Goal: Information Seeking & Learning: Learn about a topic

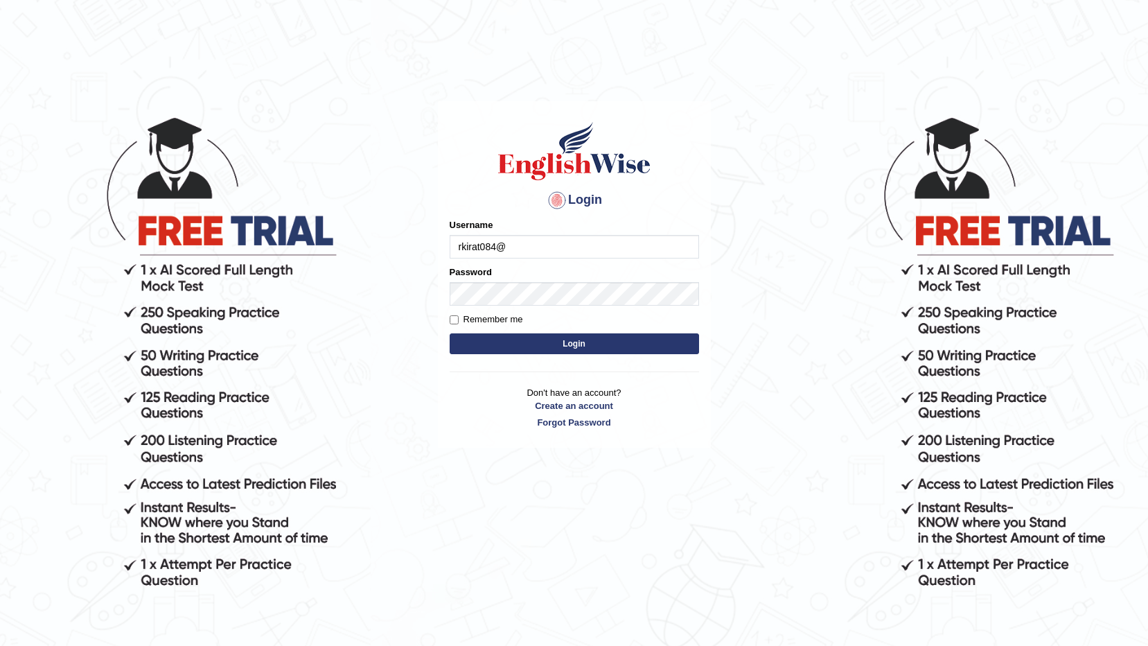
type input "rkirat084@"
click at [450, 333] on button "Login" at bounding box center [575, 343] width 250 height 21
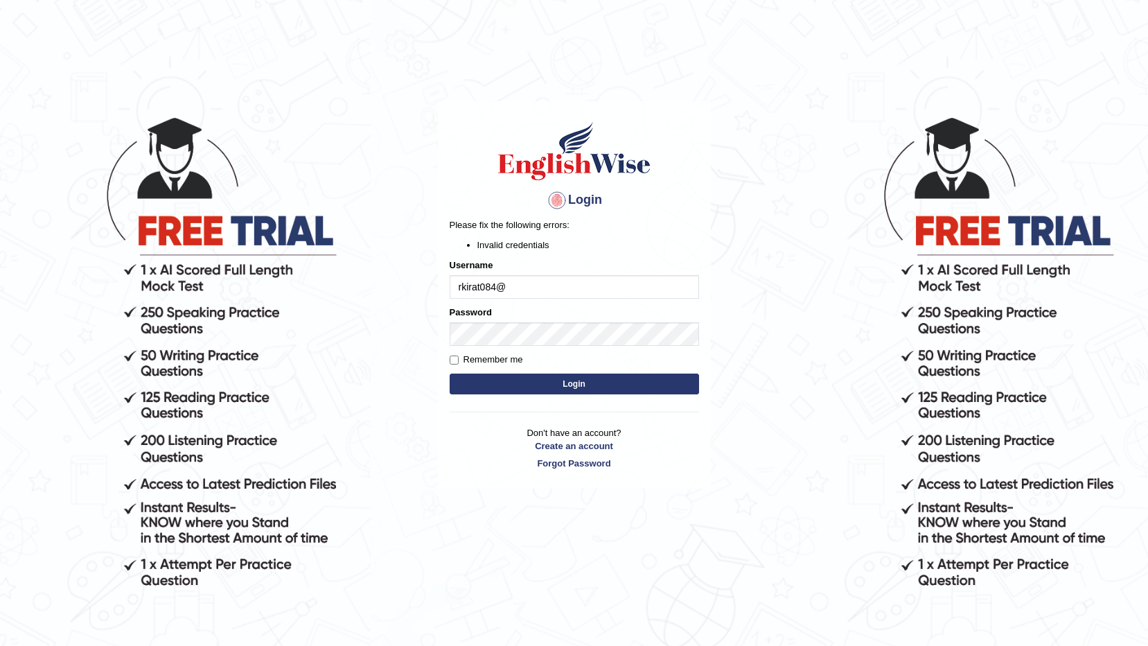
click at [541, 284] on input "rkirat084@" at bounding box center [575, 287] width 250 height 24
type input "rkirat084@"
click at [537, 383] on button "Login" at bounding box center [575, 384] width 250 height 21
click at [525, 385] on button "Login" at bounding box center [575, 384] width 250 height 21
click at [543, 285] on input "rkirat084@" at bounding box center [575, 287] width 250 height 24
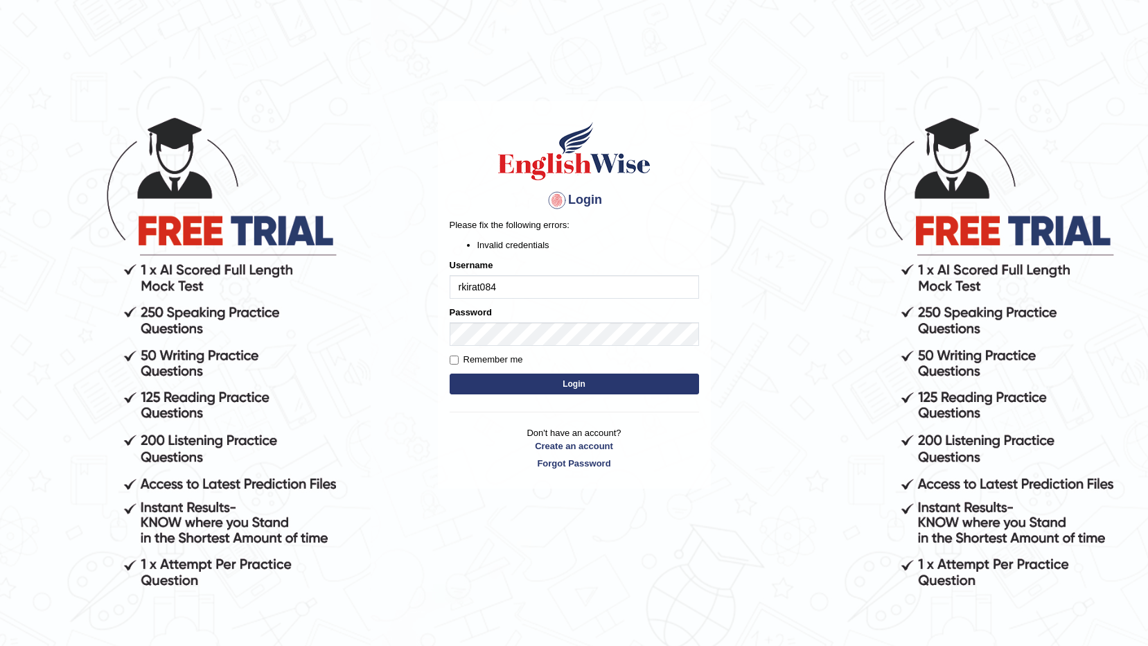
type input "rkirat084"
click at [542, 381] on button "Login" at bounding box center [575, 384] width 250 height 21
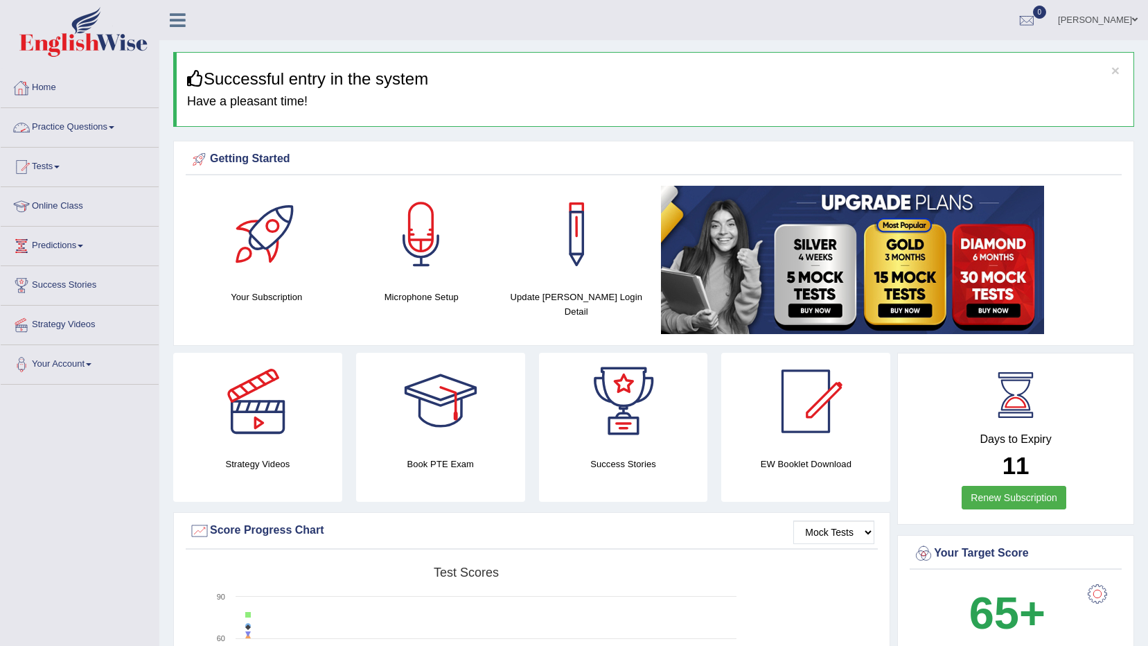
click at [86, 135] on link "Practice Questions" at bounding box center [80, 125] width 158 height 35
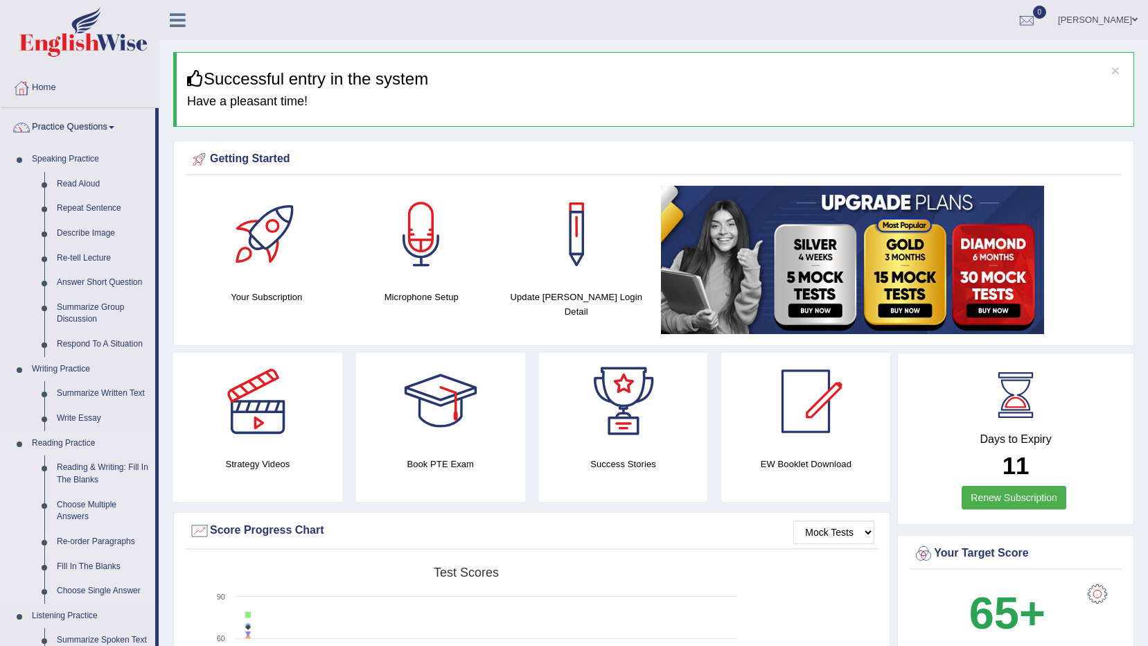
click at [80, 536] on link "Re-order Paragraphs" at bounding box center [103, 541] width 105 height 25
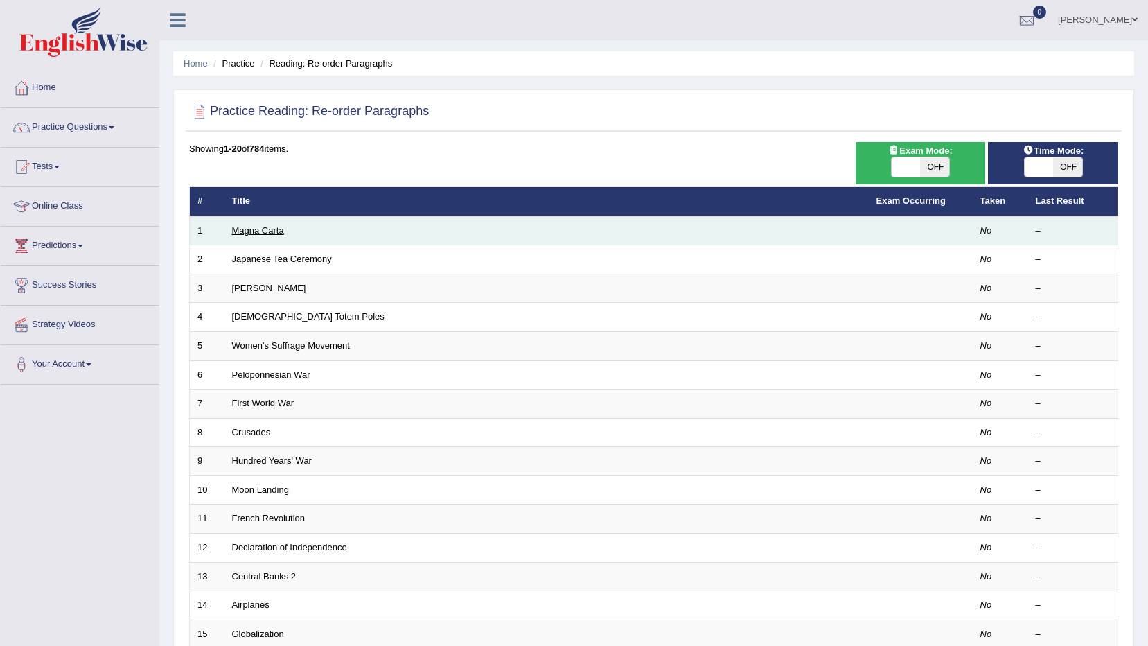
click at [253, 229] on link "Magna Carta" at bounding box center [258, 230] width 52 height 10
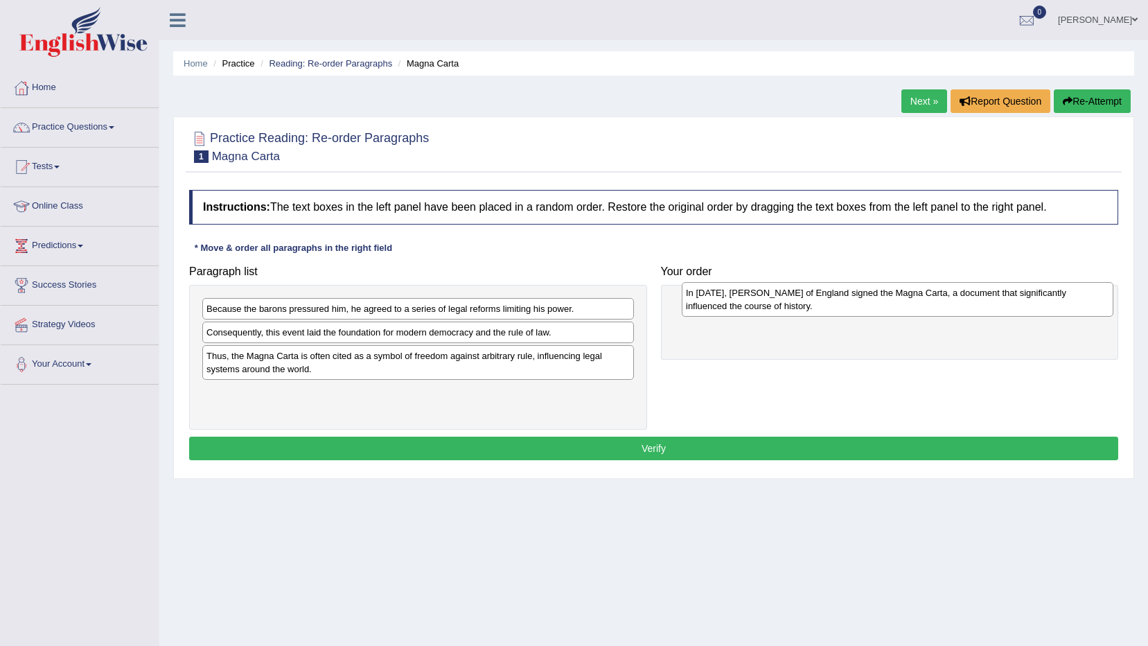
drag, startPoint x: 407, startPoint y: 339, endPoint x: 886, endPoint y: 301, distance: 481.1
click at [886, 301] on div "In [DATE], [PERSON_NAME] of England signed the Magna Carta, a document that sig…" at bounding box center [898, 299] width 432 height 35
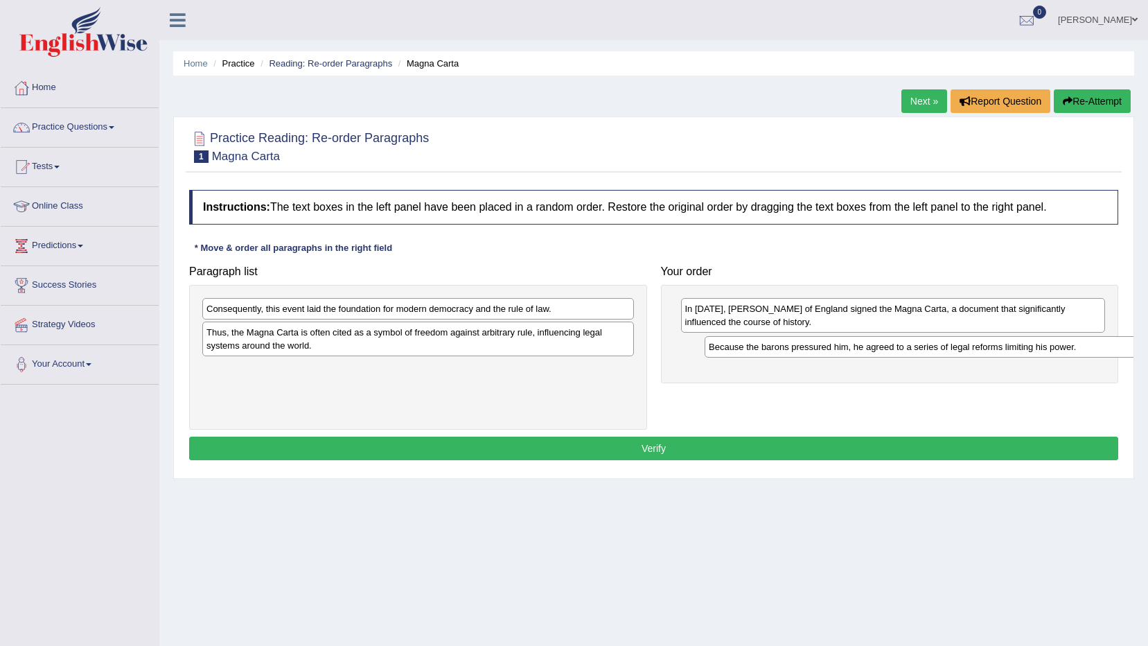
drag, startPoint x: 511, startPoint y: 313, endPoint x: 1014, endPoint y: 351, distance: 503.9
click at [1014, 351] on div "Because the barons pressured him, he agreed to a series of legal reforms limiti…" at bounding box center [921, 346] width 432 height 21
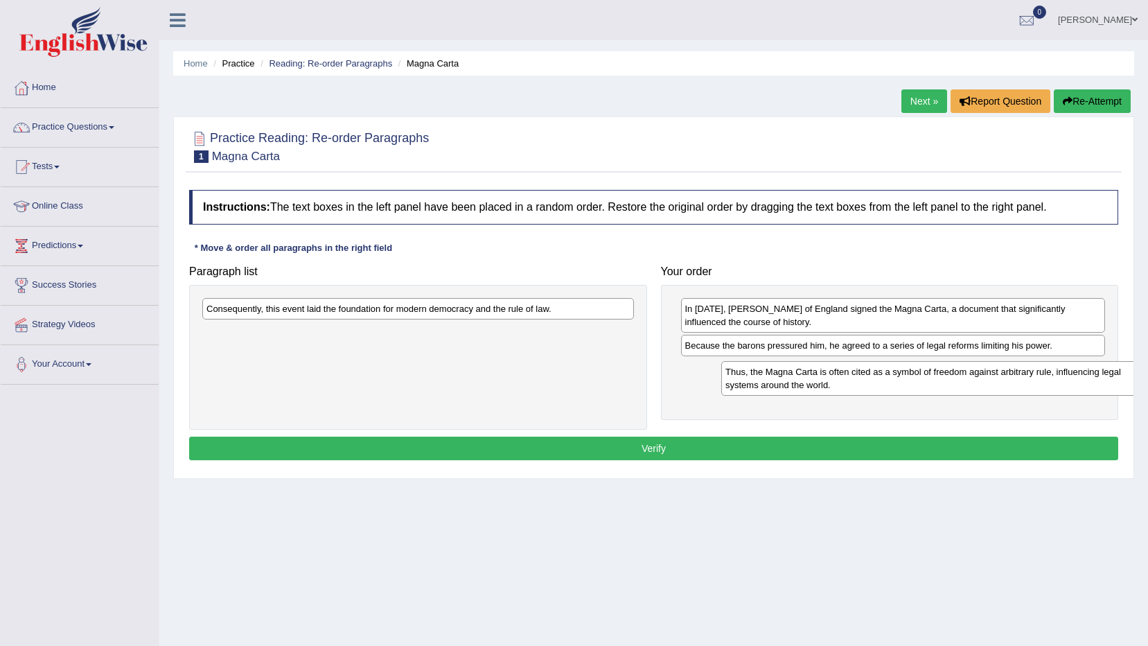
drag, startPoint x: 523, startPoint y: 342, endPoint x: 1042, endPoint y: 382, distance: 520.6
click at [1042, 382] on div "Thus, the Magna Carta is often cited as a symbol of freedom against arbitrary r…" at bounding box center [937, 378] width 432 height 35
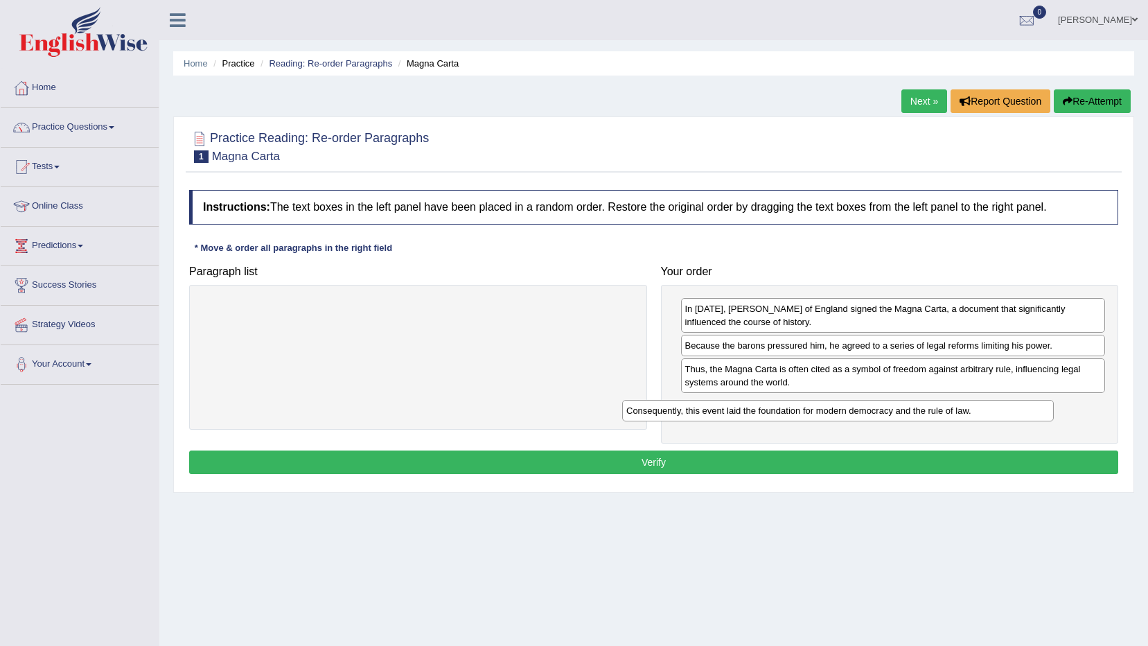
drag, startPoint x: 571, startPoint y: 310, endPoint x: 1010, endPoint y: 407, distance: 449.8
click at [1002, 410] on div "Consequently, this event laid the foundation for modern democracy and the rule …" at bounding box center [838, 410] width 432 height 21
click at [618, 454] on button "Verify" at bounding box center [653, 462] width 929 height 24
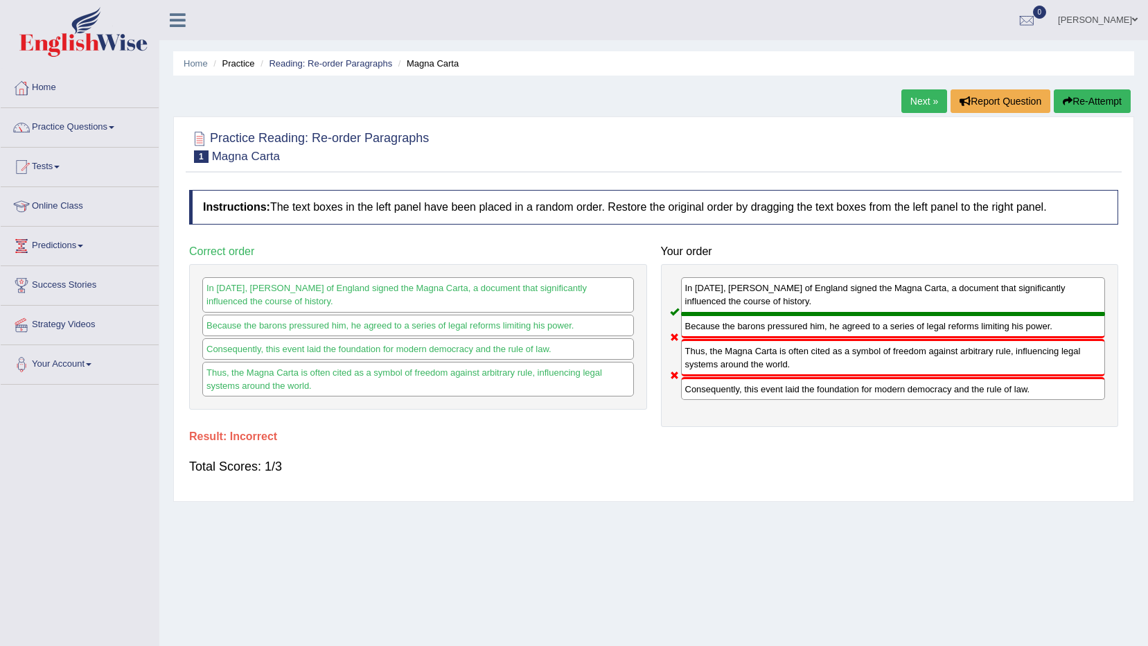
click at [934, 107] on link "Next »" at bounding box center [925, 101] width 46 height 24
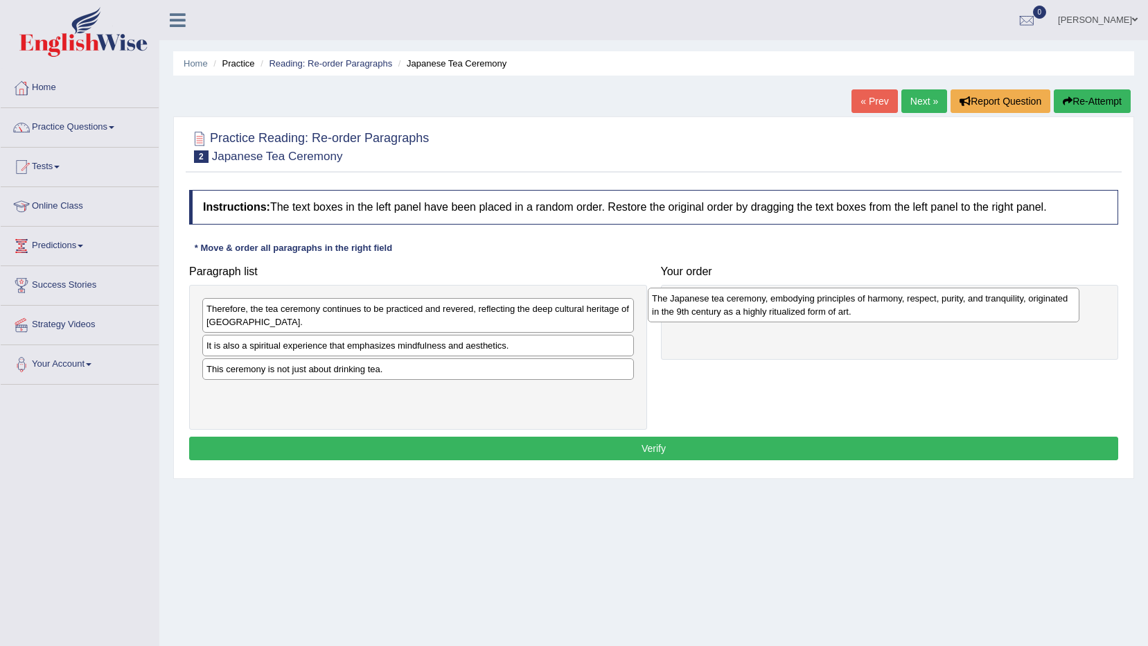
drag, startPoint x: 402, startPoint y: 358, endPoint x: 848, endPoint y: 310, distance: 448.1
click at [848, 310] on div "The Japanese tea ceremony, embodying principles of harmony, respect, purity, an…" at bounding box center [864, 305] width 432 height 35
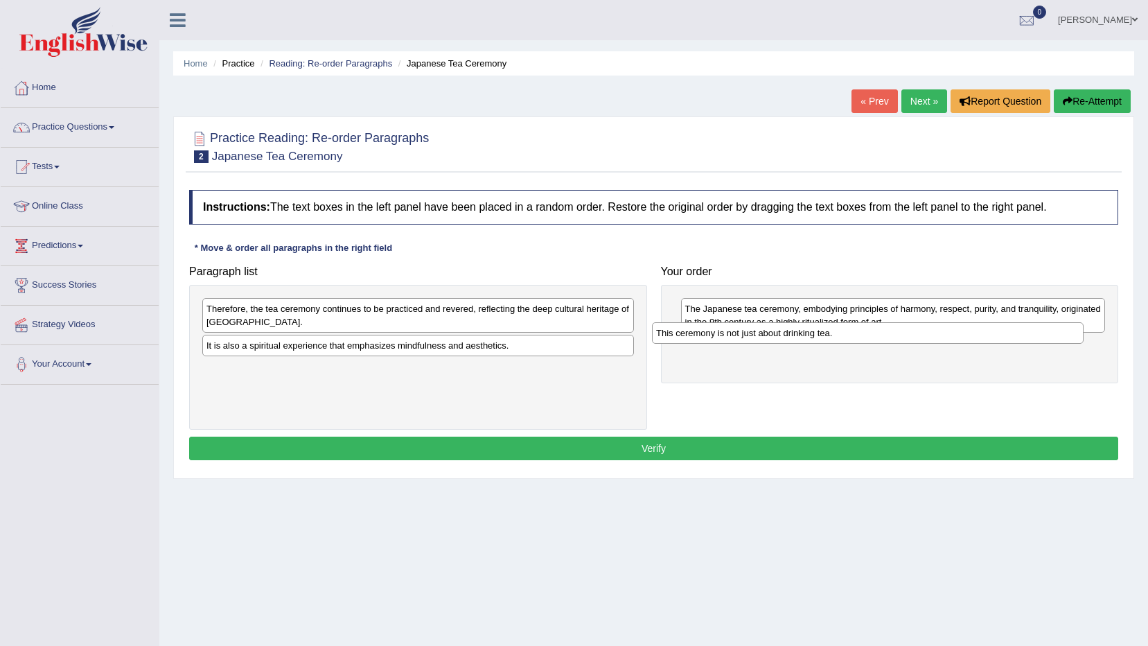
drag, startPoint x: 423, startPoint y: 379, endPoint x: 873, endPoint y: 343, distance: 451.2
click at [873, 343] on div "This ceremony is not just about drinking tea." at bounding box center [868, 332] width 432 height 21
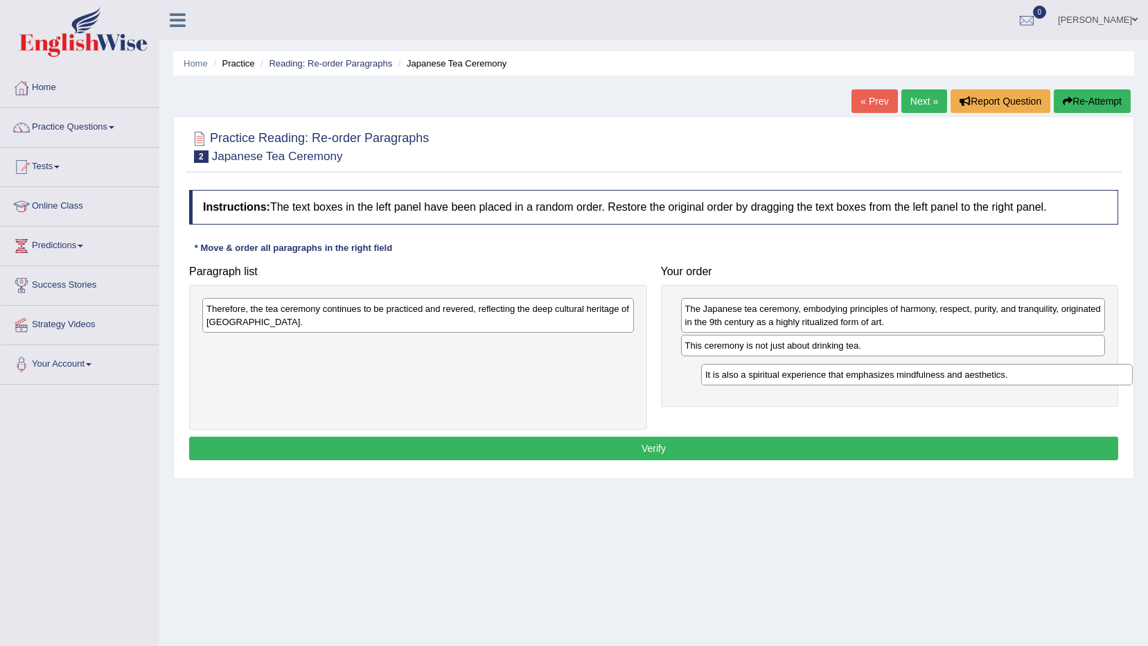
drag, startPoint x: 511, startPoint y: 352, endPoint x: 1009, endPoint y: 381, distance: 499.2
click at [1009, 381] on div "It is also a spiritual experience that emphasizes mindfulness and aesthetics." at bounding box center [917, 374] width 432 height 21
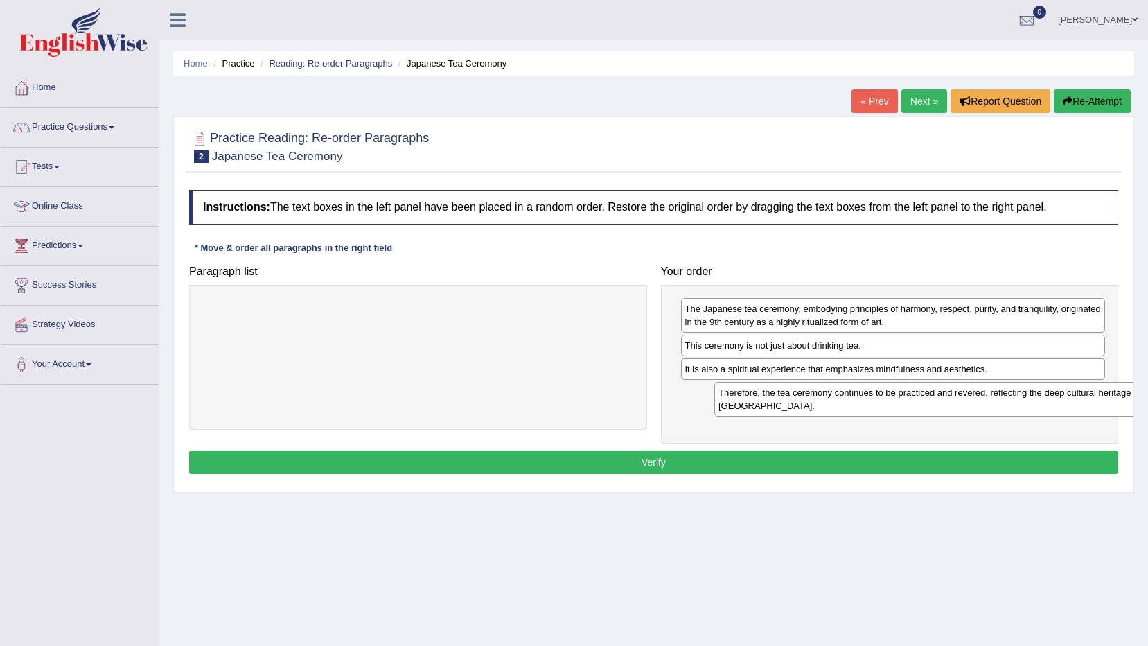
drag, startPoint x: 495, startPoint y: 313, endPoint x: 1007, endPoint y: 397, distance: 519.0
click at [1007, 397] on div "Therefore, the tea ceremony continues to be practiced and revered, reflecting t…" at bounding box center [931, 399] width 432 height 35
click at [798, 456] on button "Verify" at bounding box center [653, 462] width 929 height 24
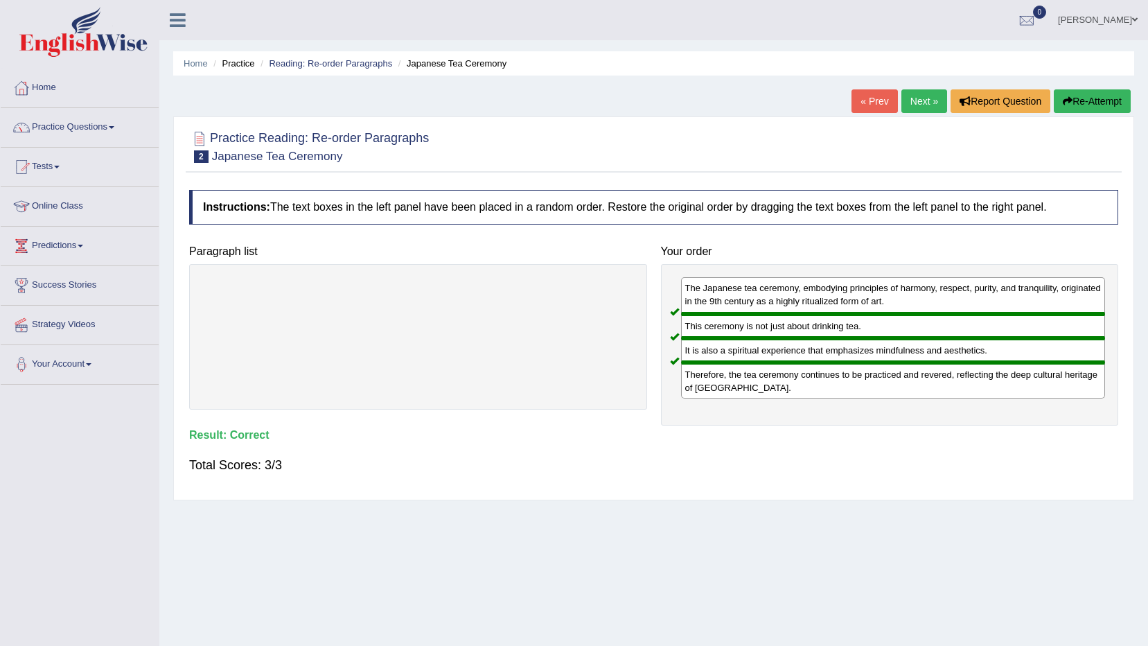
click at [916, 111] on link "Next »" at bounding box center [925, 101] width 46 height 24
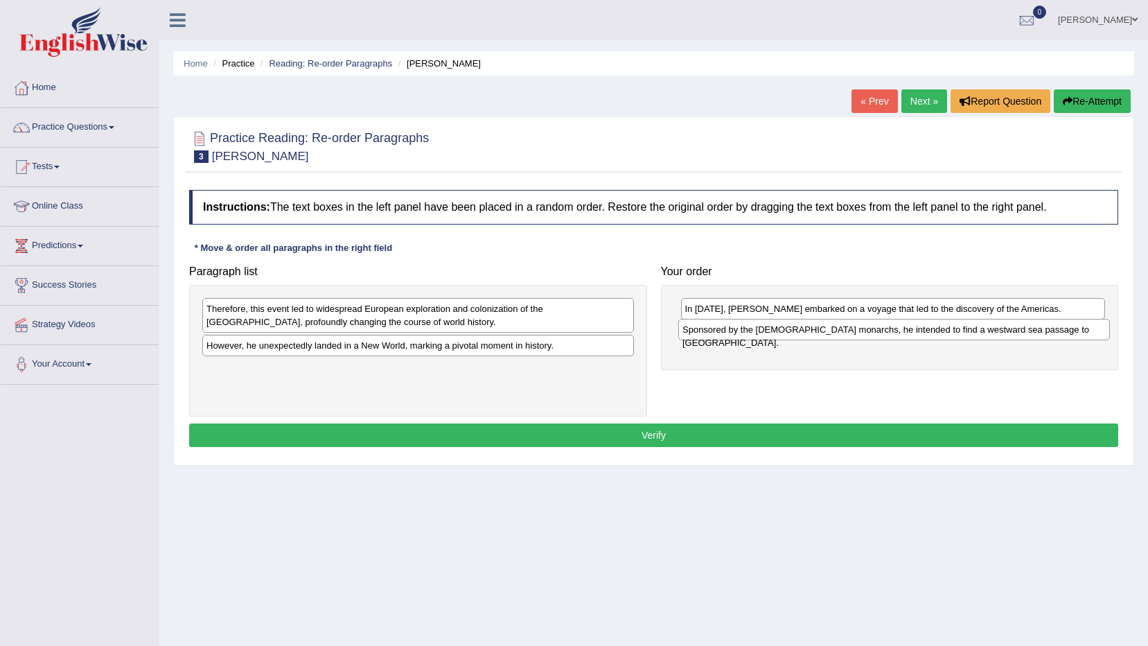
drag, startPoint x: 349, startPoint y: 310, endPoint x: 861, endPoint y: 327, distance: 512.4
click at [861, 327] on div "Sponsored by the Spanish monarchs, he intended to find a westward sea passage t…" at bounding box center [895, 329] width 432 height 21
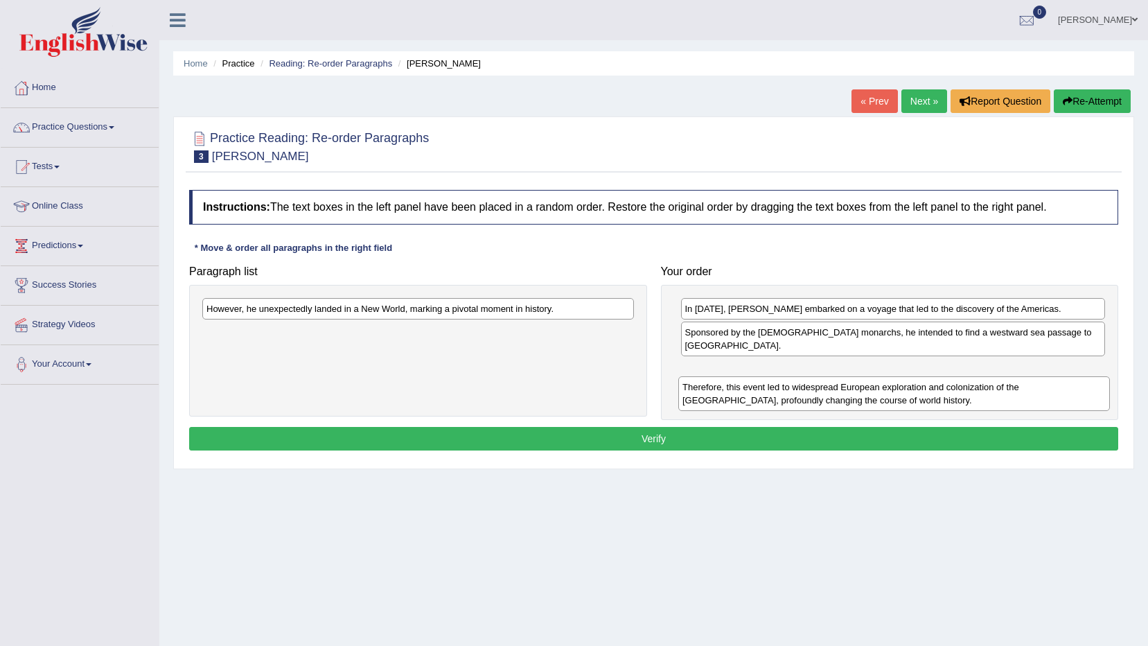
drag, startPoint x: 522, startPoint y: 323, endPoint x: 998, endPoint y: 401, distance: 482.5
click at [998, 401] on div "Therefore, this event led to widespread European exploration and colonization o…" at bounding box center [895, 393] width 432 height 35
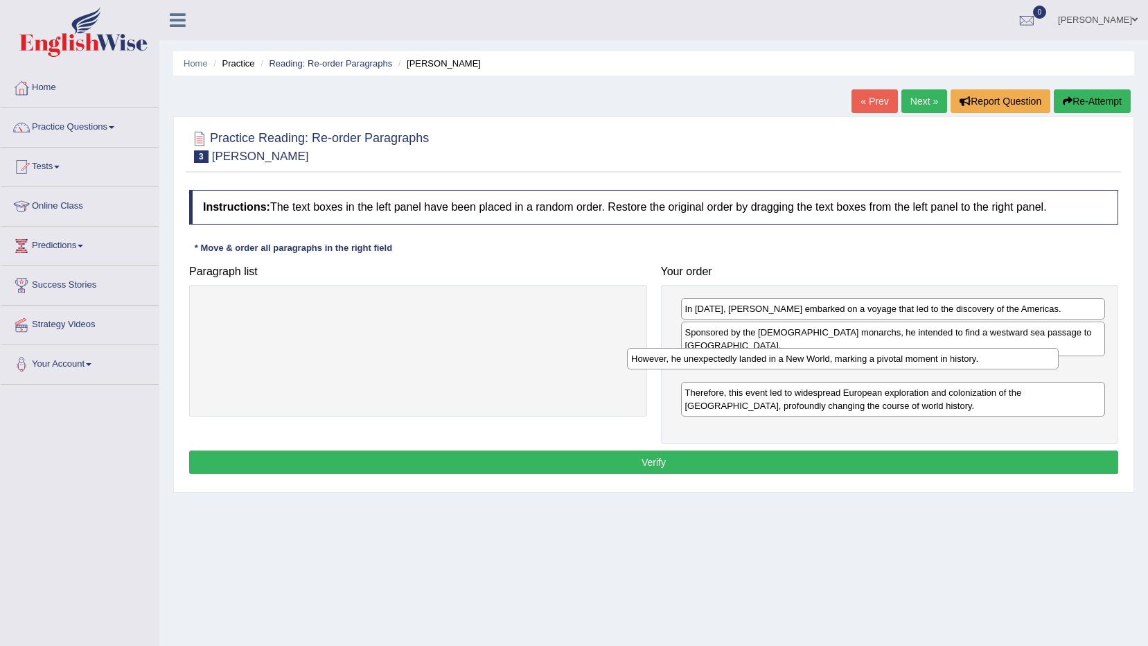
drag, startPoint x: 480, startPoint y: 310, endPoint x: 905, endPoint y: 360, distance: 427.8
click at [905, 360] on div "However, he unexpectedly landed in a New World, marking a pivotal moment in his…" at bounding box center [843, 358] width 432 height 21
click at [788, 455] on button "Verify" at bounding box center [653, 462] width 929 height 24
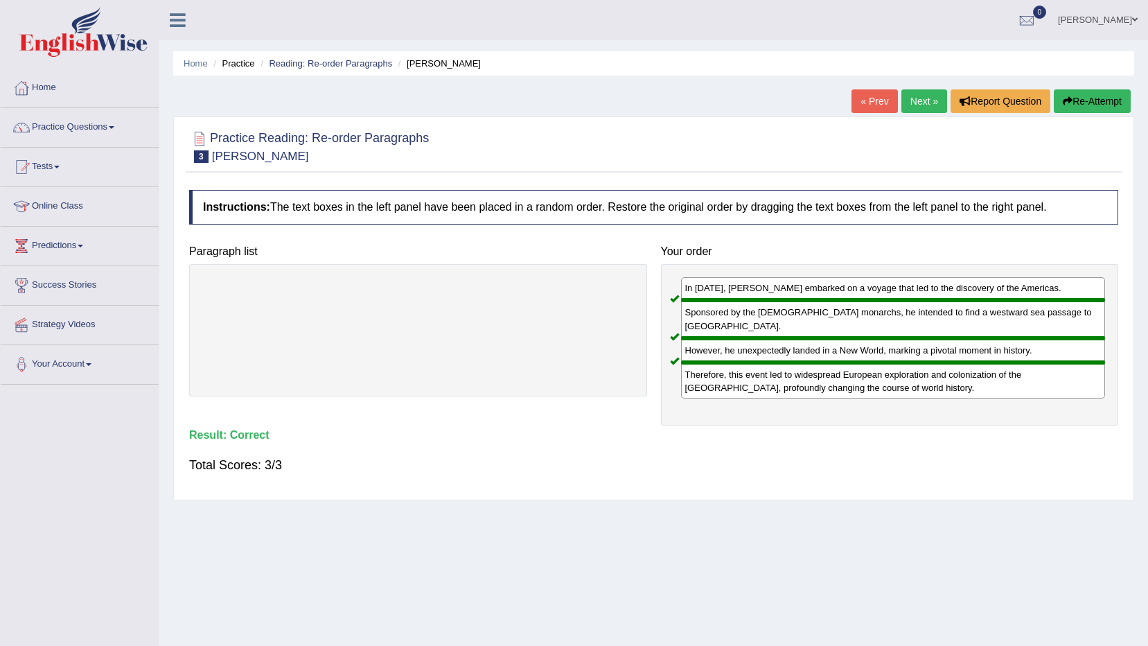
click at [935, 105] on link "Next »" at bounding box center [925, 101] width 46 height 24
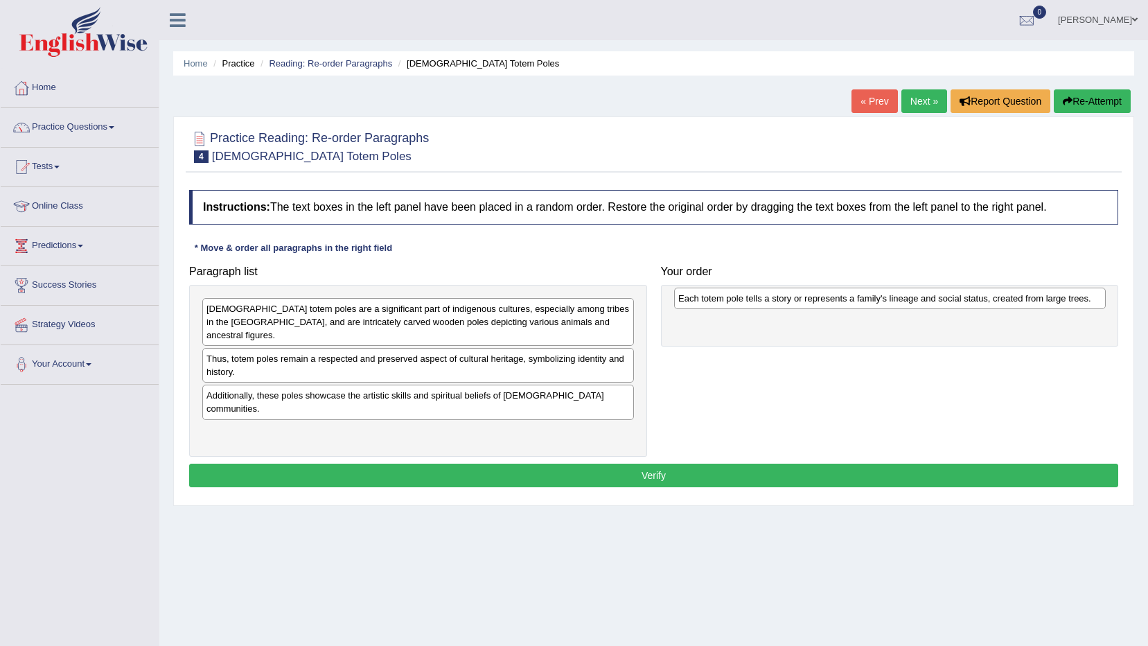
drag, startPoint x: 335, startPoint y: 403, endPoint x: 807, endPoint y: 300, distance: 483.7
click at [807, 300] on div "Each totem pole tells a story or represents a family's lineage and social statu…" at bounding box center [890, 298] width 432 height 21
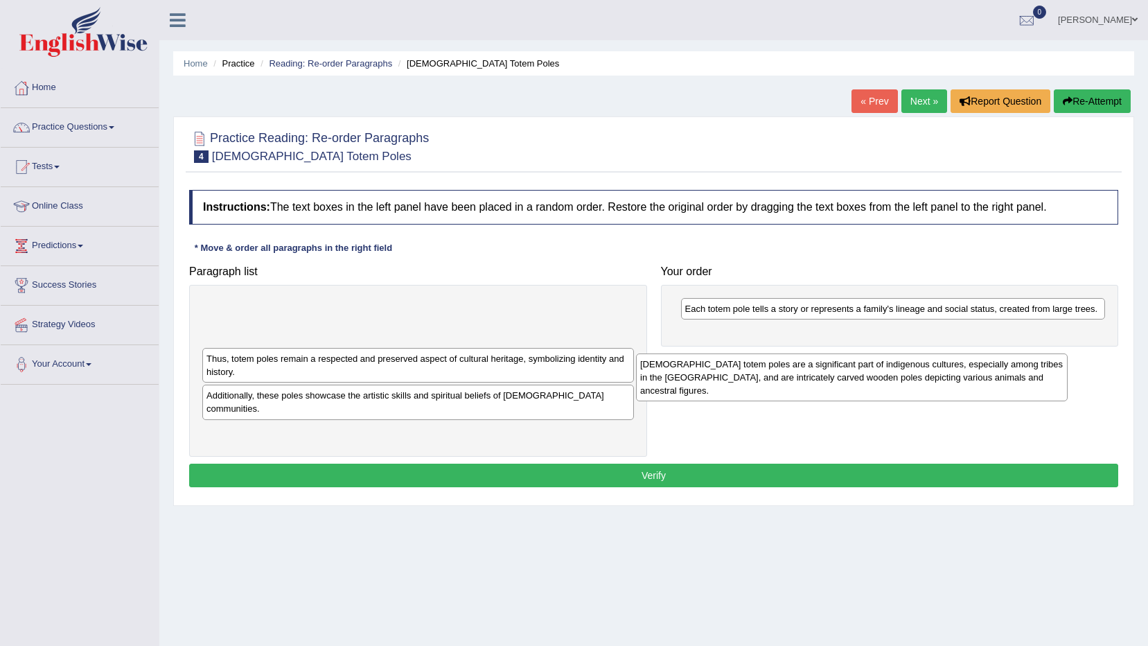
drag, startPoint x: 460, startPoint y: 323, endPoint x: 952, endPoint y: 356, distance: 492.5
click at [950, 359] on div "Native American totem poles are a significant part of indigenous cultures, espe…" at bounding box center [852, 377] width 432 height 48
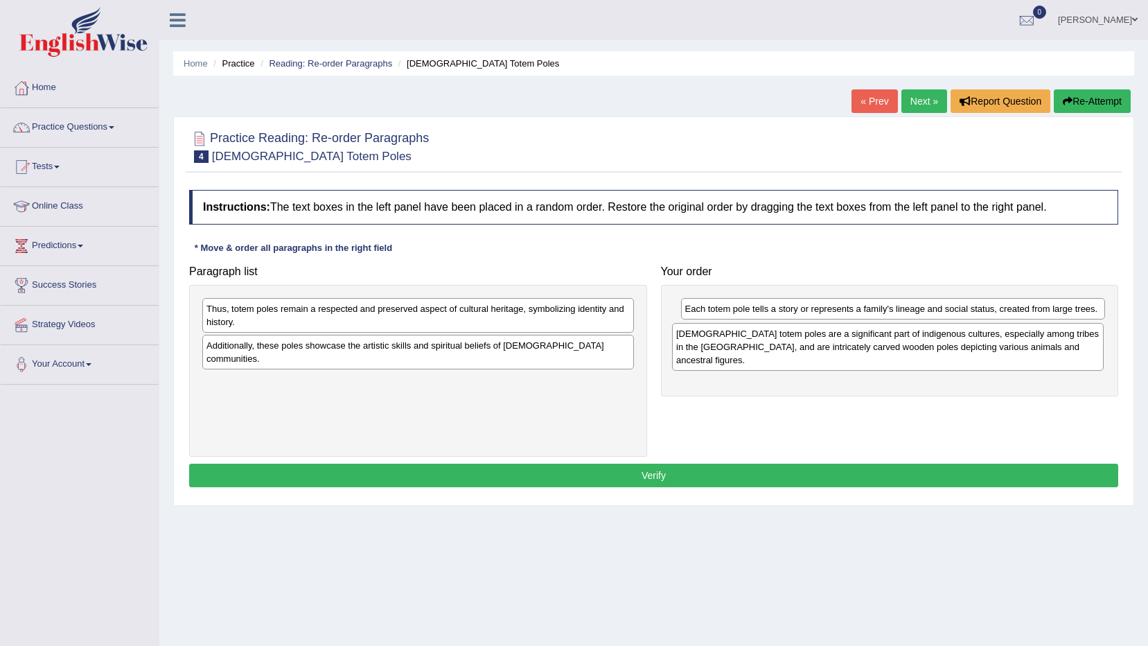
drag, startPoint x: 431, startPoint y: 323, endPoint x: 939, endPoint y: 333, distance: 508.1
click at [939, 333] on div "Native American totem poles are a significant part of indigenous cultures, espe…" at bounding box center [888, 347] width 432 height 48
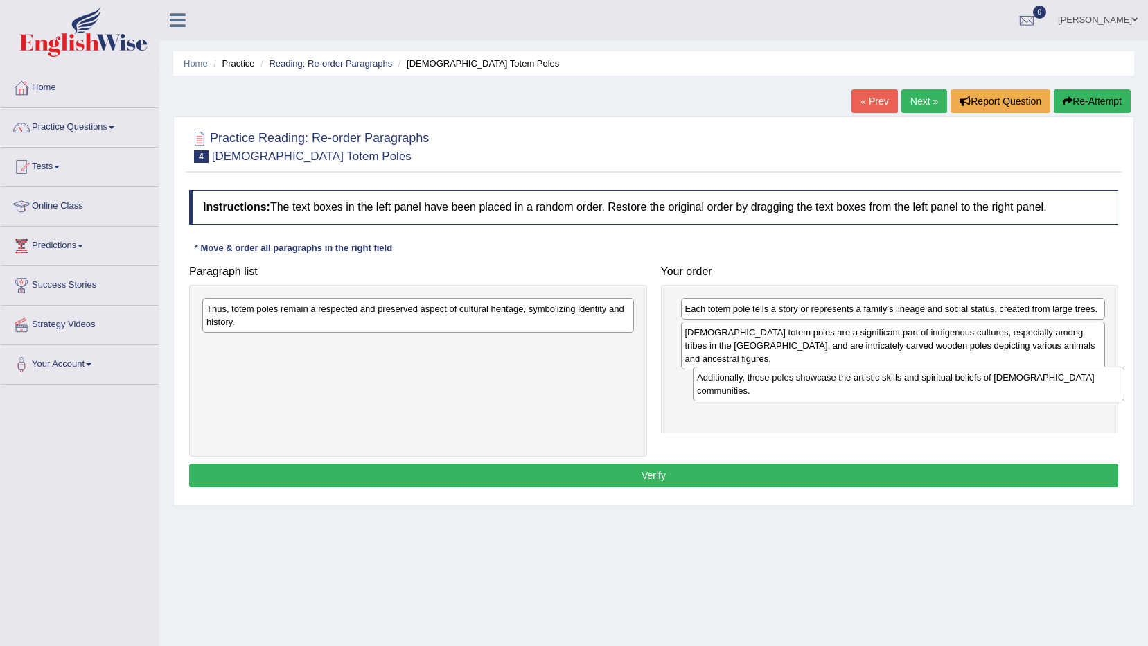
drag, startPoint x: 426, startPoint y: 362, endPoint x: 932, endPoint y: 393, distance: 506.8
click at [932, 393] on div "Additionally, these poles showcase the artistic skills and spiritual beliefs of…" at bounding box center [909, 384] width 432 height 35
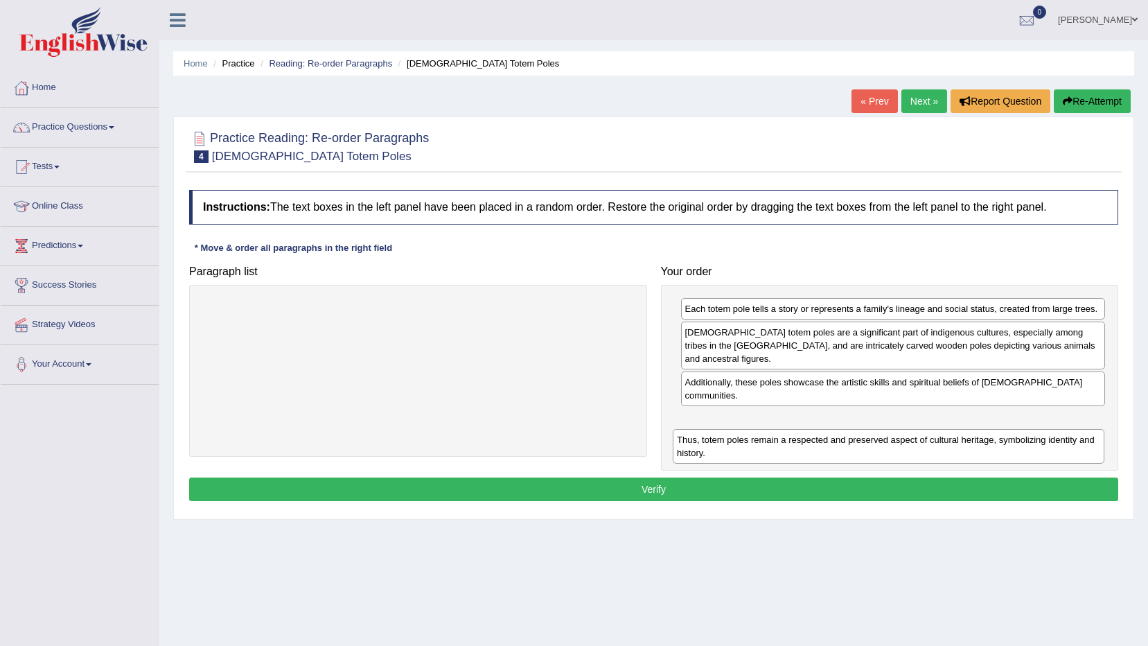
drag, startPoint x: 593, startPoint y: 315, endPoint x: 1044, endPoint y: 433, distance: 465.8
click at [1070, 437] on div "Thus, totem poles remain a respected and preserved aspect of cultural heritage,…" at bounding box center [889, 446] width 432 height 35
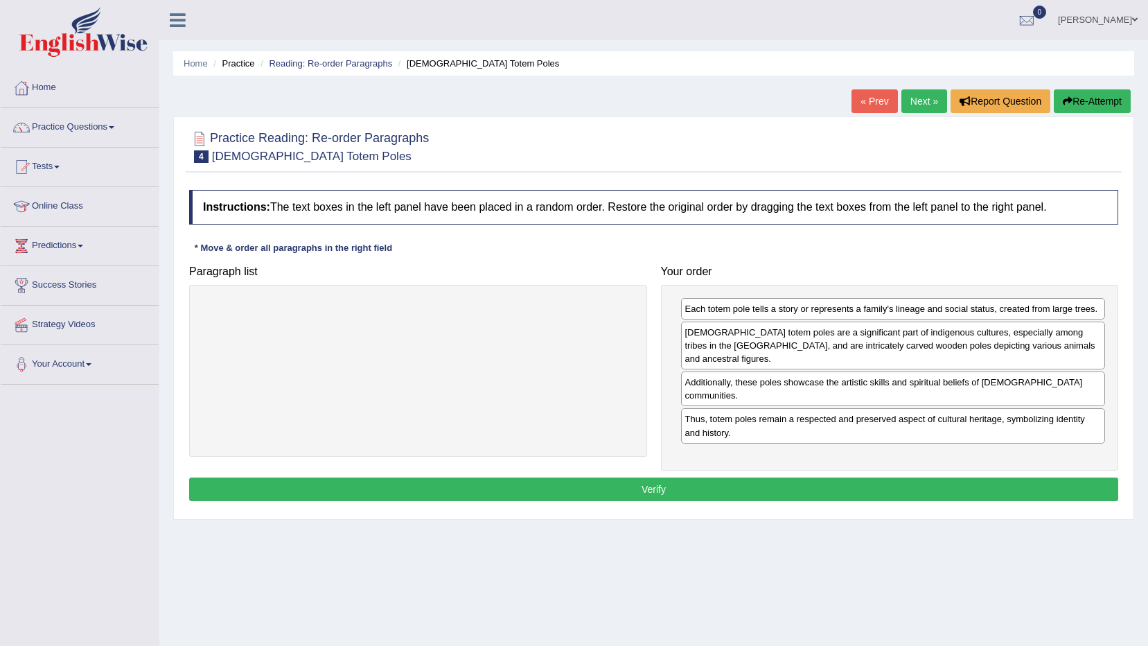
click at [829, 491] on button "Verify" at bounding box center [653, 490] width 929 height 24
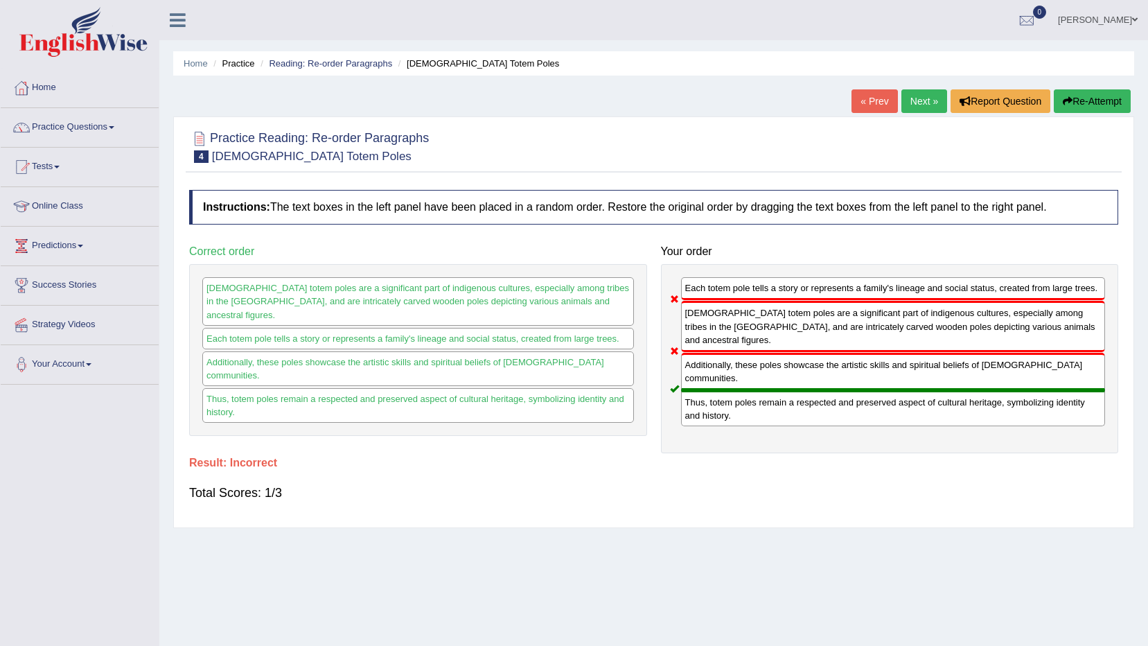
click at [927, 105] on link "Next »" at bounding box center [925, 101] width 46 height 24
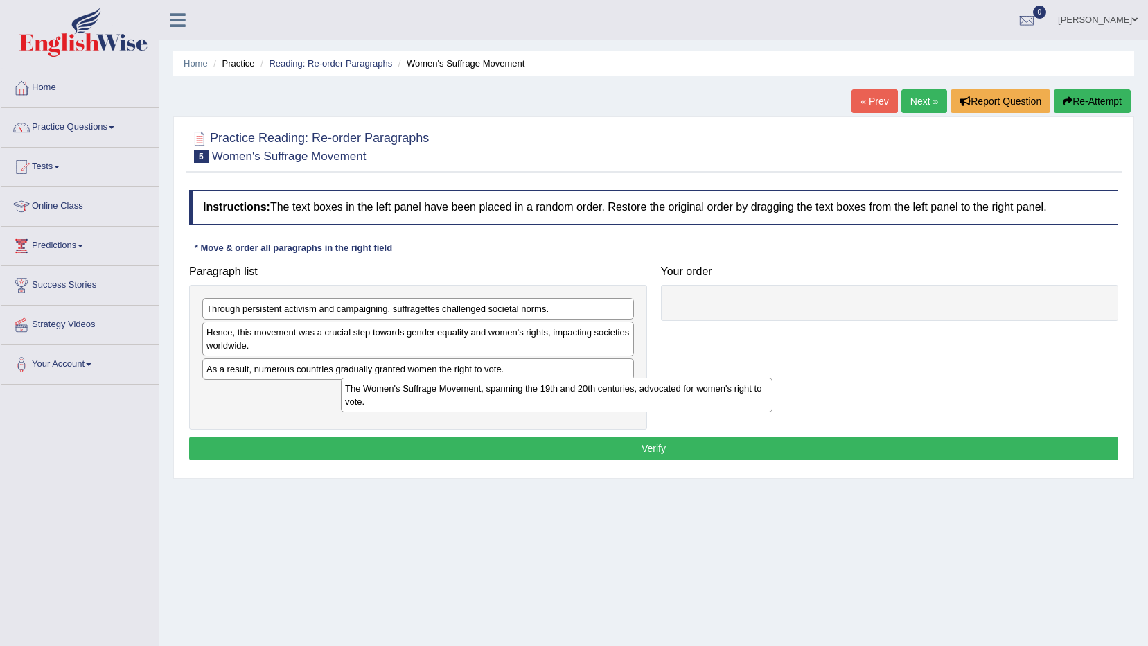
drag, startPoint x: 387, startPoint y: 413, endPoint x: 780, endPoint y: 356, distance: 396.4
click at [773, 378] on div "The Women's Suffrage Movement, spanning the 19th and 20th centuries, advocated …" at bounding box center [557, 395] width 432 height 35
click at [842, 278] on div "Your order" at bounding box center [890, 290] width 472 height 62
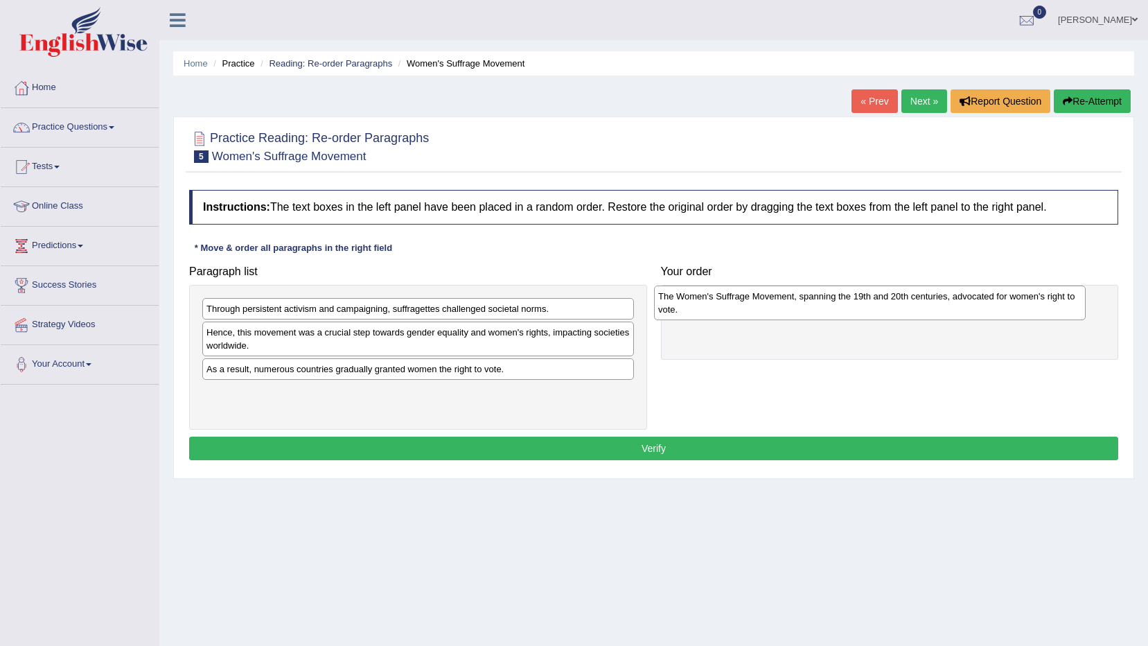
drag, startPoint x: 570, startPoint y: 403, endPoint x: 1022, endPoint y: 306, distance: 462.0
click at [1022, 306] on div "The Women's Suffrage Movement, spanning the 19th and 20th centuries, advocated …" at bounding box center [870, 303] width 432 height 35
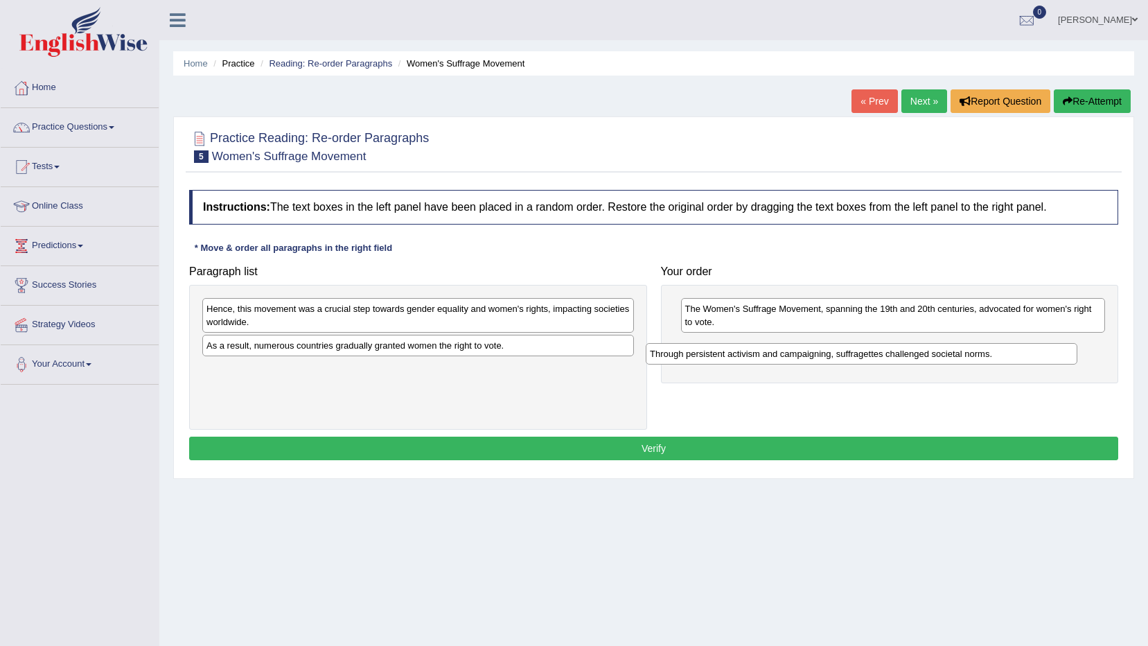
drag, startPoint x: 434, startPoint y: 313, endPoint x: 889, endPoint y: 349, distance: 456.8
click at [884, 353] on div "Through persistent activism and campaigning, suffragettes challenged societal n…" at bounding box center [862, 353] width 432 height 21
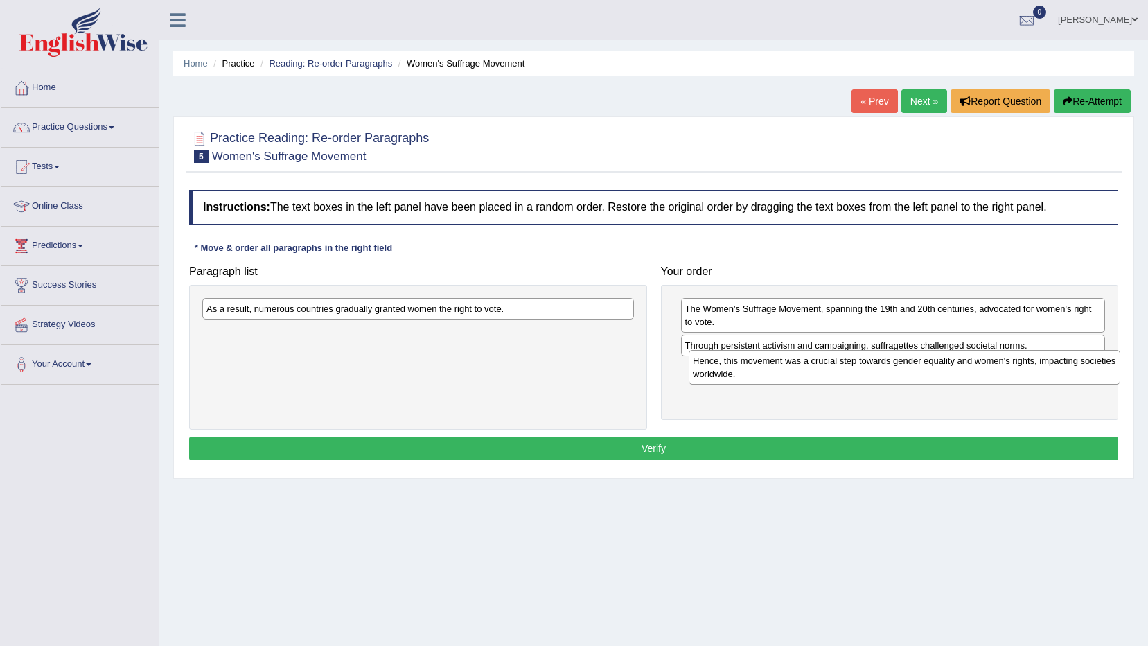
drag, startPoint x: 454, startPoint y: 324, endPoint x: 940, endPoint y: 376, distance: 488.6
click at [940, 376] on div "Hence, this movement was a crucial step towards gender equality and women's rig…" at bounding box center [905, 367] width 432 height 35
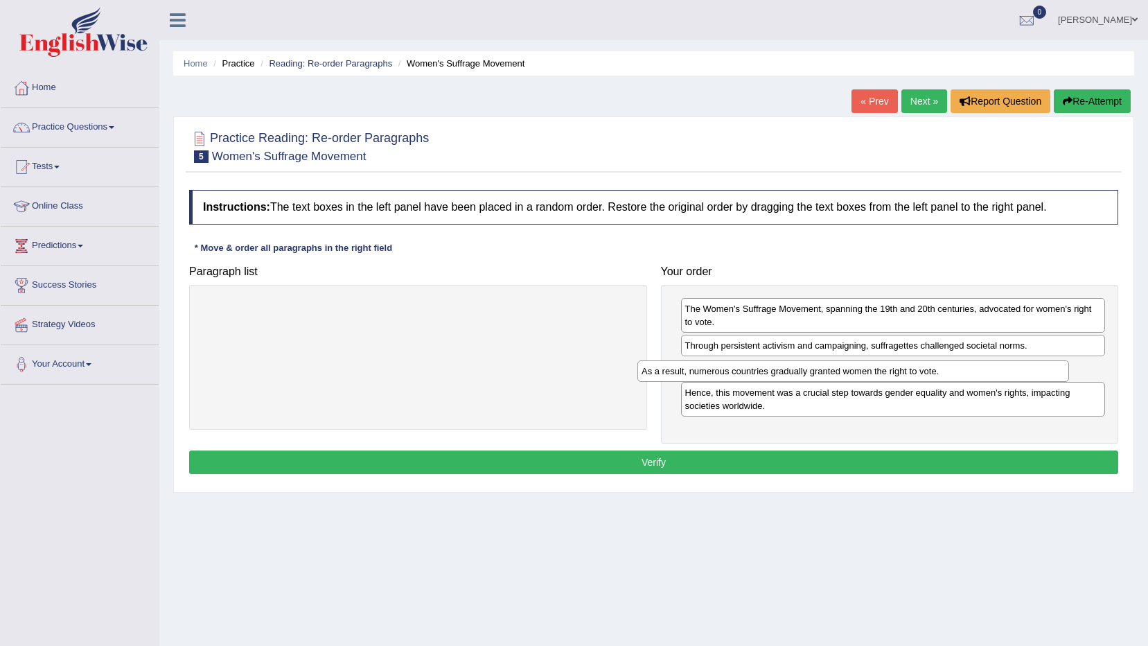
drag, startPoint x: 427, startPoint y: 312, endPoint x: 902, endPoint y: 377, distance: 479.2
click at [902, 377] on div "As a result, numerous countries gradually granted women the right to vote." at bounding box center [854, 370] width 432 height 21
click at [828, 459] on button "Verify" at bounding box center [653, 462] width 929 height 24
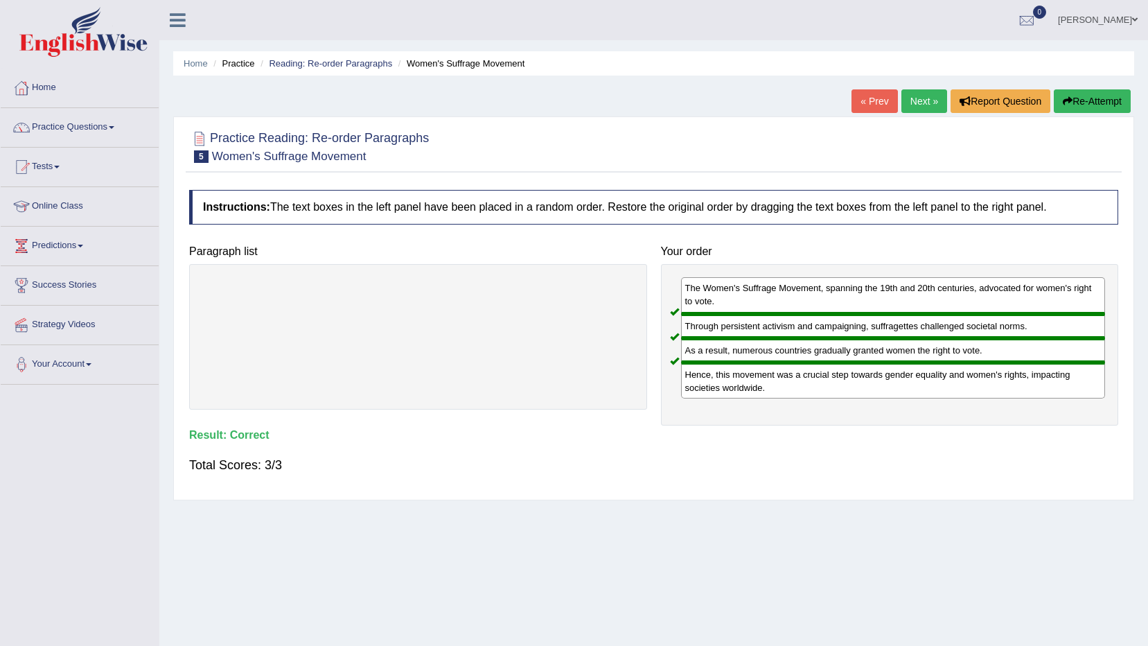
click at [915, 101] on link "Next »" at bounding box center [925, 101] width 46 height 24
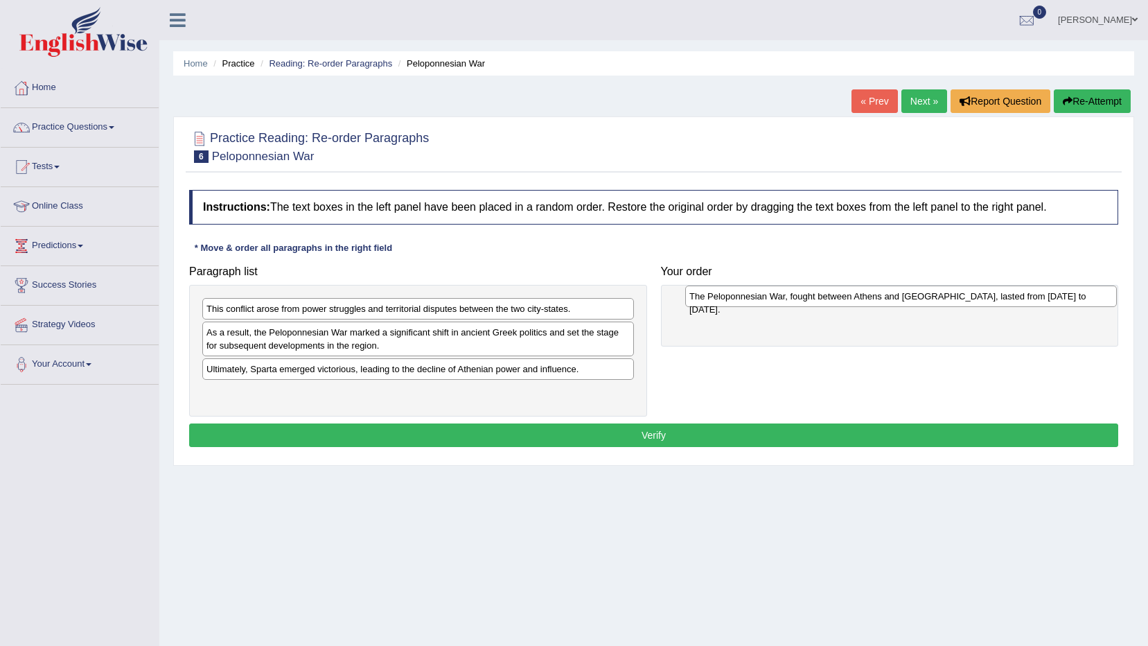
drag, startPoint x: 383, startPoint y: 401, endPoint x: 866, endPoint y: 305, distance: 492.6
click at [866, 305] on div "The Peloponnesian War, fought between Athens and [GEOGRAPHIC_DATA], lasted from…" at bounding box center [901, 296] width 432 height 21
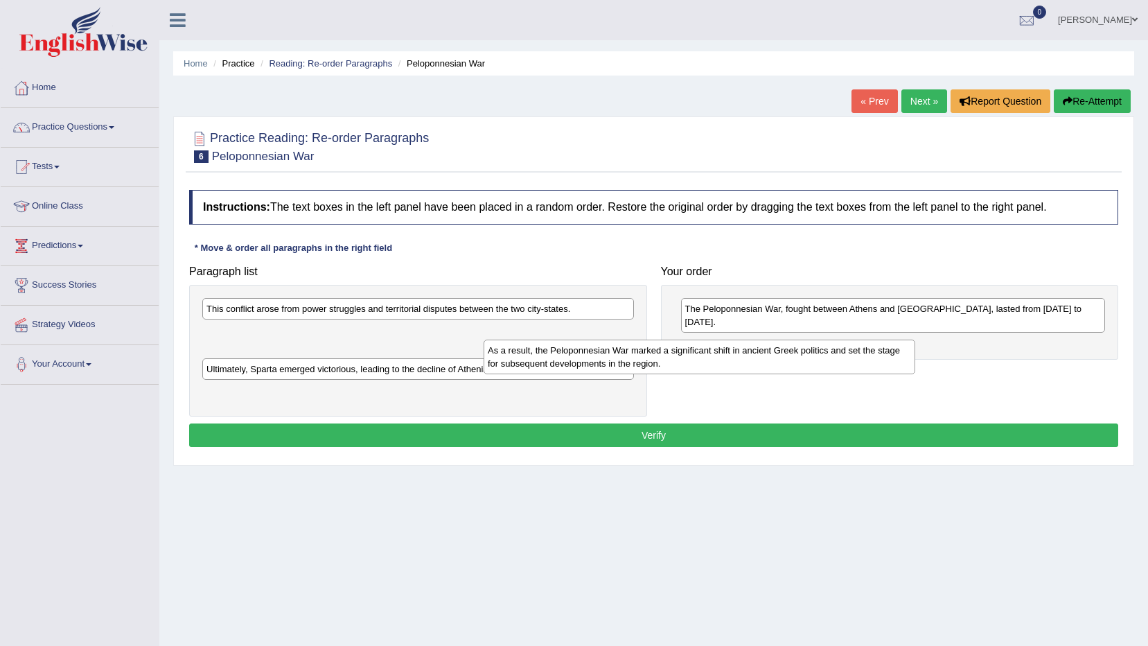
drag, startPoint x: 444, startPoint y: 322, endPoint x: 552, endPoint y: 333, distance: 108.7
click at [552, 340] on div "As a result, the Peloponnesian War marked a significant shift in ancient Greek …" at bounding box center [700, 357] width 432 height 35
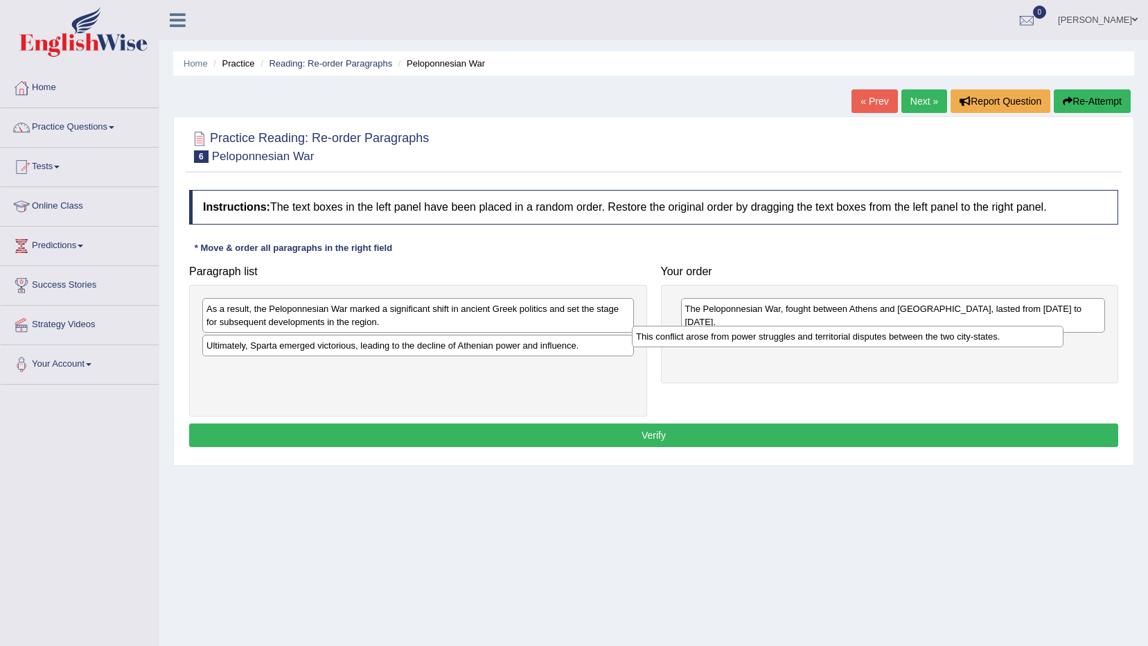
drag, startPoint x: 527, startPoint y: 319, endPoint x: 956, endPoint y: 347, distance: 430.6
click at [956, 347] on div "This conflict arose from power struggles and territorial disputes between the t…" at bounding box center [848, 336] width 432 height 21
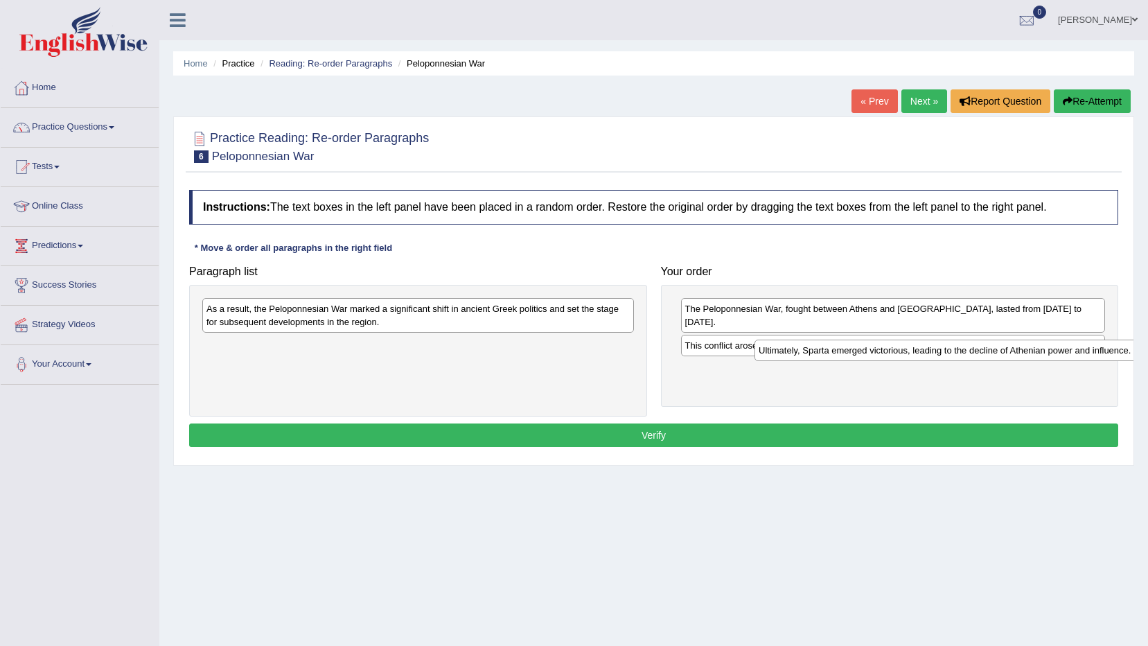
drag, startPoint x: 507, startPoint y: 352, endPoint x: 1074, endPoint y: 357, distance: 566.9
click at [1074, 357] on div "Ultimately, Sparta emerged victorious, leading to the decline of Athenian power…" at bounding box center [971, 350] width 432 height 21
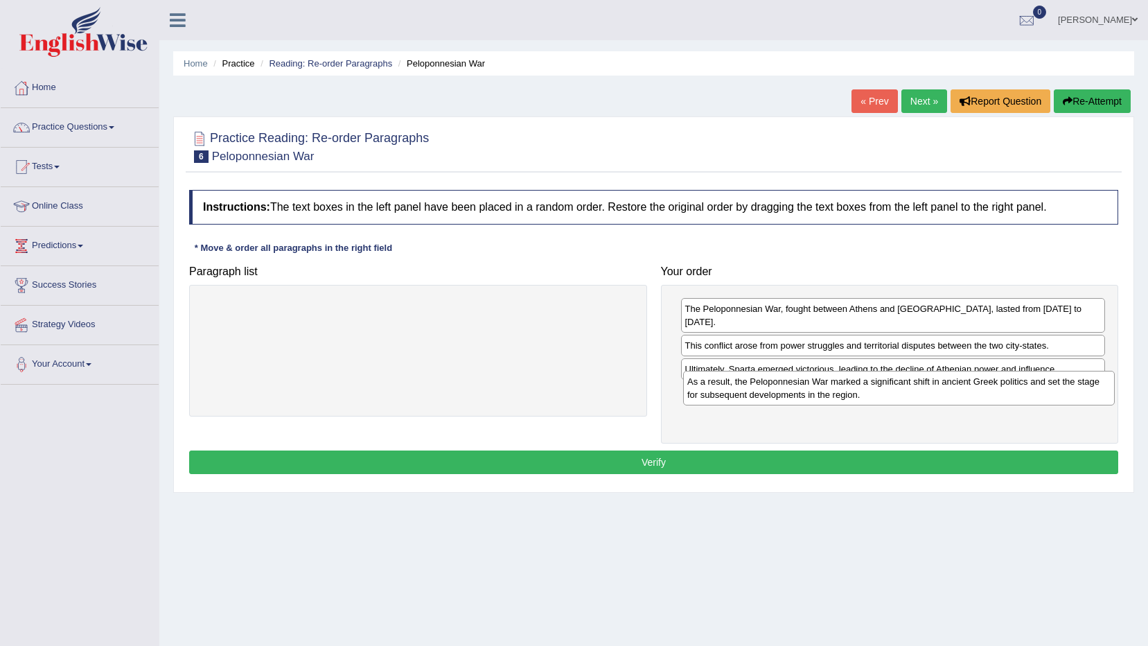
drag, startPoint x: 586, startPoint y: 315, endPoint x: 1074, endPoint y: 386, distance: 492.4
click at [1069, 387] on div "As a result, the Peloponnesian War marked a significant shift in ancient Greek …" at bounding box center [899, 388] width 432 height 35
click at [823, 453] on button "Verify" at bounding box center [653, 462] width 929 height 24
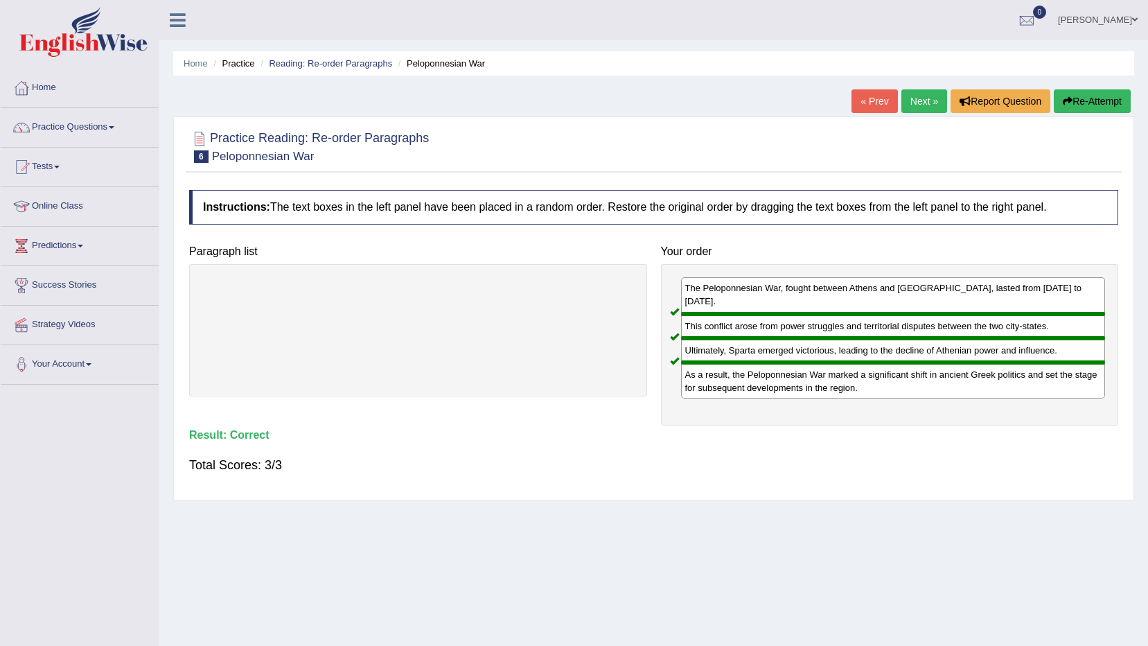
click at [918, 99] on link "Next »" at bounding box center [925, 101] width 46 height 24
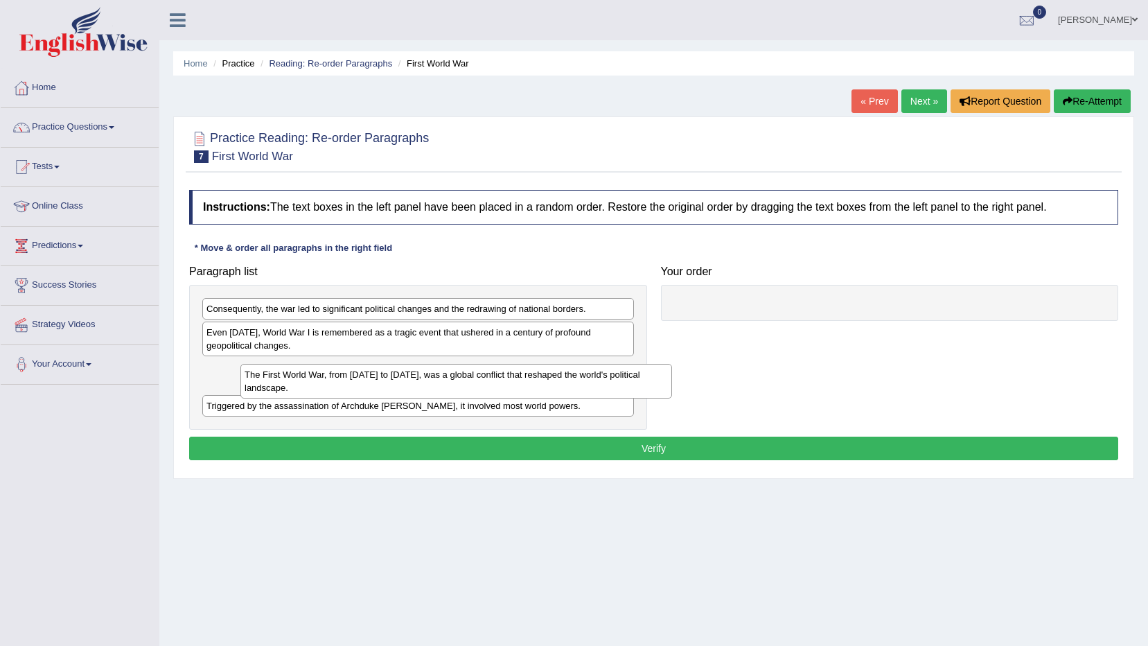
drag, startPoint x: 422, startPoint y: 400, endPoint x: 457, endPoint y: 382, distance: 39.1
click at [457, 382] on div "The First World War, from 1914 to 1918, was a global conflict that reshaped the…" at bounding box center [456, 381] width 432 height 35
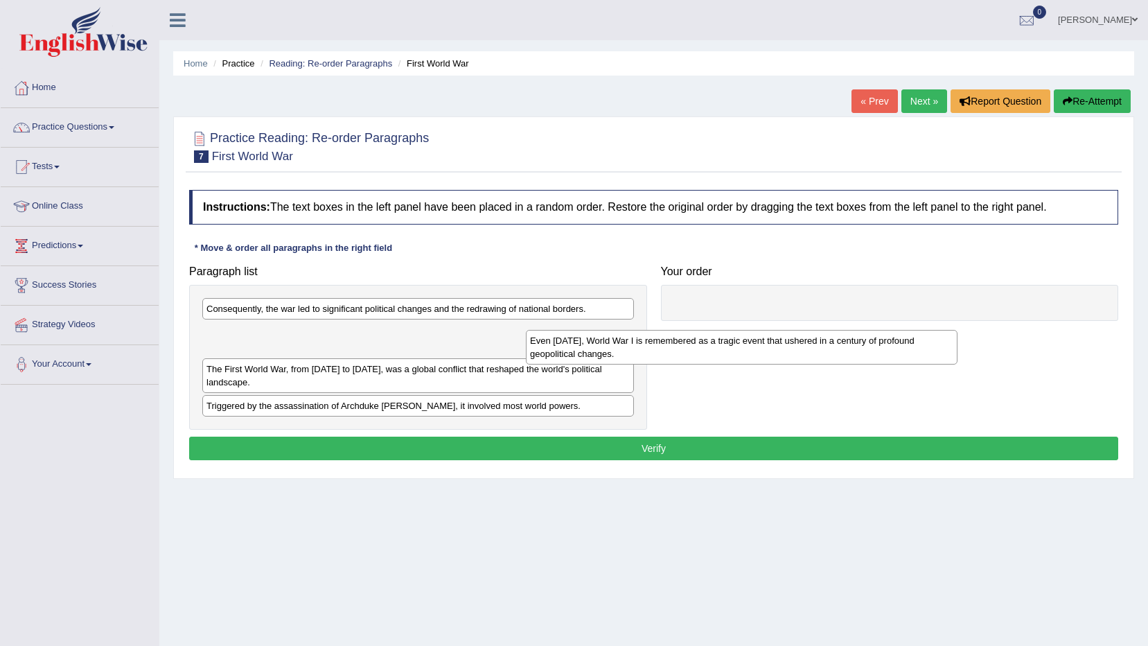
drag, startPoint x: 448, startPoint y: 347, endPoint x: 814, endPoint y: 339, distance: 366.0
click at [800, 344] on div "Even today, World War I is remembered as a tragic event that ushered in a centu…" at bounding box center [742, 347] width 432 height 35
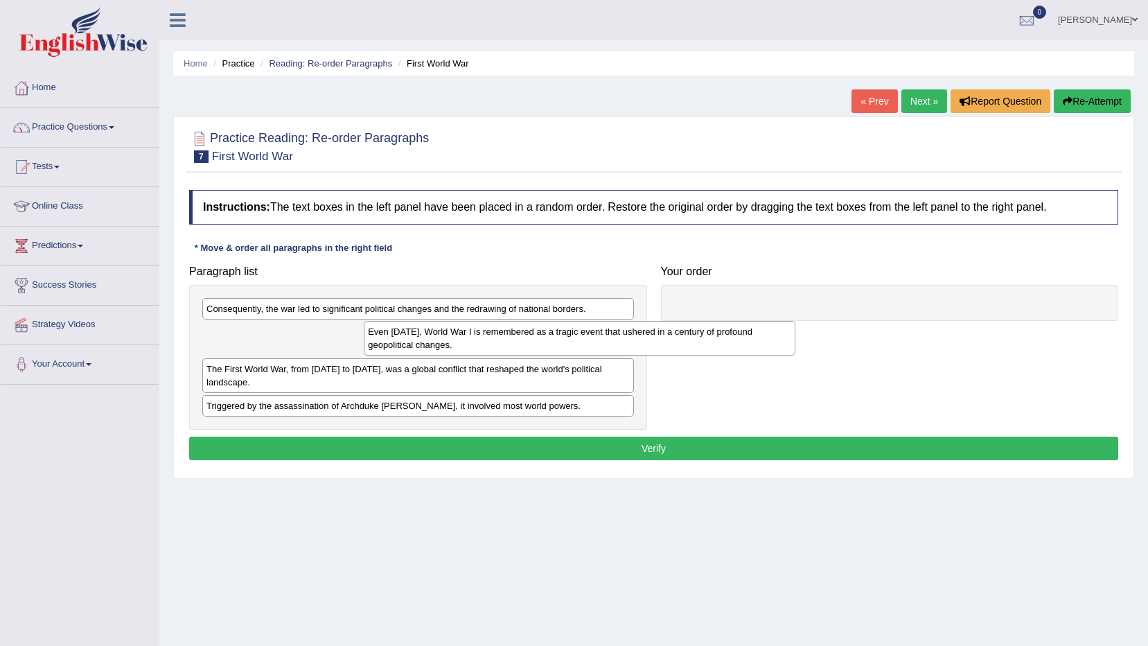
click at [844, 316] on div at bounding box center [890, 303] width 458 height 36
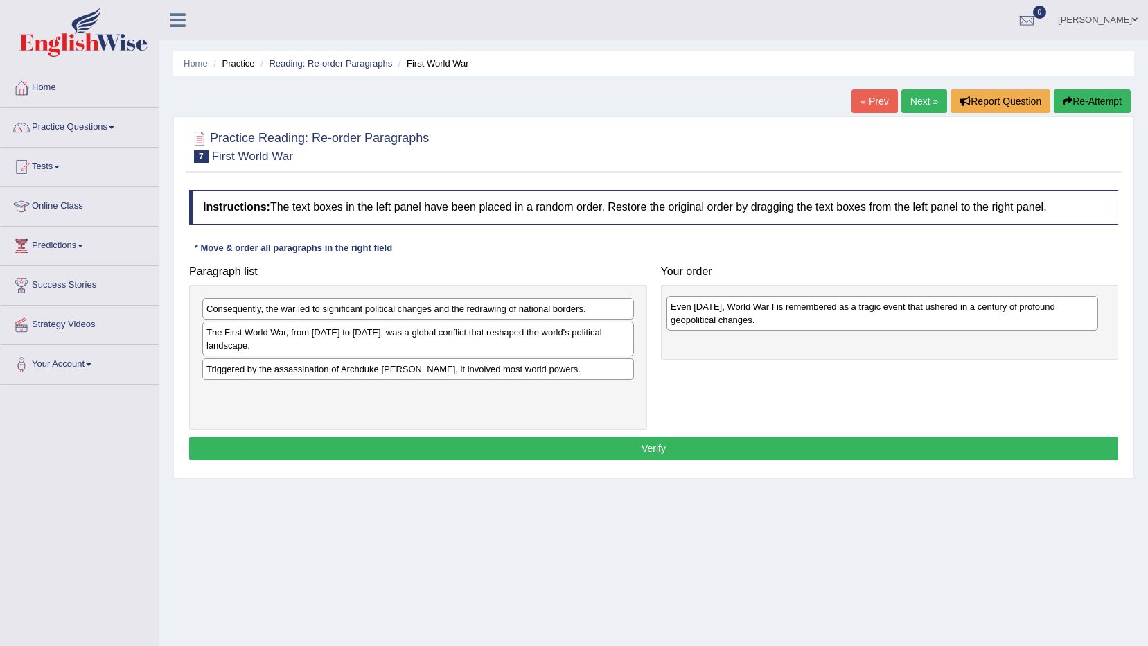
drag, startPoint x: 517, startPoint y: 338, endPoint x: 981, endPoint y: 313, distance: 465.1
click at [981, 313] on div "Even today, World War I is remembered as a tragic event that ushered in a centu…" at bounding box center [883, 313] width 432 height 35
click at [69, 85] on link "Home" at bounding box center [80, 86] width 158 height 35
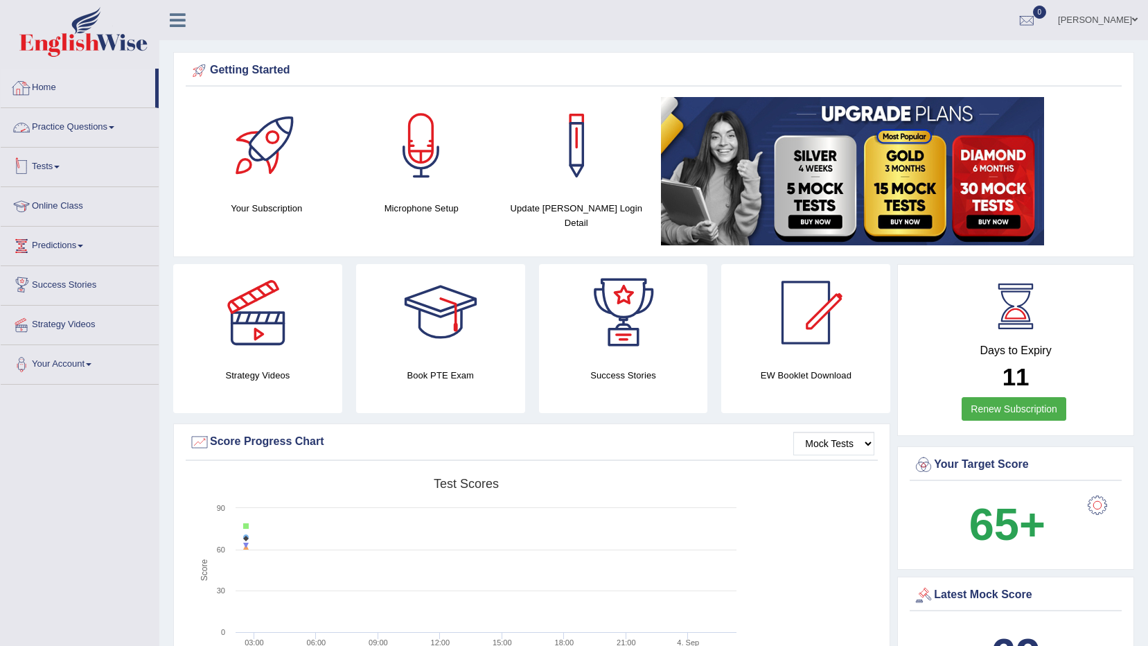
click at [44, 159] on link "Tests" at bounding box center [80, 165] width 158 height 35
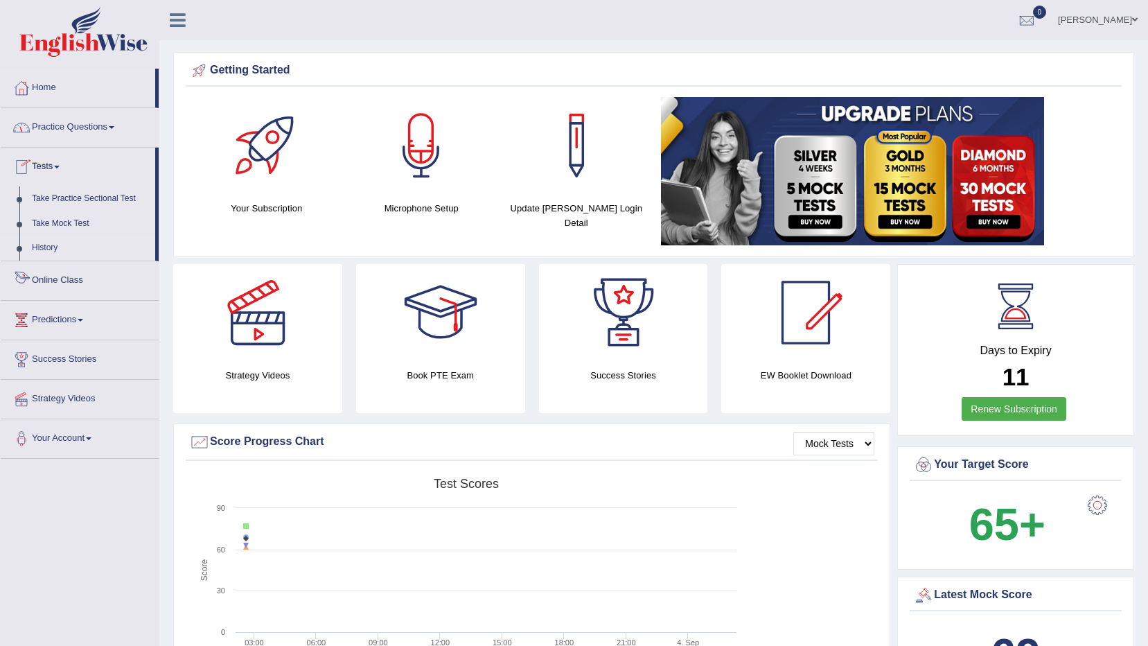
click at [50, 250] on link "History" at bounding box center [91, 248] width 130 height 25
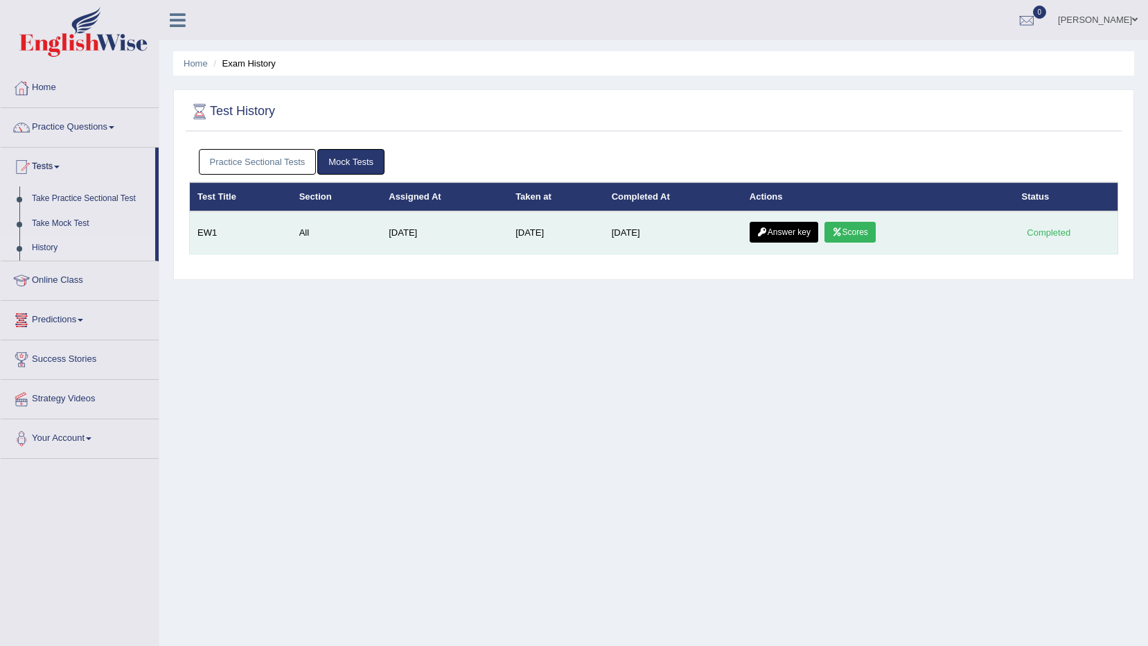
click at [543, 243] on td "[DATE]" at bounding box center [556, 232] width 96 height 43
click at [872, 228] on link "Scores" at bounding box center [850, 232] width 51 height 21
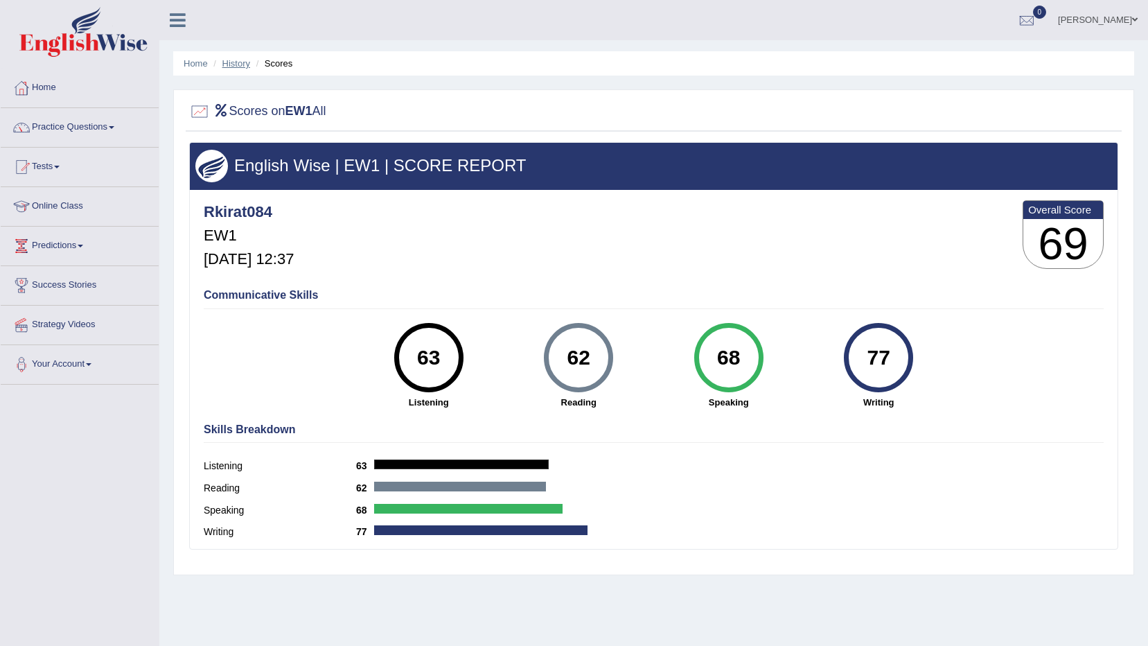
click at [240, 66] on link "History" at bounding box center [236, 63] width 28 height 10
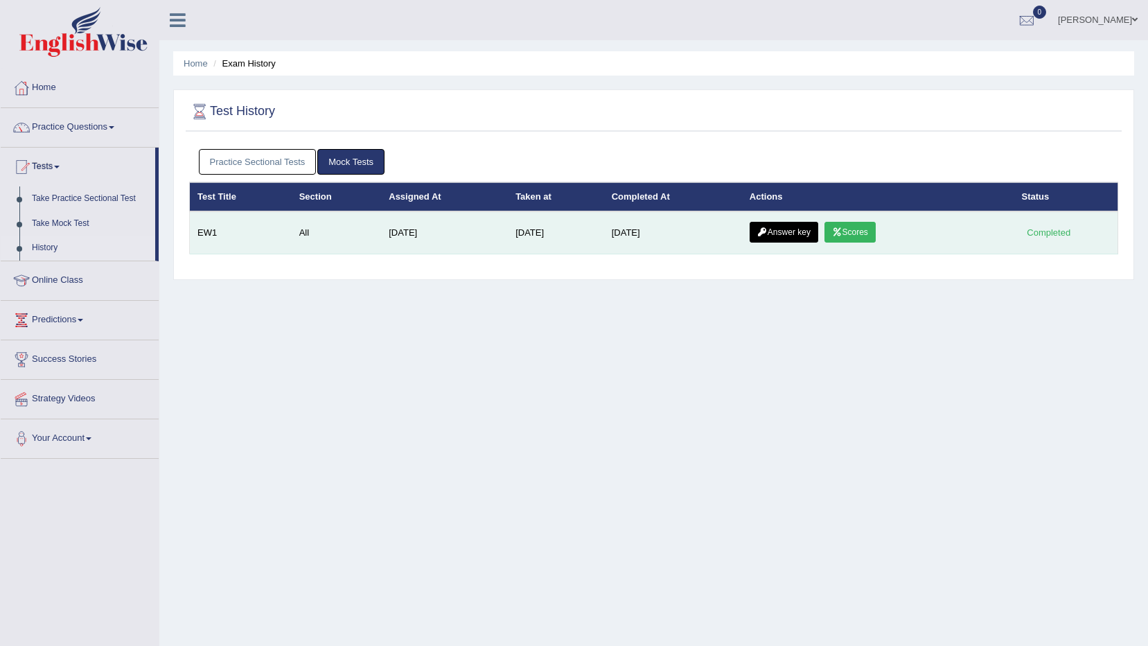
click at [764, 228] on icon at bounding box center [763, 232] width 10 height 8
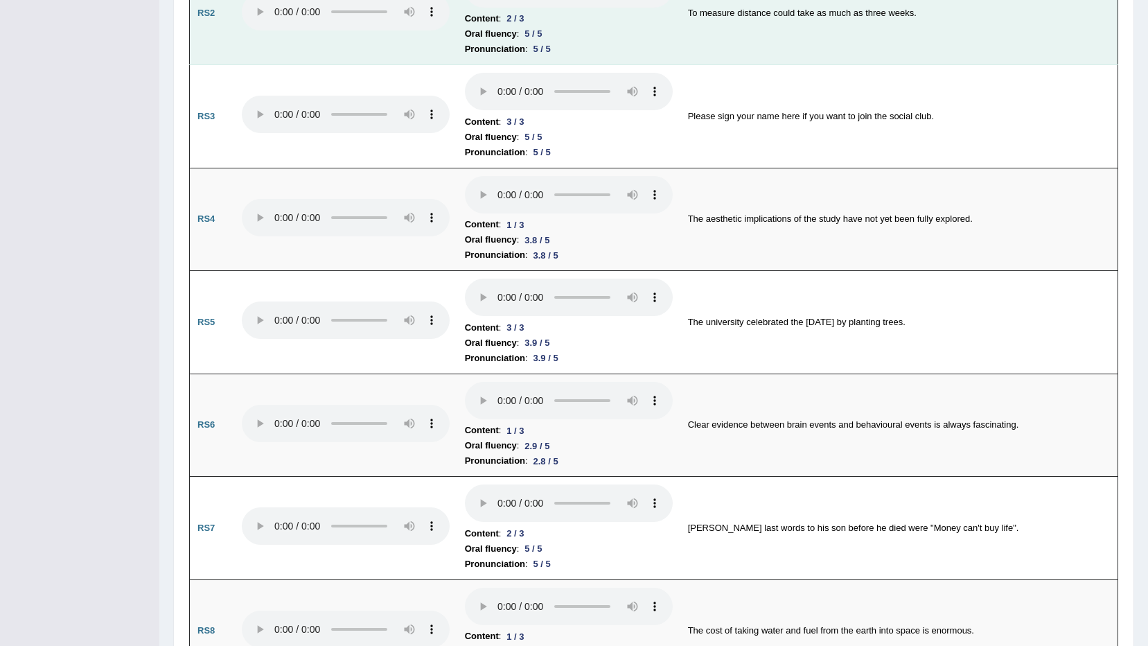
scroll to position [1040, 0]
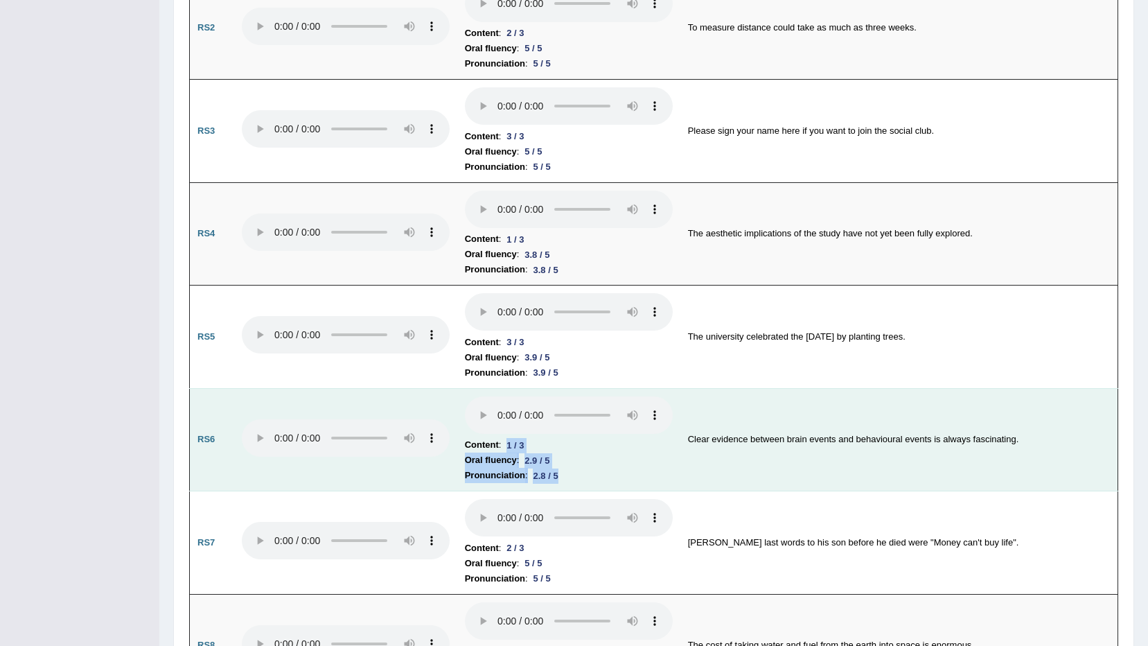
drag, startPoint x: 505, startPoint y: 441, endPoint x: 554, endPoint y: 472, distance: 57.7
click at [554, 472] on td "Content : 1 / 3 Oral fluency : 2.9 / 5 Pronunciation : 2.8 / 5" at bounding box center [568, 439] width 223 height 103
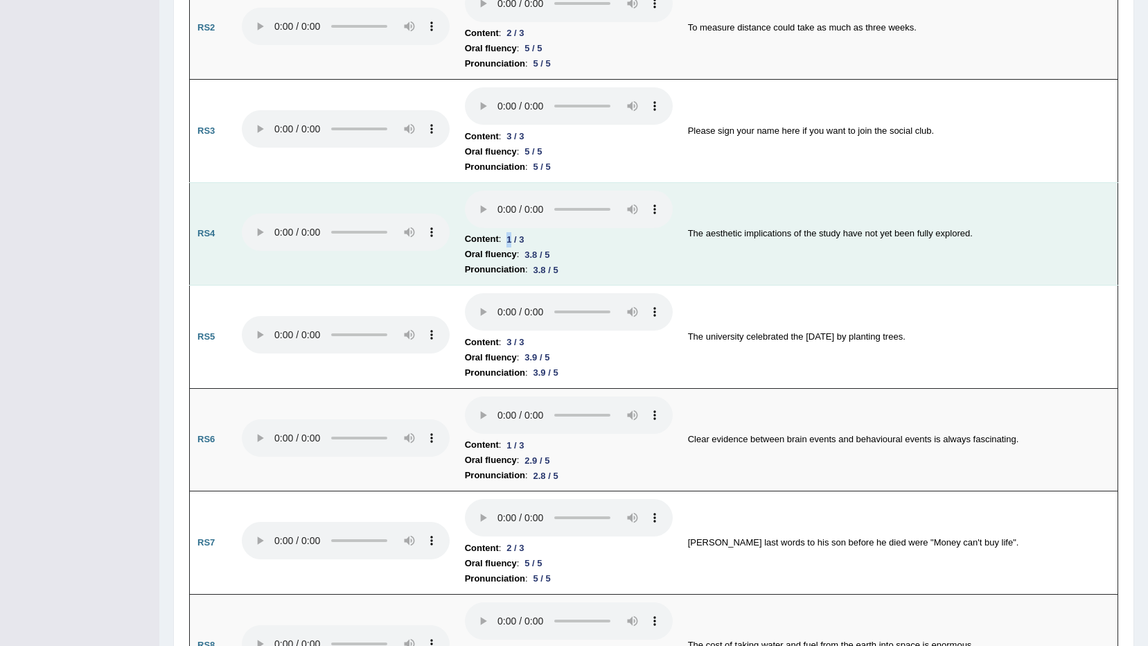
drag, startPoint x: 554, startPoint y: 472, endPoint x: 508, endPoint y: 239, distance: 237.3
click at [508, 239] on div "1 / 3" at bounding box center [515, 239] width 28 height 15
drag, startPoint x: 508, startPoint y: 239, endPoint x: 527, endPoint y: 240, distance: 18.7
click at [527, 240] on div "1 / 3" at bounding box center [515, 239] width 28 height 15
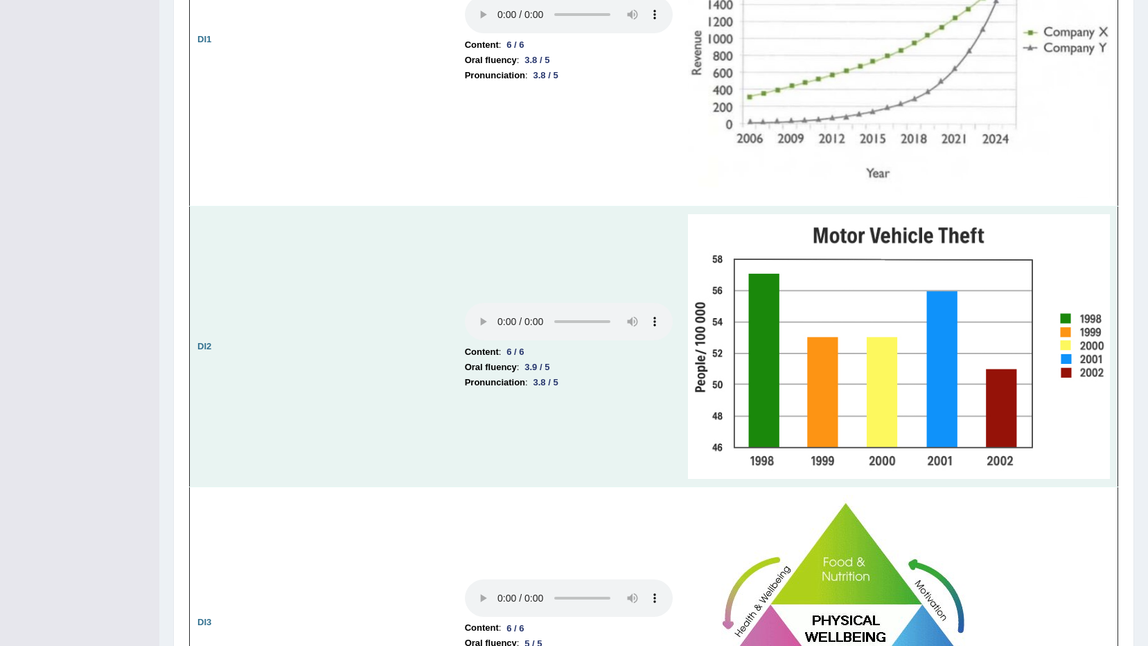
scroll to position [2079, 0]
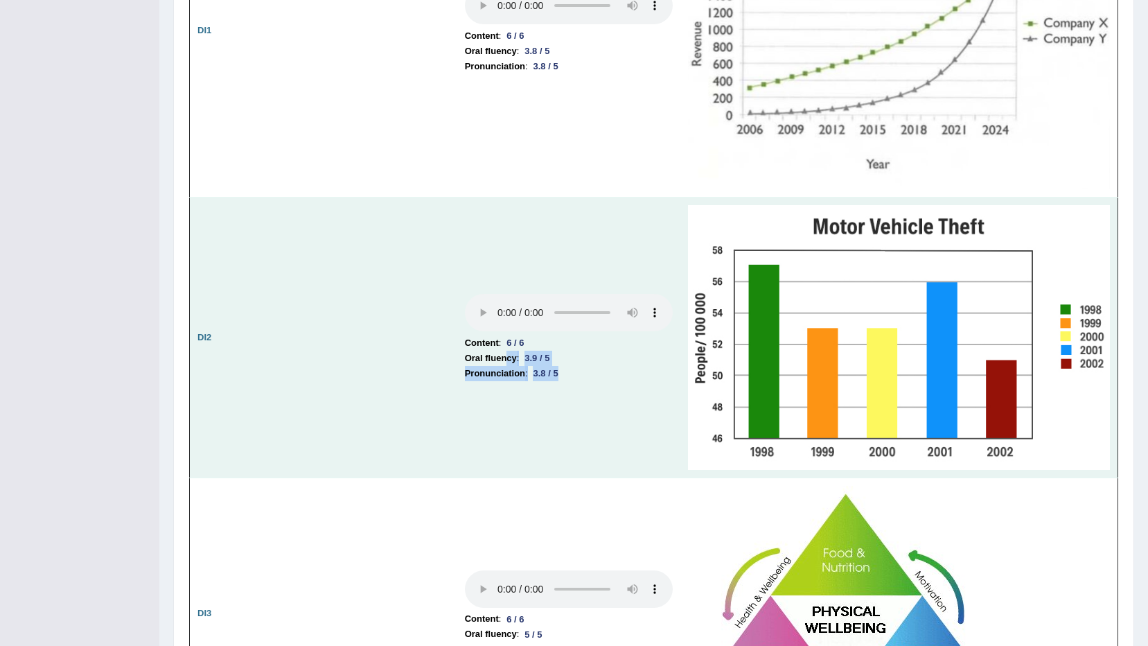
drag, startPoint x: 505, startPoint y: 358, endPoint x: 560, endPoint y: 378, distance: 59.0
click at [560, 378] on td "Content : 6 / 6 Oral fluency : 3.9 / 5 Pronunciation : 3.8 / 5" at bounding box center [568, 338] width 223 height 280
click at [855, 268] on img at bounding box center [899, 337] width 422 height 264
click at [599, 374] on li "Pronunciation : 3.8 / 5" at bounding box center [569, 373] width 208 height 15
drag, startPoint x: 510, startPoint y: 360, endPoint x: 560, endPoint y: 377, distance: 52.6
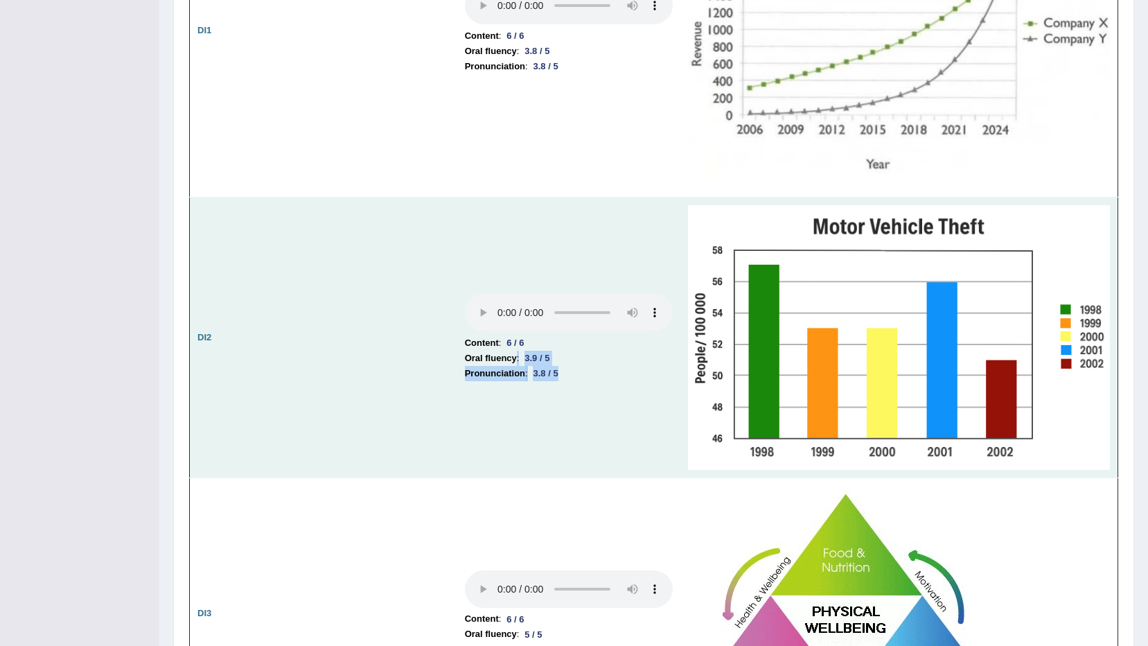
click at [560, 377] on td "Content : 6 / 6 Oral fluency : 3.9 / 5 Pronunciation : 3.8 / 5" at bounding box center [568, 338] width 223 height 280
click at [560, 378] on div "3.8 / 5" at bounding box center [546, 373] width 36 height 15
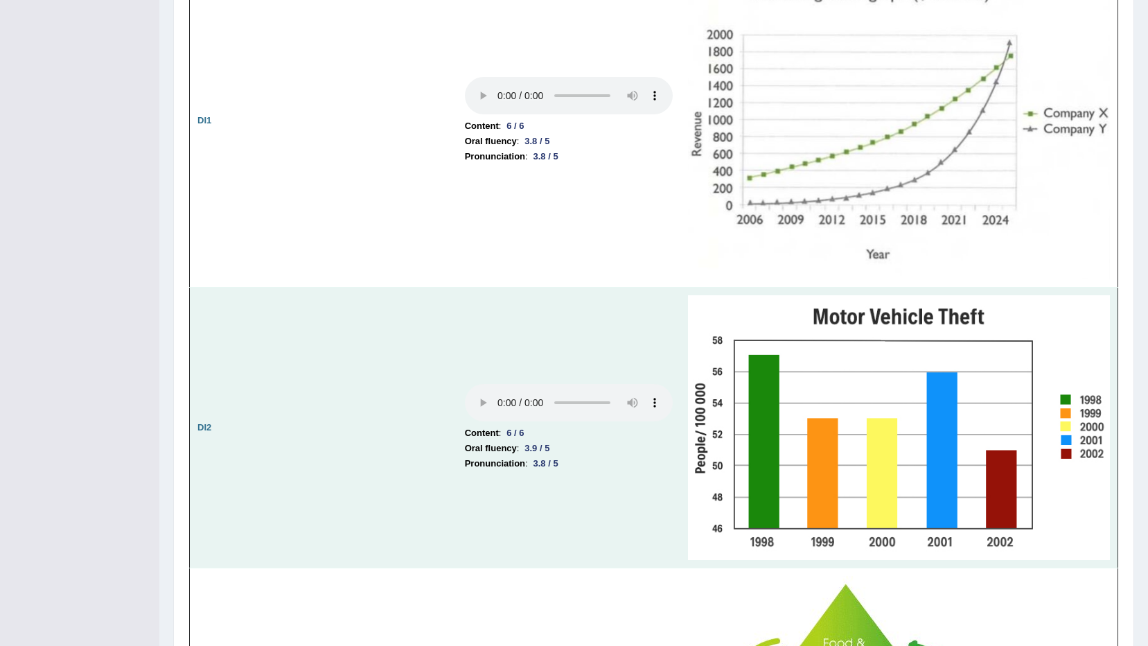
scroll to position [1871, 0]
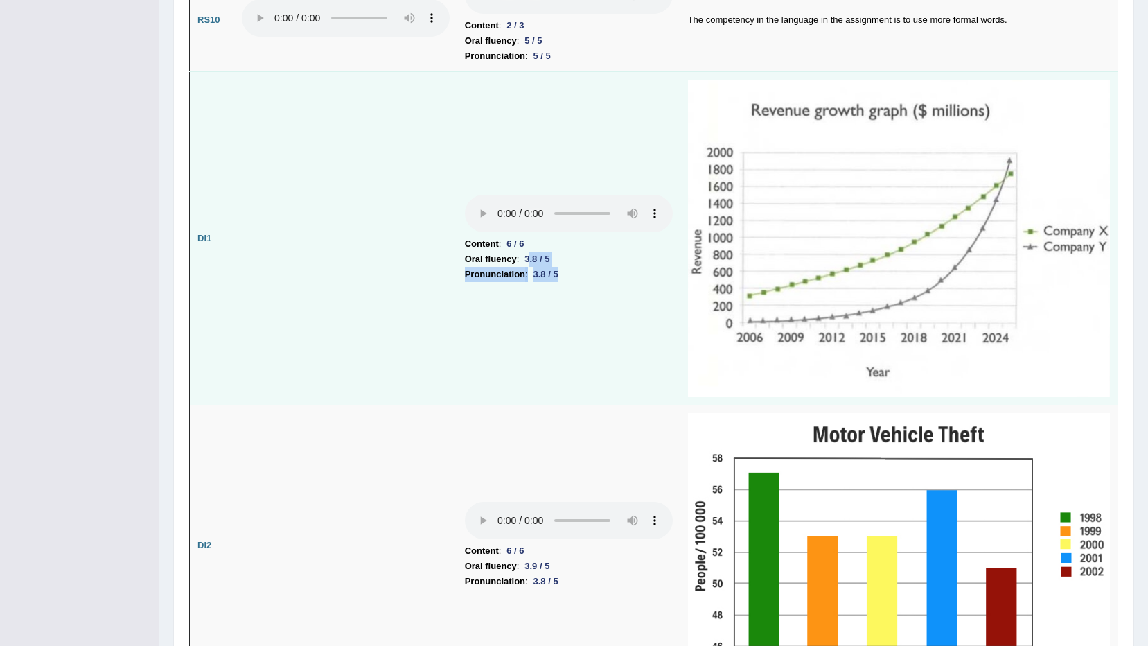
drag, startPoint x: 526, startPoint y: 266, endPoint x: 568, endPoint y: 274, distance: 43.1
click at [568, 274] on td "Content : 6 / 6 Oral fluency : 3.8 / 5 Pronunciation : 3.8 / 5" at bounding box center [568, 238] width 223 height 334
click at [548, 392] on td "Content : 6 / 6 Oral fluency : 3.8 / 5 Pronunciation : 3.8 / 5" at bounding box center [568, 238] width 223 height 334
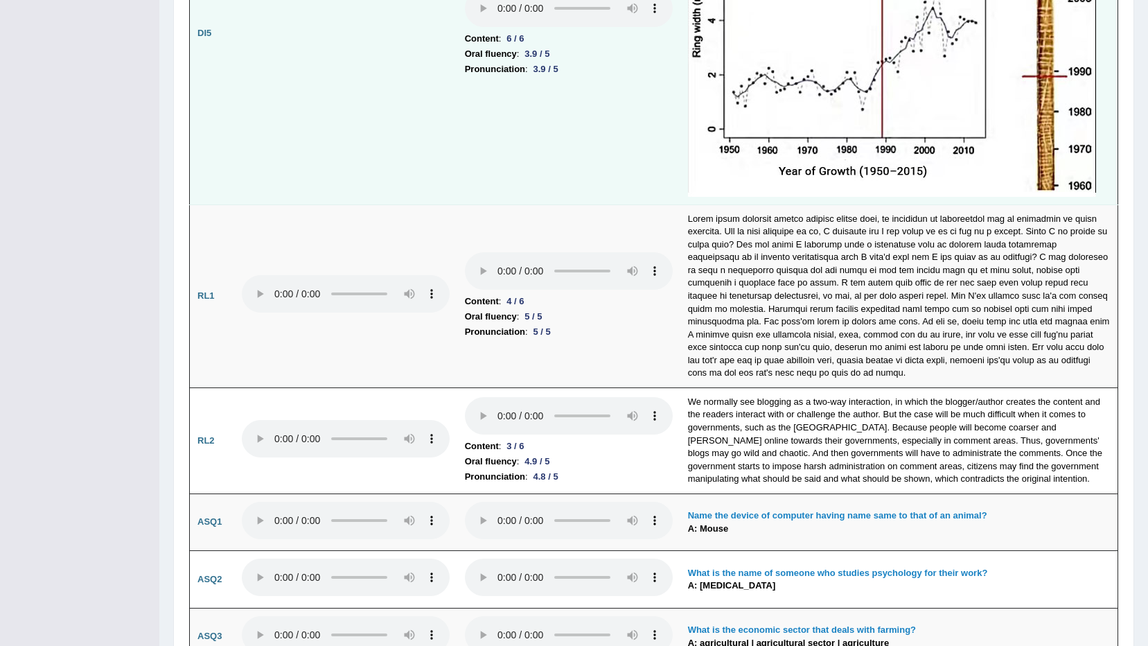
scroll to position [3327, 0]
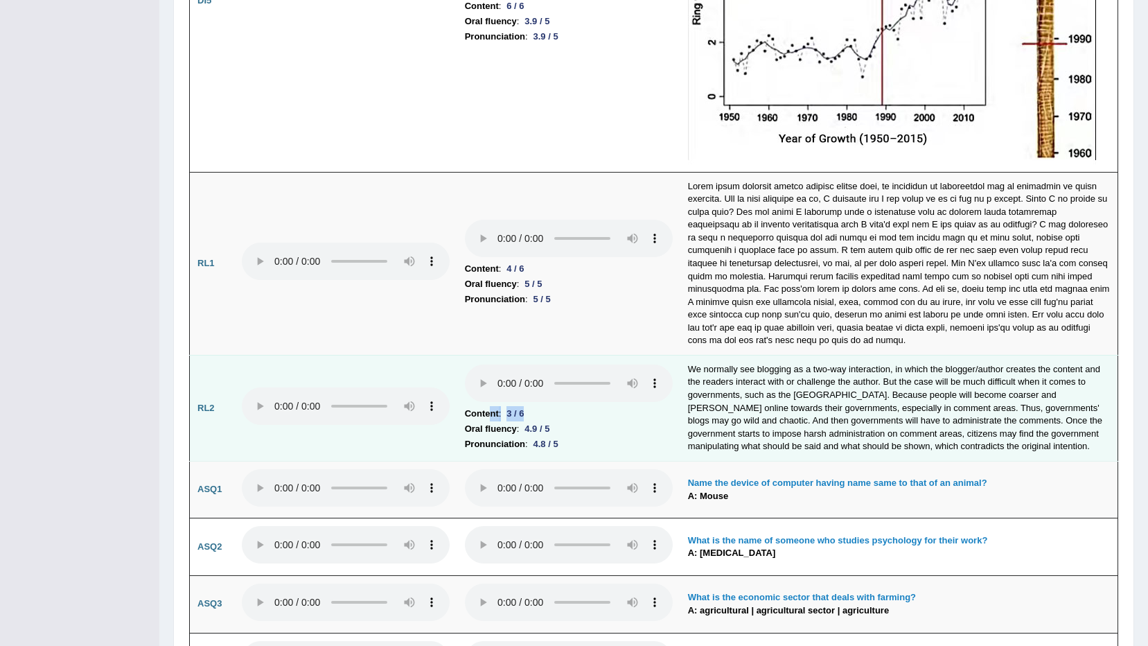
drag, startPoint x: 527, startPoint y: 421, endPoint x: 488, endPoint y: 421, distance: 38.8
click at [488, 421] on li "Content : 3 / 6" at bounding box center [569, 413] width 208 height 15
click at [888, 407] on td "We normally see blogging as a two-way interaction, in which the blogger/author …" at bounding box center [900, 408] width 438 height 106
drag, startPoint x: 527, startPoint y: 417, endPoint x: 471, endPoint y: 420, distance: 56.2
click at [471, 420] on li "Content : 3 / 6" at bounding box center [569, 413] width 208 height 15
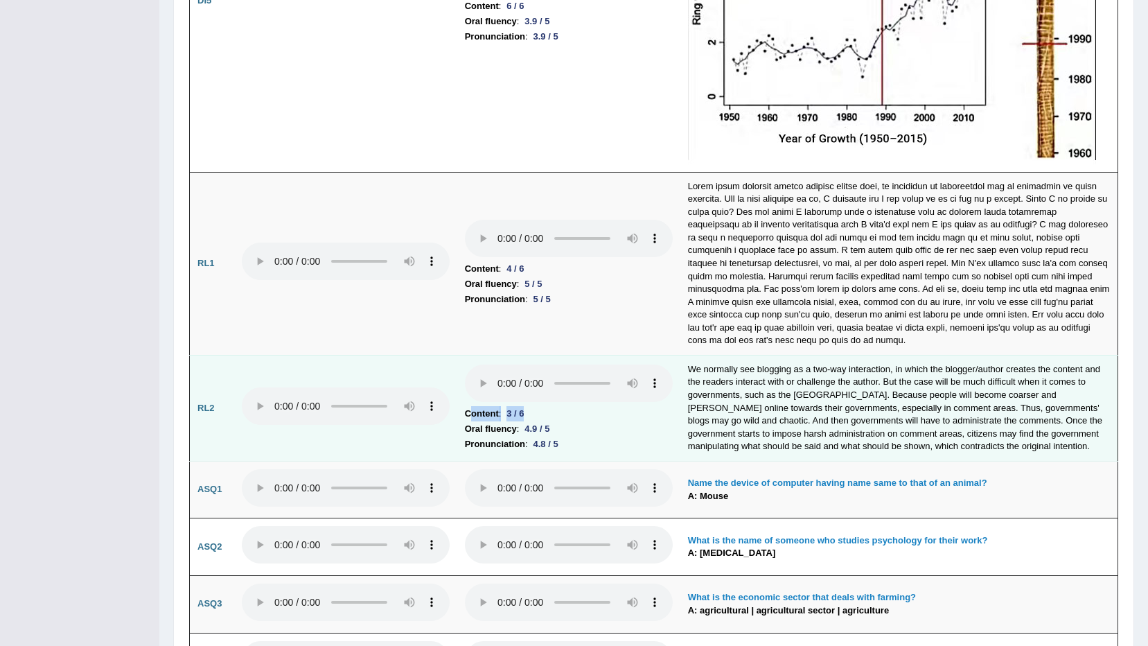
drag, startPoint x: 471, startPoint y: 420, endPoint x: 505, endPoint y: 417, distance: 34.8
click at [505, 417] on div "3 / 6" at bounding box center [515, 413] width 28 height 15
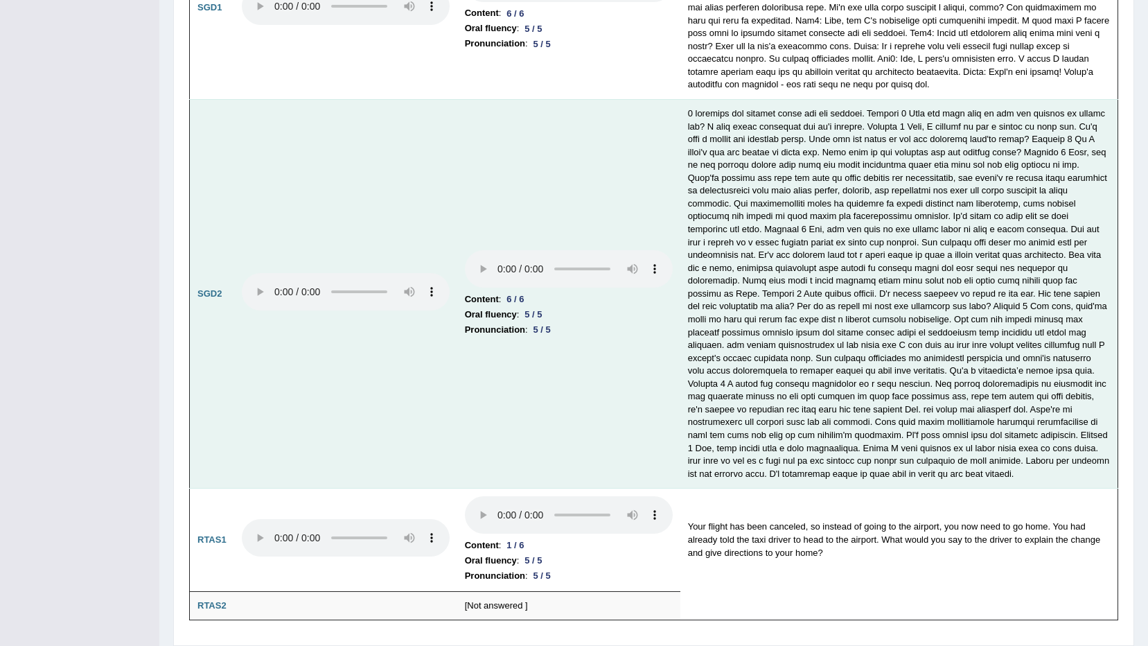
scroll to position [4205, 0]
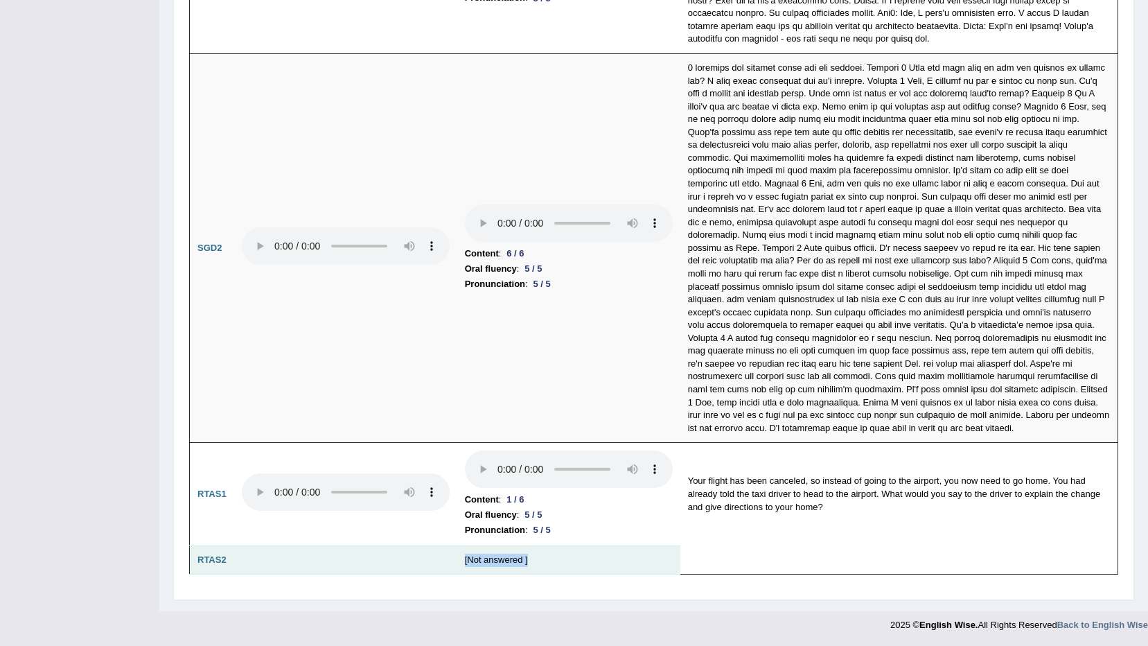
drag, startPoint x: 462, startPoint y: 562, endPoint x: 586, endPoint y: 557, distance: 124.8
click at [586, 557] on td "[Not answered ]" at bounding box center [568, 559] width 223 height 29
drag, startPoint x: 586, startPoint y: 557, endPoint x: 568, endPoint y: 561, distance: 18.3
click at [568, 561] on td "[Not answered ]" at bounding box center [568, 559] width 223 height 29
drag, startPoint x: 557, startPoint y: 570, endPoint x: 396, endPoint y: 568, distance: 160.8
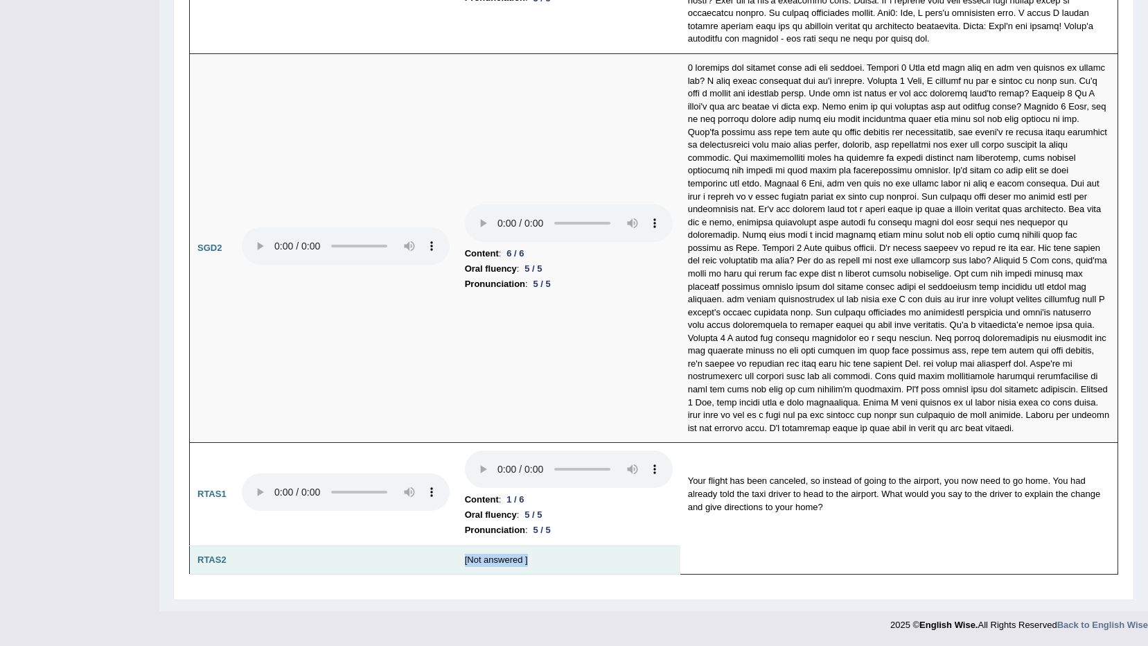
click at [396, 568] on tr "RTAS2 [Not answered ]" at bounding box center [654, 559] width 929 height 29
drag, startPoint x: 396, startPoint y: 568, endPoint x: 567, endPoint y: 552, distance: 172.0
click at [567, 552] on td "[Not answered ]" at bounding box center [568, 559] width 223 height 29
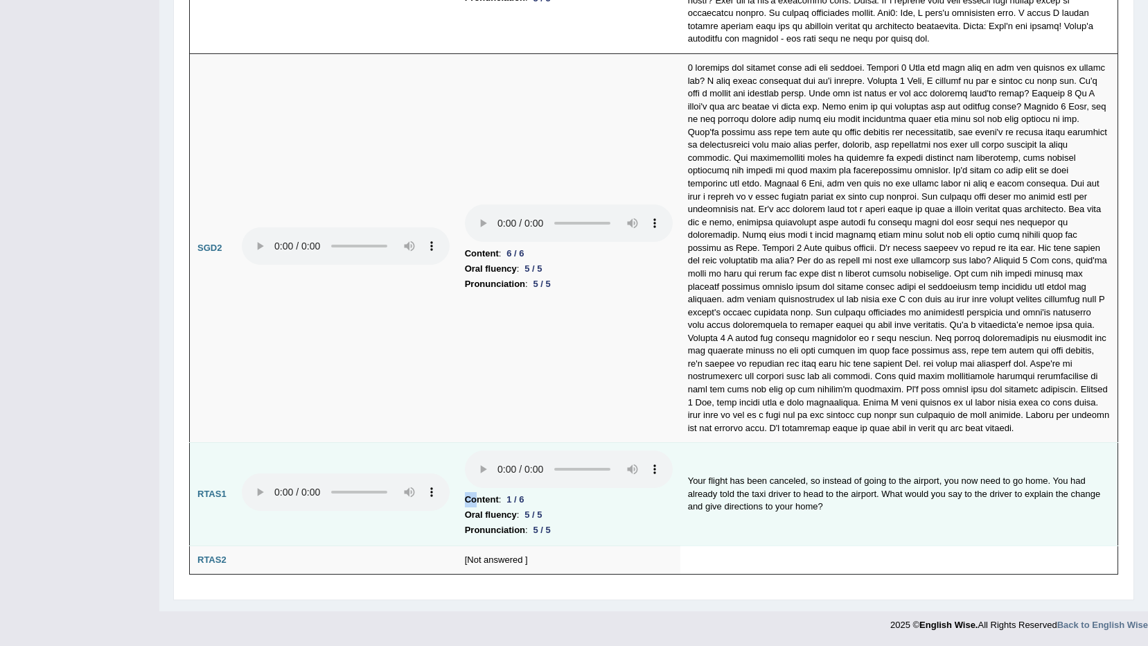
drag, startPoint x: 473, startPoint y: 492, endPoint x: 516, endPoint y: 491, distance: 43.0
click at [516, 491] on td "Content : 1 / 6 Oral fluency : 5 / 5 Pronunciation : 5 / 5" at bounding box center [568, 494] width 223 height 103
drag, startPoint x: 516, startPoint y: 491, endPoint x: 523, endPoint y: 491, distance: 7.7
click at [523, 492] on li "Content : 1 / 6" at bounding box center [569, 499] width 208 height 15
drag, startPoint x: 963, startPoint y: 480, endPoint x: 880, endPoint y: 494, distance: 83.6
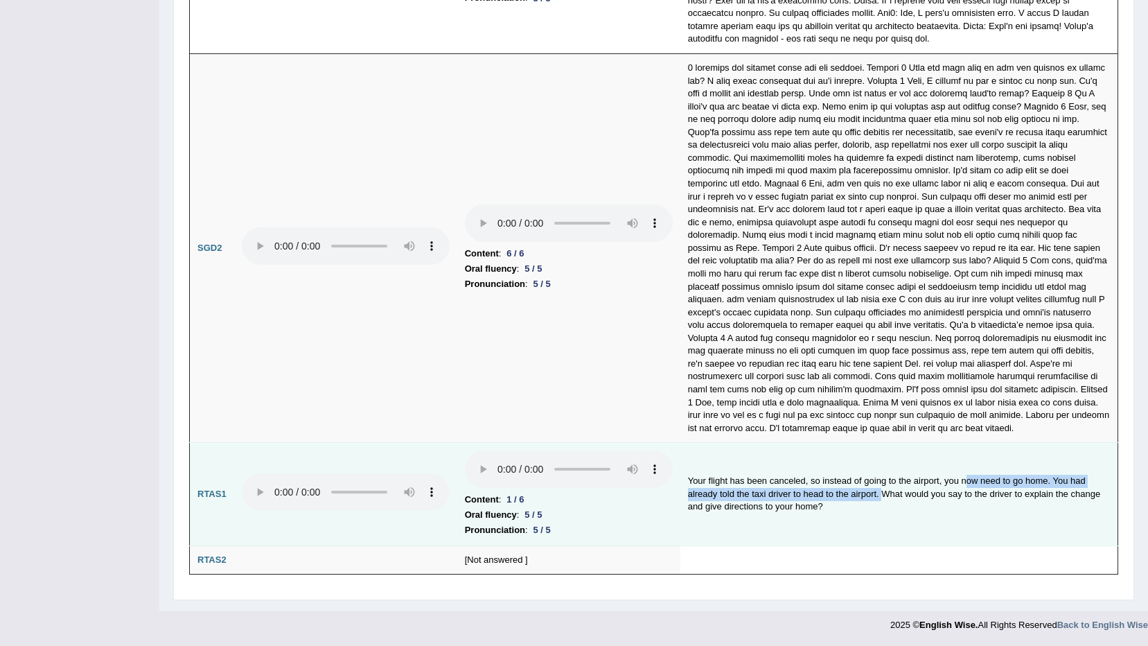
click at [880, 494] on td "Your flight has been canceled, so instead of going to the airport, you now need…" at bounding box center [900, 494] width 438 height 103
drag, startPoint x: 880, startPoint y: 494, endPoint x: 1032, endPoint y: 484, distance: 152.1
click at [1032, 484] on td "Your flight has been canceled, so instead of going to the airport, you now need…" at bounding box center [900, 494] width 438 height 103
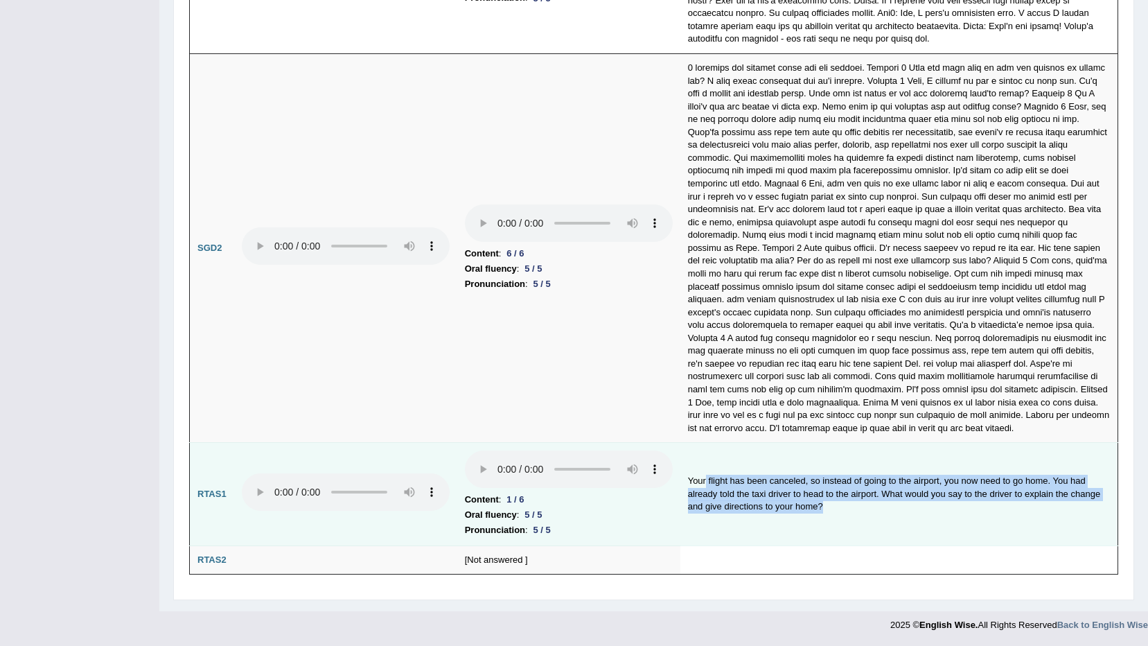
drag, startPoint x: 828, startPoint y: 504, endPoint x: 700, endPoint y: 476, distance: 131.2
click at [701, 476] on td "Your flight has been canceled, so instead of going to the airport, you now need…" at bounding box center [900, 494] width 438 height 103
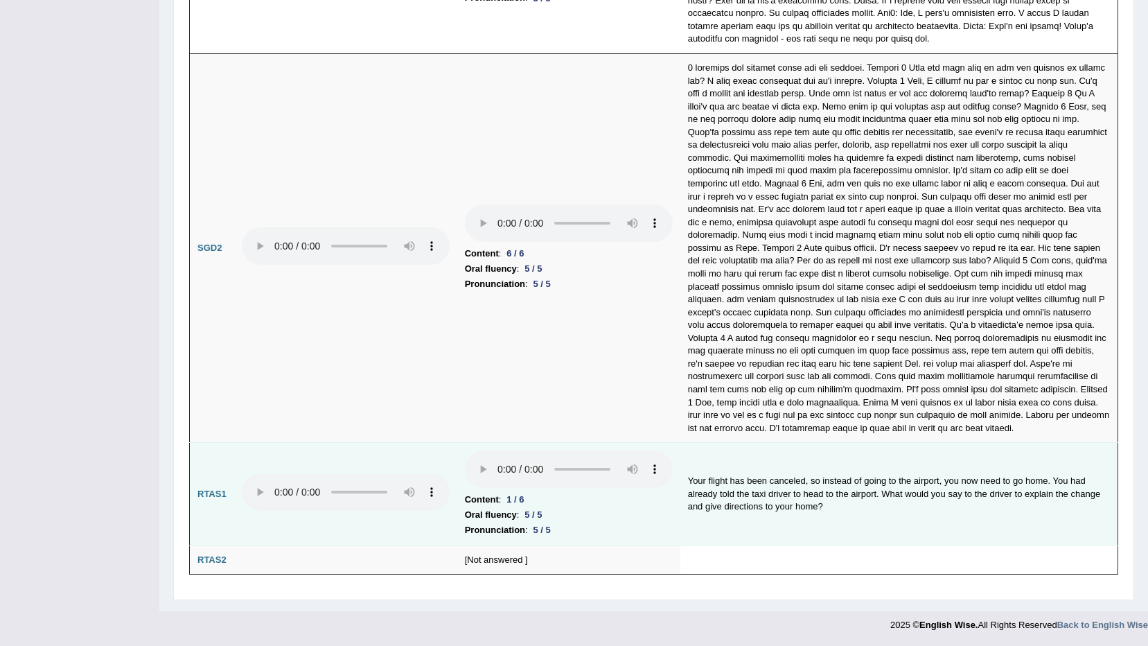
click at [694, 473] on td "Your flight has been canceled, so instead of going to the airport, you now need…" at bounding box center [900, 494] width 438 height 103
drag, startPoint x: 698, startPoint y: 480, endPoint x: 825, endPoint y: 476, distance: 126.9
click at [825, 476] on td "Your flight has been canceled, so instead of going to the airport, you now need…" at bounding box center [900, 494] width 438 height 103
drag, startPoint x: 825, startPoint y: 476, endPoint x: 828, endPoint y: 485, distance: 9.7
click at [828, 485] on td "Your flight has been canceled, so instead of going to the airport, you now need…" at bounding box center [900, 494] width 438 height 103
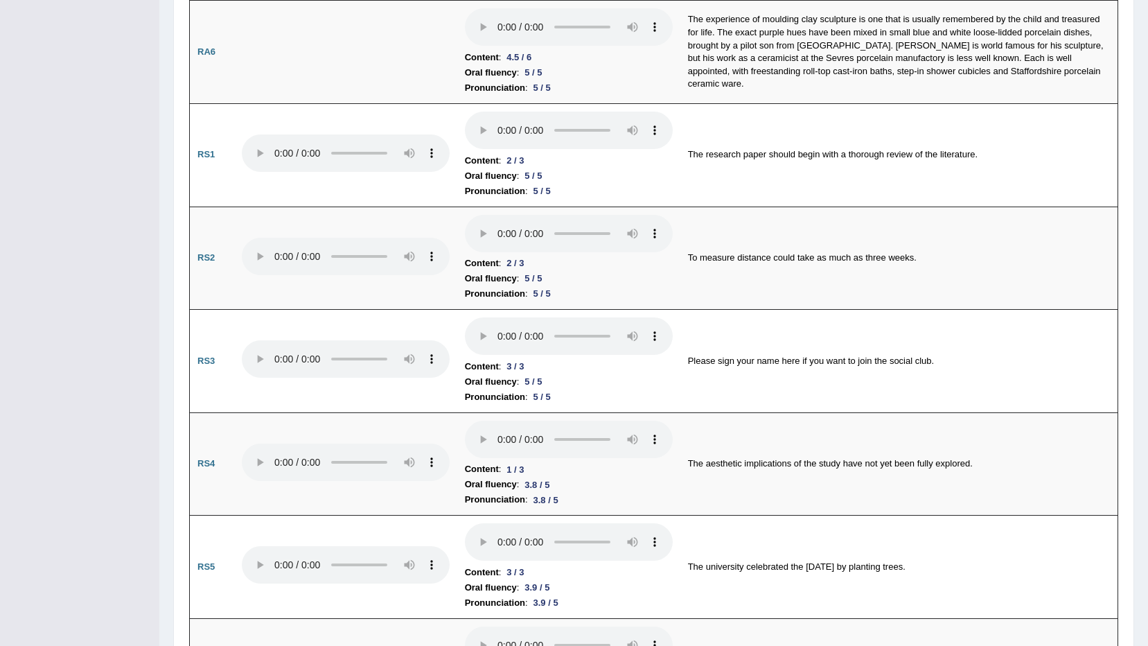
scroll to position [186, 0]
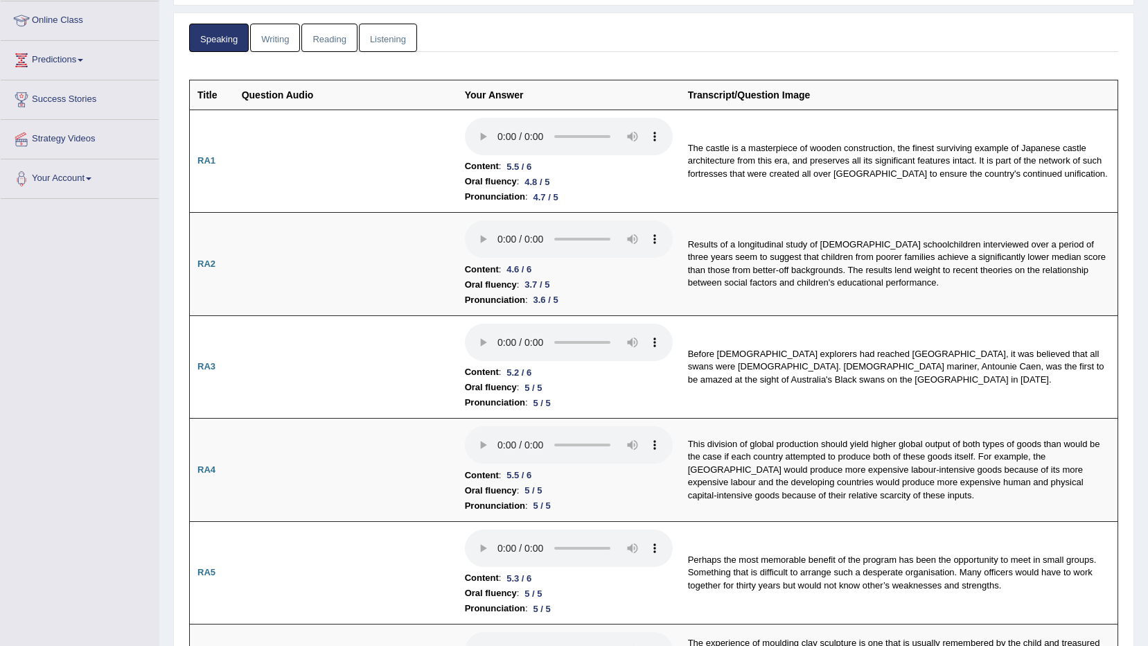
click at [295, 40] on link "Writing" at bounding box center [275, 38] width 50 height 28
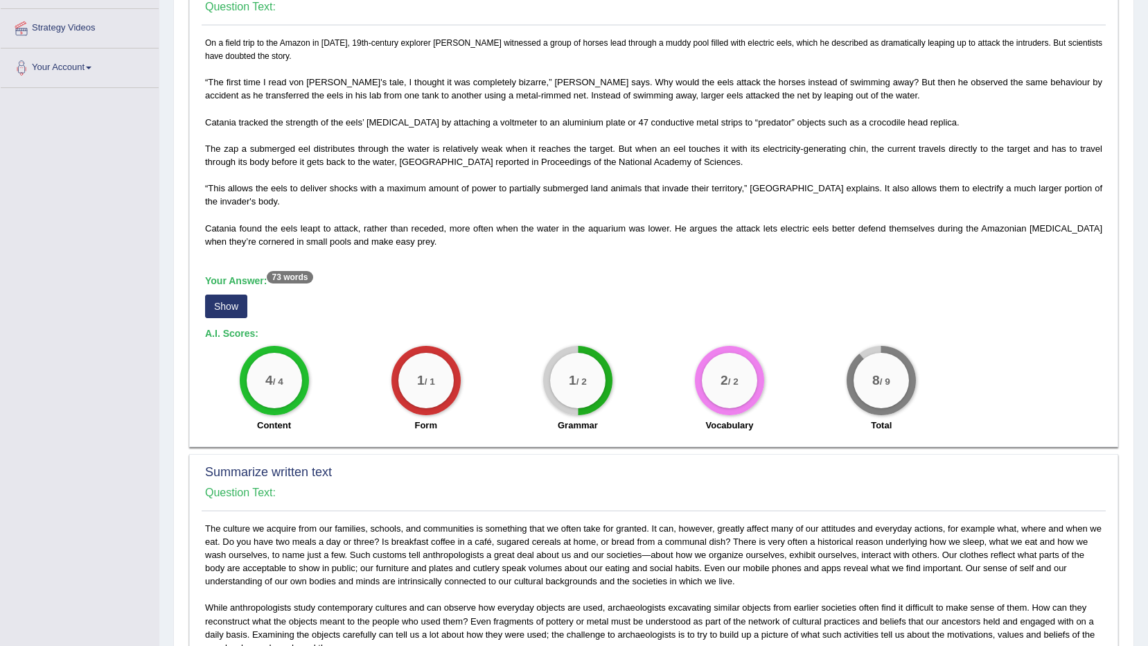
scroll to position [324, 0]
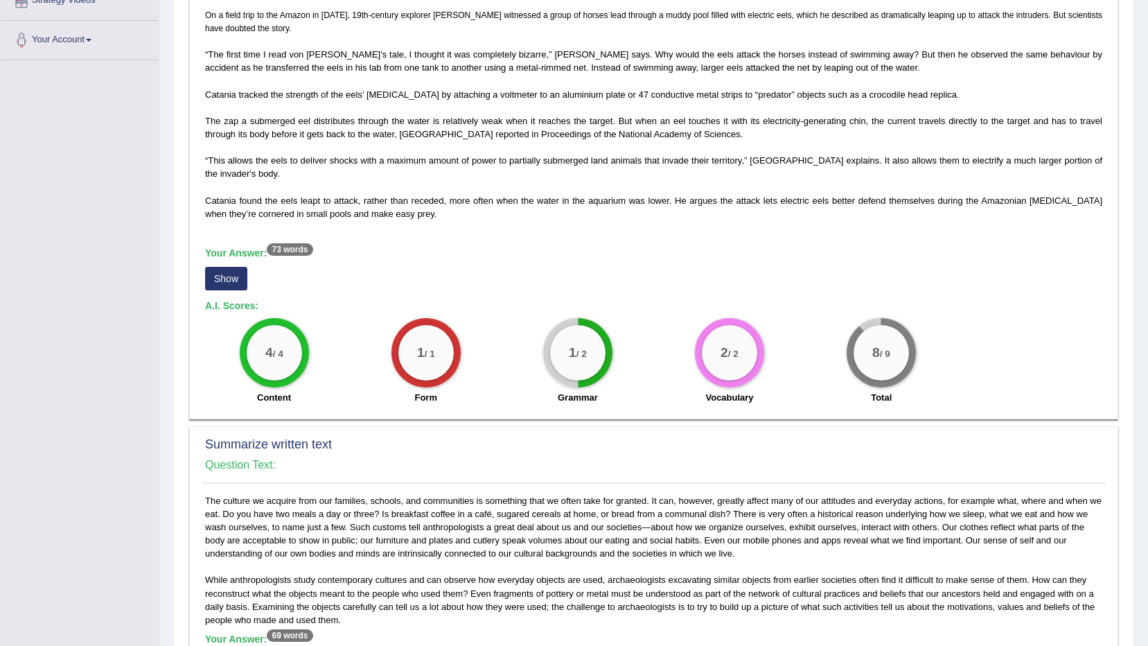
click at [211, 274] on button "Show" at bounding box center [226, 279] width 42 height 24
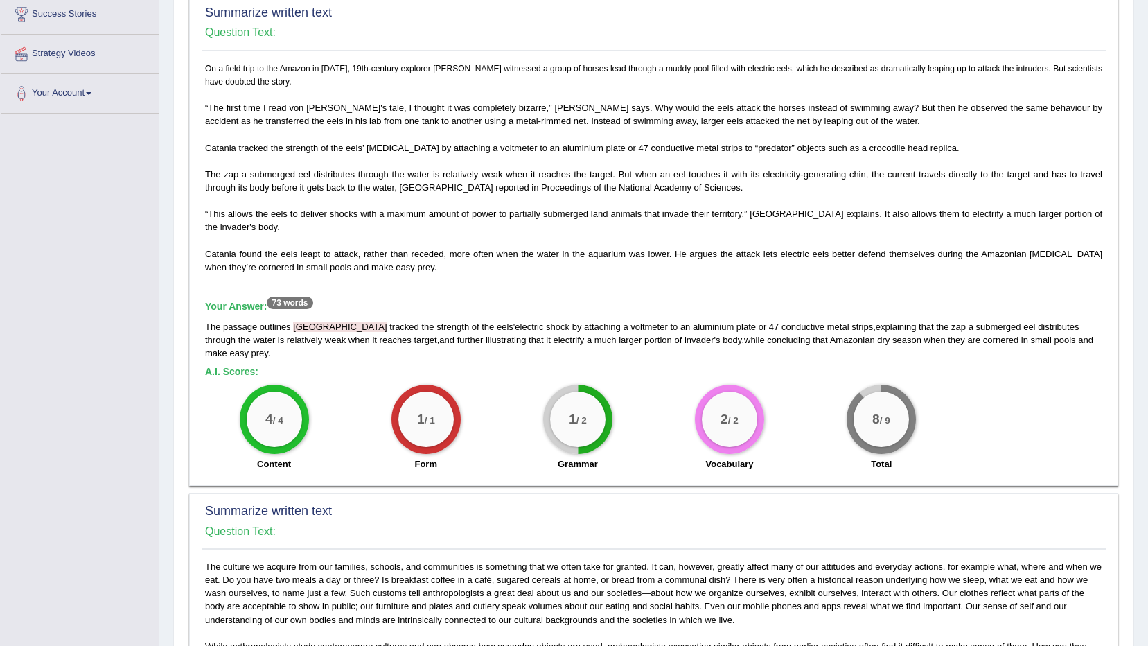
scroll to position [186, 0]
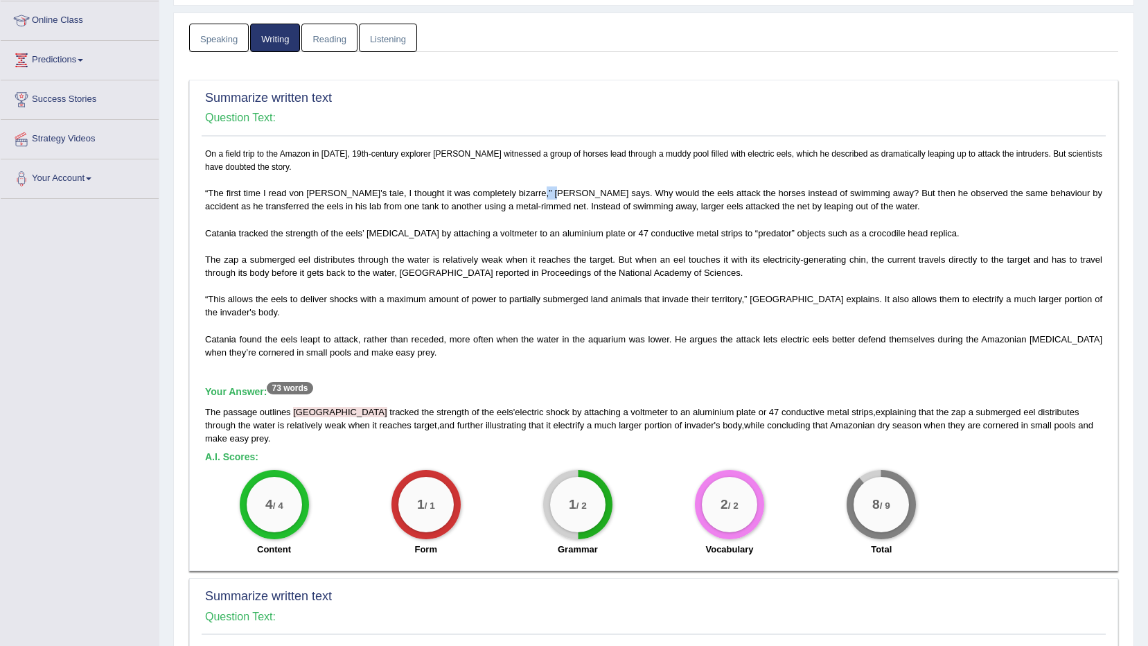
drag, startPoint x: 552, startPoint y: 189, endPoint x: 536, endPoint y: 188, distance: 16.7
click at [536, 188] on span "“The first time I read von Humboldt's tale, I thought it was completely bizarre…" at bounding box center [654, 200] width 898 height 24
drag, startPoint x: 536, startPoint y: 188, endPoint x: 520, endPoint y: 268, distance: 81.8
click at [520, 268] on span "The zap a submerged eel distributes through the water is relatively weak when i…" at bounding box center [654, 266] width 898 height 24
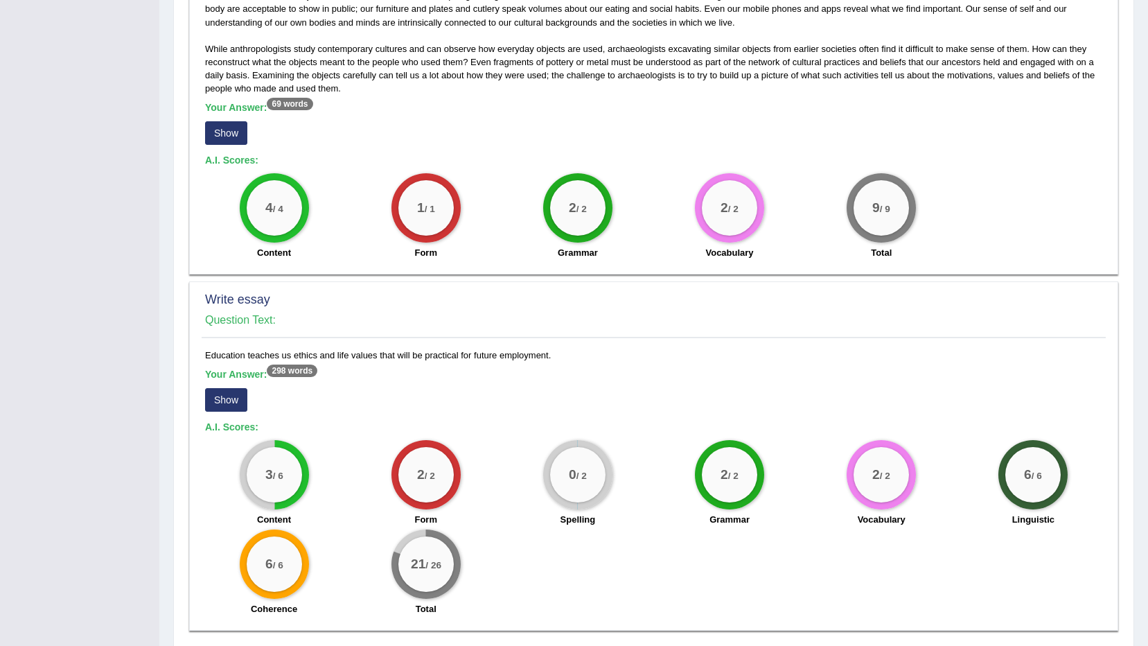
scroll to position [834, 0]
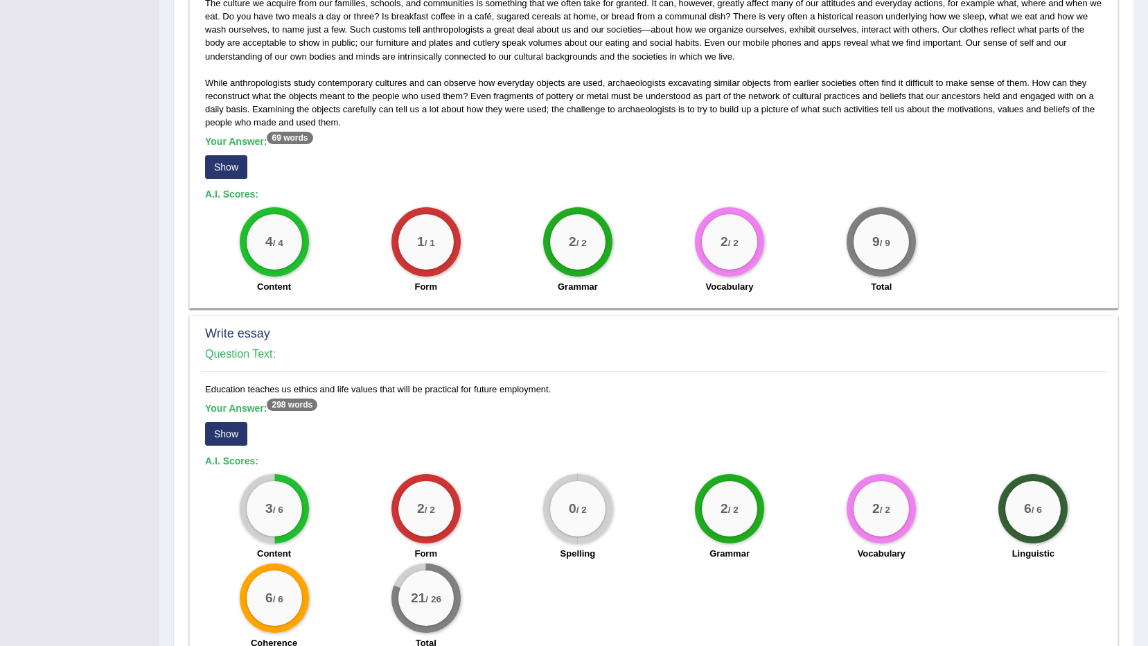
click at [232, 424] on button "Show" at bounding box center [226, 434] width 42 height 24
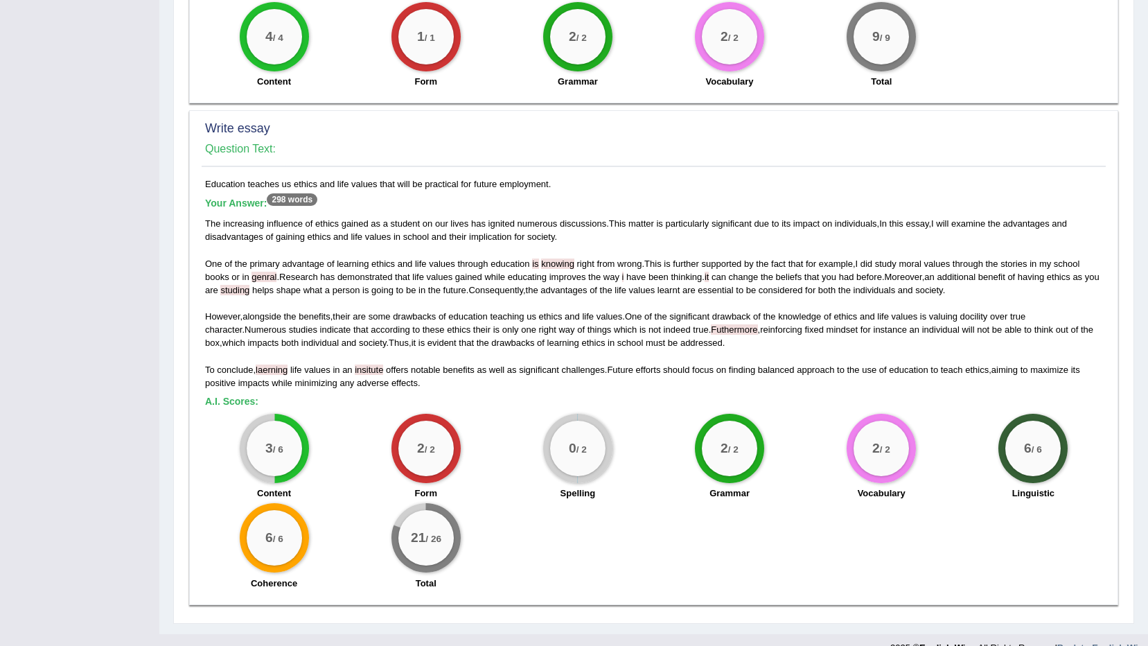
scroll to position [1049, 0]
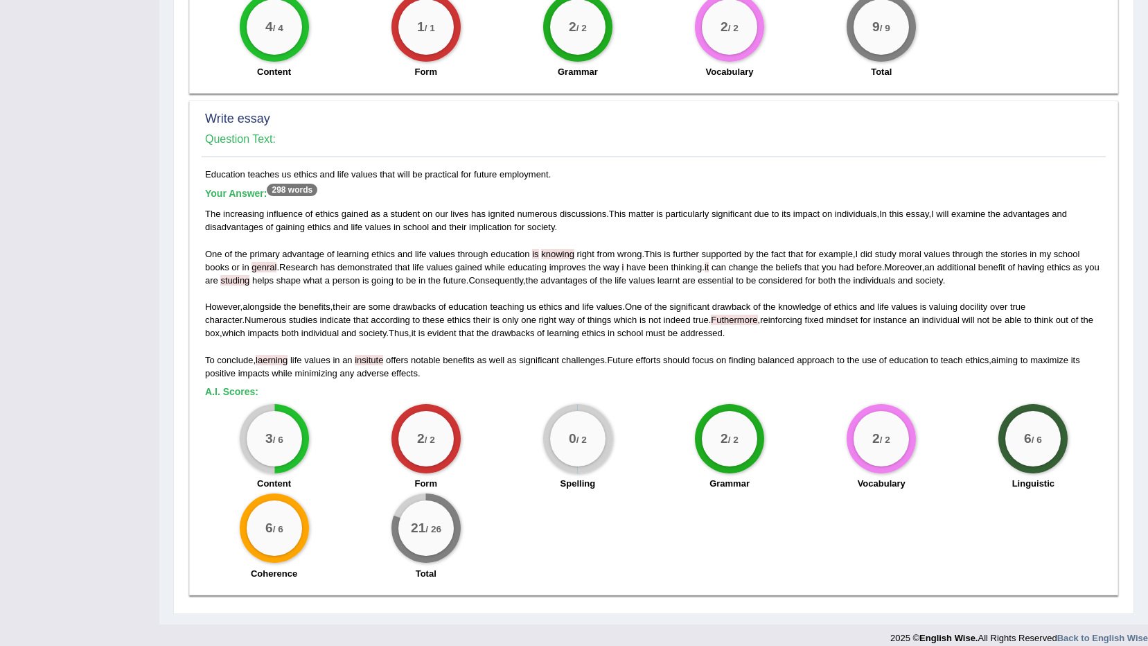
click at [593, 249] on span "right" at bounding box center [585, 254] width 17 height 10
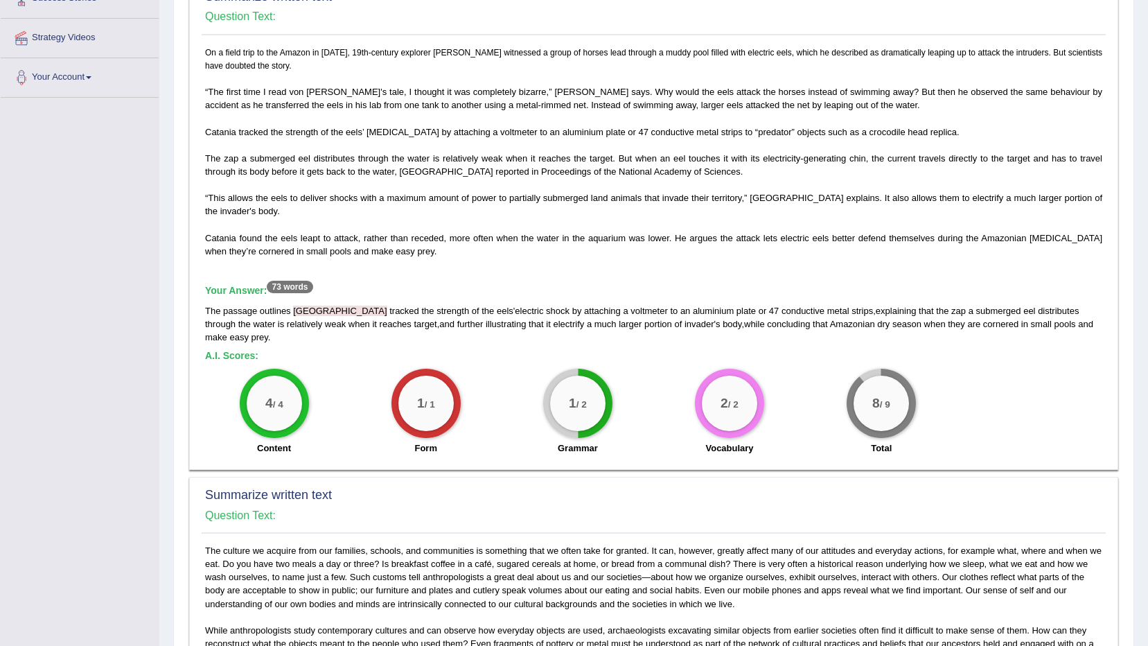
scroll to position [0, 0]
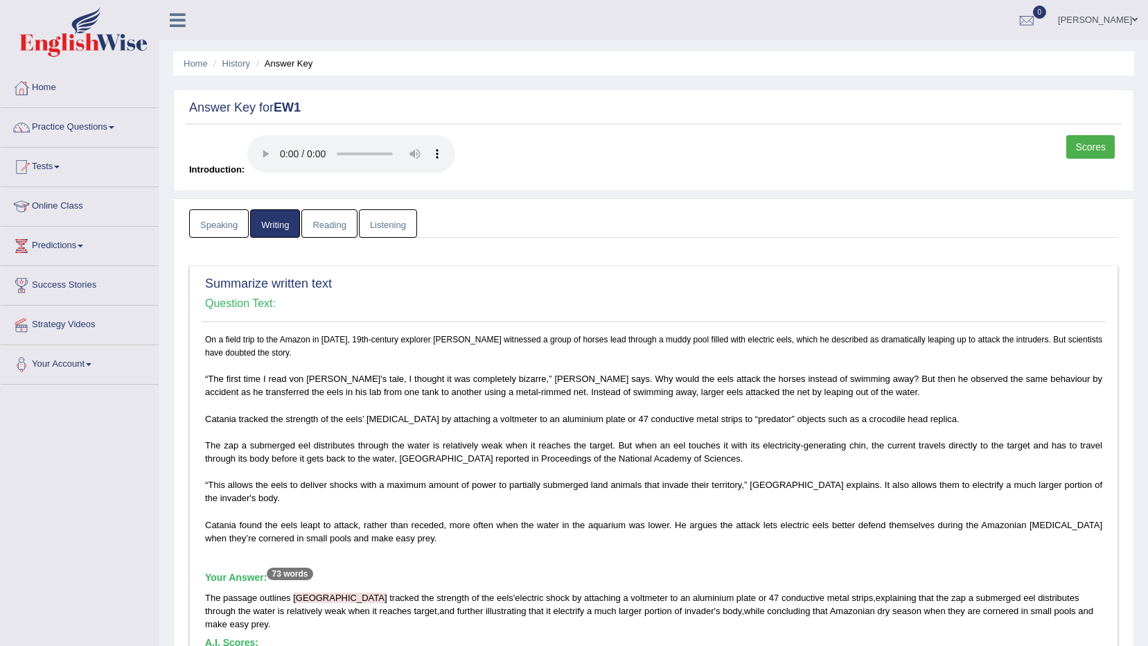
click at [328, 229] on link "Reading" at bounding box center [328, 223] width 55 height 28
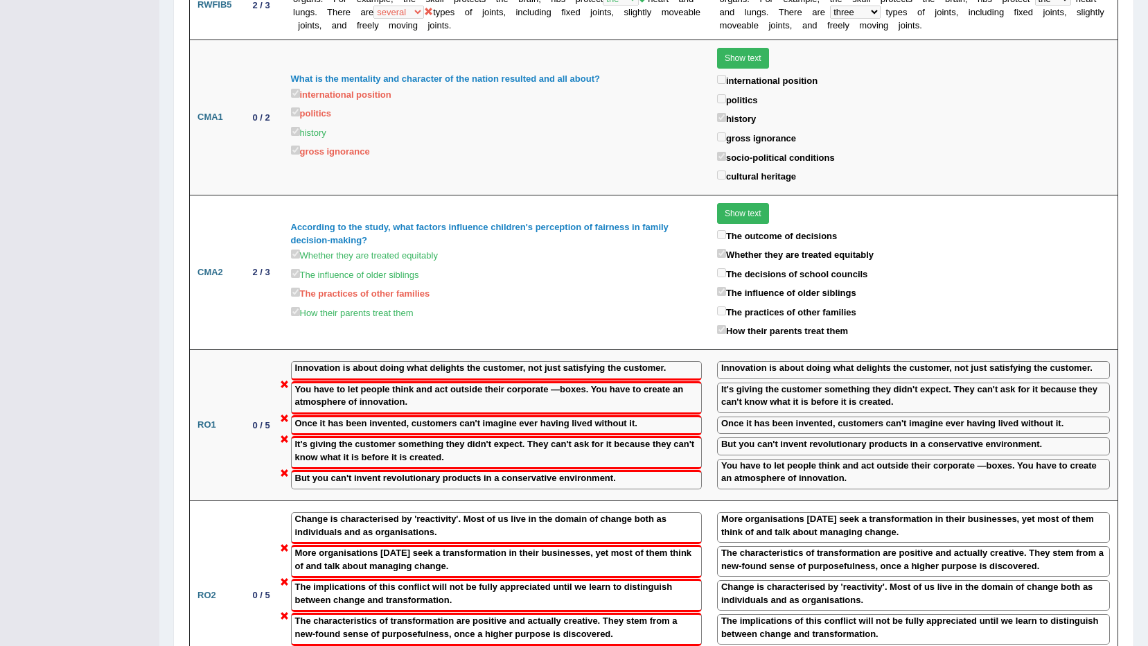
scroll to position [1487, 0]
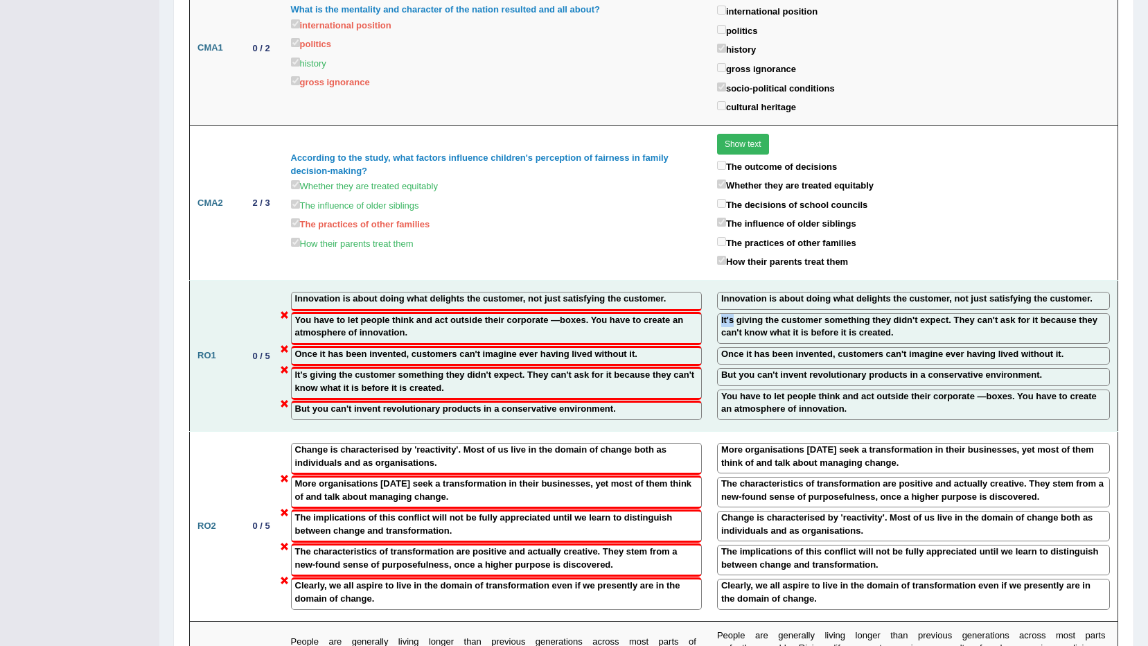
drag, startPoint x: 724, startPoint y: 270, endPoint x: 710, endPoint y: 270, distance: 13.9
click at [717, 313] on div "It's giving the customer something they didn't expect. They can't ask for it be…" at bounding box center [913, 328] width 393 height 30
drag, startPoint x: 710, startPoint y: 268, endPoint x: 752, endPoint y: 261, distance: 42.3
click at [805, 292] on td "Innovation is about doing what delights the customer, not just satisfying the c…" at bounding box center [914, 356] width 409 height 151
click at [730, 292] on label "Innovation is about doing what delights the customer, not just satisfying the c…" at bounding box center [906, 298] width 371 height 13
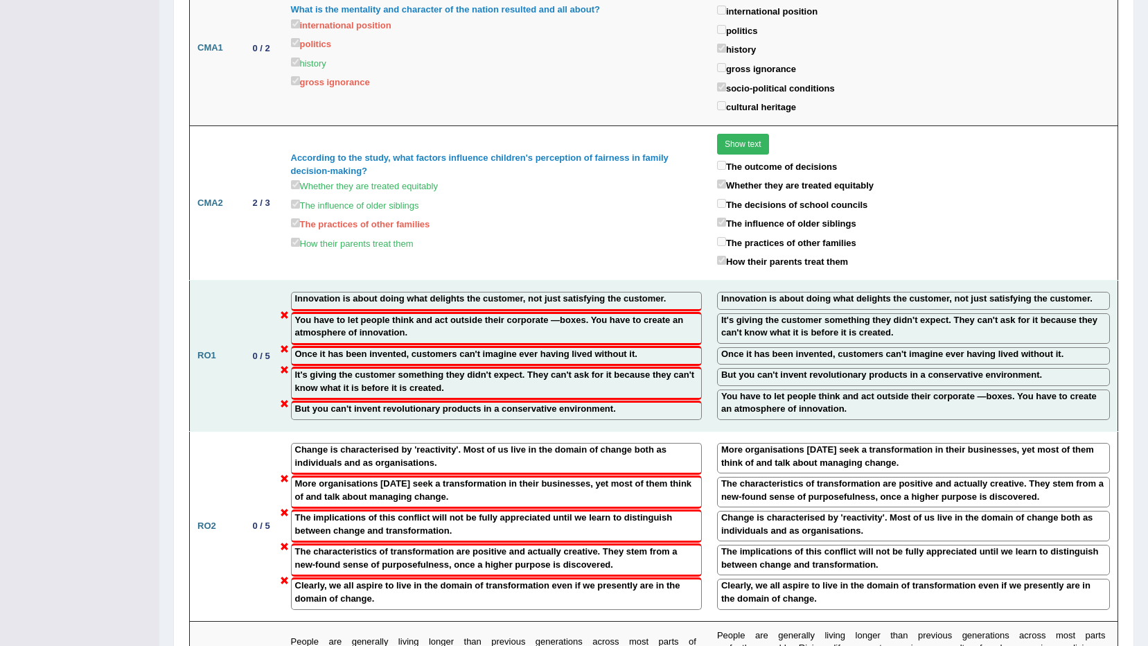
drag, startPoint x: 730, startPoint y: 249, endPoint x: 719, endPoint y: 273, distance: 26.4
click at [723, 314] on label "It's giving the customer something they didn't expect. They can't ask for it be…" at bounding box center [913, 327] width 385 height 26
drag, startPoint x: 737, startPoint y: 303, endPoint x: 790, endPoint y: 301, distance: 52.7
click at [790, 348] on label "Once it has been invented, customers can't imagine ever having lived without it." at bounding box center [892, 354] width 342 height 13
drag, startPoint x: 790, startPoint y: 301, endPoint x: 812, endPoint y: 295, distance: 23.0
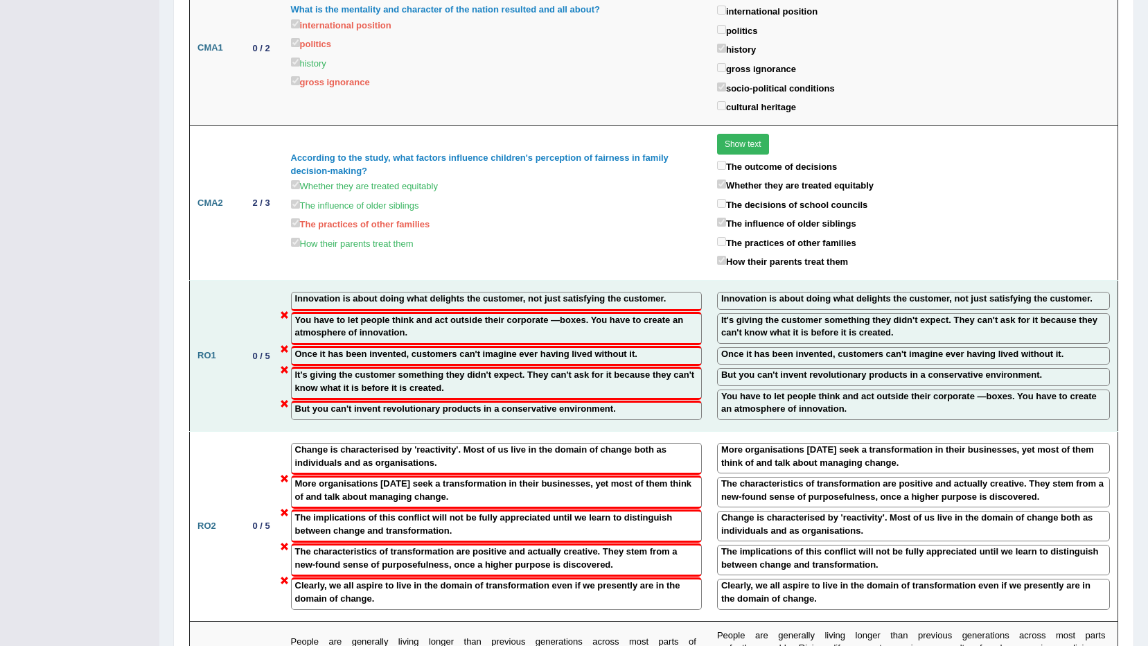
click at [812, 347] on div "Once it has been invented, customers can't imagine ever having lived without it." at bounding box center [913, 356] width 393 height 18
click at [835, 314] on label "It's giving the customer something they didn't expect. They can't ask for it be…" at bounding box center [913, 327] width 385 height 26
click at [816, 348] on label "Once it has been invented, customers can't imagine ever having lived without it." at bounding box center [892, 354] width 342 height 13
click at [809, 348] on label "Once it has been invented, customers can't imagine ever having lived without it." at bounding box center [892, 354] width 342 height 13
click at [830, 314] on label "It's giving the customer something they didn't expect. They can't ask for it be…" at bounding box center [913, 327] width 385 height 26
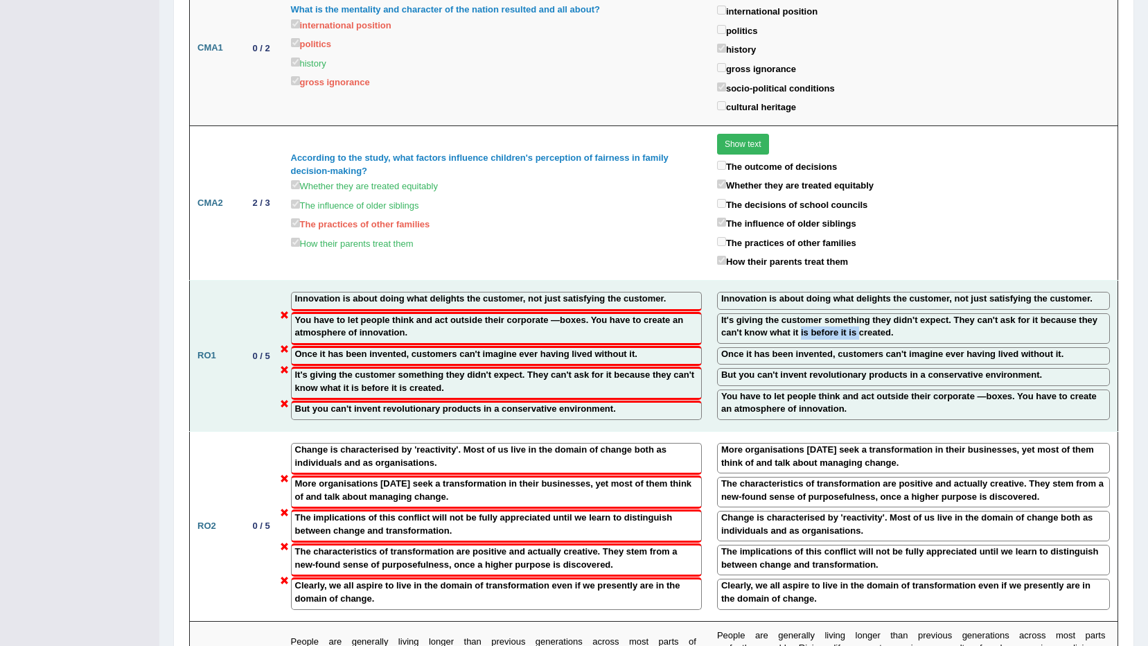
drag, startPoint x: 767, startPoint y: 280, endPoint x: 823, endPoint y: 278, distance: 56.2
click at [823, 314] on label "It's giving the customer something they didn't expect. They can't ask for it be…" at bounding box center [913, 327] width 385 height 26
drag, startPoint x: 823, startPoint y: 278, endPoint x: 769, endPoint y: 313, distance: 63.6
click at [769, 347] on div "Once it has been invented, customers can't imagine ever having lived without it." at bounding box center [913, 356] width 393 height 18
drag, startPoint x: 733, startPoint y: 304, endPoint x: 785, endPoint y: 301, distance: 52.7
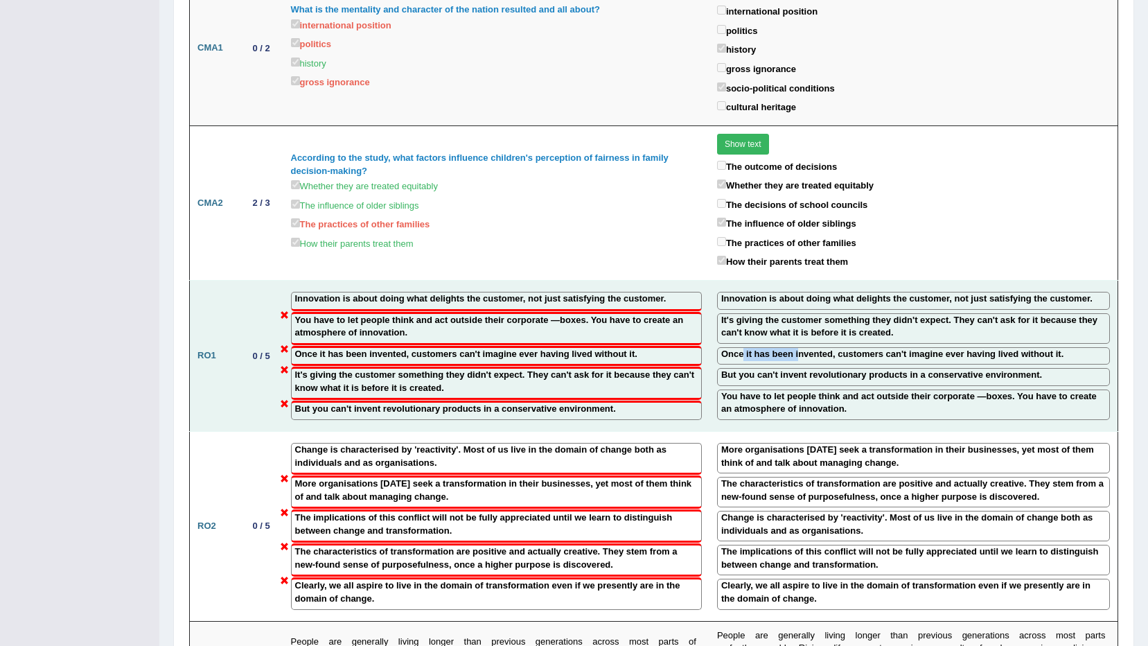
click at [785, 348] on label "Once it has been invented, customers can't imagine ever having lived without it." at bounding box center [892, 354] width 342 height 13
drag, startPoint x: 790, startPoint y: 301, endPoint x: 821, endPoint y: 301, distance: 30.5
click at [821, 348] on label "Once it has been invented, customers can't imagine ever having lived without it." at bounding box center [892, 354] width 342 height 13
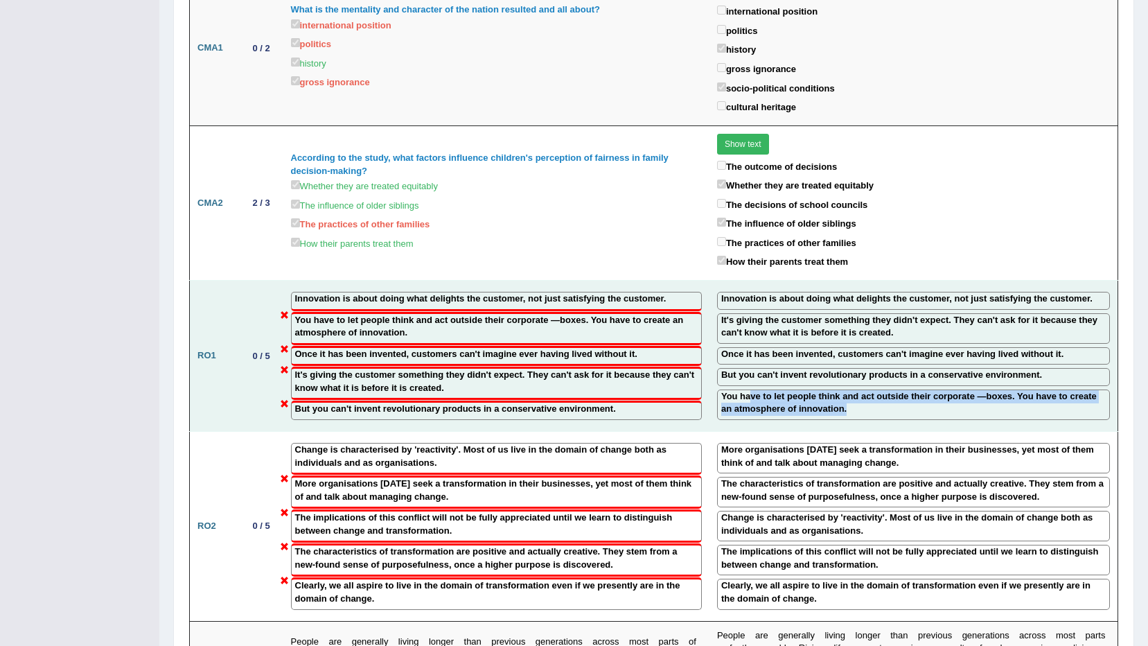
drag, startPoint x: 738, startPoint y: 344, endPoint x: 917, endPoint y: 355, distance: 179.1
click at [917, 390] on label "You have to let people think and act outside their corporate ―boxes. You have t…" at bounding box center [913, 403] width 385 height 26
click at [916, 390] on label "You have to let people think and act outside their corporate ―boxes. You have t…" at bounding box center [913, 403] width 385 height 26
click at [934, 390] on label "You have to let people think and act outside their corporate ―boxes. You have t…" at bounding box center [913, 403] width 385 height 26
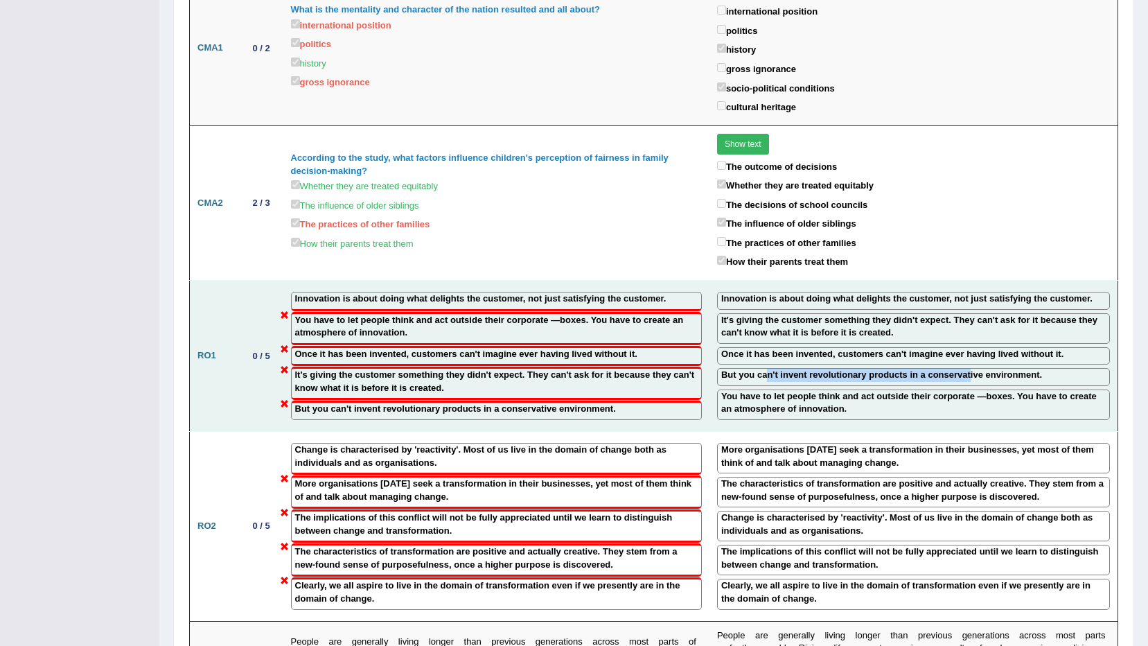
drag, startPoint x: 754, startPoint y: 322, endPoint x: 944, endPoint y: 322, distance: 189.9
click at [944, 369] on label "But you can't invent revolutionary products in a conservative environment." at bounding box center [881, 375] width 321 height 13
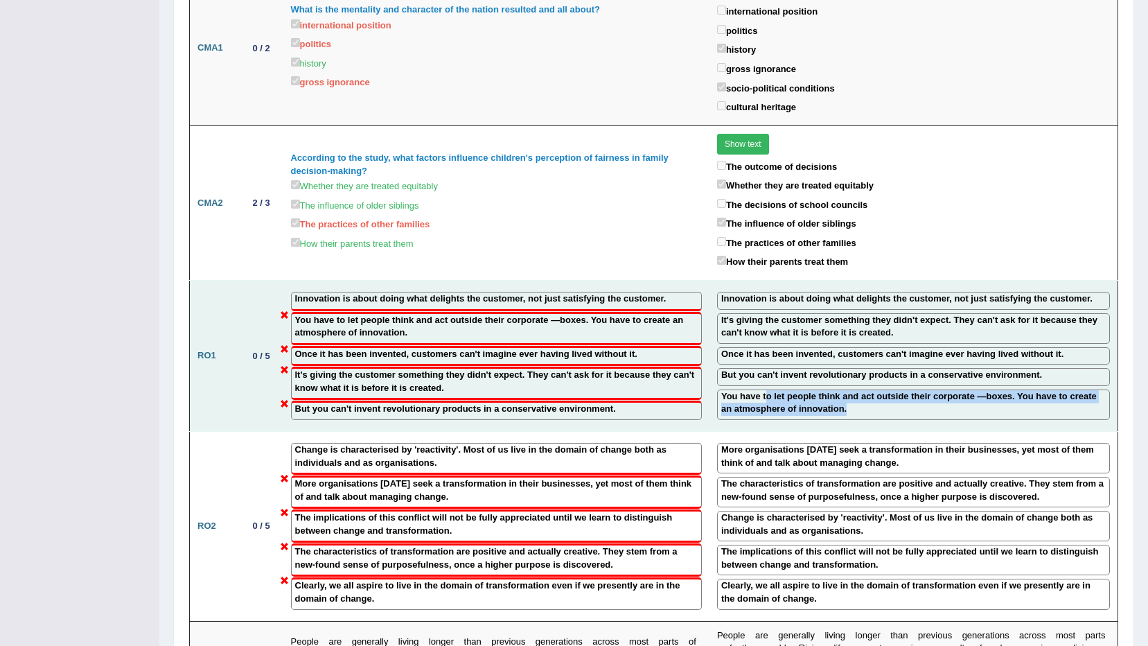
drag, startPoint x: 755, startPoint y: 347, endPoint x: 839, endPoint y: 363, distance: 85.5
click at [839, 390] on label "You have to let people think and act outside their corporate ―boxes. You have t…" at bounding box center [913, 403] width 385 height 26
click at [904, 389] on div "You have to let people think and act outside their corporate ―boxes. You have t…" at bounding box center [913, 404] width 393 height 30
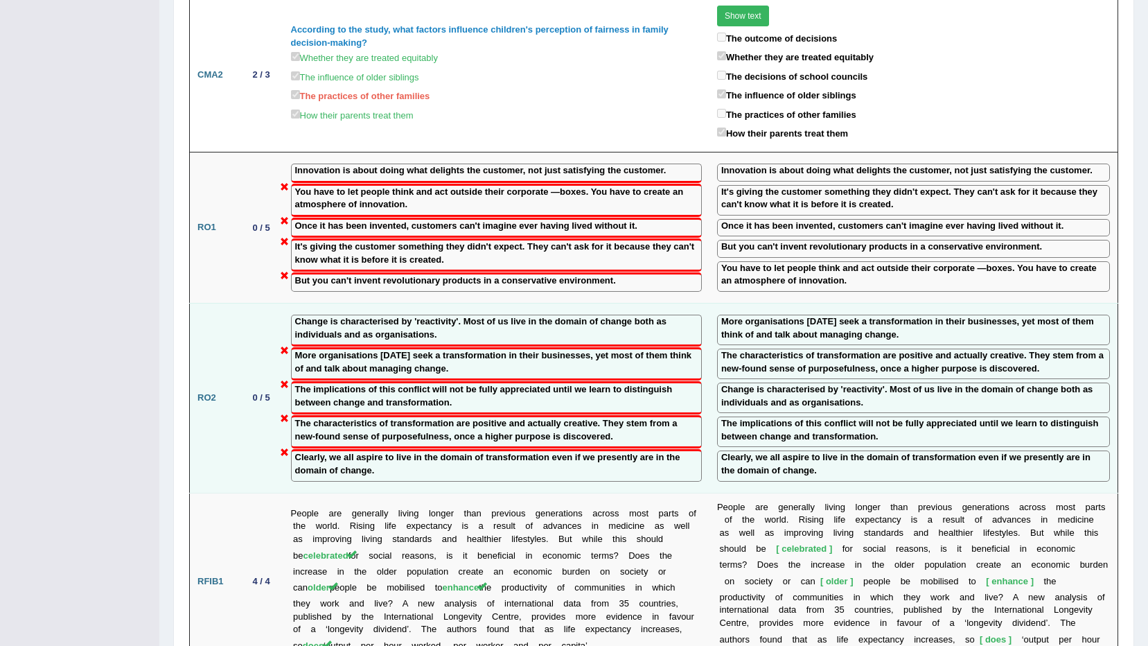
scroll to position [1626, 0]
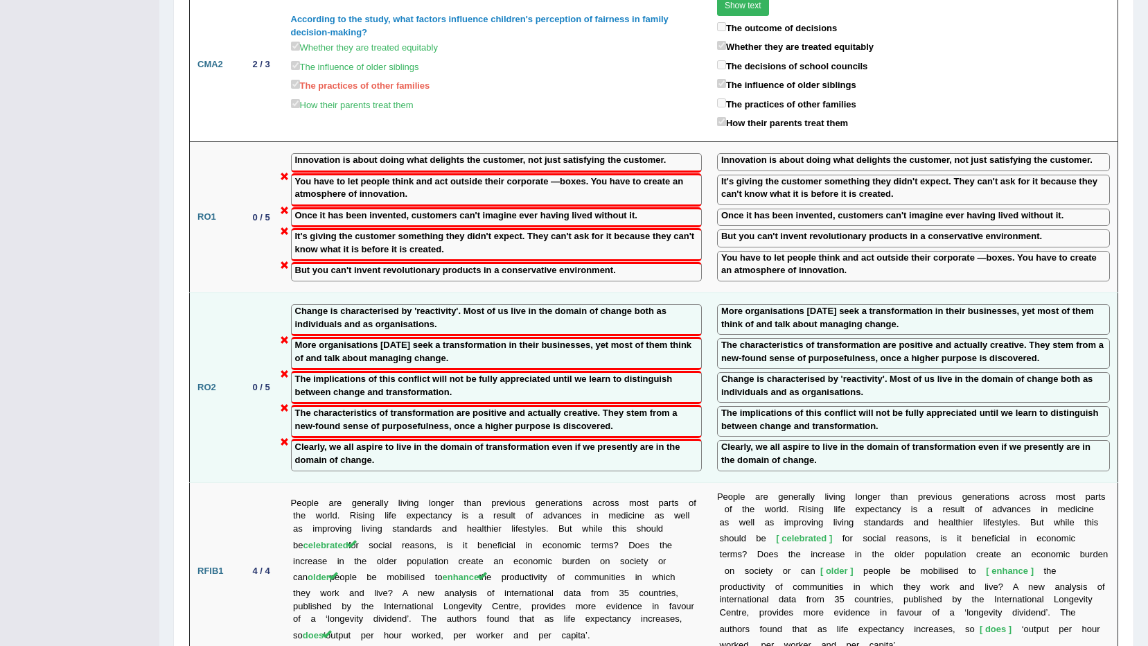
click at [392, 339] on label "More organisations today seek a transformation in their businesses, yet most of…" at bounding box center [496, 352] width 403 height 26
click at [387, 305] on label "Change is characterised by 'reactivity'. Most of us live in the domain of chang…" at bounding box center [496, 318] width 403 height 26
drag, startPoint x: 307, startPoint y: 293, endPoint x: 395, endPoint y: 296, distance: 88.1
click at [395, 339] on label "More organisations today seek a transformation in their businesses, yet most of…" at bounding box center [496, 352] width 403 height 26
drag, startPoint x: 395, startPoint y: 296, endPoint x: 360, endPoint y: 300, distance: 35.6
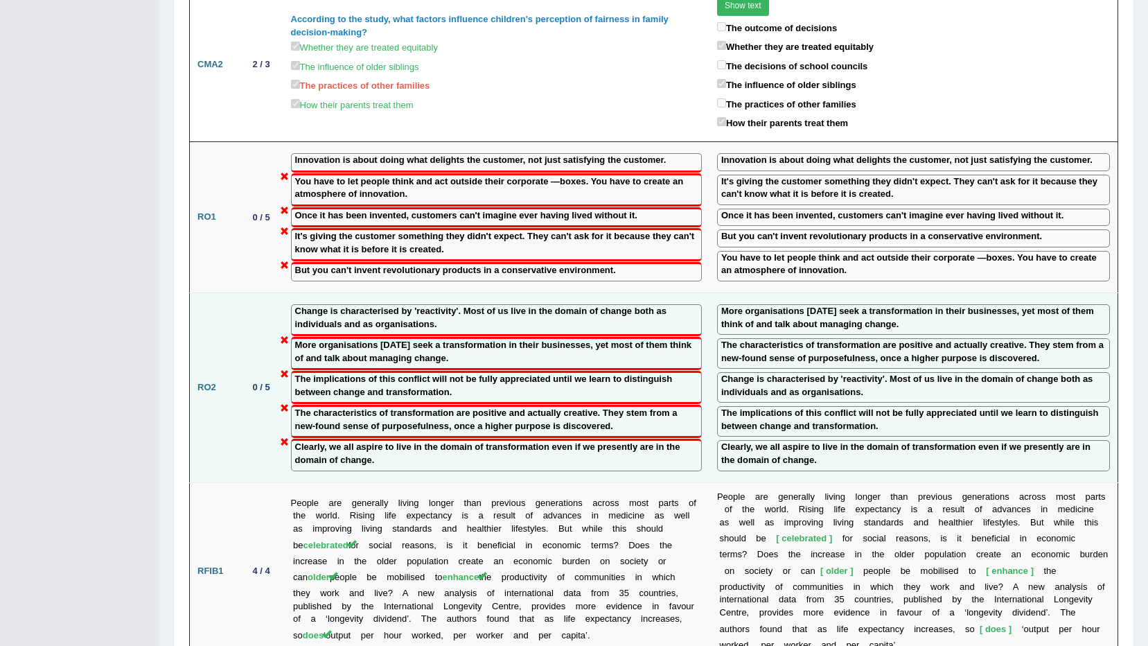
click at [356, 339] on label "More organisations today seek a transformation in their businesses, yet most of…" at bounding box center [496, 352] width 403 height 26
drag, startPoint x: 367, startPoint y: 307, endPoint x: 433, endPoint y: 306, distance: 66.5
click at [433, 339] on label "More organisations today seek a transformation in their businesses, yet most of…" at bounding box center [496, 352] width 403 height 26
drag, startPoint x: 433, startPoint y: 306, endPoint x: 427, endPoint y: 271, distance: 35.9
click at [324, 305] on label "Change is characterised by 'reactivity'. Most of us live in the domain of chang…" at bounding box center [496, 318] width 403 height 26
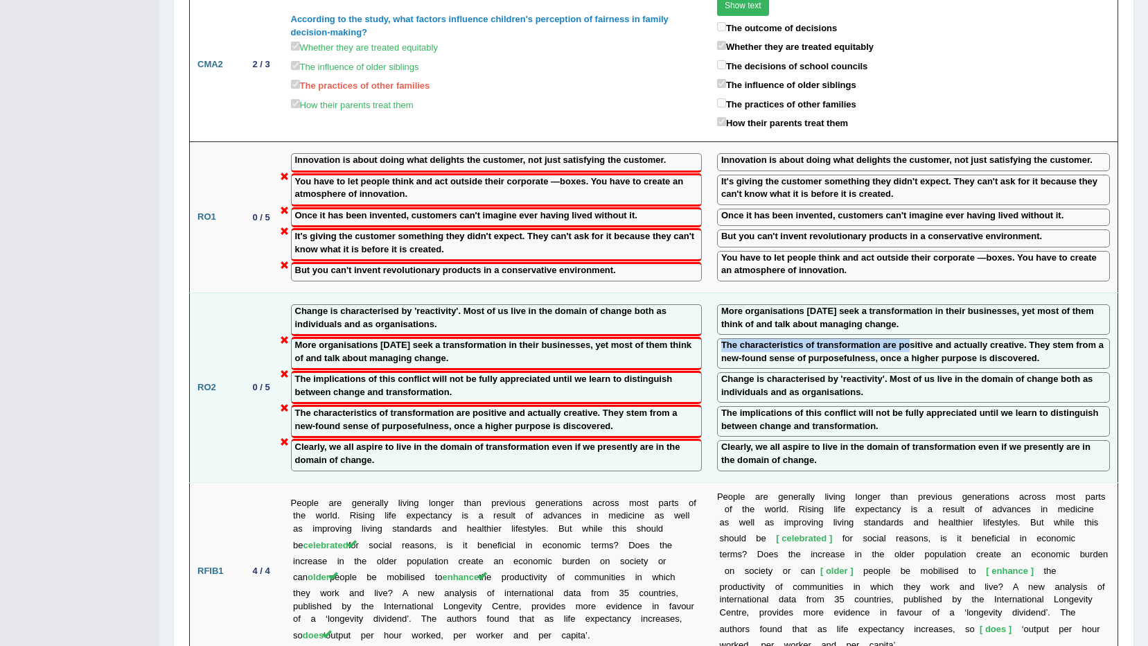
drag, startPoint x: 713, startPoint y: 293, endPoint x: 893, endPoint y: 295, distance: 180.2
click at [893, 339] on label "The characteristics of transformation are positive and actually creative. They …" at bounding box center [913, 352] width 385 height 26
drag, startPoint x: 819, startPoint y: 259, endPoint x: 917, endPoint y: 258, distance: 97.7
click at [917, 305] on label "More organisations today seek a transformation in their businesses, yet most of…" at bounding box center [913, 318] width 385 height 26
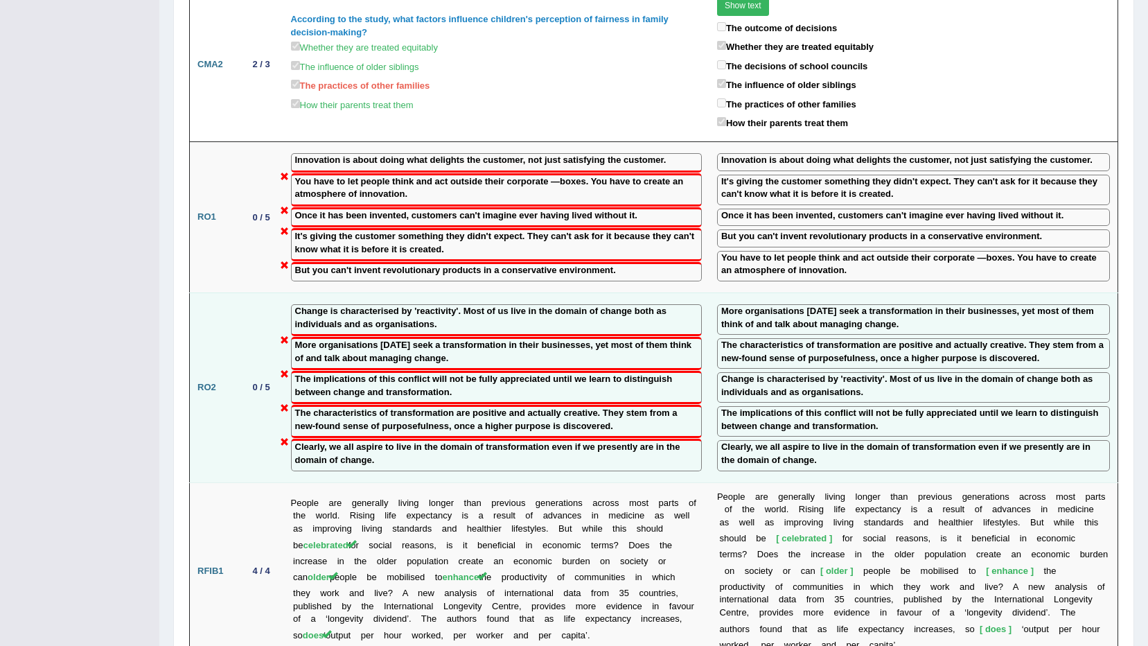
drag, startPoint x: 916, startPoint y: 263, endPoint x: 879, endPoint y: 288, distance: 44.4
click at [894, 292] on td "More organisations today seek a transformation in their businesses, yet most of…" at bounding box center [914, 387] width 409 height 190
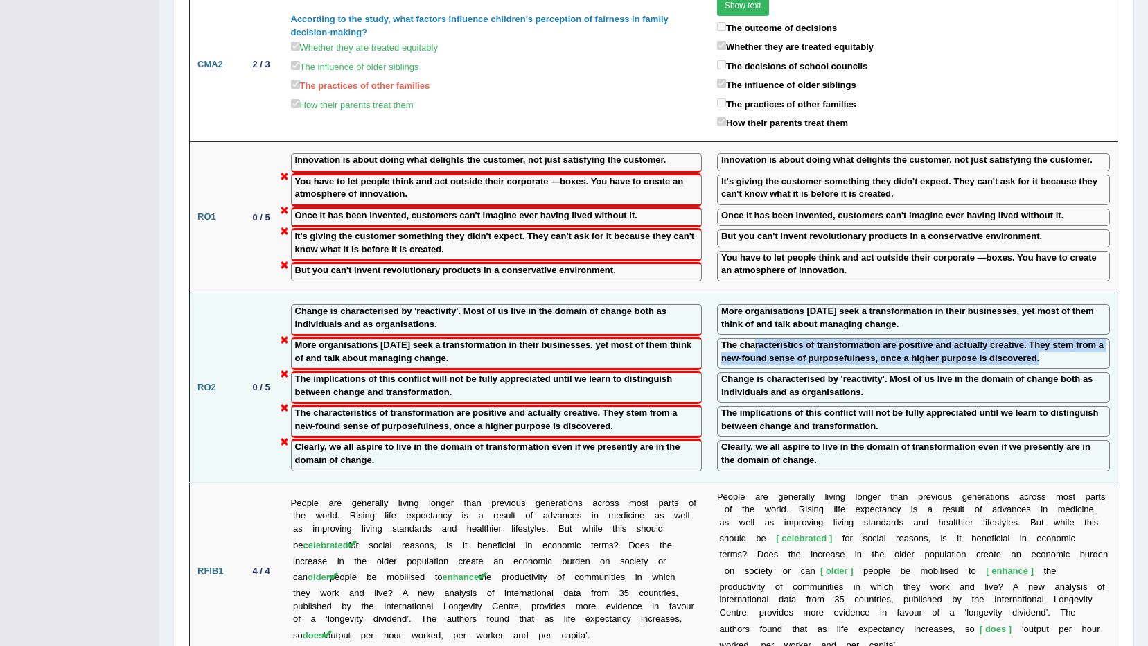
drag, startPoint x: 745, startPoint y: 290, endPoint x: 992, endPoint y: 304, distance: 247.8
click at [992, 339] on label "The characteristics of transformation are positive and actually creative. They …" at bounding box center [913, 352] width 385 height 26
drag, startPoint x: 1002, startPoint y: 306, endPoint x: 1033, endPoint y: 308, distance: 31.3
click at [1033, 339] on label "The characteristics of transformation are positive and actually creative. They …" at bounding box center [913, 352] width 385 height 26
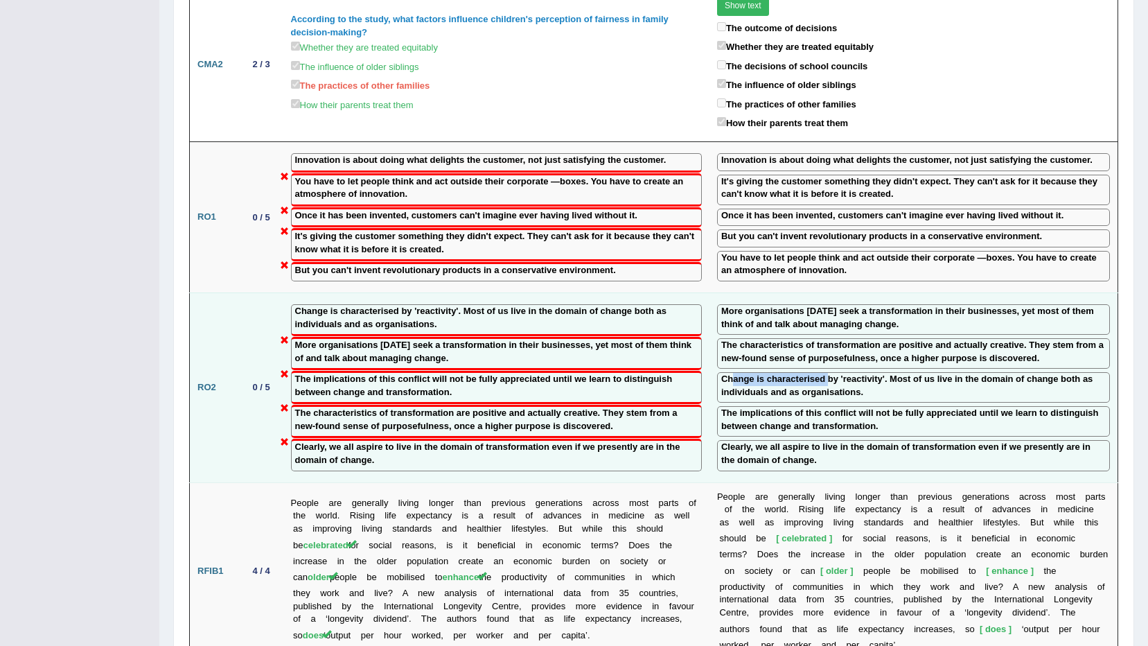
drag, startPoint x: 723, startPoint y: 326, endPoint x: 812, endPoint y: 324, distance: 88.7
click at [812, 373] on label "Change is characterised by 'reactivity'. Most of us live in the domain of chang…" at bounding box center [913, 386] width 385 height 26
drag, startPoint x: 812, startPoint y: 324, endPoint x: 841, endPoint y: 340, distance: 32.9
click at [841, 373] on label "Change is characterised by 'reactivity'. Most of us live in the domain of chang…" at bounding box center [913, 386] width 385 height 26
drag, startPoint x: 739, startPoint y: 290, endPoint x: 829, endPoint y: 290, distance: 90.1
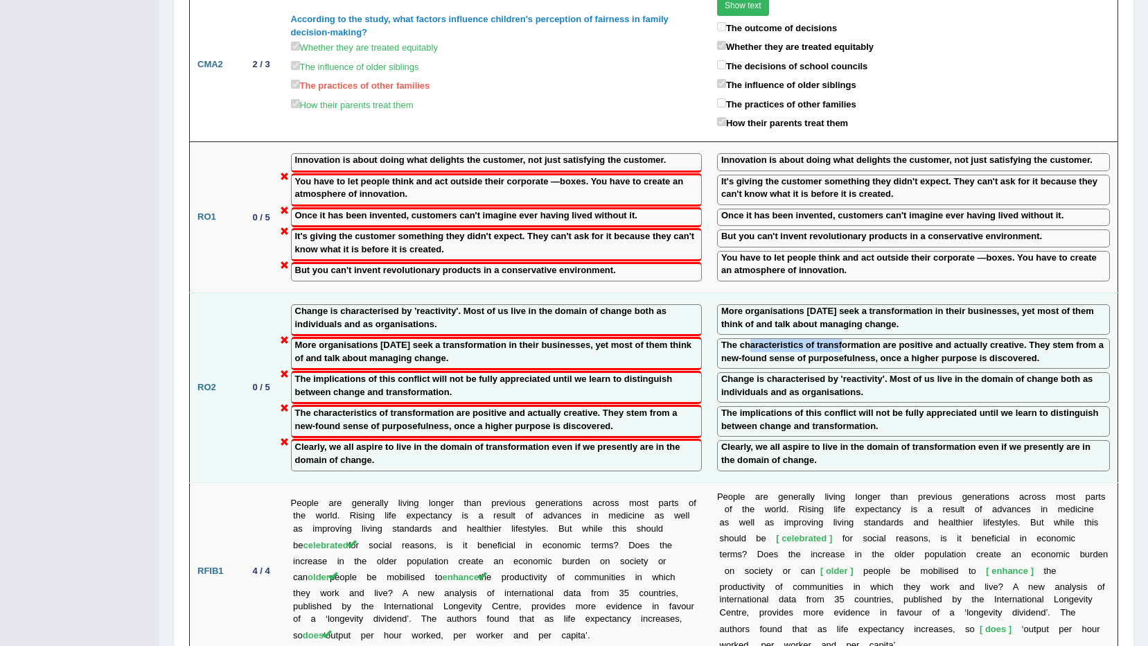
click at [829, 339] on label "The characteristics of transformation are positive and actually creative. They …" at bounding box center [913, 352] width 385 height 26
drag, startPoint x: 829, startPoint y: 291, endPoint x: 824, endPoint y: 338, distance: 46.7
click at [824, 373] on label "Change is characterised by 'reactivity'. Most of us live in the domain of chang…" at bounding box center [913, 386] width 385 height 26
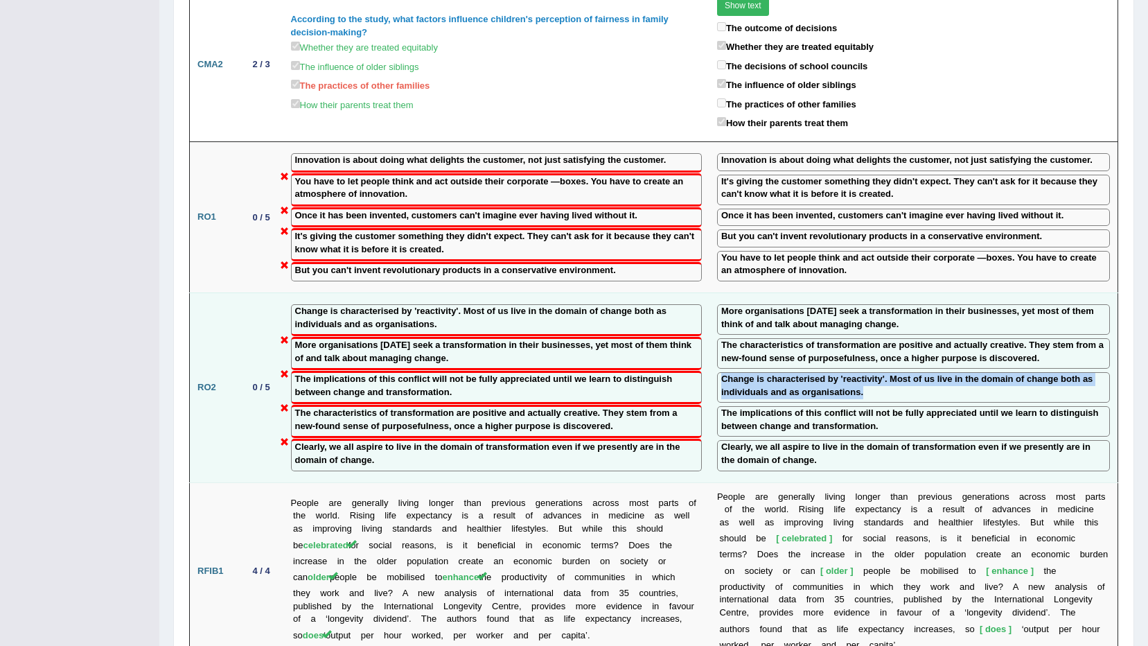
drag, startPoint x: 715, startPoint y: 324, endPoint x: 850, endPoint y: 342, distance: 136.9
click at [850, 373] on label "Change is characterised by 'reactivity'. Most of us live in the domain of chang…" at bounding box center [913, 386] width 385 height 26
drag, startPoint x: 868, startPoint y: 348, endPoint x: 913, endPoint y: 349, distance: 45.1
click at [913, 372] on div "Change is characterised by 'reactivity'. Most of us live in the domain of chang…" at bounding box center [913, 387] width 393 height 30
drag, startPoint x: 741, startPoint y: 339, endPoint x: 829, endPoint y: 340, distance: 88.0
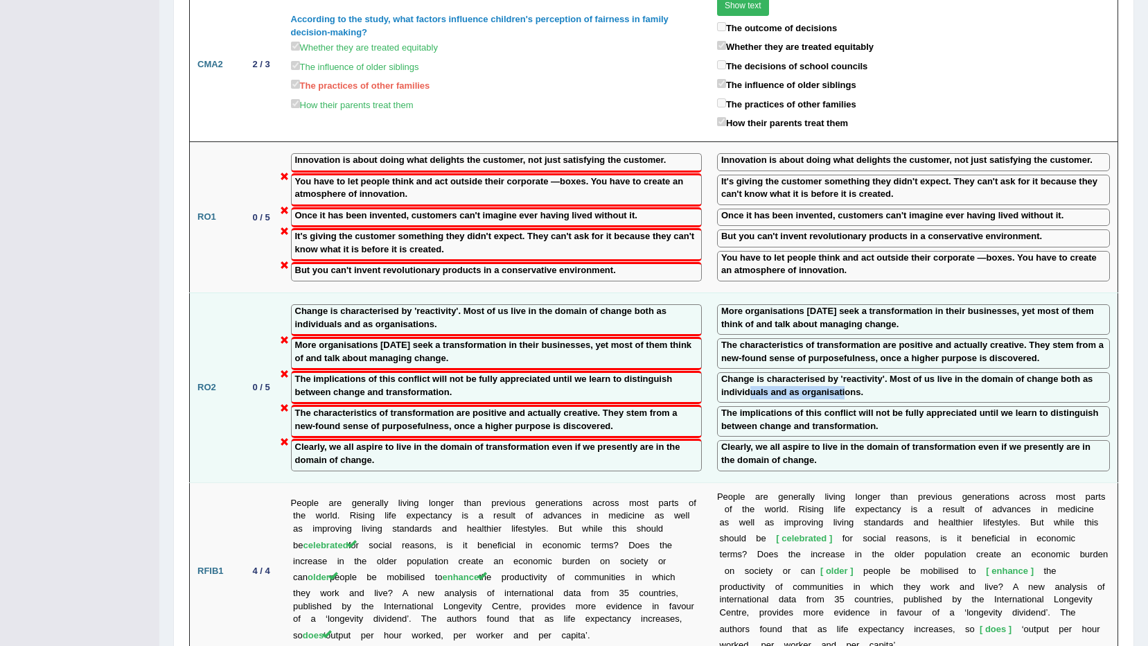
click at [829, 373] on label "Change is characterised by 'reactivity'. Most of us live in the domain of chang…" at bounding box center [913, 386] width 385 height 26
drag, startPoint x: 829, startPoint y: 340, endPoint x: 866, endPoint y: 340, distance: 37.4
click at [866, 373] on label "Change is characterised by 'reactivity'. Most of us live in the domain of chang…" at bounding box center [913, 386] width 385 height 26
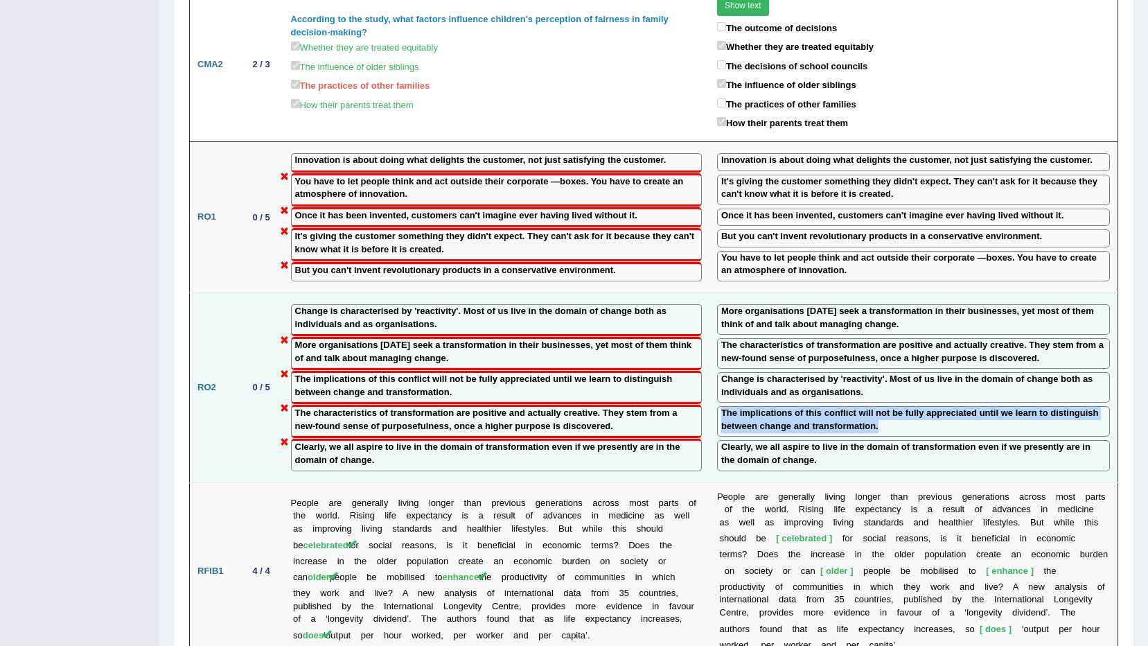
drag, startPoint x: 710, startPoint y: 356, endPoint x: 875, endPoint y: 372, distance: 165.7
click at [875, 406] on div "The implications of this conflict will not be fully appreciated until we learn …" at bounding box center [913, 421] width 393 height 30
drag, startPoint x: 877, startPoint y: 372, endPoint x: 973, endPoint y: 371, distance: 96.3
click at [973, 407] on label "The implications of this conflict will not be fully appreciated until we learn …" at bounding box center [913, 420] width 385 height 26
drag, startPoint x: 738, startPoint y: 375, endPoint x: 835, endPoint y: 372, distance: 97.1
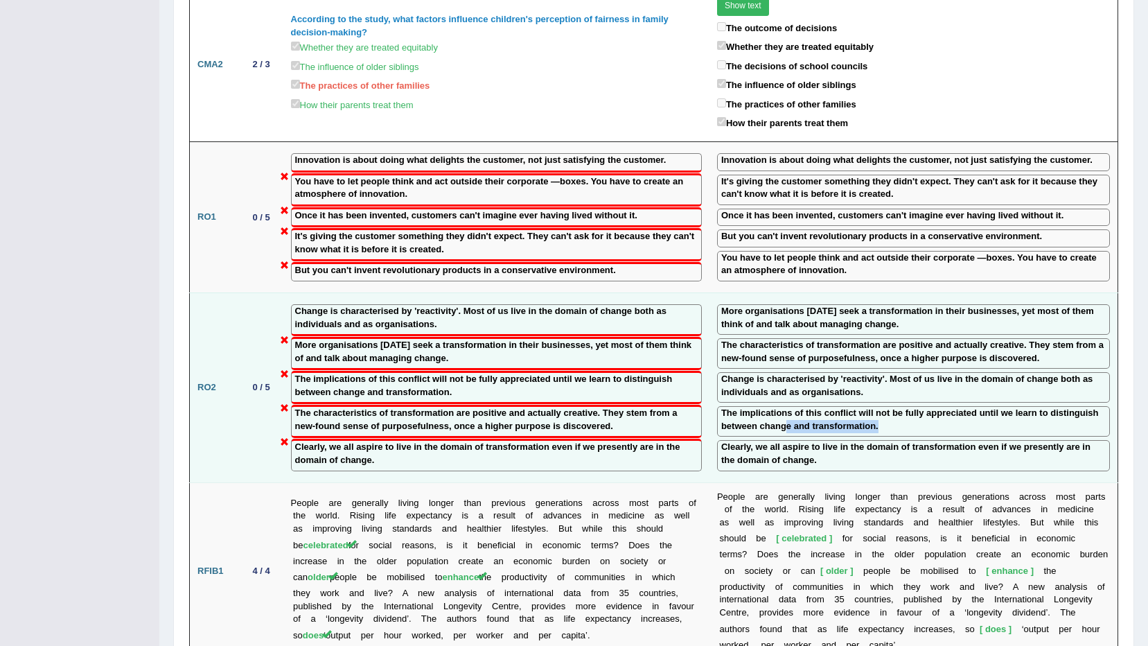
click at [835, 407] on label "The implications of this conflict will not be fully appreciated until we learn …" at bounding box center [913, 420] width 385 height 26
drag, startPoint x: 853, startPoint y: 373, endPoint x: 900, endPoint y: 378, distance: 46.8
click at [900, 407] on label "The implications of this conflict will not be fully appreciated until we learn …" at bounding box center [913, 420] width 385 height 26
drag, startPoint x: 720, startPoint y: 325, endPoint x: 858, endPoint y: 329, distance: 138.0
click at [858, 373] on label "Change is characterised by 'reactivity'. Most of us live in the domain of chang…" at bounding box center [913, 386] width 385 height 26
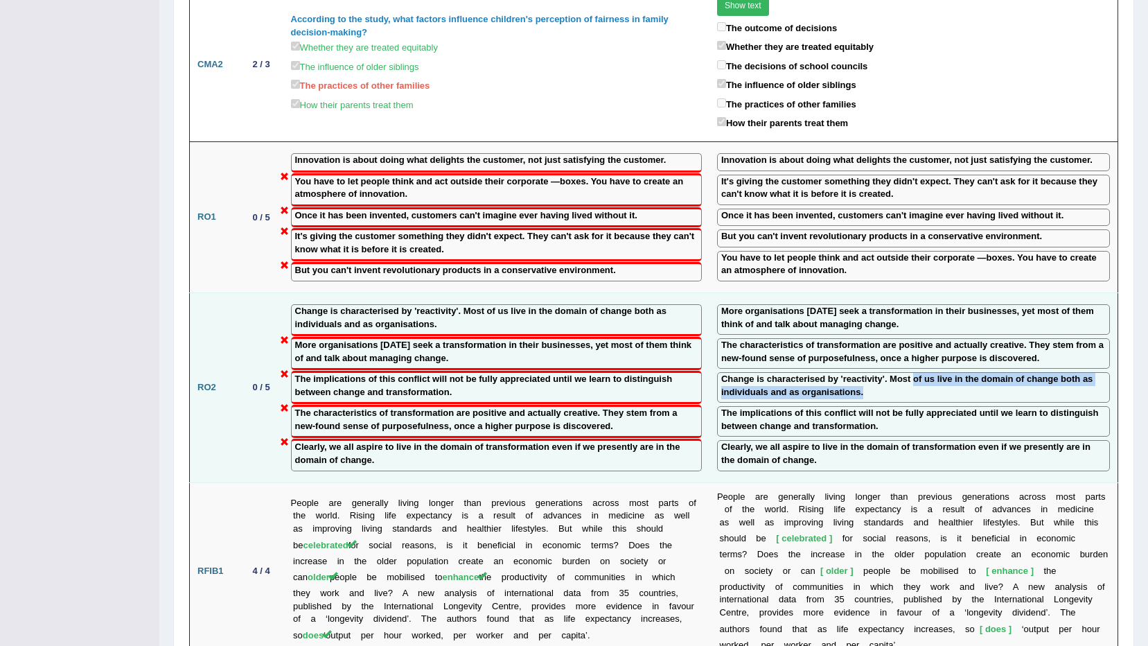
drag, startPoint x: 879, startPoint y: 329, endPoint x: 1001, endPoint y: 340, distance: 121.7
click at [1001, 373] on label "Change is characterised by 'reactivity'. Most of us live in the domain of chang…" at bounding box center [913, 386] width 385 height 26
click at [846, 373] on label "Change is characterised by 'reactivity'. Most of us live in the domain of chang…" at bounding box center [913, 386] width 385 height 26
drag, startPoint x: 710, startPoint y: 362, endPoint x: 811, endPoint y: 360, distance: 101.2
click at [811, 406] on div "The implications of this conflict will not be fully appreciated until we learn …" at bounding box center [913, 421] width 393 height 30
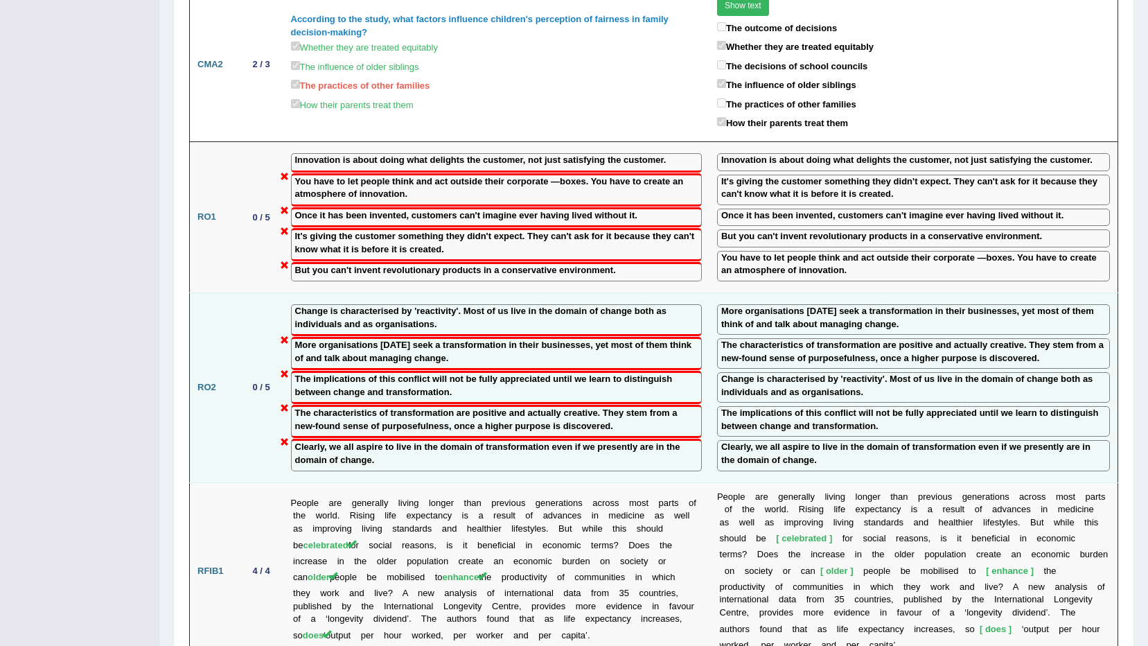
drag, startPoint x: 811, startPoint y: 360, endPoint x: 830, endPoint y: 367, distance: 20.8
click at [834, 407] on label "The implications of this conflict will not be fully appreciated until we learn …" at bounding box center [913, 420] width 385 height 26
drag, startPoint x: 871, startPoint y: 322, endPoint x: 884, endPoint y: 343, distance: 24.8
click at [884, 373] on label "Change is characterised by 'reactivity'. Most of us live in the domain of chang…" at bounding box center [913, 386] width 385 height 26
drag, startPoint x: 899, startPoint y: 340, endPoint x: 902, endPoint y: 356, distance: 16.2
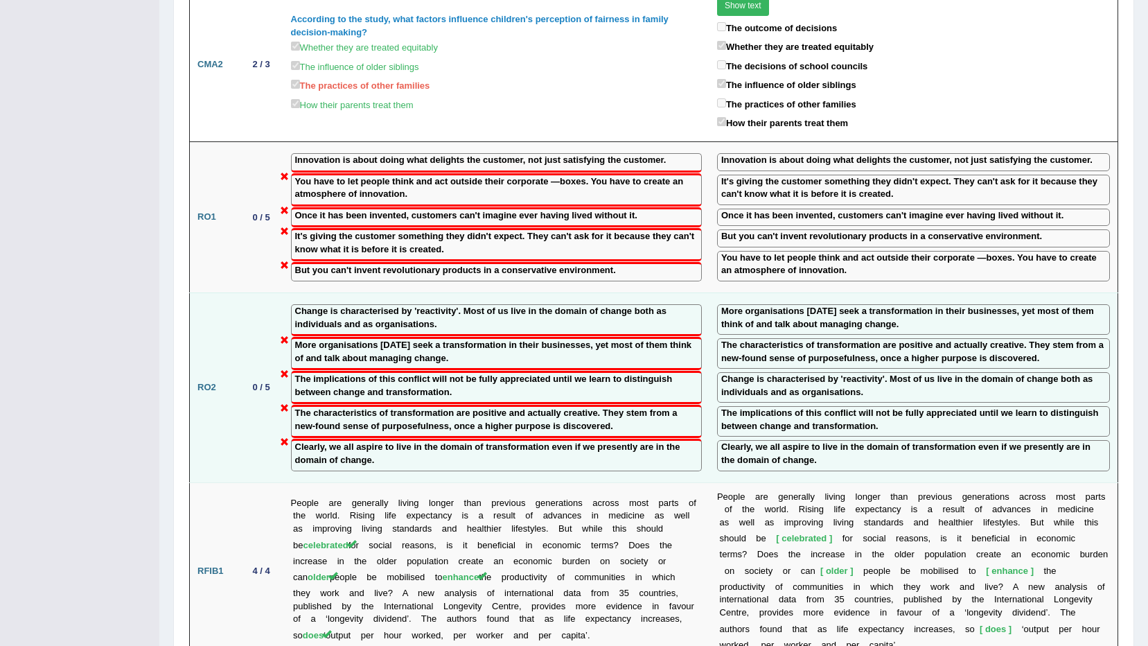
click at [902, 407] on label "The implications of this conflict will not be fully appreciated until we learn …" at bounding box center [913, 420] width 385 height 26
drag, startPoint x: 776, startPoint y: 357, endPoint x: 847, endPoint y: 376, distance: 73.3
click at [847, 407] on label "The implications of this conflict will not be fully appreciated until we learn …" at bounding box center [913, 420] width 385 height 26
drag, startPoint x: 847, startPoint y: 376, endPoint x: 965, endPoint y: 370, distance: 118.7
click at [965, 407] on label "The implications of this conflict will not be fully appreciated until we learn …" at bounding box center [913, 420] width 385 height 26
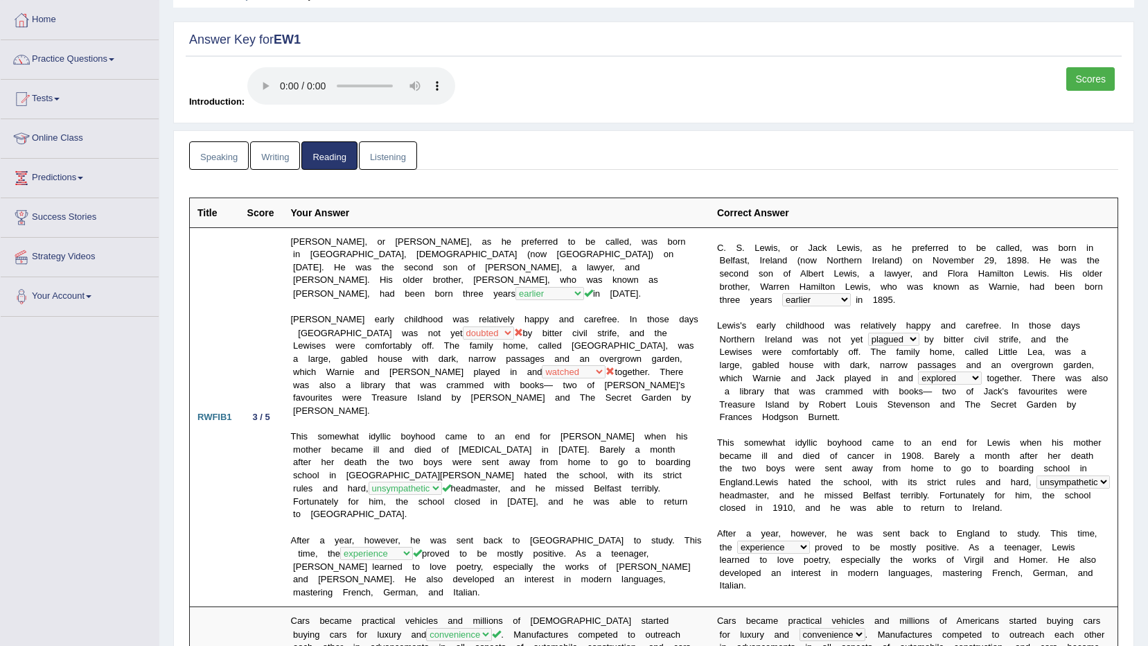
scroll to position [0, 0]
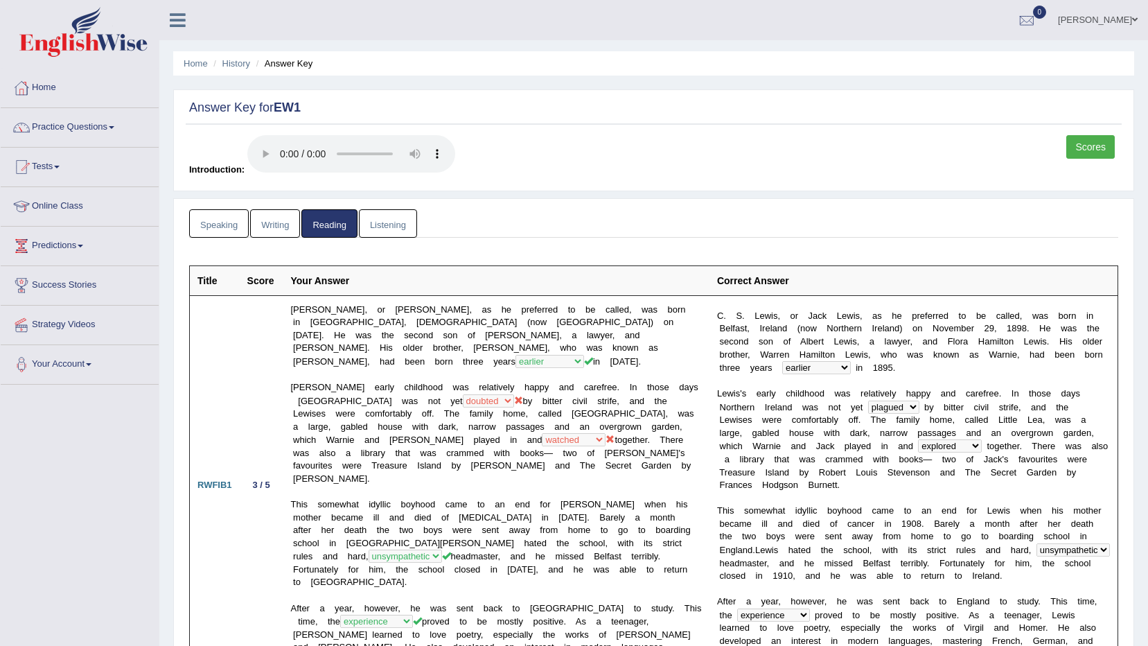
click at [396, 229] on link "Listening" at bounding box center [388, 223] width 58 height 28
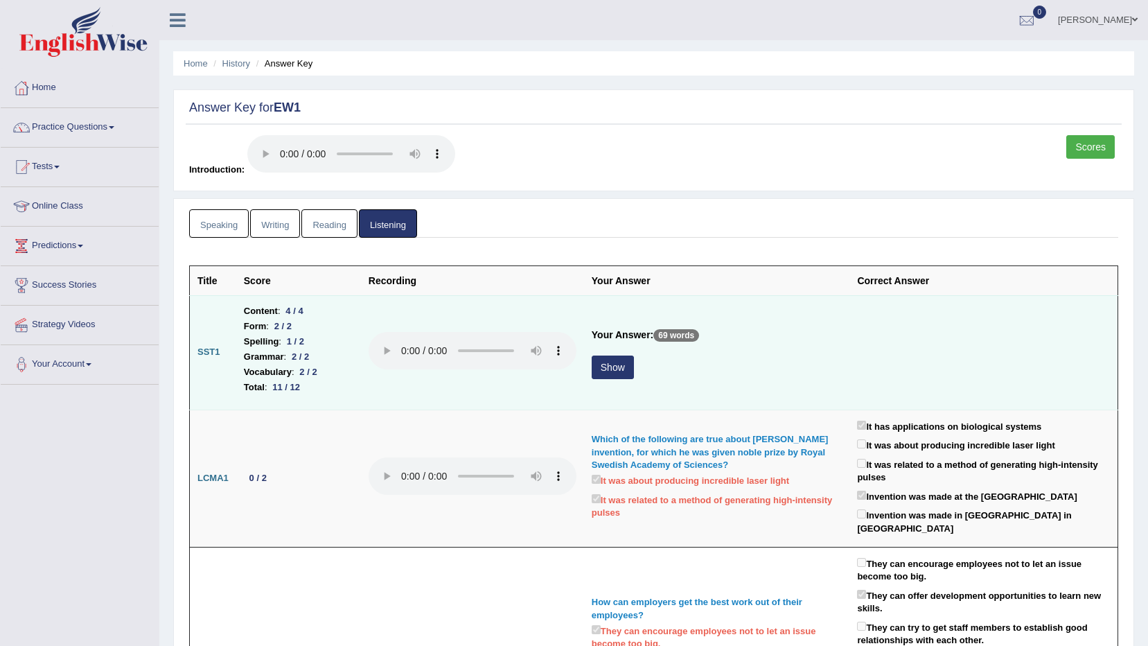
click at [609, 372] on button "Show" at bounding box center [613, 368] width 42 height 24
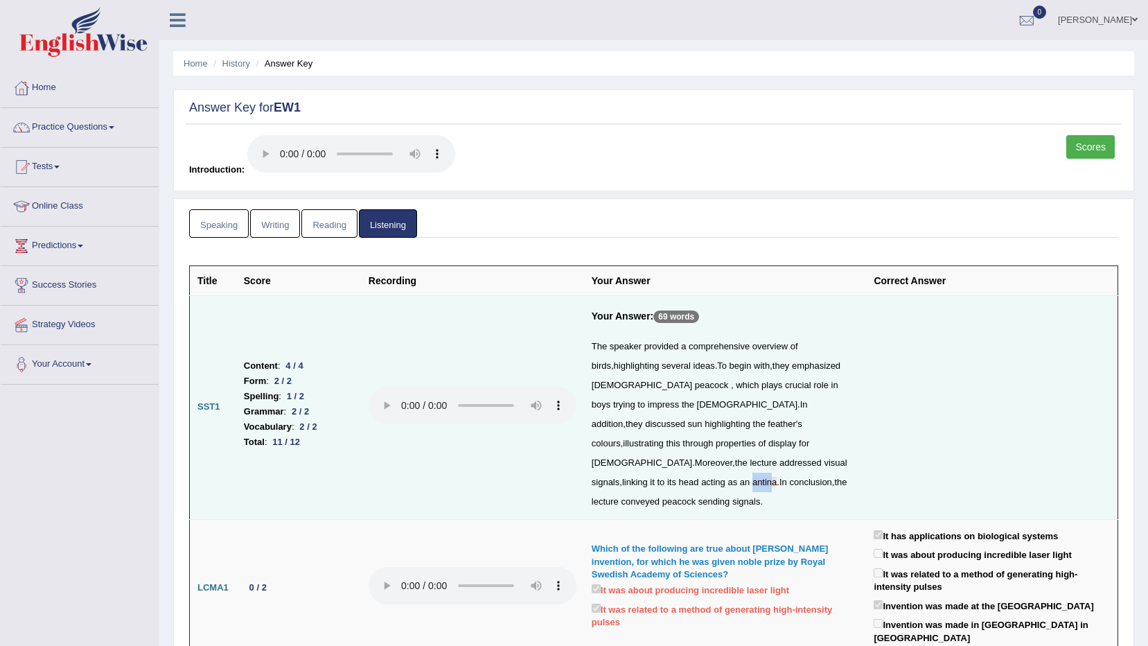
drag, startPoint x: 743, startPoint y: 464, endPoint x: 723, endPoint y: 466, distance: 20.2
click at [753, 477] on span "antina" at bounding box center [765, 482] width 24 height 10
drag, startPoint x: 723, startPoint y: 466, endPoint x: 725, endPoint y: 484, distance: 18.1
click at [725, 496] on span "sending" at bounding box center [715, 501] width 32 height 10
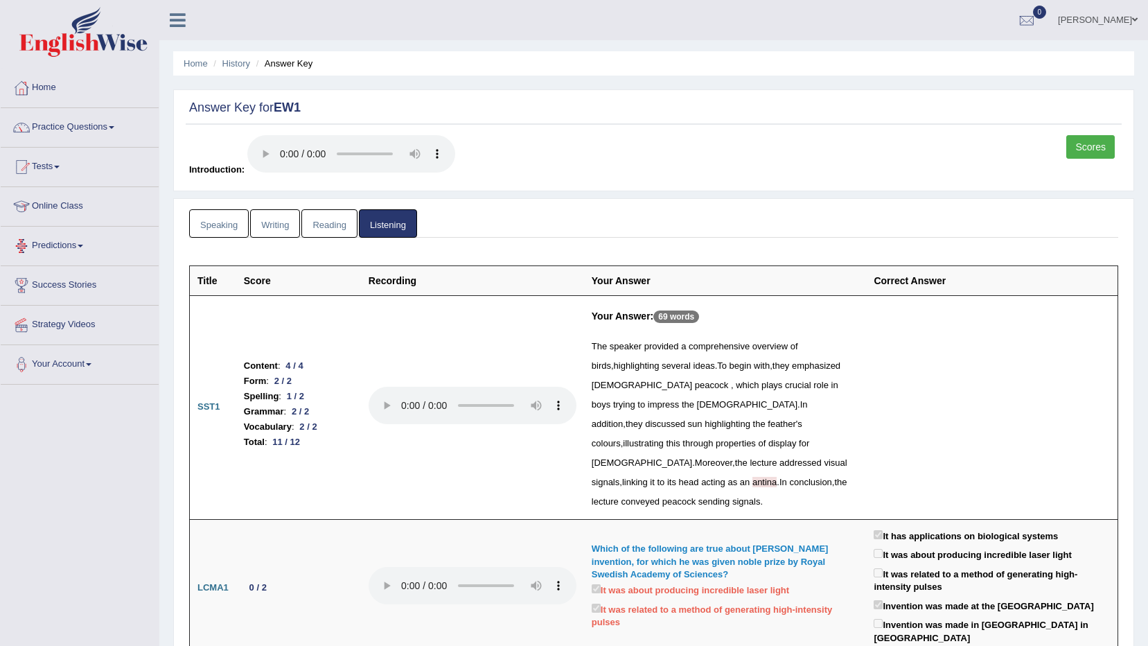
click at [198, 222] on link "Speaking" at bounding box center [219, 223] width 60 height 28
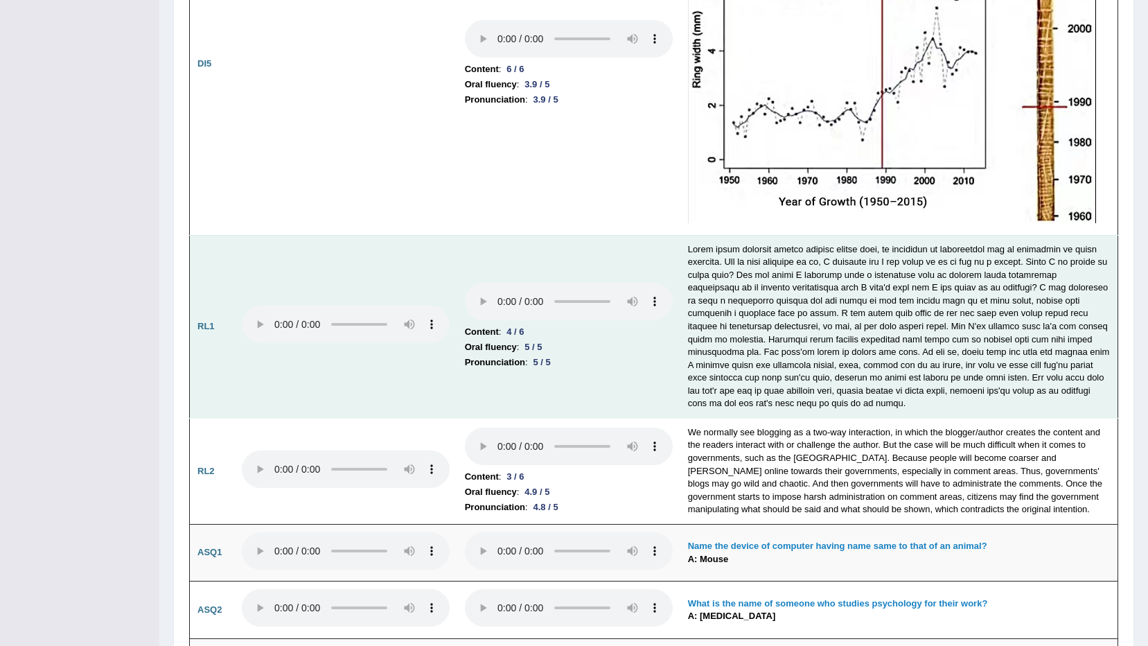
scroll to position [3280, 0]
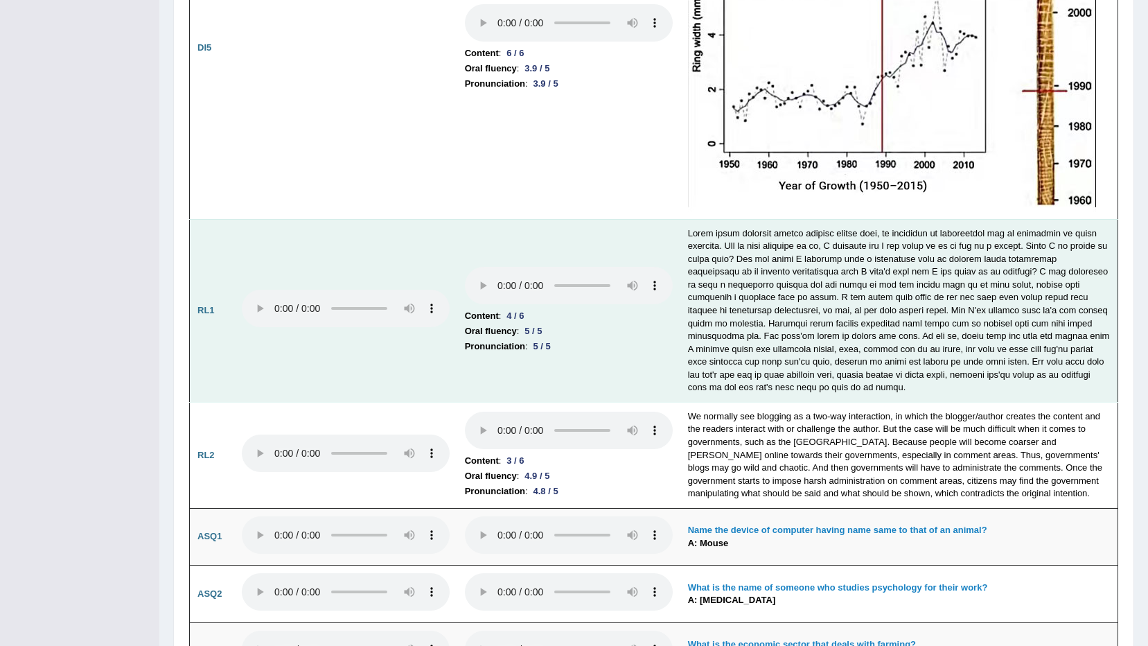
click at [511, 319] on div "4 / 6" at bounding box center [515, 315] width 28 height 15
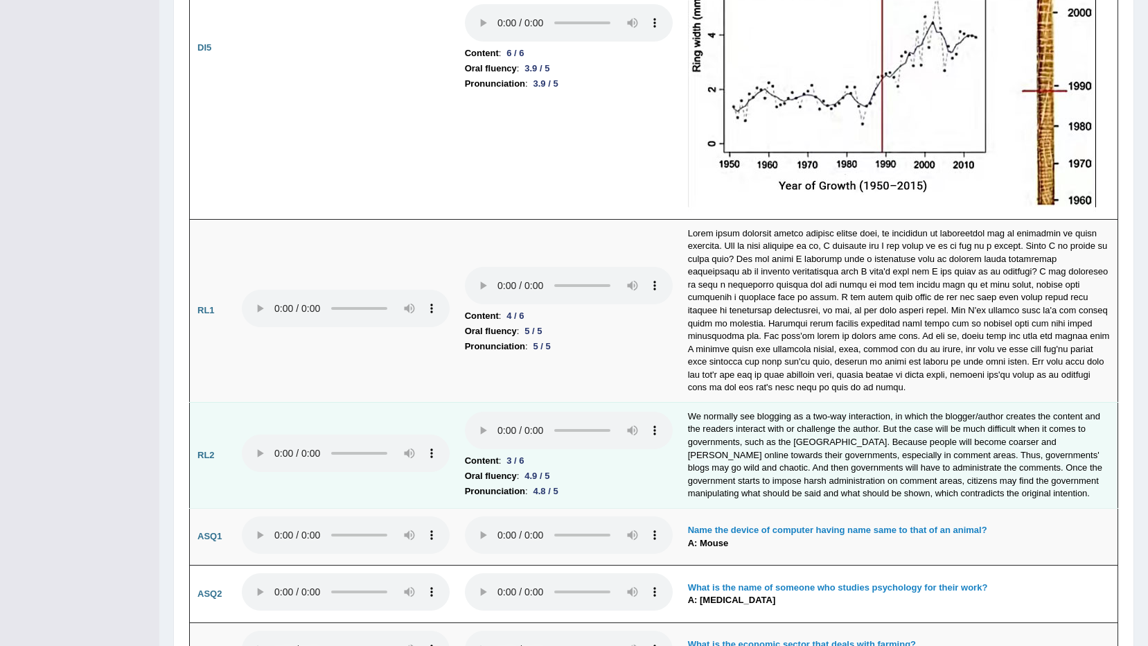
click at [525, 481] on div "4.9 / 5" at bounding box center [537, 476] width 36 height 15
drag, startPoint x: 524, startPoint y: 468, endPoint x: 509, endPoint y: 466, distance: 15.3
click at [509, 466] on div "3 / 6" at bounding box center [515, 460] width 28 height 15
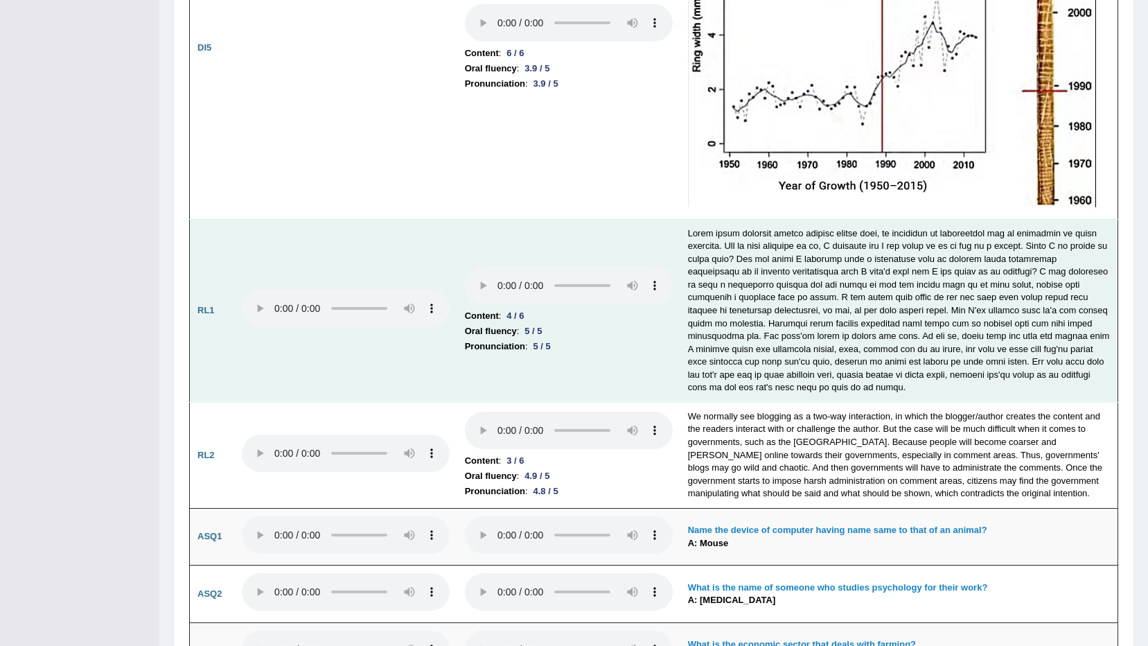
drag, startPoint x: 523, startPoint y: 377, endPoint x: 453, endPoint y: 352, distance: 74.3
click at [453, 352] on td at bounding box center [345, 310] width 223 height 183
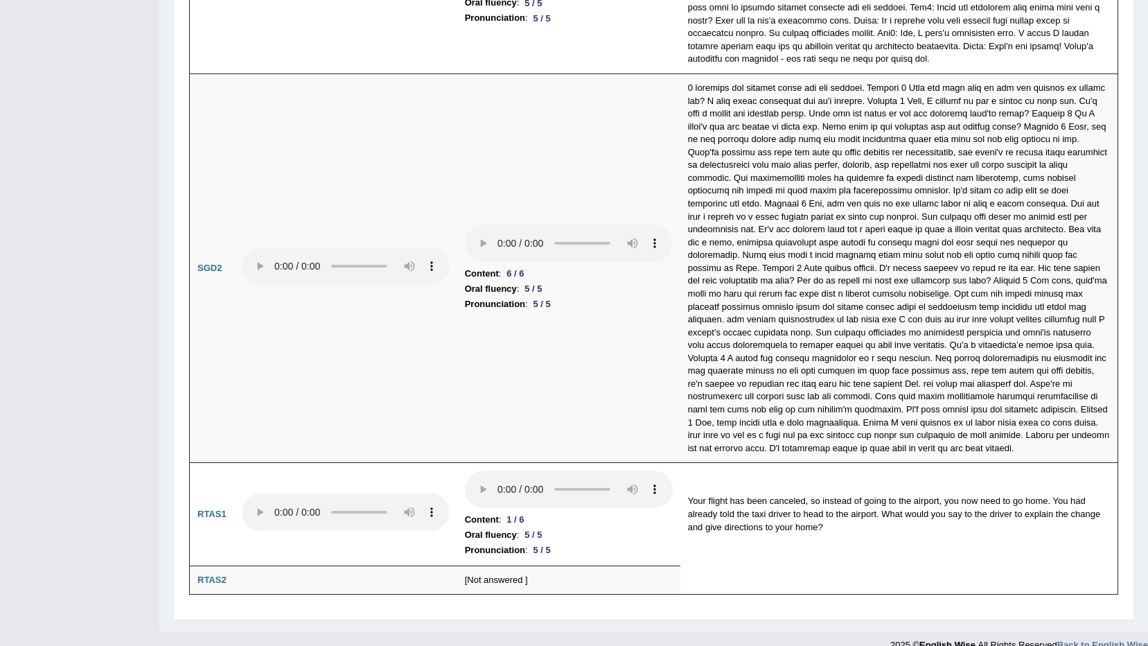
scroll to position [4205, 0]
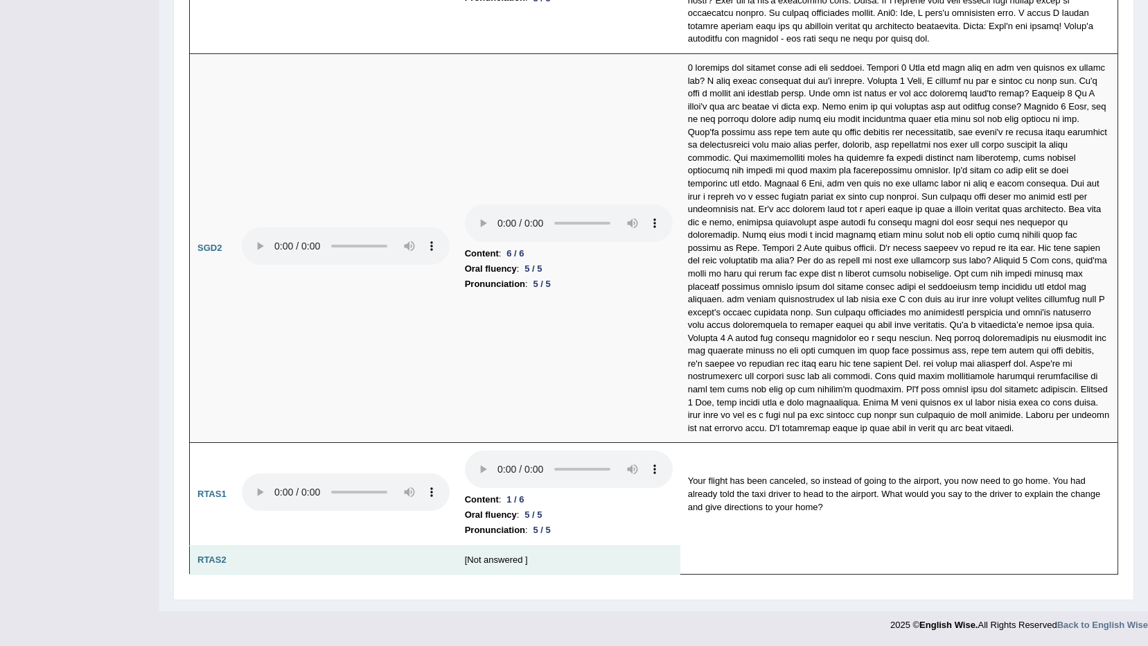
click at [477, 556] on td "[Not answered ]" at bounding box center [568, 559] width 223 height 29
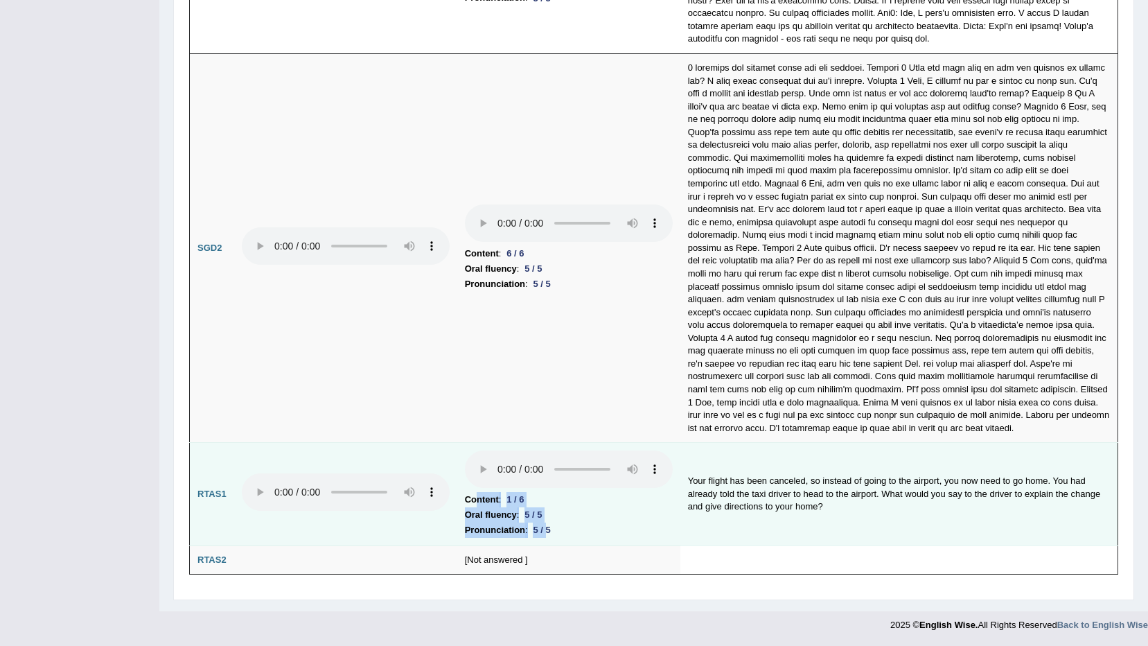
drag, startPoint x: 473, startPoint y: 500, endPoint x: 542, endPoint y: 543, distance: 80.6
click at [542, 543] on td "Content : 1 / 6 Oral fluency : 5 / 5 Pronunciation : 5 / 5" at bounding box center [568, 494] width 223 height 103
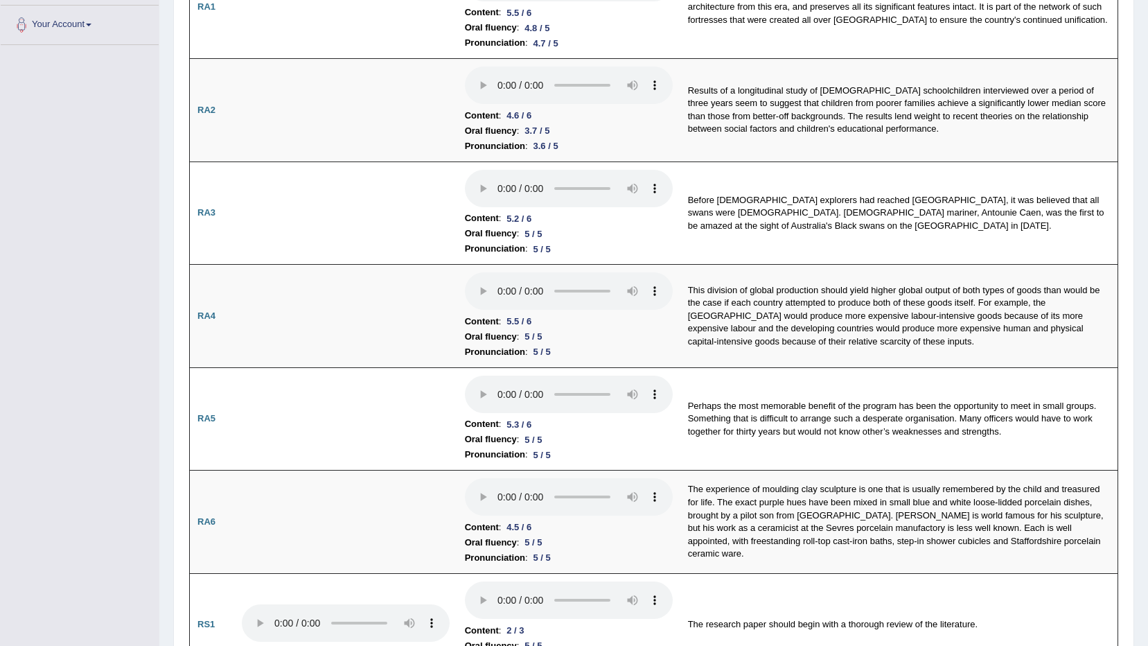
scroll to position [0, 0]
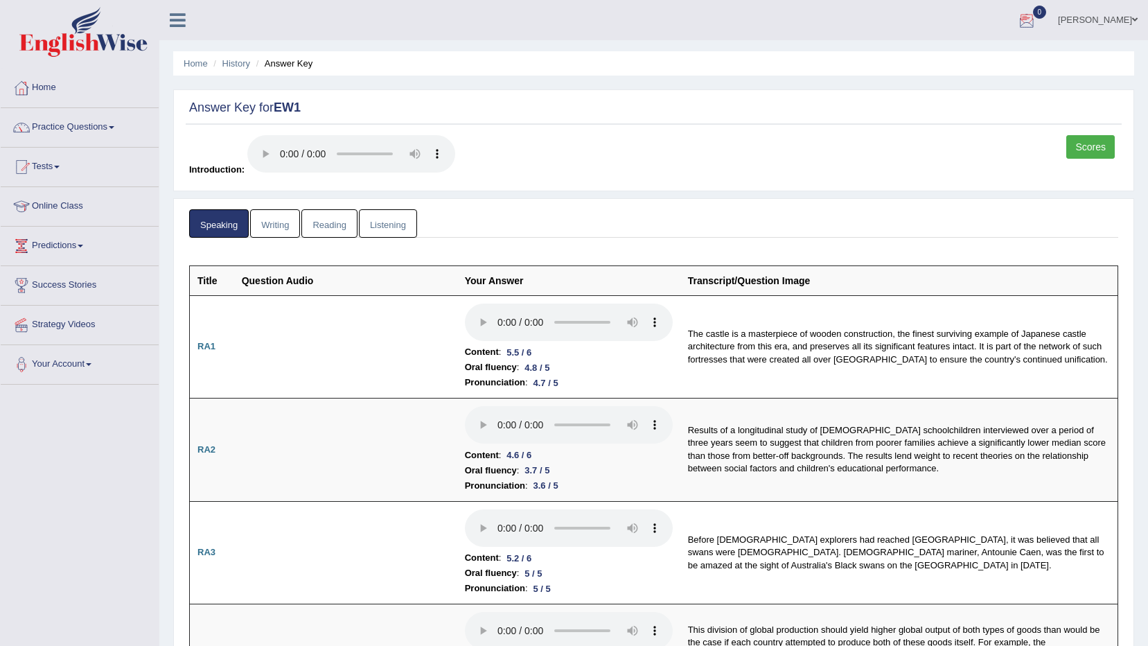
click at [320, 219] on link "Reading" at bounding box center [328, 223] width 55 height 28
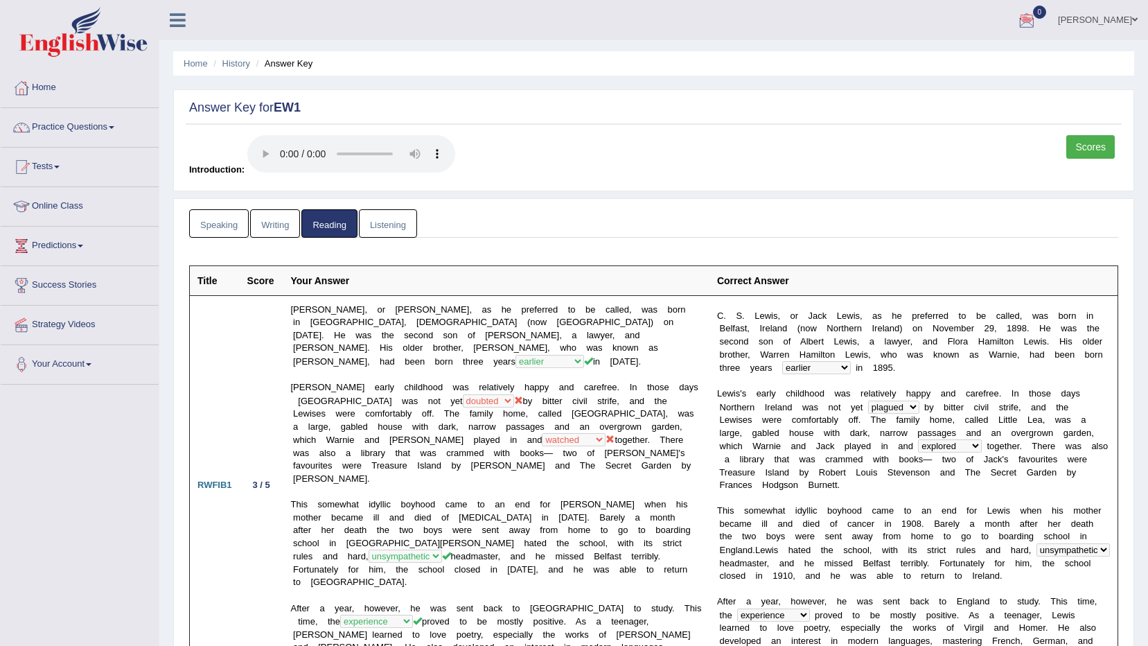
click at [389, 226] on link "Listening" at bounding box center [388, 223] width 58 height 28
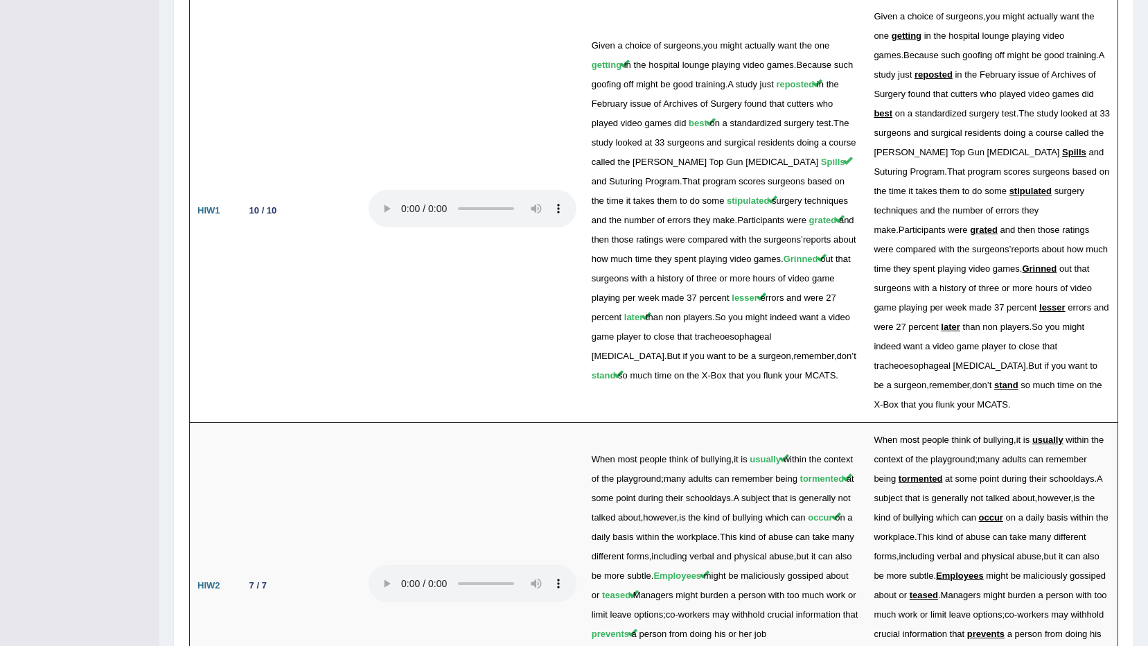
scroll to position [2695, 0]
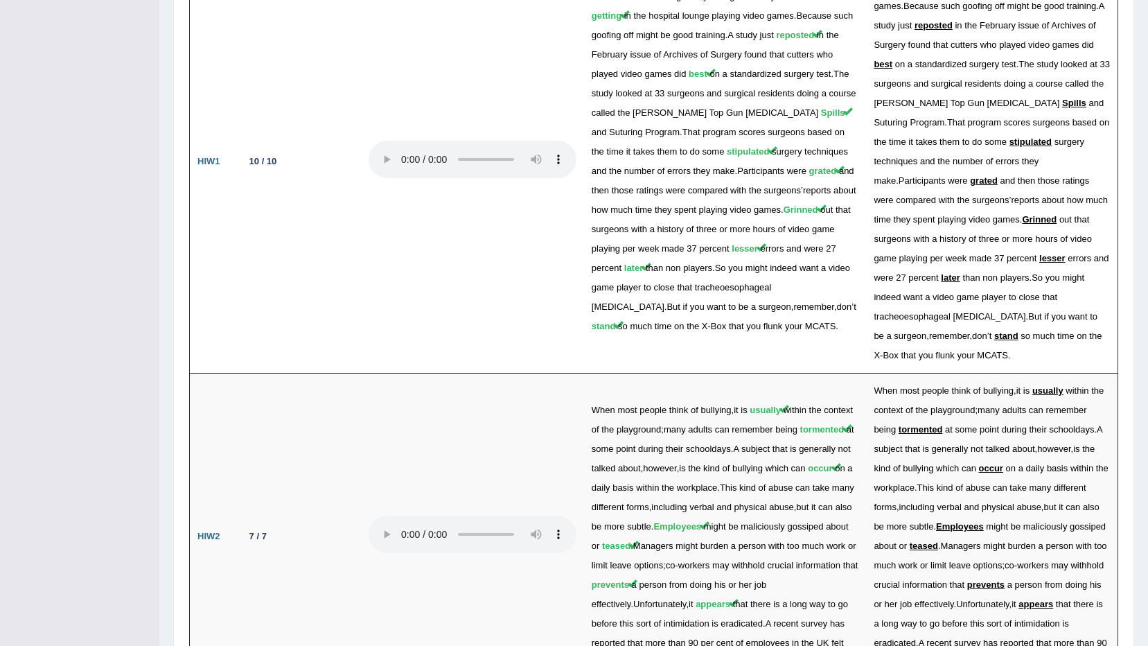
drag, startPoint x: 279, startPoint y: 440, endPoint x: 274, endPoint y: 516, distance: 75.7
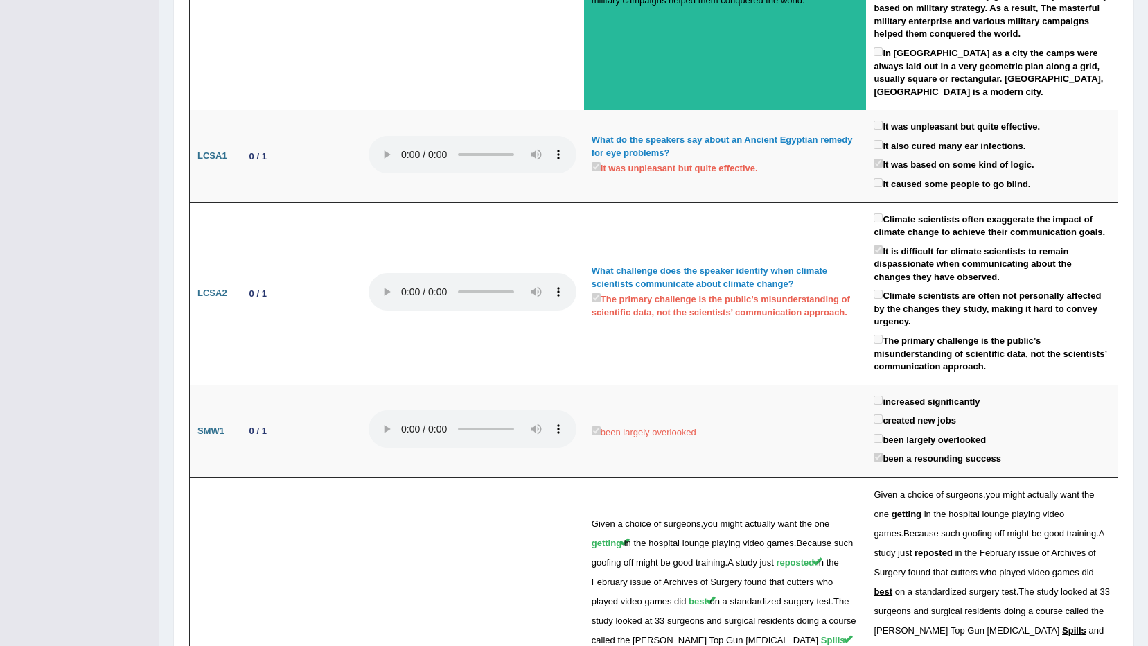
scroll to position [0, 0]
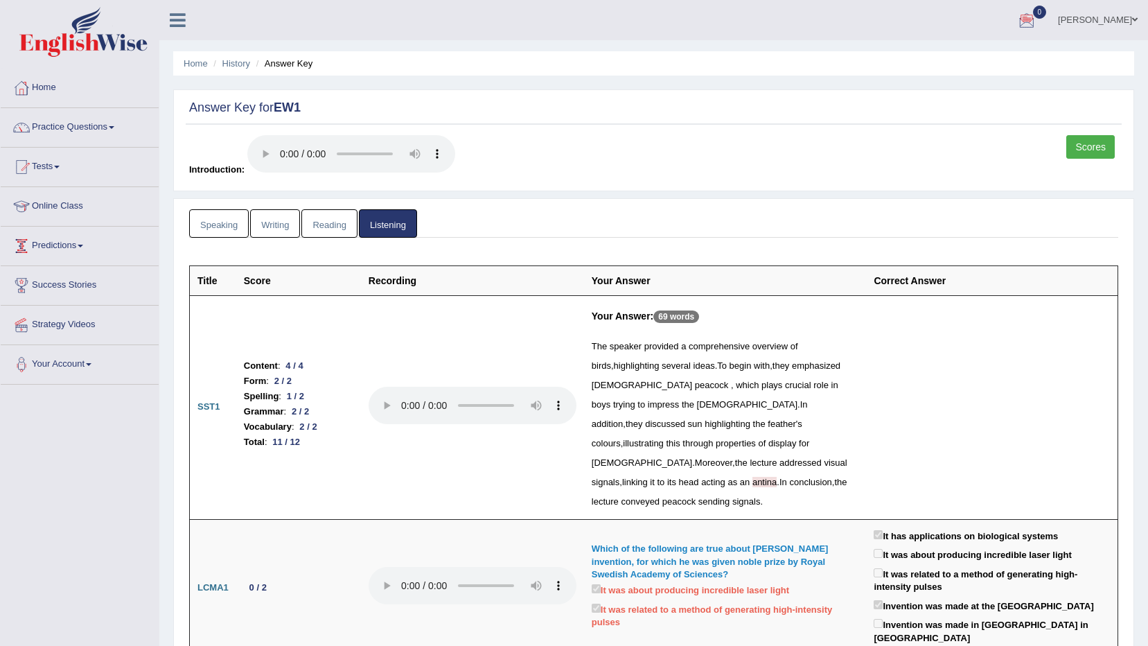
click at [210, 222] on link "Speaking" at bounding box center [219, 223] width 60 height 28
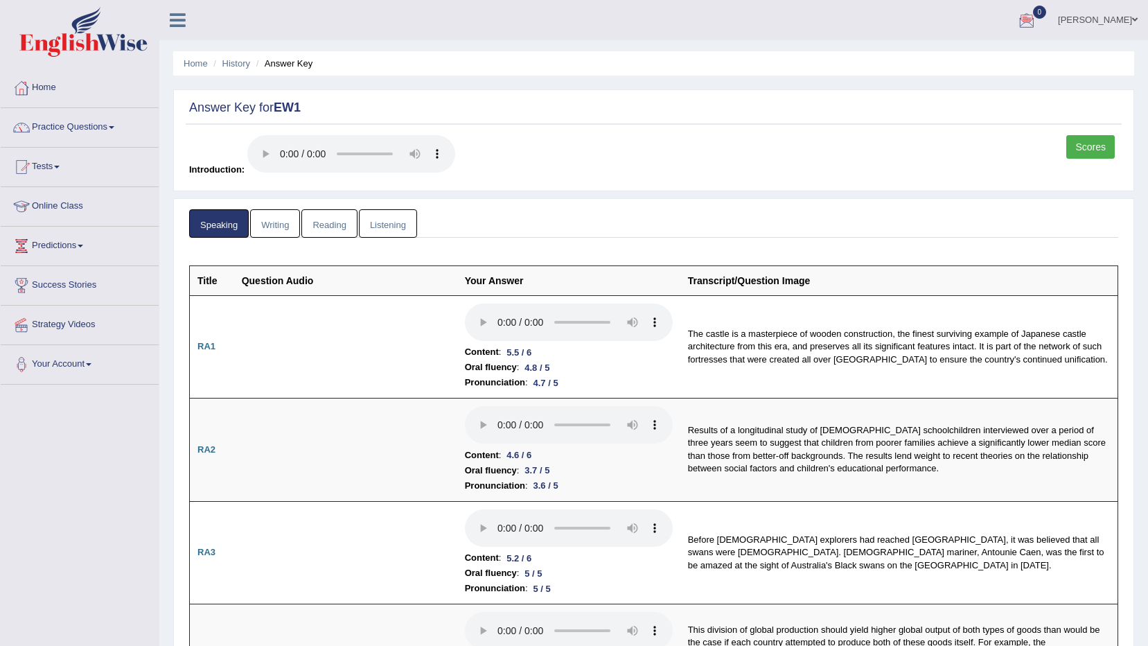
click at [314, 219] on link "Reading" at bounding box center [328, 223] width 55 height 28
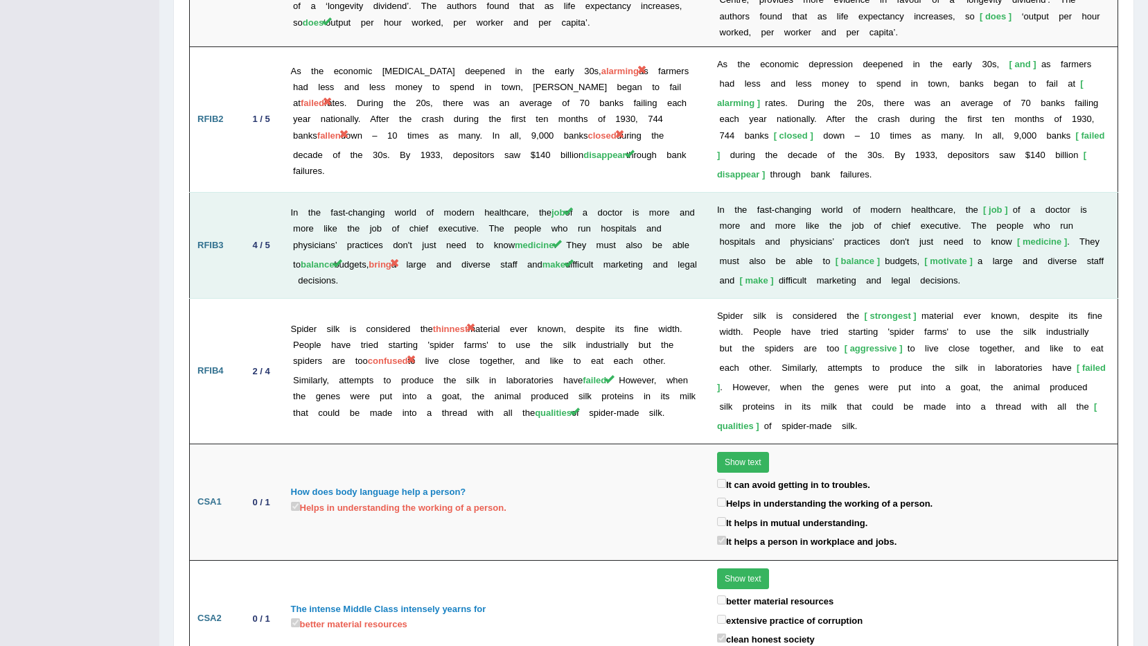
scroll to position [2250, 0]
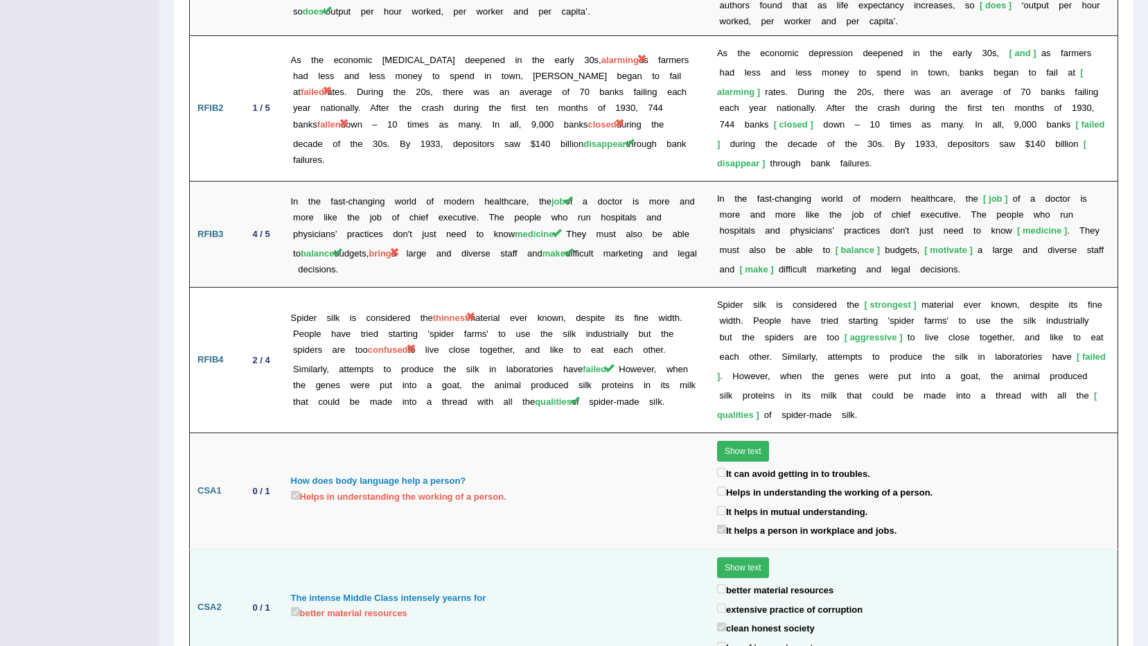
click at [748, 557] on button "Show text" at bounding box center [743, 567] width 52 height 21
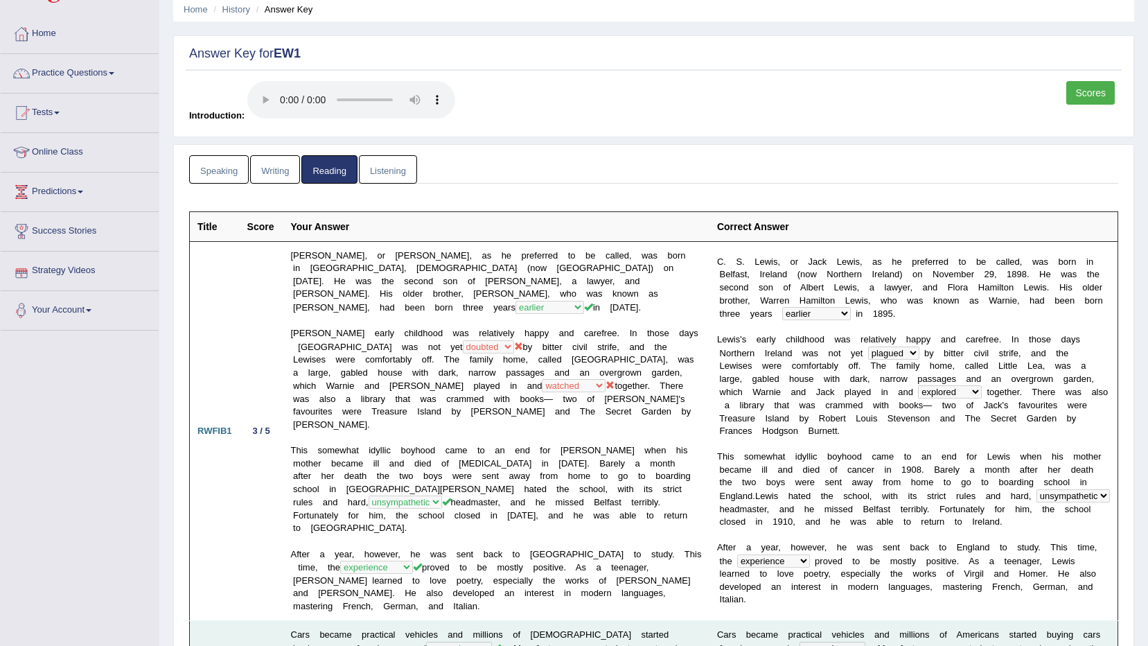
scroll to position [0, 0]
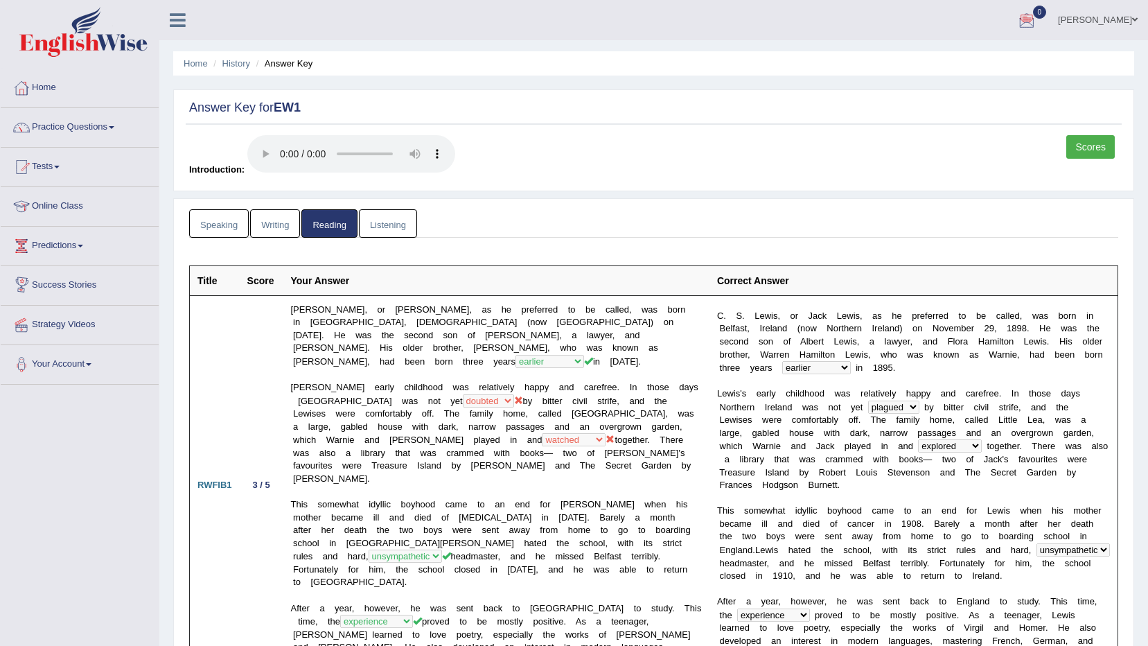
click at [220, 227] on link "Speaking" at bounding box center [219, 223] width 60 height 28
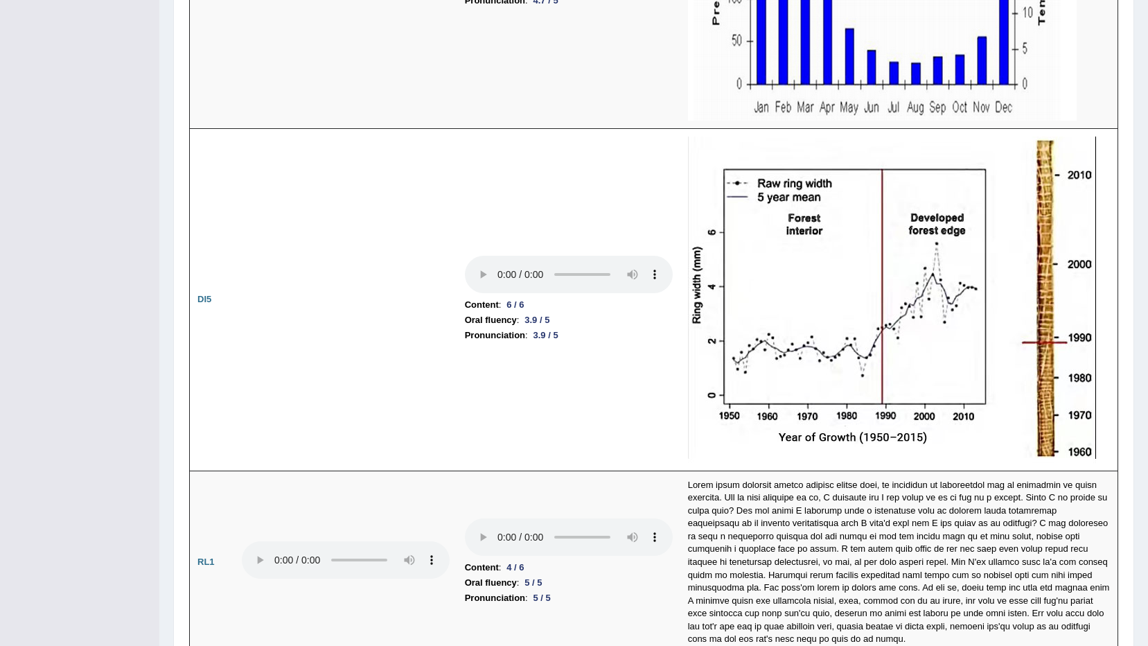
scroll to position [3027, 0]
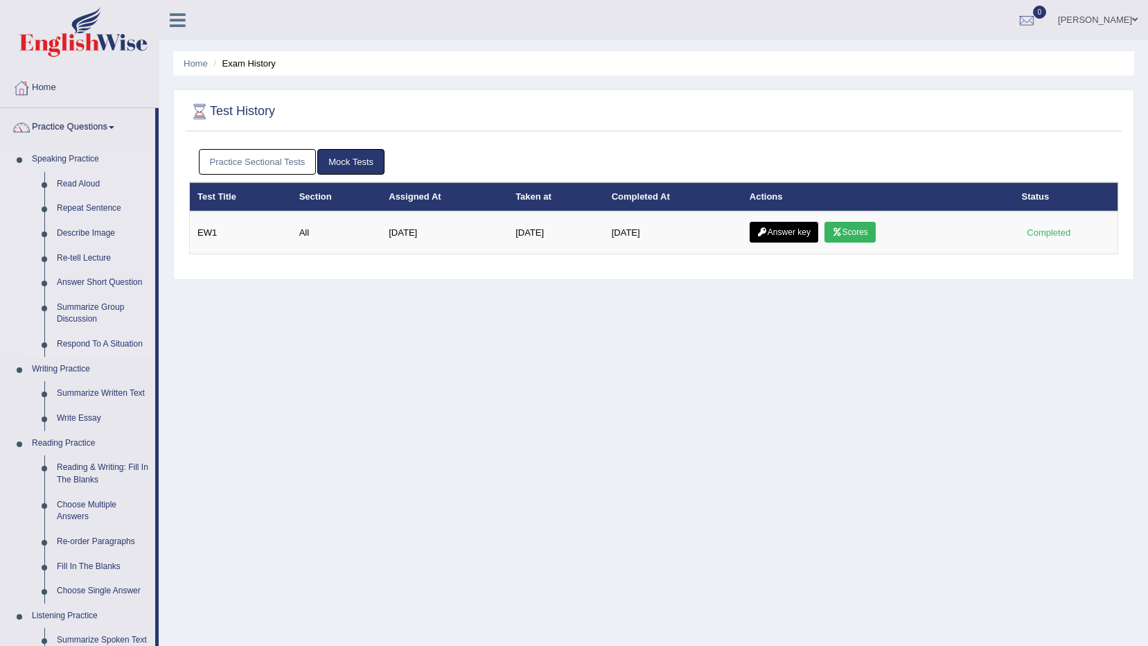
click at [82, 341] on link "Respond To A Situation" at bounding box center [103, 344] width 105 height 25
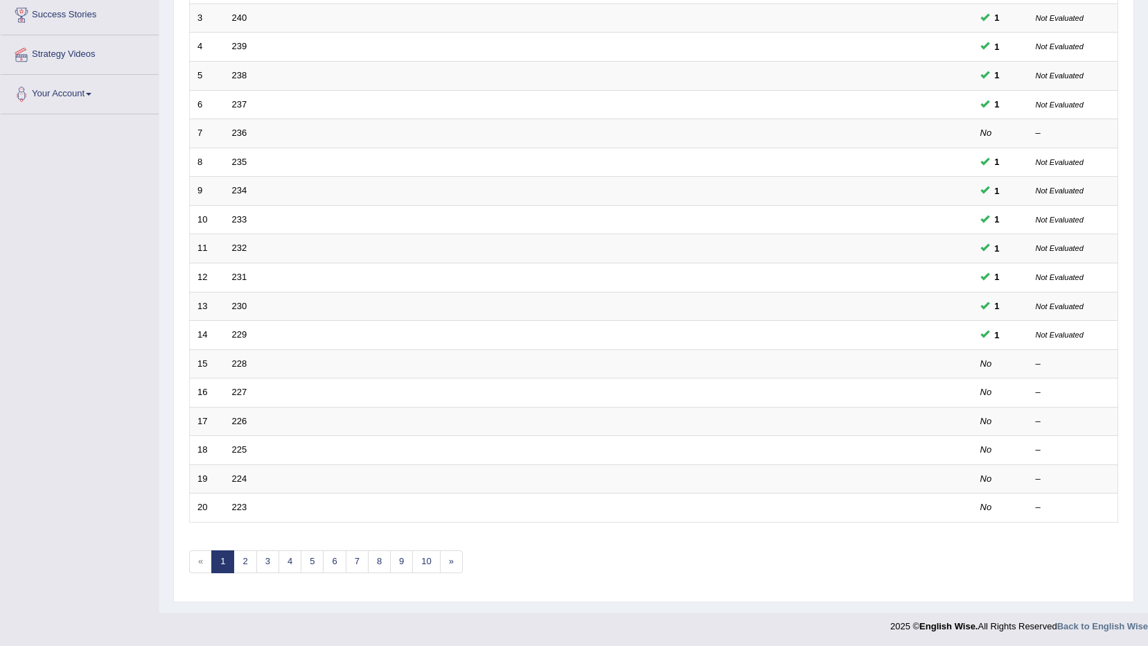
scroll to position [272, 0]
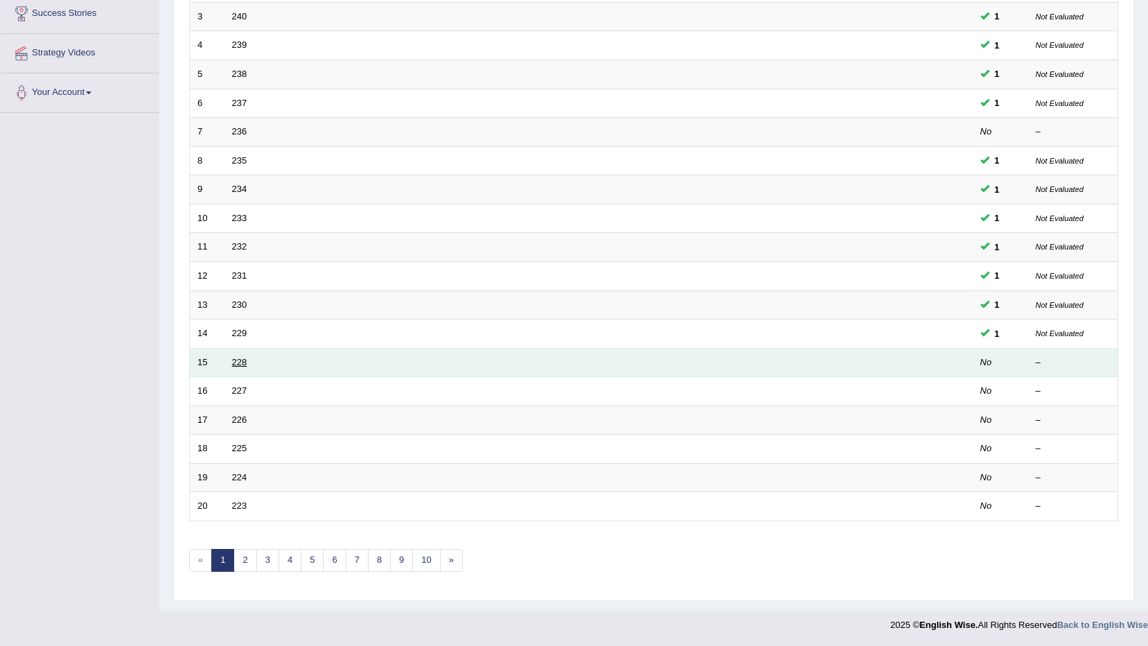
click at [234, 359] on link "228" at bounding box center [239, 362] width 15 height 10
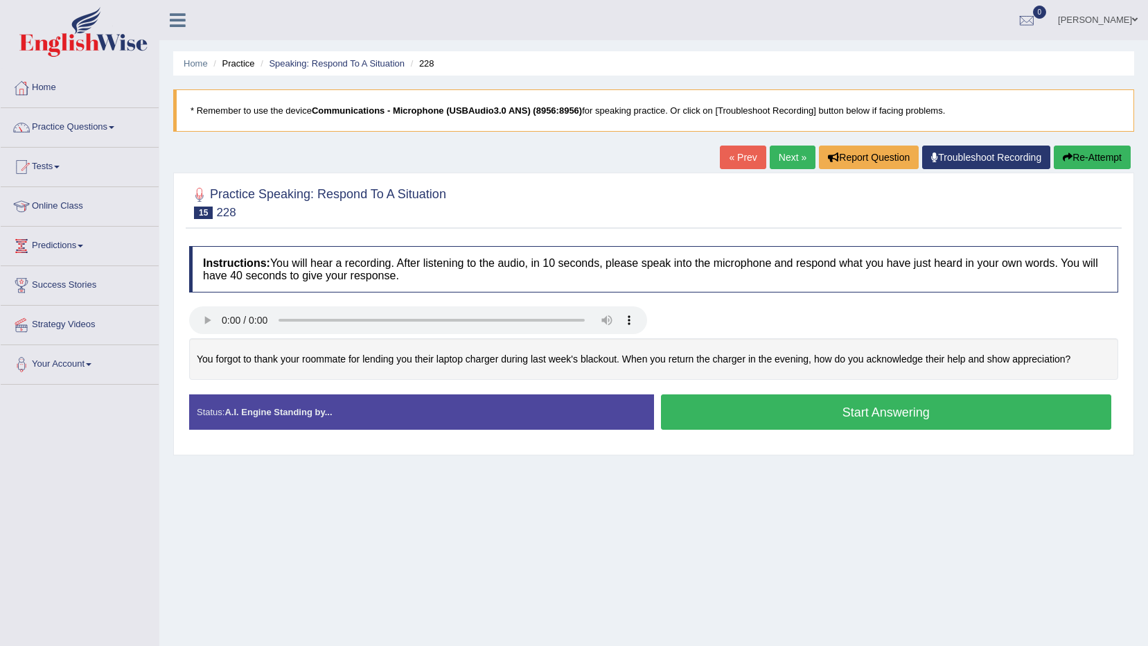
click at [868, 412] on button "Start Answering" at bounding box center [886, 411] width 451 height 35
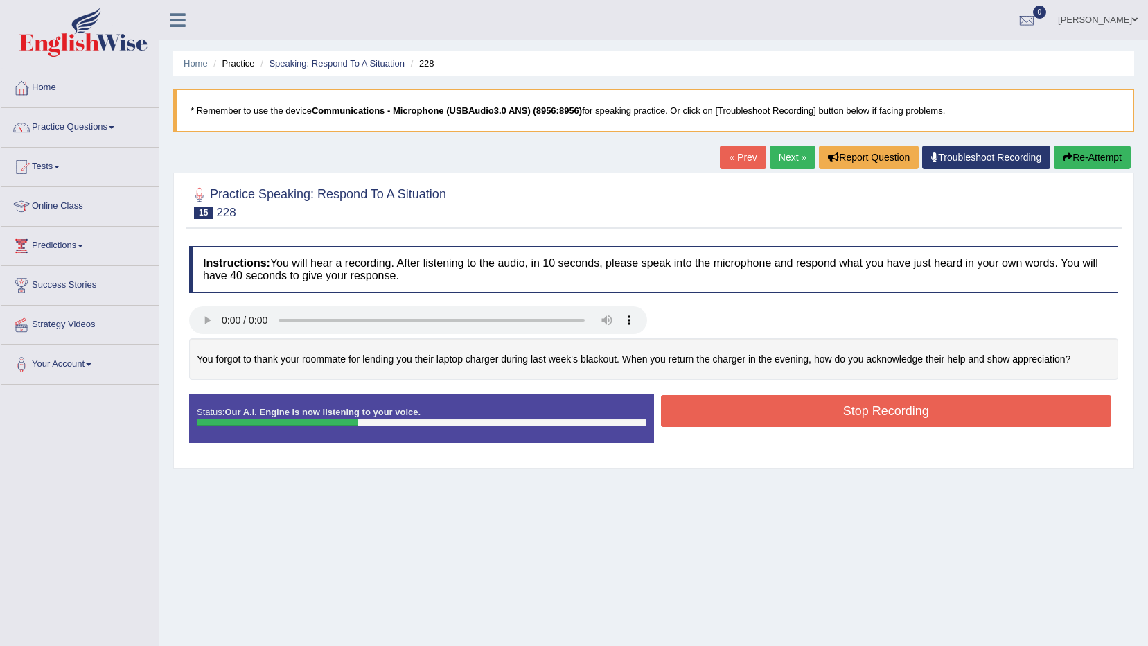
click at [868, 412] on button "Stop Recording" at bounding box center [886, 411] width 451 height 32
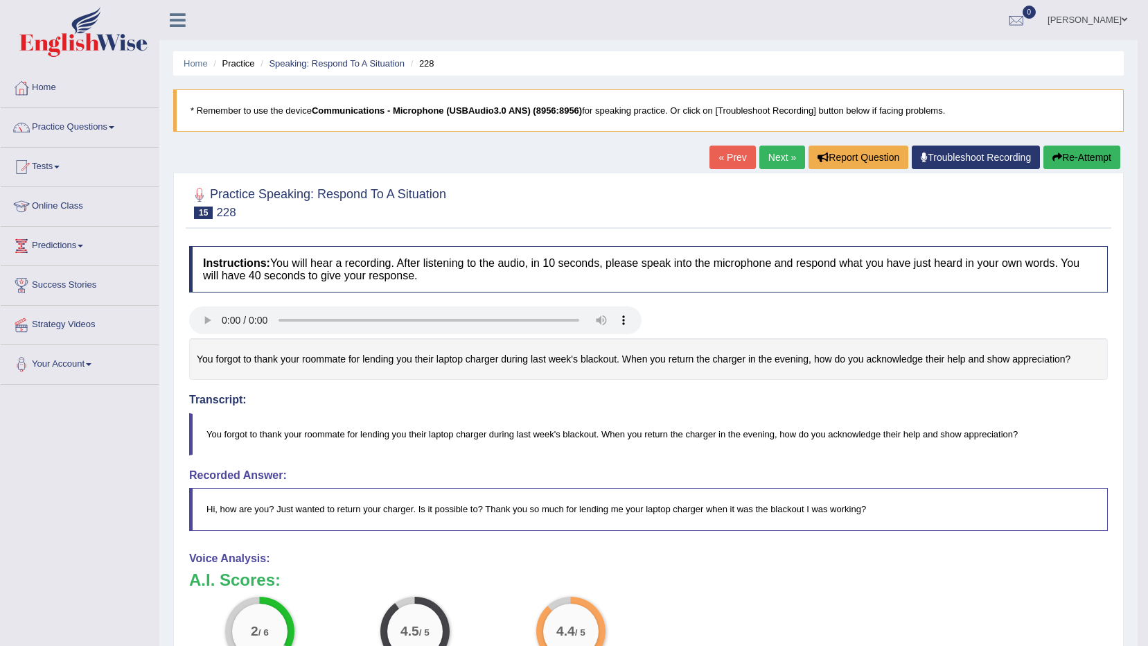
click at [1085, 161] on button "Re-Attempt" at bounding box center [1082, 158] width 77 height 24
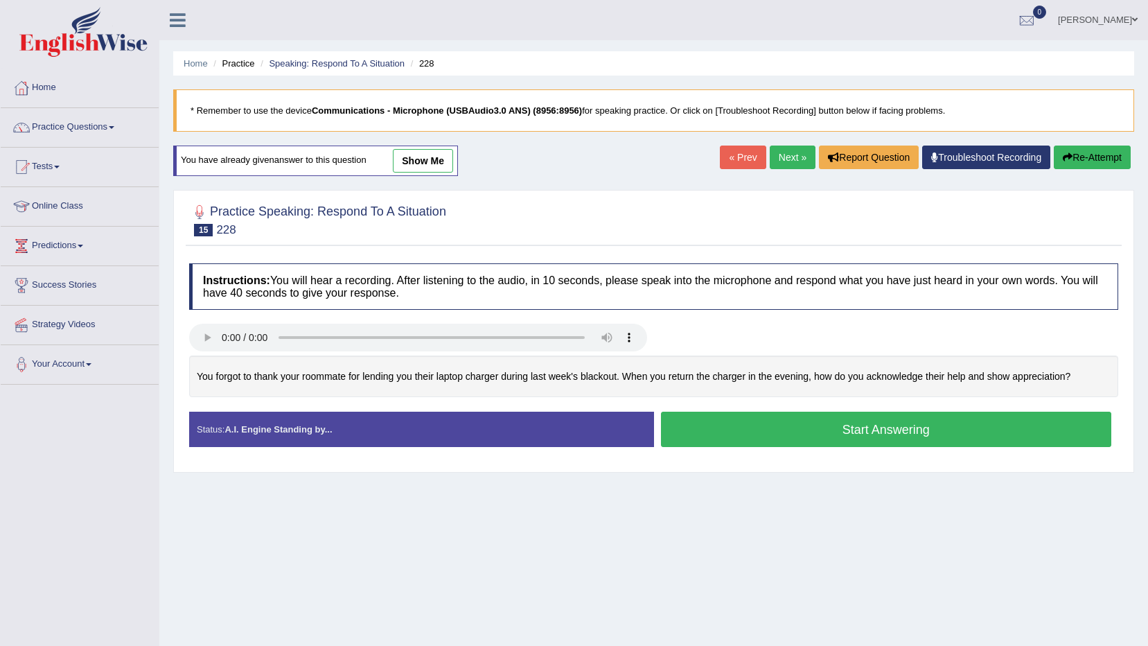
drag, startPoint x: 908, startPoint y: 356, endPoint x: 903, endPoint y: 376, distance: 20.0
click at [812, 426] on button "Start Answering" at bounding box center [886, 429] width 451 height 35
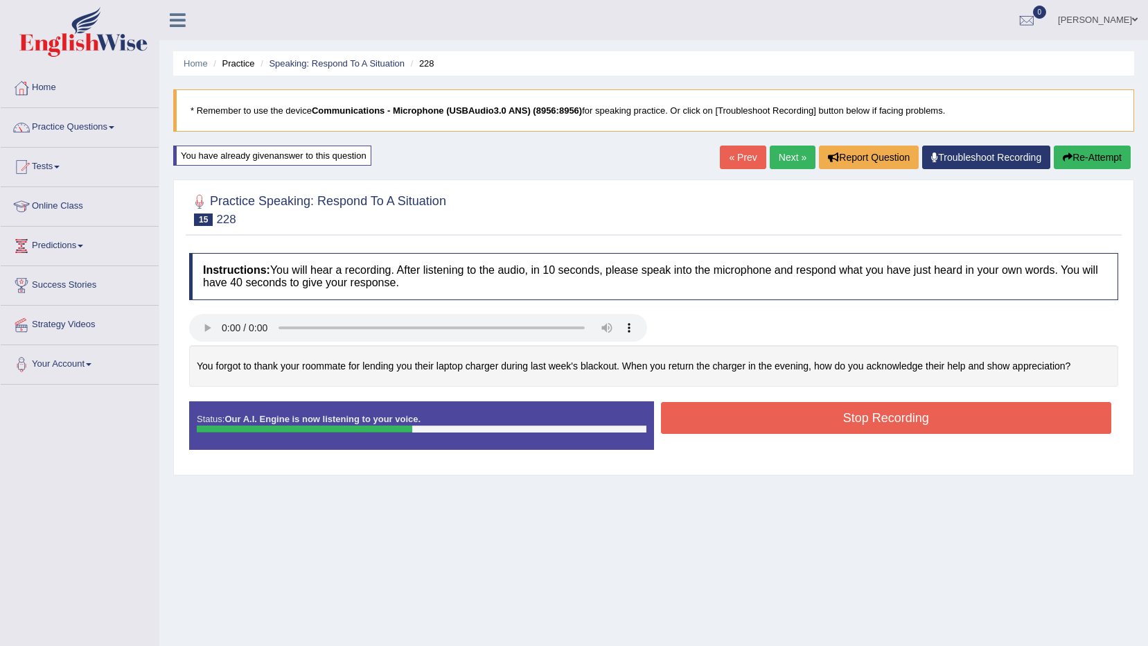
click at [845, 416] on button "Stop Recording" at bounding box center [886, 418] width 451 height 32
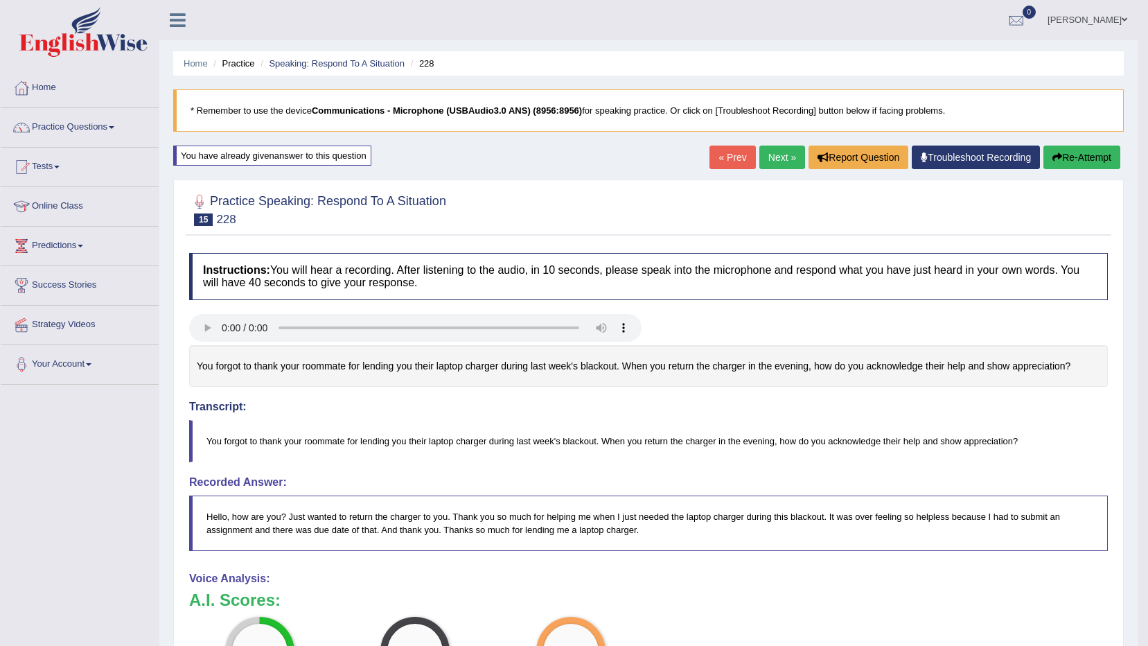
click at [788, 164] on link "Next »" at bounding box center [783, 158] width 46 height 24
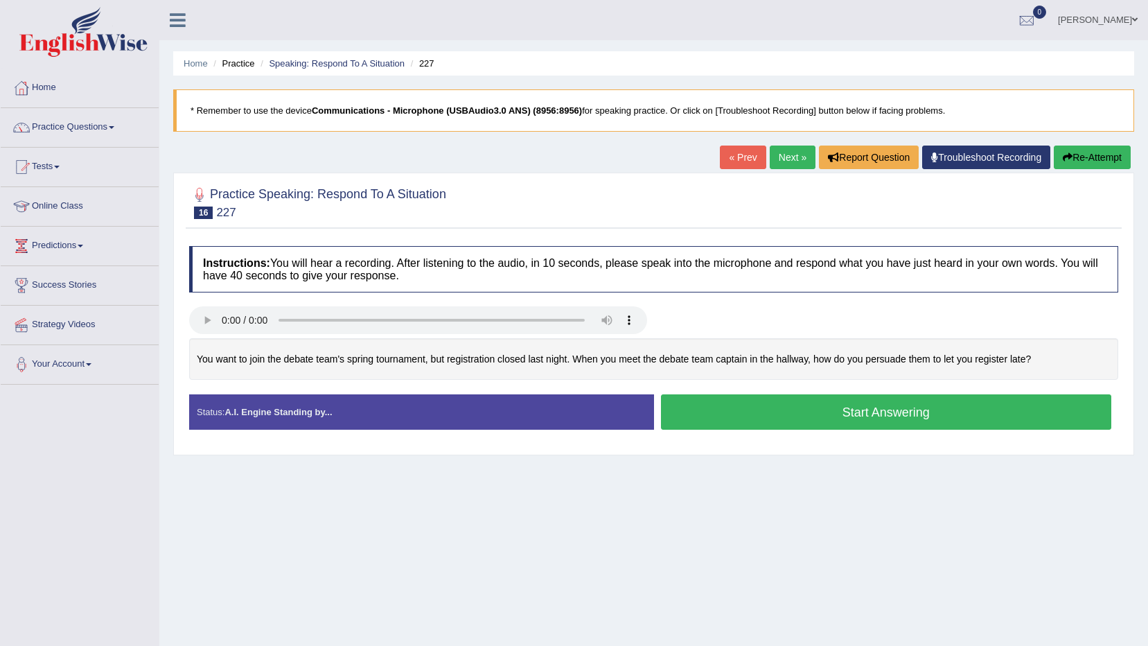
click at [899, 419] on button "Start Answering" at bounding box center [886, 411] width 451 height 35
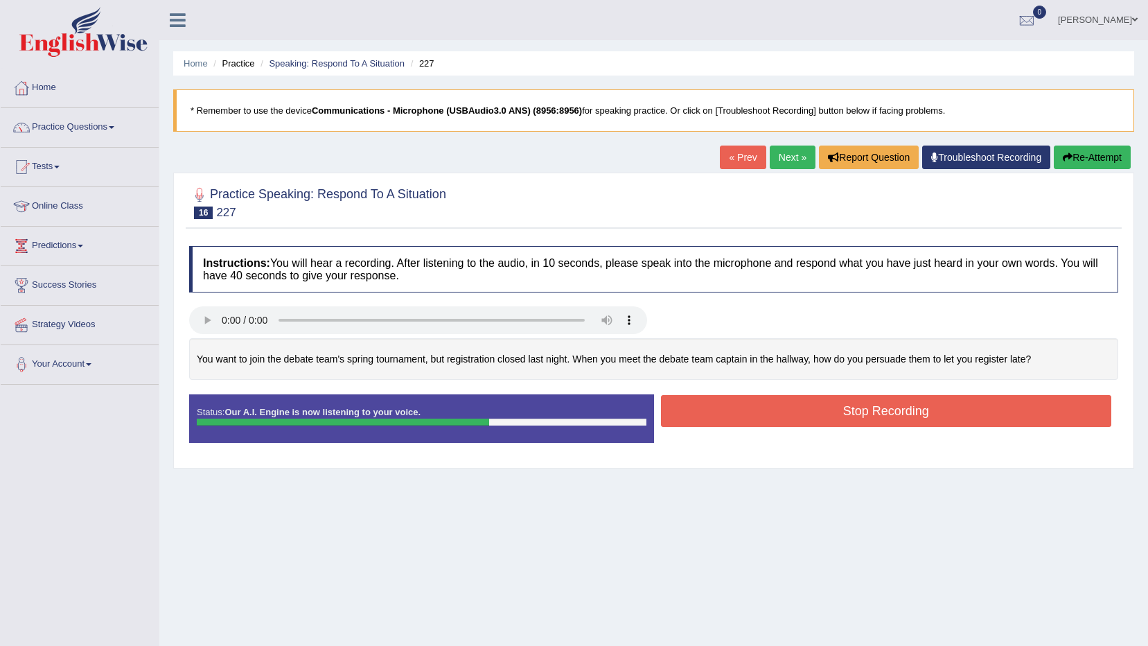
click at [780, 417] on button "Stop Recording" at bounding box center [886, 411] width 451 height 32
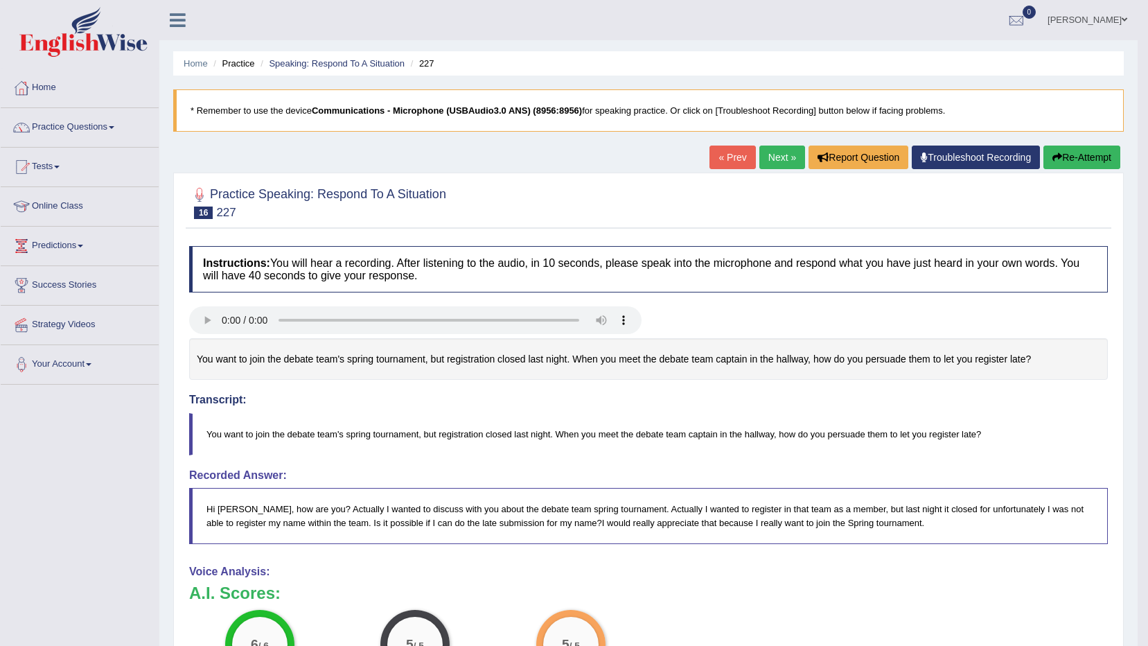
click at [782, 167] on link "Next »" at bounding box center [783, 158] width 46 height 24
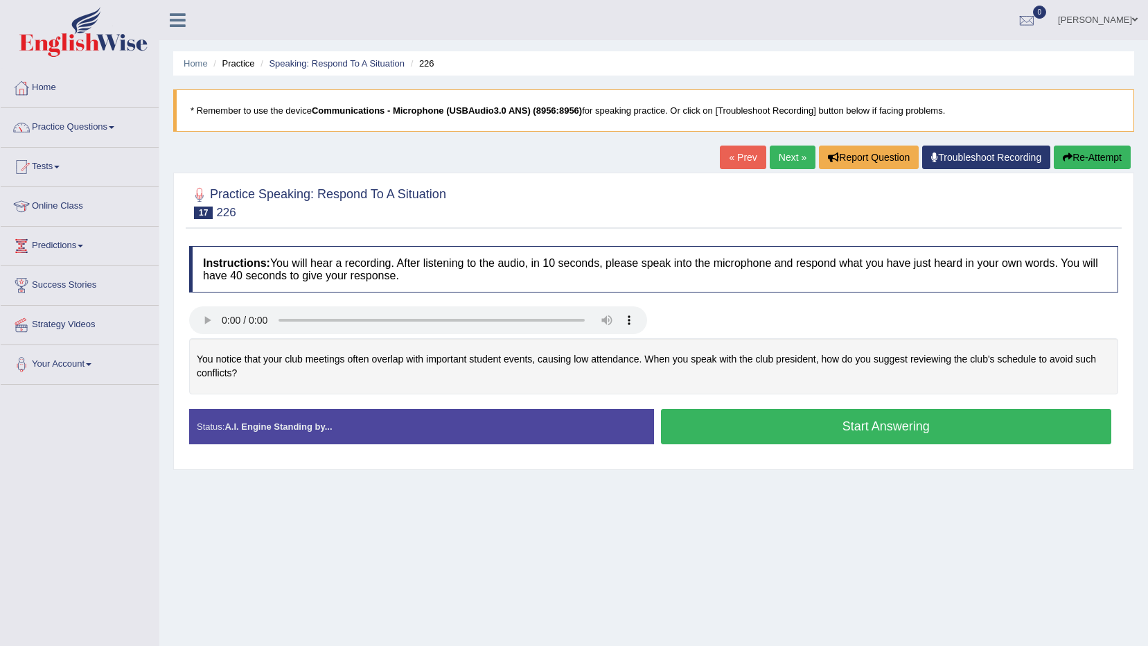
click at [787, 425] on button "Start Answering" at bounding box center [886, 426] width 451 height 35
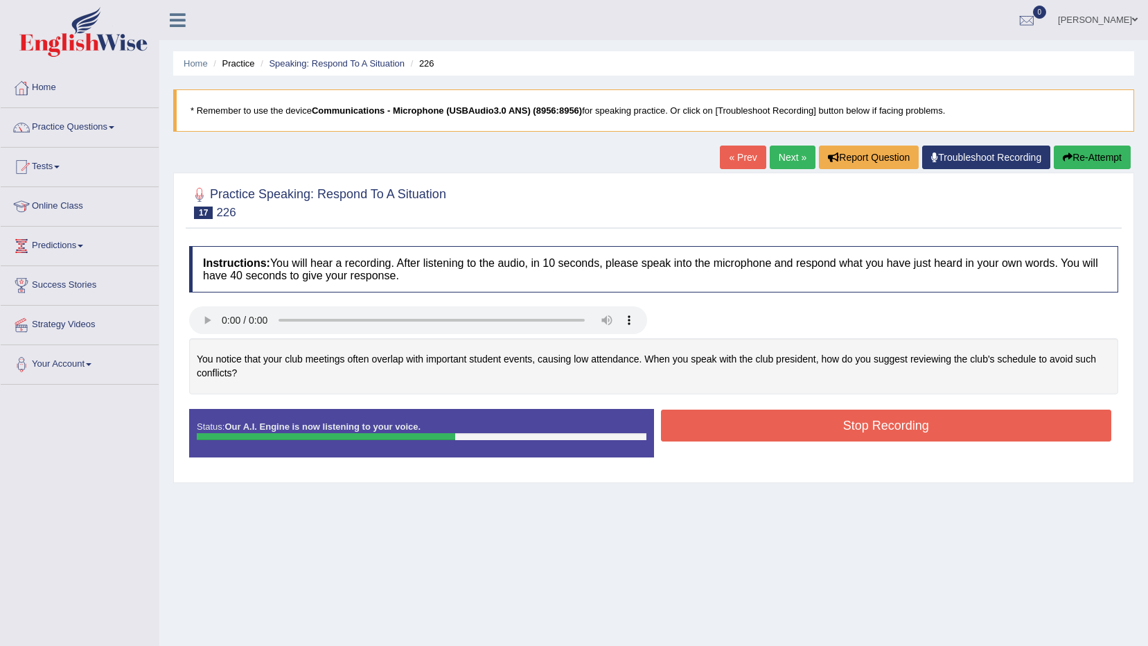
click at [772, 425] on button "Stop Recording" at bounding box center [886, 426] width 451 height 32
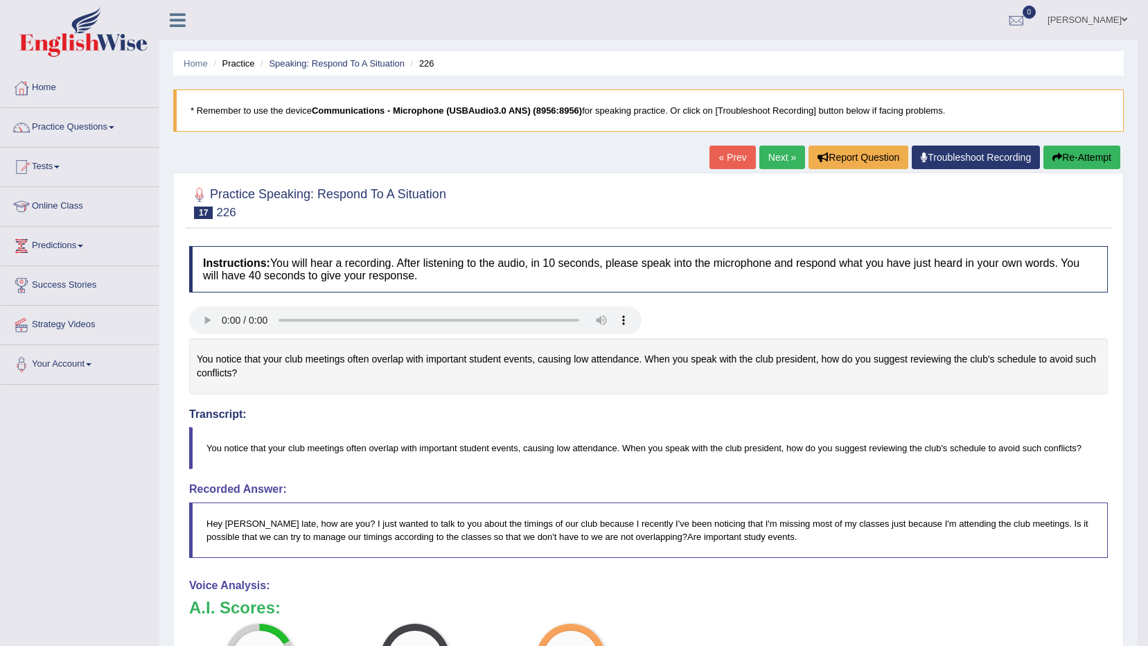
click at [1083, 152] on button "Re-Attempt" at bounding box center [1082, 158] width 77 height 24
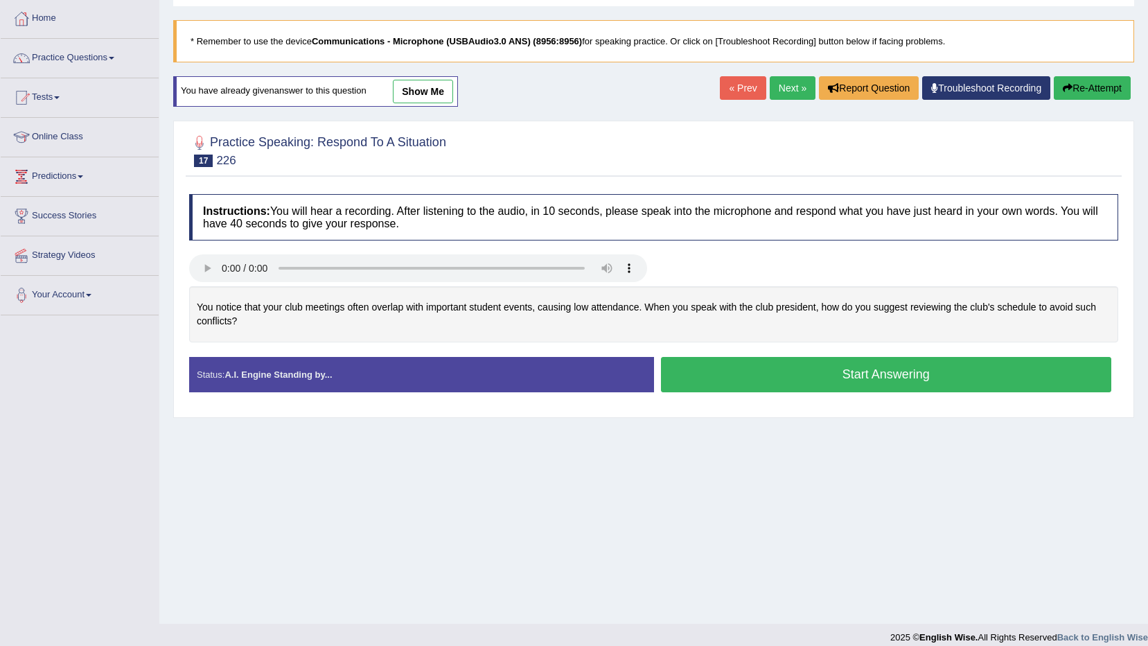
click at [896, 379] on button "Start Answering" at bounding box center [886, 374] width 451 height 35
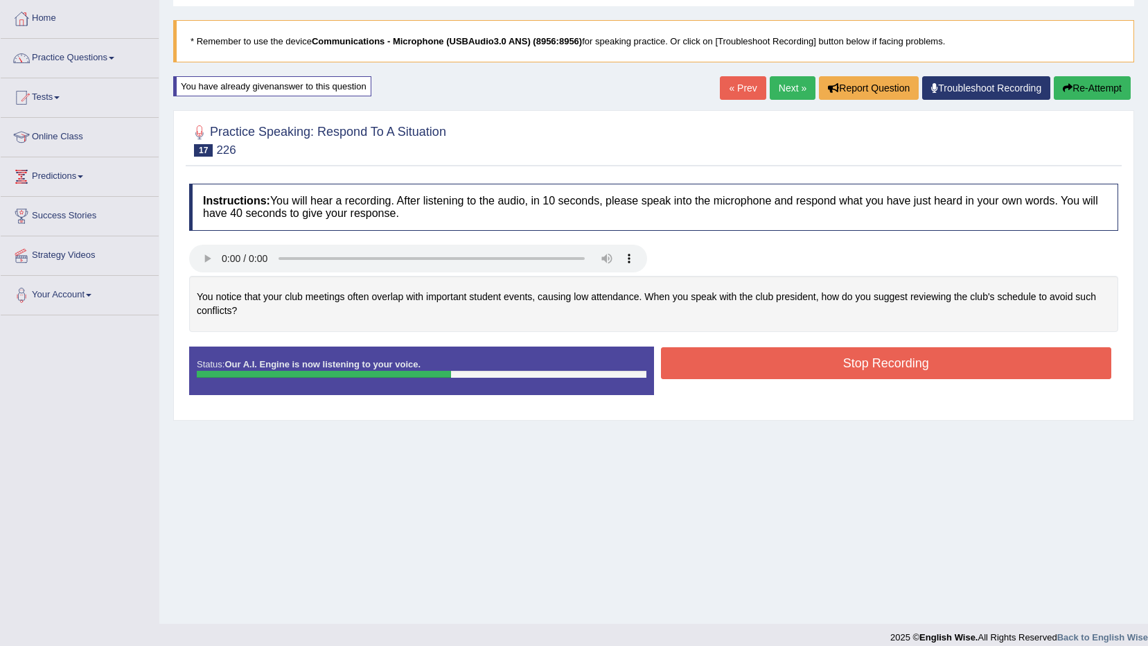
click at [776, 366] on button "Stop Recording" at bounding box center [886, 363] width 451 height 32
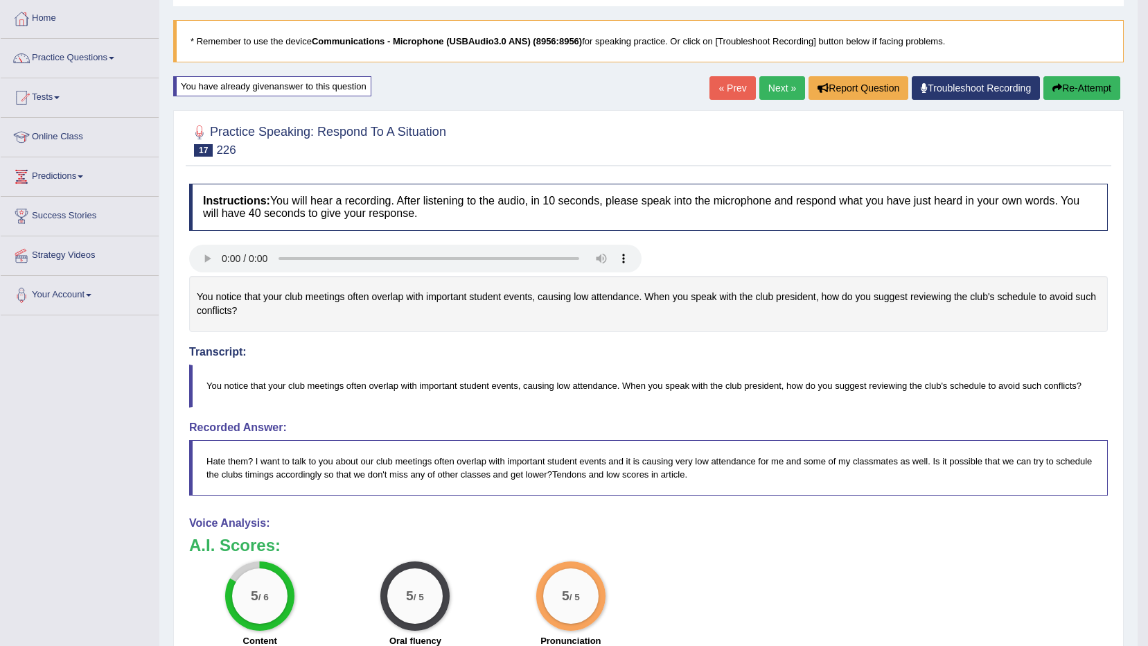
click at [778, 90] on link "Next »" at bounding box center [783, 88] width 46 height 24
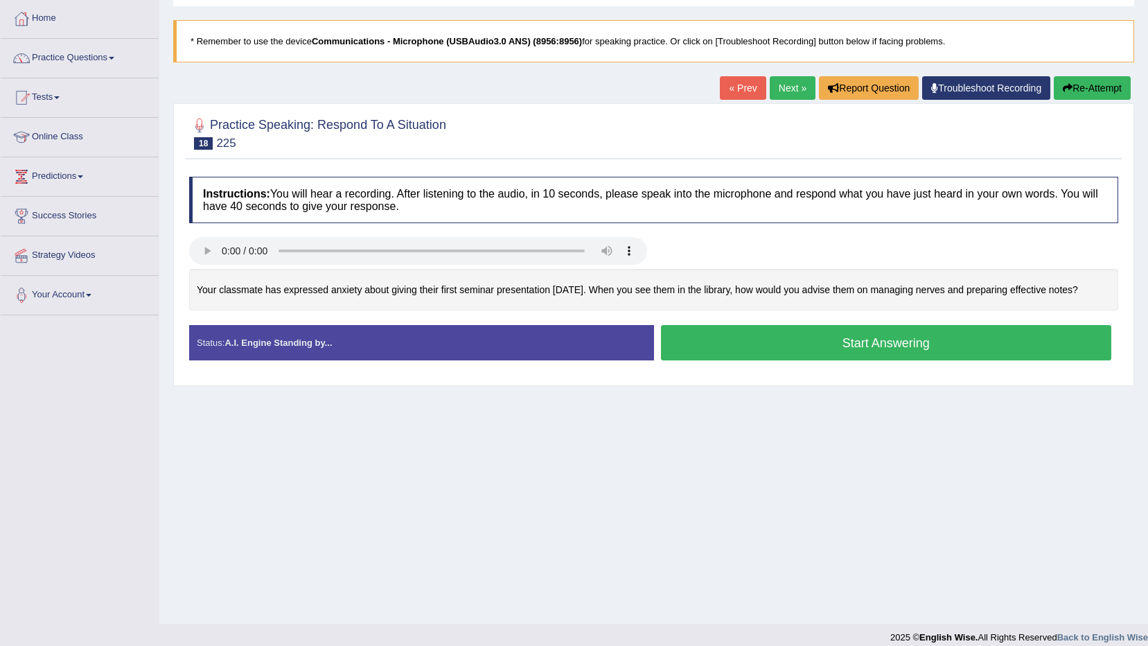
click at [918, 344] on button "Start Answering" at bounding box center [886, 342] width 451 height 35
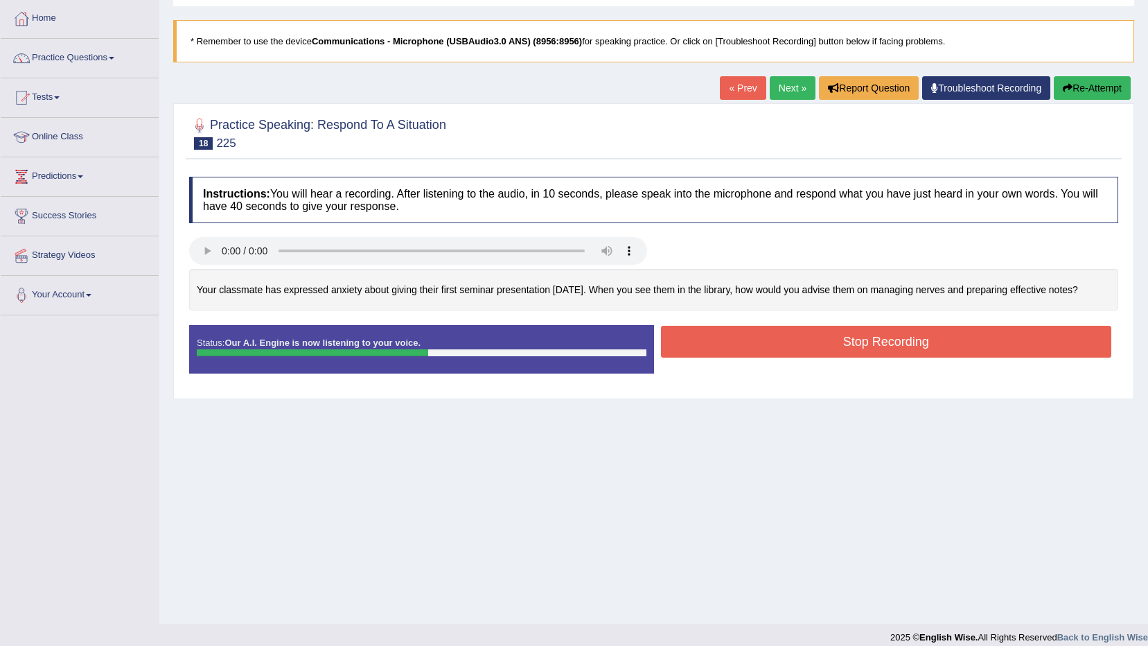
click at [787, 343] on button "Stop Recording" at bounding box center [886, 342] width 451 height 32
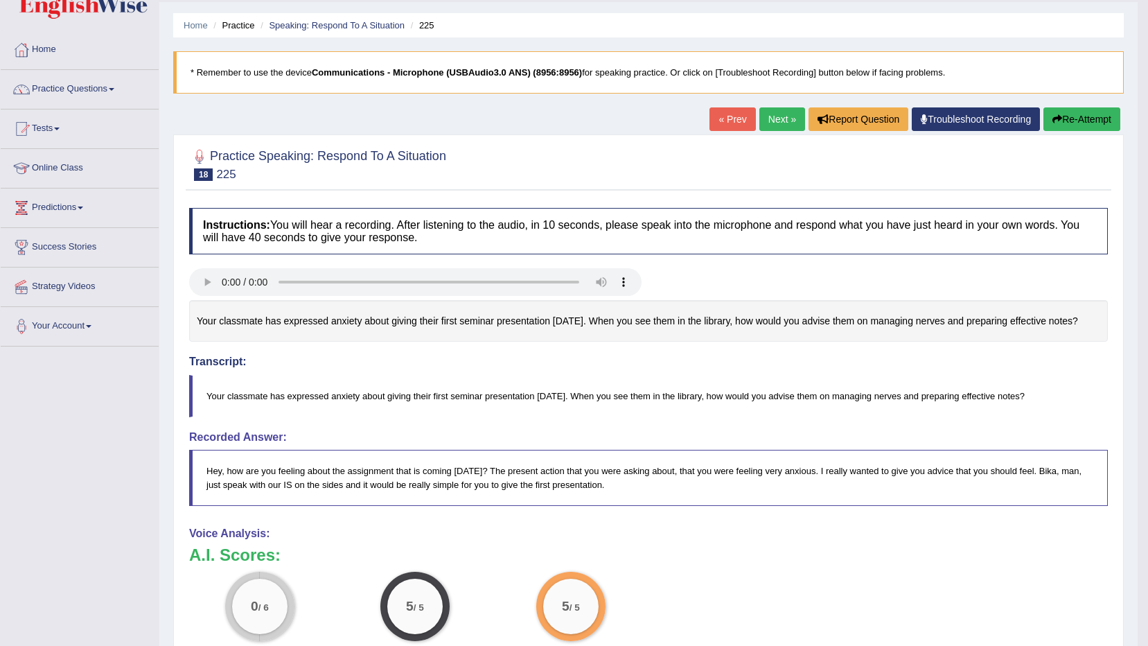
scroll to position [69, 0]
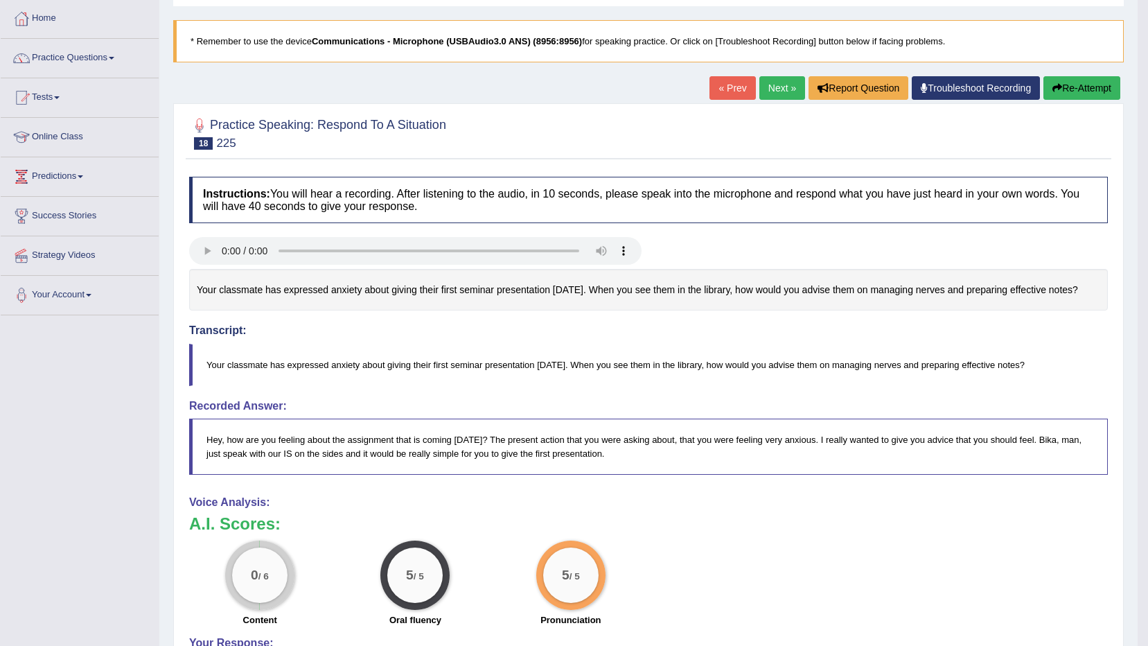
click at [1071, 93] on button "Re-Attempt" at bounding box center [1082, 88] width 77 height 24
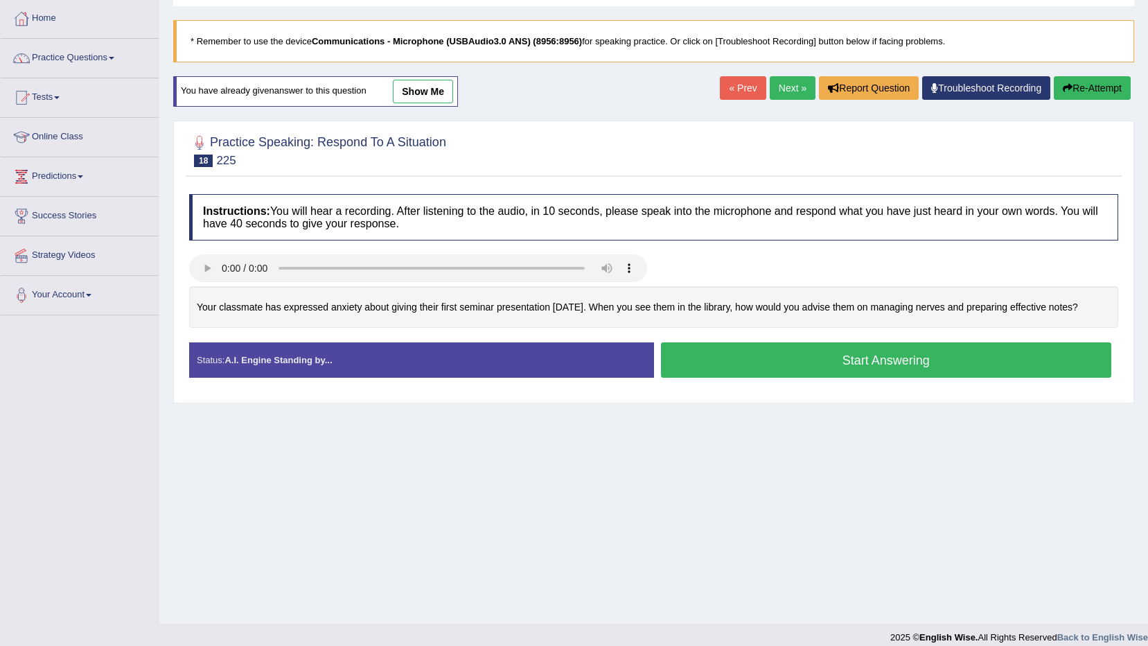
scroll to position [69, 0]
click at [1089, 94] on button "Re-Attempt" at bounding box center [1092, 88] width 77 height 24
click at [833, 370] on button "Start Answering" at bounding box center [886, 359] width 451 height 35
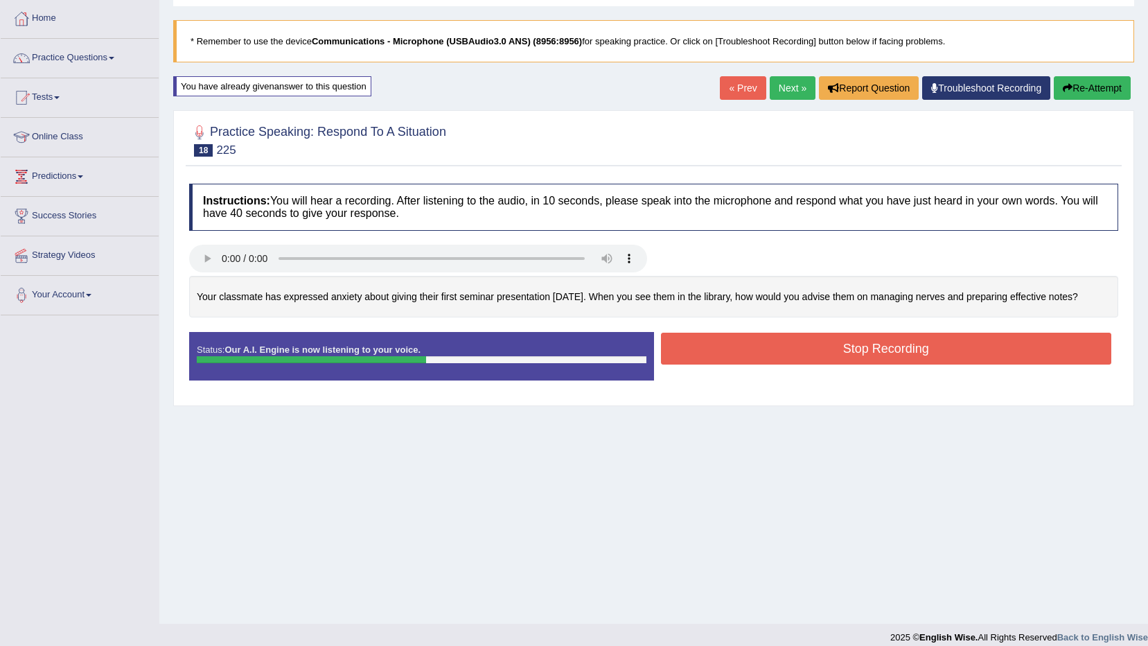
click at [801, 351] on button "Stop Recording" at bounding box center [886, 349] width 451 height 32
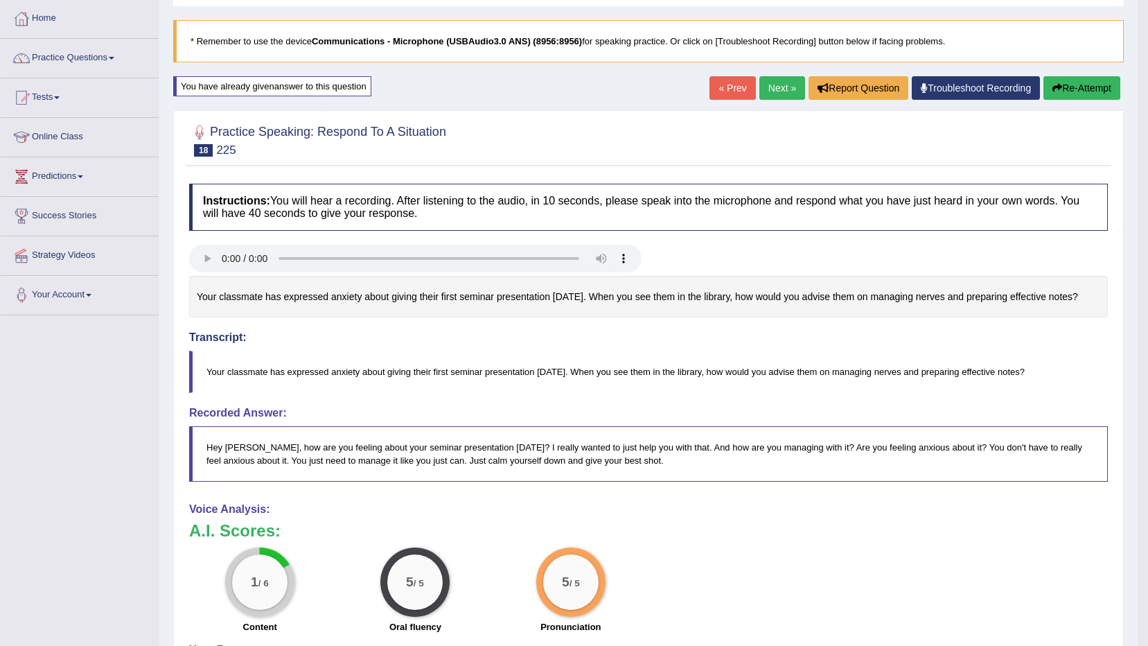
click at [780, 82] on link "Next »" at bounding box center [783, 88] width 46 height 24
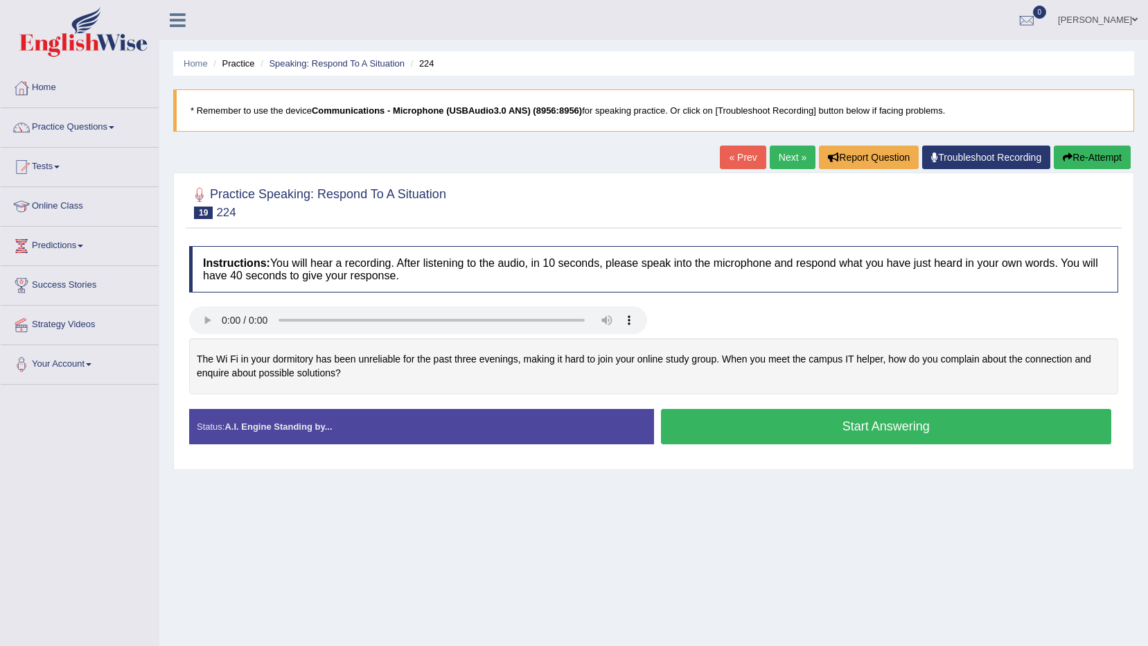
click at [753, 427] on button "Start Answering" at bounding box center [886, 426] width 451 height 35
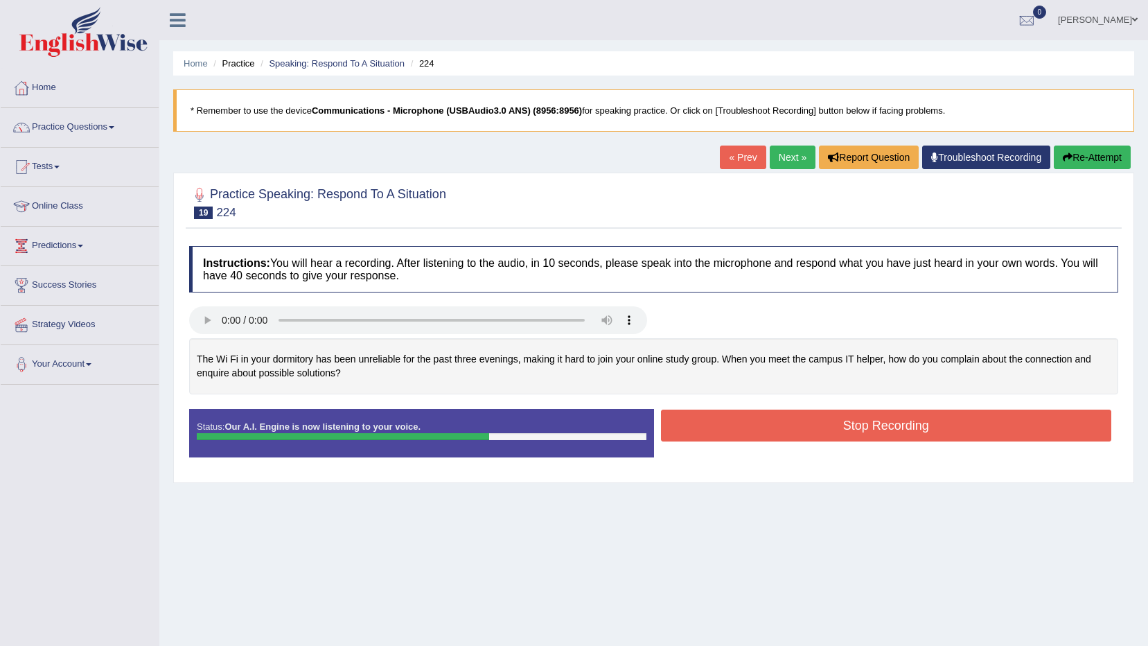
click at [705, 425] on button "Stop Recording" at bounding box center [886, 426] width 451 height 32
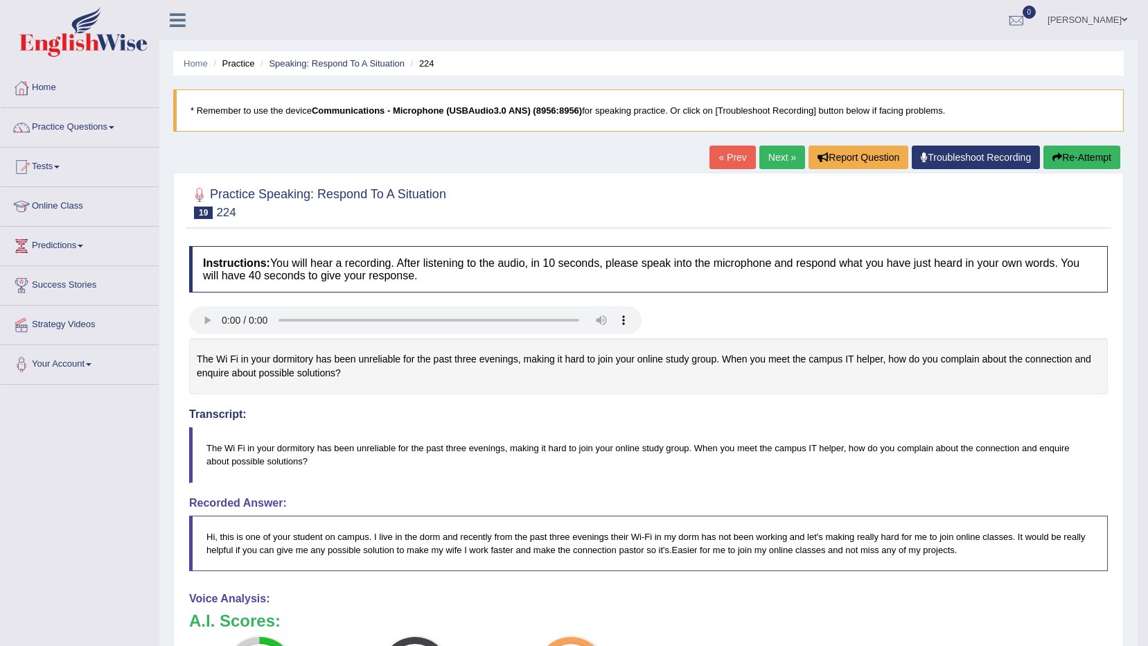
click at [778, 164] on link "Next »" at bounding box center [783, 158] width 46 height 24
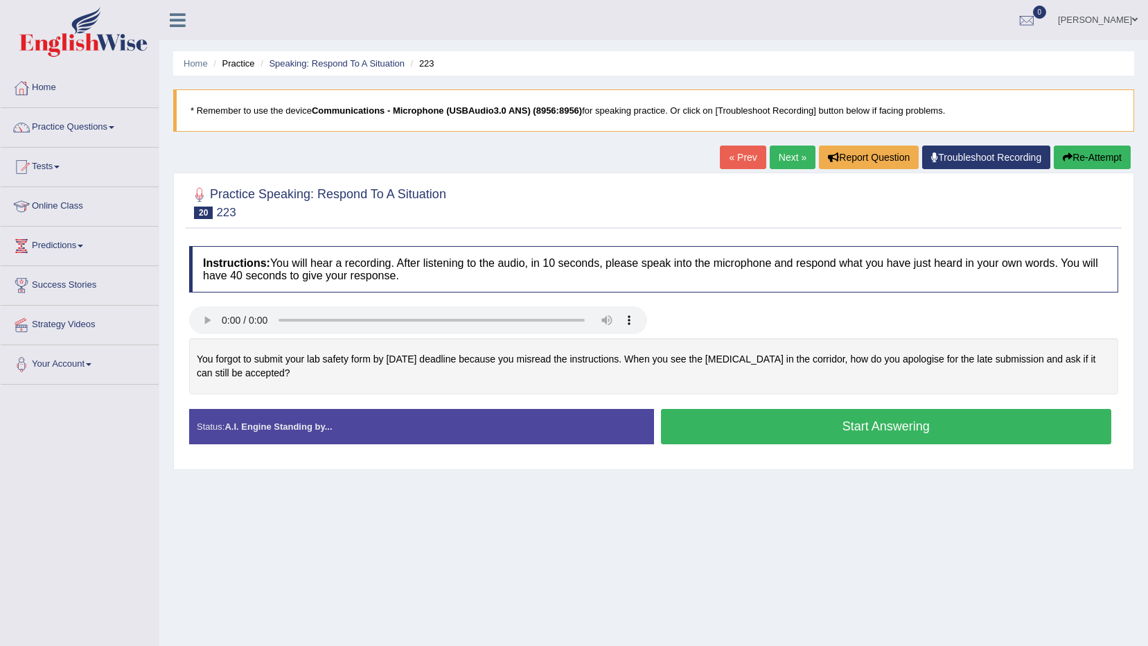
click at [744, 435] on button "Start Answering" at bounding box center [886, 426] width 451 height 35
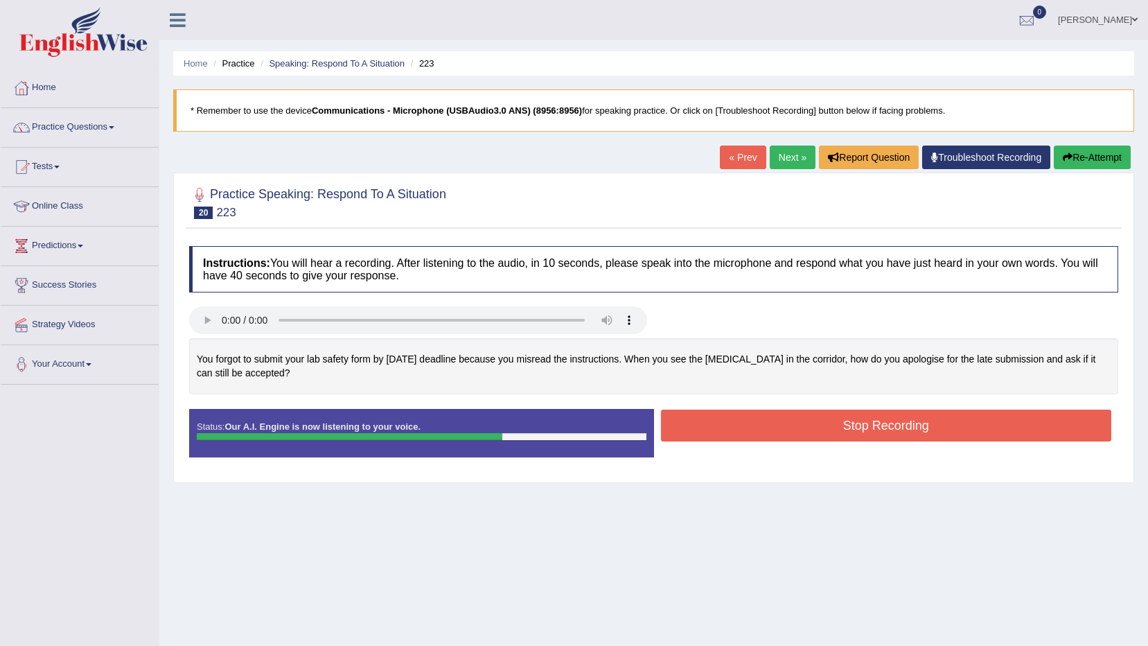
click at [744, 423] on button "Stop Recording" at bounding box center [886, 426] width 451 height 32
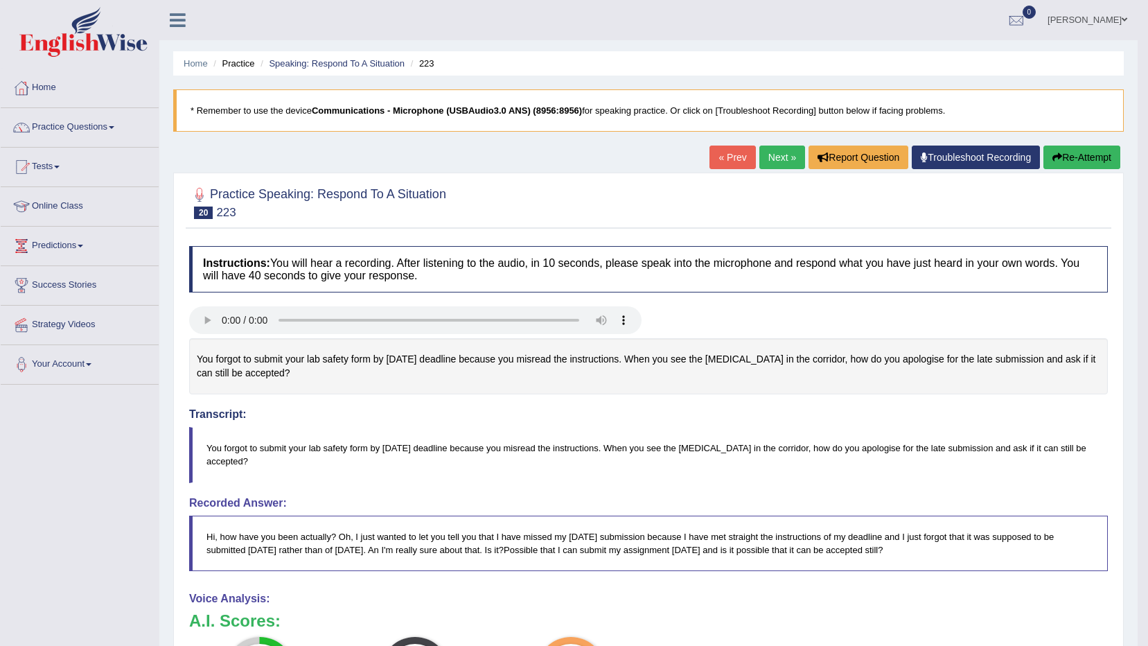
click at [772, 162] on link "Next »" at bounding box center [783, 158] width 46 height 24
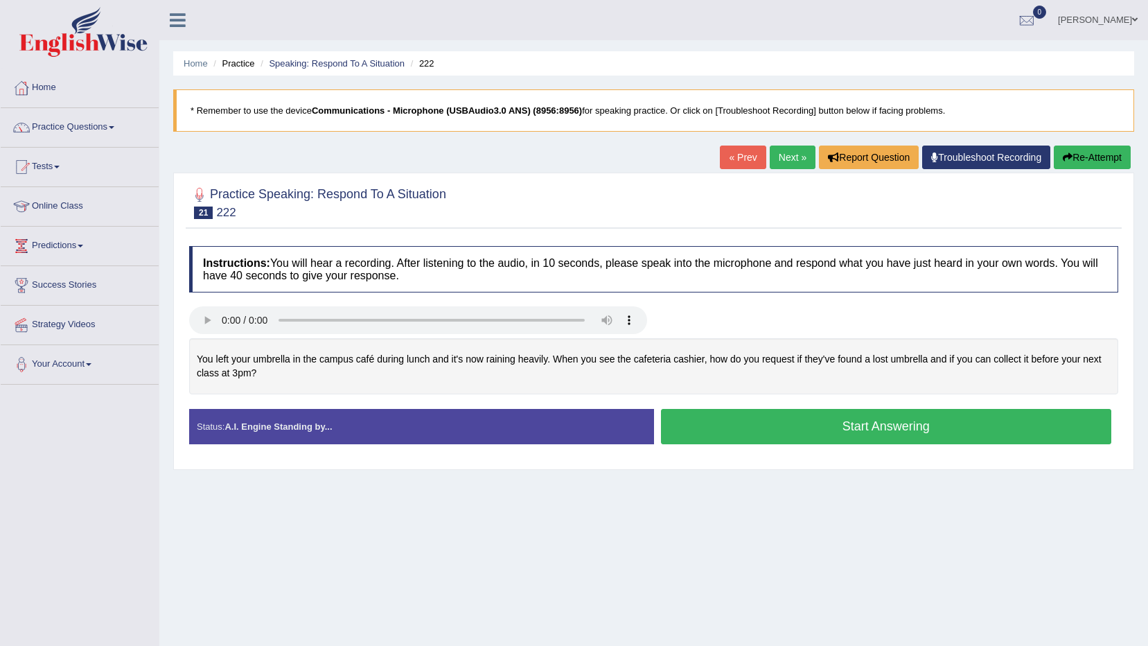
click at [915, 424] on button "Start Answering" at bounding box center [886, 426] width 451 height 35
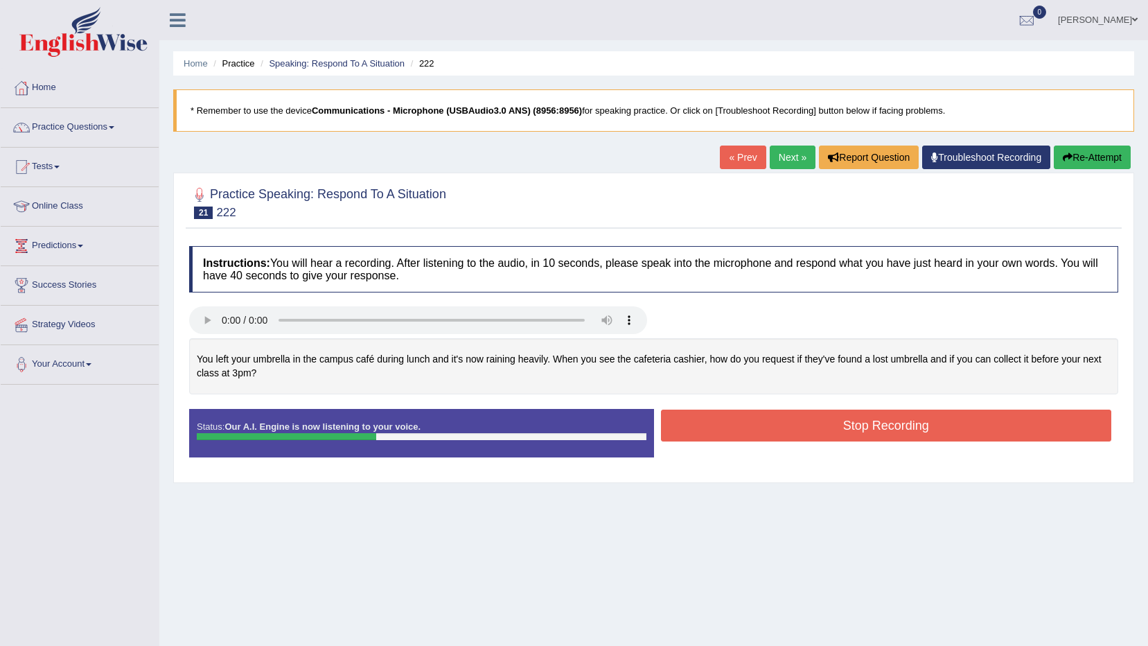
click at [751, 443] on div "Stop Recording" at bounding box center [886, 427] width 465 height 35
click at [751, 437] on button "Stop Recording" at bounding box center [886, 426] width 451 height 32
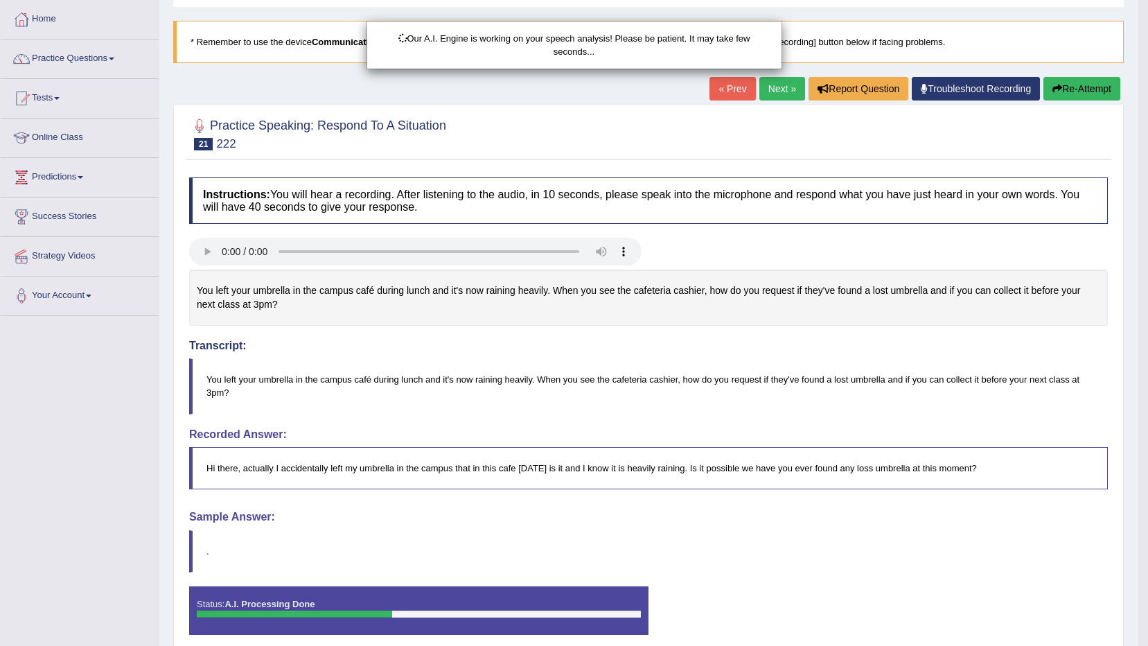
scroll to position [69, 0]
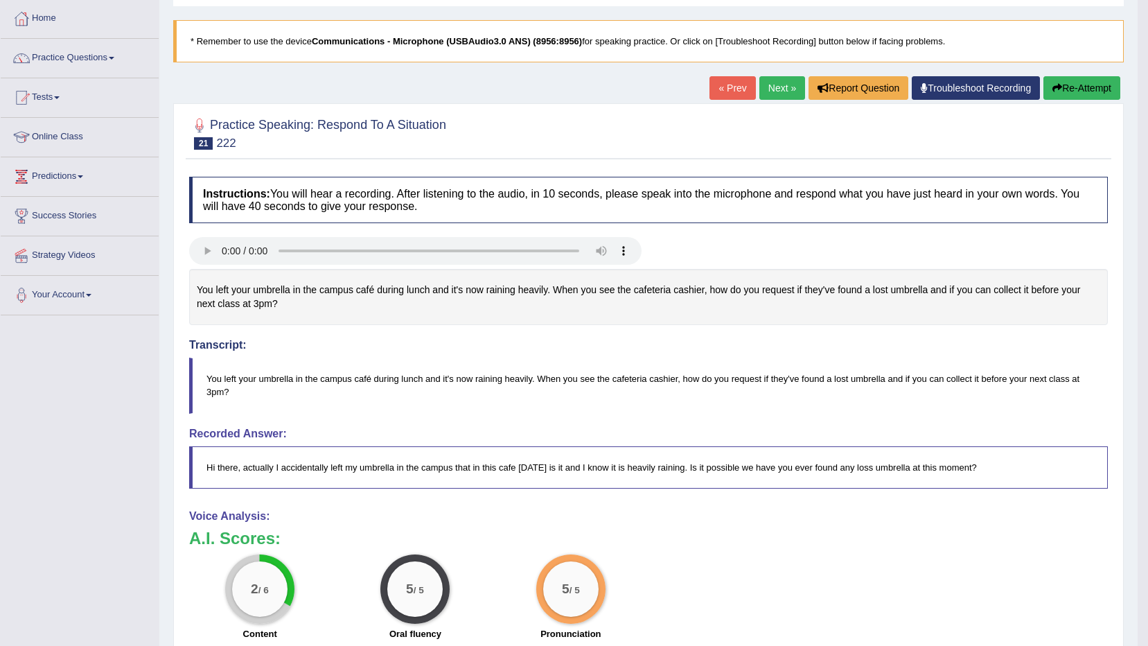
click at [1061, 88] on button "Re-Attempt" at bounding box center [1082, 88] width 77 height 24
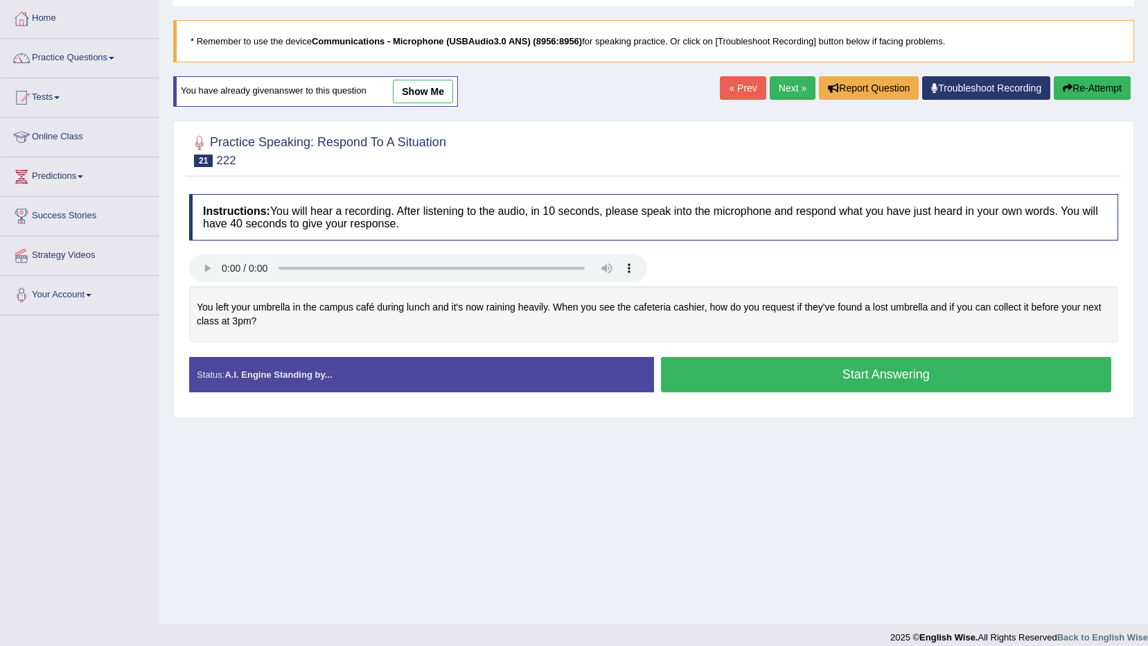
click at [809, 379] on button "Start Answering" at bounding box center [886, 374] width 451 height 35
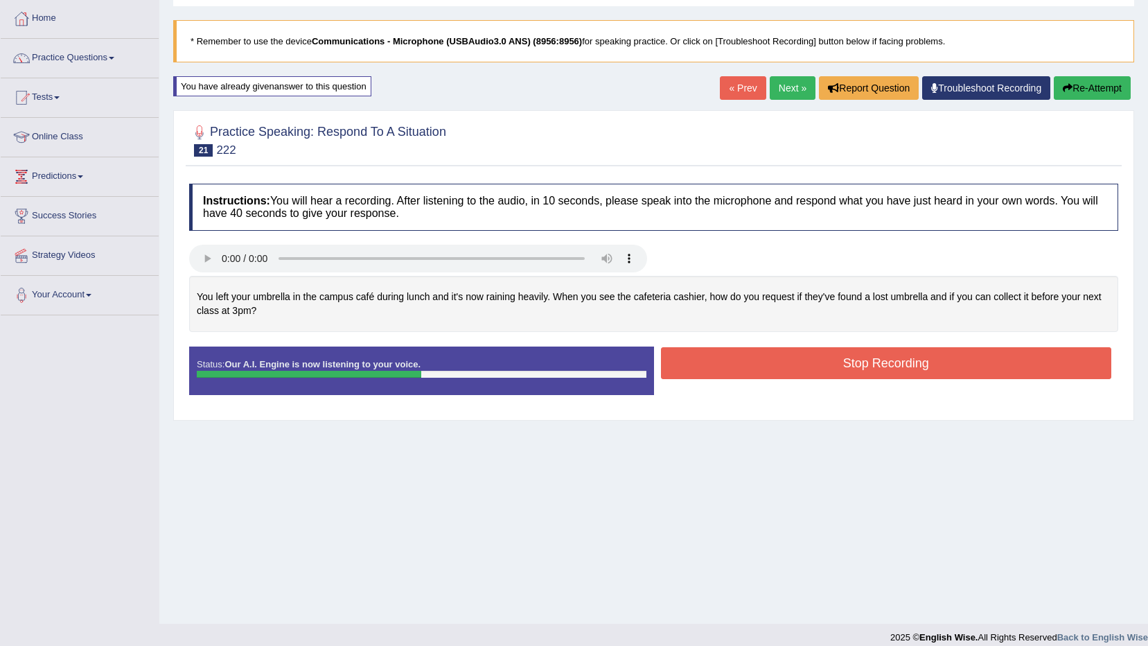
click at [786, 373] on button "Stop Recording" at bounding box center [886, 363] width 451 height 32
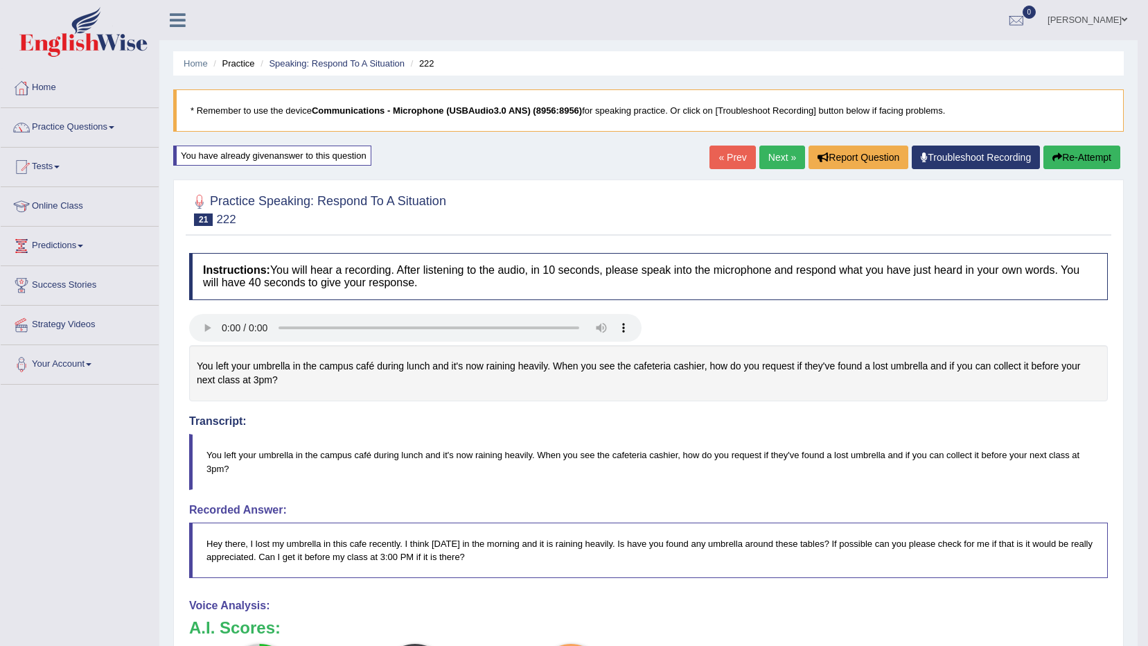
click at [1106, 156] on button "Re-Attempt" at bounding box center [1082, 158] width 77 height 24
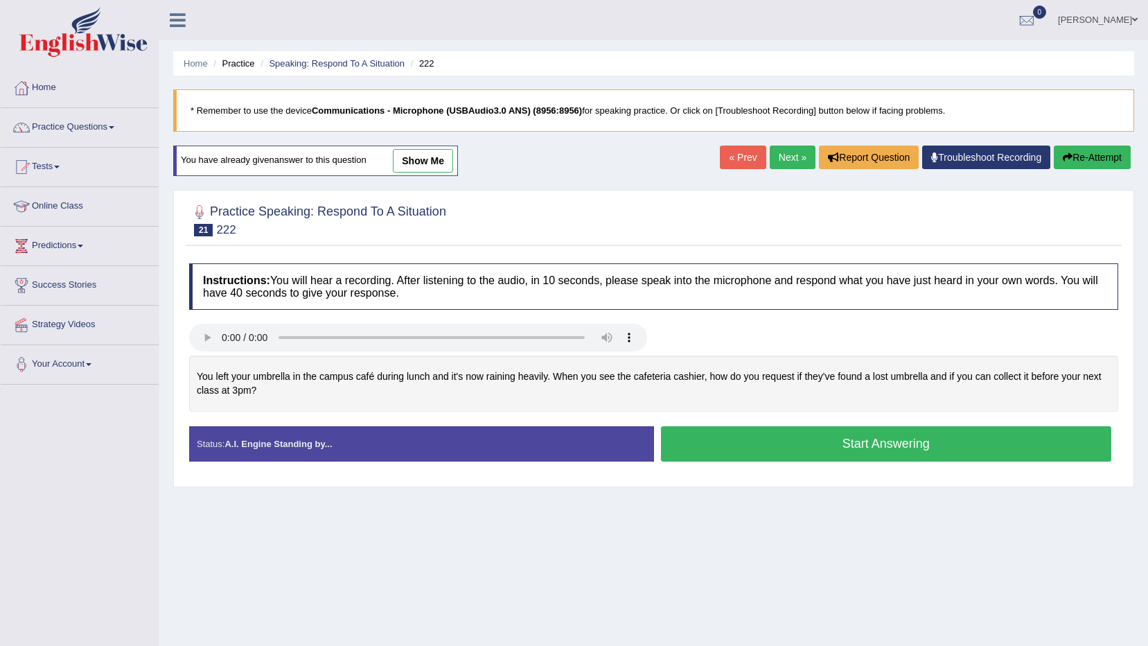
click at [816, 443] on button "Start Answering" at bounding box center [886, 443] width 451 height 35
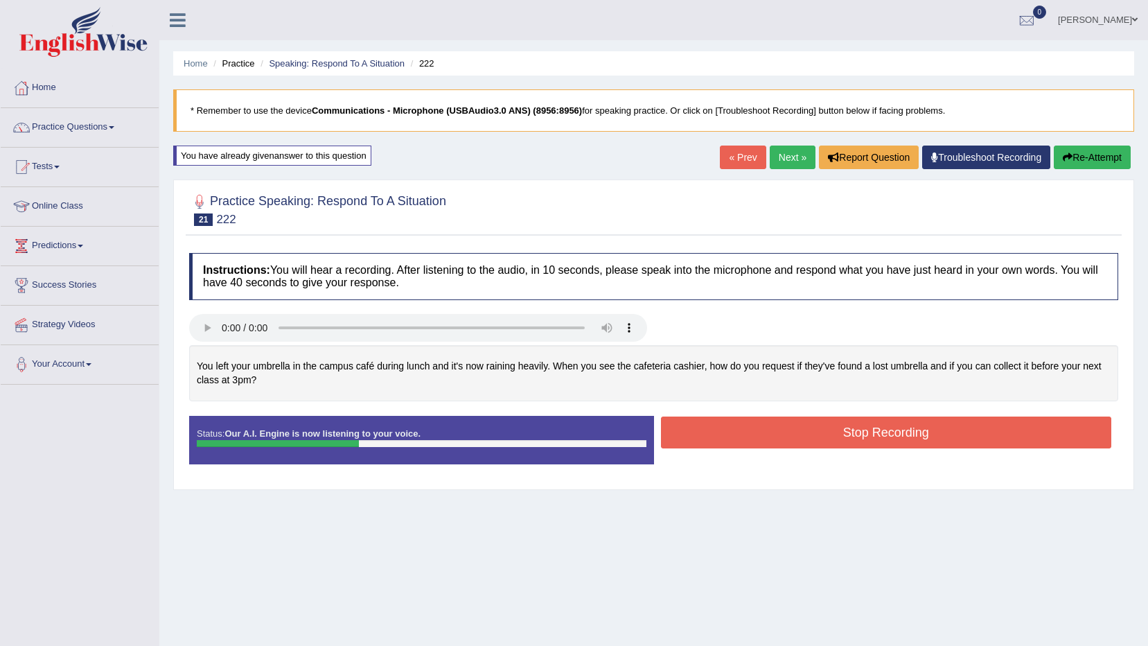
click at [723, 446] on button "Stop Recording" at bounding box center [886, 433] width 451 height 32
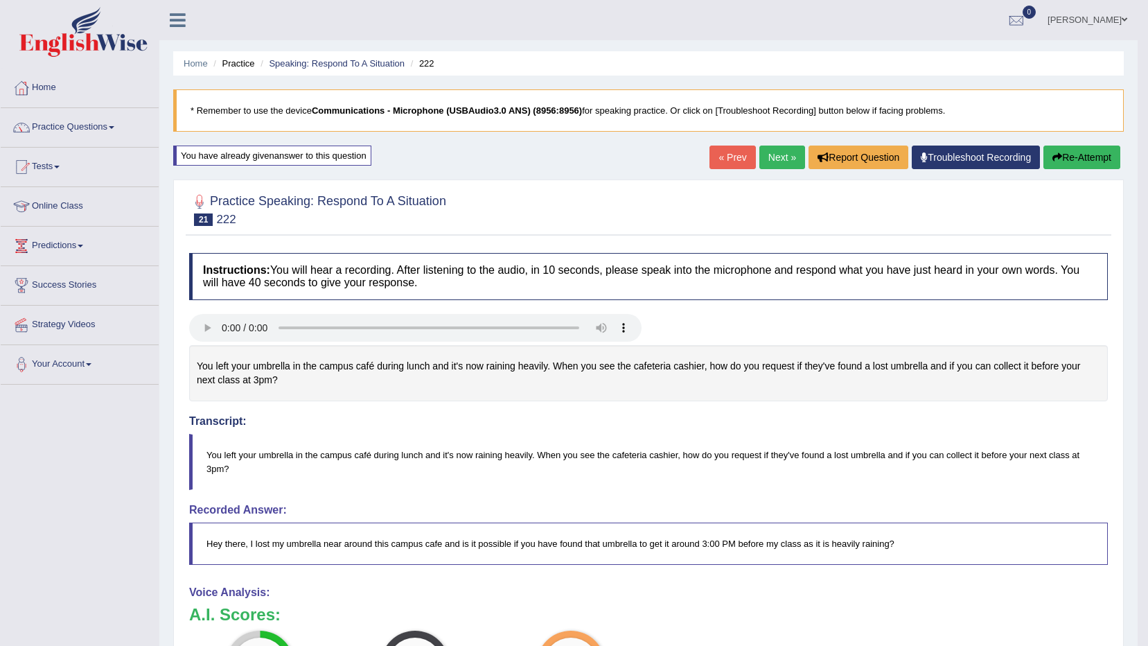
click at [762, 158] on link "Next »" at bounding box center [783, 158] width 46 height 24
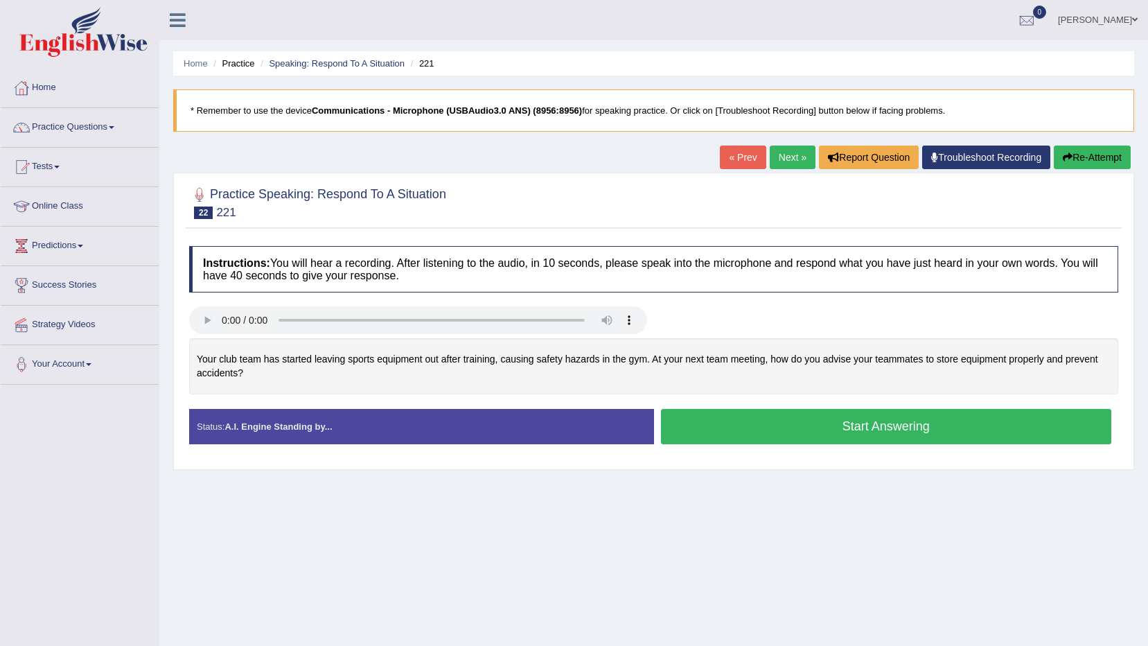
click at [887, 432] on button "Start Answering" at bounding box center [886, 426] width 451 height 35
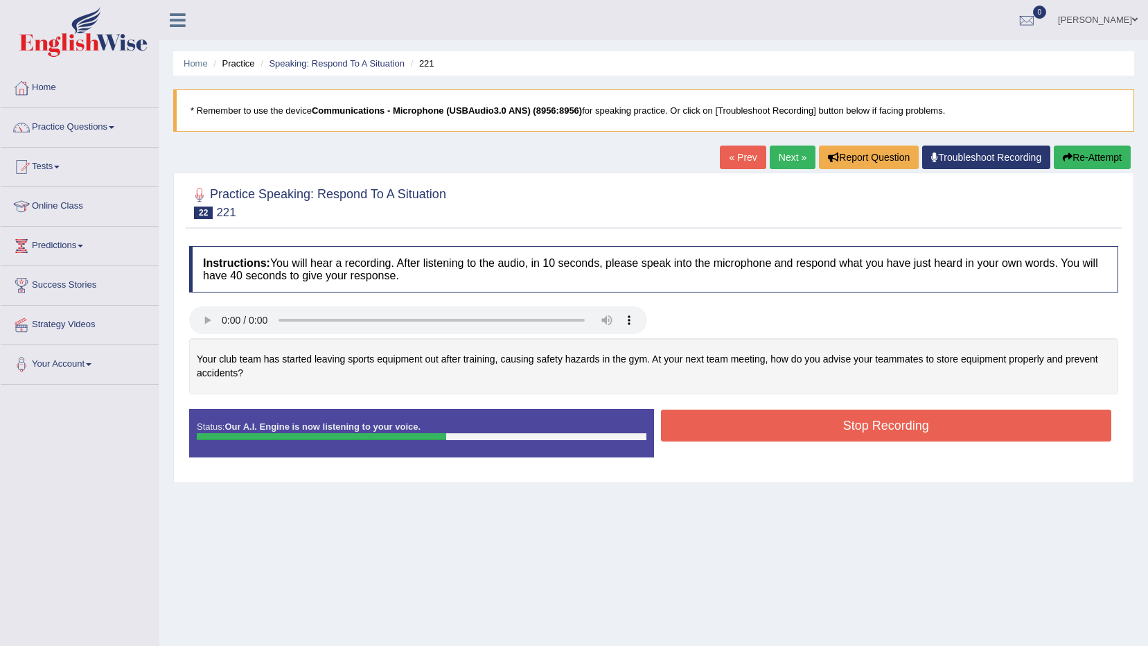
click at [719, 435] on button "Stop Recording" at bounding box center [886, 426] width 451 height 32
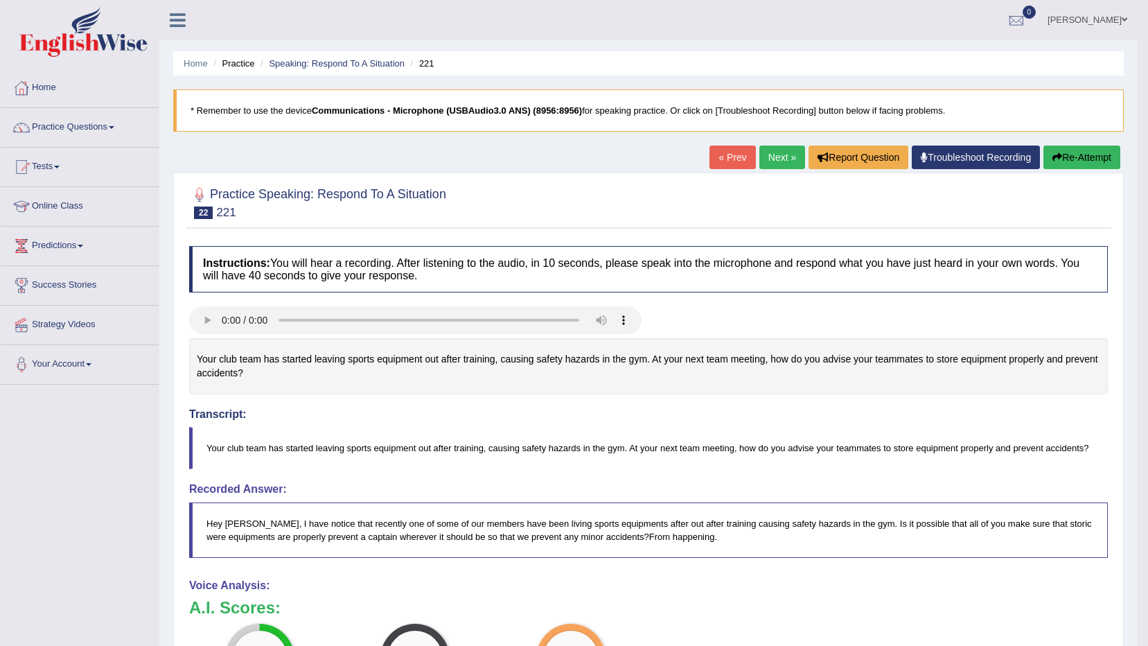
click at [781, 153] on link "Next »" at bounding box center [783, 158] width 46 height 24
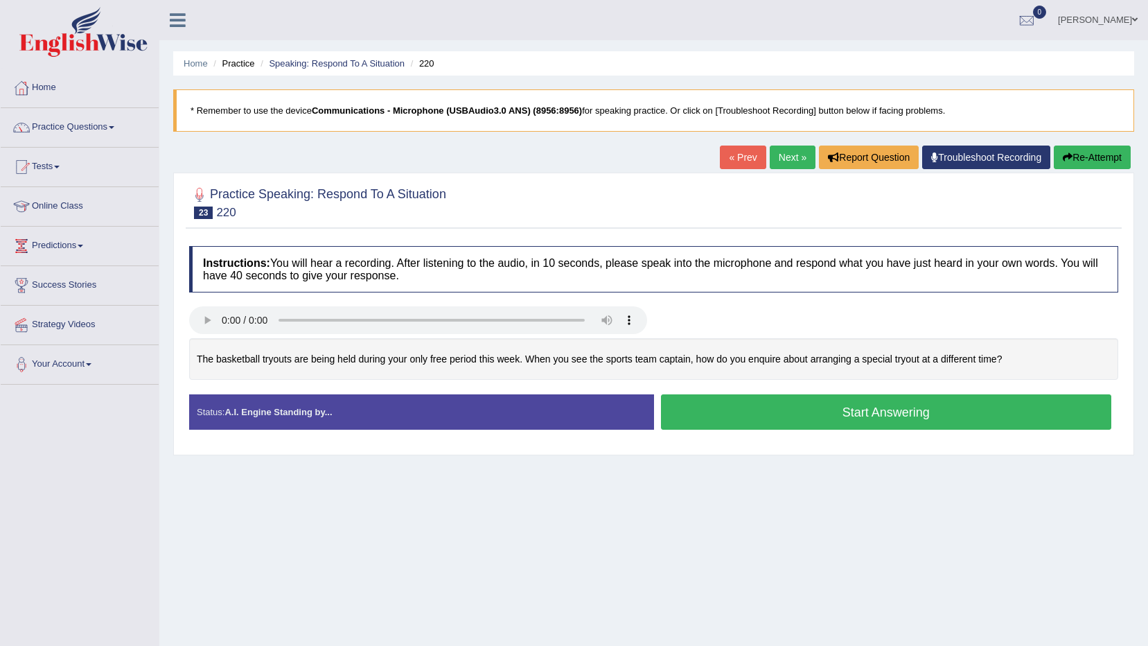
click at [815, 403] on button "Start Answering" at bounding box center [886, 411] width 451 height 35
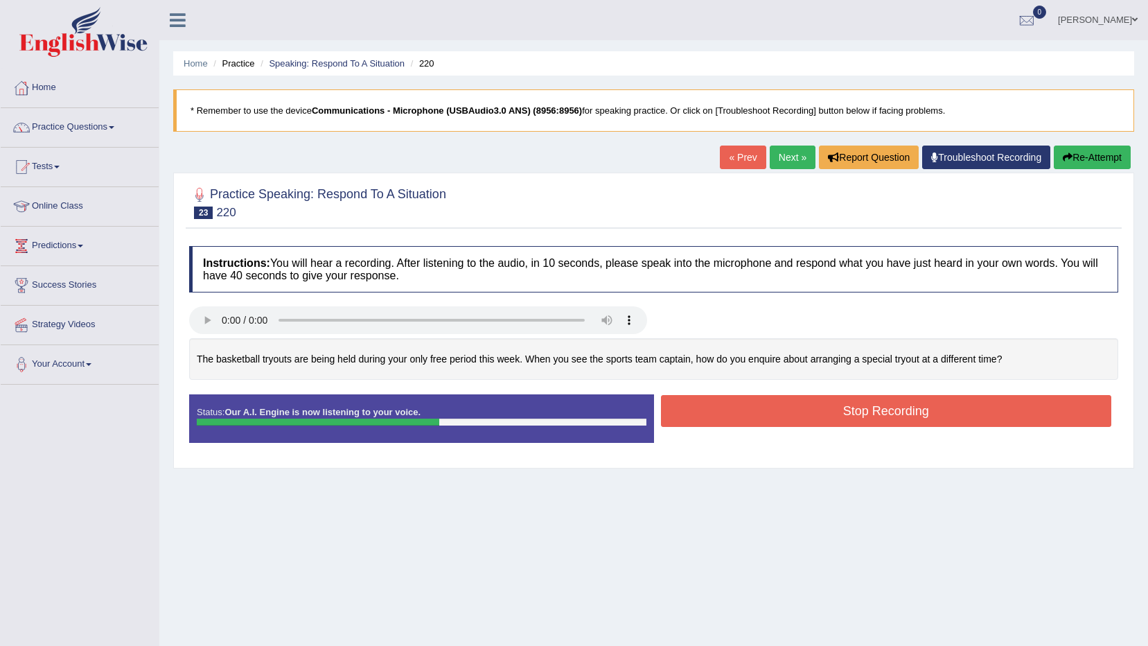
click at [851, 410] on button "Stop Recording" at bounding box center [886, 411] width 451 height 32
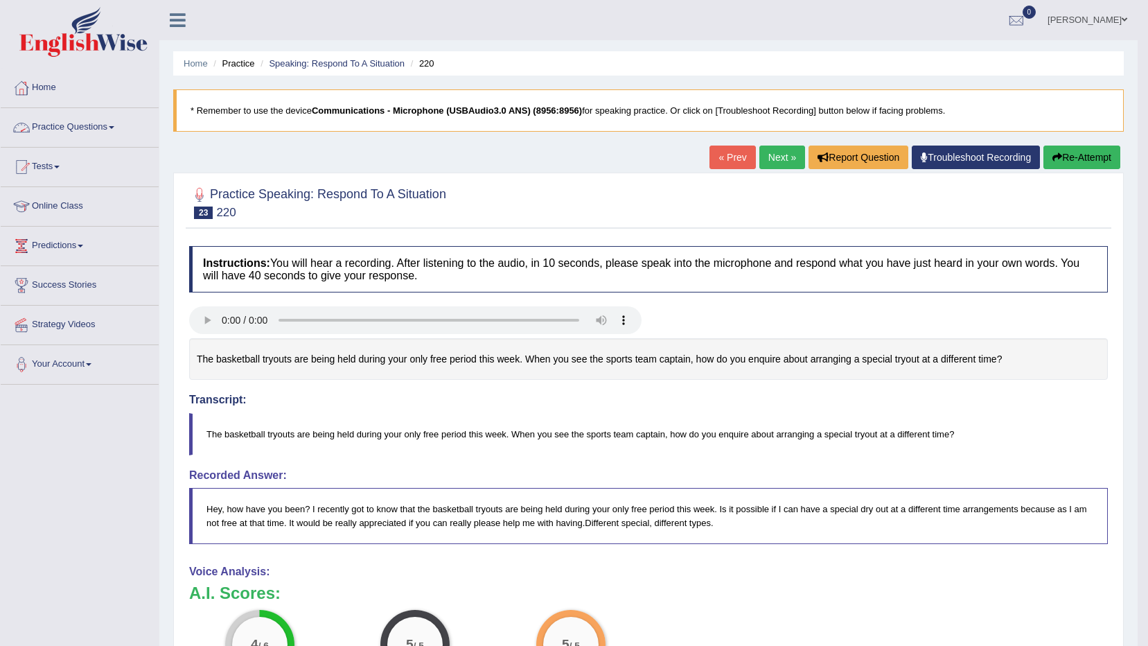
click at [93, 119] on link "Practice Questions" at bounding box center [80, 125] width 158 height 35
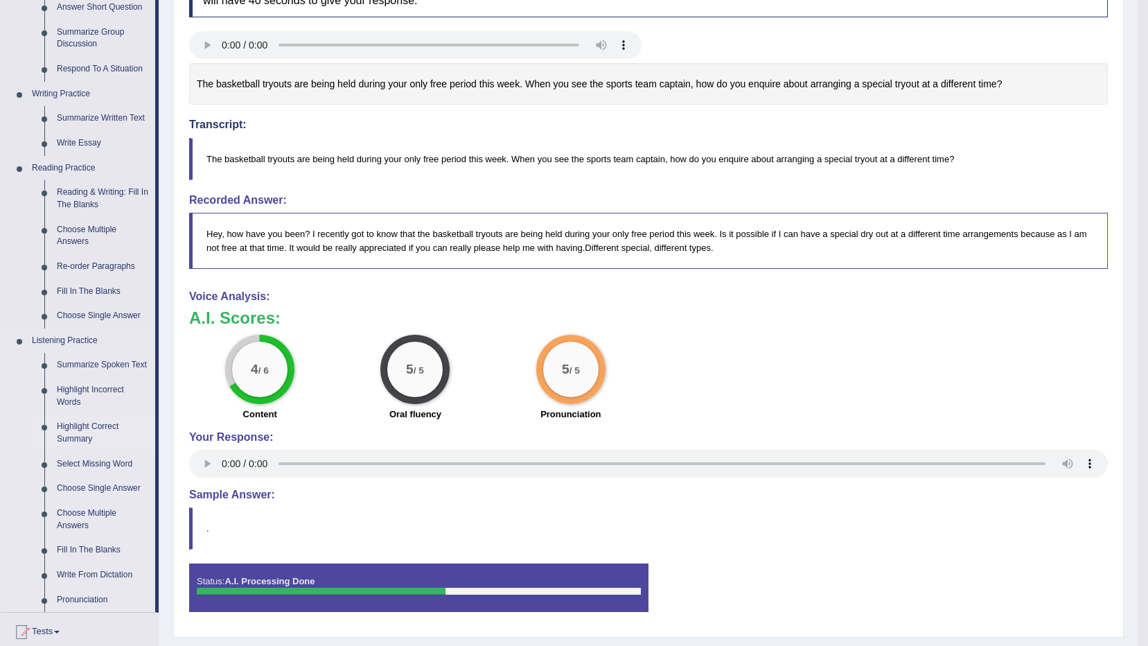
scroll to position [272, 0]
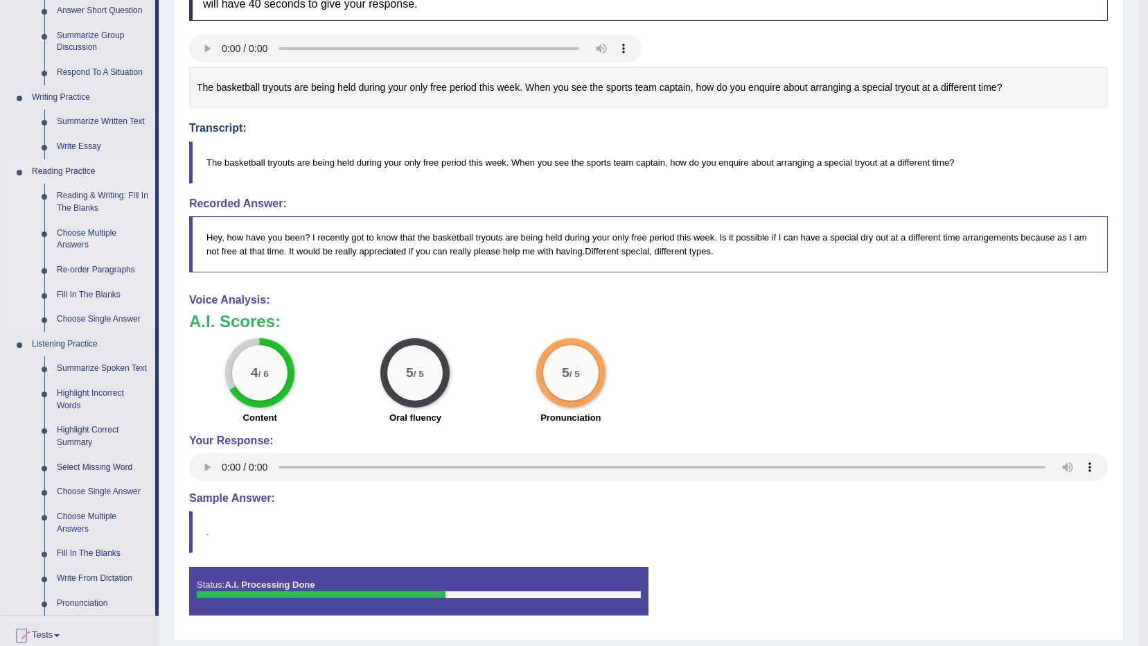
click at [91, 202] on link "Reading & Writing: Fill In The Blanks" at bounding box center [103, 202] width 105 height 37
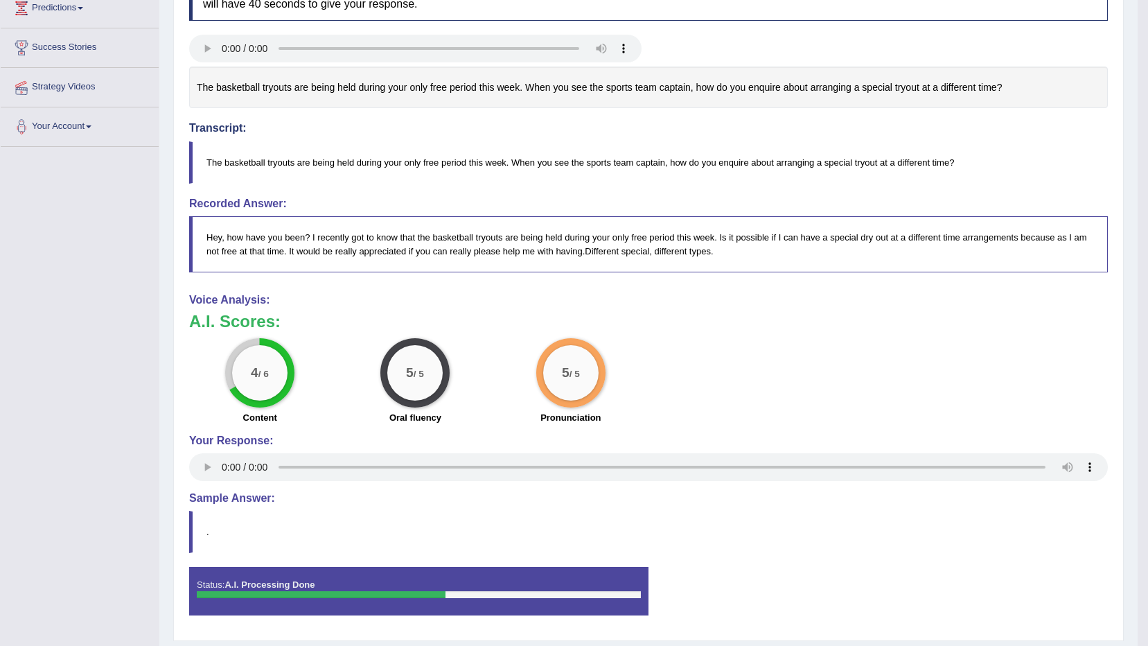
scroll to position [312, 0]
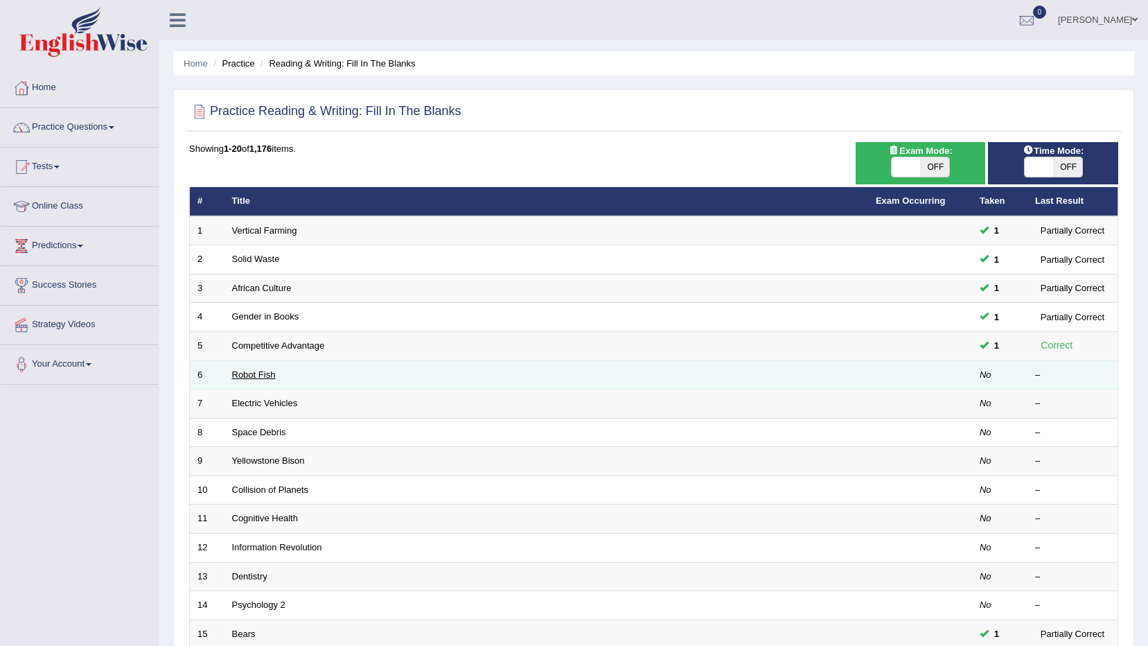
click at [243, 378] on link "Robot Fish" at bounding box center [254, 374] width 44 height 10
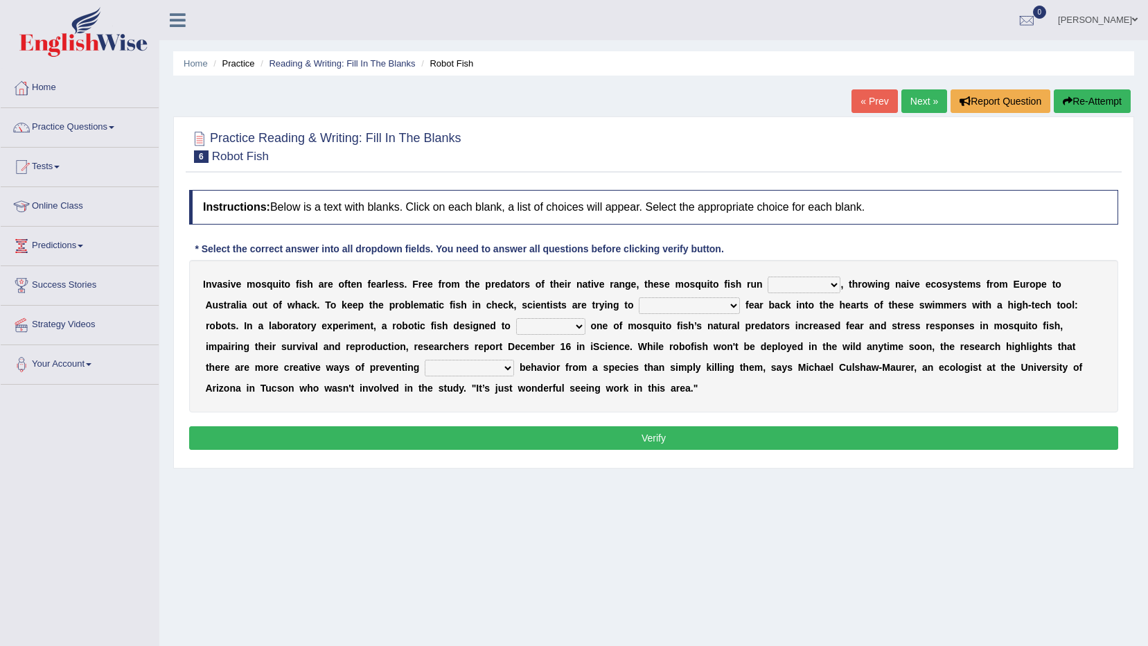
click at [773, 287] on select "occupant flippant rampant concordant" at bounding box center [804, 285] width 73 height 17
select select "rampant"
click at [768, 277] on select "occupant flippant rampant concordant" at bounding box center [804, 285] width 73 height 17
click at [639, 306] on select "accept spike strike [PERSON_NAME]" at bounding box center [689, 305] width 101 height 17
click at [639, 297] on select "accept spike strike [PERSON_NAME]" at bounding box center [689, 305] width 101 height 17
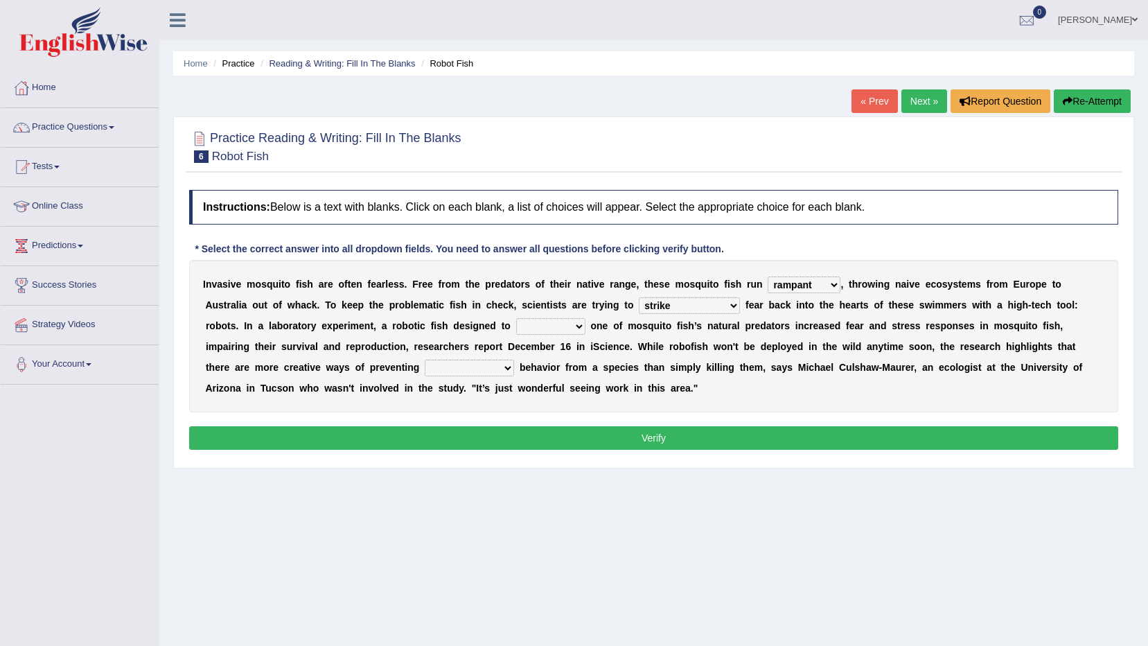
click at [639, 304] on select "accept spike strike [PERSON_NAME]" at bounding box center [689, 305] width 101 height 17
select select "spike"
click at [639, 297] on select "accept spike strike [PERSON_NAME]" at bounding box center [689, 305] width 101 height 17
click at [516, 326] on select "bequest mimic battle conquest" at bounding box center [550, 326] width 69 height 17
select select "mimic"
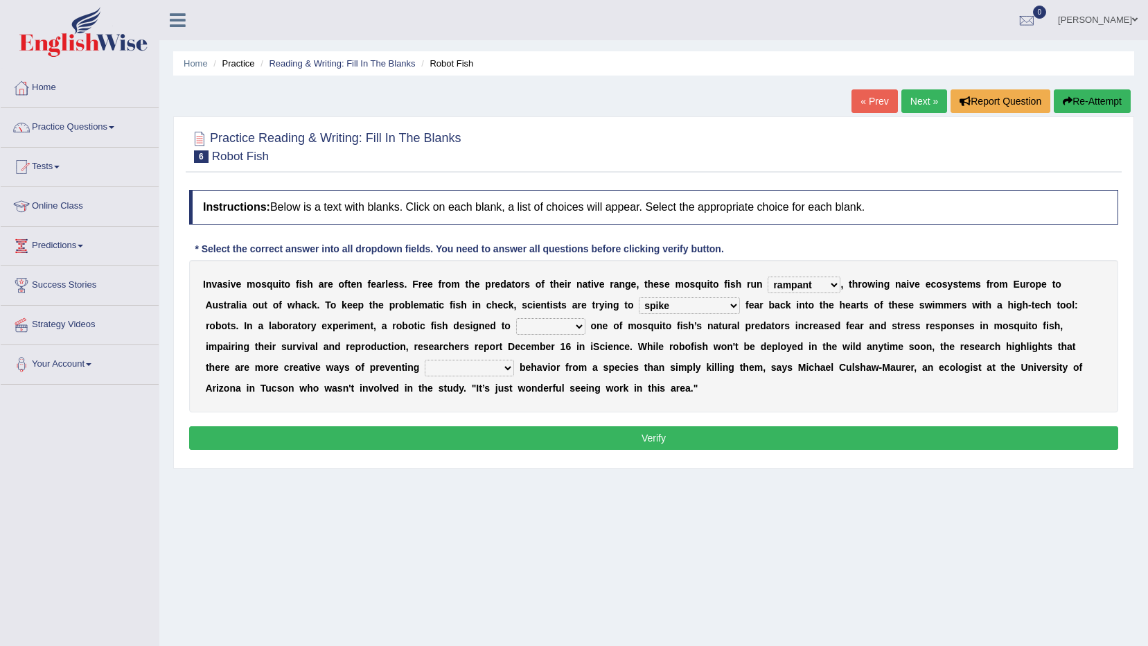
click at [516, 318] on select "bequest mimic battle conquest" at bounding box center [550, 326] width 69 height 17
click at [514, 360] on select "unprivileged unprecedented uncharted unwanted" at bounding box center [469, 368] width 89 height 17
select select "unprivileged"
click at [514, 360] on select "unprivileged unprecedented uncharted unwanted" at bounding box center [469, 368] width 89 height 17
click at [894, 434] on button "Verify" at bounding box center [653, 438] width 929 height 24
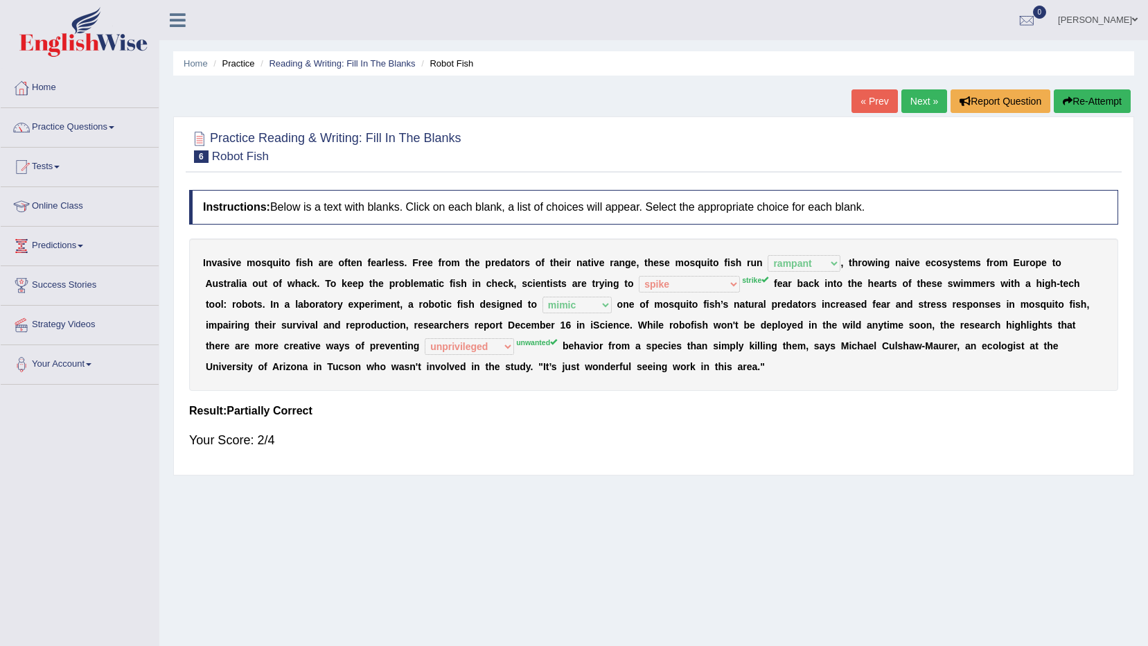
click at [926, 105] on link "Next »" at bounding box center [925, 101] width 46 height 24
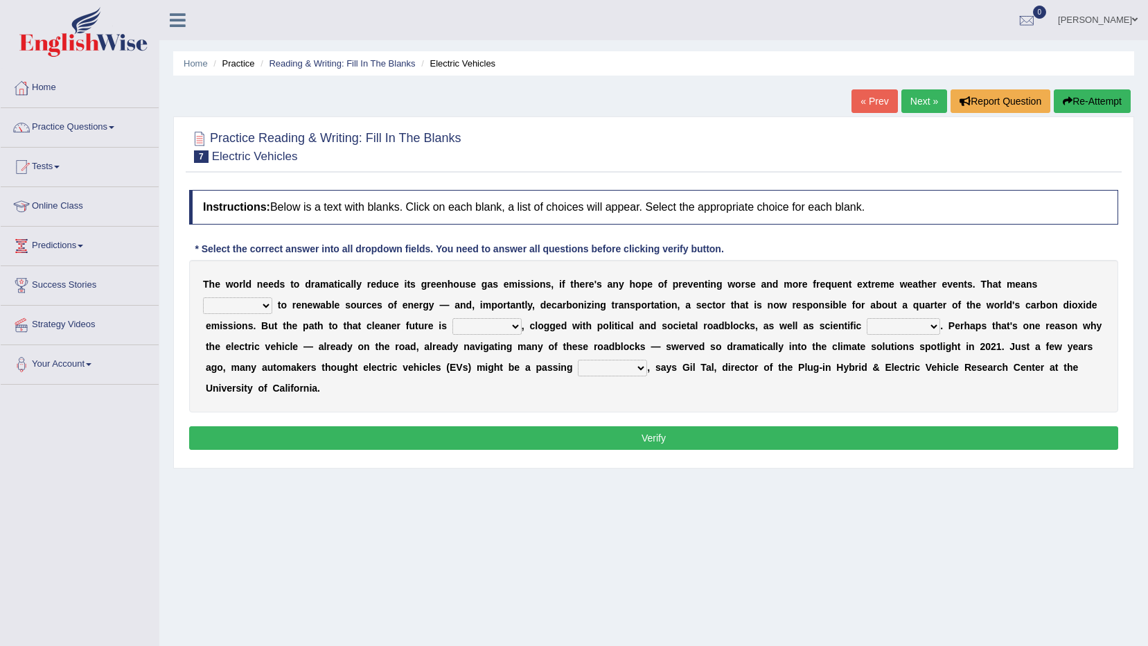
click at [272, 297] on select "grafting drafting crafting shifting" at bounding box center [237, 305] width 69 height 17
select select "shifting"
click at [272, 297] on select "grafting drafting crafting shifting" at bounding box center [237, 305] width 69 height 17
click at [453, 322] on select "daunting daunted daunt dauntless" at bounding box center [487, 326] width 69 height 17
select select "daunting"
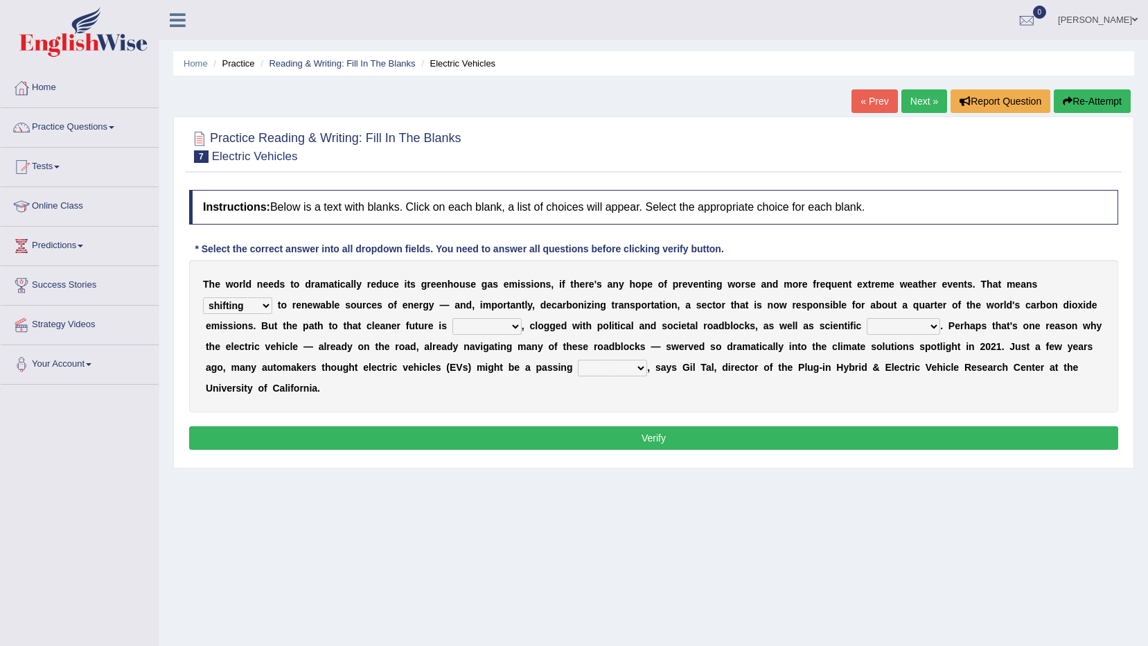
click at [453, 318] on select "daunting daunted daunt dauntless" at bounding box center [487, 326] width 69 height 17
click at [867, 329] on select "spectacles obstacles tentacles receptacles" at bounding box center [903, 326] width 73 height 17
select select "obstacles"
click at [867, 318] on select "spectacles obstacles tentacles receptacles" at bounding box center [903, 326] width 73 height 17
click at [578, 371] on select "fad gad tad lad" at bounding box center [612, 368] width 69 height 17
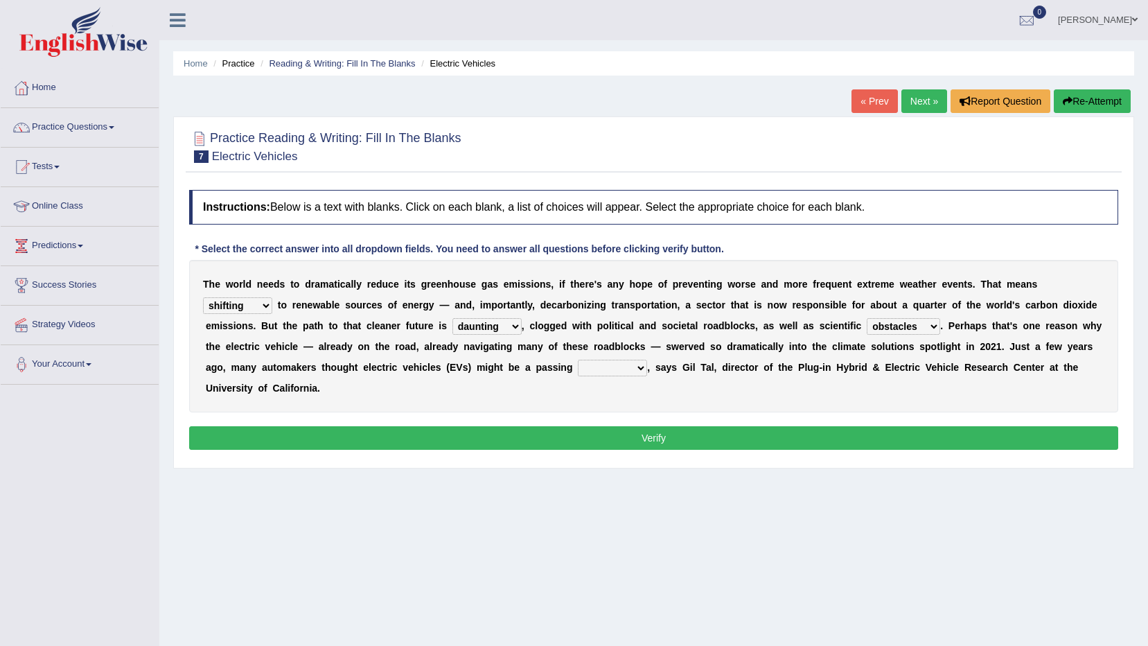
select select "tad"
click at [578, 360] on select "fad gad tad lad" at bounding box center [612, 368] width 69 height 17
click at [440, 426] on button "Verify" at bounding box center [653, 438] width 929 height 24
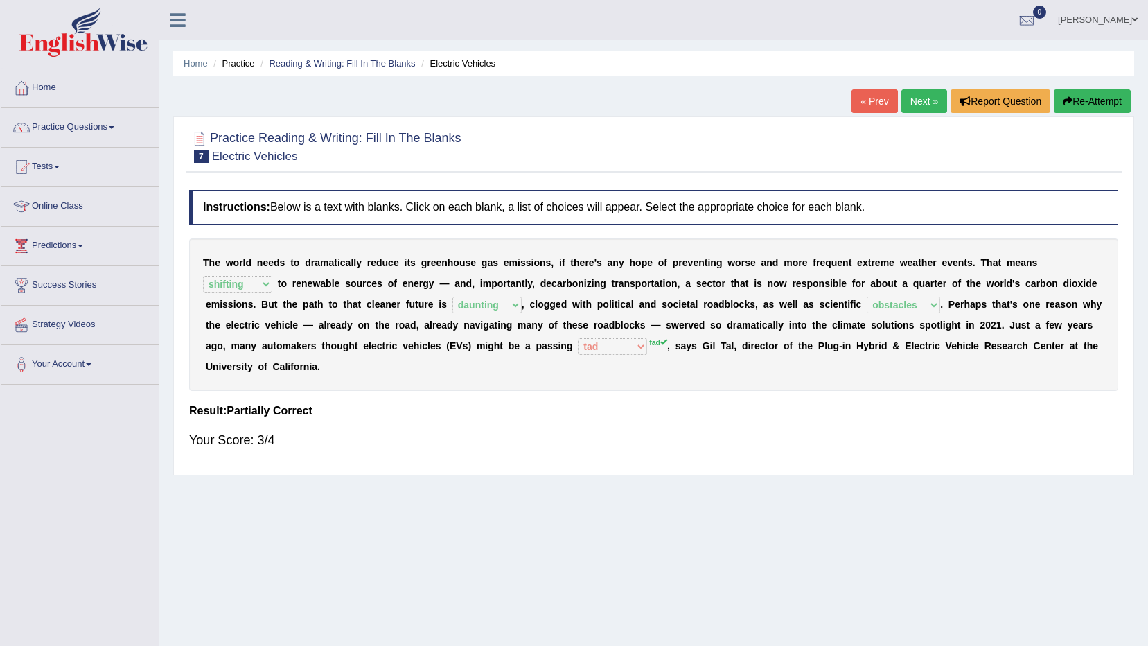
click at [932, 96] on link "Next »" at bounding box center [925, 101] width 46 height 24
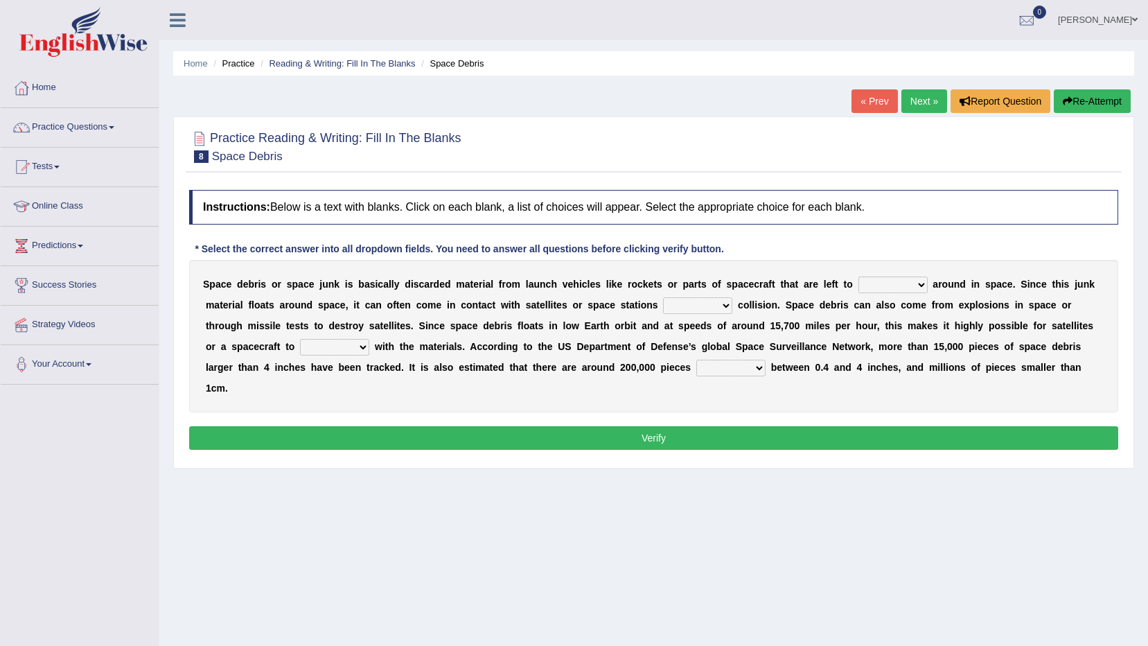
click at [872, 94] on link "« Prev" at bounding box center [875, 101] width 46 height 24
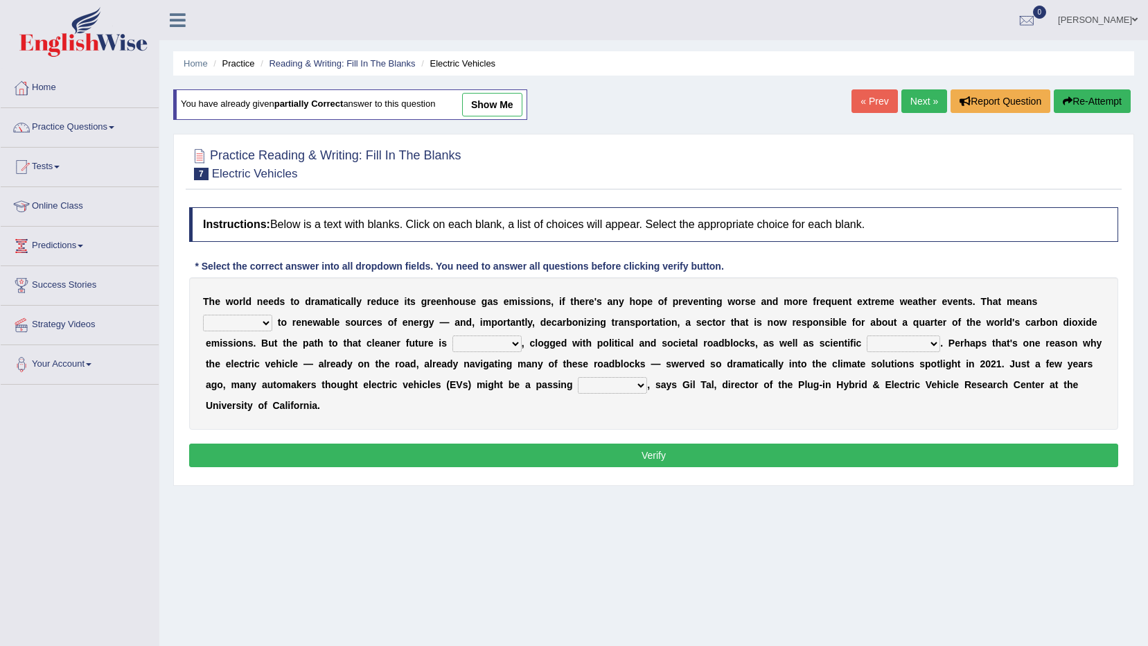
click at [923, 98] on link "Next »" at bounding box center [925, 101] width 46 height 24
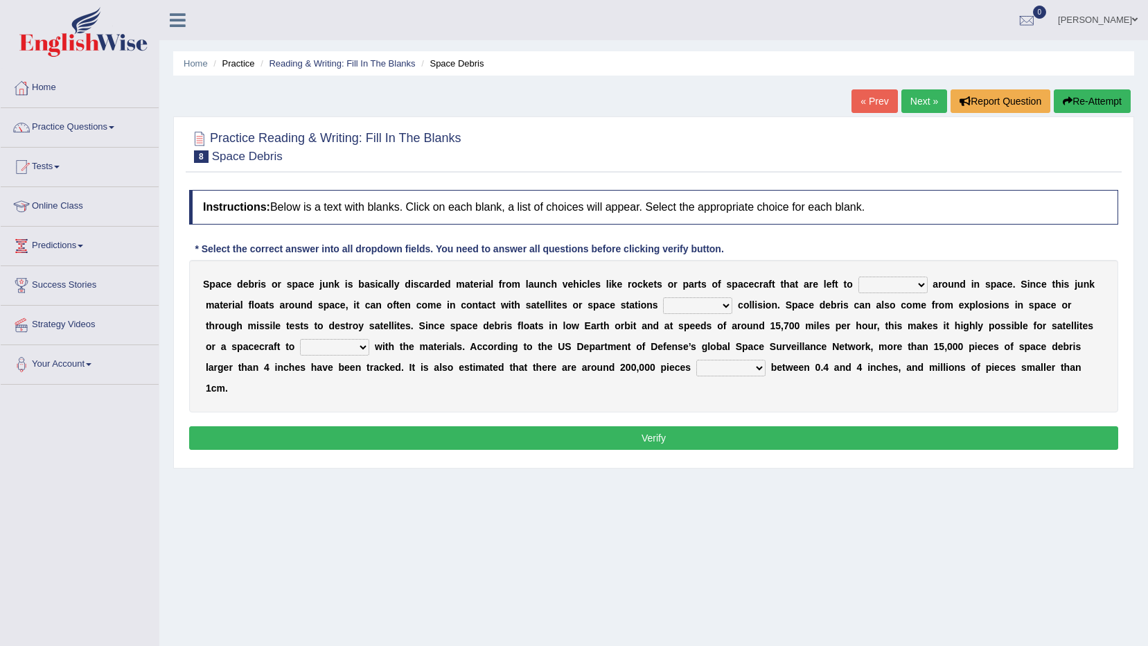
click at [859, 281] on select "twist center roam loll" at bounding box center [893, 285] width 69 height 17
select select "roam"
click at [859, 277] on select "twist center roam loll" at bounding box center [893, 285] width 69 height 17
click at [663, 301] on select "risks risk risked risking" at bounding box center [697, 305] width 69 height 17
select select "risking"
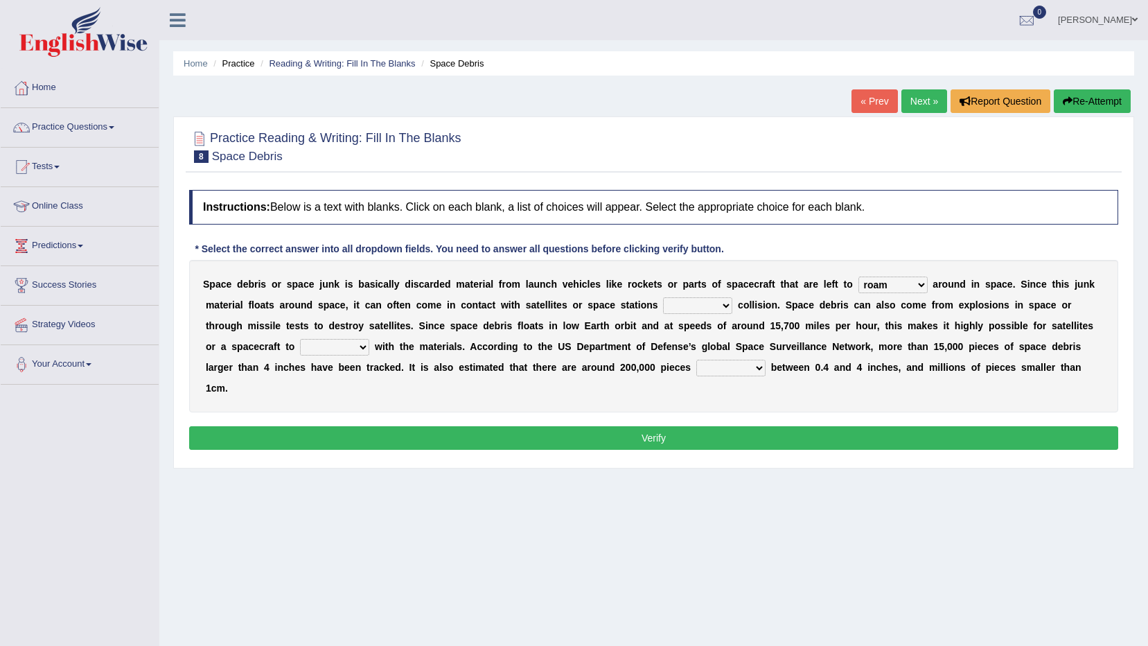
click at [663, 297] on select "risks risk risked risking" at bounding box center [697, 305] width 69 height 17
click at [369, 339] on select "collect collate collide collocate" at bounding box center [334, 347] width 69 height 17
select select "collide"
click at [369, 339] on select "collect collate collide collocate" at bounding box center [334, 347] width 69 height 17
click at [697, 365] on select "sized sizing size sizes" at bounding box center [731, 368] width 69 height 17
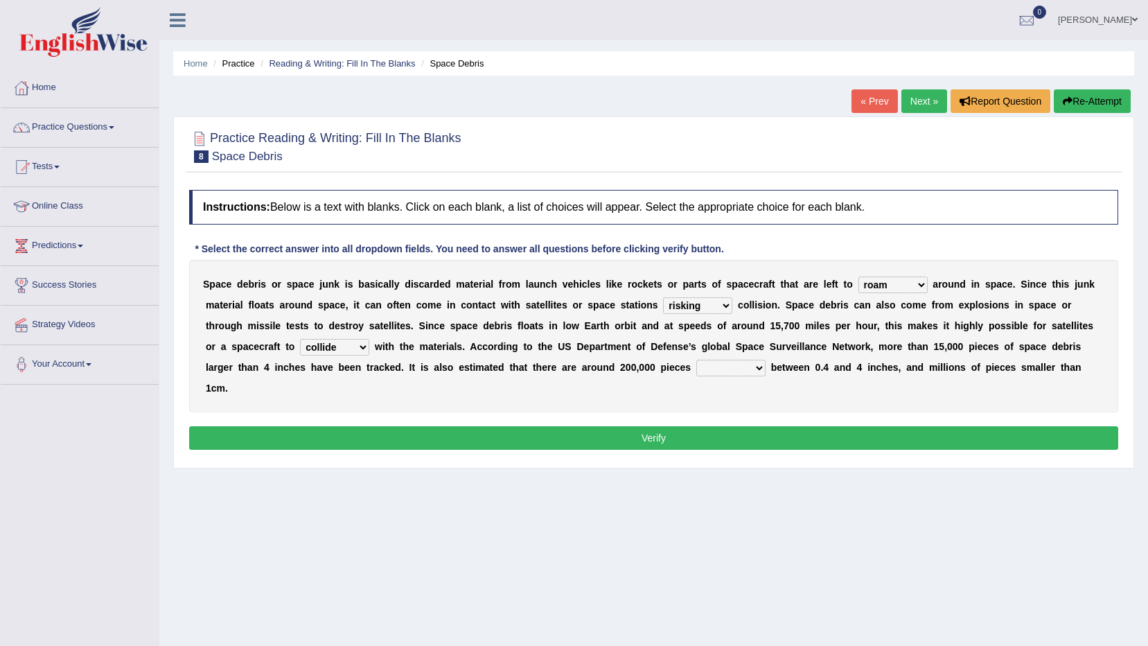
select select "sized"
click at [697, 360] on select "sized sizing size sizes" at bounding box center [731, 368] width 69 height 17
click at [541, 426] on button "Verify" at bounding box center [653, 438] width 929 height 24
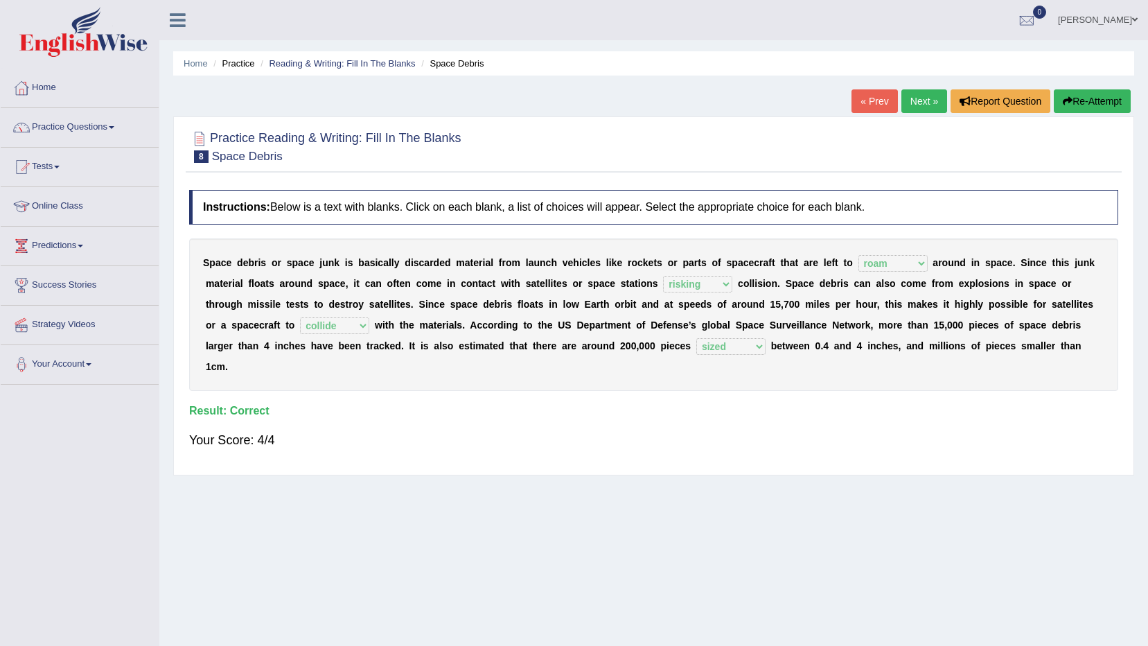
click at [928, 100] on link "Next »" at bounding box center [925, 101] width 46 height 24
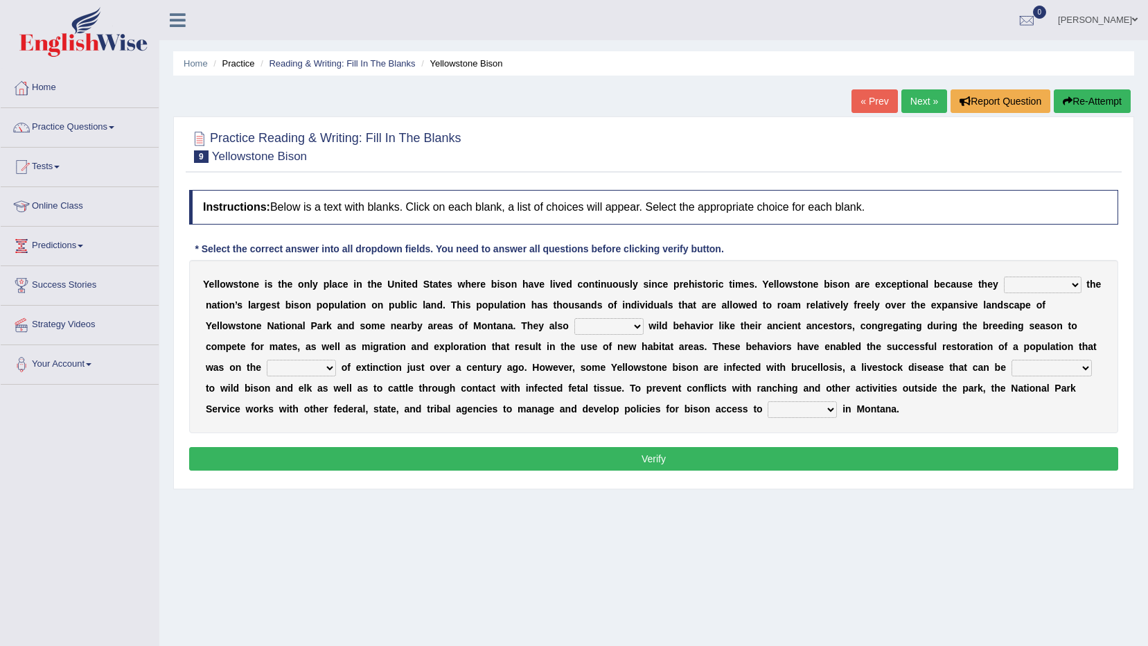
click at [1004, 288] on select "congregate comprise consist compromise" at bounding box center [1043, 285] width 78 height 17
select select "compromise"
click at [1004, 277] on select "congregate comprise consist compromise" at bounding box center [1043, 285] width 78 height 17
click at [575, 323] on select "exhibit disregard resist encourage" at bounding box center [609, 326] width 69 height 17
select select "exhibit"
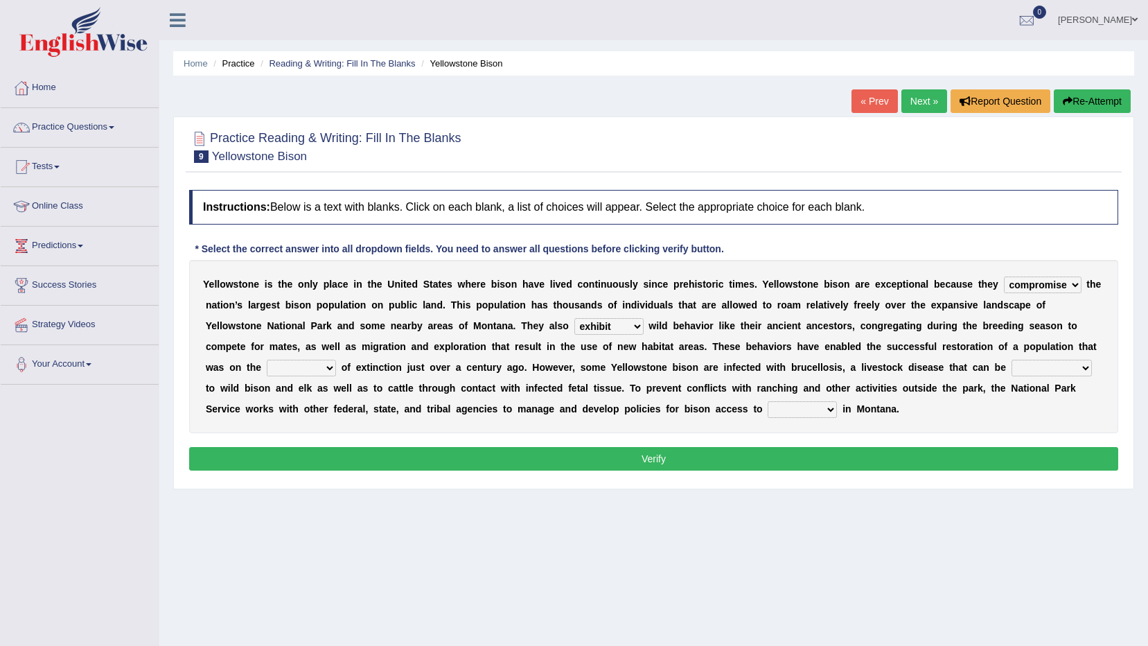
click at [575, 318] on select "exhibit disregard resist encourage" at bounding box center [609, 326] width 69 height 17
click at [336, 360] on select "brine brink danger brindle" at bounding box center [301, 368] width 69 height 17
select select "brink"
click at [336, 360] on select "brine brink danger brindle" at bounding box center [301, 368] width 69 height 17
click at [1012, 369] on select "transplanted transported transgressed transmitted" at bounding box center [1052, 368] width 80 height 17
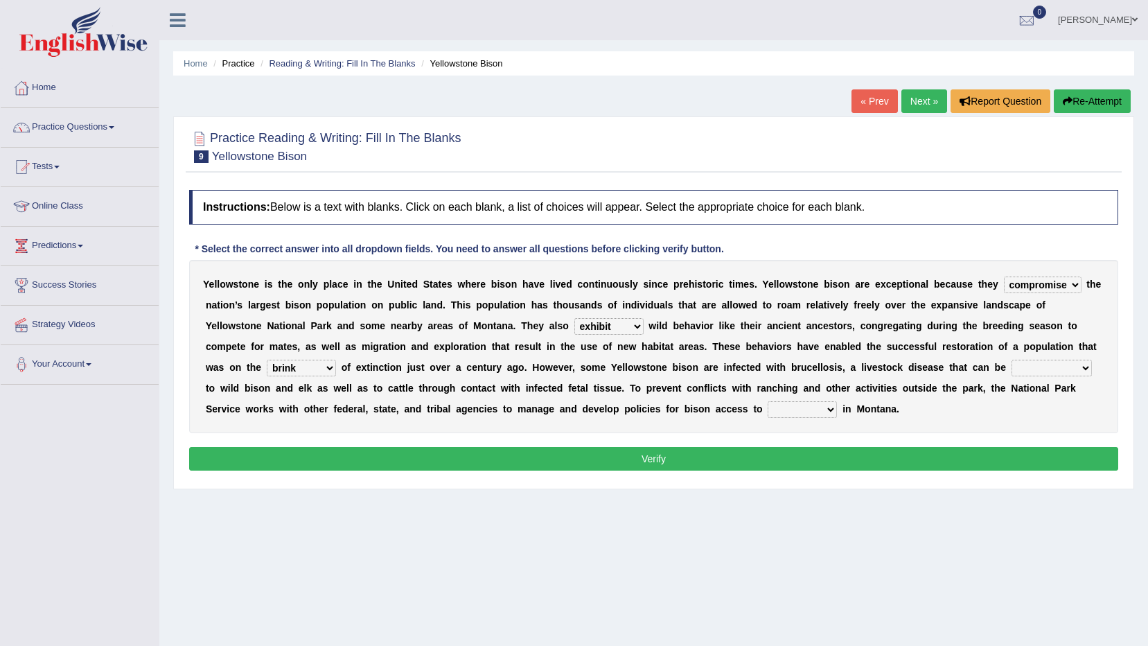
select select "transmitted"
click at [1012, 360] on select "transplanted transported transgressed transmitted" at bounding box center [1052, 368] width 80 height 17
click at [768, 410] on select "habitat habitat habitant food" at bounding box center [802, 409] width 69 height 17
select select "habitat"
click at [768, 401] on select "habitat habitat habitant food" at bounding box center [802, 409] width 69 height 17
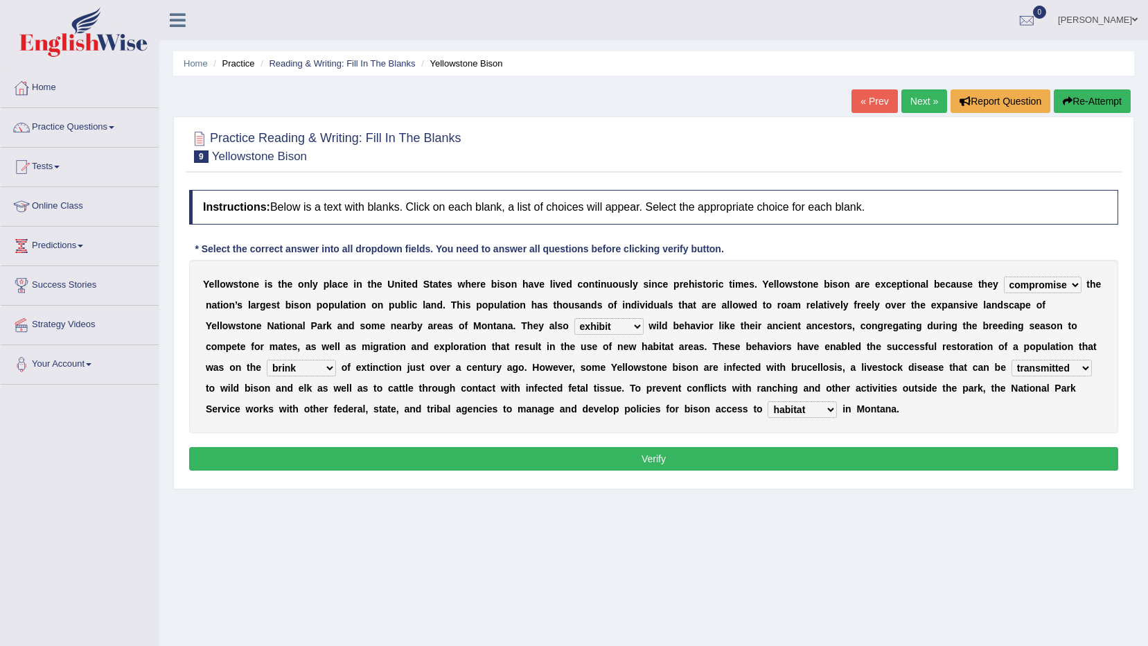
click at [492, 451] on button "Verify" at bounding box center [653, 459] width 929 height 24
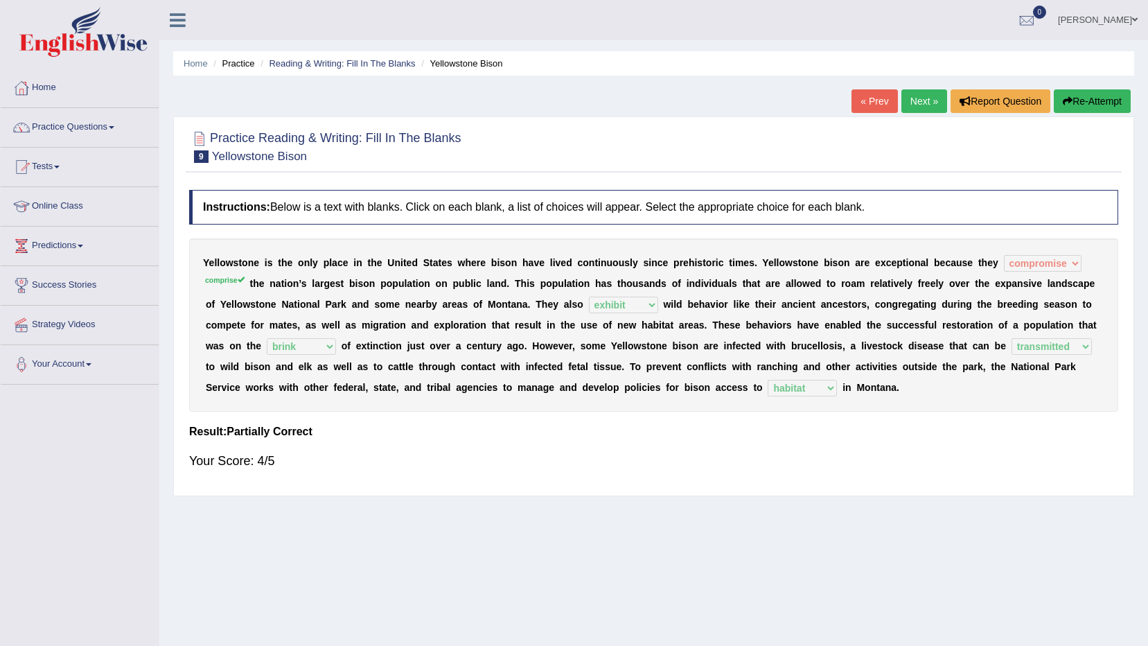
click at [928, 102] on link "Next »" at bounding box center [925, 101] width 46 height 24
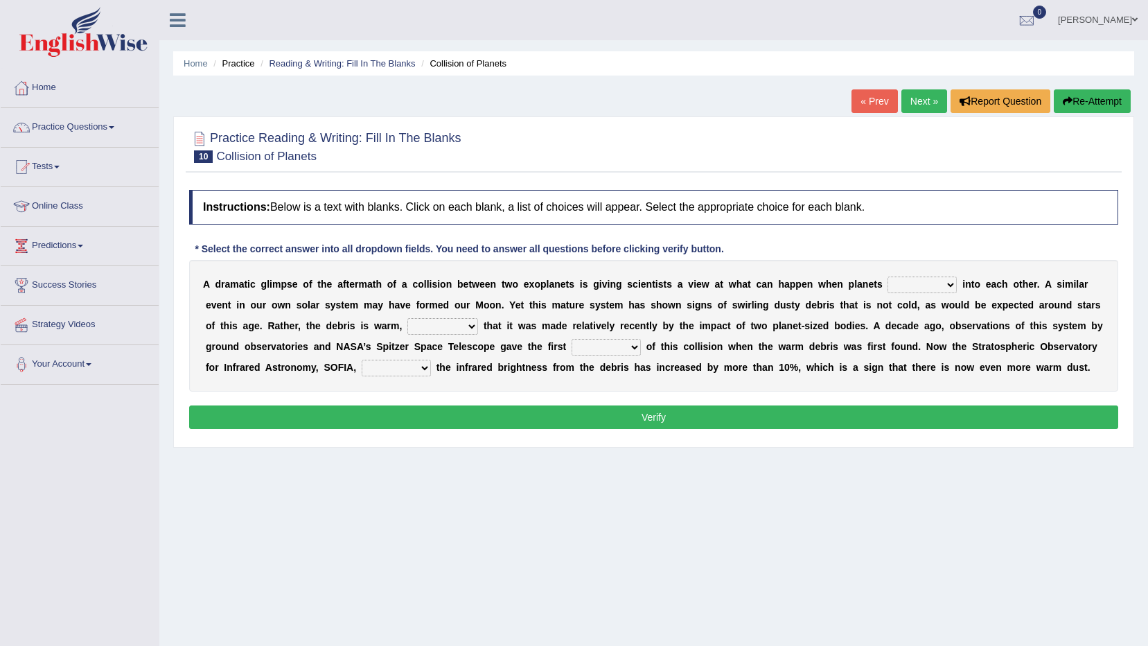
click at [888, 288] on select "crash explore roam implode" at bounding box center [922, 285] width 69 height 17
select select "crash"
click at [888, 277] on select "crash explore roam implode" at bounding box center [922, 285] width 69 height 17
click at [408, 329] on select "reinforcing sentencing forging conducing" at bounding box center [443, 326] width 71 height 17
select select "reinforcing"
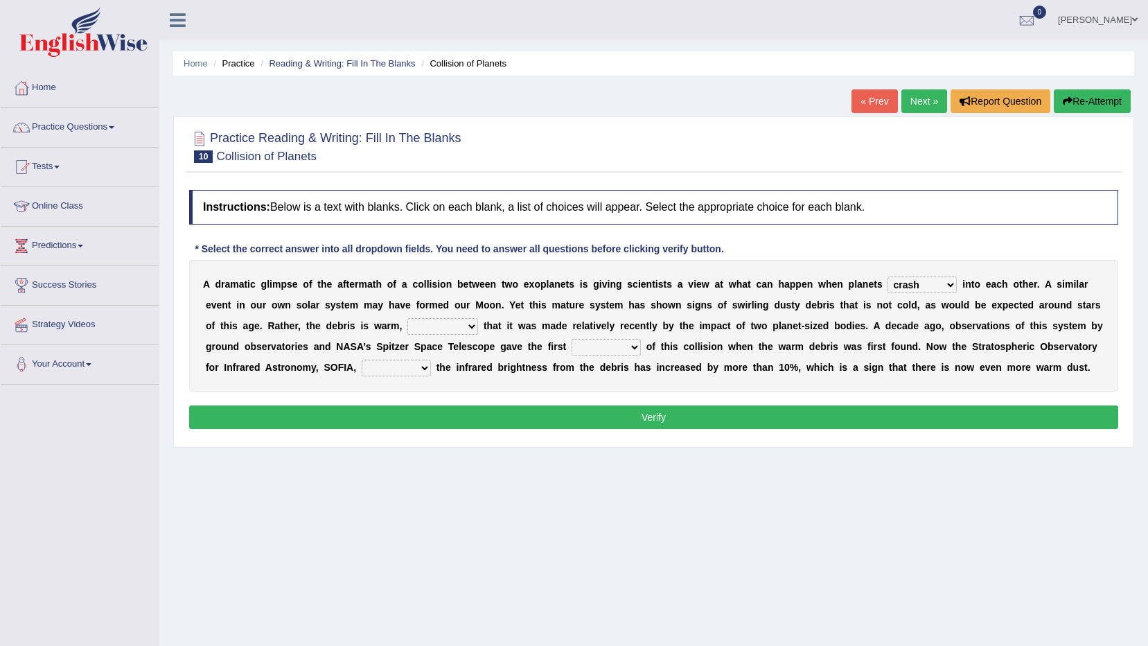
click at [408, 318] on select "reinforcing sentencing forging conducing" at bounding box center [443, 326] width 71 height 17
click at [572, 352] on select "pints faints hints taints" at bounding box center [606, 347] width 69 height 17
select select "hints"
click at [572, 339] on select "pints faints hints taints" at bounding box center [606, 347] width 69 height 17
click at [362, 372] on select "concealed revealed repealed unsealed" at bounding box center [396, 368] width 69 height 17
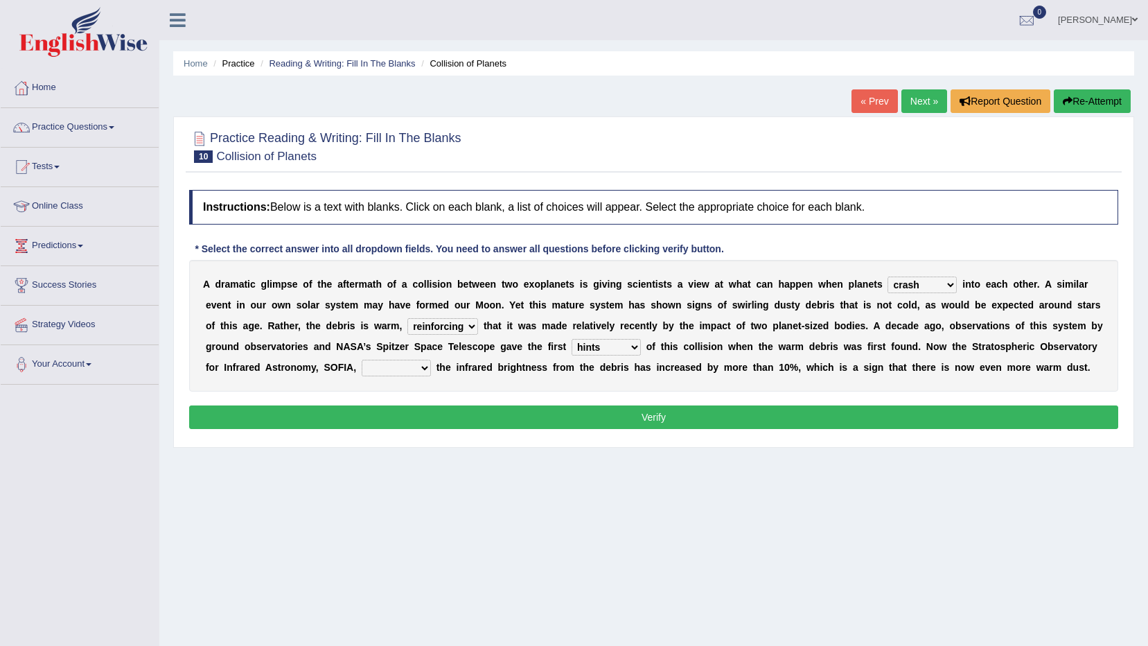
click at [362, 360] on select "concealed revealed repealed unsealed" at bounding box center [396, 368] width 69 height 17
click at [256, 376] on div "A d r a m a t i c g l i m p s e o f t h e a f t e r m a t h o f a c o l l i s i…" at bounding box center [653, 326] width 929 height 132
click at [362, 367] on select "concealed revealed repealed unsealed" at bounding box center [396, 368] width 69 height 17
select select "revealed"
click at [362, 360] on select "concealed revealed repealed unsealed" at bounding box center [396, 368] width 69 height 17
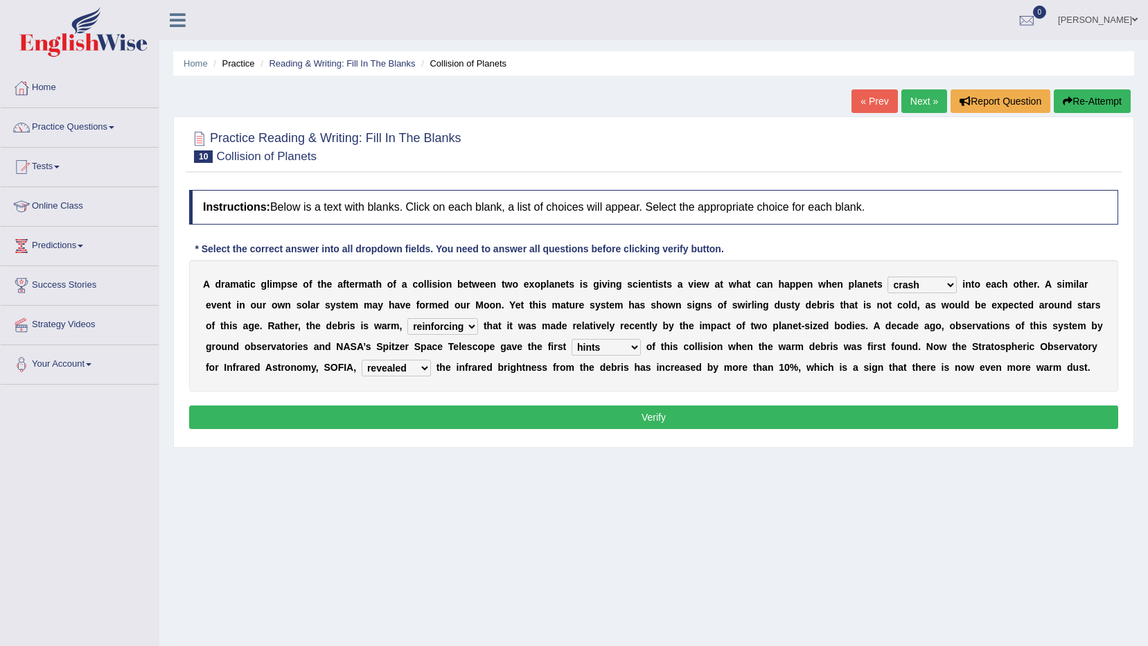
click at [361, 424] on button "Verify" at bounding box center [653, 417] width 929 height 24
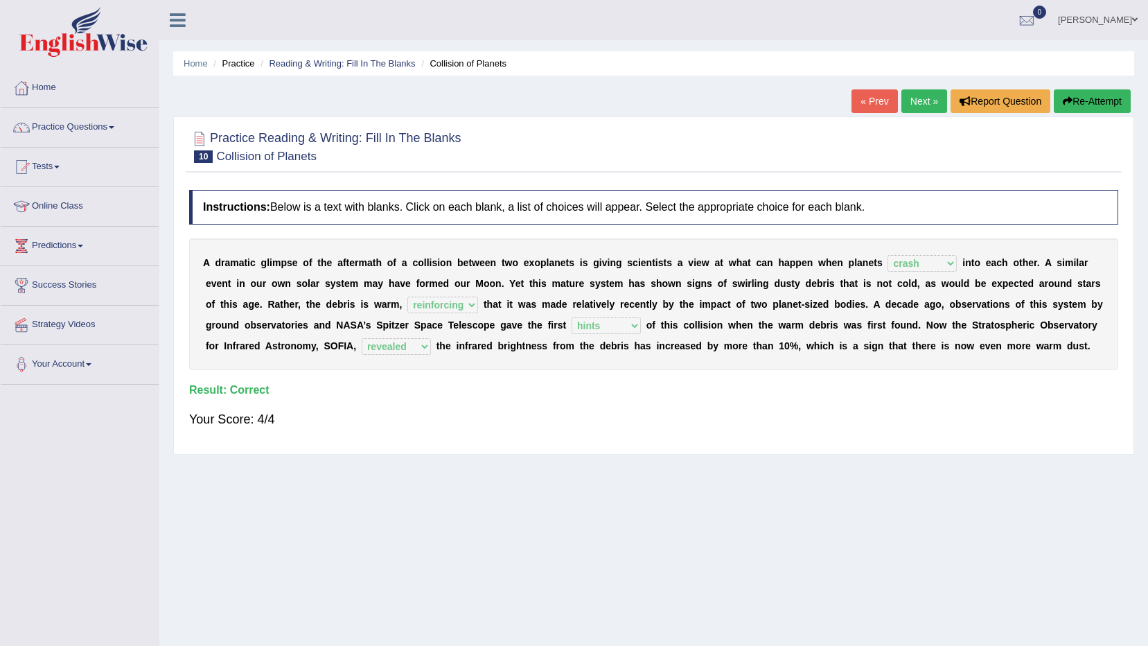
click at [929, 96] on link "Next »" at bounding box center [925, 101] width 46 height 24
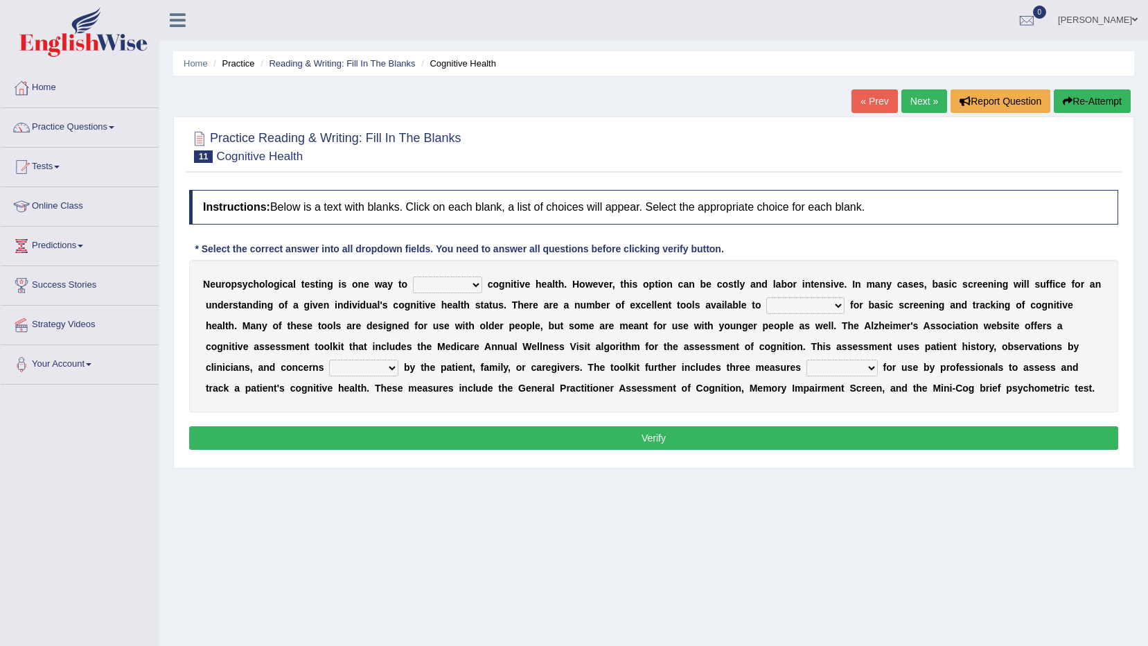
click at [423, 285] on select "obsess assess possess access" at bounding box center [447, 285] width 69 height 17
select select "access"
click at [413, 277] on select "obsess assess possess access" at bounding box center [447, 285] width 69 height 17
click at [779, 310] on select "stationers practitioners petitioners questioners" at bounding box center [806, 305] width 78 height 17
select select "practitioners"
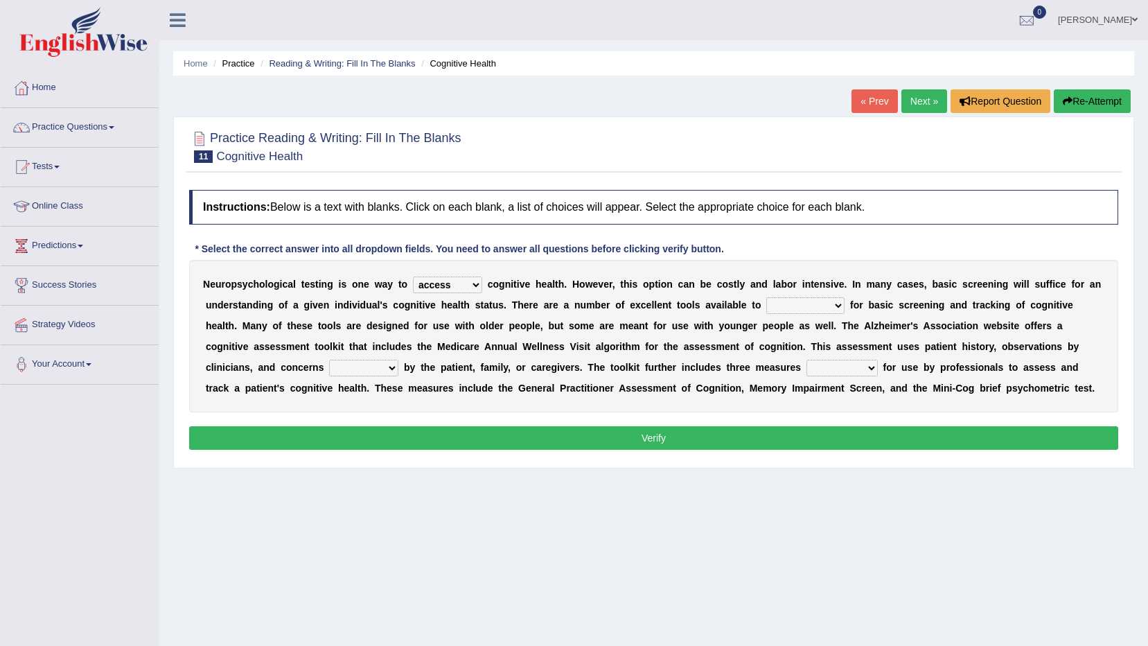
click at [767, 297] on select "stationers practitioners petitioners questioners" at bounding box center [806, 305] width 78 height 17
click at [399, 360] on select "raised rising arising praised" at bounding box center [363, 368] width 69 height 17
select select "raised"
click at [399, 360] on select "raised rising arising praised" at bounding box center [363, 368] width 69 height 17
click at [807, 371] on select "validated intimidated dilapidated antedated" at bounding box center [842, 368] width 71 height 17
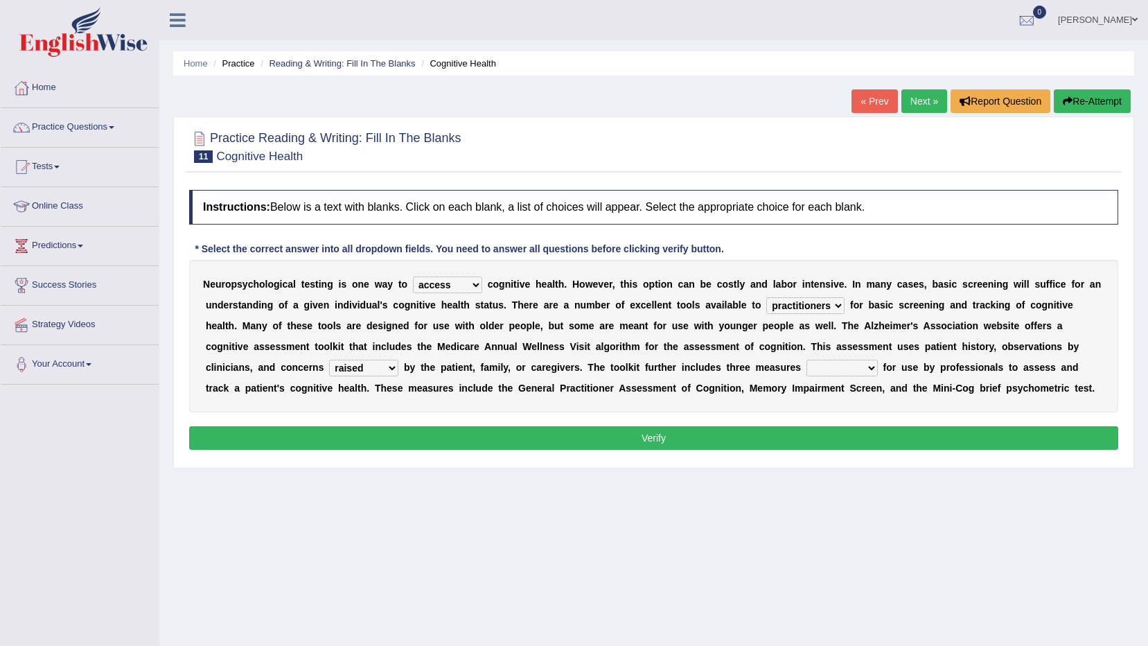
select select "intimidated"
click at [807, 360] on select "validated intimidated dilapidated antedated" at bounding box center [842, 368] width 71 height 17
click at [590, 428] on button "Verify" at bounding box center [653, 438] width 929 height 24
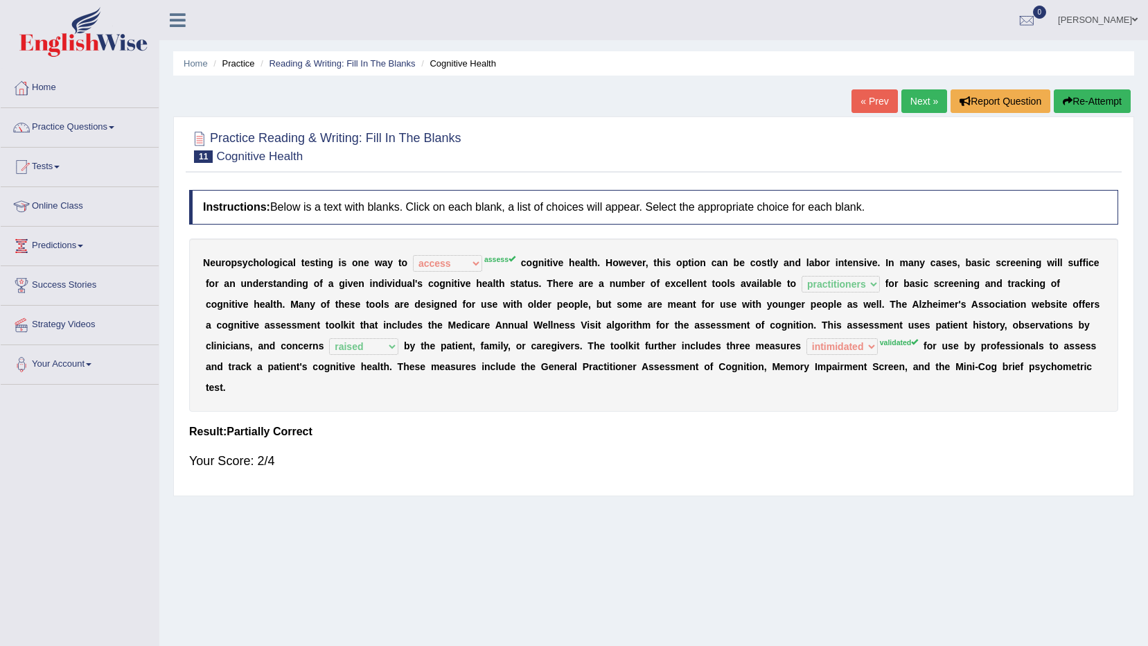
click at [934, 105] on link "Next »" at bounding box center [925, 101] width 46 height 24
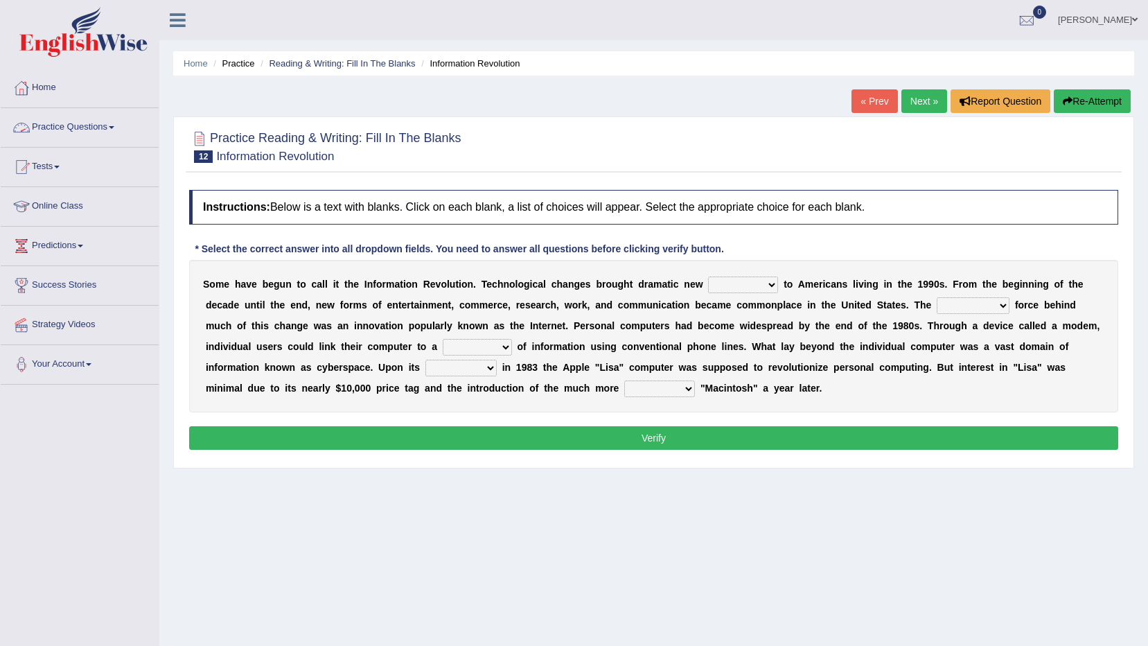
click at [52, 127] on link "Practice Questions" at bounding box center [80, 125] width 158 height 35
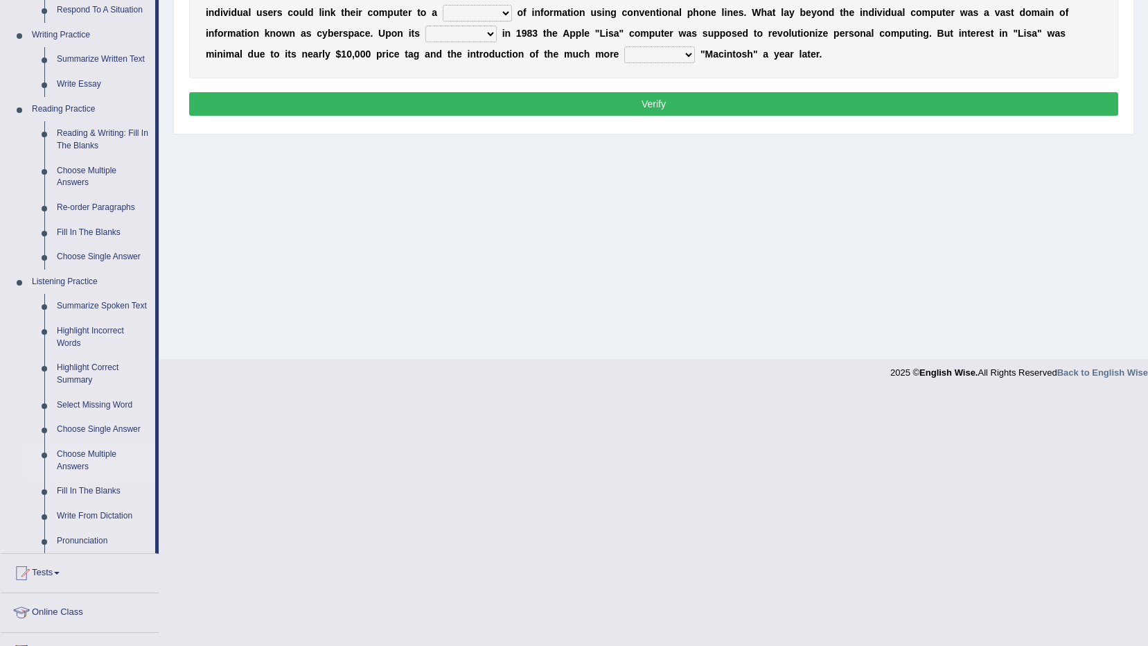
scroll to position [347, 0]
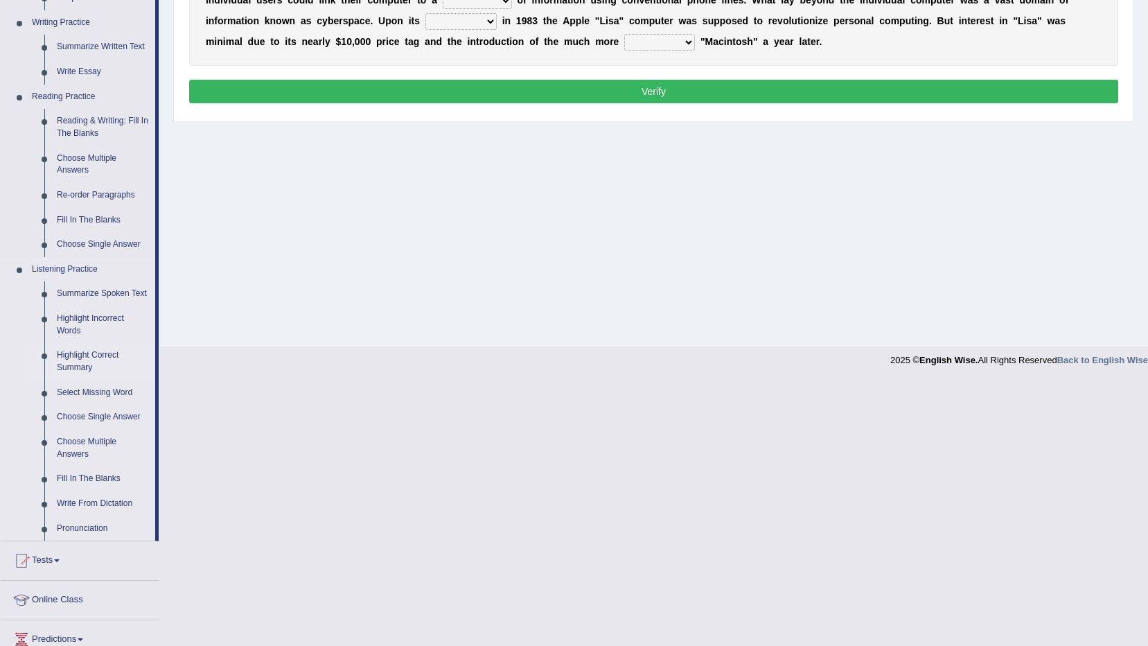
click at [99, 360] on link "Highlight Correct Summary" at bounding box center [103, 361] width 105 height 37
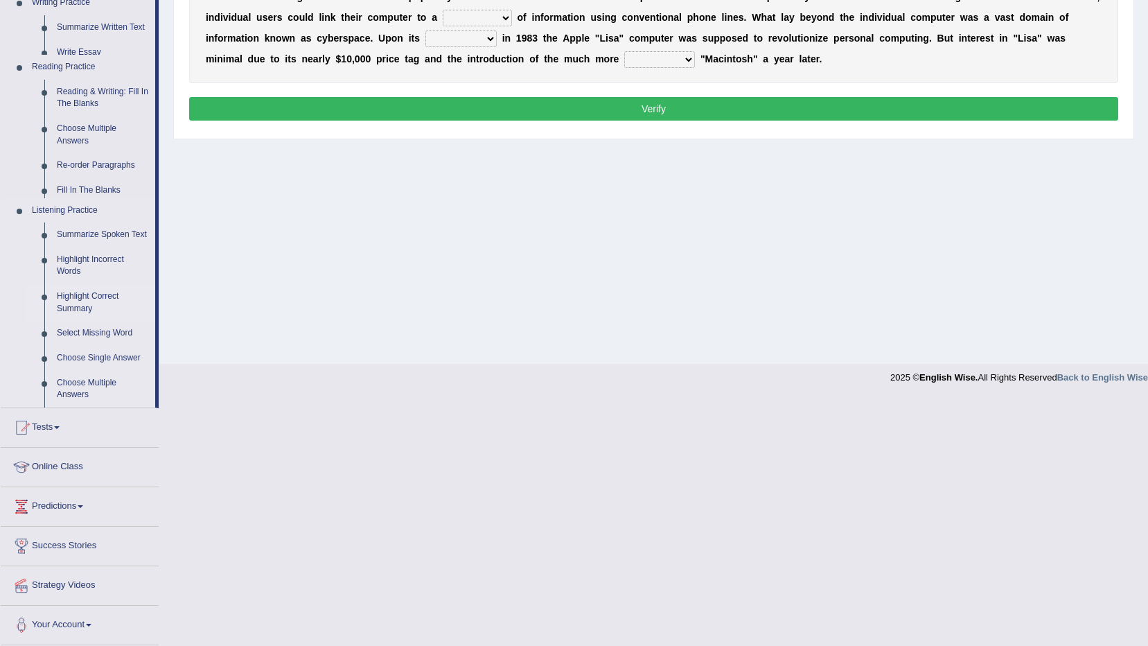
scroll to position [82, 0]
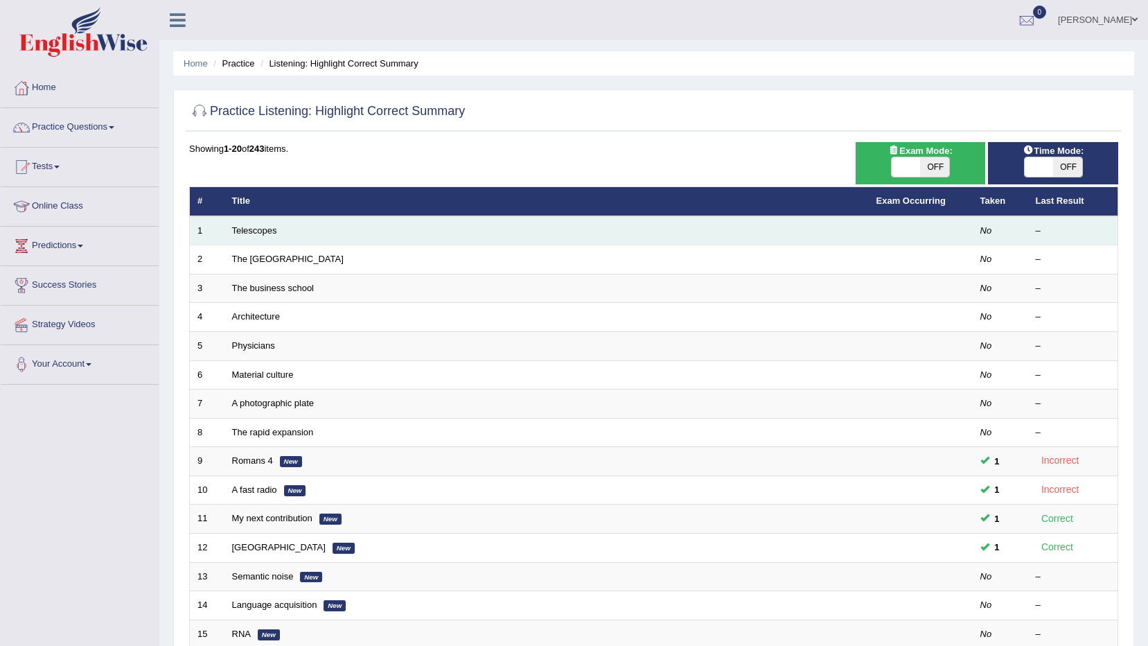
click at [245, 240] on td "Telescopes" at bounding box center [547, 230] width 645 height 29
click at [250, 232] on link "Telescopes" at bounding box center [254, 230] width 45 height 10
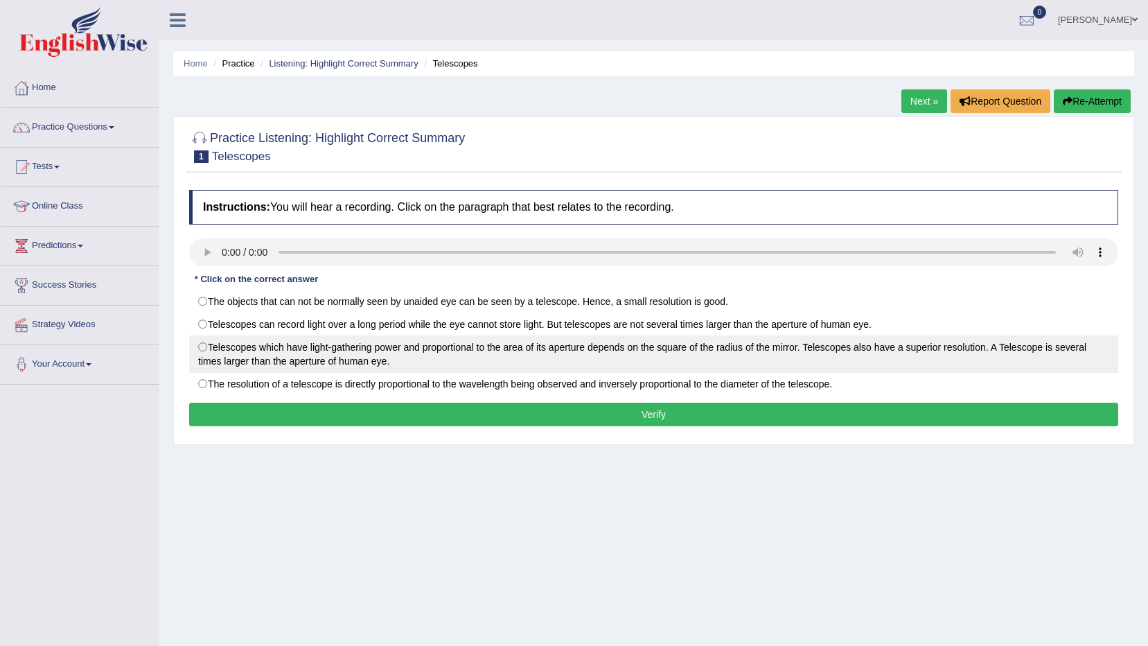
click at [579, 360] on label "Telescopes which have light-gathering power and proportional to the area of its…" at bounding box center [653, 353] width 929 height 37
radio input "true"
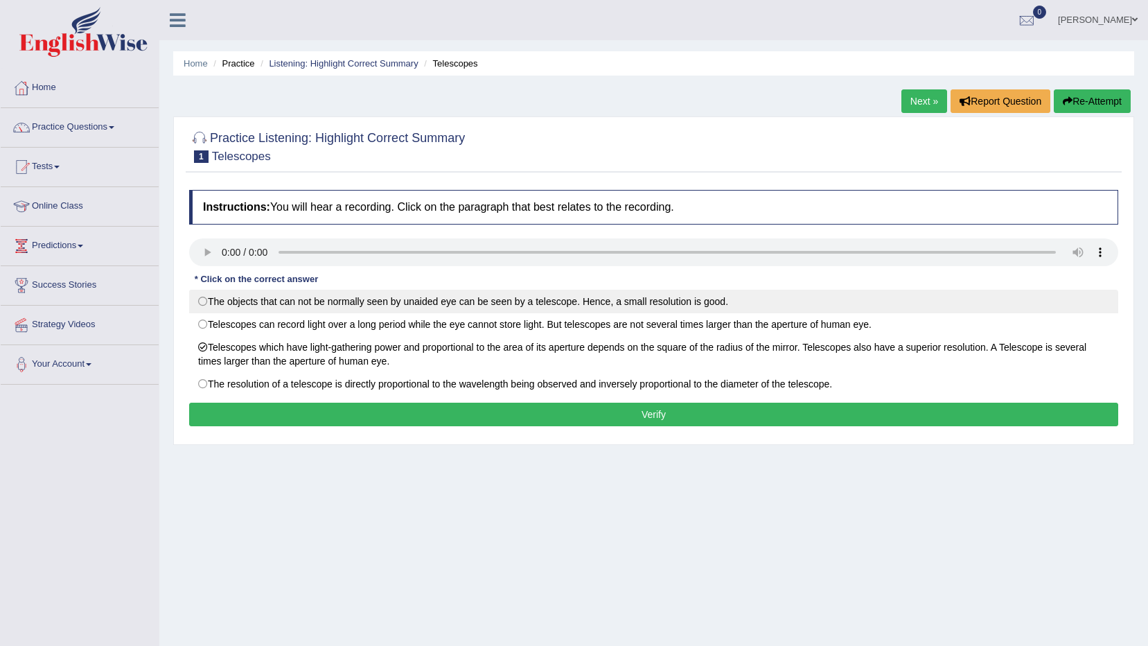
click at [635, 310] on label "The objects that can not be normally seen by unaided eye can be seen by a teles…" at bounding box center [653, 302] width 929 height 24
radio input "true"
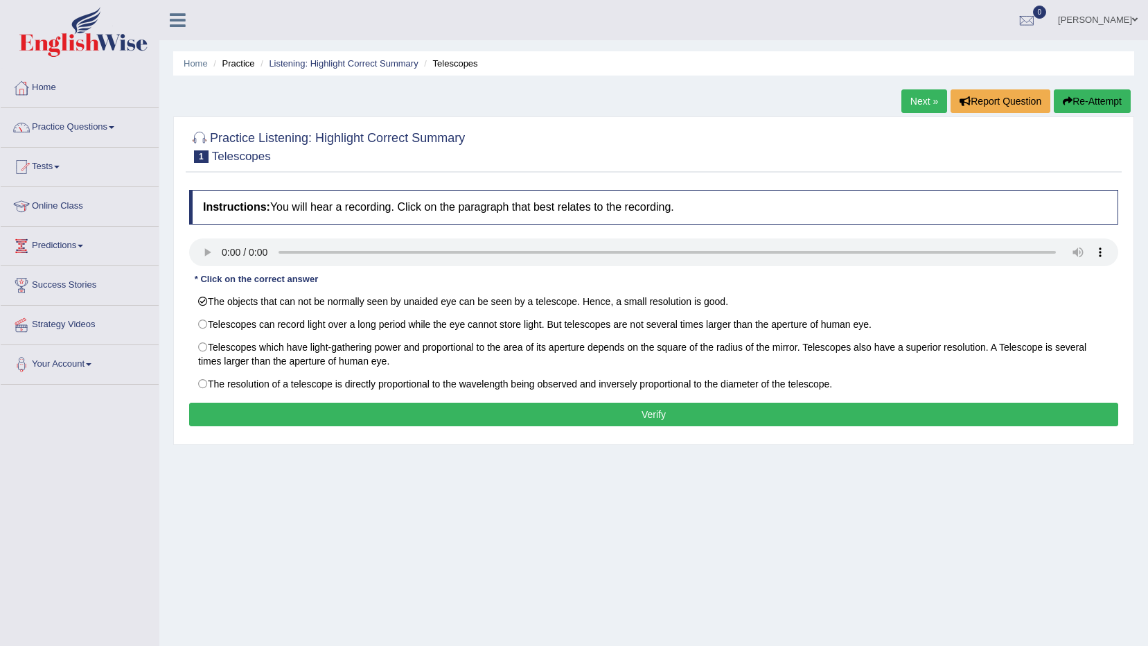
click at [518, 423] on button "Verify" at bounding box center [653, 415] width 929 height 24
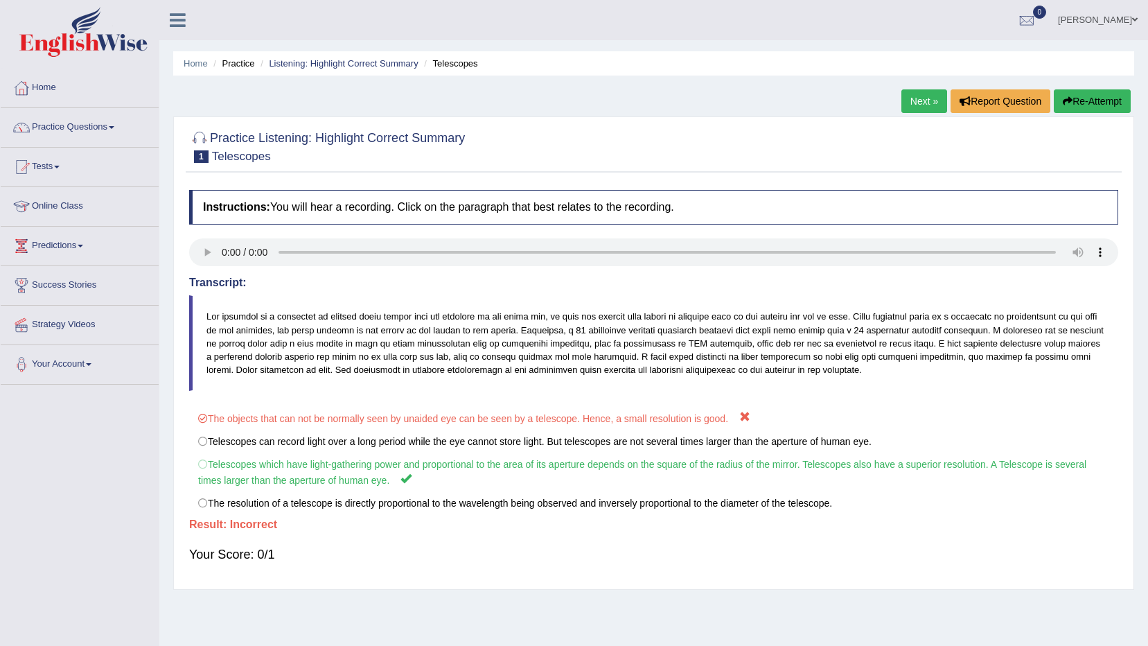
click at [1067, 106] on button "Re-Attempt" at bounding box center [1092, 101] width 77 height 24
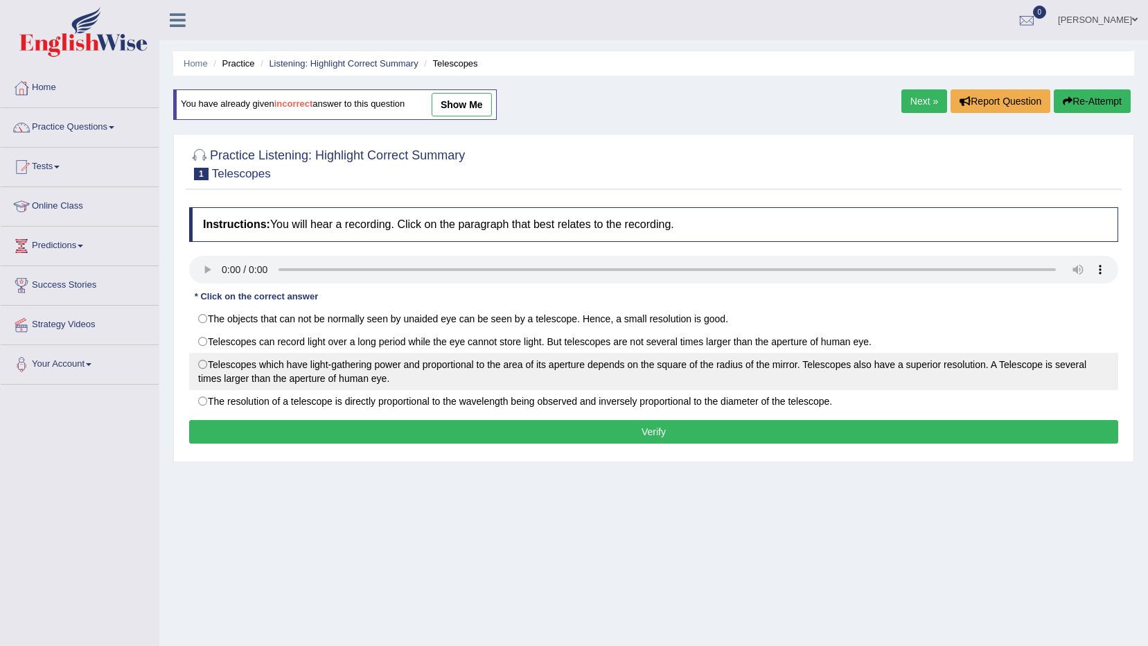
click at [537, 372] on label "Telescopes which have light-gathering power and proportional to the area of its…" at bounding box center [653, 371] width 929 height 37
radio input "true"
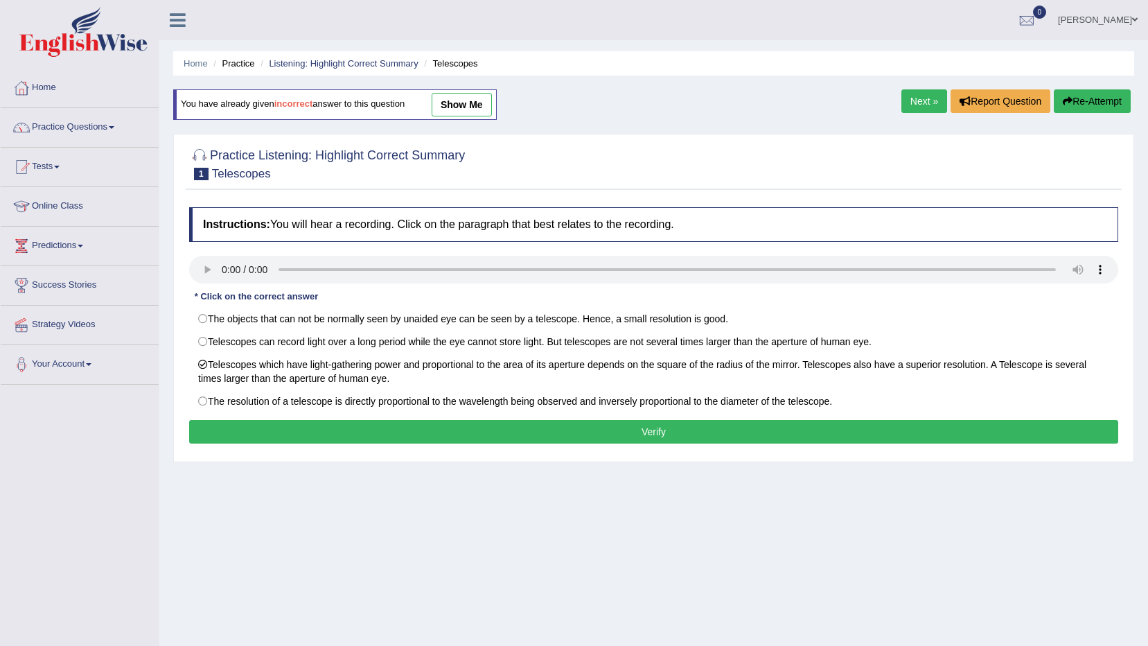
click at [588, 423] on button "Verify" at bounding box center [653, 432] width 929 height 24
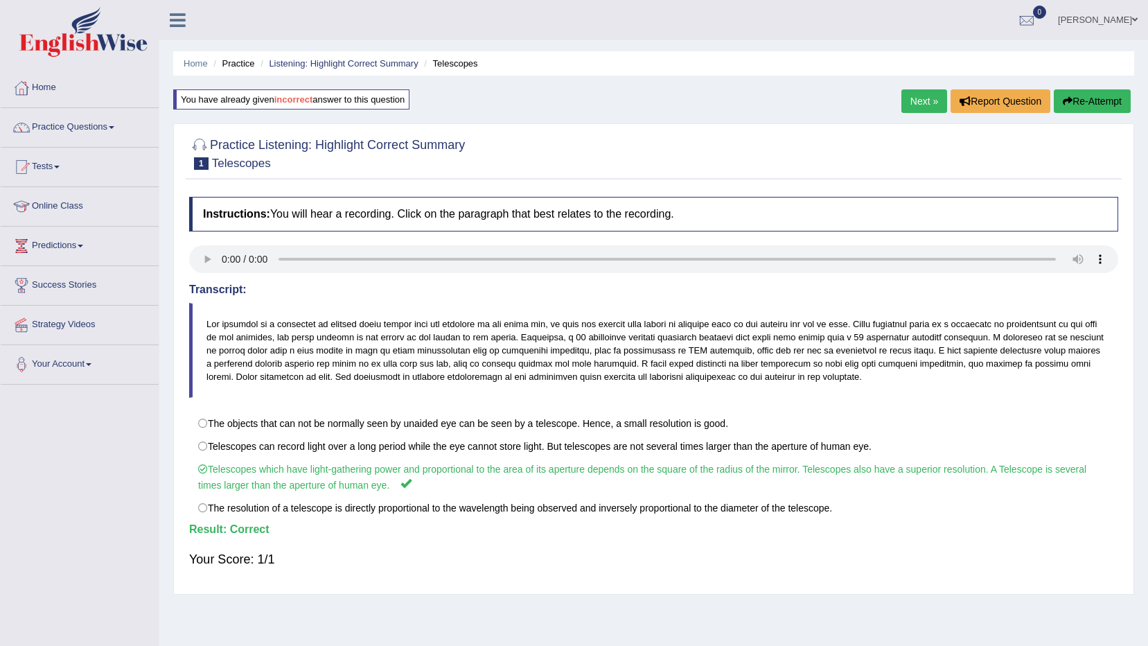
click at [931, 96] on link "Next »" at bounding box center [925, 101] width 46 height 24
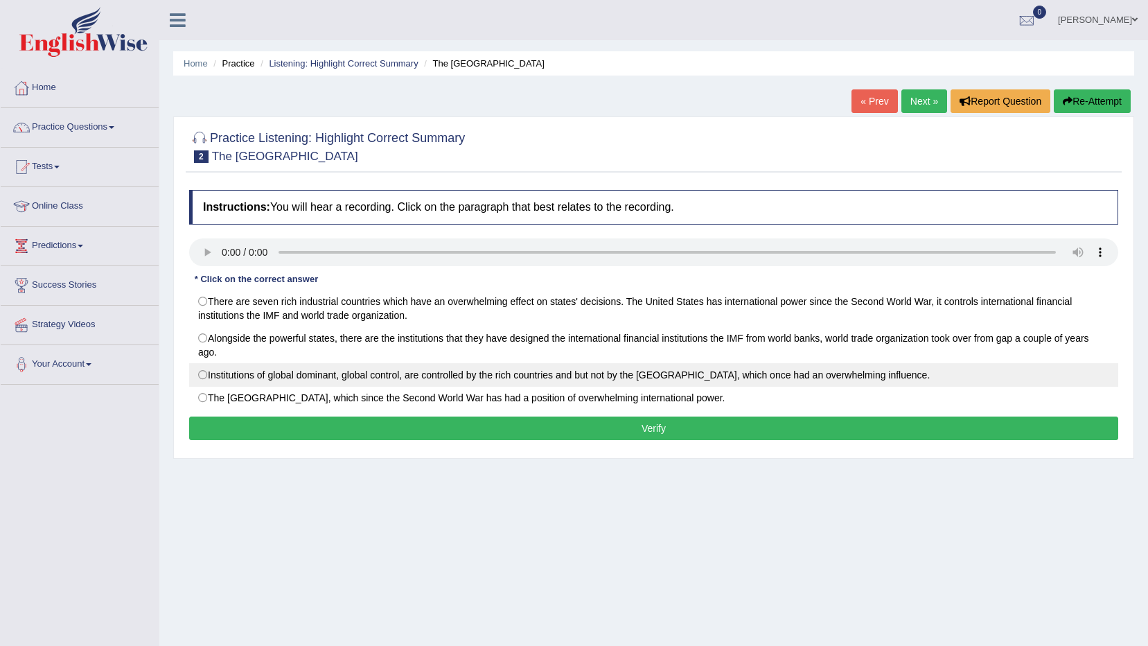
click at [426, 373] on label "Institutions of global dominant, global control, are controlled by the rich cou…" at bounding box center [653, 375] width 929 height 24
radio input "true"
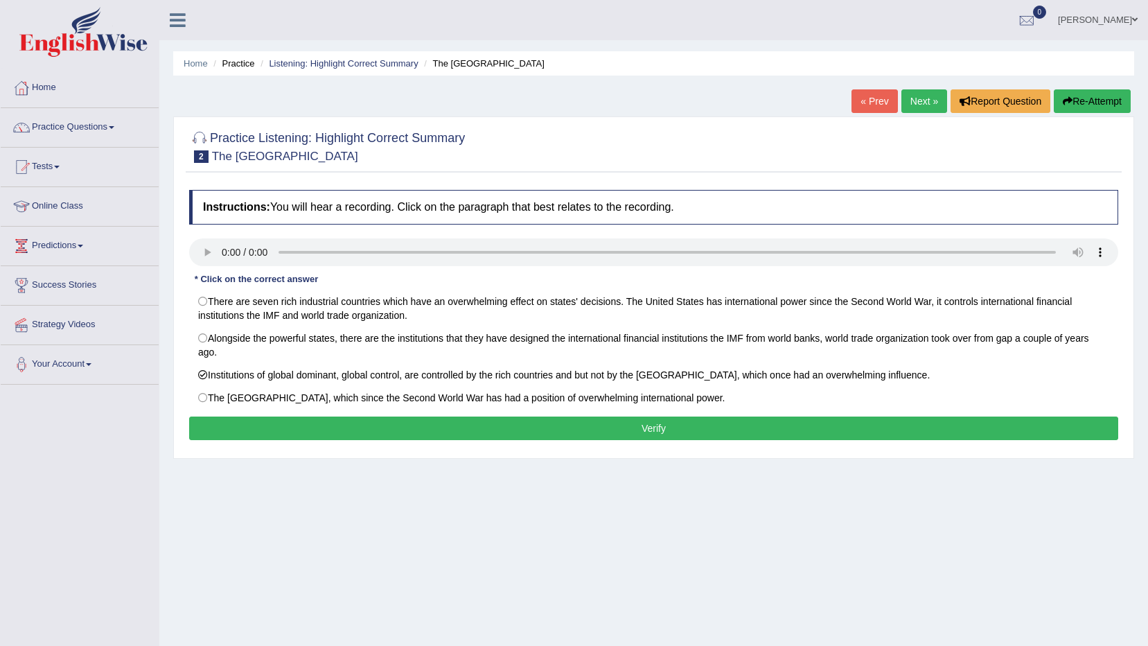
click at [457, 437] on button "Verify" at bounding box center [653, 429] width 929 height 24
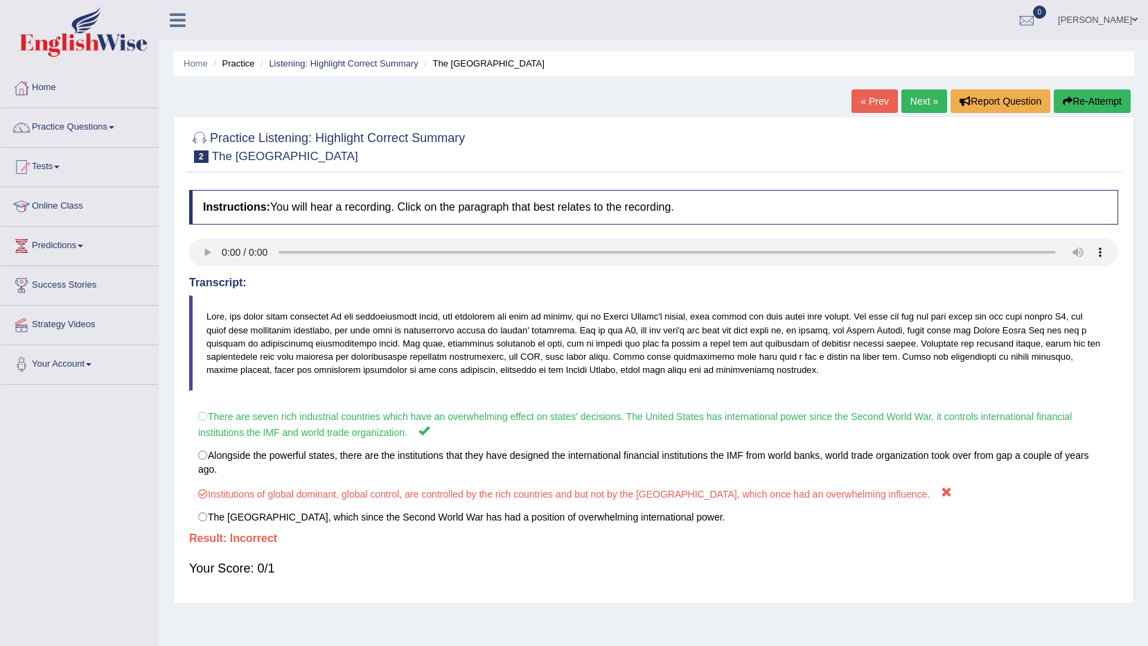
click at [913, 104] on link "Next »" at bounding box center [925, 101] width 46 height 24
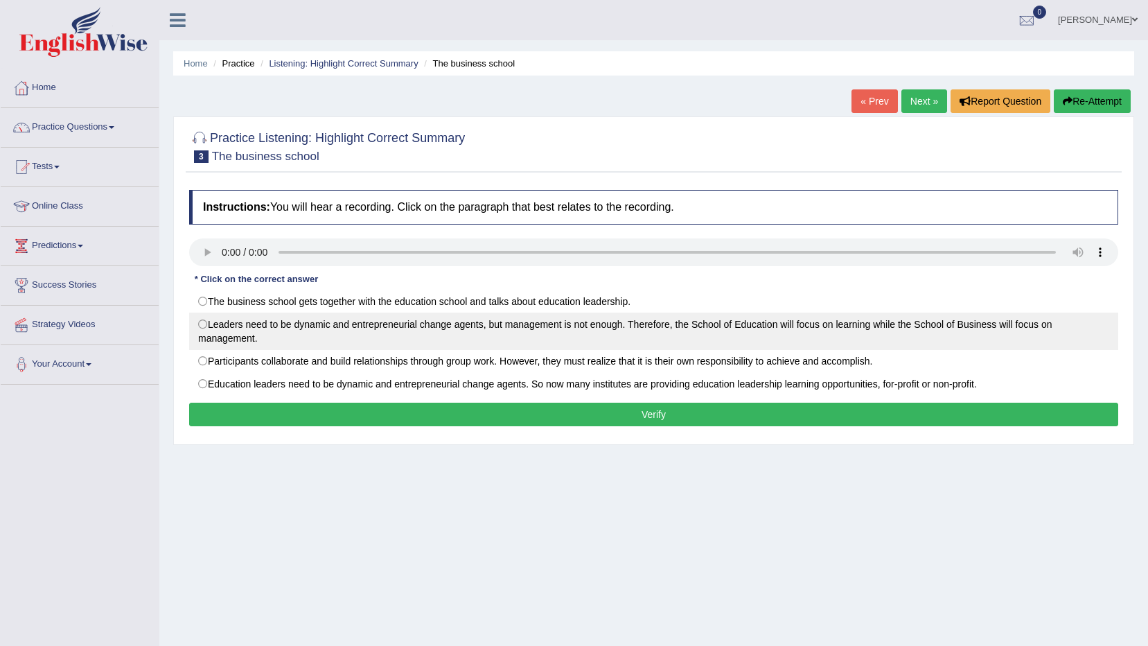
click at [631, 338] on label "Leaders need to be dynamic and entrepreneurial change agents, but management is…" at bounding box center [653, 331] width 929 height 37
radio input "true"
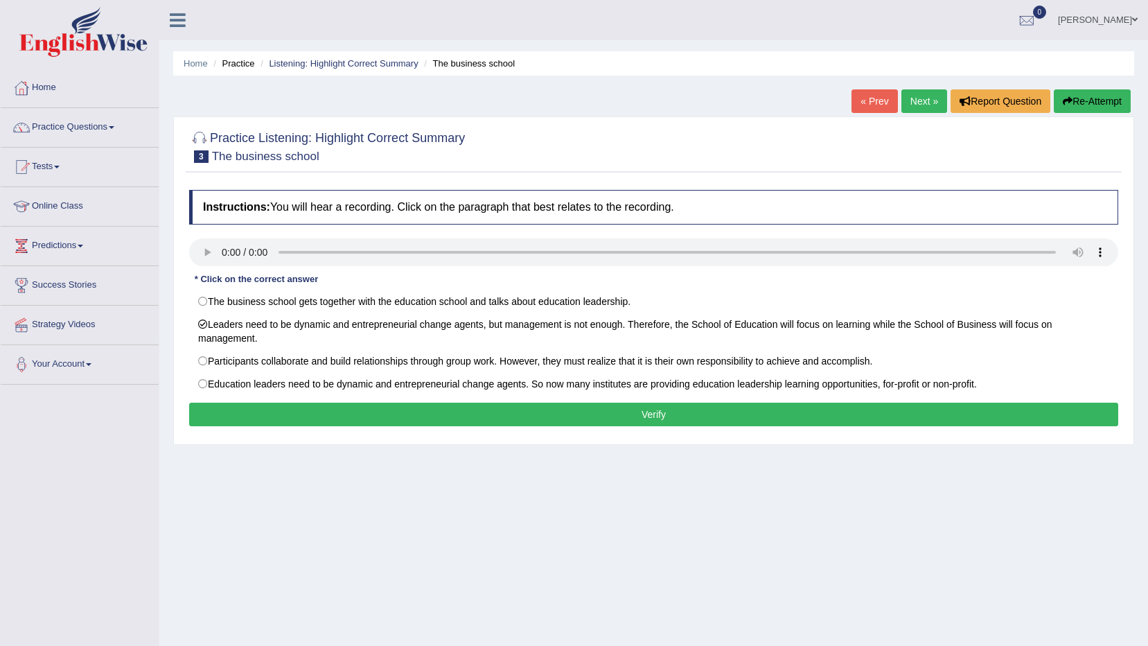
click at [663, 411] on button "Verify" at bounding box center [653, 415] width 929 height 24
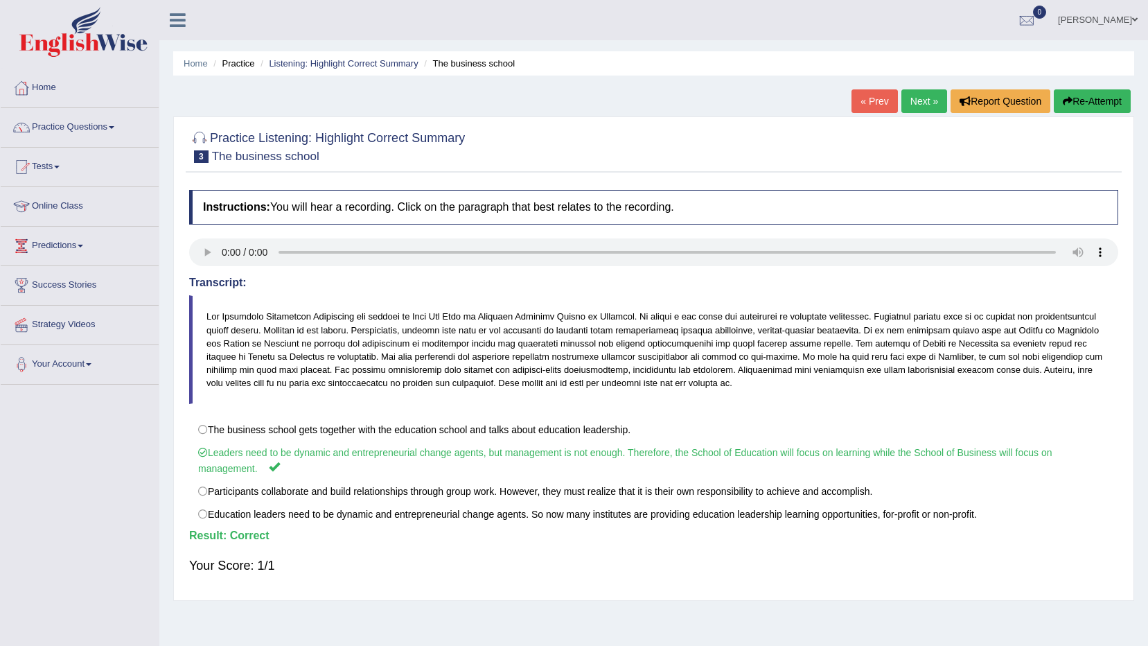
click at [931, 105] on link "Next »" at bounding box center [925, 101] width 46 height 24
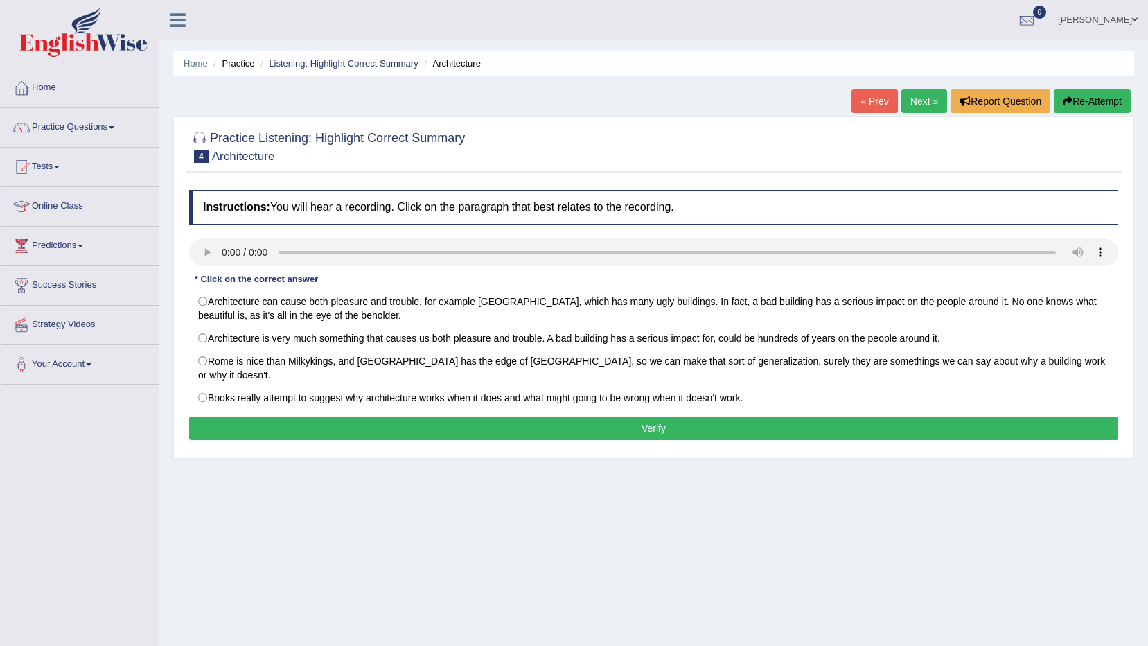
drag, startPoint x: 979, startPoint y: 419, endPoint x: 973, endPoint y: 439, distance: 21.0
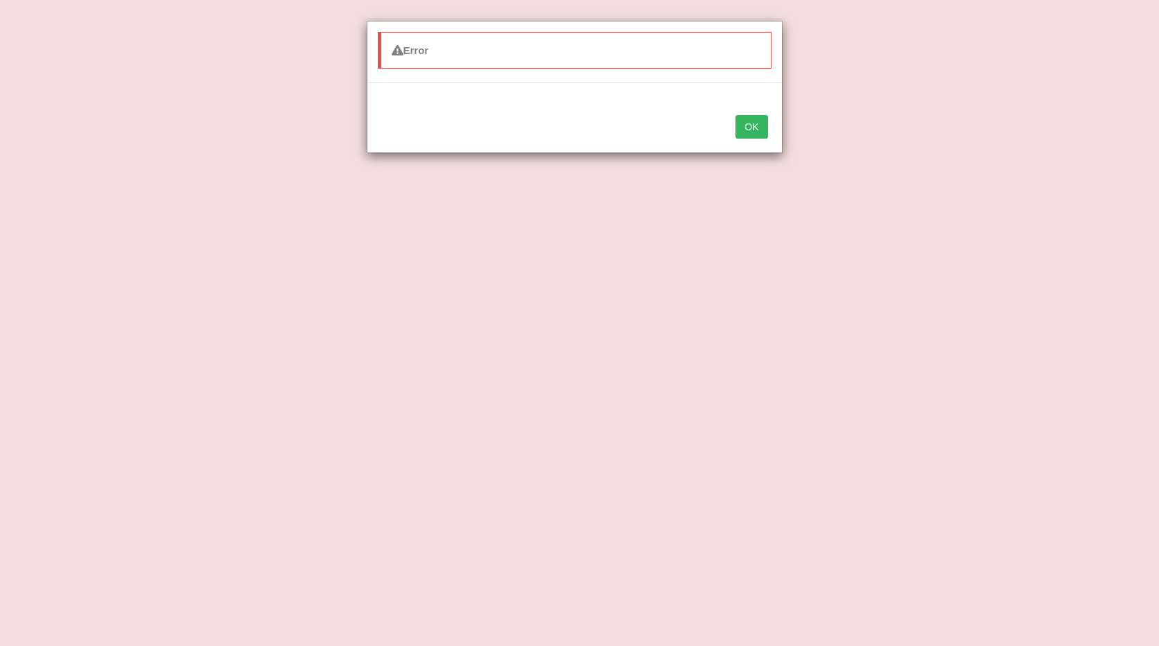
click at [753, 123] on button "OK" at bounding box center [751, 127] width 32 height 24
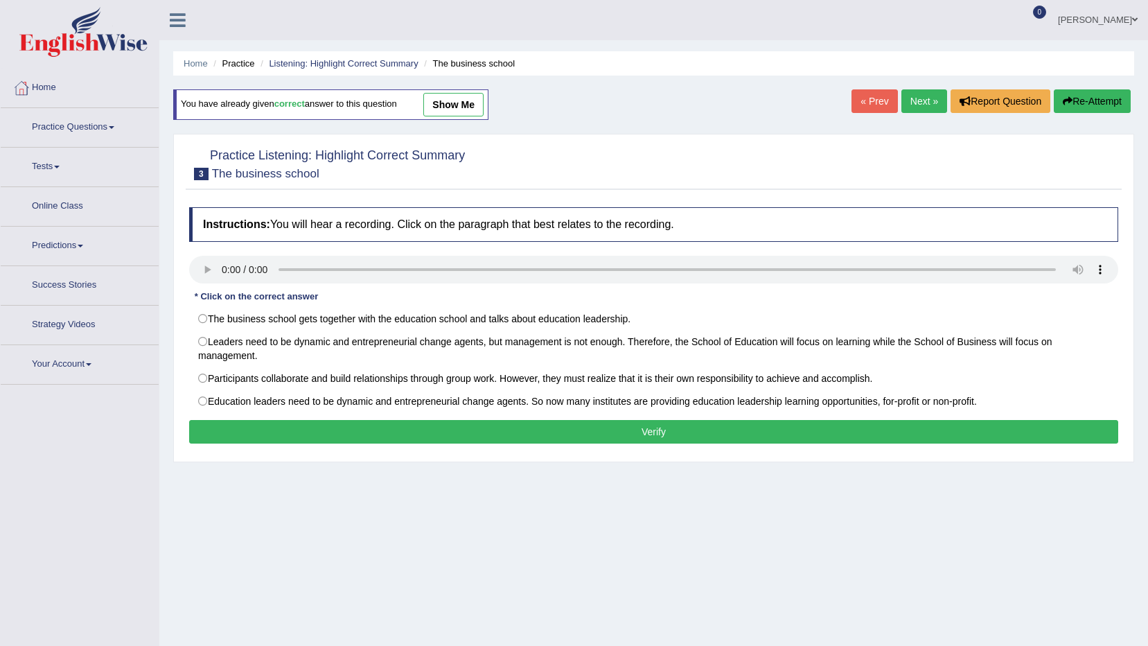
drag, startPoint x: 780, startPoint y: 215, endPoint x: 771, endPoint y: 211, distance: 9.7
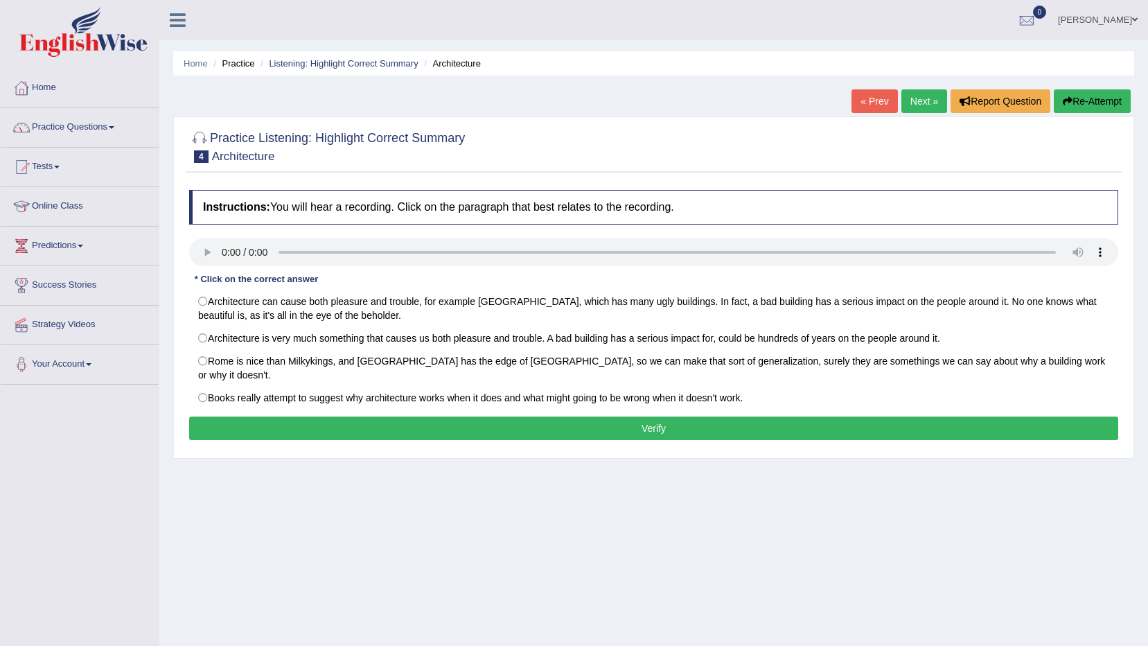
drag, startPoint x: 846, startPoint y: 261, endPoint x: 834, endPoint y: 268, distance: 13.7
drag, startPoint x: 825, startPoint y: 273, endPoint x: 830, endPoint y: 283, distance: 10.8
drag, startPoint x: 830, startPoint y: 272, endPoint x: 809, endPoint y: 276, distance: 21.1
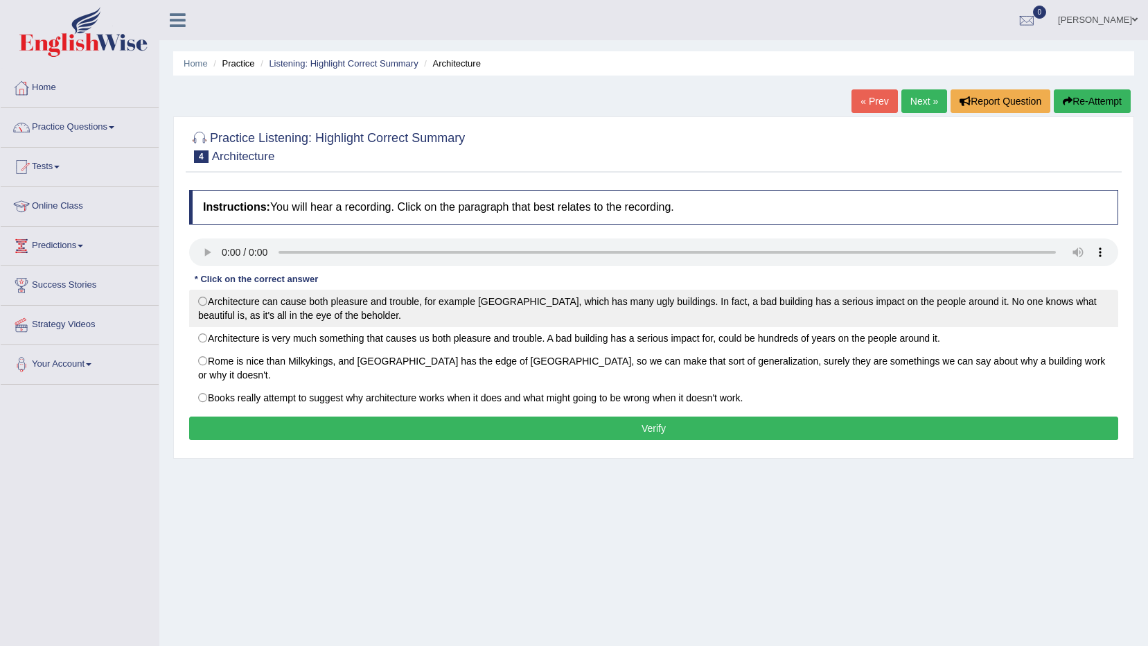
click at [715, 317] on label "Architecture can cause both pleasure and trouble, for example London, which has…" at bounding box center [653, 308] width 929 height 37
radio input "true"
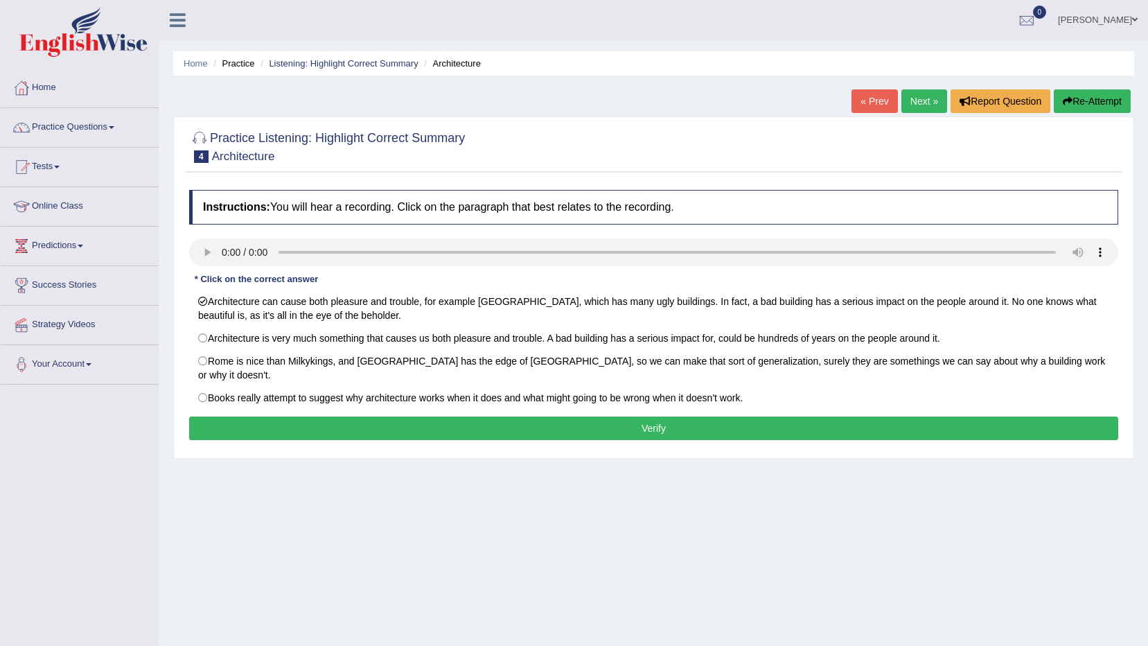
click at [669, 417] on button "Verify" at bounding box center [653, 429] width 929 height 24
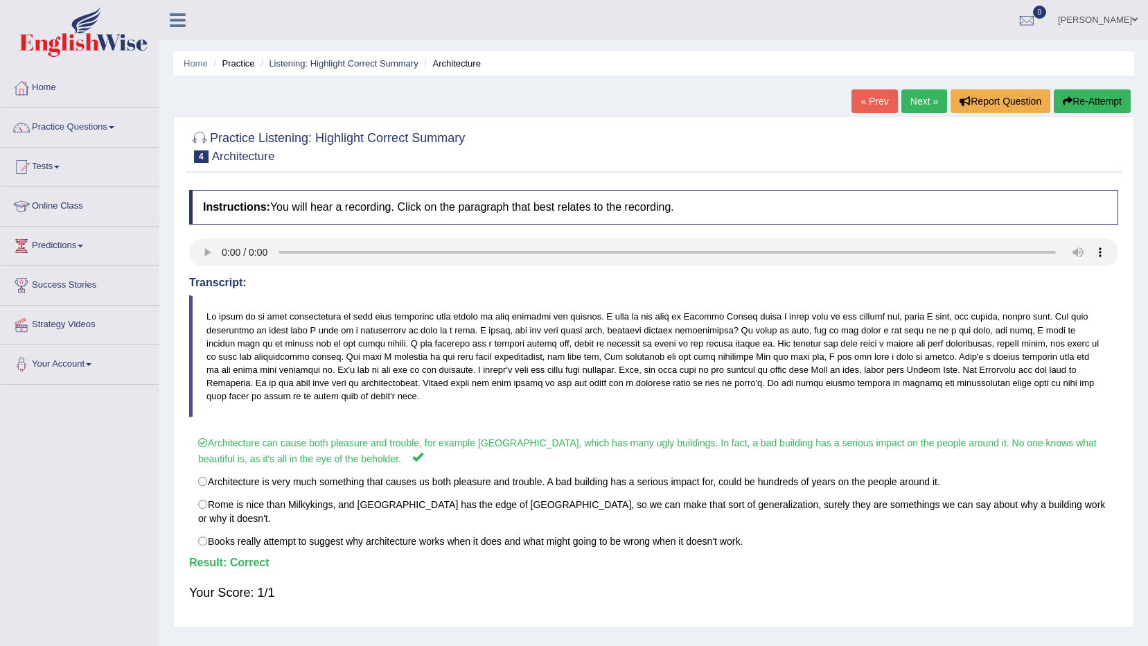
click at [929, 105] on link "Next »" at bounding box center [925, 101] width 46 height 24
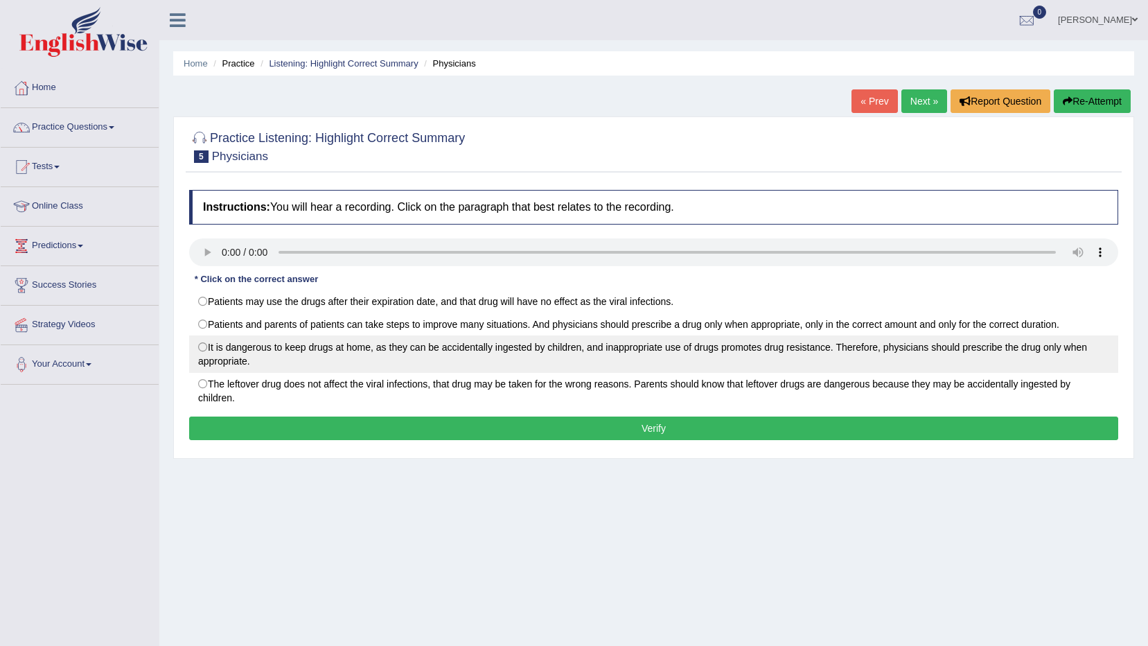
click at [487, 356] on label "It is dangerous to keep drugs at home, as they can be accidentally ingested by …" at bounding box center [653, 353] width 929 height 37
radio input "true"
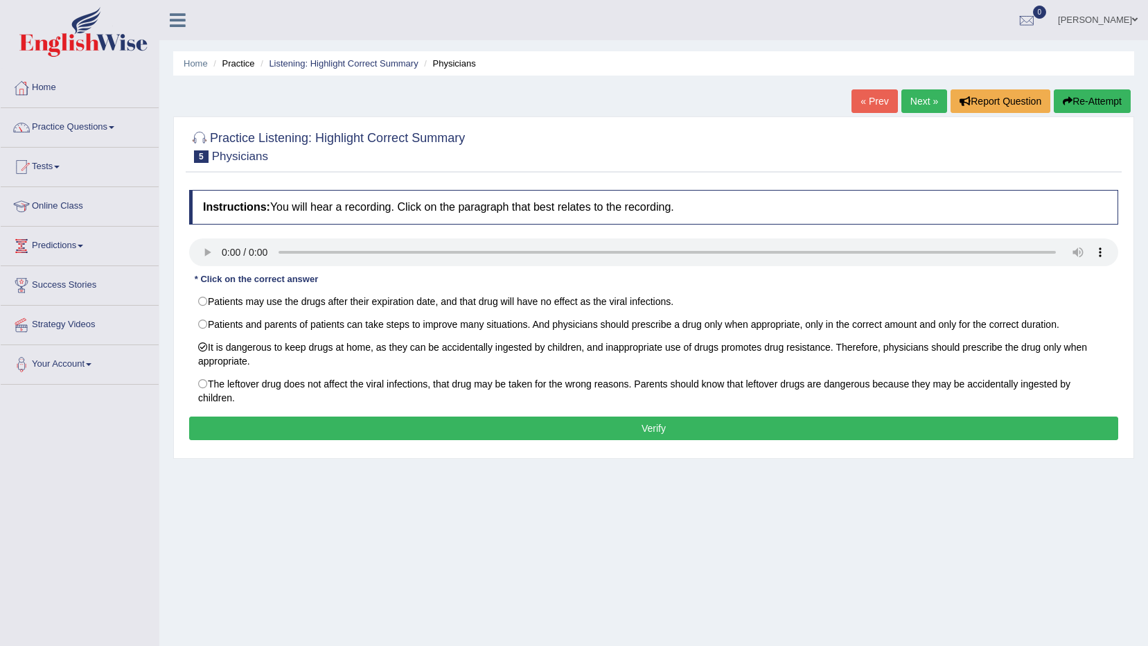
click at [507, 425] on button "Verify" at bounding box center [653, 429] width 929 height 24
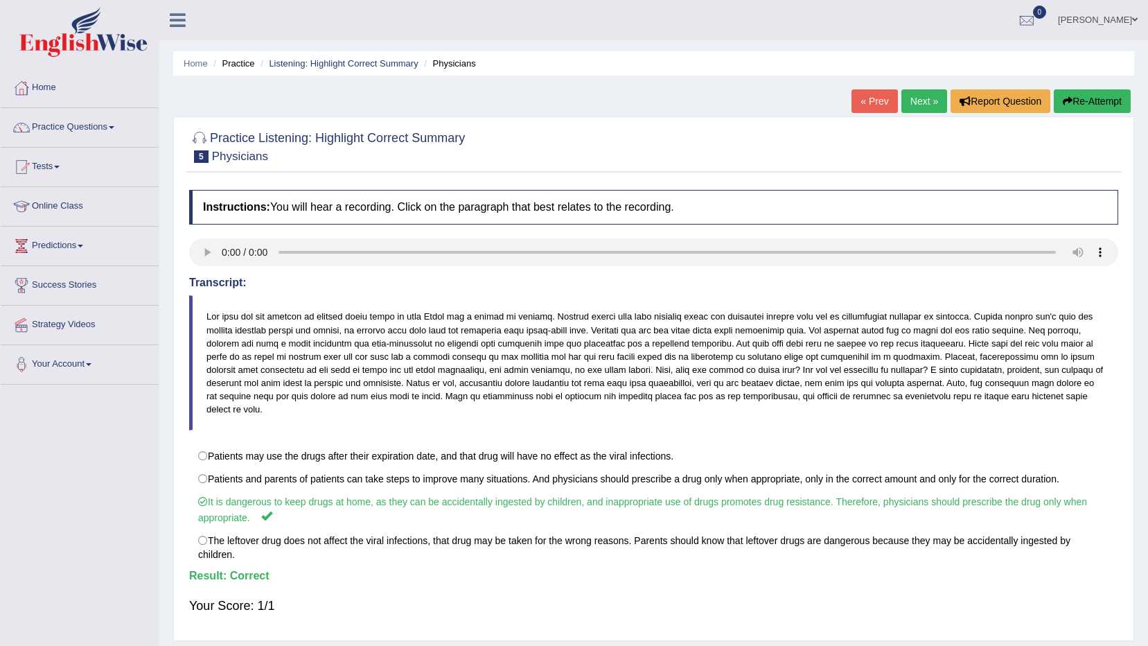
click at [934, 106] on link "Next »" at bounding box center [925, 101] width 46 height 24
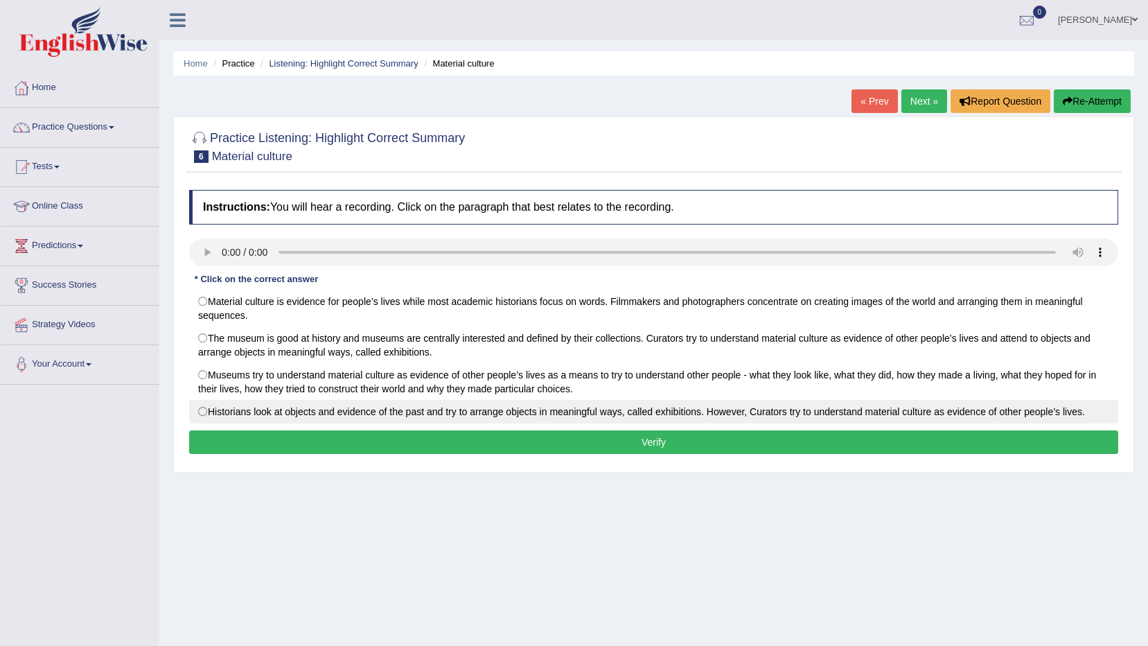
click at [441, 412] on label "Historians look at objects and evidence of the past and try to arrange objects …" at bounding box center [653, 412] width 929 height 24
radio input "true"
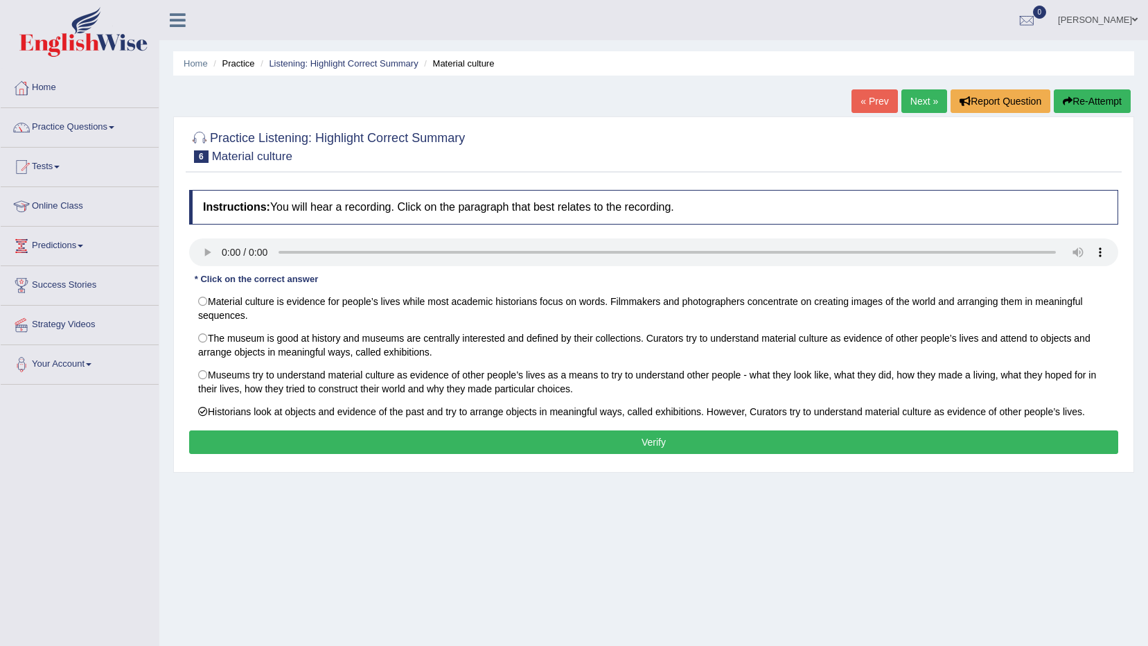
click at [480, 448] on button "Verify" at bounding box center [653, 442] width 929 height 24
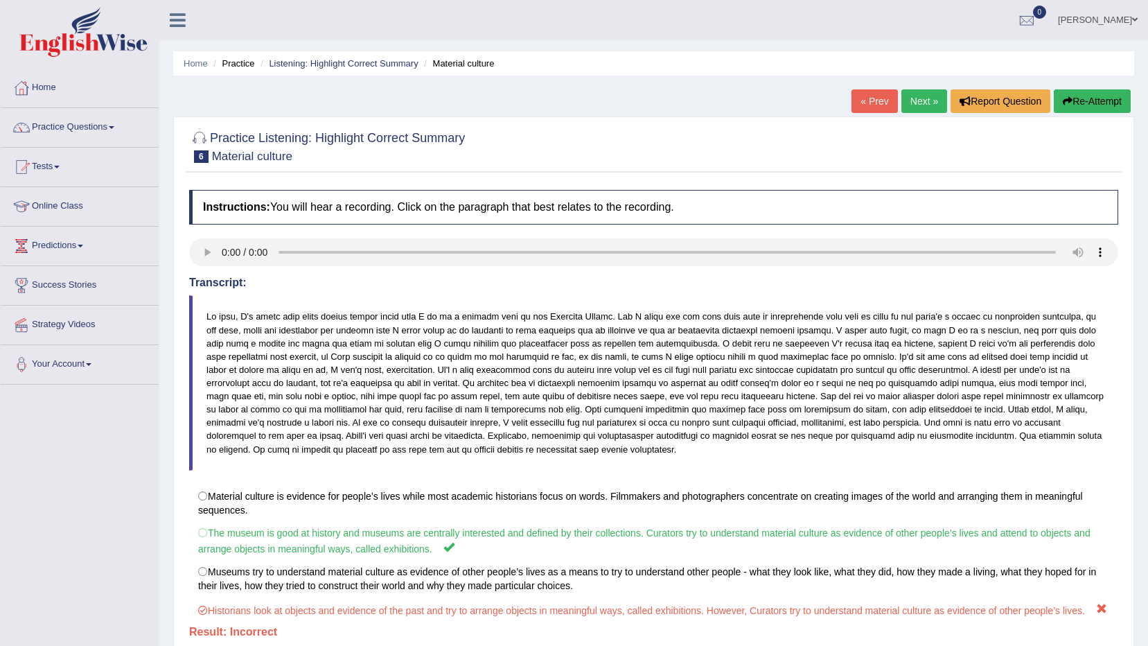
click at [923, 113] on link "Next »" at bounding box center [925, 101] width 46 height 24
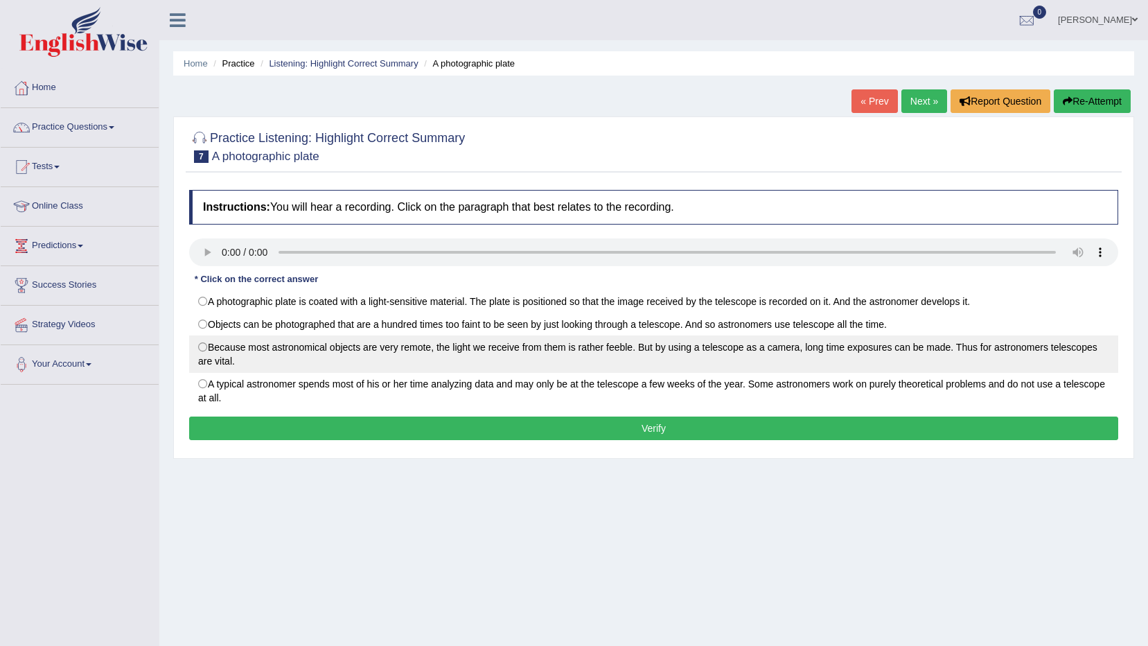
click at [572, 363] on label "Because most astronomical objects are very remote, the light we receive from th…" at bounding box center [653, 353] width 929 height 37
radio input "true"
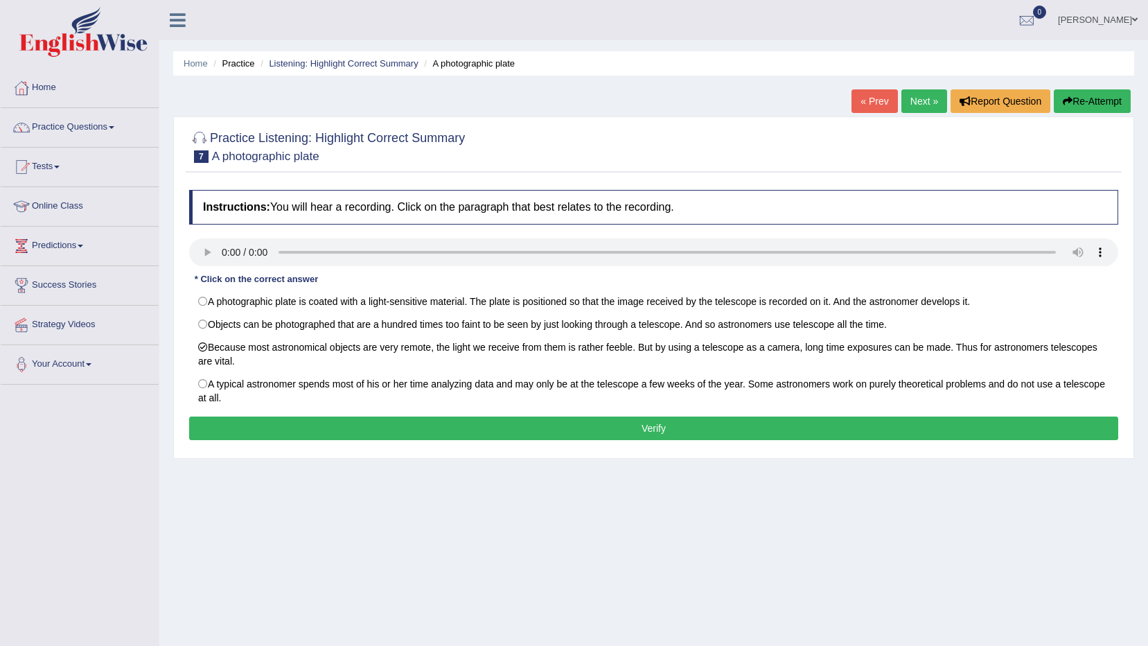
click at [543, 426] on button "Verify" at bounding box center [653, 429] width 929 height 24
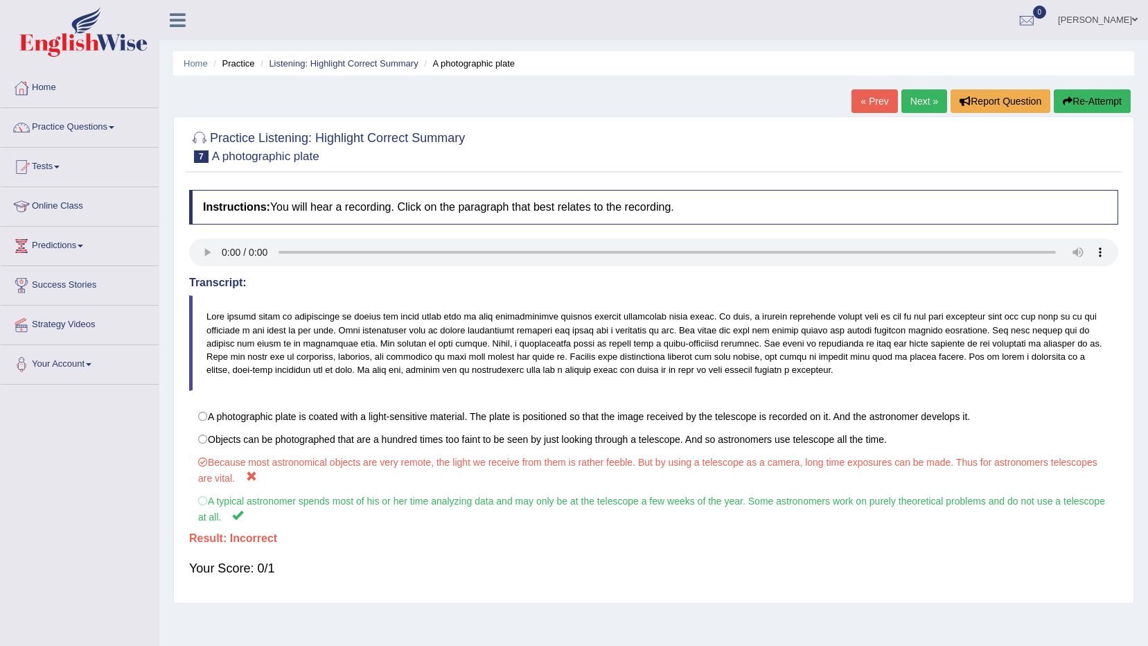
click at [938, 107] on link "Next »" at bounding box center [925, 101] width 46 height 24
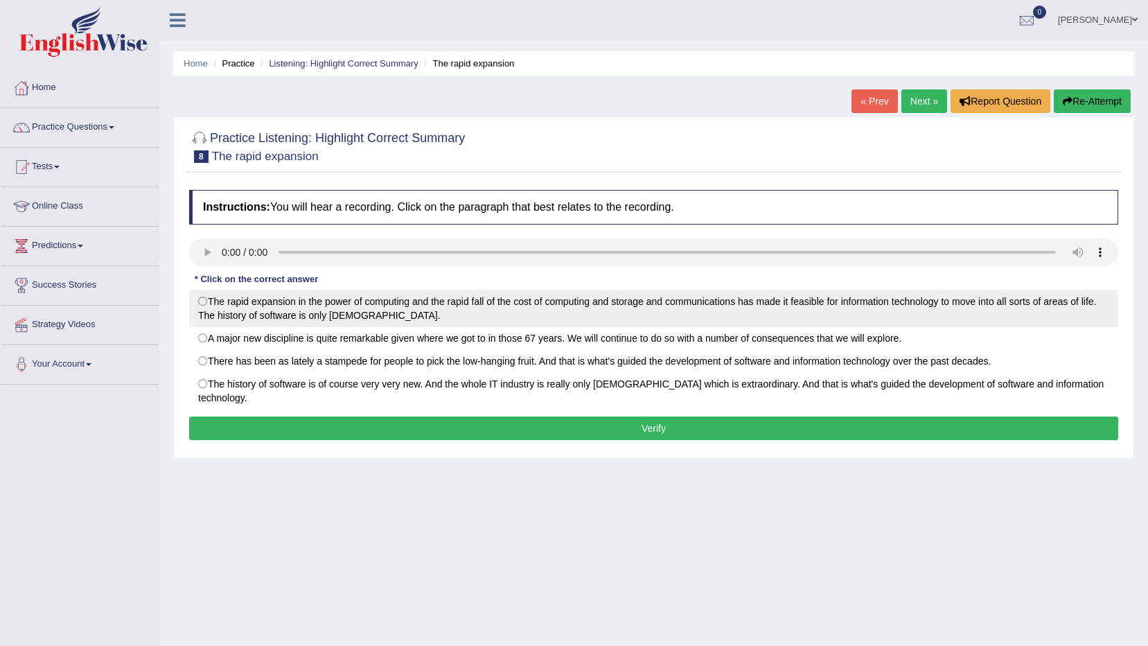
click at [634, 311] on label "The rapid expansion in the power of computing and the rapid fall of the cost of…" at bounding box center [653, 308] width 929 height 37
radio input "true"
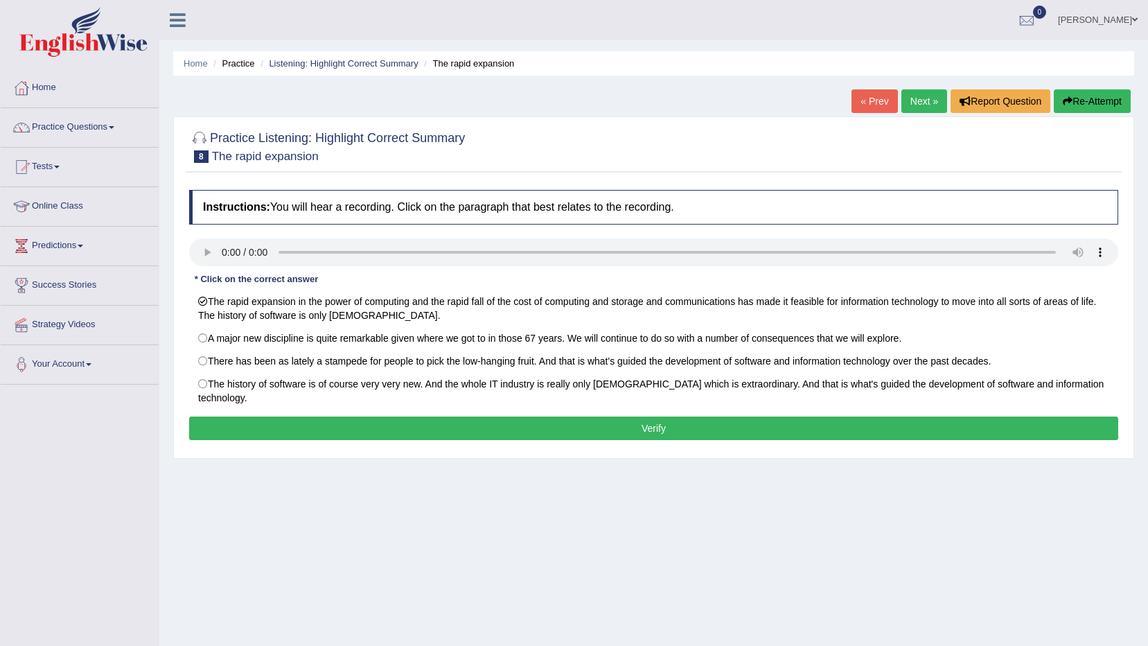
click at [578, 417] on button "Verify" at bounding box center [653, 429] width 929 height 24
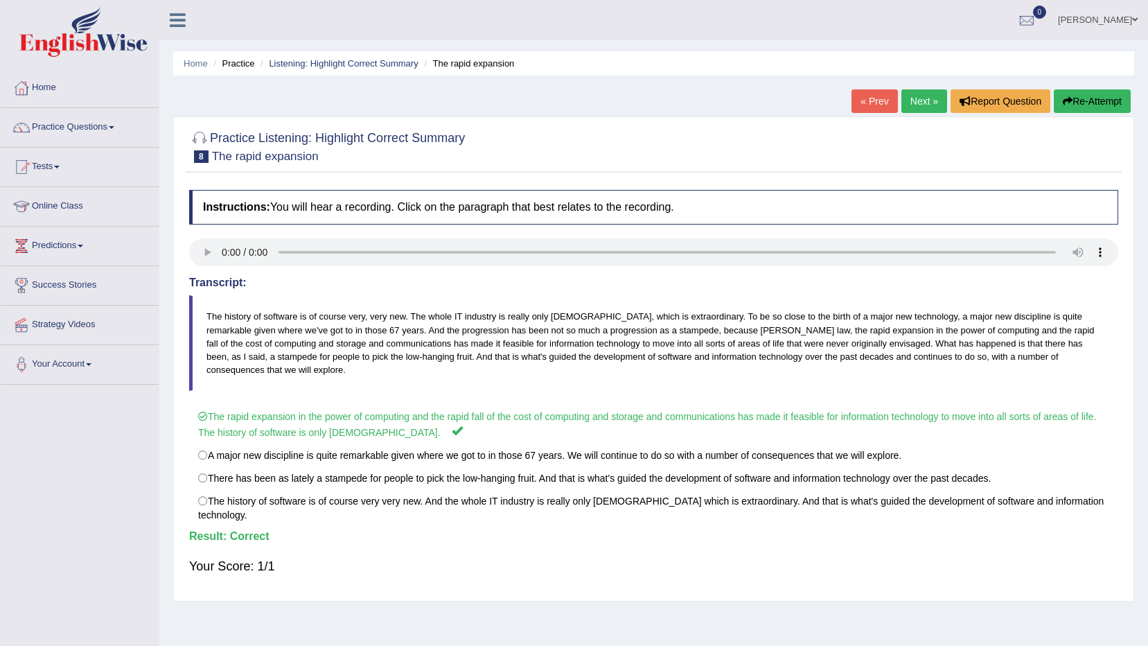
click at [909, 102] on link "Next »" at bounding box center [925, 101] width 46 height 24
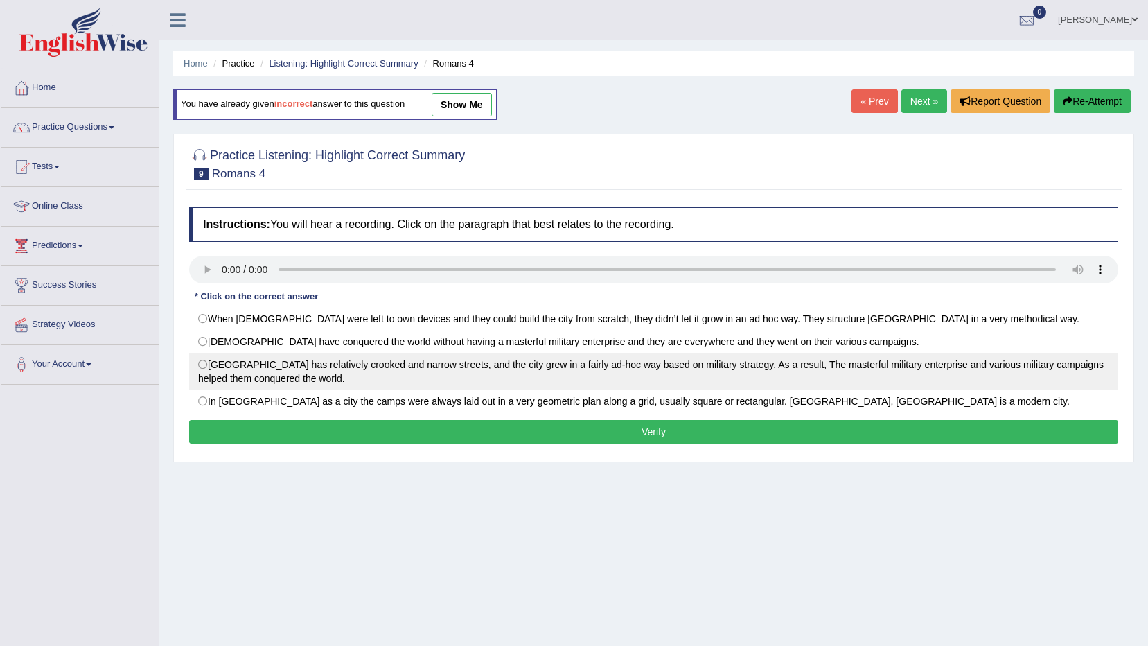
click at [618, 364] on label "[GEOGRAPHIC_DATA] has relatively crooked and narrow streets, and the city grew …" at bounding box center [653, 371] width 929 height 37
radio input "true"
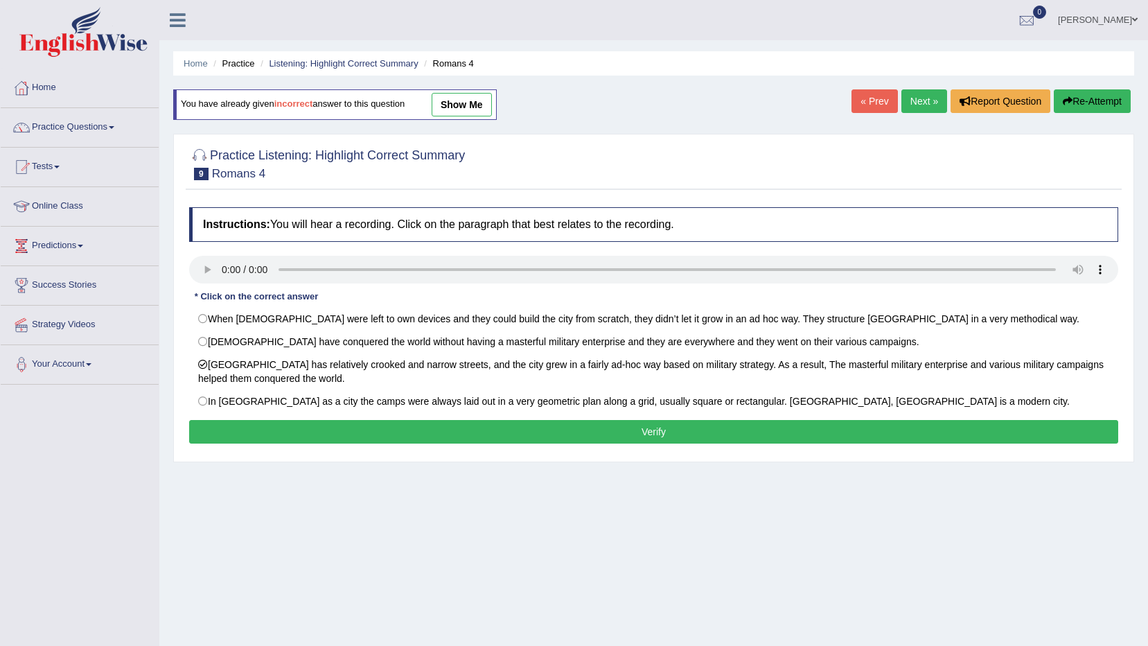
click at [624, 441] on button "Verify" at bounding box center [653, 432] width 929 height 24
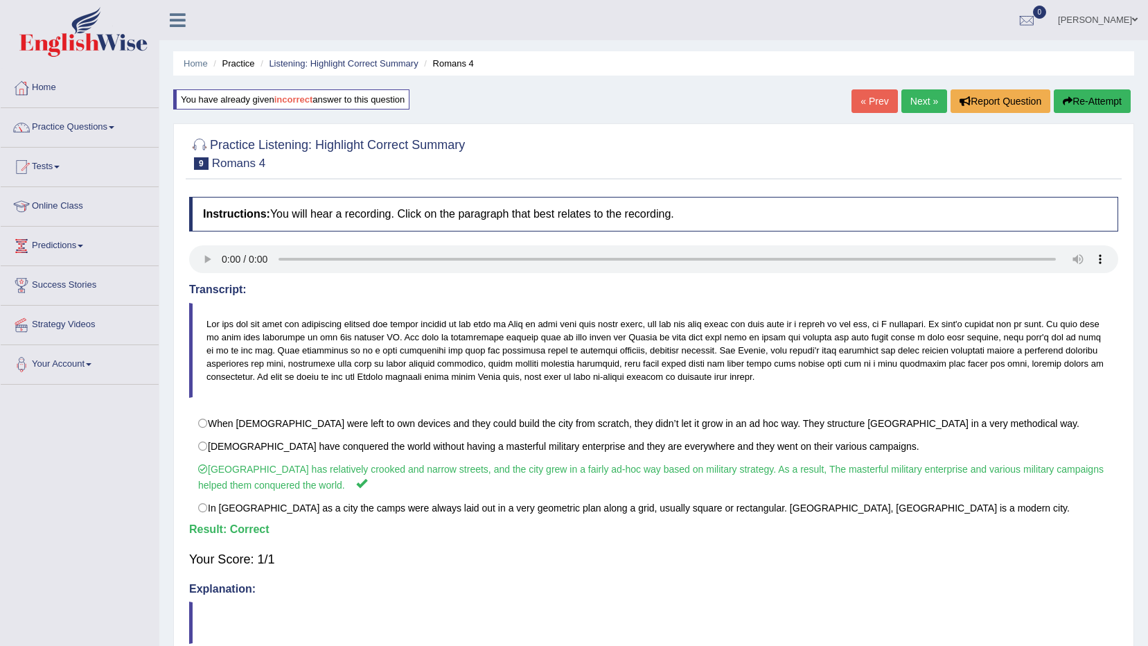
click at [927, 103] on link "Next »" at bounding box center [925, 101] width 46 height 24
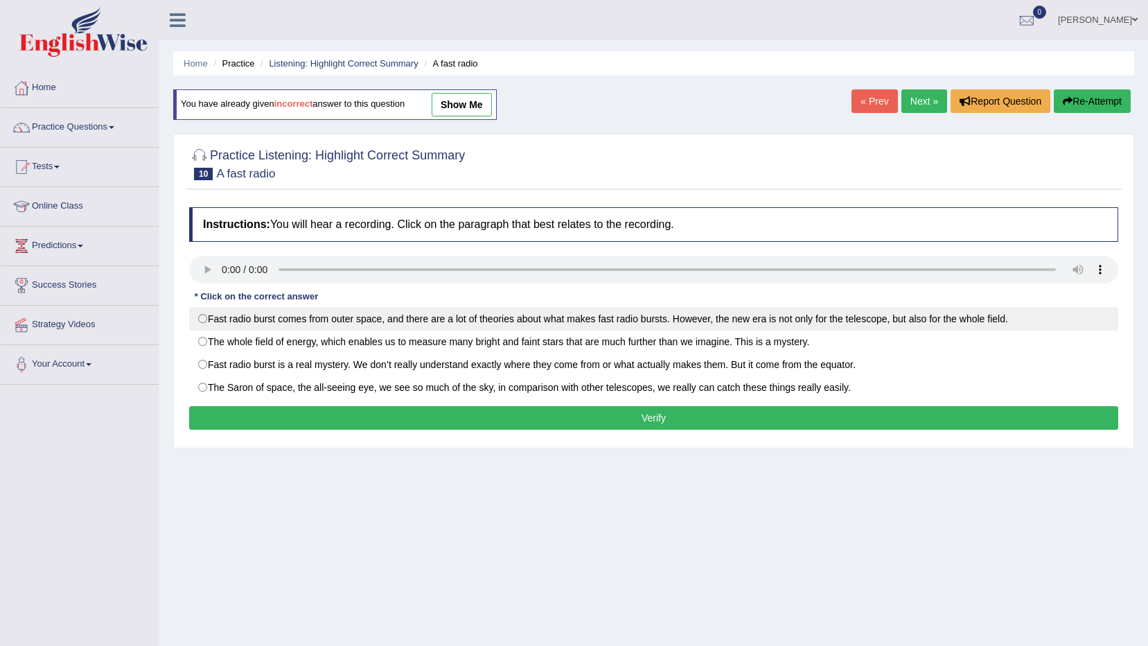
drag, startPoint x: 767, startPoint y: 319, endPoint x: 657, endPoint y: 407, distance: 141.0
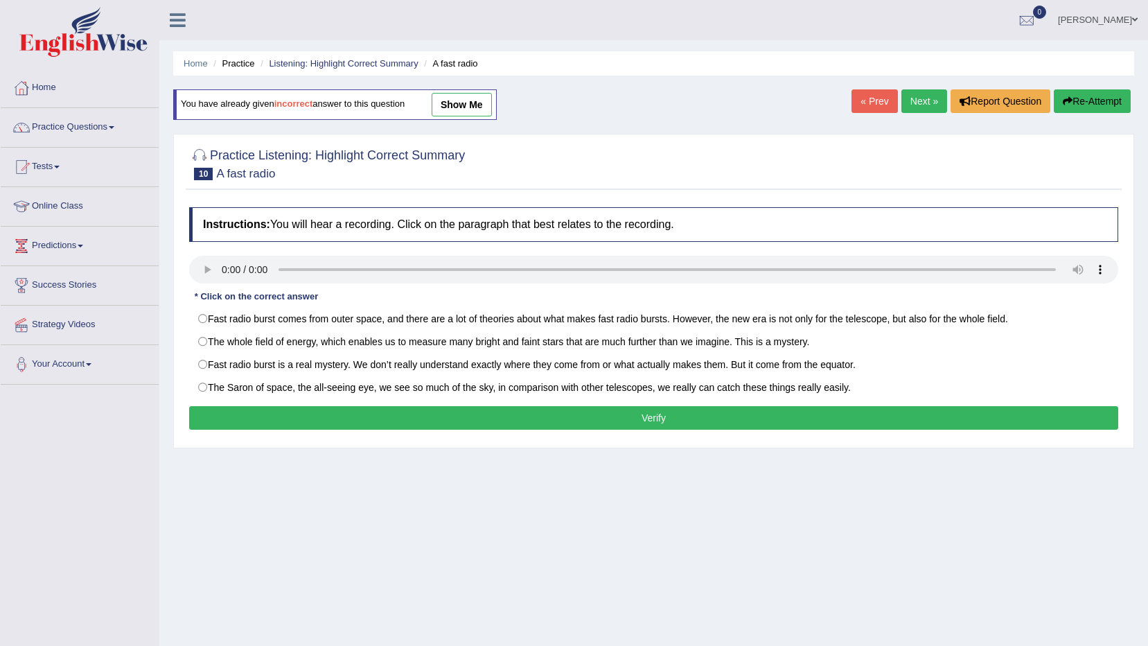
click at [763, 323] on label "Fast radio burst comes from outer space, and there are a lot of theories about …" at bounding box center [653, 319] width 929 height 24
radio input "true"
click at [661, 414] on button "Verify" at bounding box center [653, 418] width 929 height 24
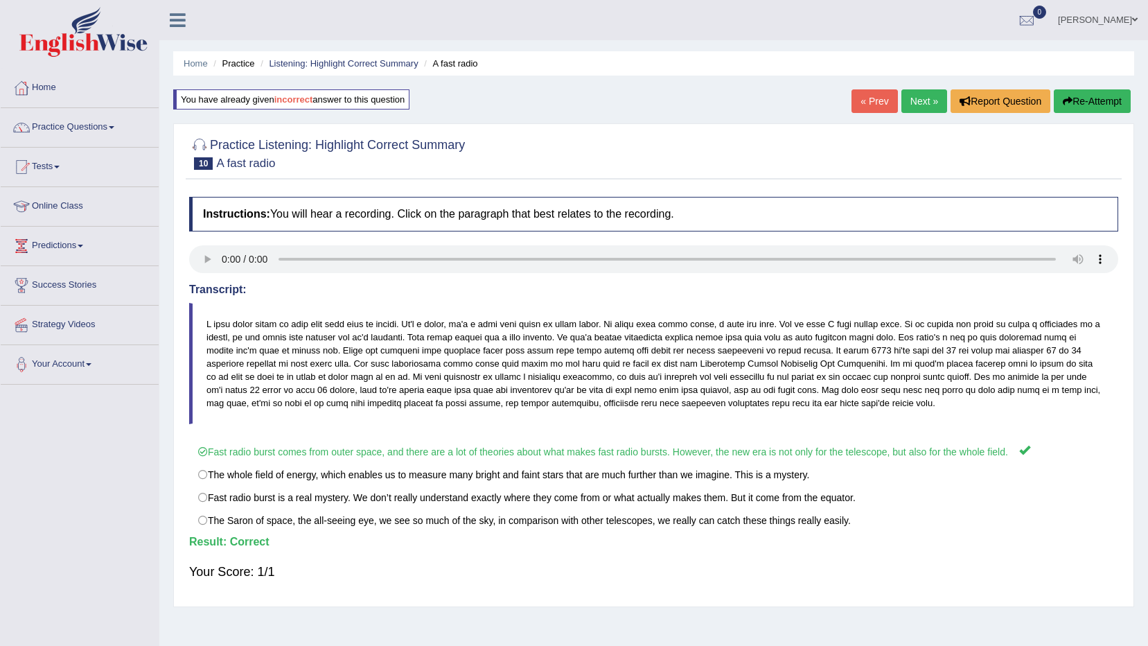
click at [935, 99] on link "Next »" at bounding box center [925, 101] width 46 height 24
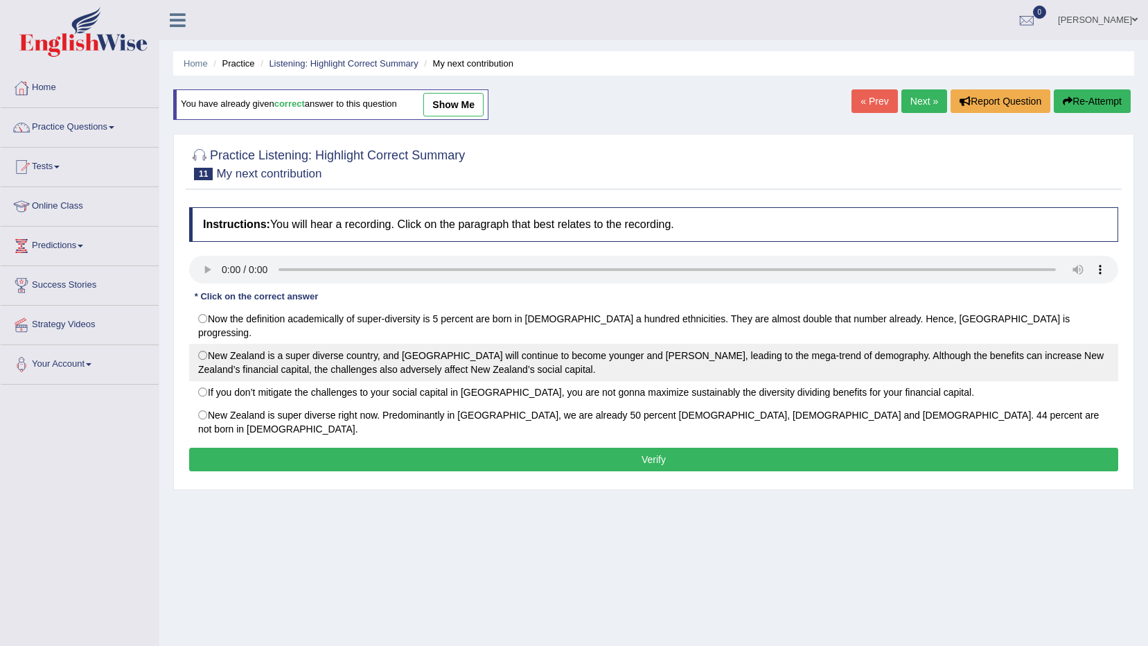
click at [659, 344] on label "New Zealand is a super diverse country, and Auckland will continue to become yo…" at bounding box center [653, 362] width 929 height 37
radio input "true"
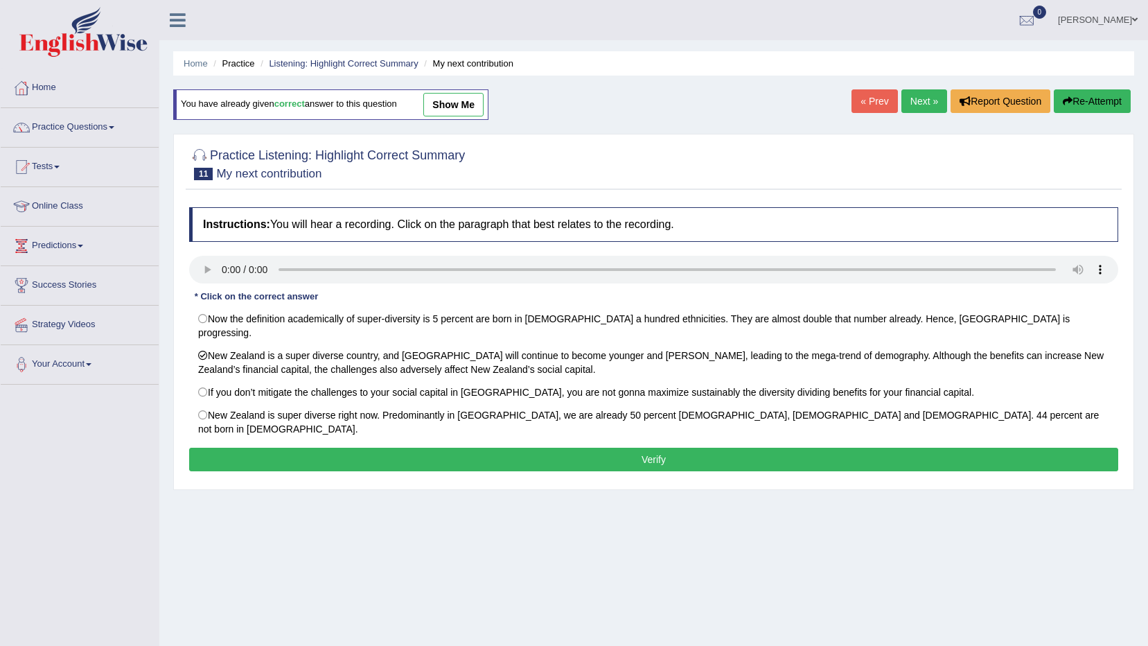
click at [688, 426] on div "Instructions: You will hear a recording. Click on the paragraph that best relat…" at bounding box center [654, 341] width 936 height 282
click at [689, 448] on button "Verify" at bounding box center [653, 460] width 929 height 24
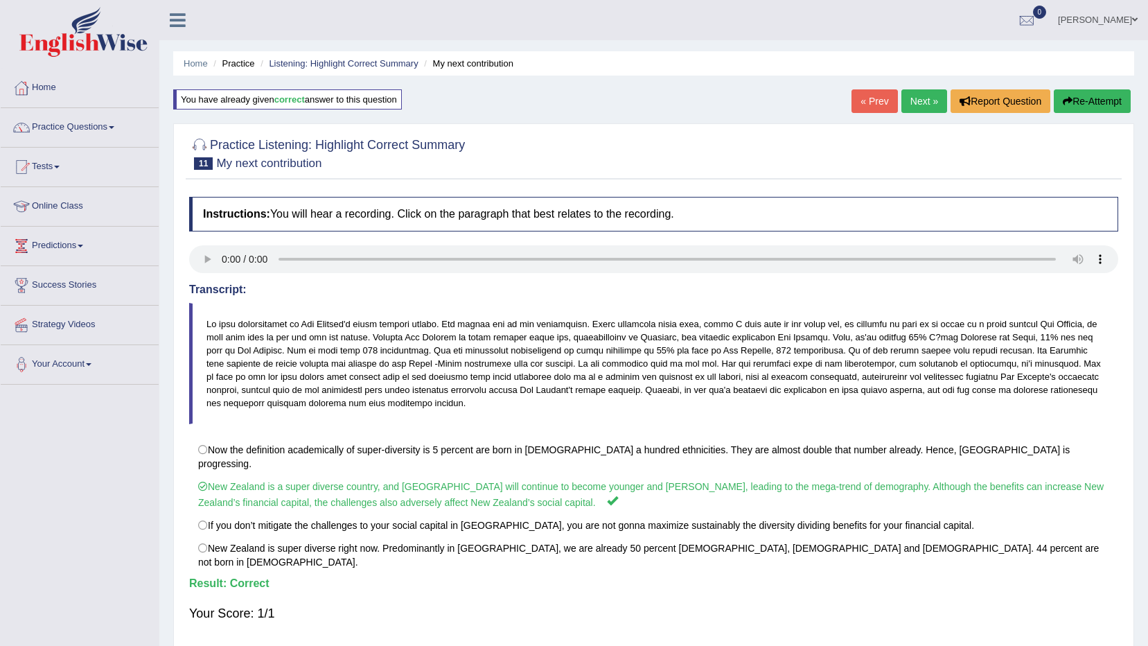
click at [922, 100] on link "Next »" at bounding box center [925, 101] width 46 height 24
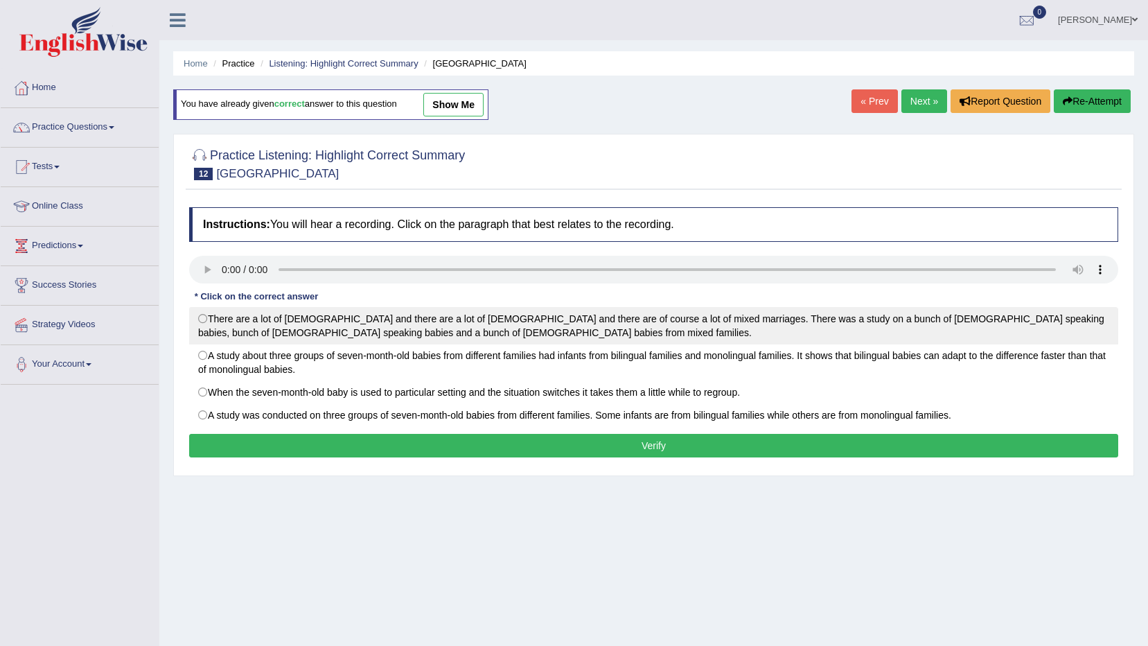
click at [568, 329] on label "There are a lot of [DEMOGRAPHIC_DATA] and there are a lot of [DEMOGRAPHIC_DATA]…" at bounding box center [653, 325] width 929 height 37
radio input "true"
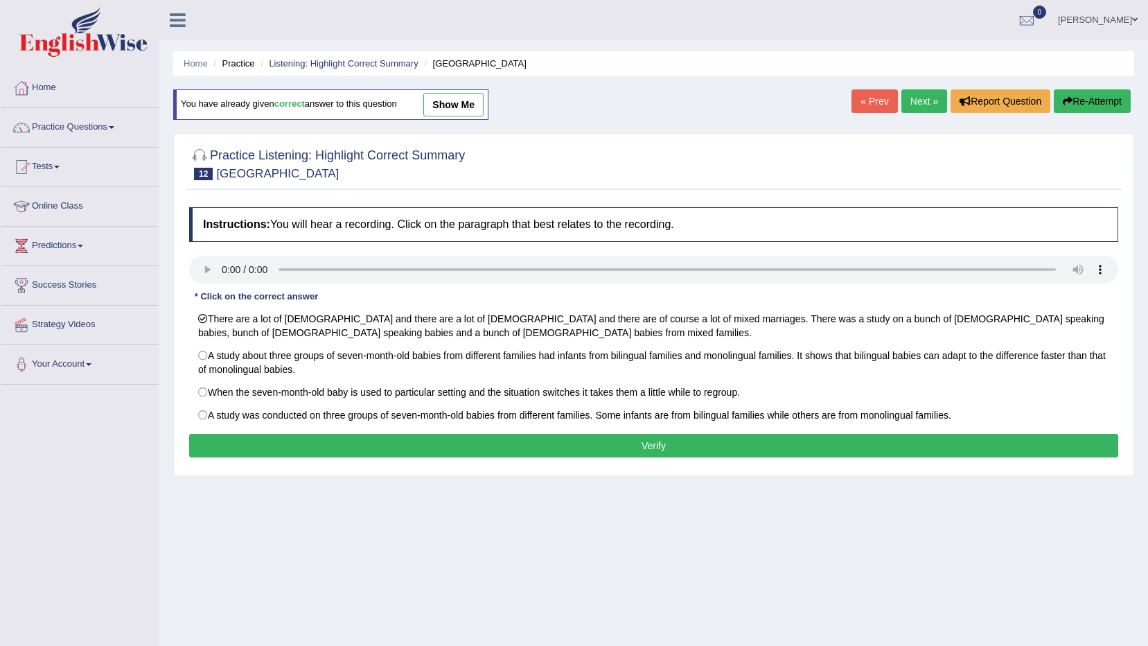
click at [599, 452] on button "Verify" at bounding box center [653, 446] width 929 height 24
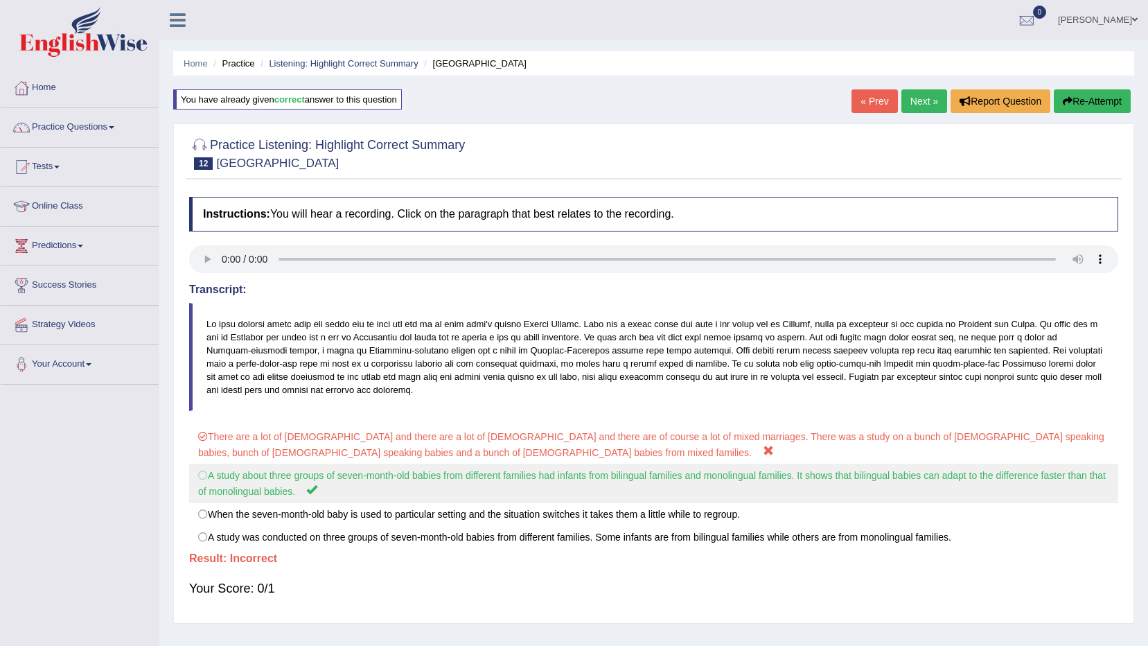
click at [339, 471] on label "A study about three groups of seven-month-old babies from different families ha…" at bounding box center [653, 484] width 929 height 40
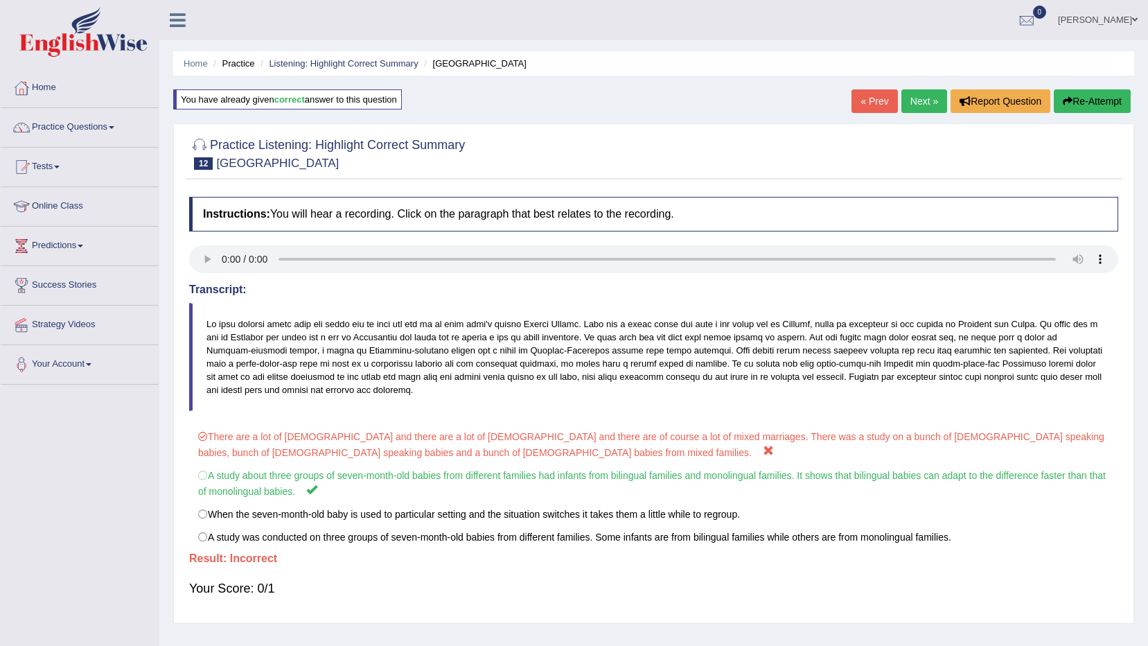
drag, startPoint x: 1093, startPoint y: 101, endPoint x: 1016, endPoint y: 123, distance: 80.1
click at [1092, 101] on button "Re-Attempt" at bounding box center [1092, 101] width 77 height 24
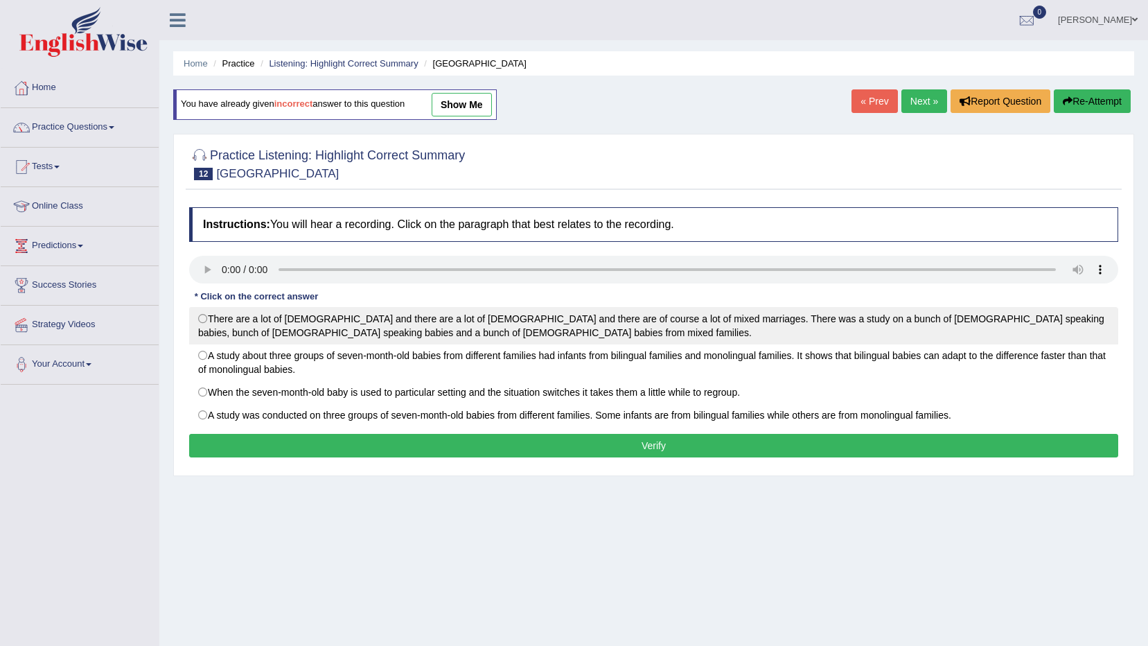
click at [548, 340] on label "There are a lot of Italians and there are a lot of Slovenians and there are of …" at bounding box center [653, 325] width 929 height 37
radio input "true"
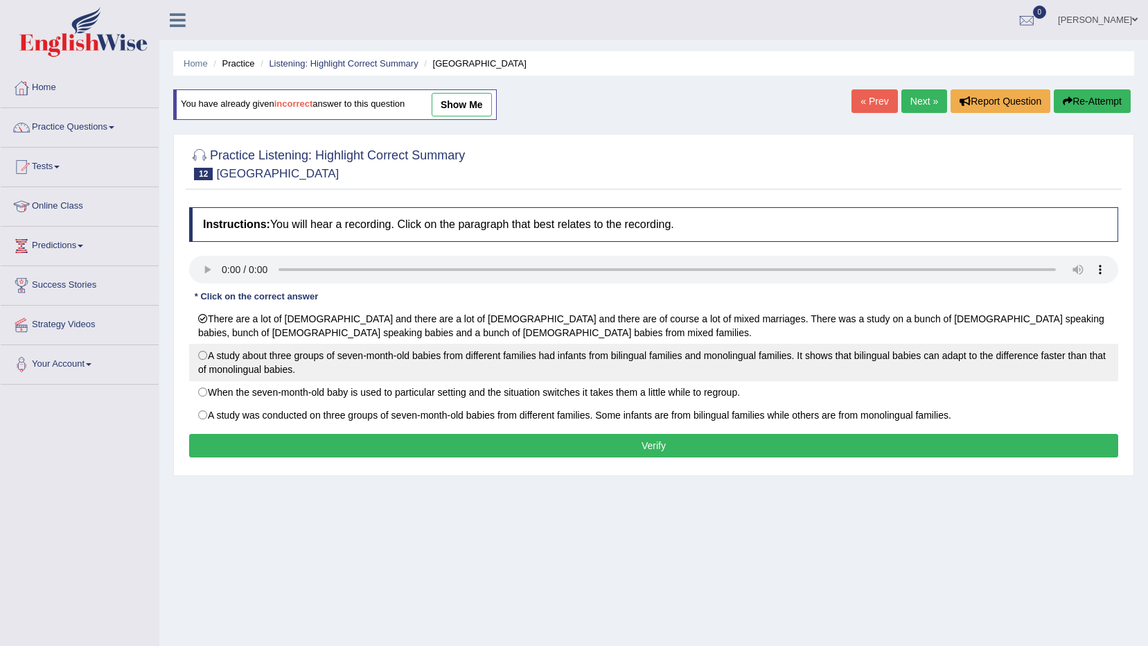
click at [540, 351] on label "A study about three groups of seven-month-old babies from different families ha…" at bounding box center [653, 362] width 929 height 37
radio input "true"
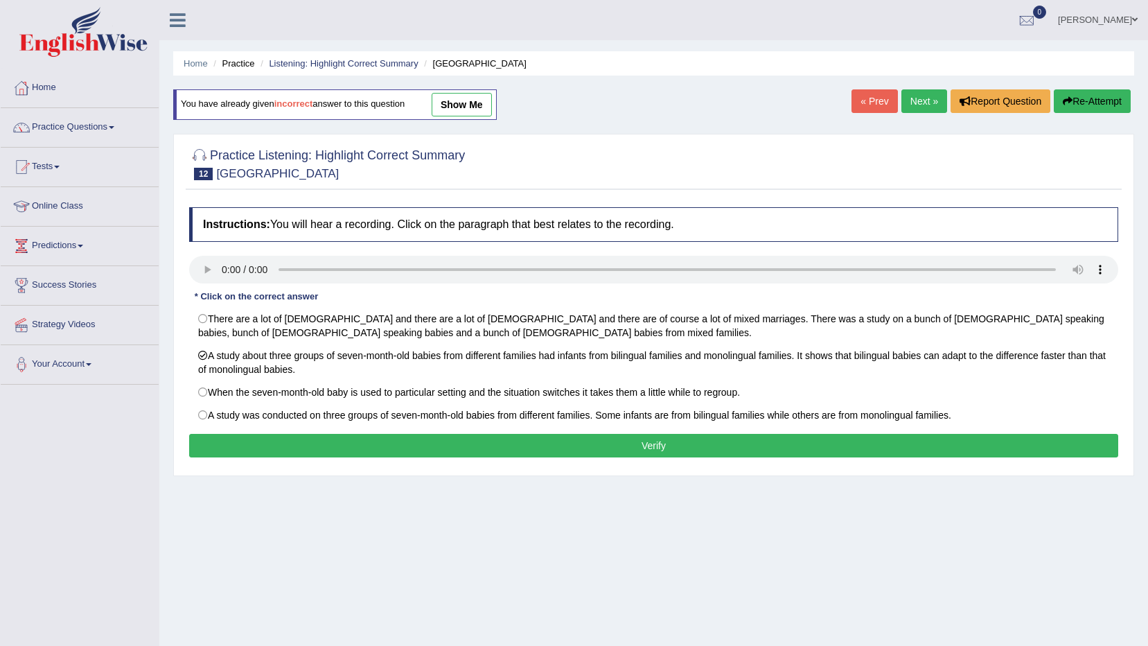
click at [549, 441] on button "Verify" at bounding box center [653, 446] width 929 height 24
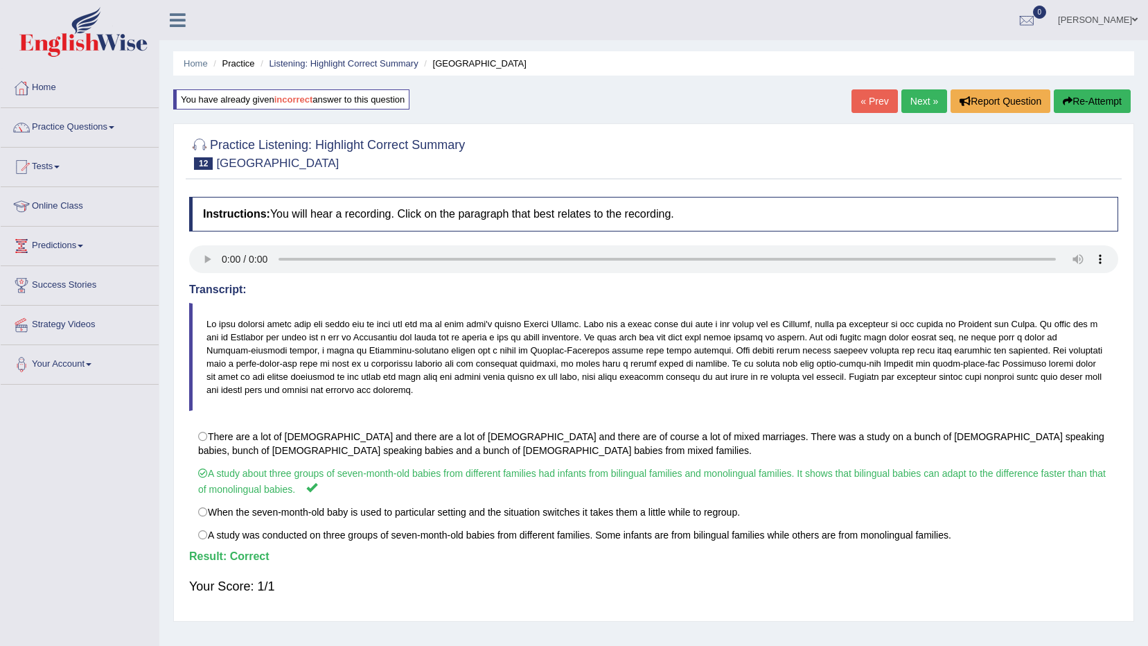
click at [925, 100] on link "Next »" at bounding box center [925, 101] width 46 height 24
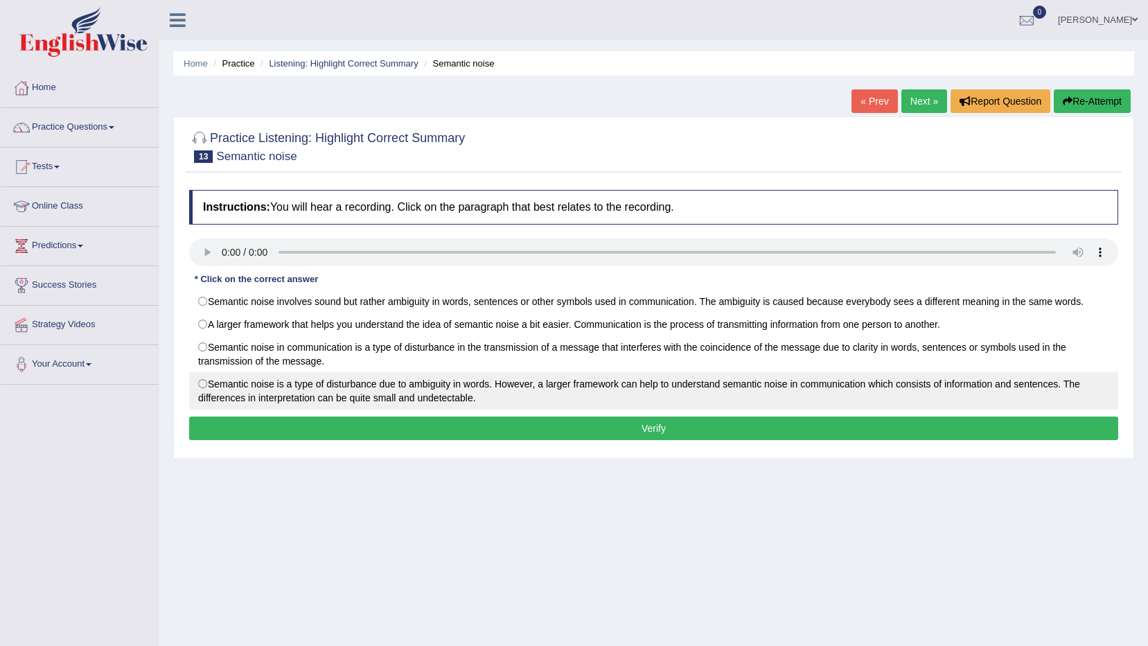
click at [448, 392] on label "Semantic noise is a type of disturbance due to ambiguity in words. However, a l…" at bounding box center [653, 390] width 929 height 37
radio input "true"
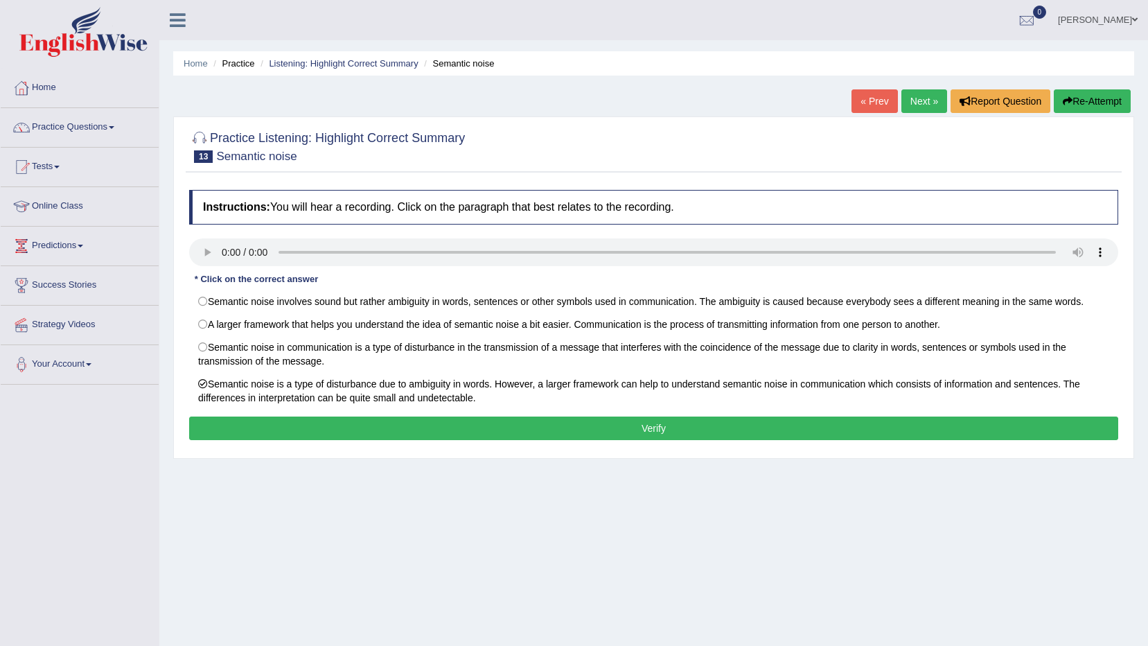
click at [533, 421] on button "Verify" at bounding box center [653, 429] width 929 height 24
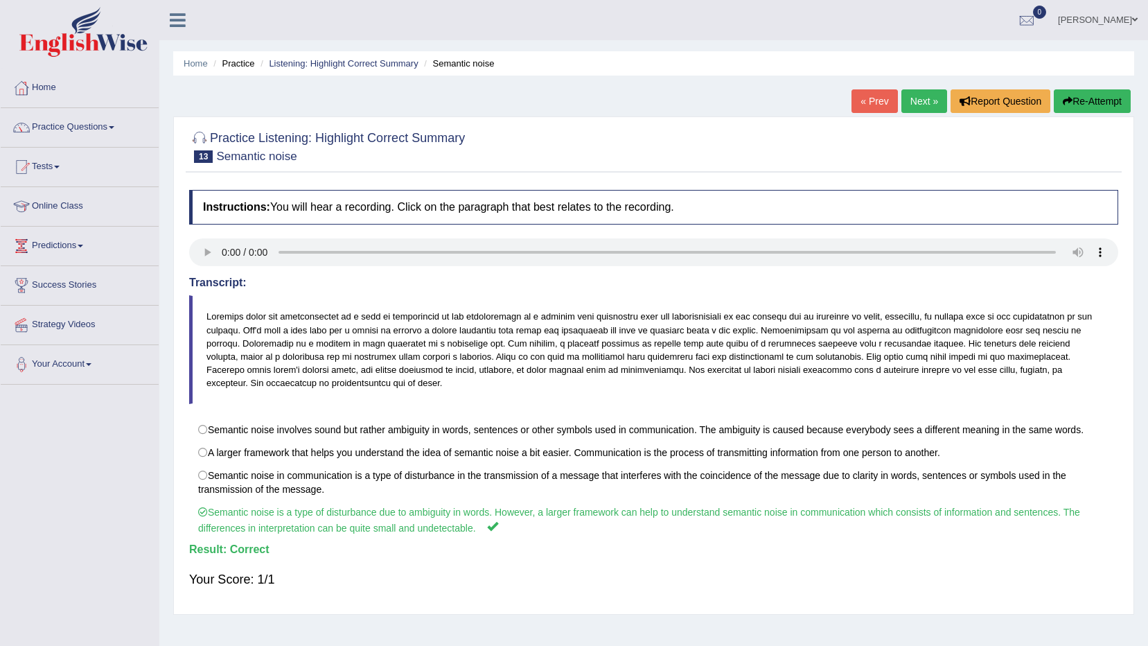
drag, startPoint x: 934, startPoint y: 96, endPoint x: 900, endPoint y: 104, distance: 34.8
click at [932, 96] on link "Next »" at bounding box center [925, 101] width 46 height 24
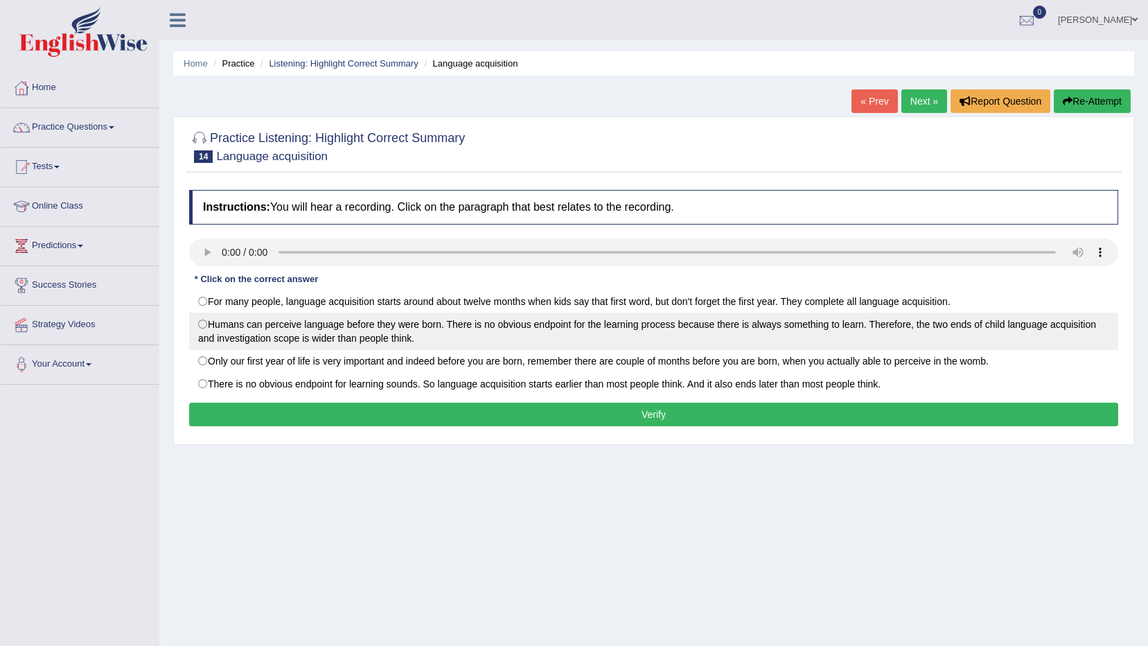
click at [548, 330] on label "Humans can perceive language before they were born. There is no obvious endpoin…" at bounding box center [653, 331] width 929 height 37
radio input "true"
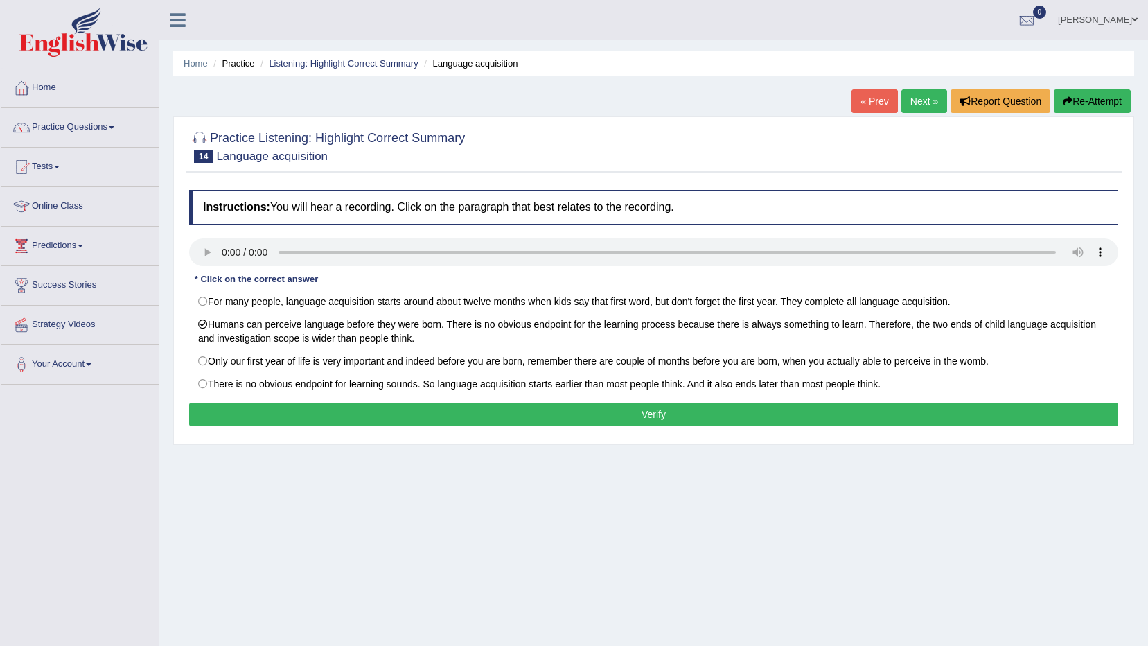
click at [516, 417] on button "Verify" at bounding box center [653, 415] width 929 height 24
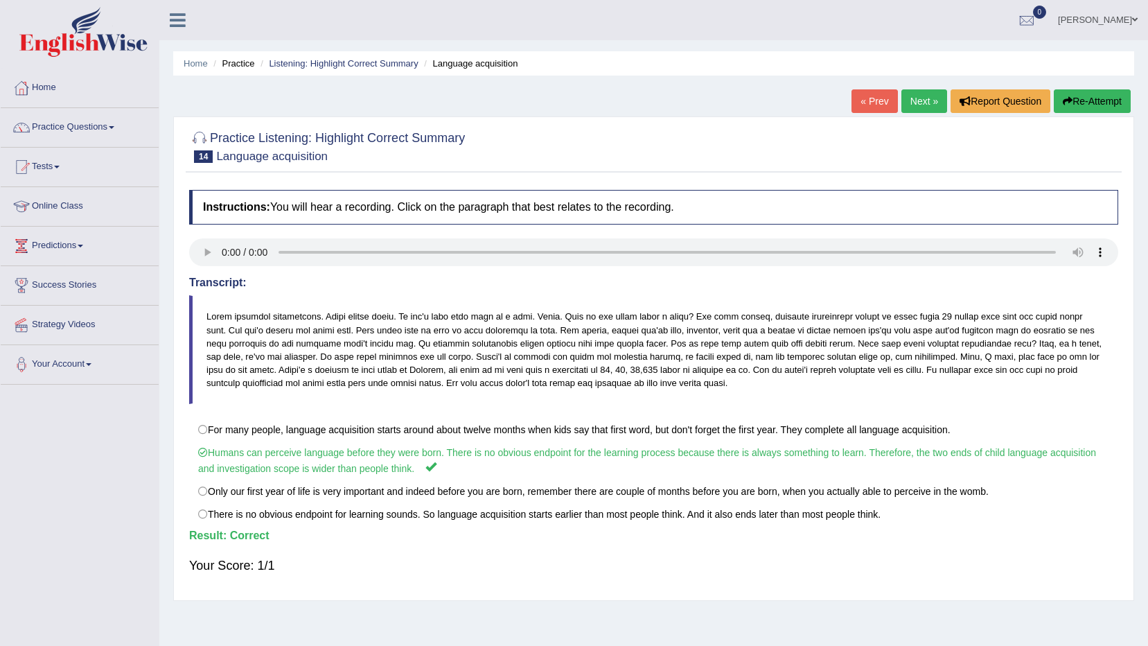
click at [911, 109] on link "Next »" at bounding box center [925, 101] width 46 height 24
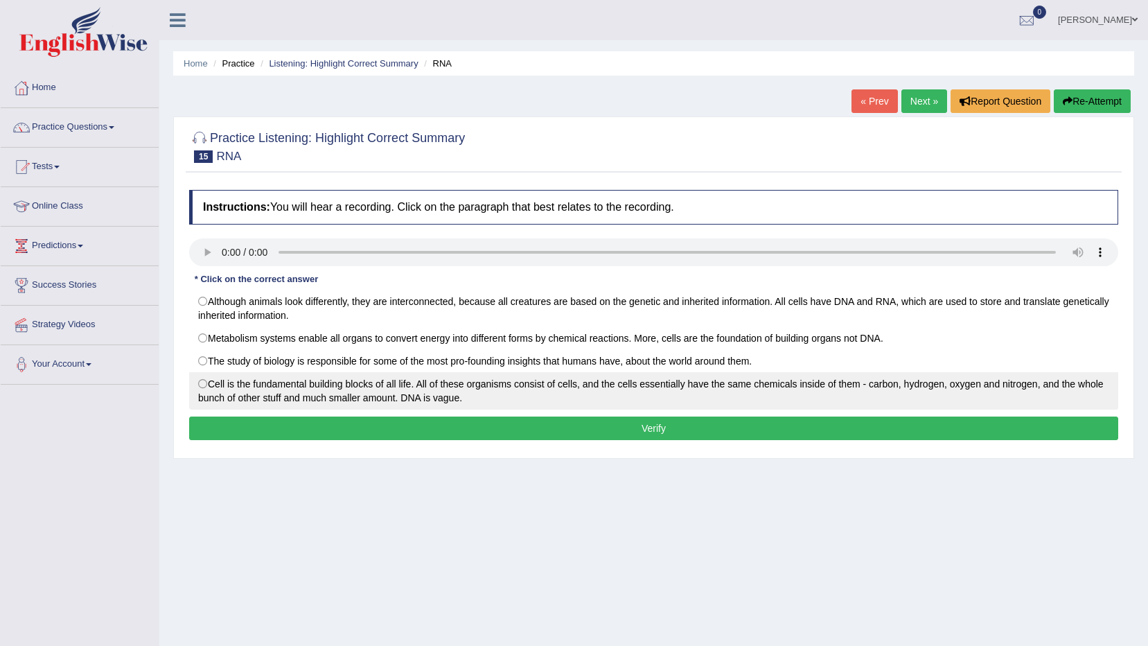
click at [545, 390] on label "Cell is the fundamental building blocks of all life. All of these organisms con…" at bounding box center [653, 390] width 929 height 37
radio input "true"
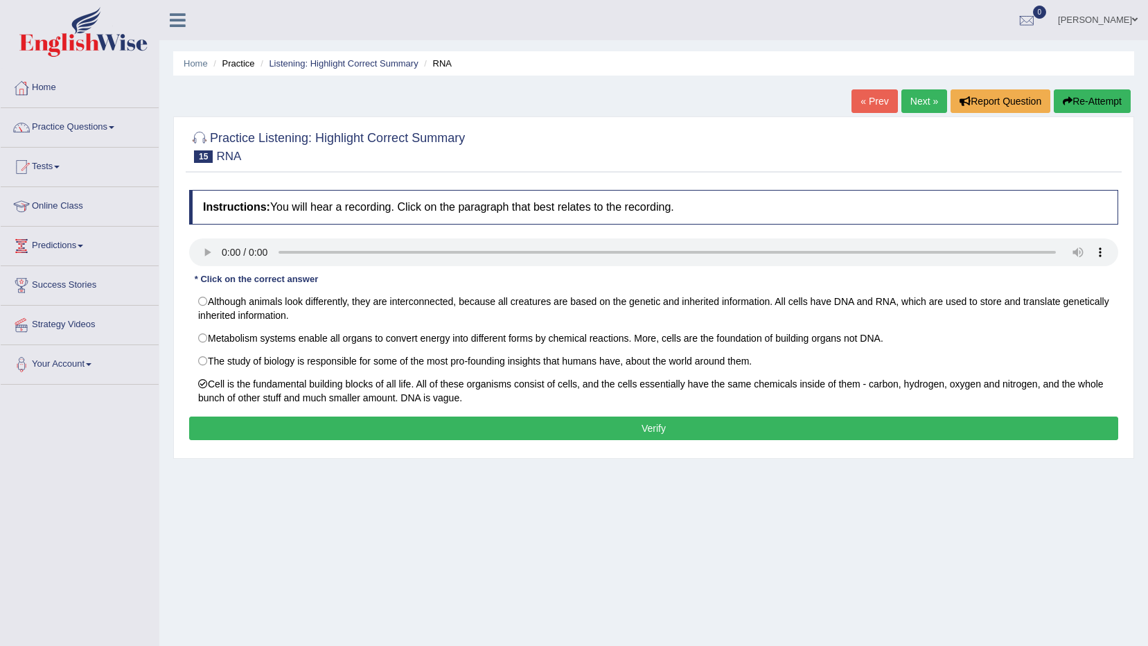
click at [585, 429] on button "Verify" at bounding box center [653, 429] width 929 height 24
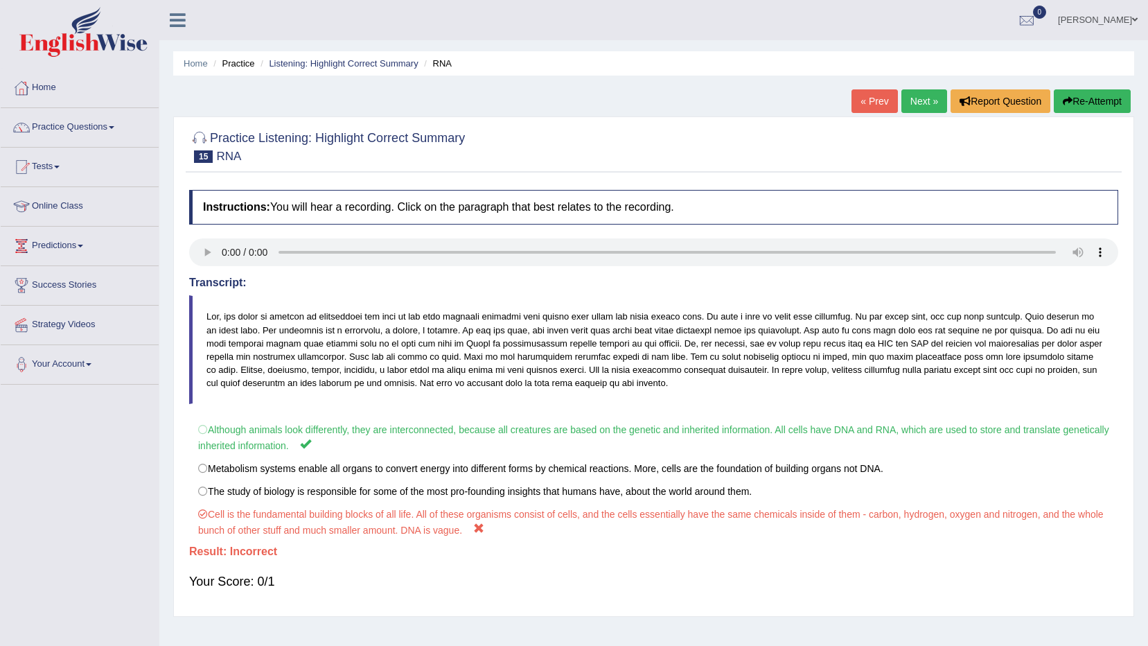
click at [932, 103] on link "Next »" at bounding box center [925, 101] width 46 height 24
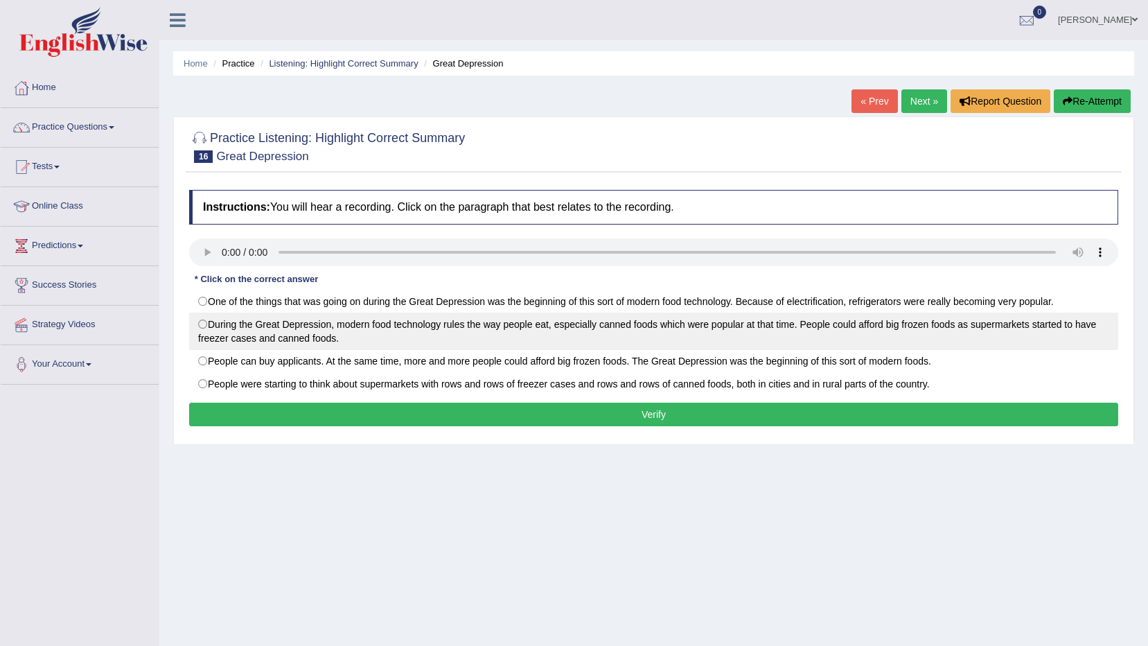
click at [786, 322] on label "During the Great Depression, modern food technology rules the way people eat, e…" at bounding box center [653, 331] width 929 height 37
radio input "true"
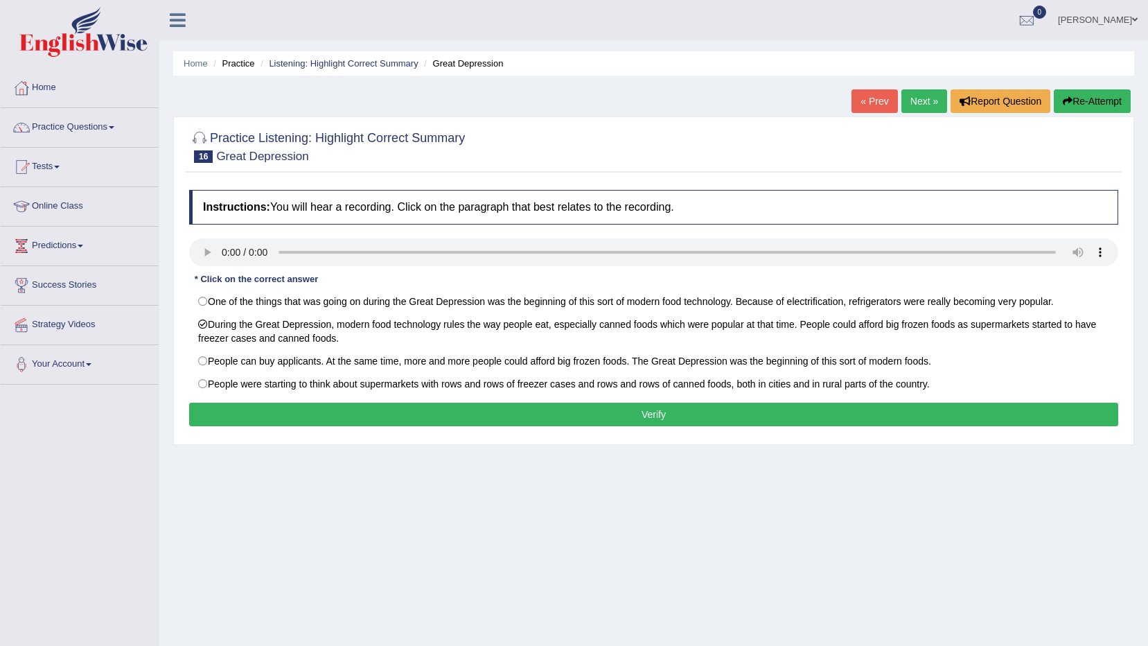
click at [758, 415] on button "Verify" at bounding box center [653, 415] width 929 height 24
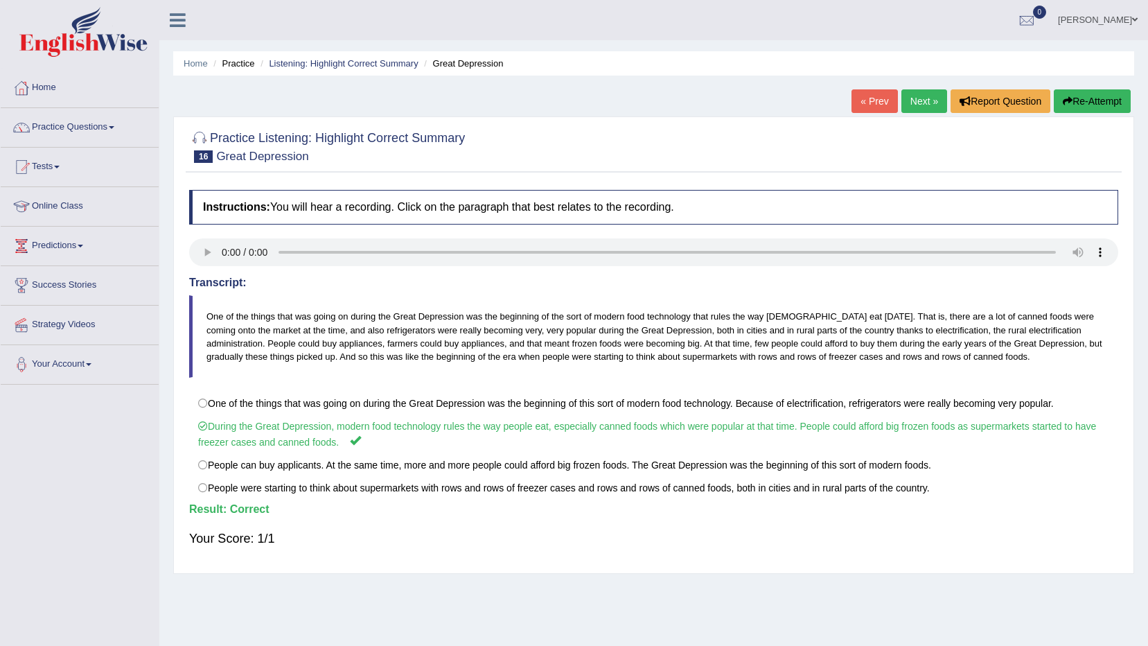
click at [934, 108] on link "Next »" at bounding box center [925, 101] width 46 height 24
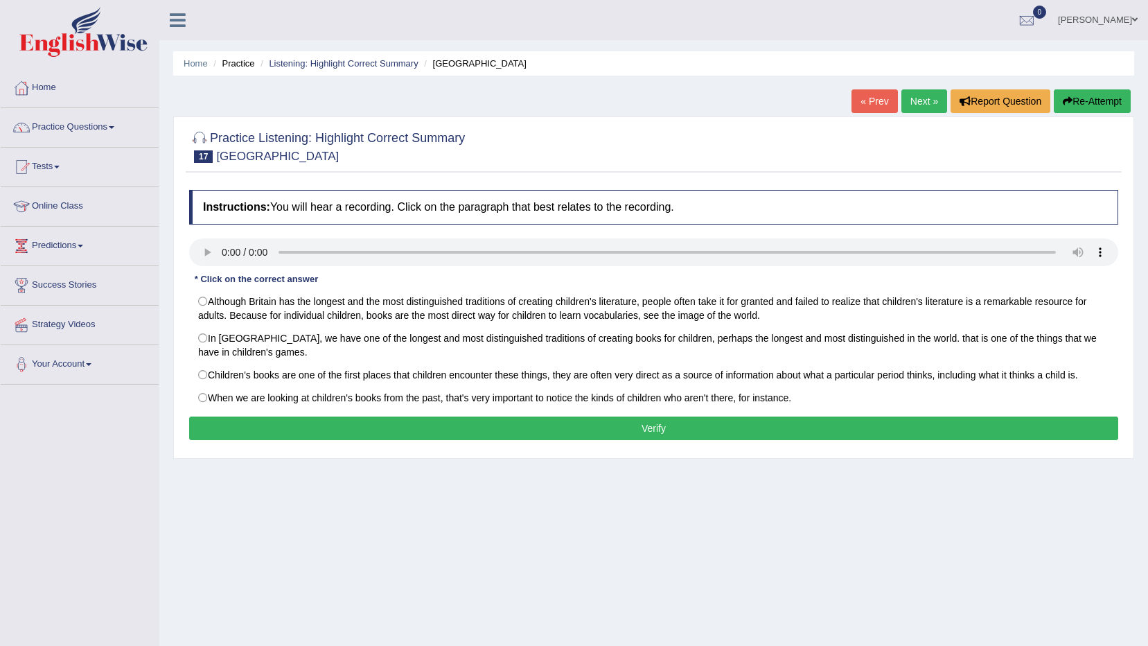
scroll to position [82, 0]
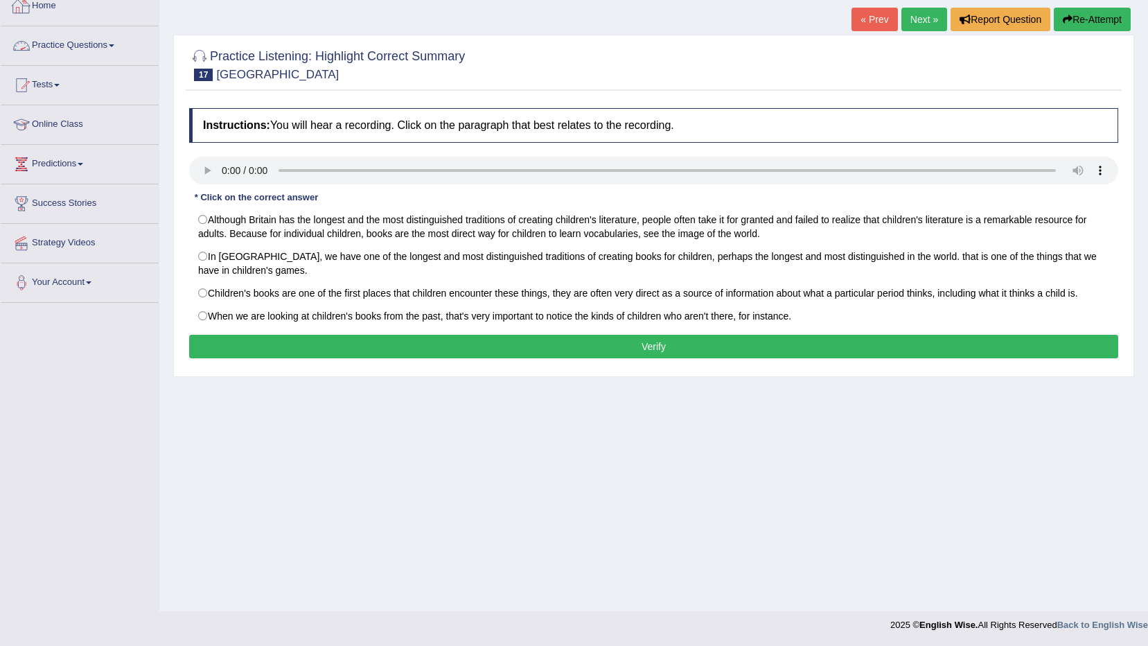
click at [77, 57] on link "Practice Questions" at bounding box center [80, 43] width 158 height 35
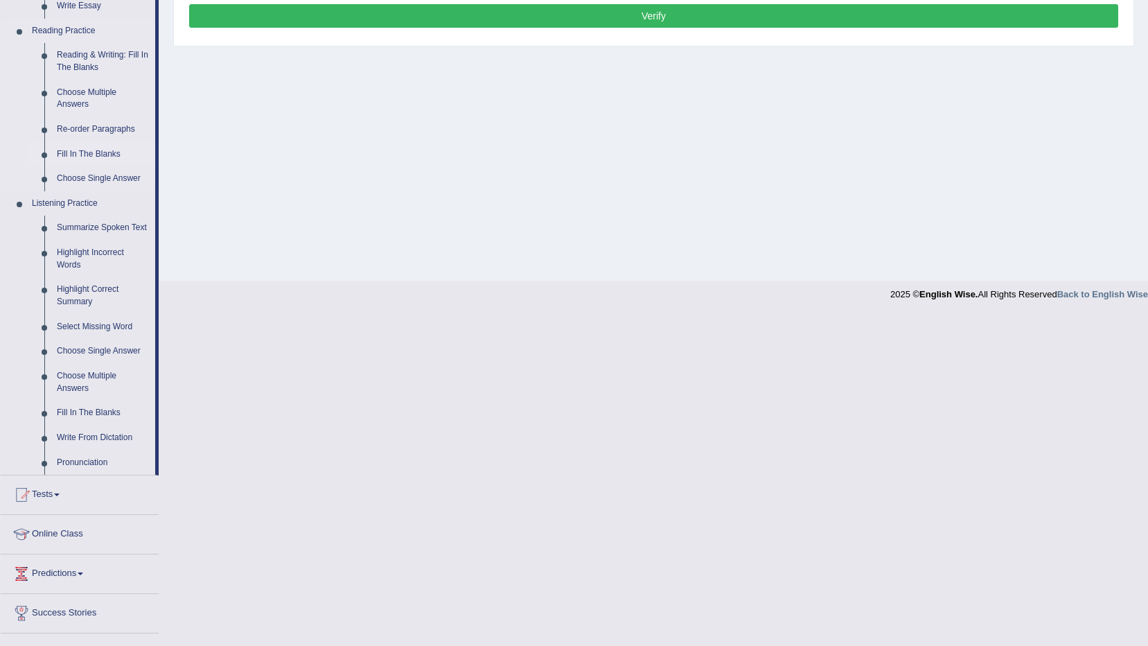
scroll to position [428, 0]
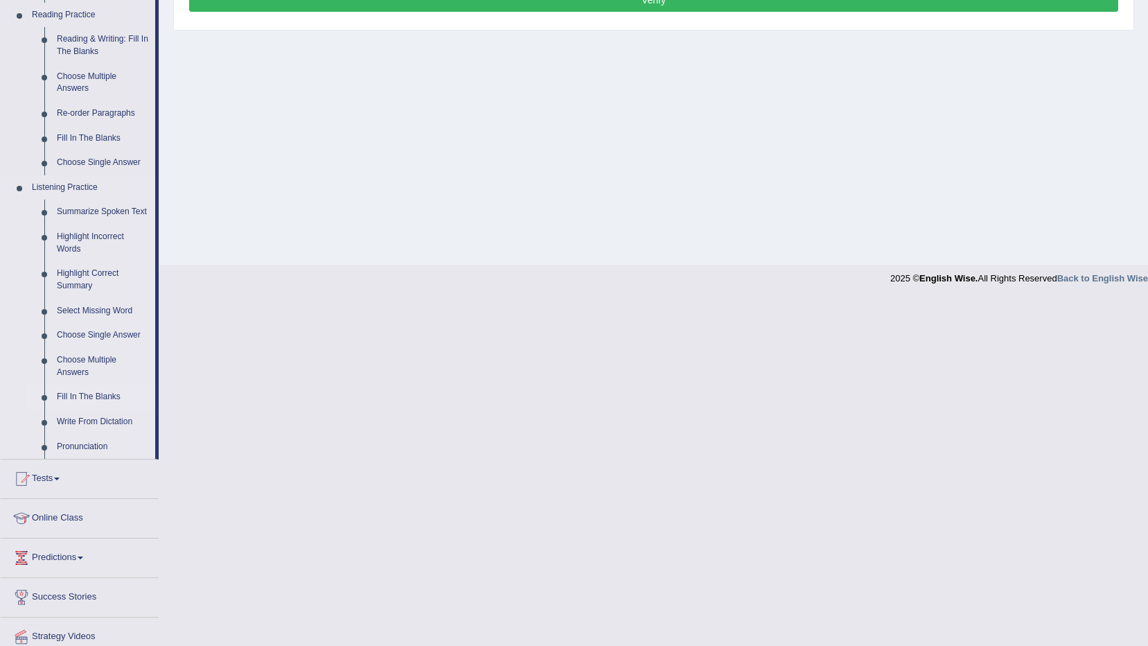
click at [84, 392] on link "Fill In The Blanks" at bounding box center [103, 397] width 105 height 25
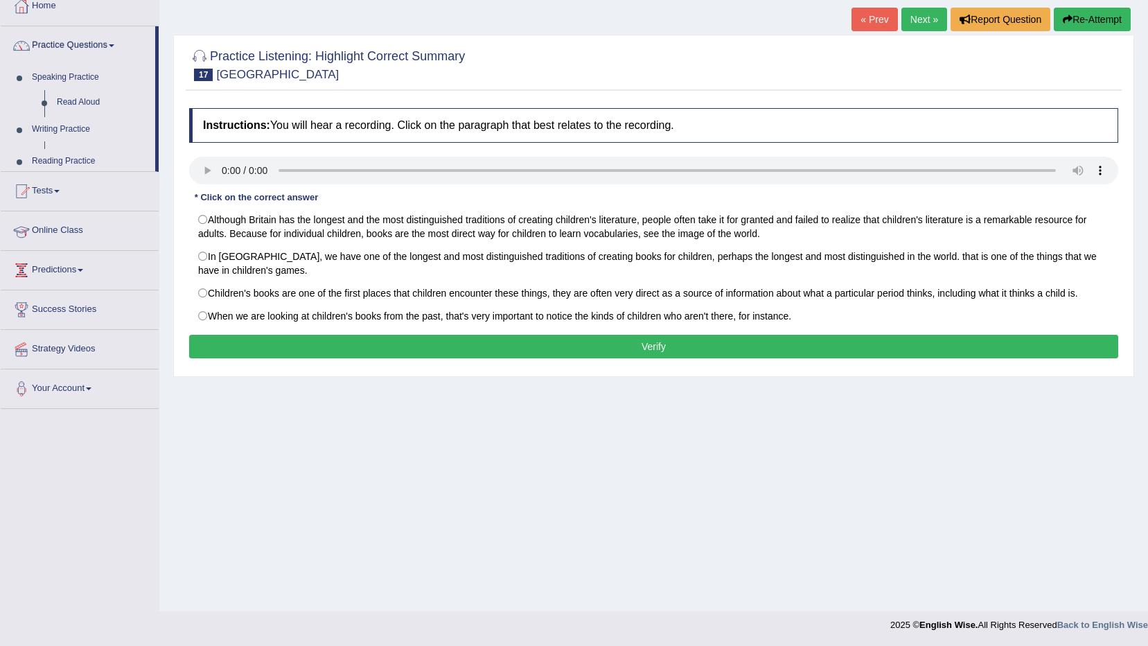
scroll to position [82, 0]
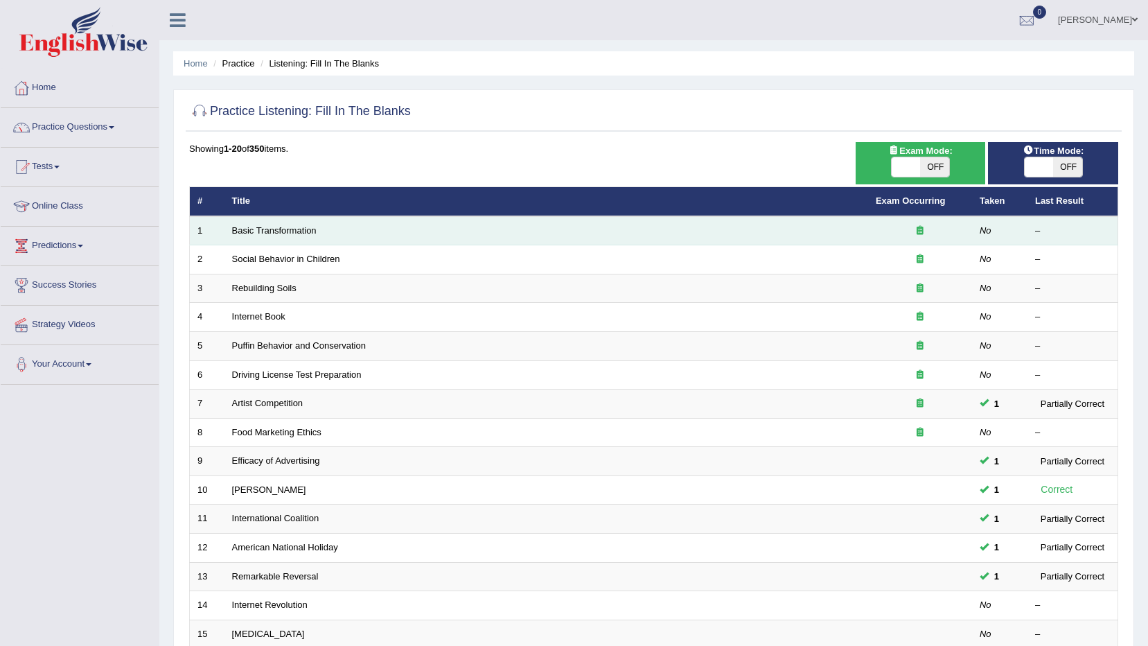
click at [921, 229] on icon at bounding box center [920, 230] width 7 height 9
click at [280, 226] on link "Basic Transformation" at bounding box center [274, 230] width 85 height 10
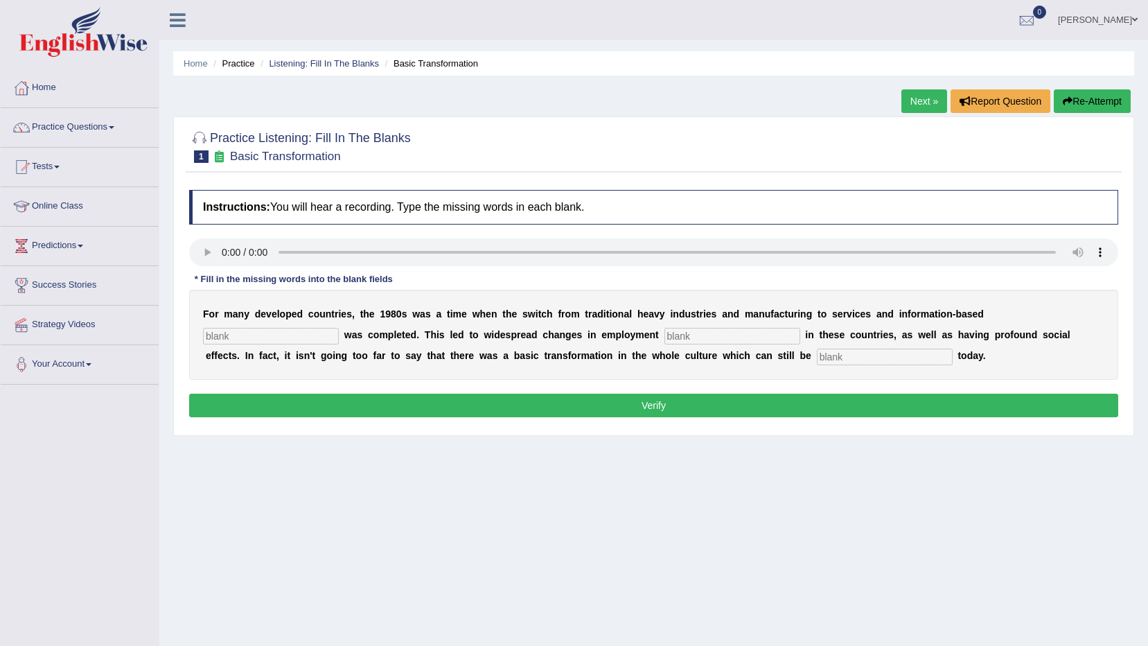
click at [339, 328] on input "text" at bounding box center [271, 336] width 136 height 17
type input "enterprise"
click at [665, 333] on input "text" at bounding box center [733, 336] width 136 height 17
type input "patttern"
click at [817, 356] on input "text" at bounding box center [885, 357] width 136 height 17
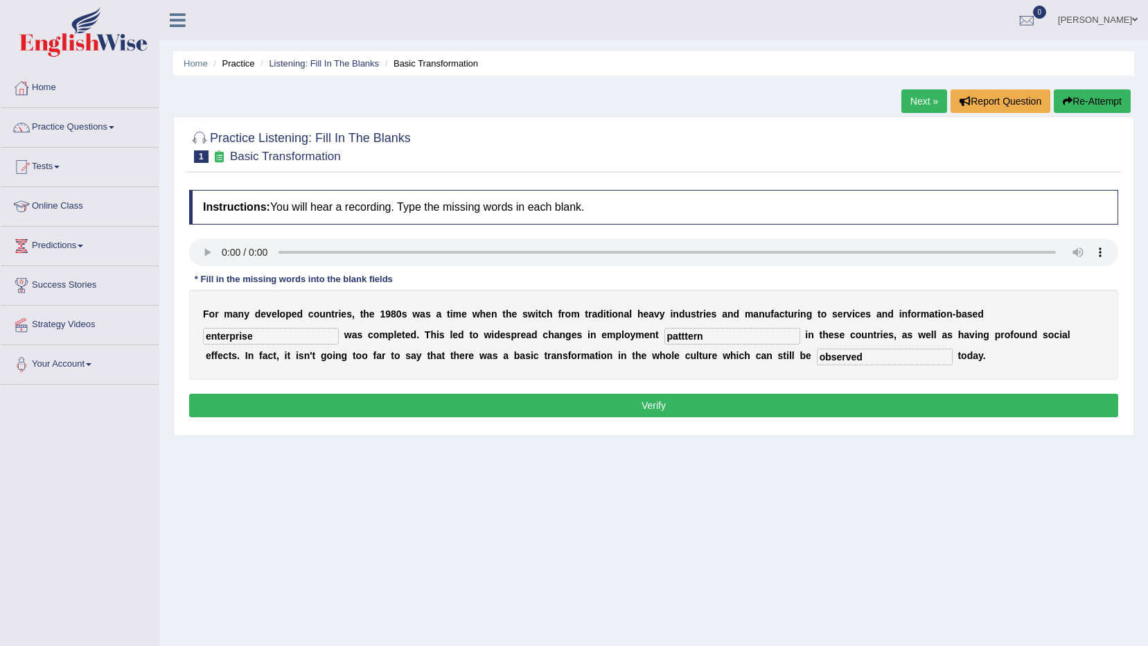
type input "observed"
click at [665, 329] on input "patttern" at bounding box center [733, 336] width 136 height 17
type input "pattern"
click at [920, 399] on button "Verify" at bounding box center [653, 406] width 929 height 24
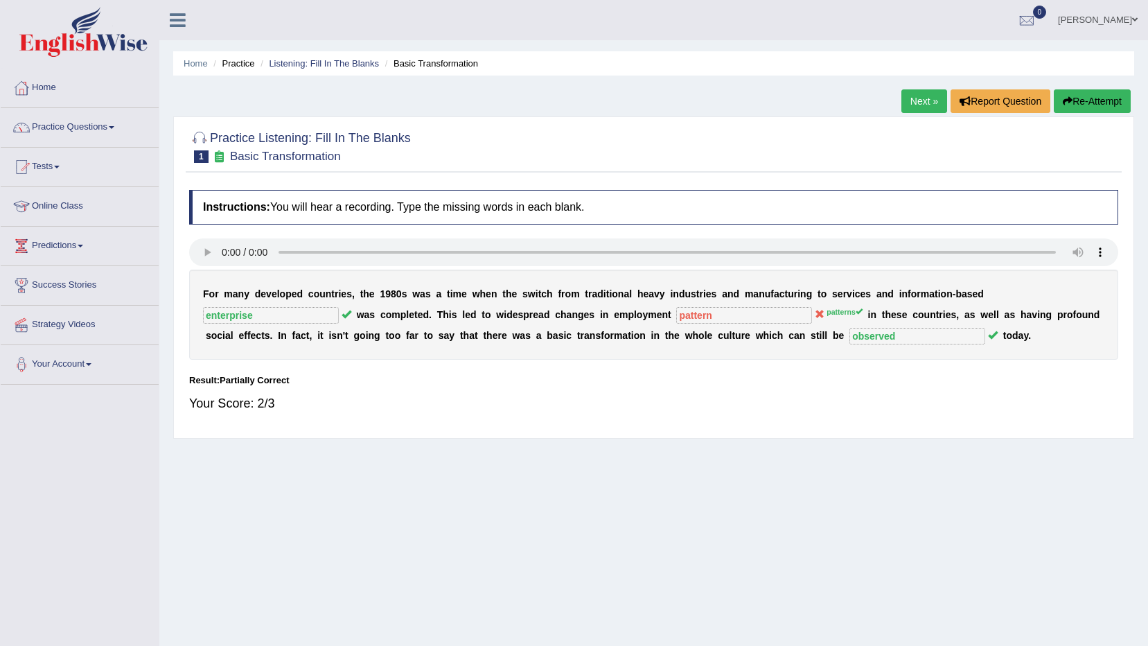
click at [927, 105] on link "Next »" at bounding box center [925, 101] width 46 height 24
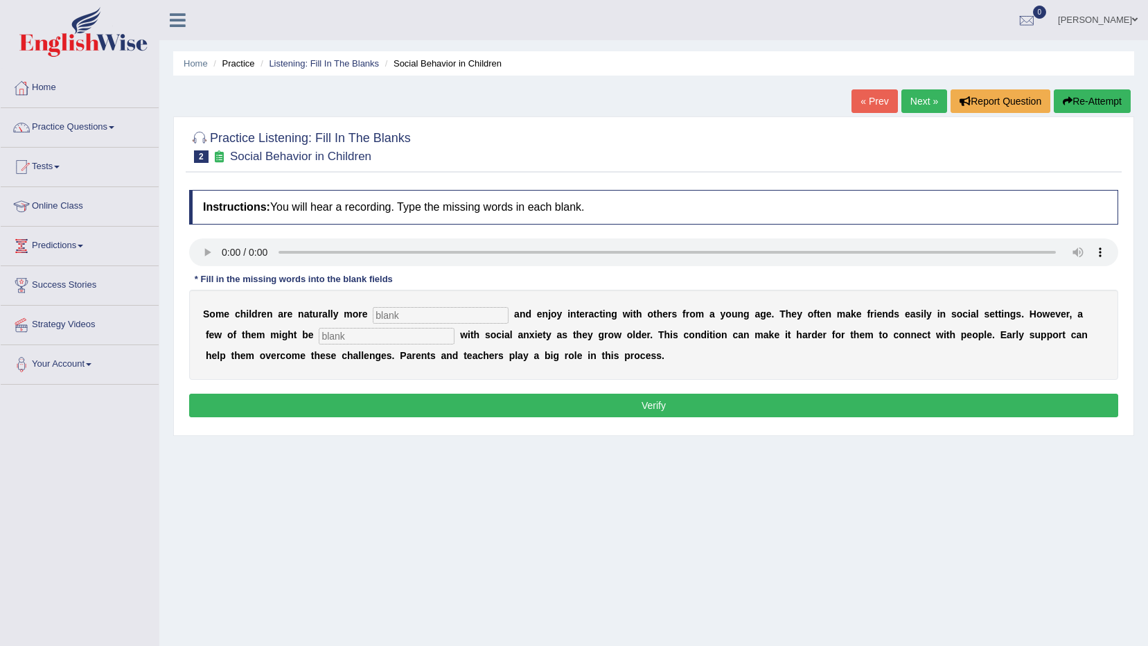
click at [446, 322] on input "text" at bounding box center [441, 315] width 136 height 17
type input "sociable"
click at [335, 335] on input "text" at bounding box center [387, 336] width 136 height 17
type input "diagnosed"
click at [690, 405] on button "Verify" at bounding box center [653, 406] width 929 height 24
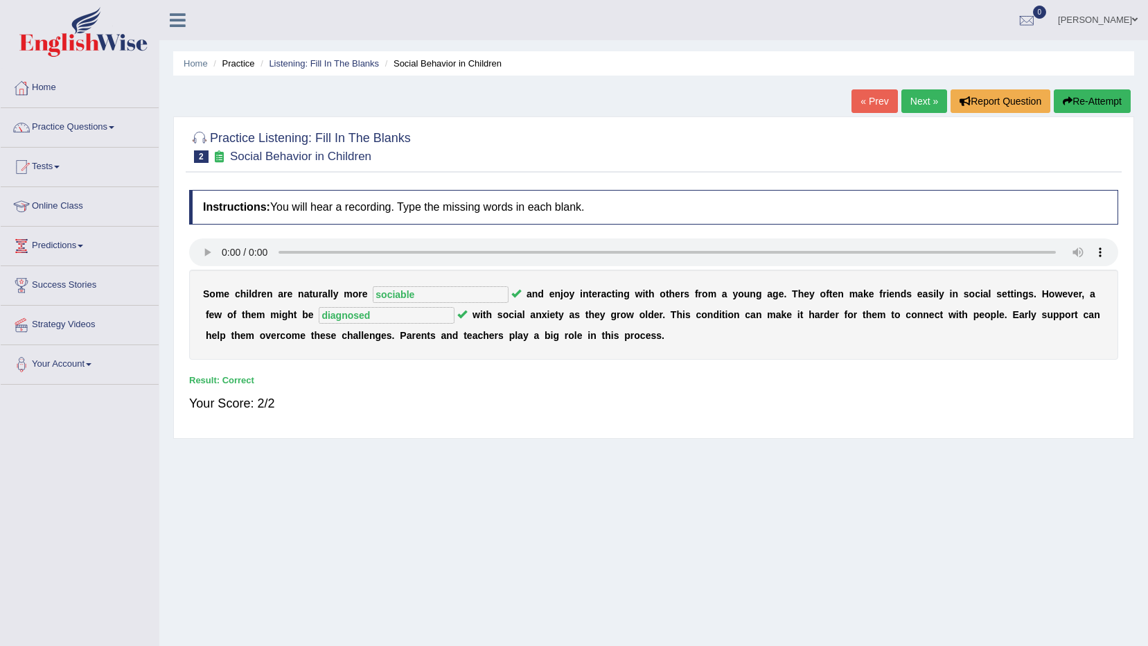
click at [942, 107] on link "Next »" at bounding box center [925, 101] width 46 height 24
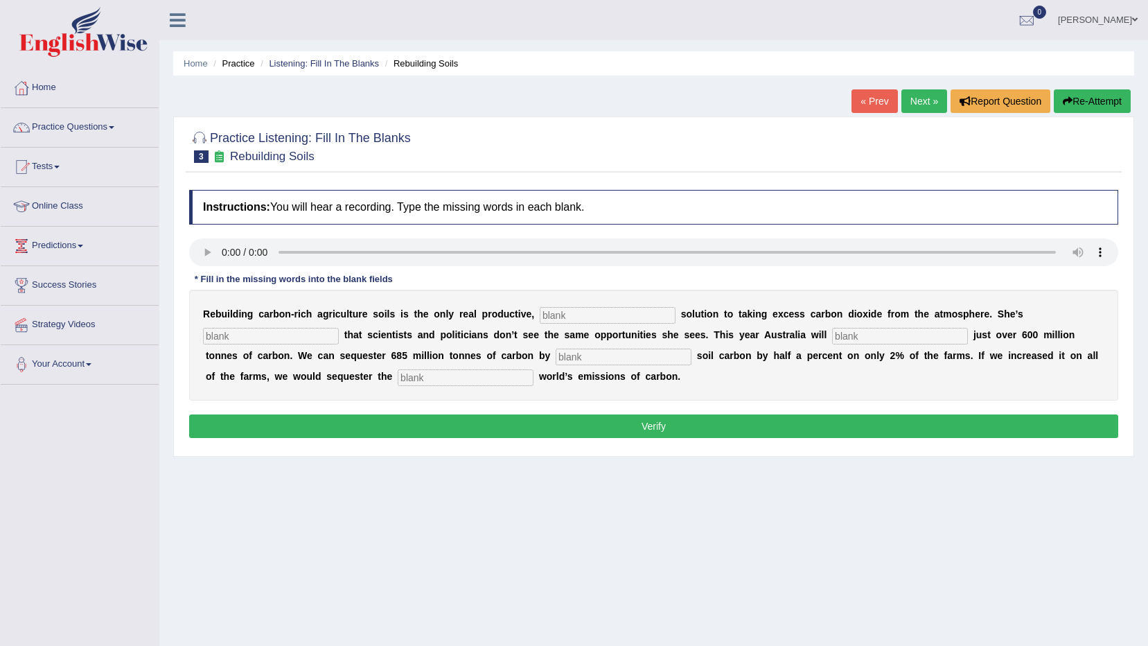
click at [540, 313] on input "text" at bounding box center [608, 315] width 136 height 17
type input "permanent"
click at [832, 342] on input "text" at bounding box center [900, 336] width 136 height 17
click at [339, 328] on input "text" at bounding box center [271, 336] width 136 height 17
type input "fratrated"
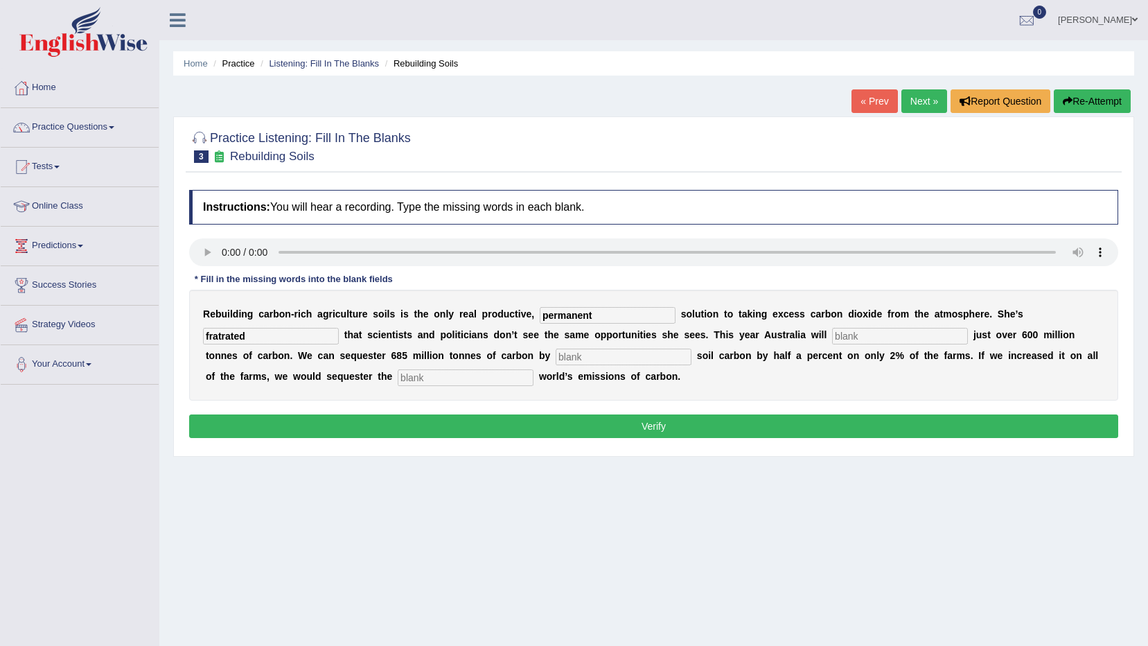
click at [832, 331] on input "text" at bounding box center [900, 336] width 136 height 17
type input "emit"
click at [556, 356] on input "text" at bounding box center [624, 357] width 136 height 17
type input "increasing"
click at [398, 373] on input "text" at bounding box center [466, 377] width 136 height 17
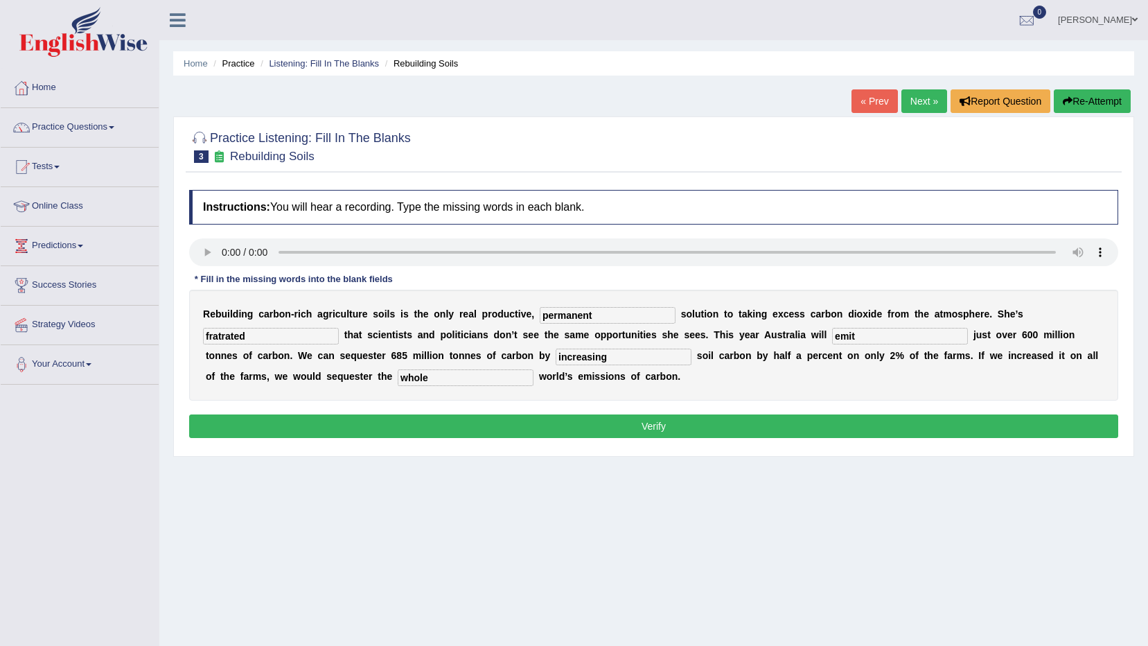
type input "whole"
click at [339, 328] on input "fratrated" at bounding box center [271, 336] width 136 height 17
type input "frustrated"
click at [642, 424] on button "Verify" at bounding box center [653, 426] width 929 height 24
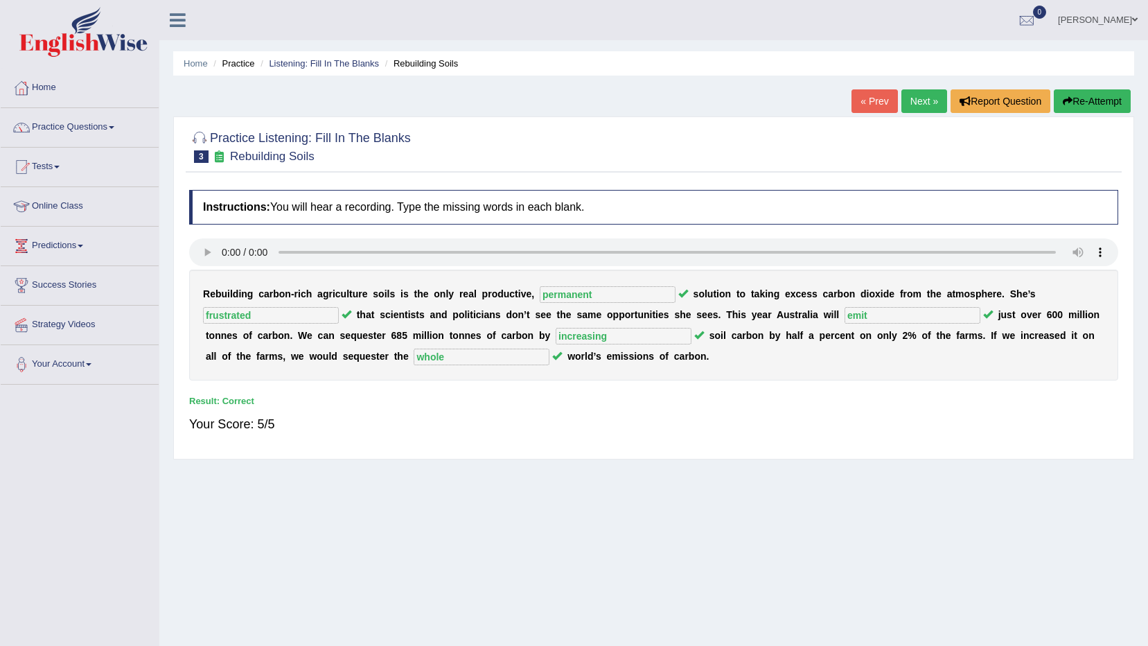
click at [936, 96] on link "Next »" at bounding box center [925, 101] width 46 height 24
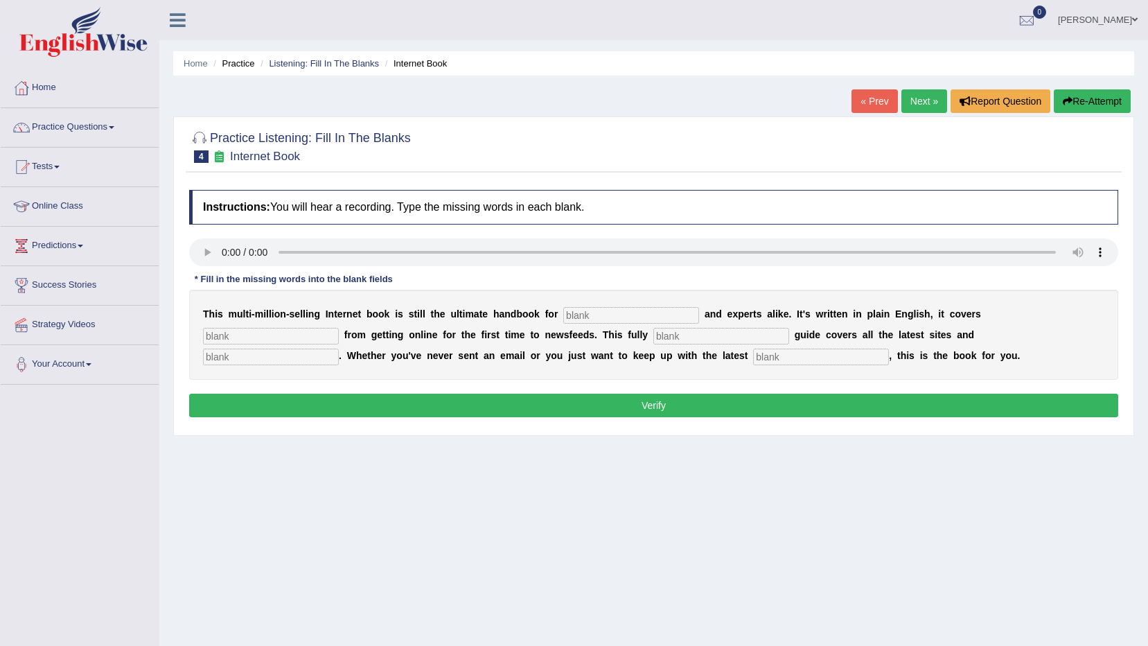
click at [563, 310] on input "text" at bounding box center [631, 315] width 136 height 17
click at [571, 310] on input "text" at bounding box center [631, 315] width 136 height 17
type input "novoices"
click at [339, 328] on input "text" at bounding box center [271, 336] width 136 height 17
type input "everything"
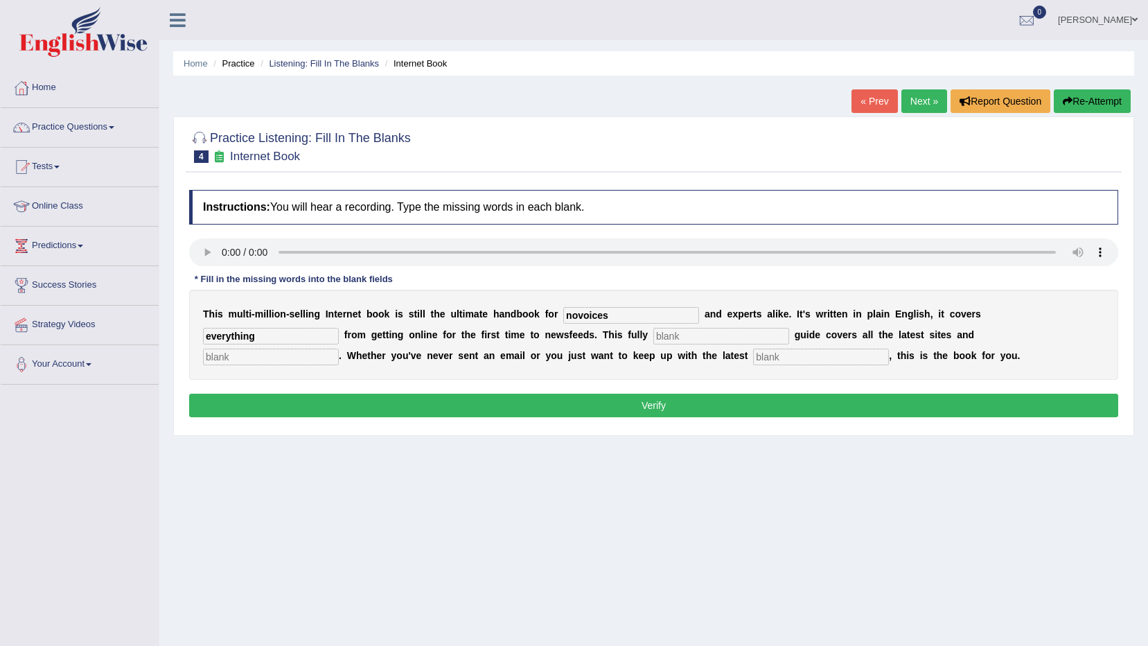
click at [654, 333] on input "text" at bounding box center [722, 336] width 136 height 17
type input "revise"
click at [339, 349] on input "text" at bounding box center [271, 357] width 136 height 17
type input "crazes"
click at [753, 353] on input "text" at bounding box center [821, 357] width 136 height 17
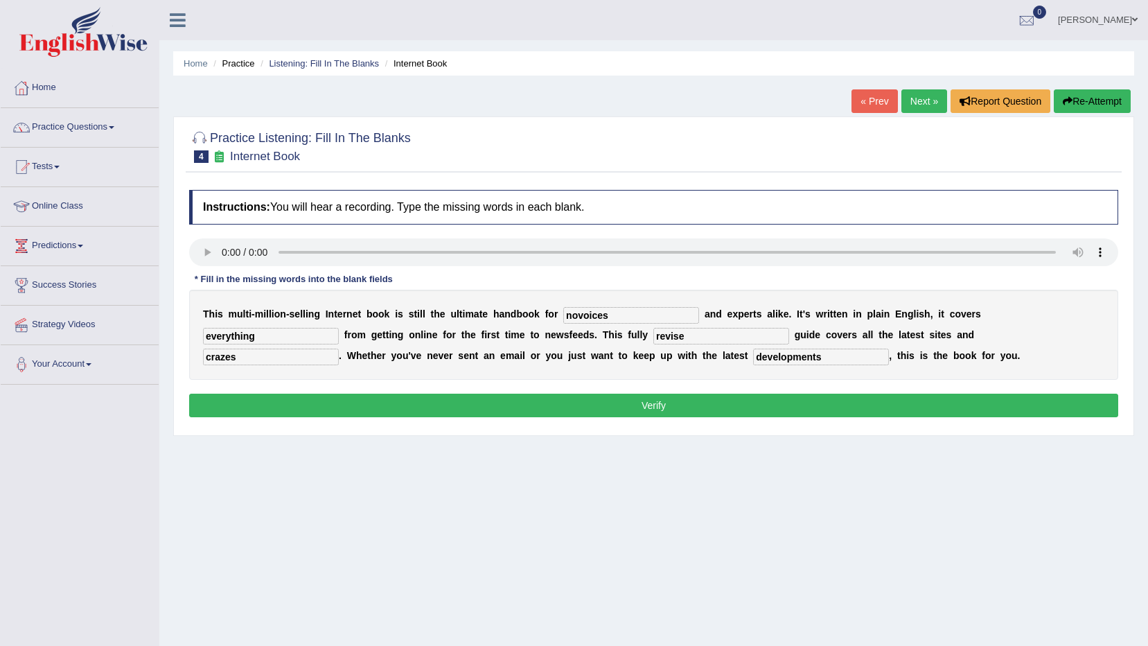
type input "developments"
click at [712, 397] on button "Verify" at bounding box center [653, 406] width 929 height 24
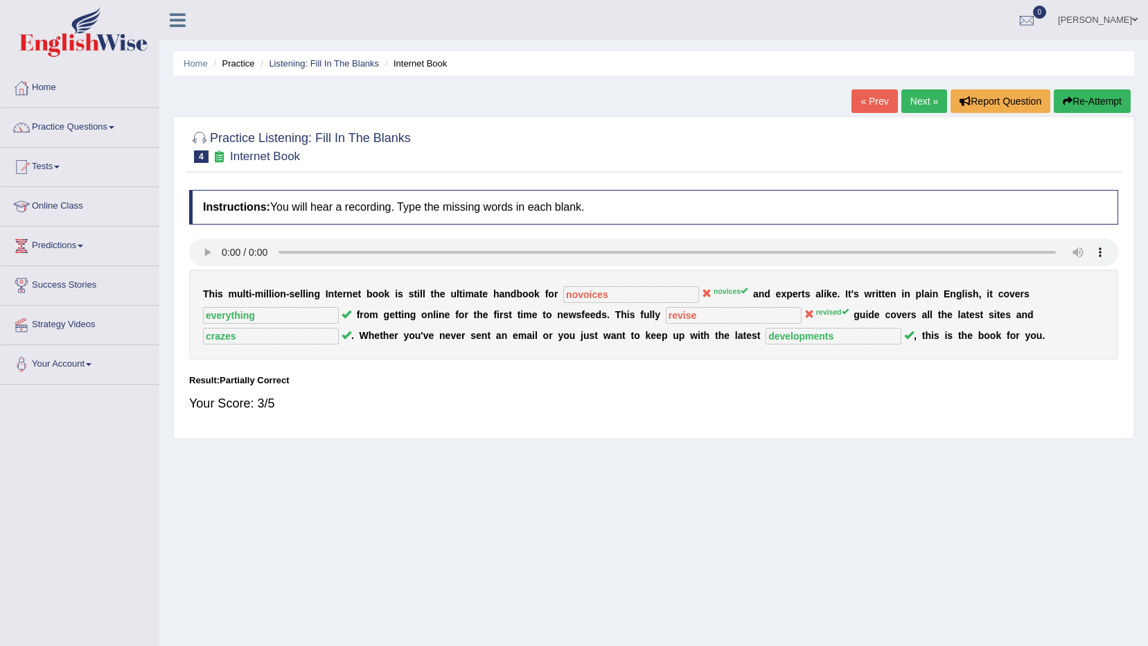
click at [929, 105] on link "Next »" at bounding box center [925, 101] width 46 height 24
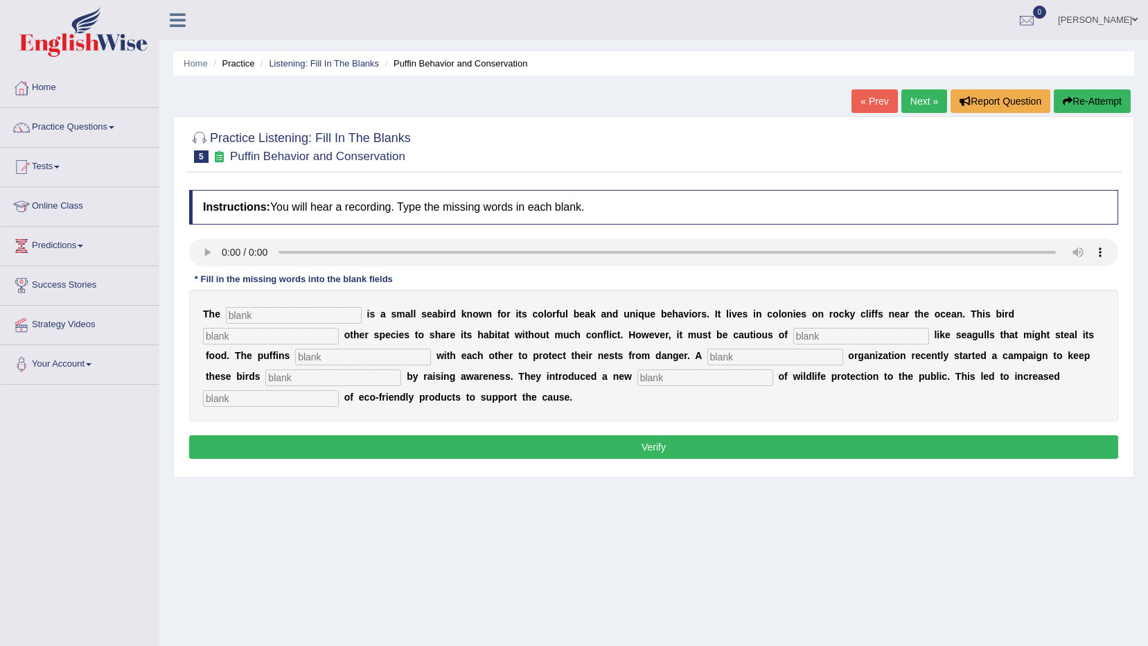
click at [268, 308] on input "text" at bounding box center [294, 315] width 136 height 17
click at [250, 320] on input "text" at bounding box center [294, 315] width 136 height 17
type input "puffin"
click at [339, 328] on input "text" at bounding box center [271, 336] width 136 height 17
type input "allows"
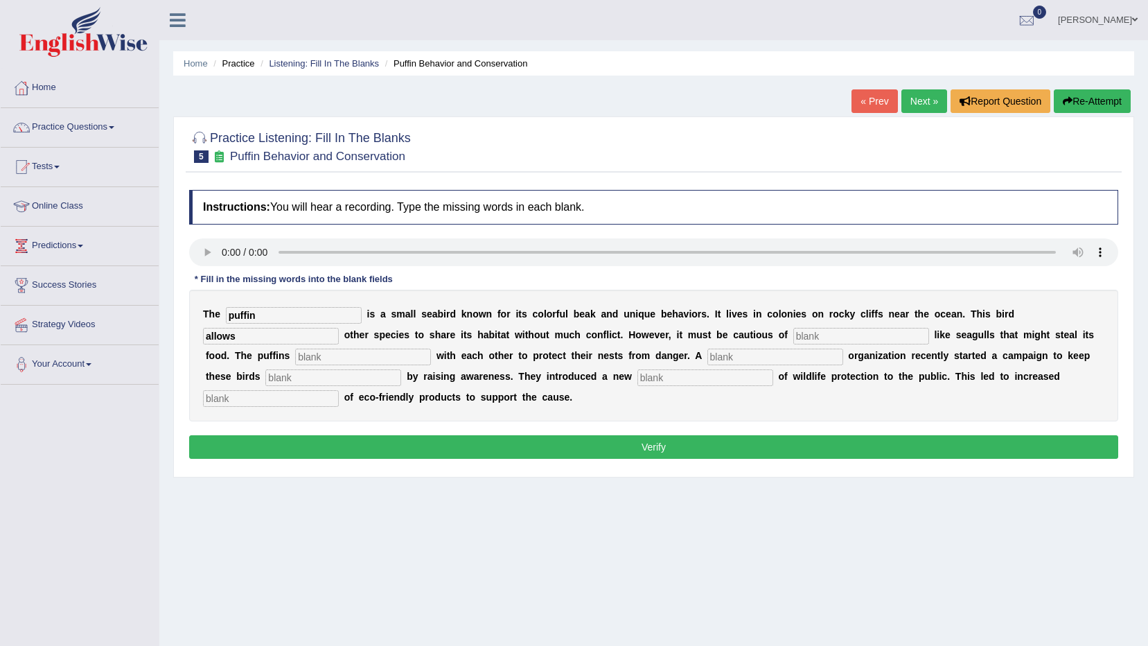
click at [794, 332] on input "text" at bounding box center [862, 336] width 136 height 17
type input "predators"
click at [295, 355] on input "text" at bounding box center [363, 357] width 136 height 17
type input "sooperate"
click at [651, 367] on div "T h e puffin i s a s m a l l s e a b i r d k n o w n f o r i t s c o l o r f u …" at bounding box center [653, 356] width 929 height 132
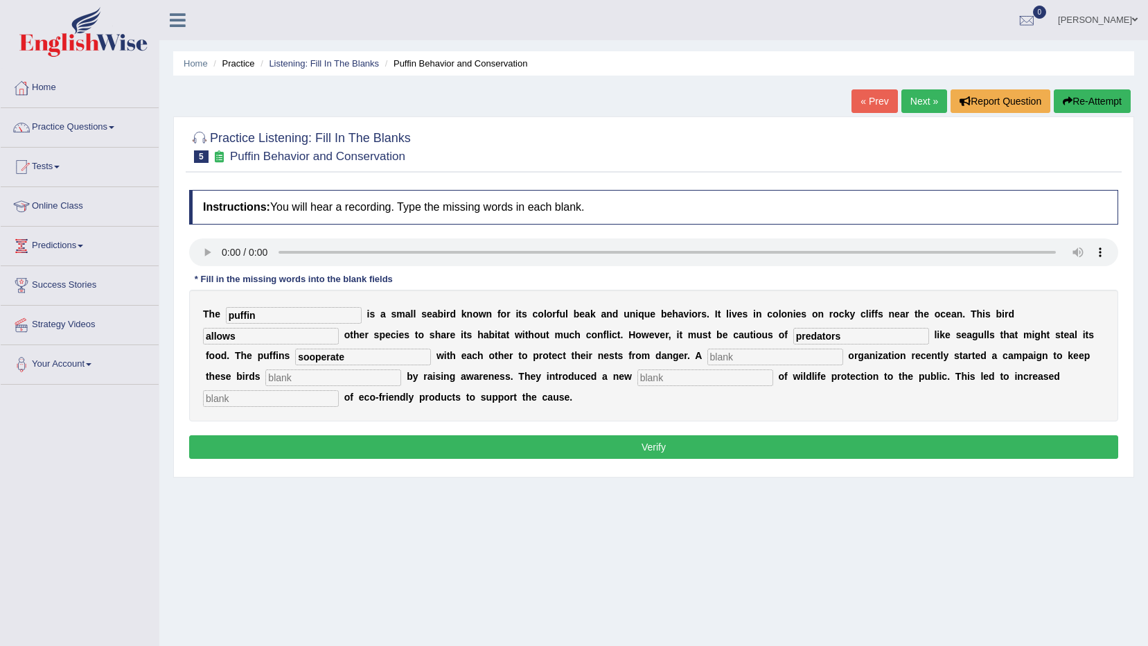
click at [708, 354] on input "text" at bounding box center [776, 357] width 136 height 17
type input "sopertae"
click at [339, 390] on input "text" at bounding box center [271, 398] width 136 height 17
type input "consumtion"
click at [265, 377] on input "text" at bounding box center [333, 377] width 136 height 17
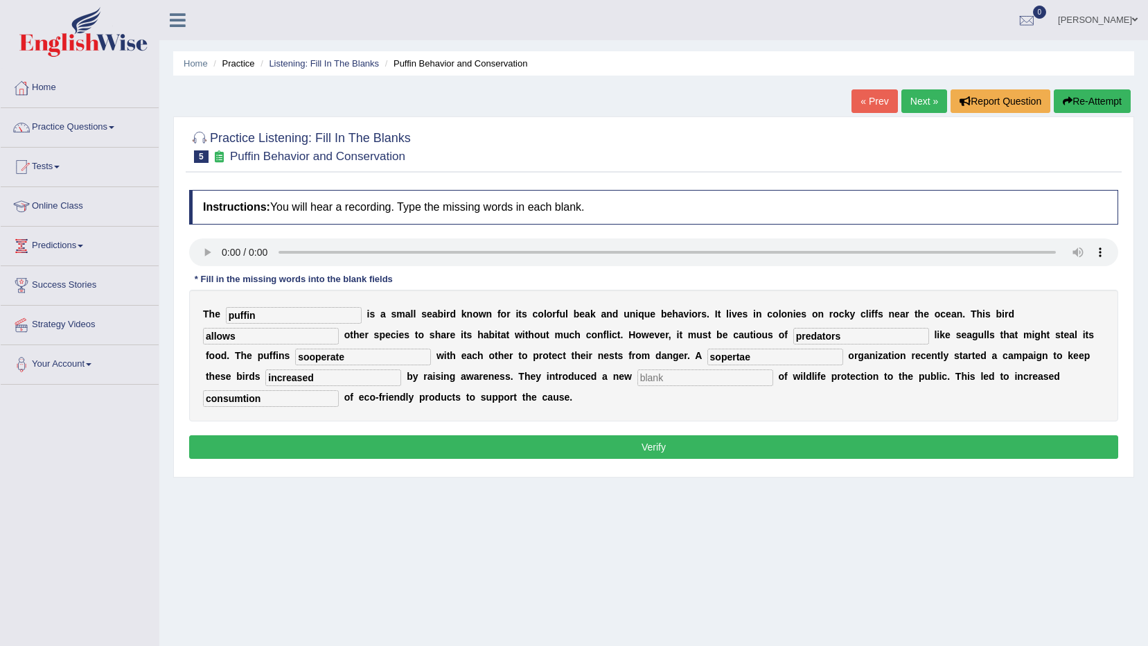
type input "increased"
click at [295, 353] on input "sooperate" at bounding box center [363, 357] width 136 height 17
type input "s"
type input "co-operate"
click at [638, 376] on input "text" at bounding box center [706, 377] width 136 height 17
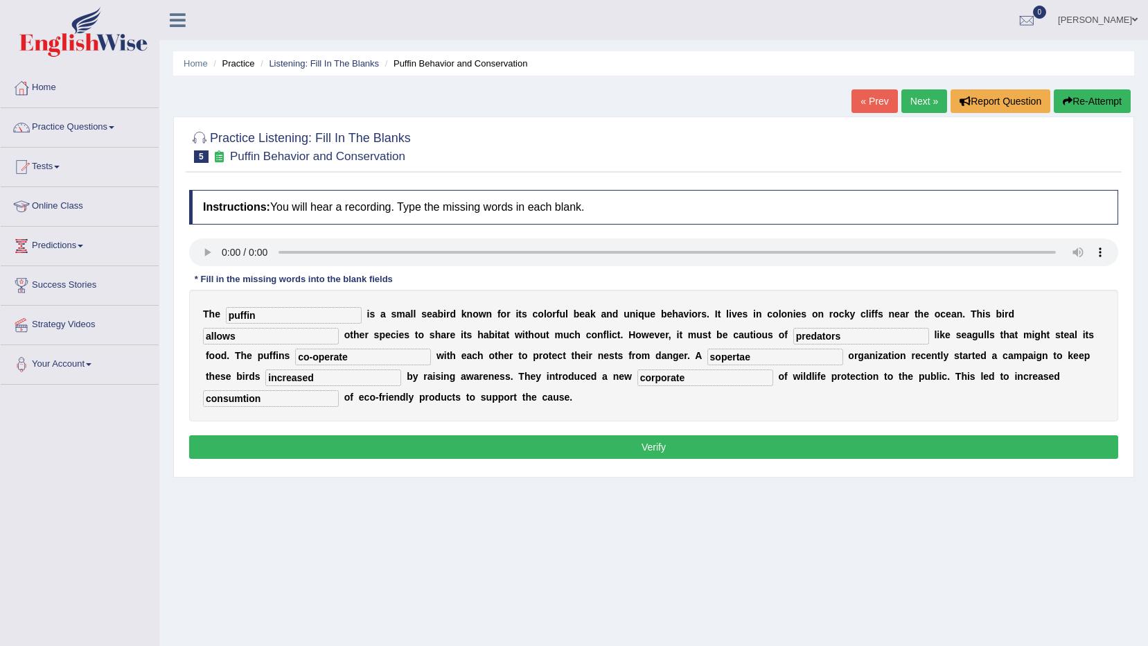
type input "corporate"
click at [299, 319] on input "puffin" at bounding box center [294, 315] width 136 height 17
type input "puffins"
click at [339, 390] on input "consumtion" at bounding box center [271, 398] width 136 height 17
type input "consumption"
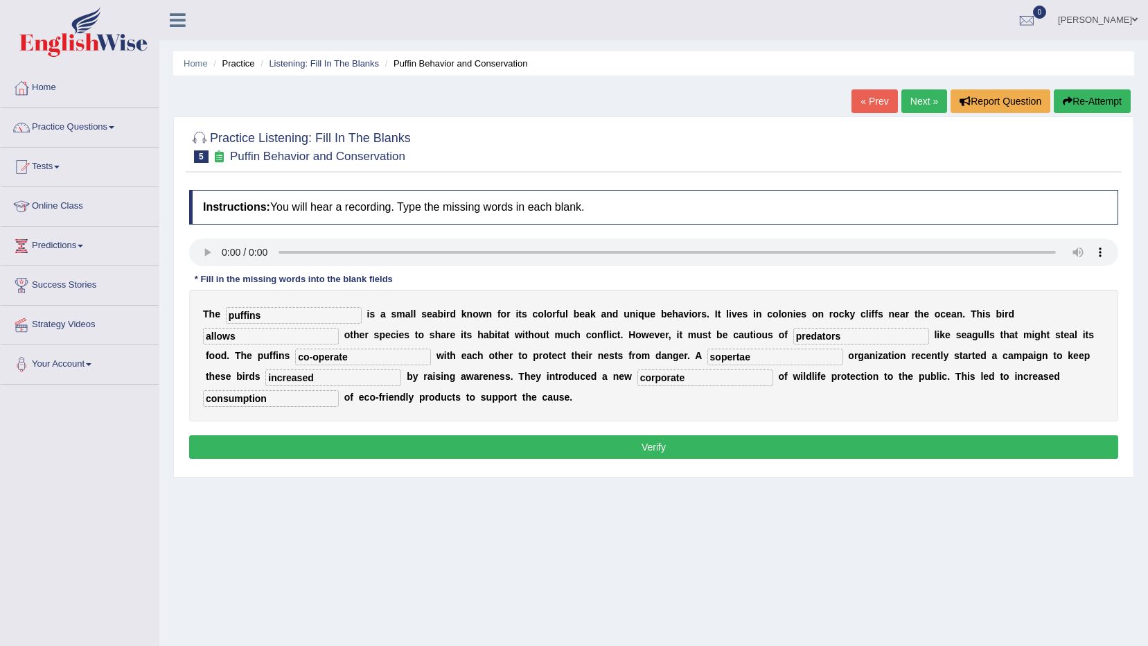
click at [708, 353] on input "sopertae" at bounding box center [776, 357] width 136 height 17
click at [708, 351] on input "sopertae" at bounding box center [776, 357] width 136 height 17
type input "s"
type input "corporate"
click at [638, 380] on input "corporate" at bounding box center [706, 377] width 136 height 17
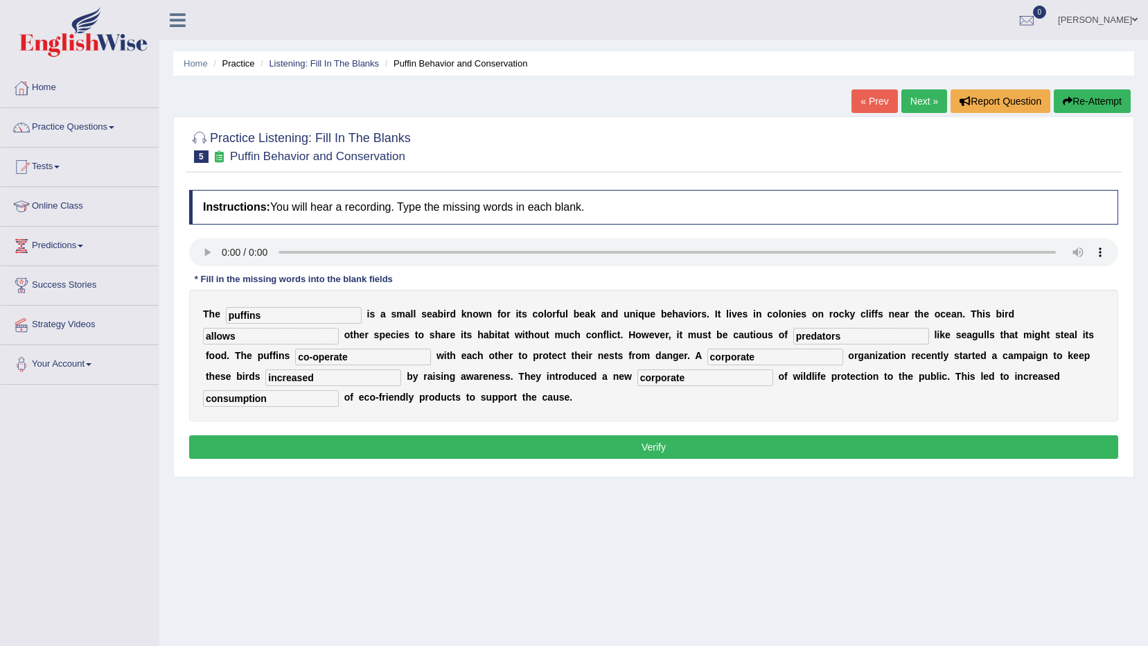
click at [638, 381] on input "corporate" at bounding box center [706, 377] width 136 height 17
type input "c"
type input "conception"
click at [268, 378] on input "increased" at bounding box center [333, 377] width 136 height 17
type input "i"
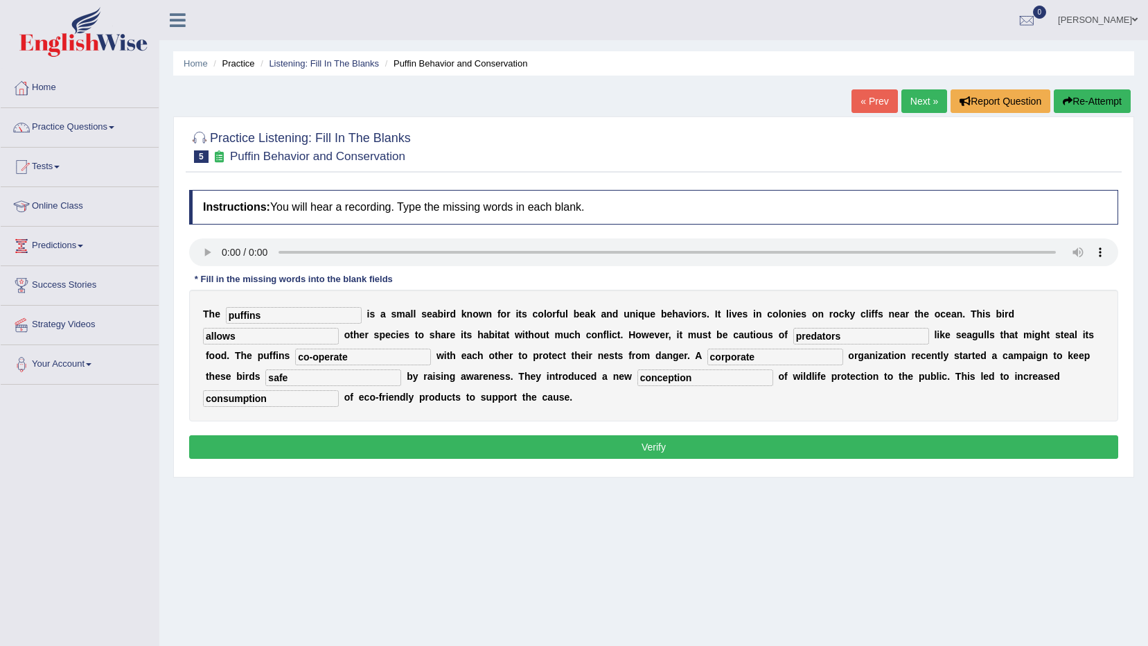
type input "safe"
click at [434, 447] on button "Verify" at bounding box center [653, 447] width 929 height 24
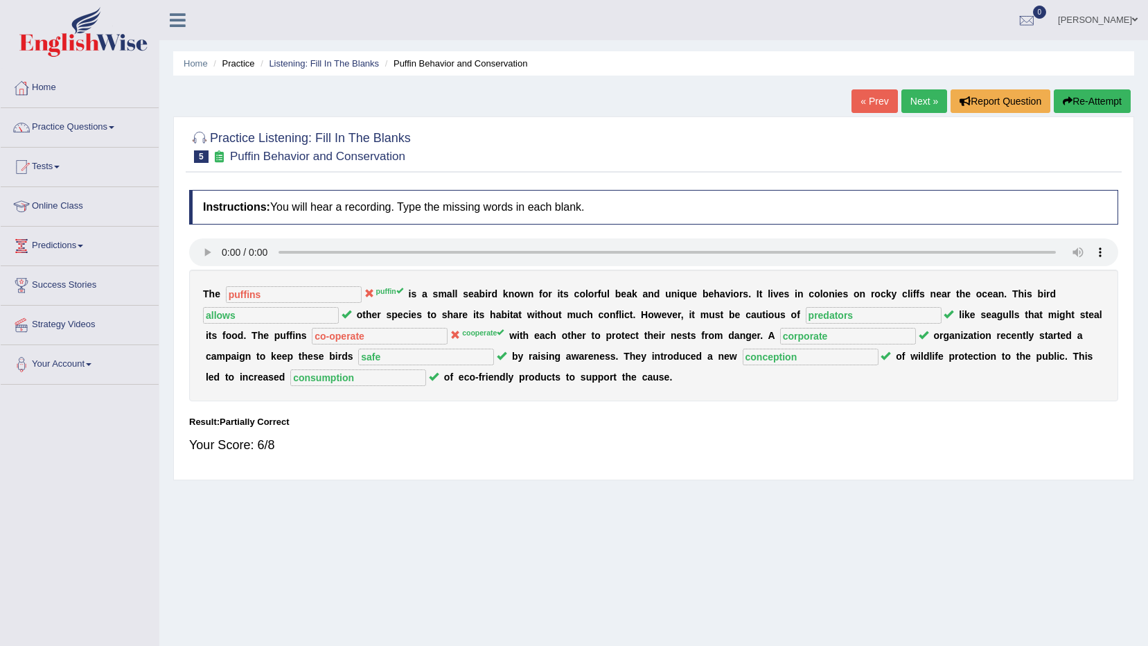
click at [918, 100] on link "Next »" at bounding box center [925, 101] width 46 height 24
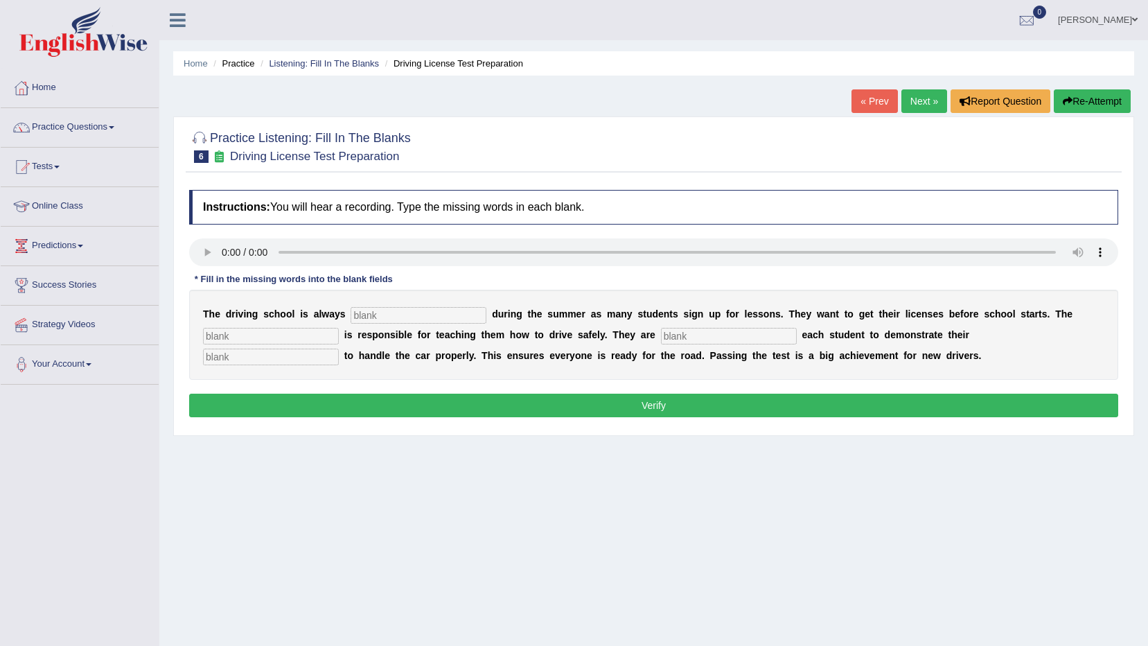
click at [371, 319] on input "text" at bounding box center [419, 315] width 136 height 17
type input "busy"
click at [226, 340] on input "text" at bounding box center [271, 336] width 136 height 17
type input "instructure"
click at [692, 329] on input "text" at bounding box center [729, 336] width 136 height 17
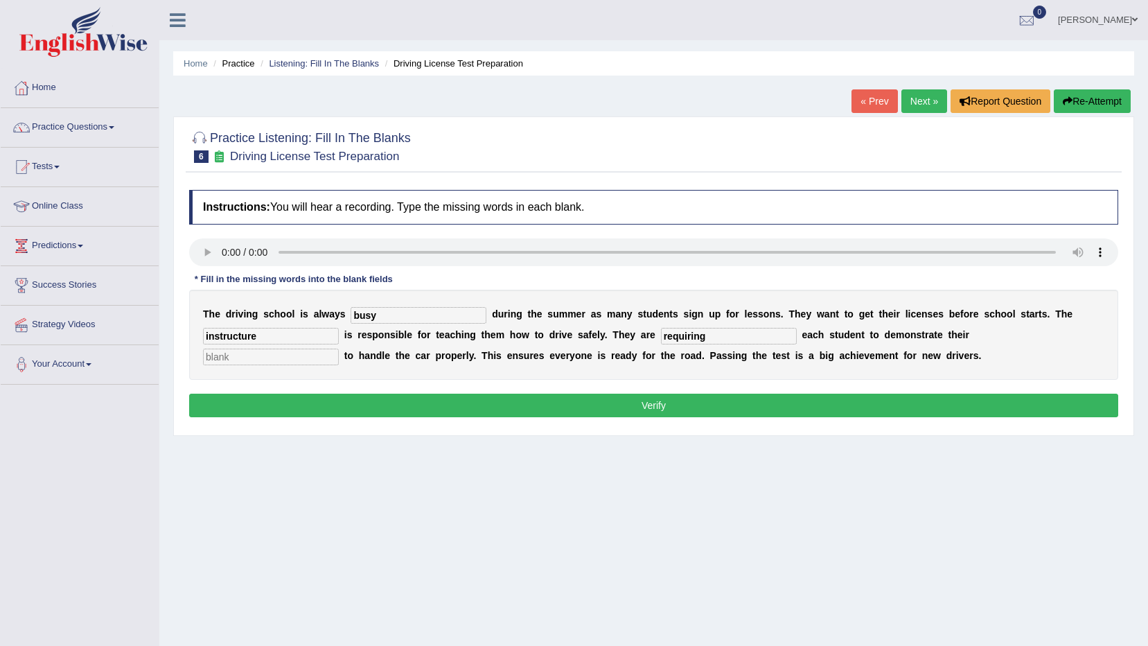
type input "requiring"
click at [339, 349] on input "text" at bounding box center [271, 357] width 136 height 17
type input "ability"
click at [674, 402] on button "Verify" at bounding box center [653, 406] width 929 height 24
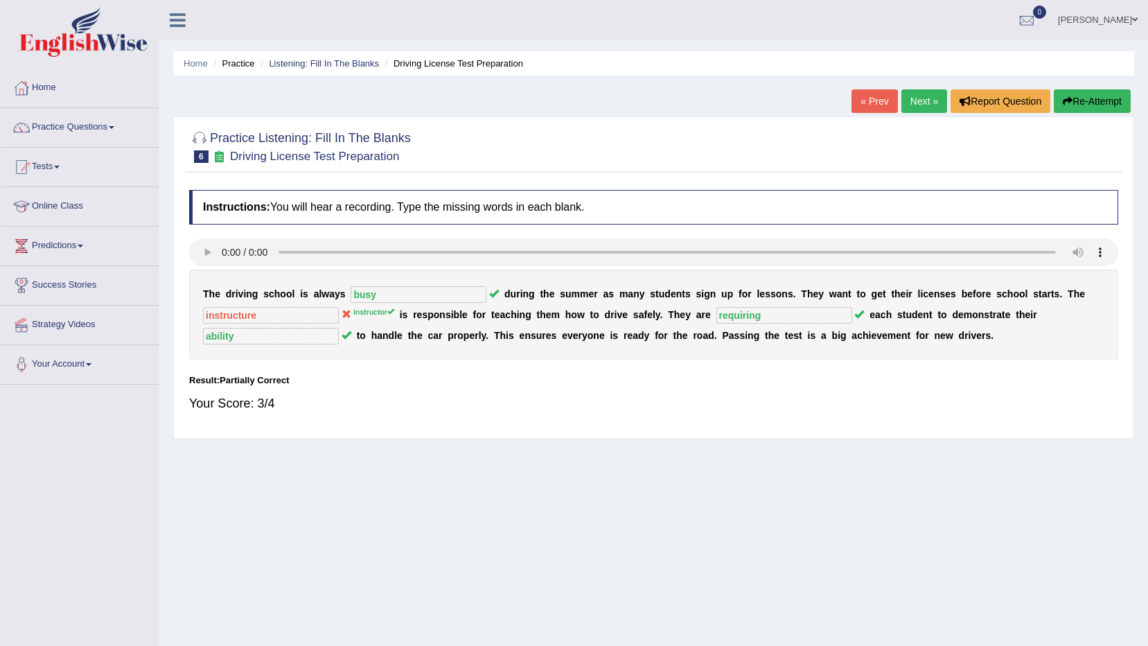
click at [917, 95] on link "Next »" at bounding box center [925, 101] width 46 height 24
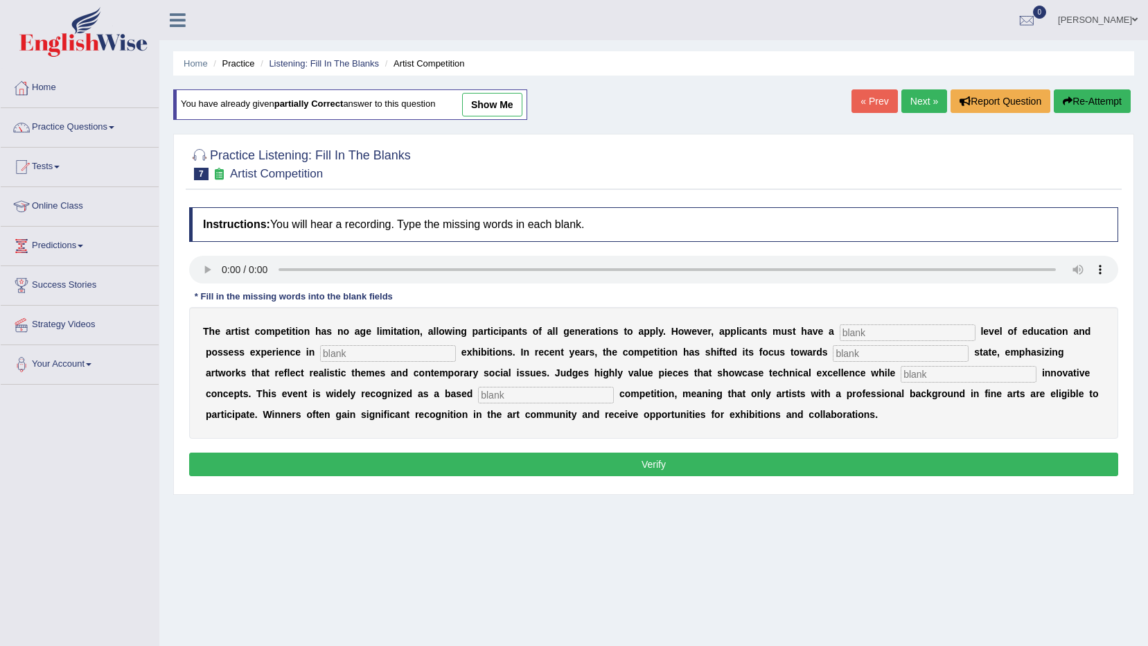
click at [840, 329] on input "text" at bounding box center [908, 332] width 136 height 17
type input "graduate scupture rea;lsestae"
click at [478, 396] on input "text" at bounding box center [546, 395] width 136 height 17
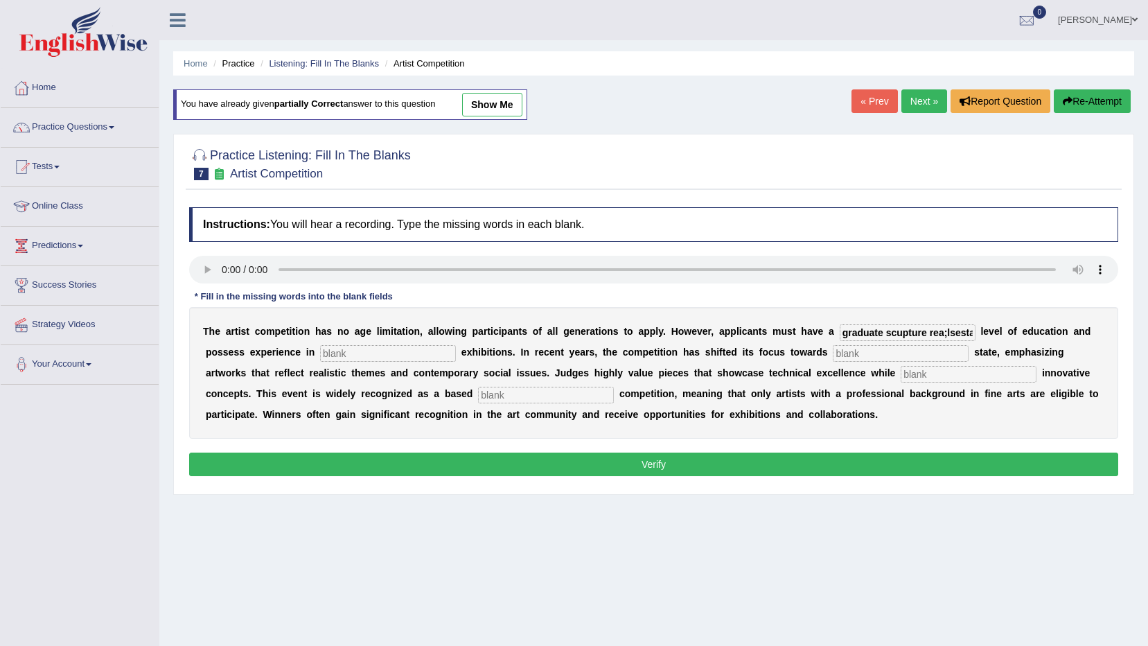
click at [478, 394] on input "text" at bounding box center [546, 395] width 136 height 17
type input "[DEMOGRAPHIC_DATA]"
click at [320, 353] on input "text" at bounding box center [388, 353] width 136 height 17
type input "sculpture"
click at [833, 347] on input "text" at bounding box center [901, 353] width 136 height 17
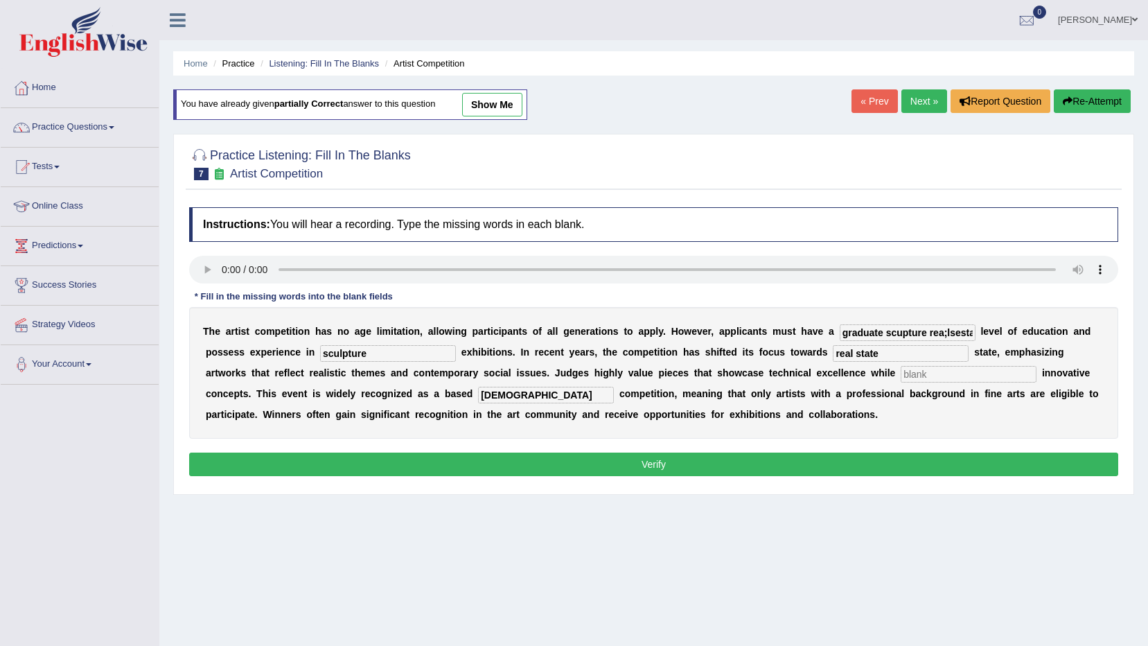
type input "real state"
click at [886, 332] on input "graduate scupture rea;lsestae" at bounding box center [908, 332] width 136 height 17
click at [899, 329] on input "graduate rea;lsestae" at bounding box center [908, 332] width 136 height 17
type input "graduate"
click at [901, 373] on input "text" at bounding box center [969, 374] width 136 height 17
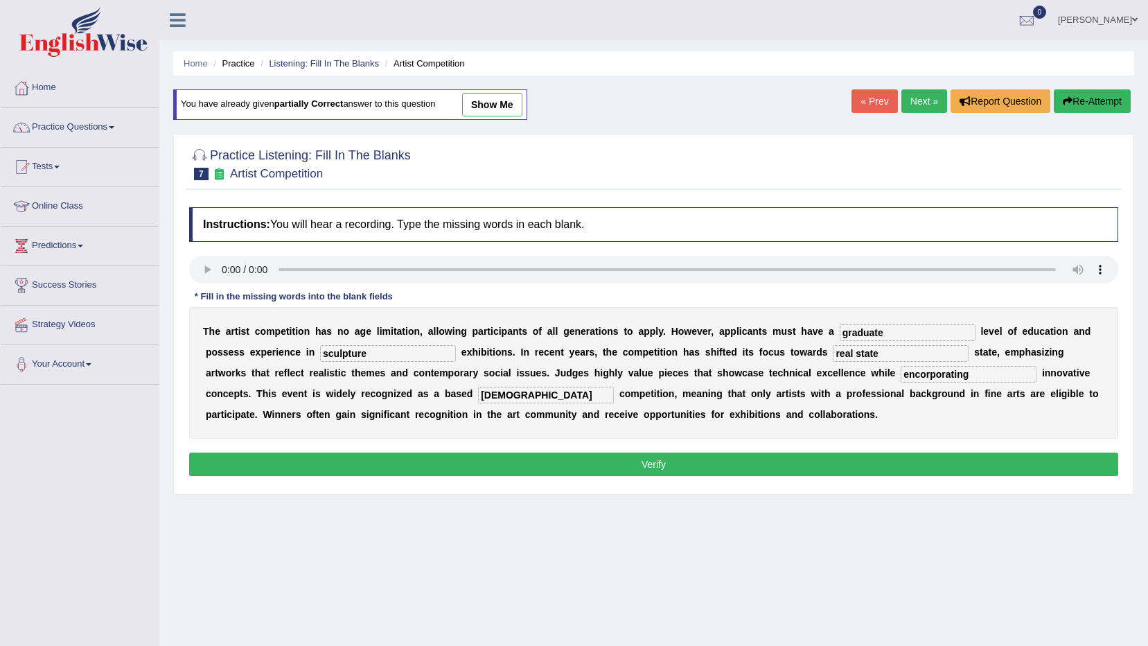
type input "encorporating"
click at [688, 471] on button "Verify" at bounding box center [653, 465] width 929 height 24
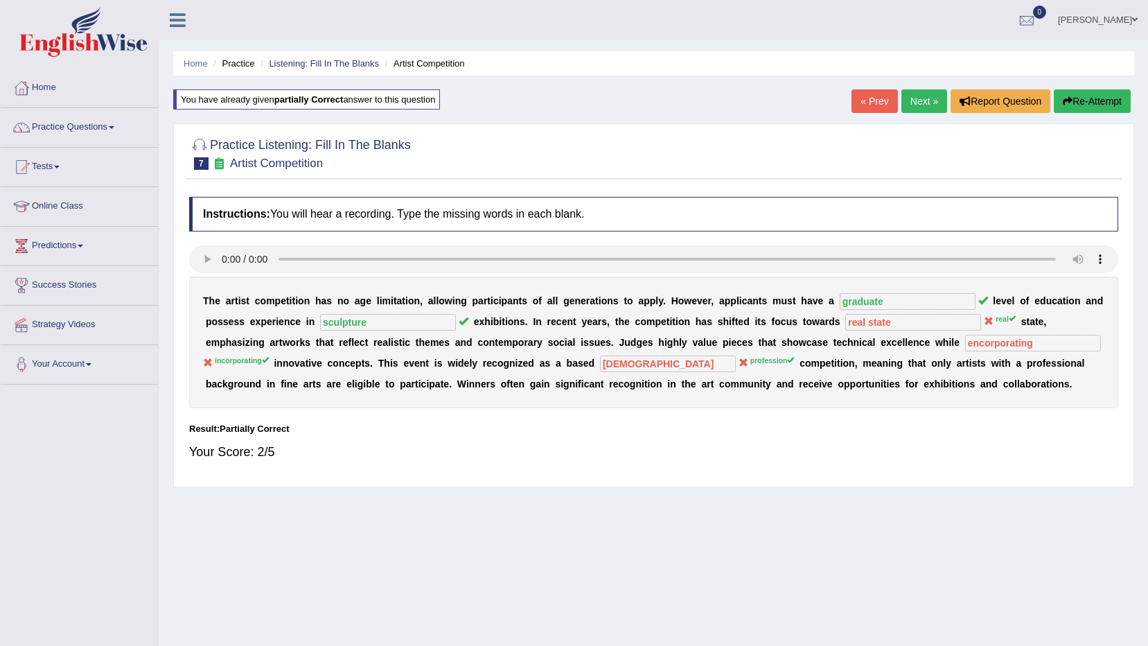
click at [916, 95] on link "Next »" at bounding box center [925, 101] width 46 height 24
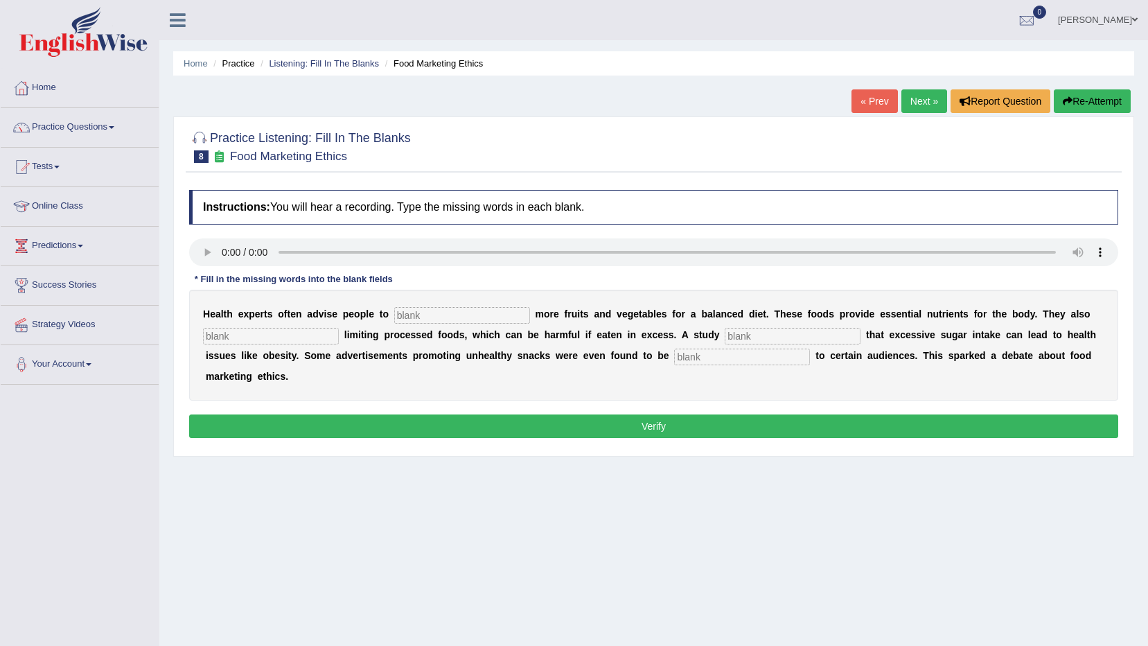
click at [410, 316] on input "text" at bounding box center [462, 315] width 136 height 17
type input "consume"
click at [265, 333] on input "text" at bounding box center [271, 336] width 136 height 17
type input "recommnded"
click at [725, 331] on input "text" at bounding box center [793, 336] width 136 height 17
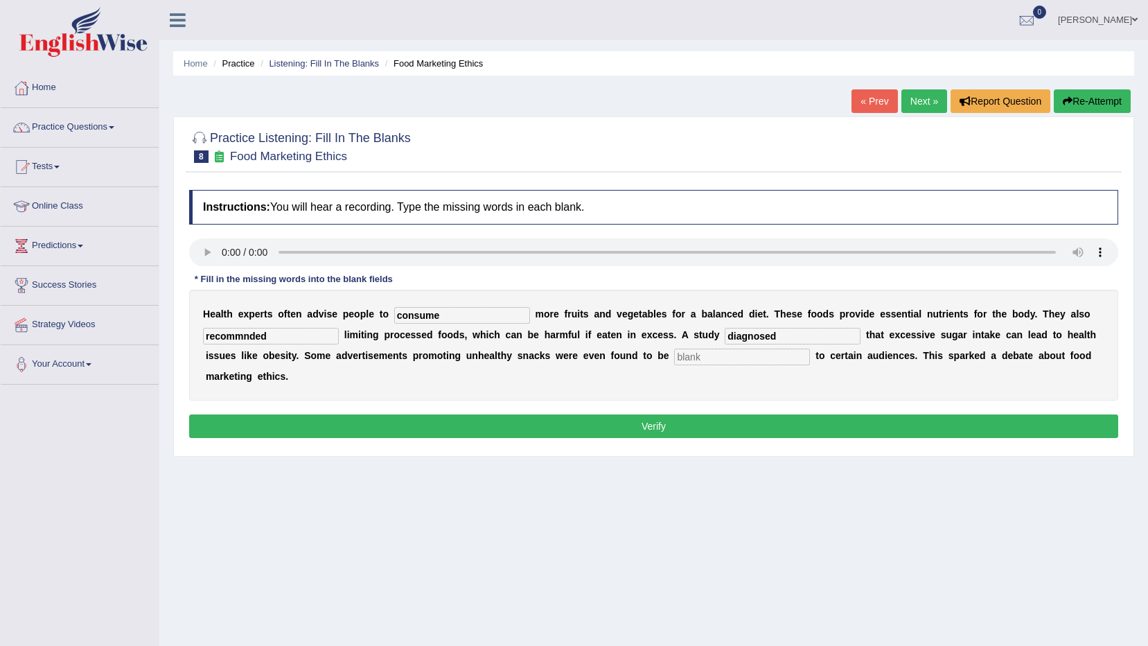
type input "diagnosed"
click at [674, 352] on input "text" at bounding box center [742, 357] width 136 height 17
type input "offensive"
click at [298, 334] on input "recommnded" at bounding box center [271, 336] width 136 height 17
type input "recomended"
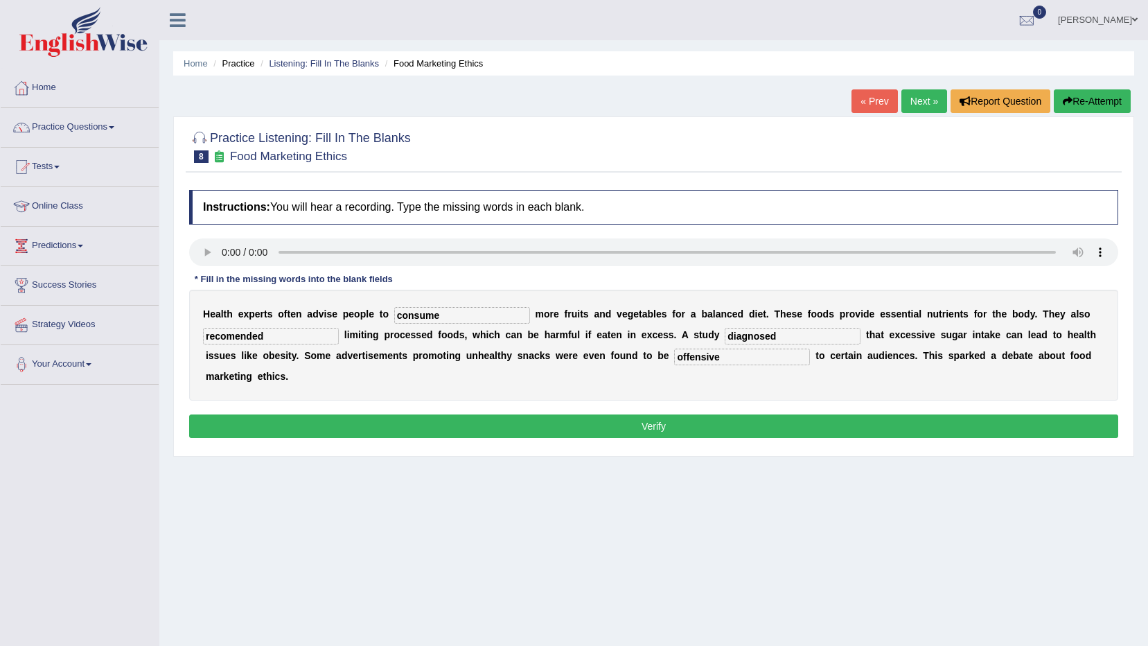
click at [621, 414] on button "Verify" at bounding box center [653, 426] width 929 height 24
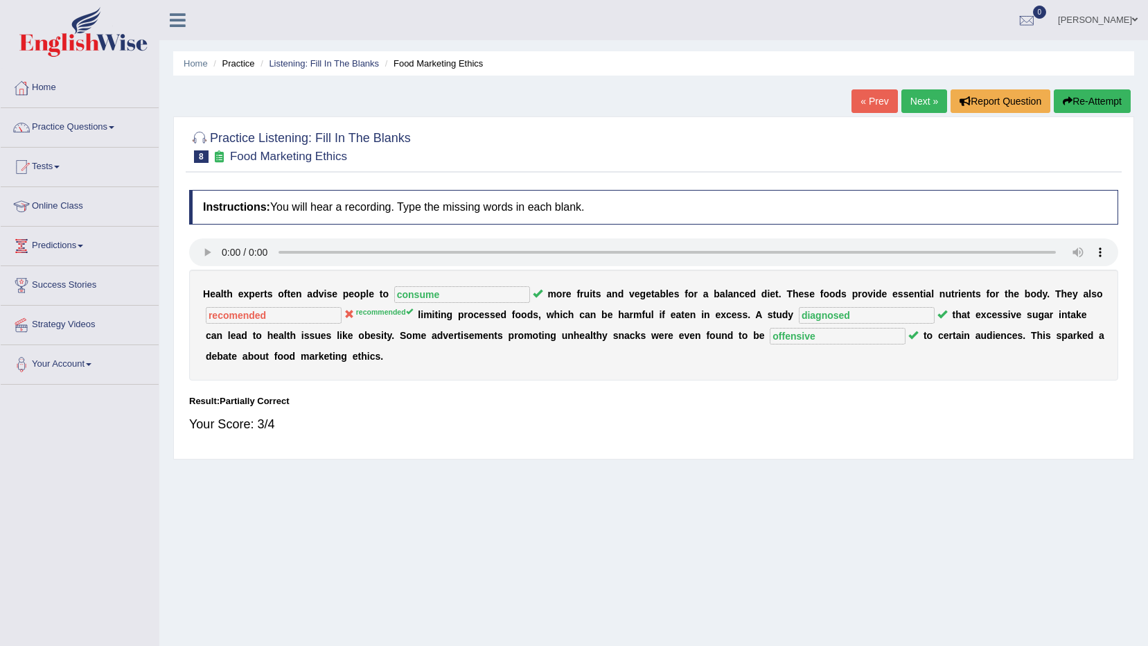
click at [918, 105] on link "Next »" at bounding box center [925, 101] width 46 height 24
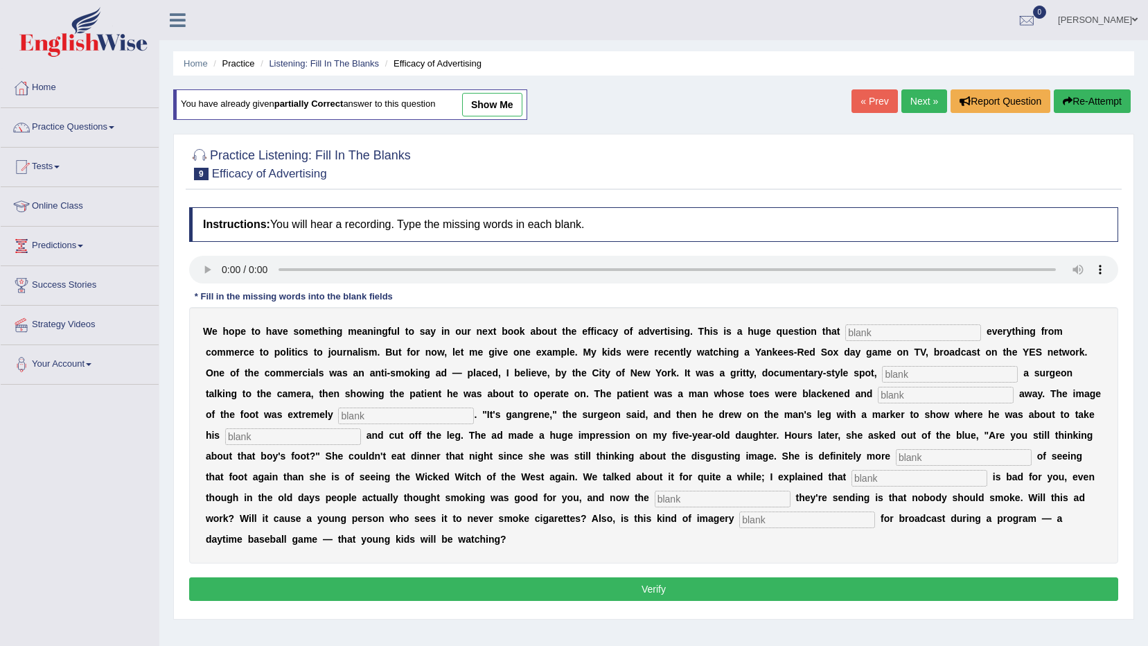
click at [846, 331] on input "text" at bounding box center [914, 332] width 136 height 17
type input "impacts"
click at [882, 369] on input "text" at bounding box center [950, 374] width 136 height 17
type input "featuring"
click at [878, 399] on input "text" at bounding box center [946, 395] width 136 height 17
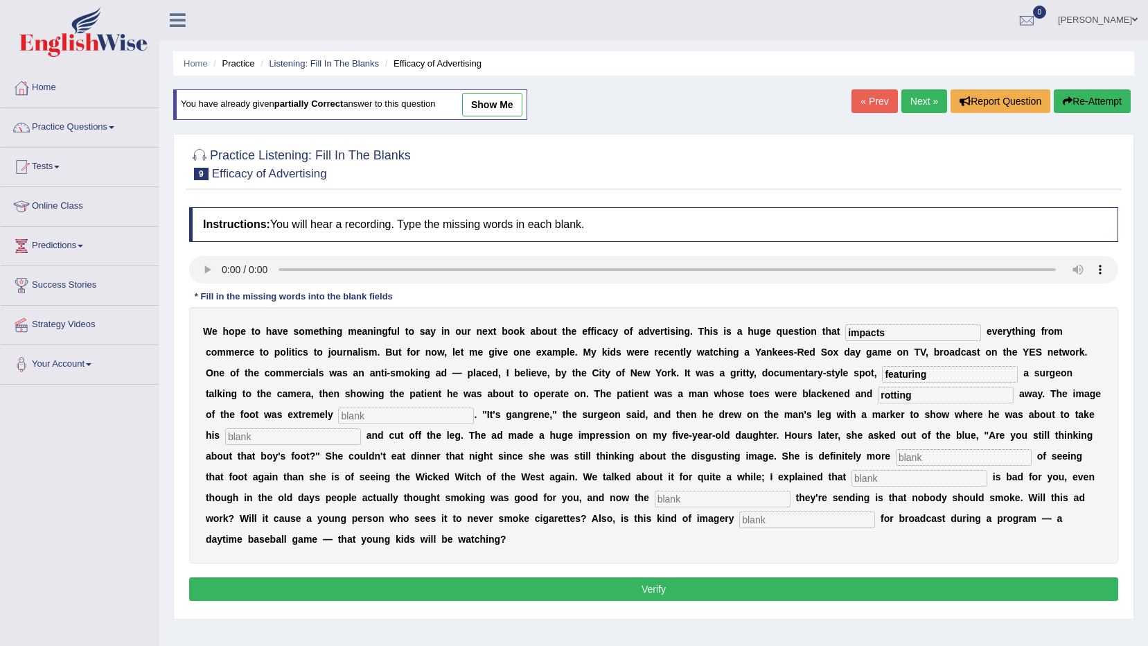
type input "rotting"
click at [474, 408] on input "text" at bounding box center [406, 416] width 136 height 17
type input "disgudting"
click at [361, 428] on input "text" at bounding box center [293, 436] width 136 height 17
type input "hacksuo"
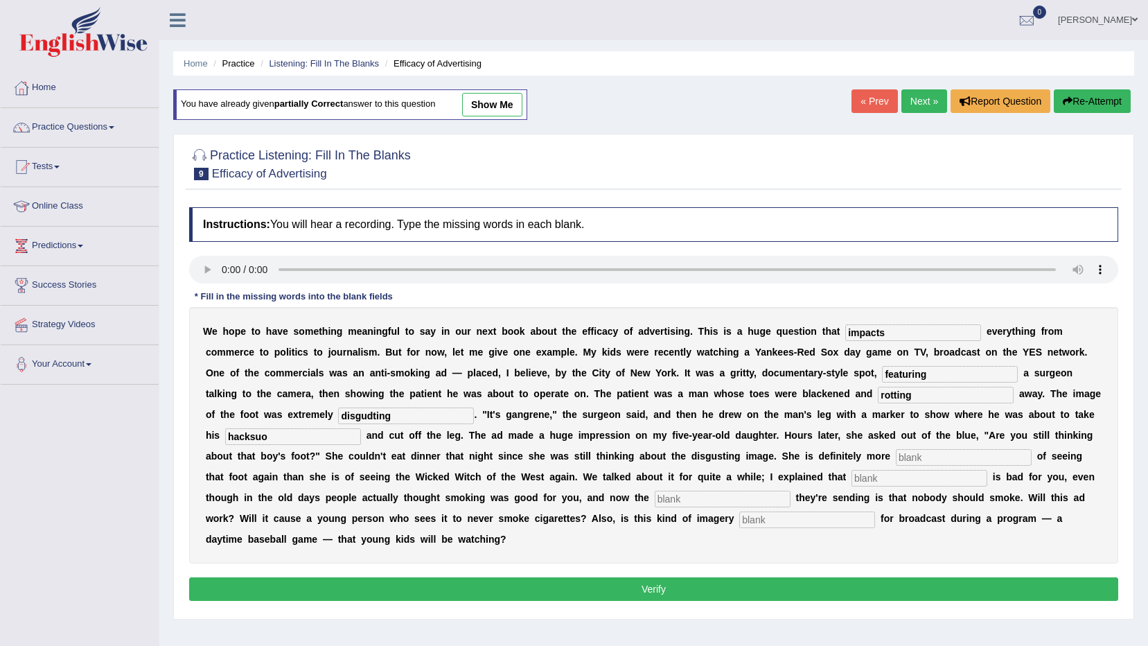
click at [896, 459] on input "text" at bounding box center [964, 457] width 136 height 17
type input "scared"
click at [852, 478] on input "text" at bounding box center [920, 478] width 136 height 17
type input "smoking"
click at [791, 491] on input "text" at bounding box center [723, 499] width 136 height 17
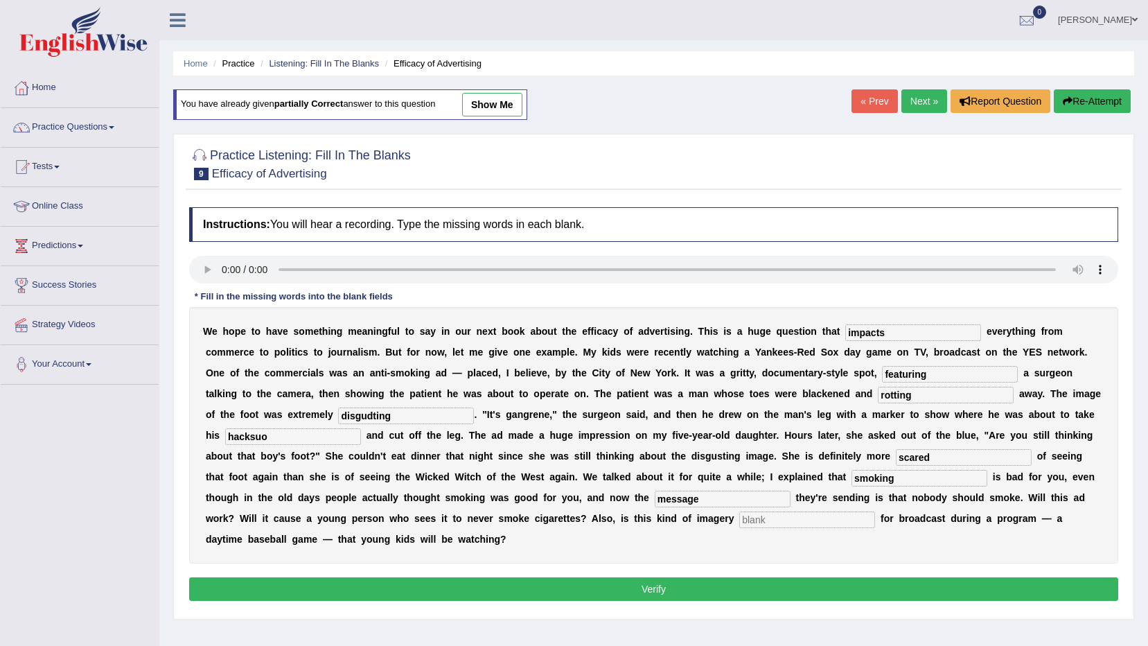
type input "message"
click at [875, 511] on input "text" at bounding box center [807, 519] width 136 height 17
type input "appropriate"
click at [474, 408] on input "disgudting" at bounding box center [406, 416] width 136 height 17
type input "disgusting"
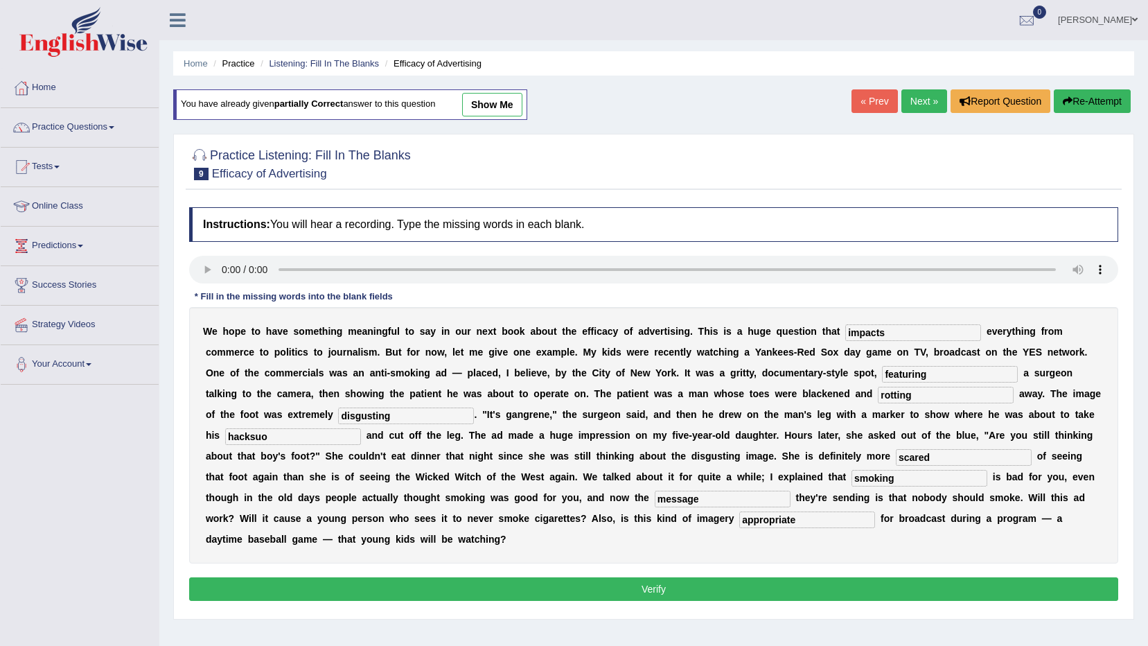
click at [739, 577] on button "Verify" at bounding box center [653, 589] width 929 height 24
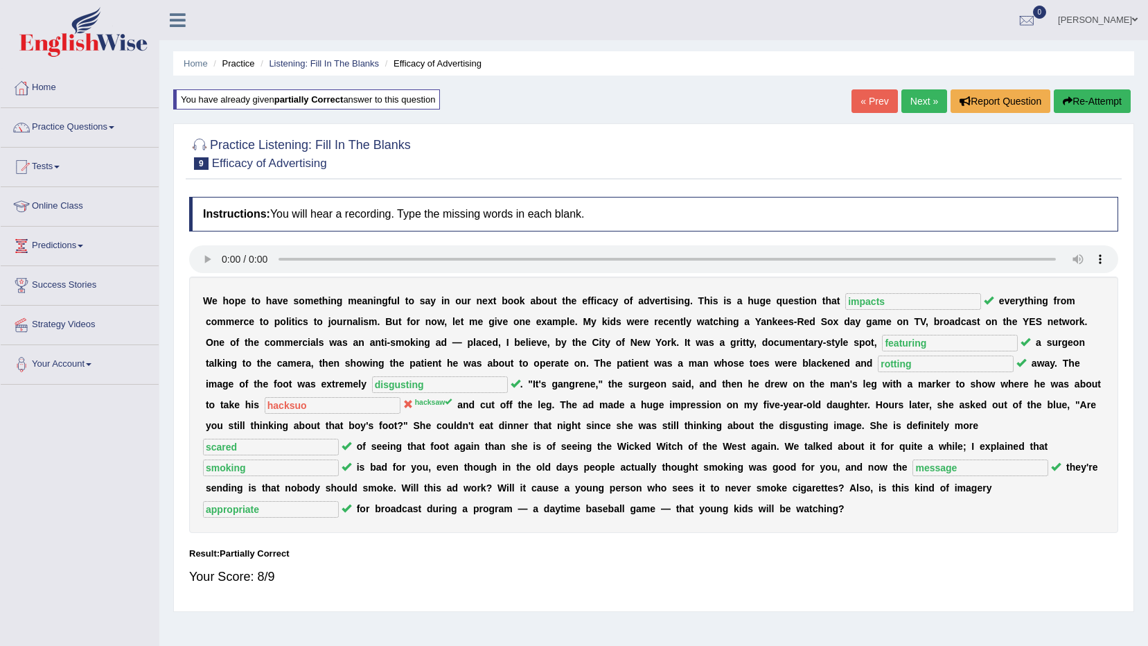
click at [918, 105] on link "Next »" at bounding box center [925, 101] width 46 height 24
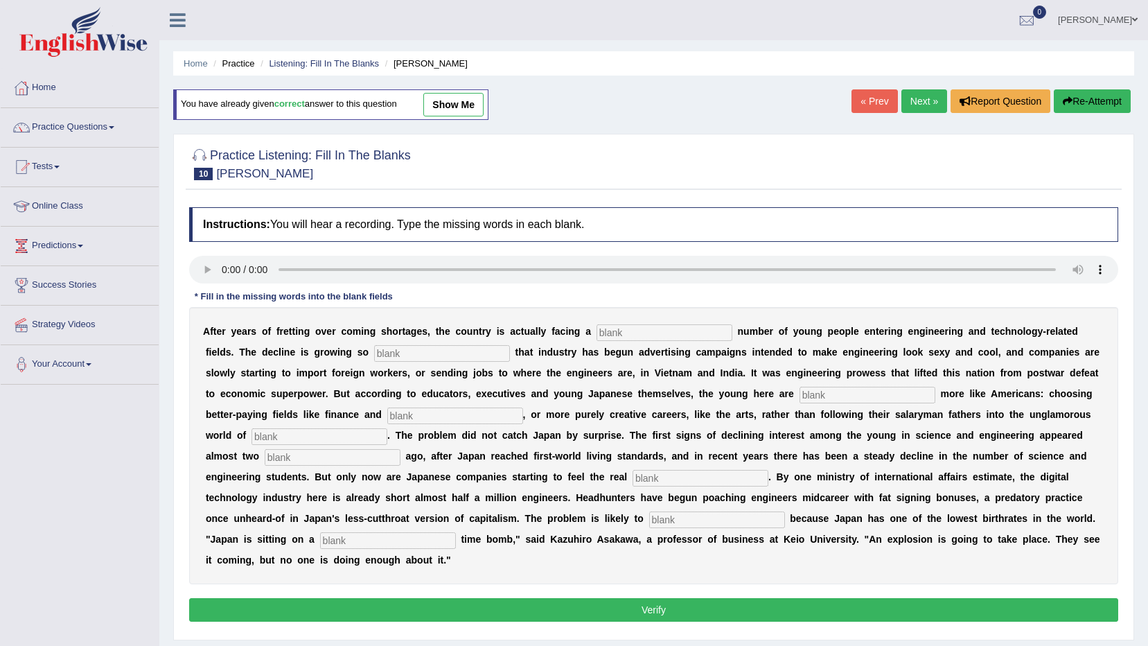
click at [597, 333] on input "text" at bounding box center [665, 332] width 136 height 17
click at [446, 106] on link "show me" at bounding box center [453, 105] width 60 height 24
type input "dwindling"
type input "drastic"
type input "behaving"
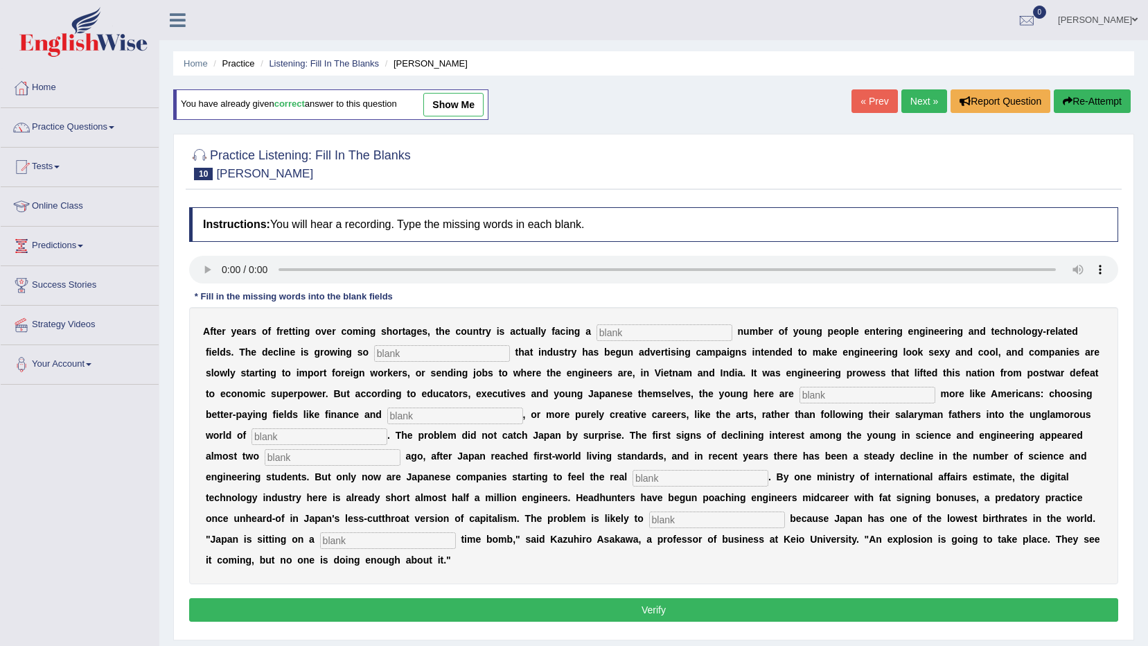
type input "medicine"
type input "manufacturing"
type input "decades"
type input "pinch"
type input "worsen"
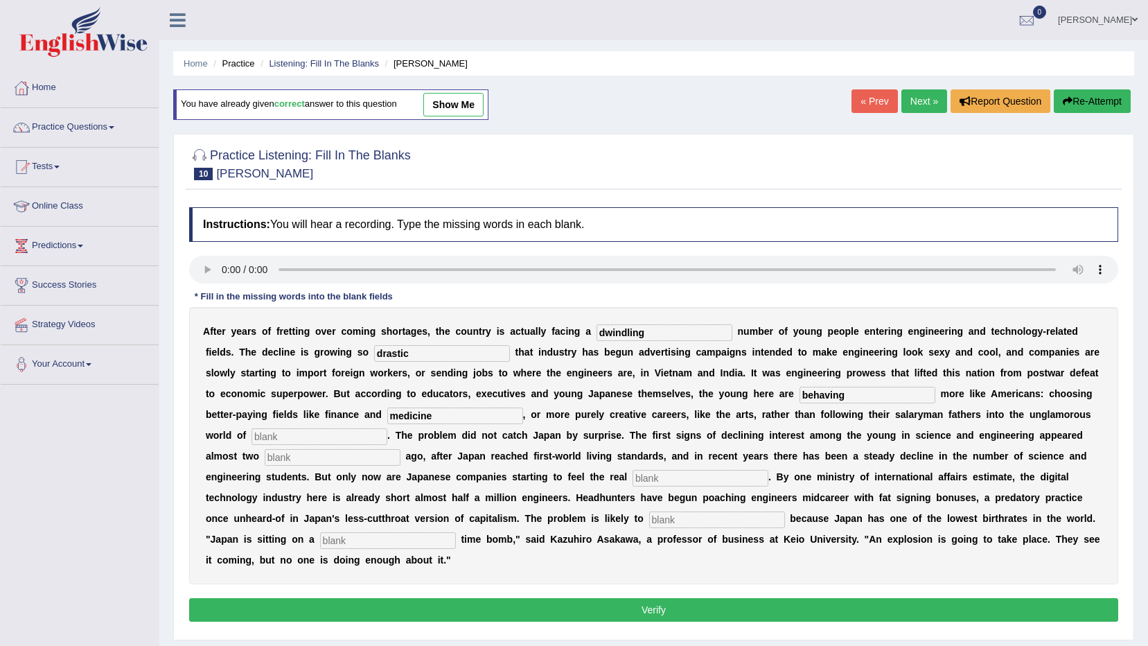
type input "demographic"
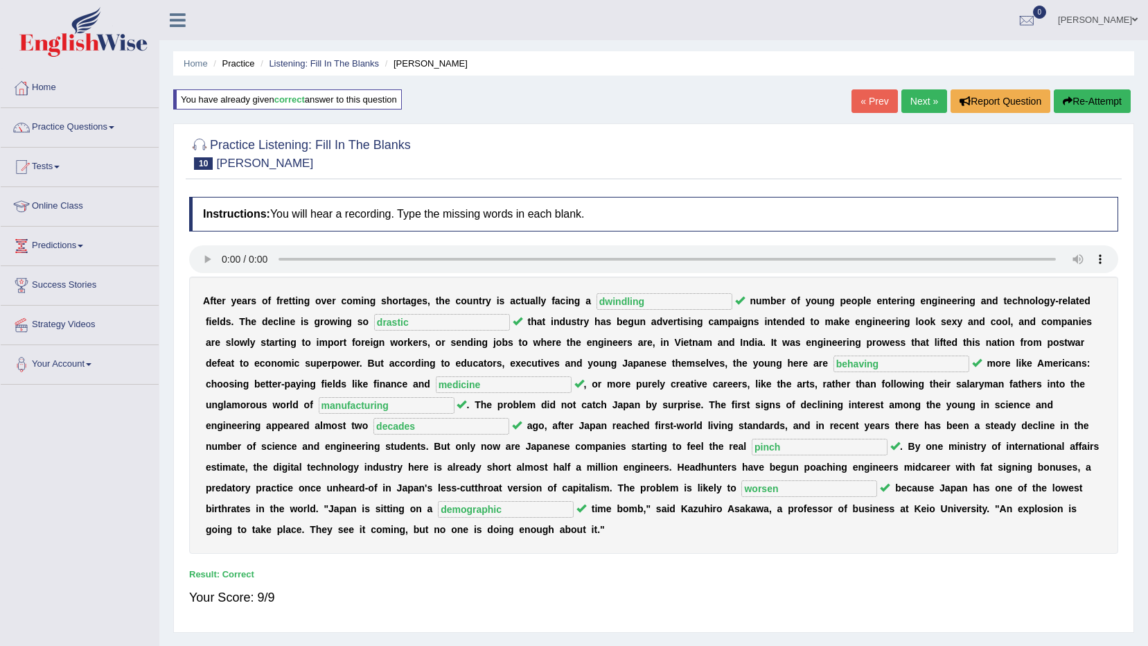
click at [920, 97] on link "Next »" at bounding box center [925, 101] width 46 height 24
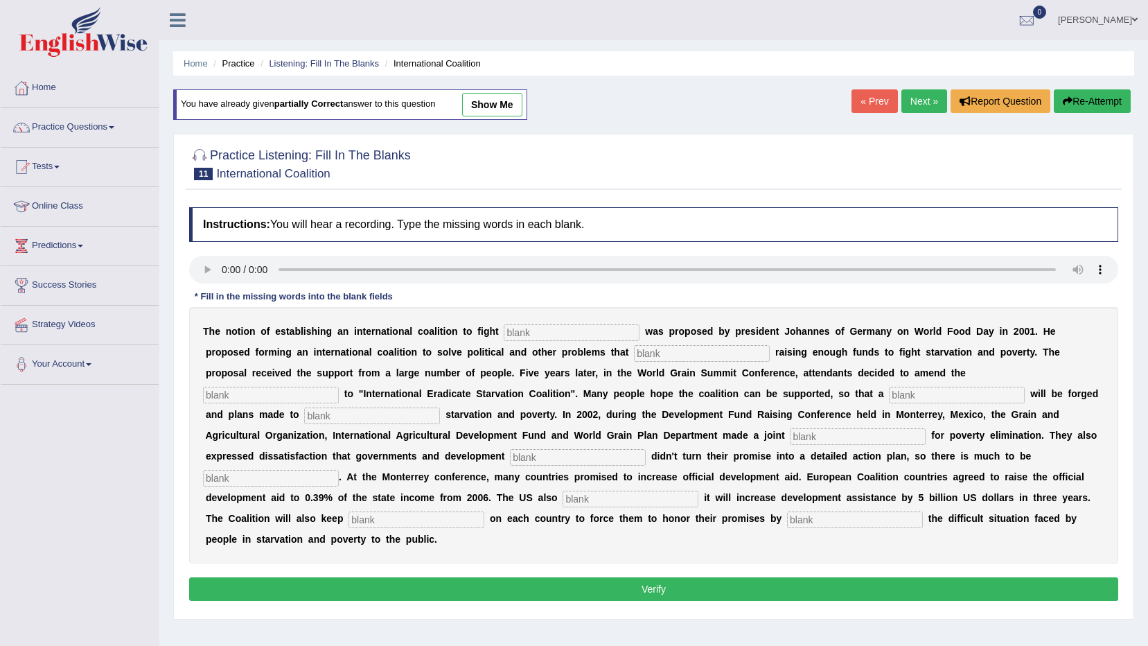
click at [504, 335] on input "text" at bounding box center [572, 332] width 136 height 17
type input "starvation"
click at [634, 356] on input "text" at bounding box center [702, 353] width 136 height 17
type input "abstract"
click at [339, 387] on input "text" at bounding box center [271, 395] width 136 height 17
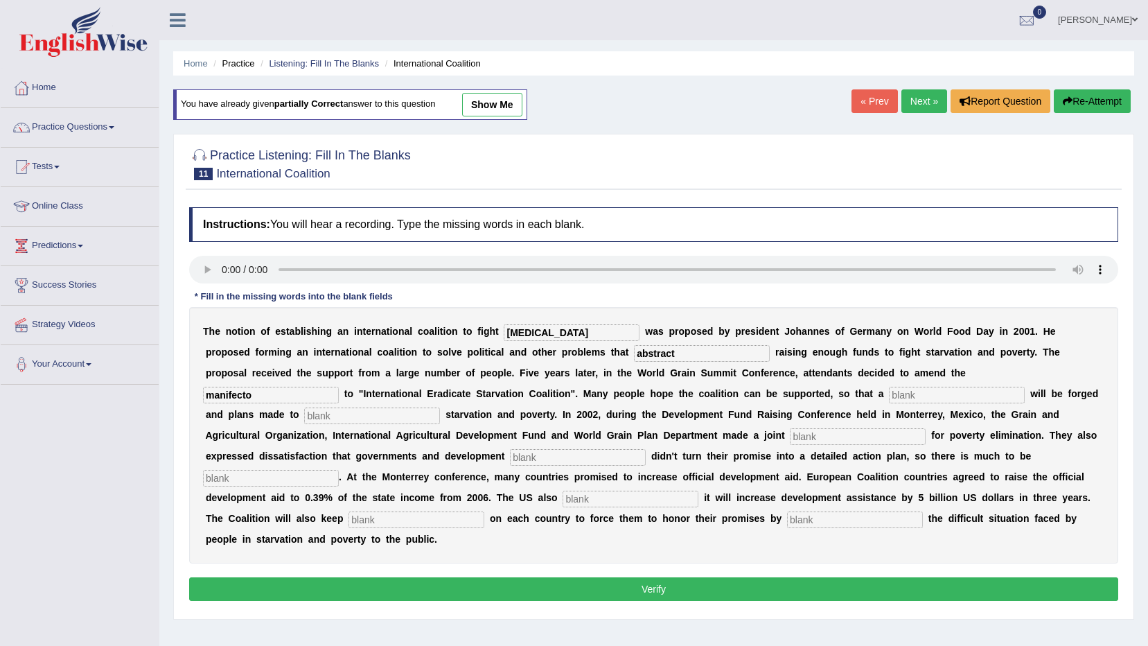
type input "manifecto"
click at [889, 399] on input "text" at bounding box center [957, 395] width 136 height 17
type input "resolution"
click at [440, 408] on input "text" at bounding box center [372, 416] width 136 height 17
type input "eliminate"
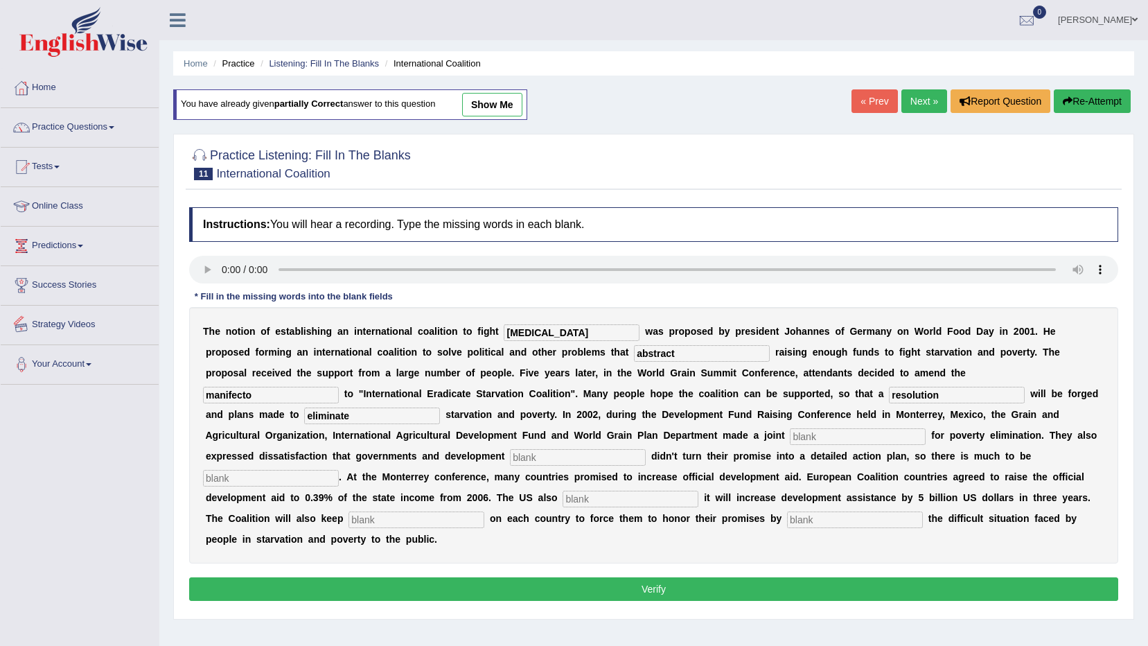
click at [790, 433] on input "text" at bounding box center [858, 436] width 136 height 17
type input "appeal"
click at [646, 449] on input "text" at bounding box center [578, 457] width 136 height 17
type input "partners"
click at [339, 470] on input "text" at bounding box center [271, 478] width 136 height 17
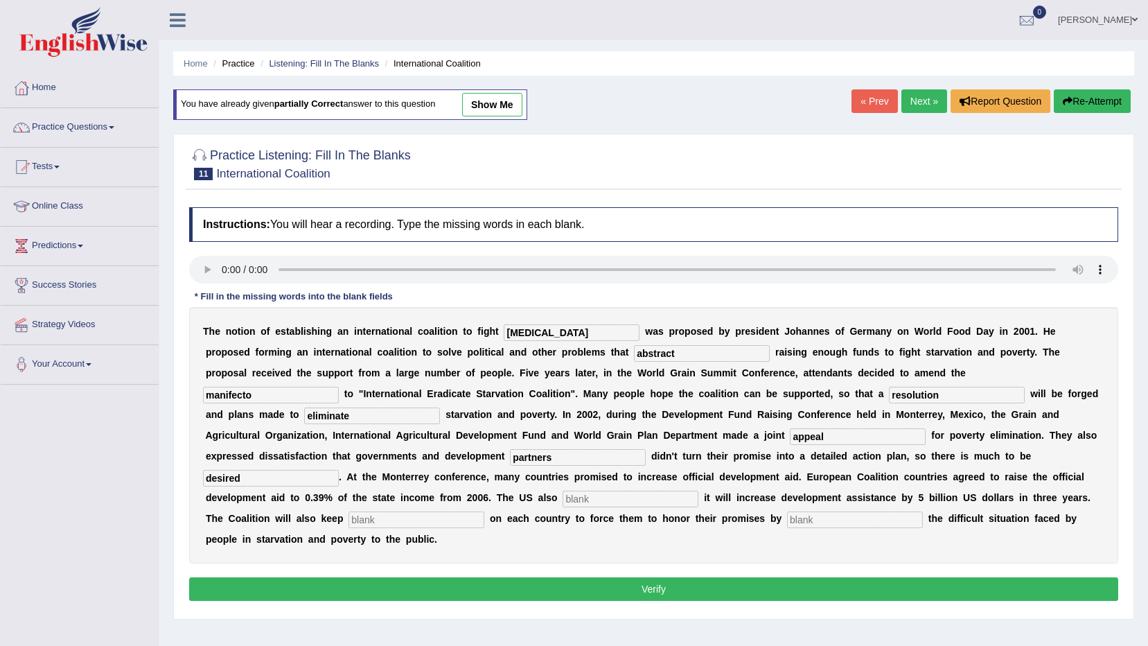
type input "desired"
click at [699, 491] on input "text" at bounding box center [631, 499] width 136 height 17
type input "announced"
click at [464, 511] on input "text" at bounding box center [417, 519] width 136 height 17
type input "pressure"
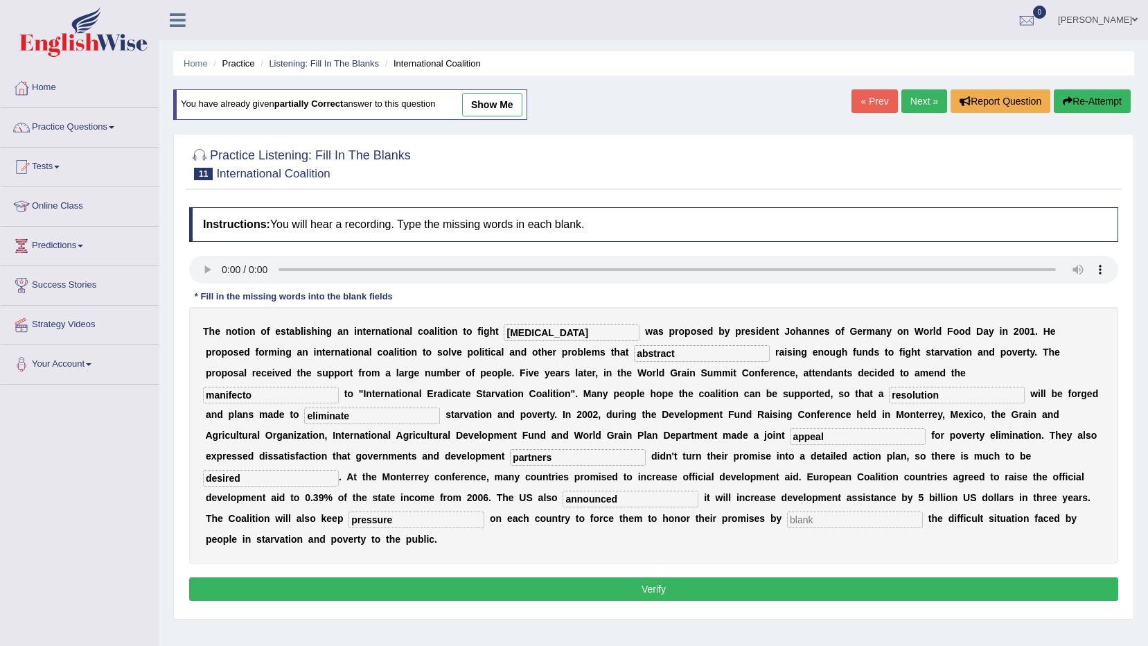
click at [858, 511] on input "text" at bounding box center [855, 519] width 136 height 17
type input "exposing"
click at [339, 387] on input "manifecto" at bounding box center [271, 395] width 136 height 17
type input "manifesto"
click at [666, 577] on button "Verify" at bounding box center [653, 589] width 929 height 24
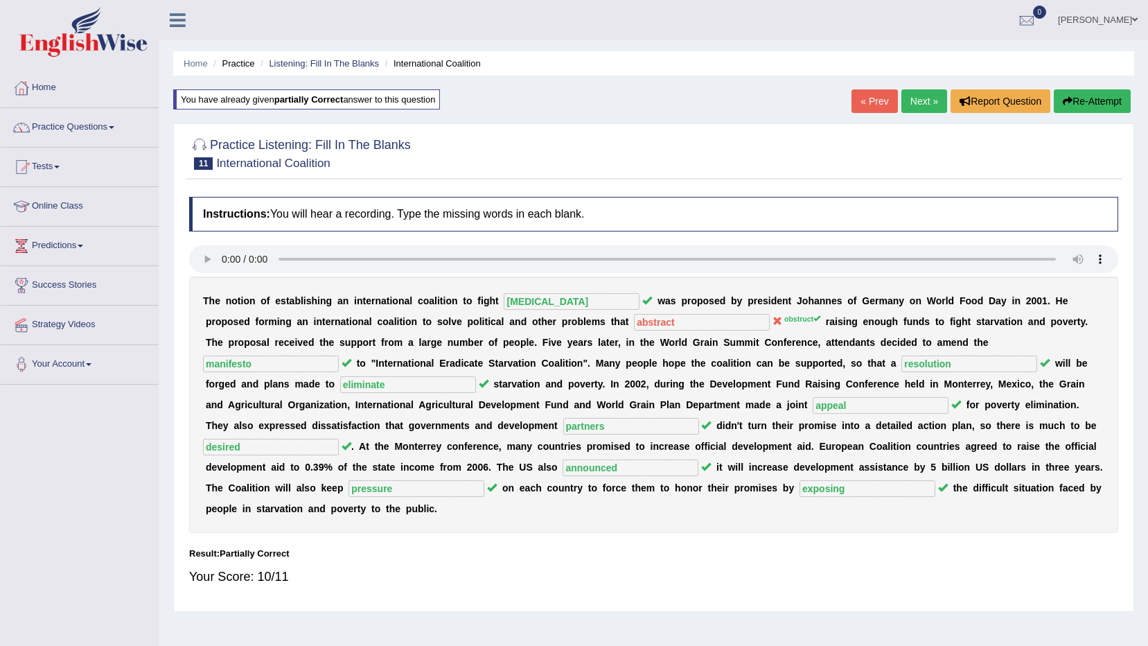
click at [308, 98] on b "partially correct" at bounding box center [308, 99] width 69 height 10
click at [254, 98] on div "You have already given partially correct answer to this question" at bounding box center [306, 99] width 267 height 20
click at [304, 98] on b "partially correct" at bounding box center [308, 99] width 69 height 10
click at [237, 204] on h4 "Instructions: You will hear a recording. Type the missing words in each blank." at bounding box center [653, 214] width 929 height 35
click at [412, 101] on div "You have already given partially correct answer to this question" at bounding box center [306, 99] width 267 height 20
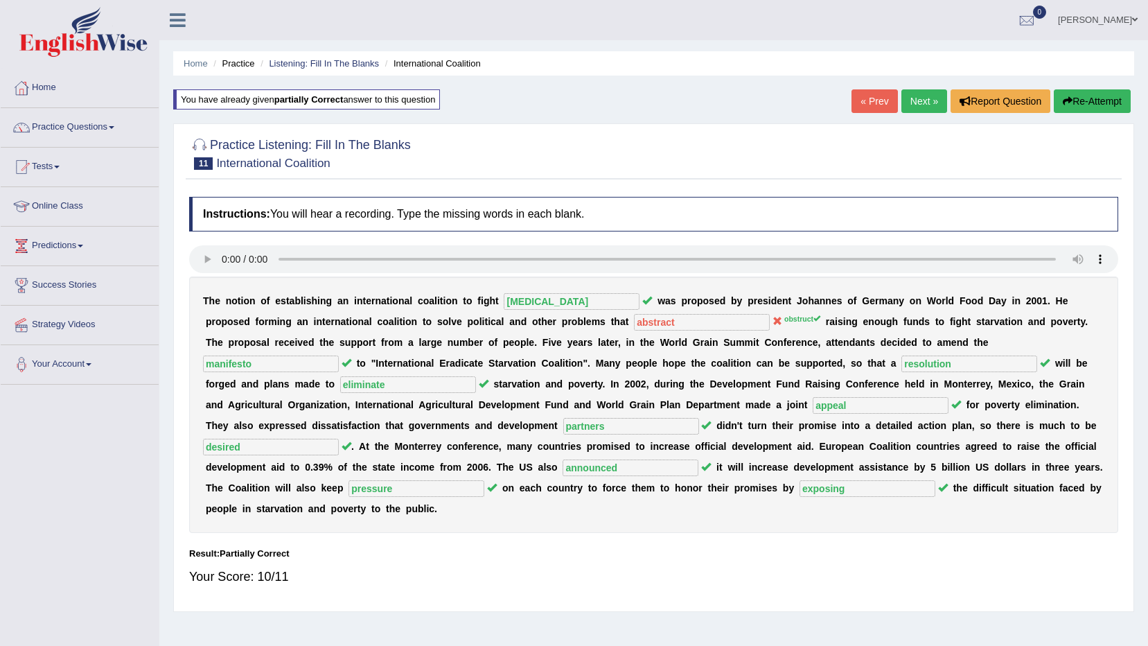
click at [870, 96] on link "« Prev" at bounding box center [875, 101] width 46 height 24
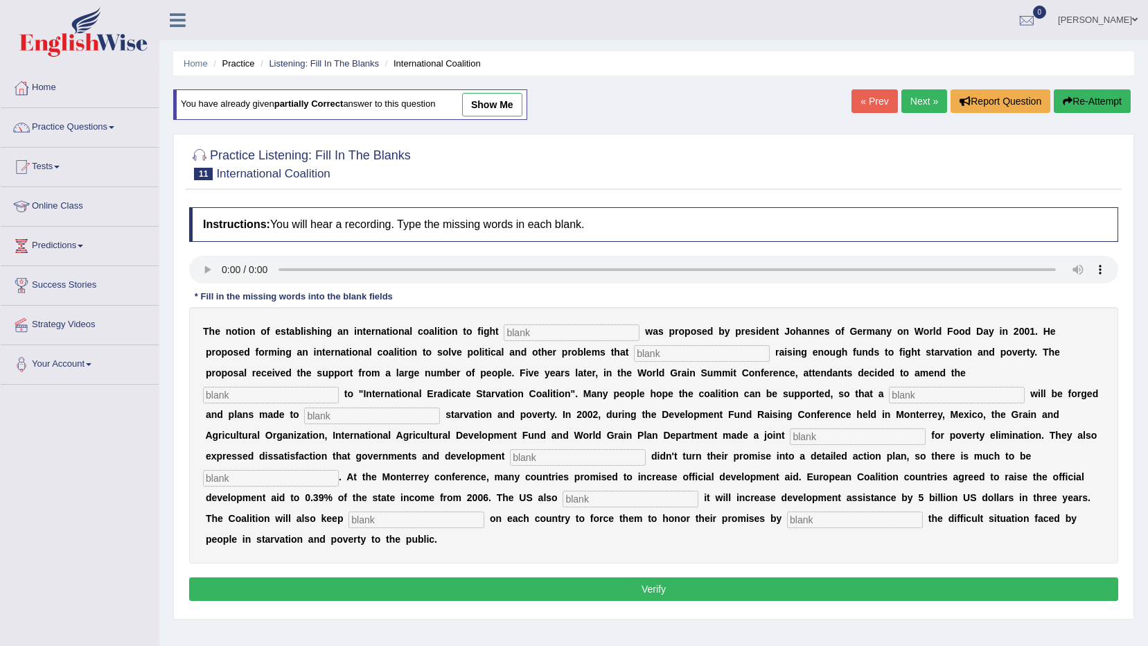
click at [509, 112] on link "show me" at bounding box center [492, 105] width 60 height 24
type input "starvation"
type input "abstract"
type input "manifesto"
type input "resolution"
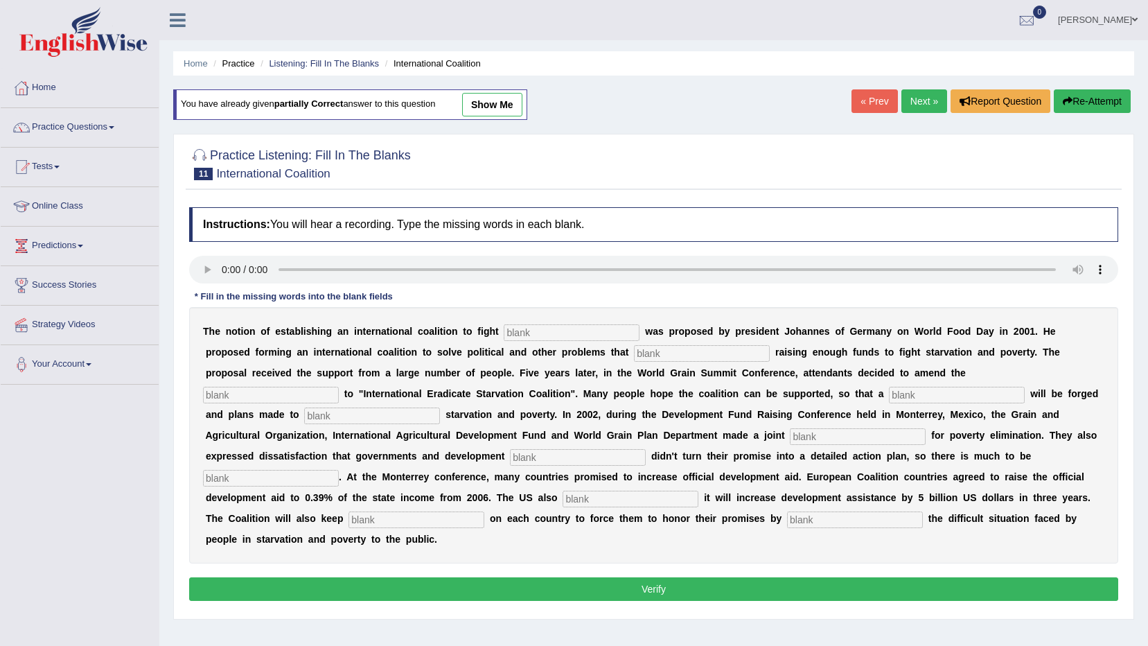
type input "eliminate"
type input "appeal"
type input "partners"
type input "desired"
type input "announced"
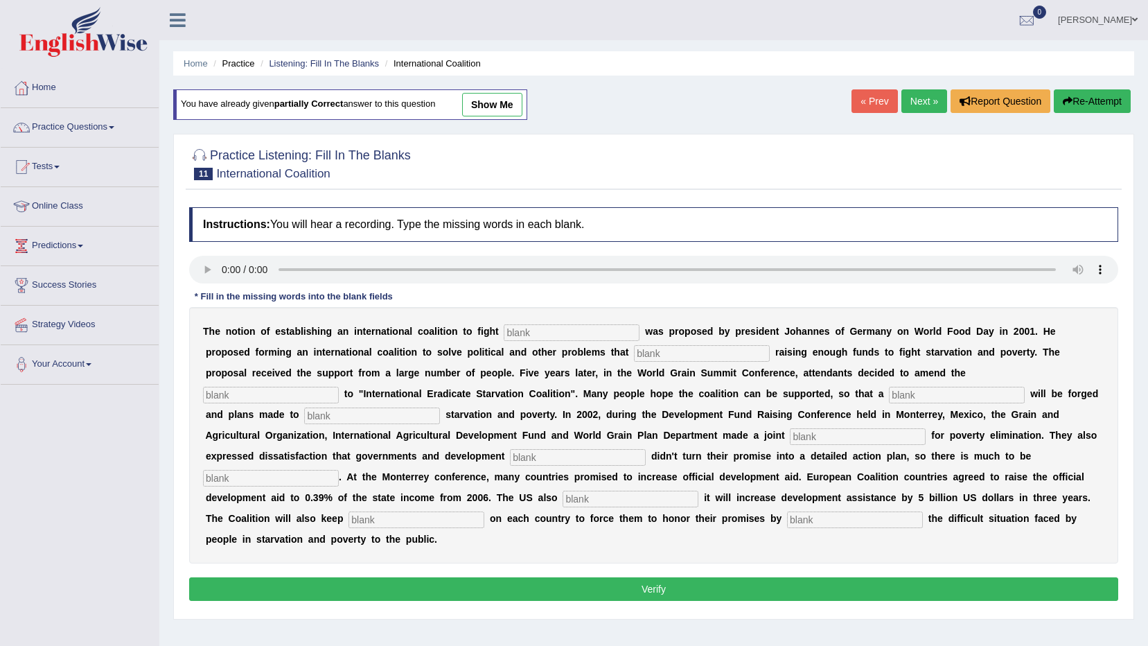
type input "pressure"
type input "exposing"
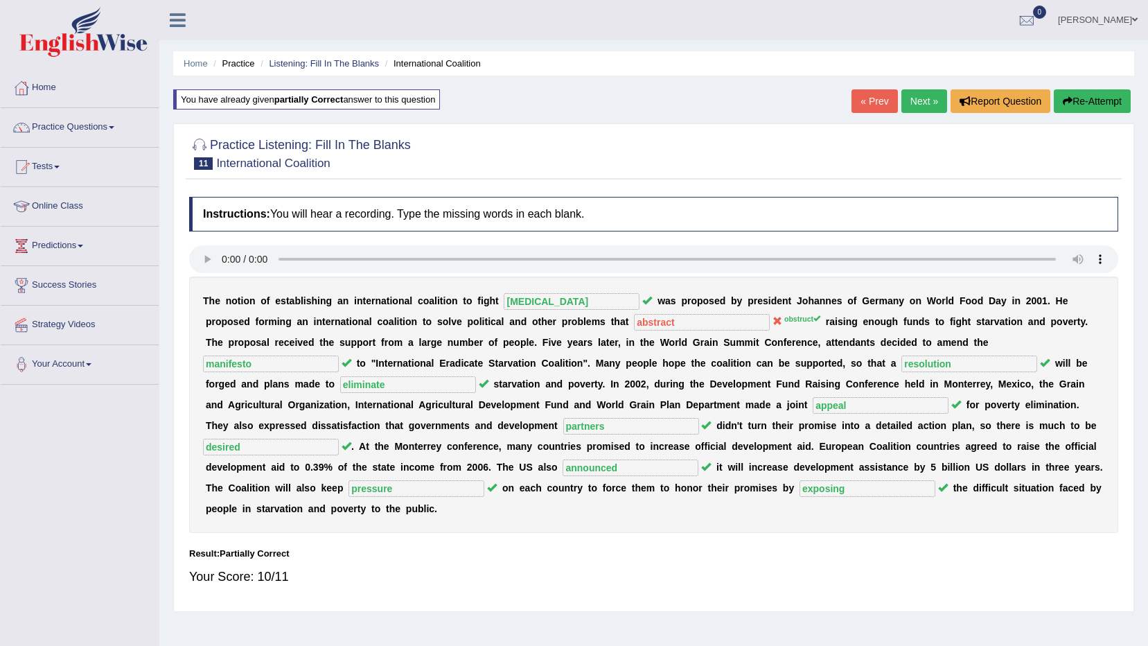
click at [1094, 103] on button "Re-Attempt" at bounding box center [1092, 101] width 77 height 24
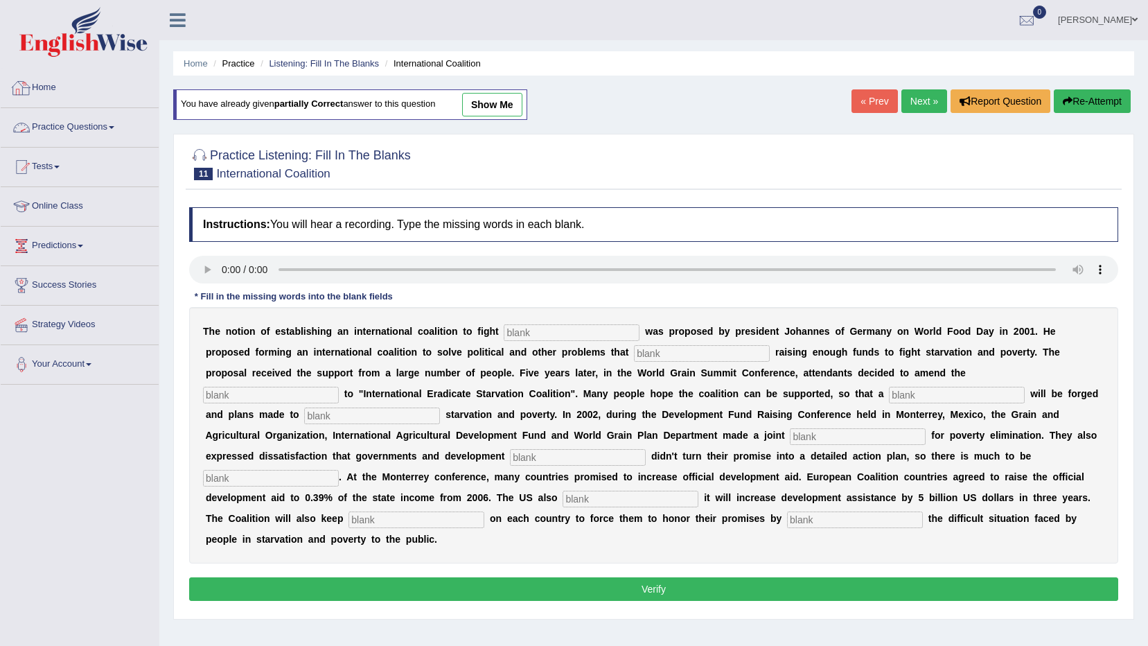
click at [55, 114] on link "Practice Questions" at bounding box center [80, 125] width 158 height 35
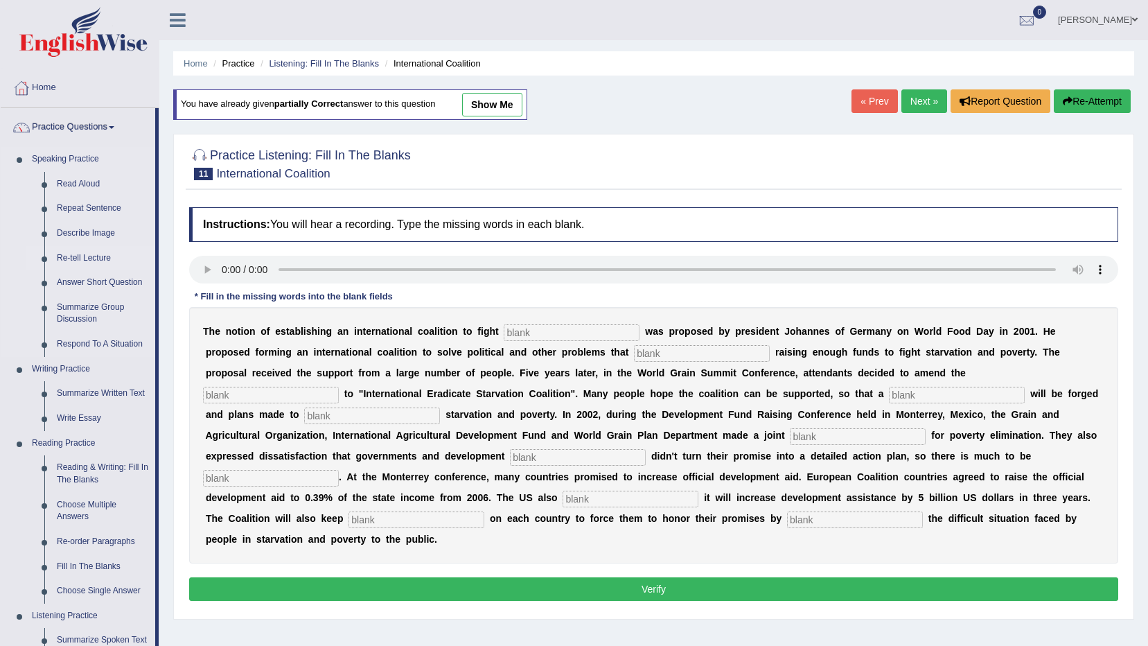
click at [96, 252] on link "Re-tell Lecture" at bounding box center [103, 258] width 105 height 25
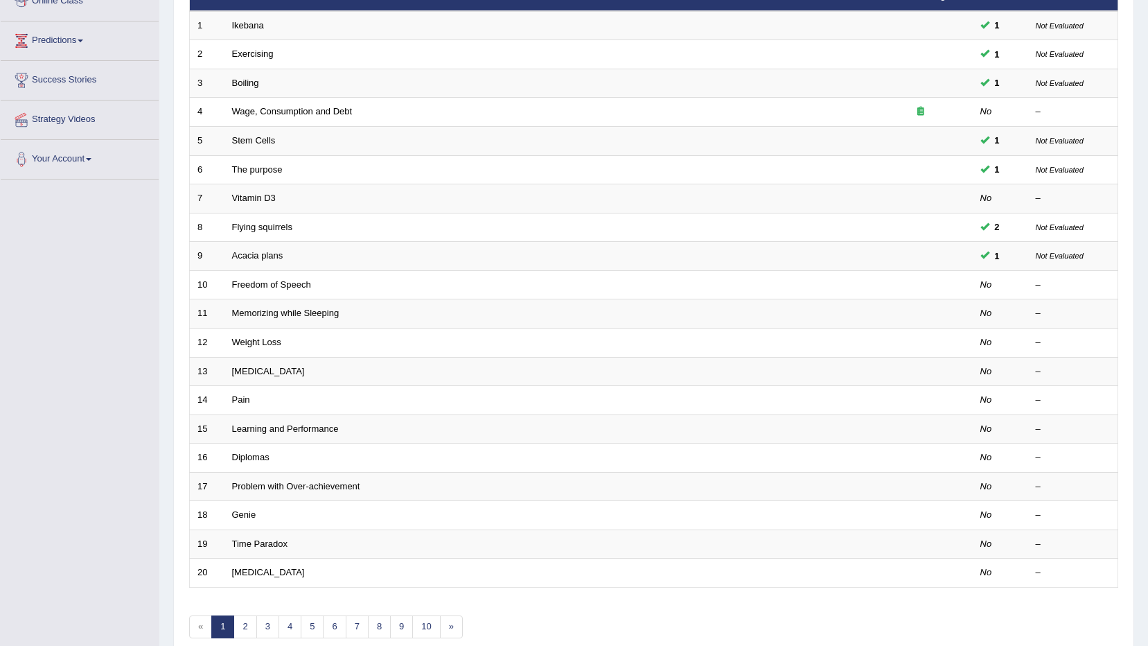
scroll to position [208, 0]
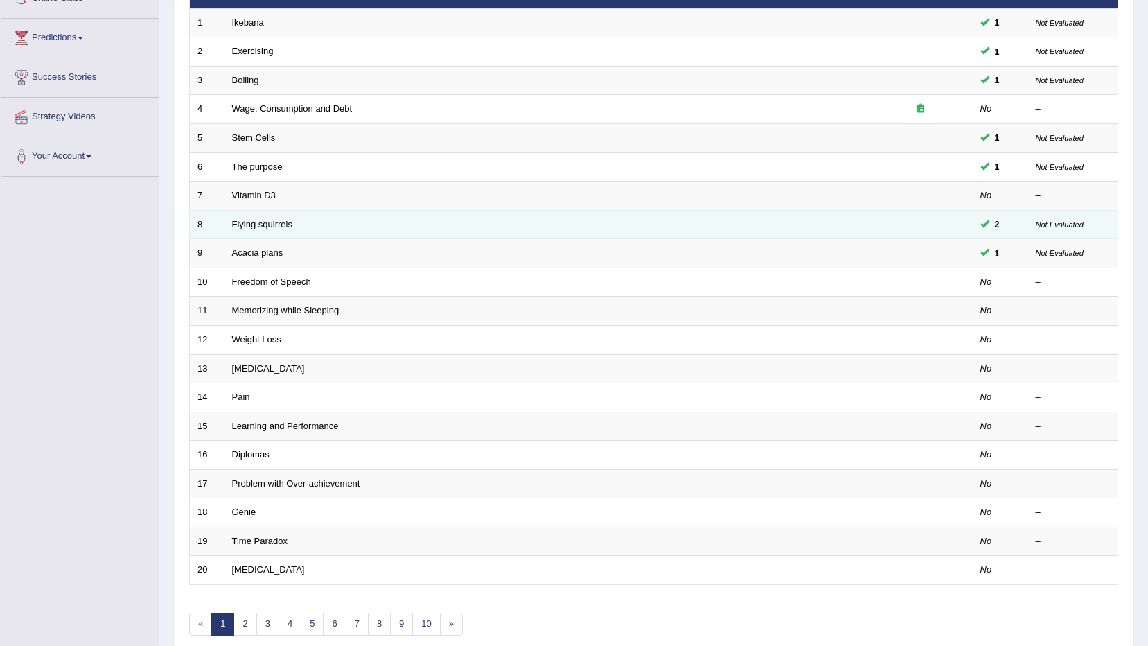
click at [1049, 227] on small "Not Evaluated" at bounding box center [1060, 224] width 48 height 8
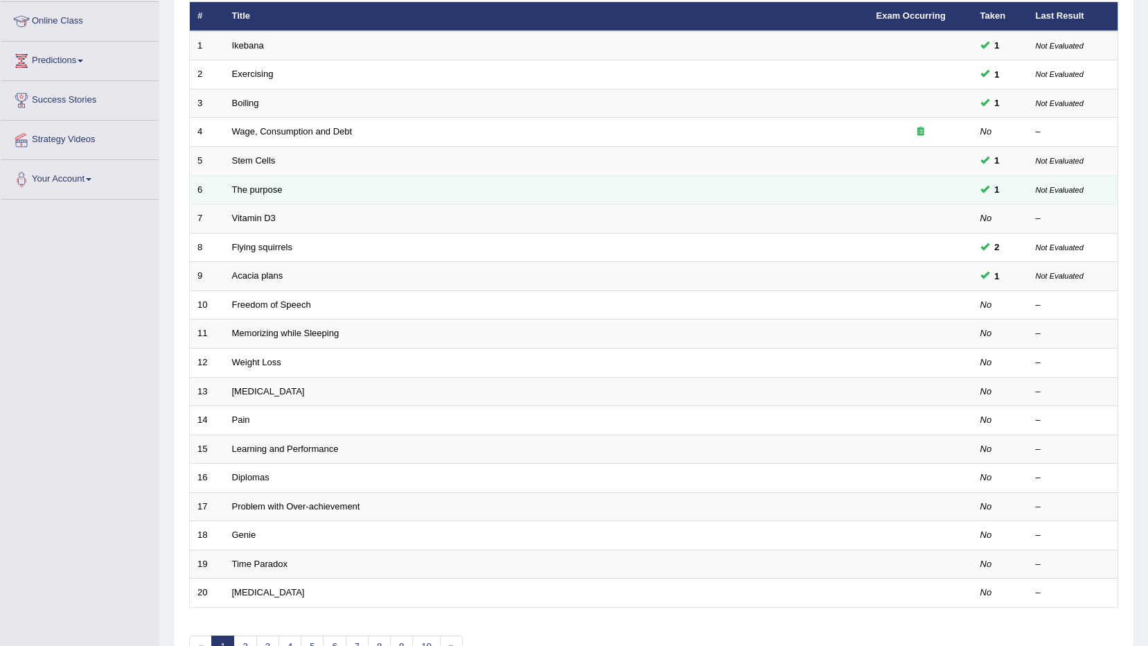
scroll to position [272, 0]
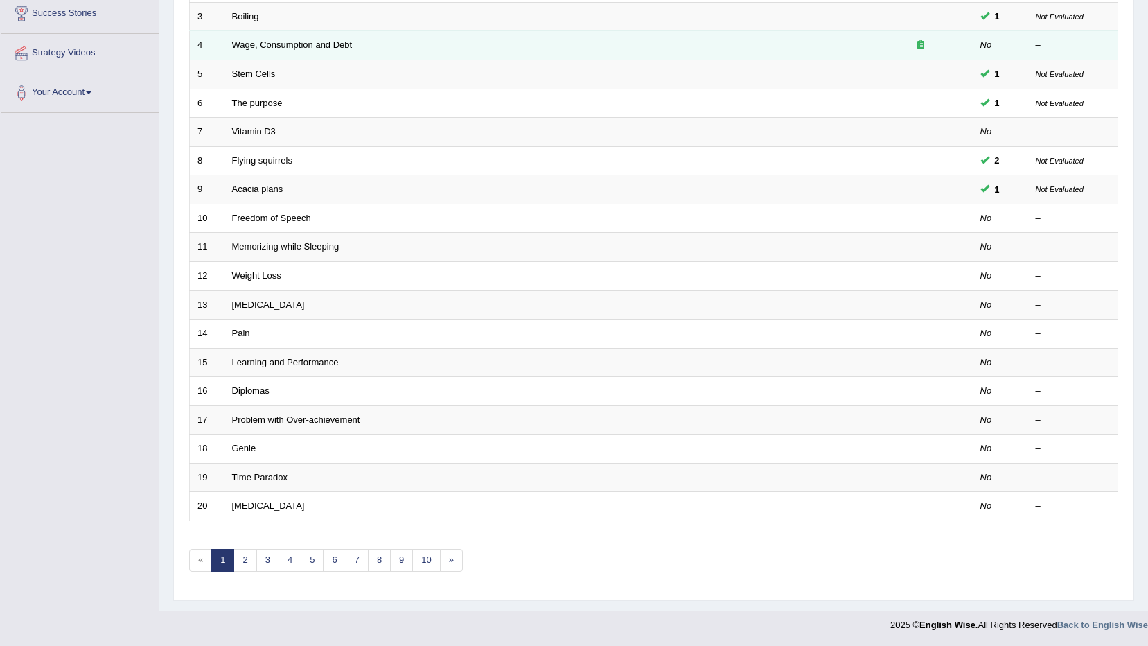
click at [302, 44] on link "Wage, Consumption and Debt" at bounding box center [292, 45] width 121 height 10
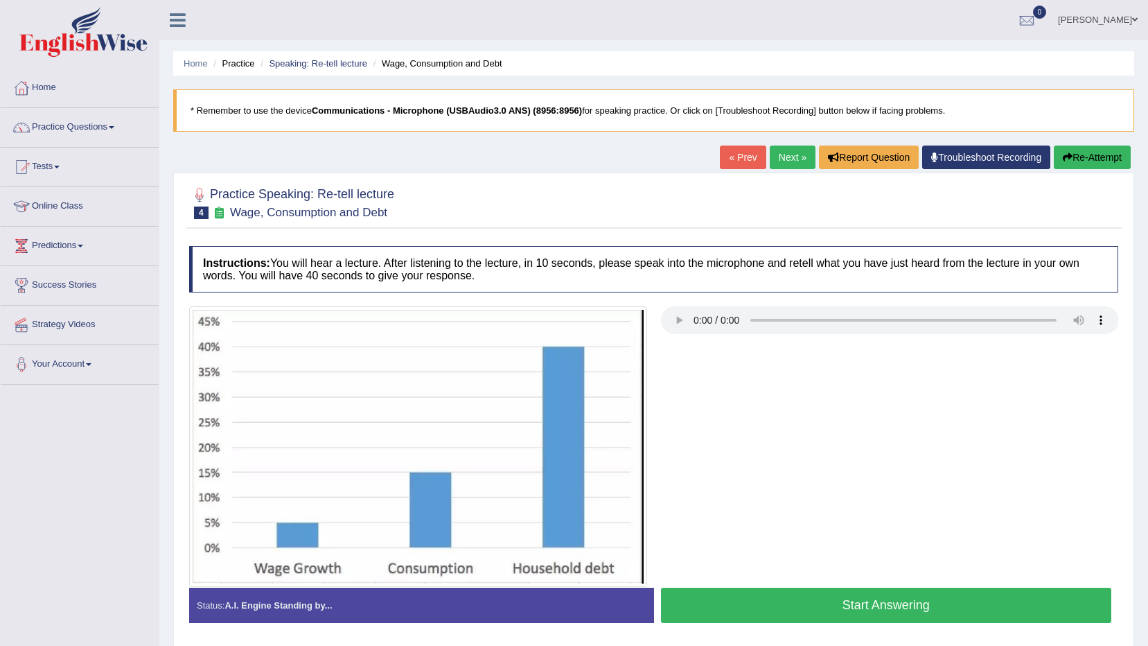
click at [919, 611] on button "Start Answering" at bounding box center [886, 605] width 451 height 35
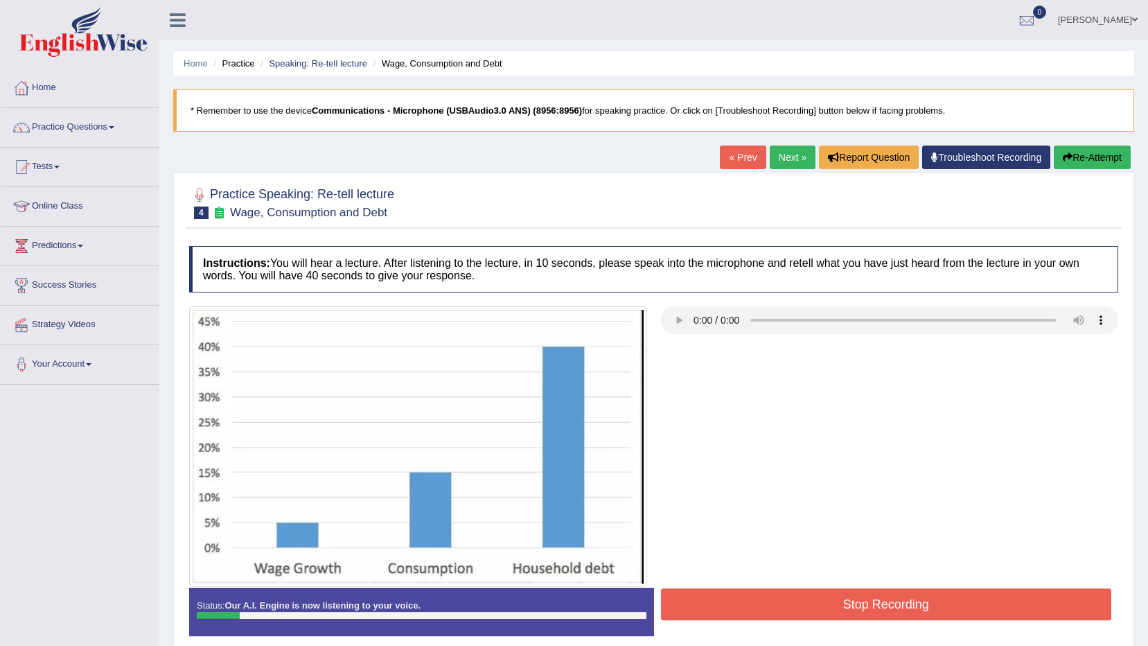
click at [1109, 146] on button "Re-Attempt" at bounding box center [1092, 158] width 77 height 24
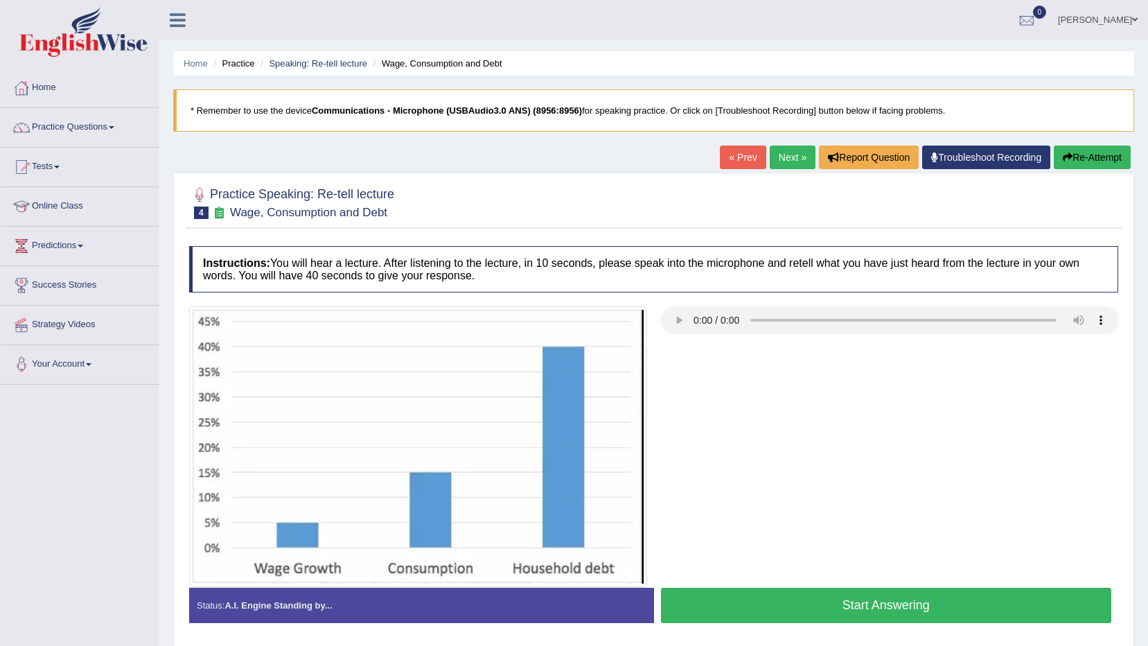
click at [825, 610] on button "Start Answering" at bounding box center [886, 605] width 451 height 35
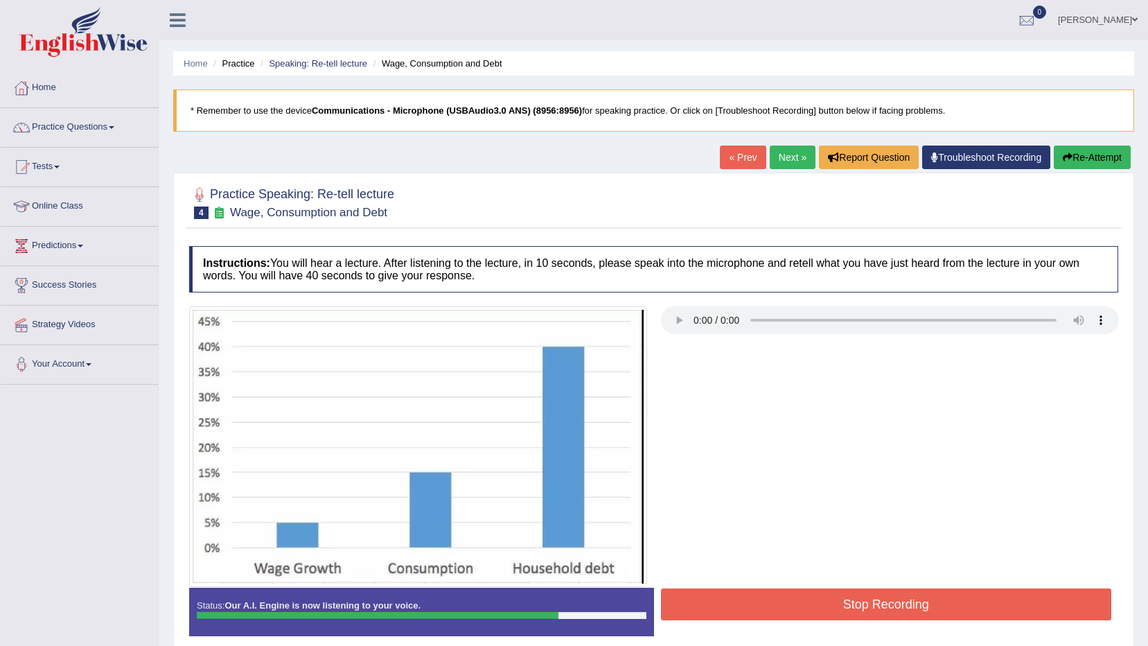
click at [752, 598] on button "Stop Recording" at bounding box center [886, 604] width 451 height 32
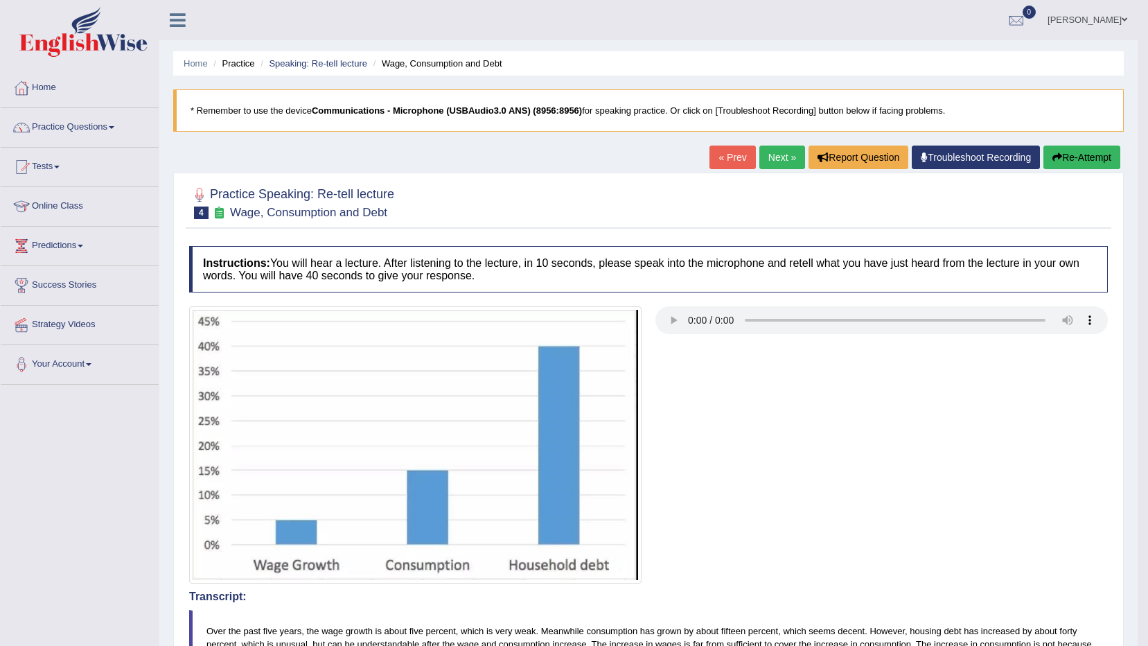
click at [1053, 158] on icon "button" at bounding box center [1058, 157] width 10 height 10
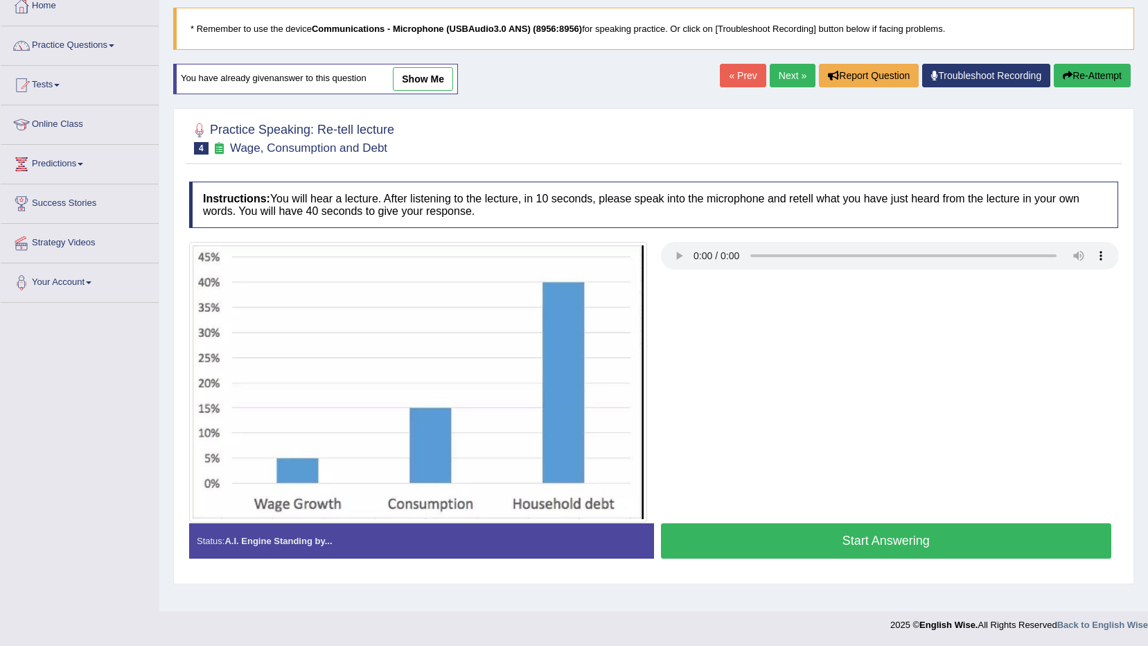
scroll to position [82, 0]
click at [795, 526] on button "Start Answering" at bounding box center [886, 540] width 451 height 35
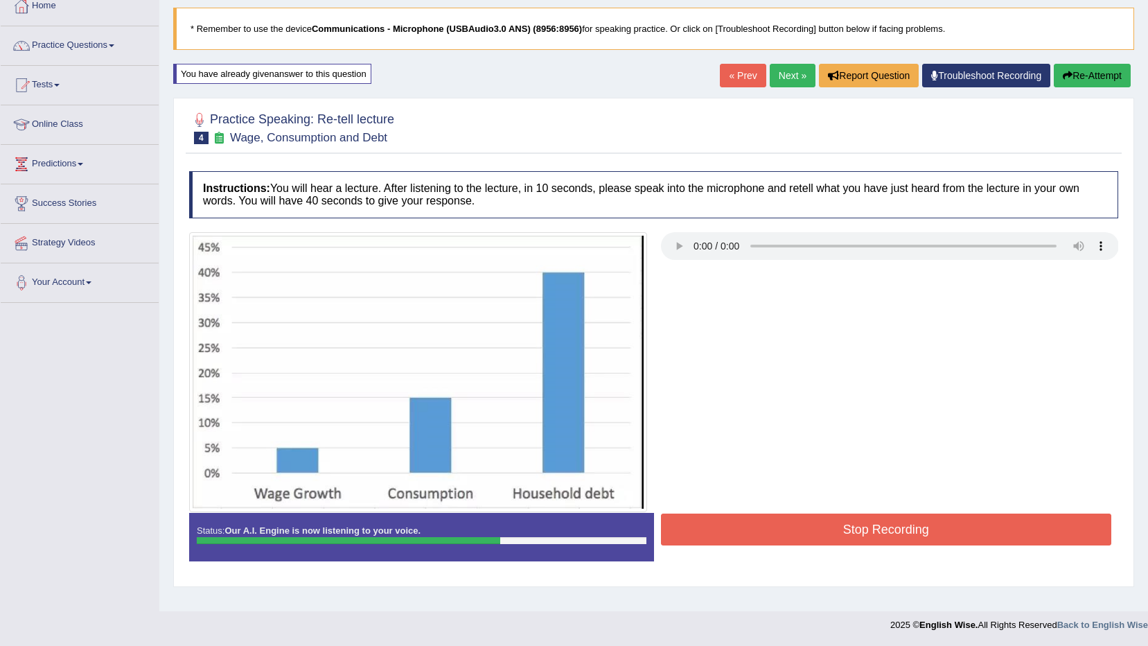
click at [735, 536] on button "Stop Recording" at bounding box center [886, 530] width 451 height 32
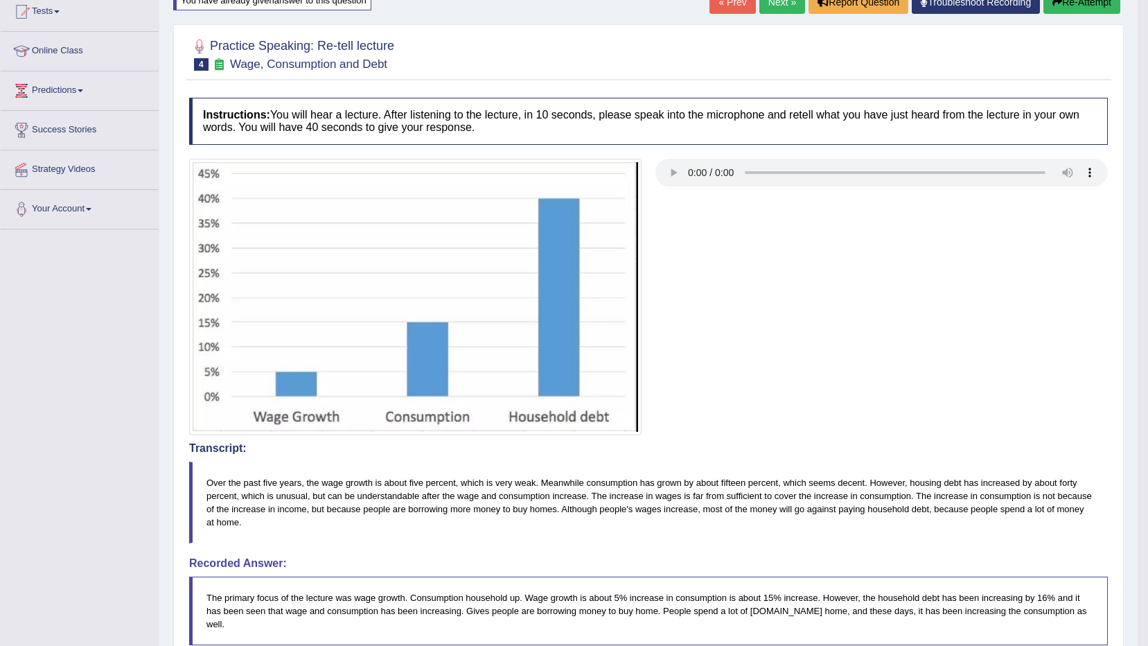
scroll to position [0, 0]
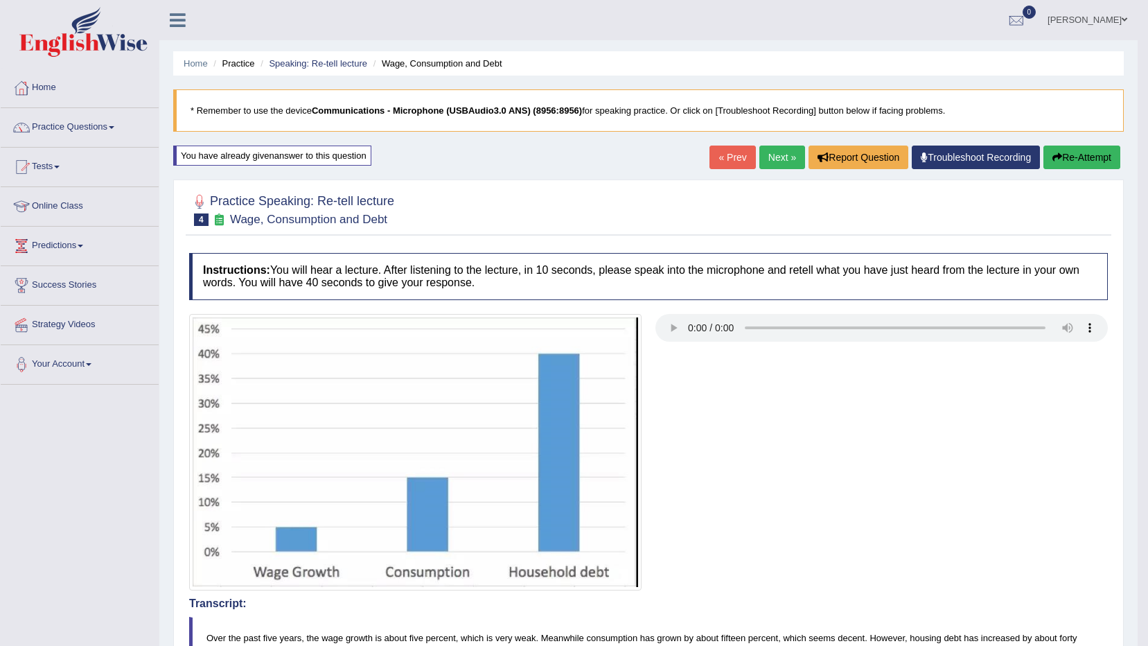
click at [785, 157] on link "Next »" at bounding box center [783, 158] width 46 height 24
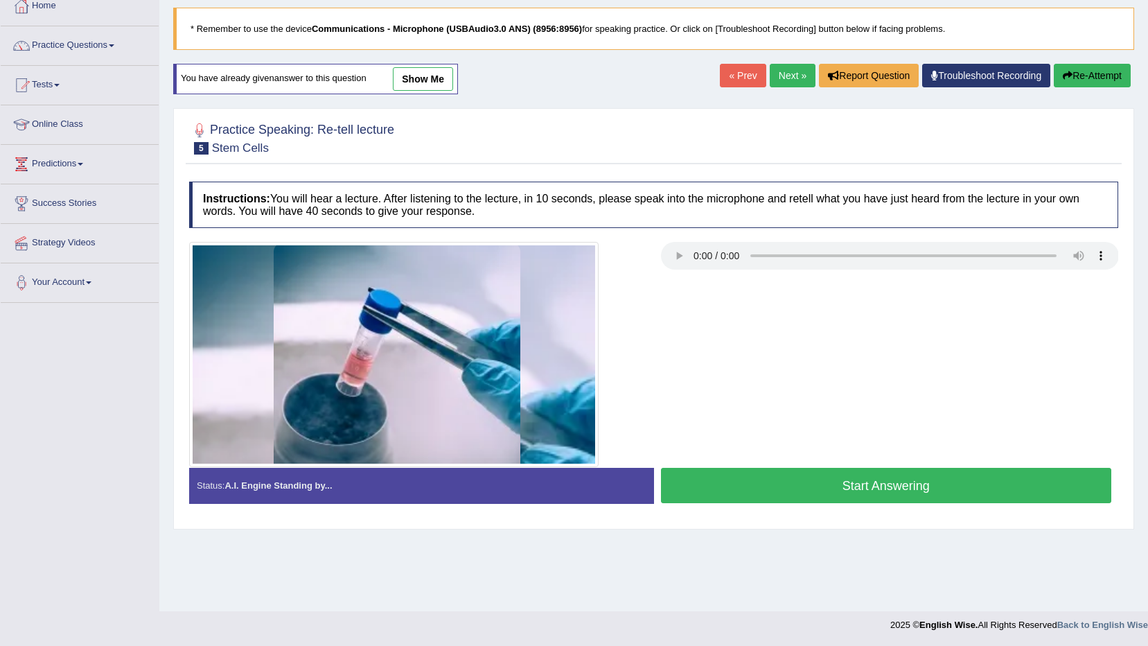
click at [783, 73] on link "Next »" at bounding box center [793, 76] width 46 height 24
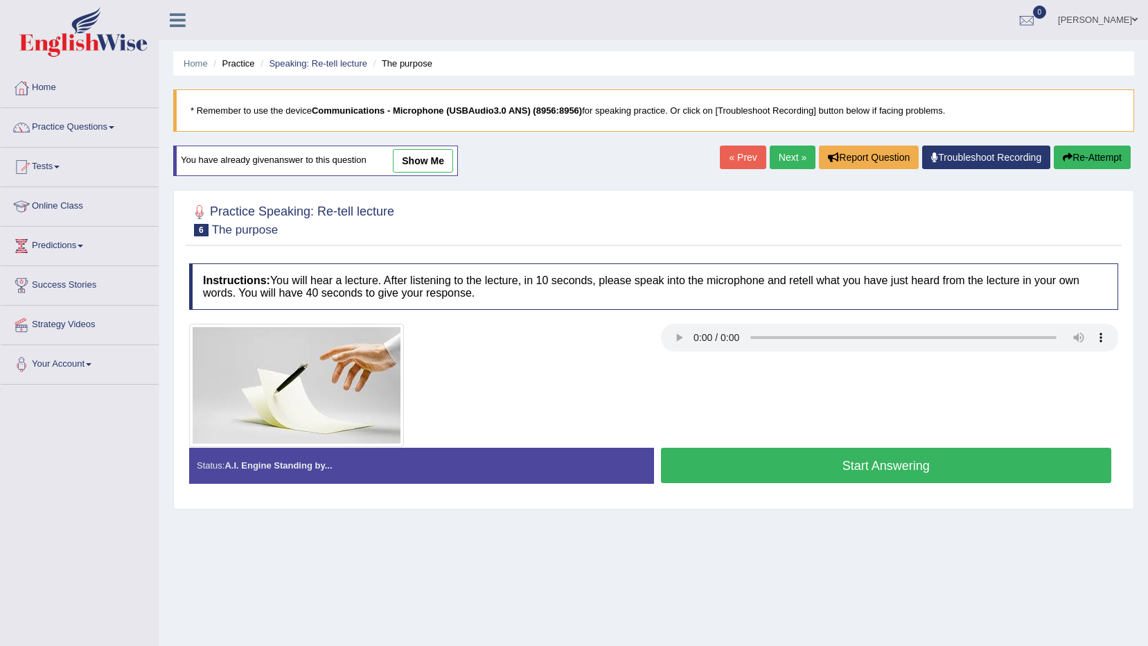
click at [792, 165] on link "Next »" at bounding box center [793, 158] width 46 height 24
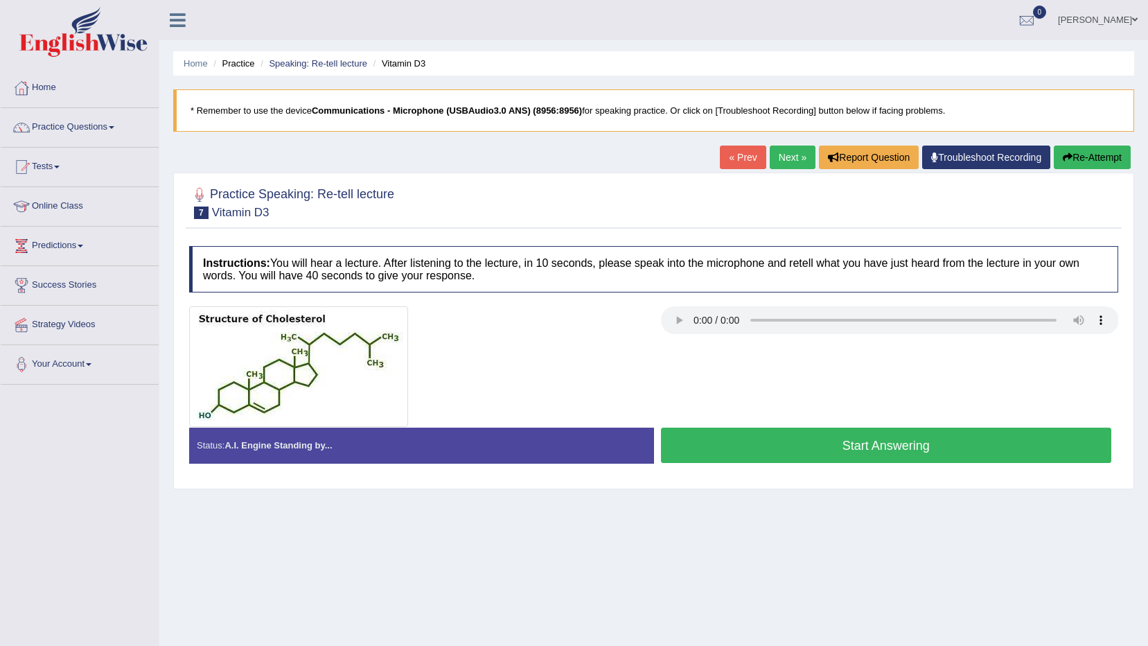
click at [792, 165] on link "Next »" at bounding box center [793, 158] width 46 height 24
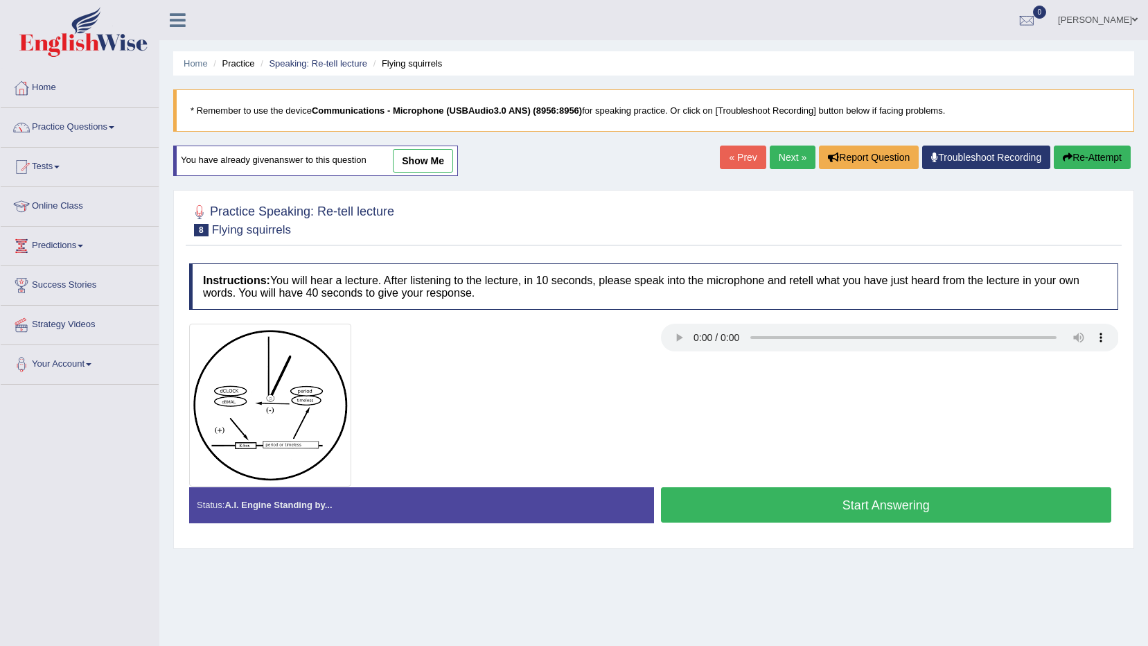
click at [792, 165] on link "Next »" at bounding box center [793, 158] width 46 height 24
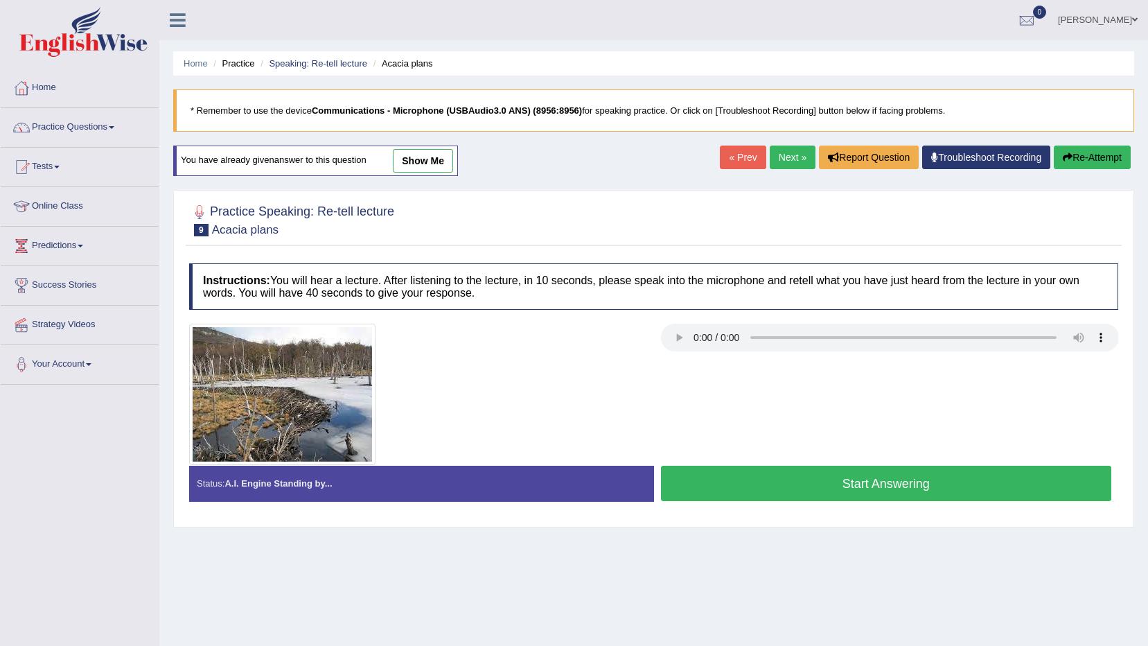
click at [792, 165] on link "Next »" at bounding box center [793, 158] width 46 height 24
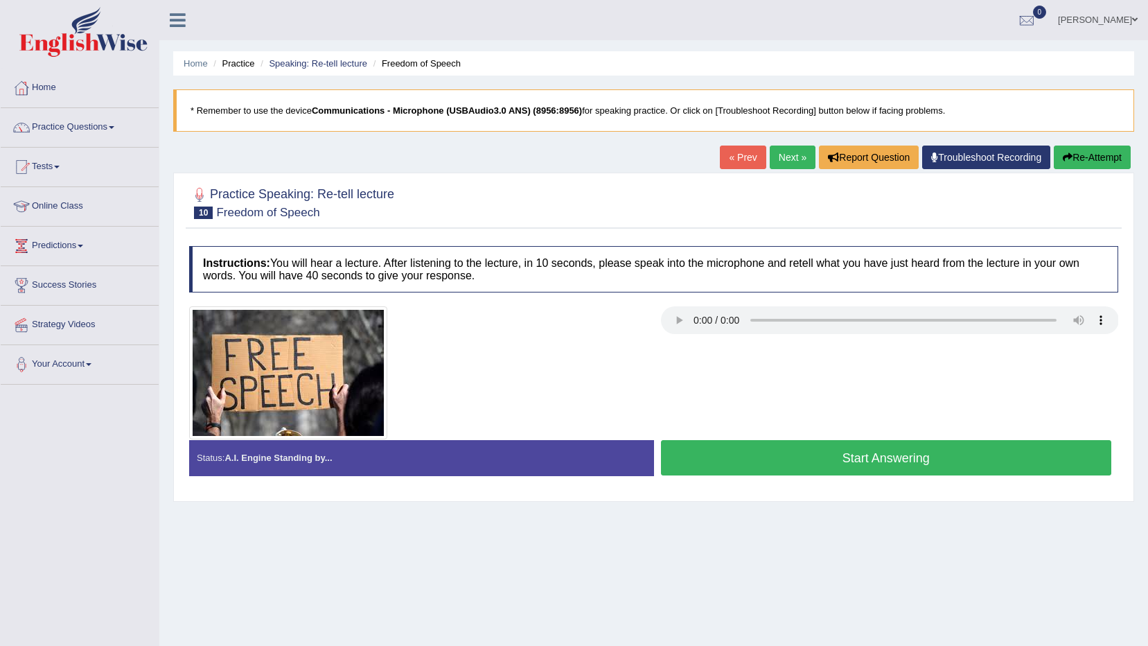
click at [831, 475] on button "Start Answering" at bounding box center [886, 457] width 451 height 35
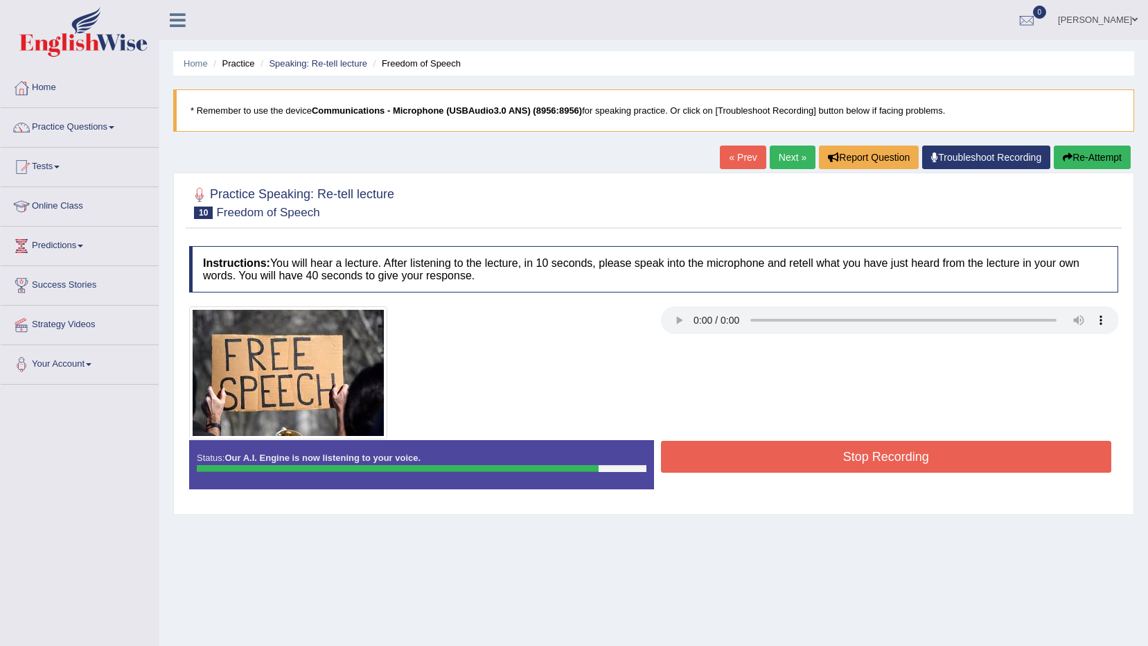
click at [749, 469] on button "Stop Recording" at bounding box center [886, 457] width 451 height 32
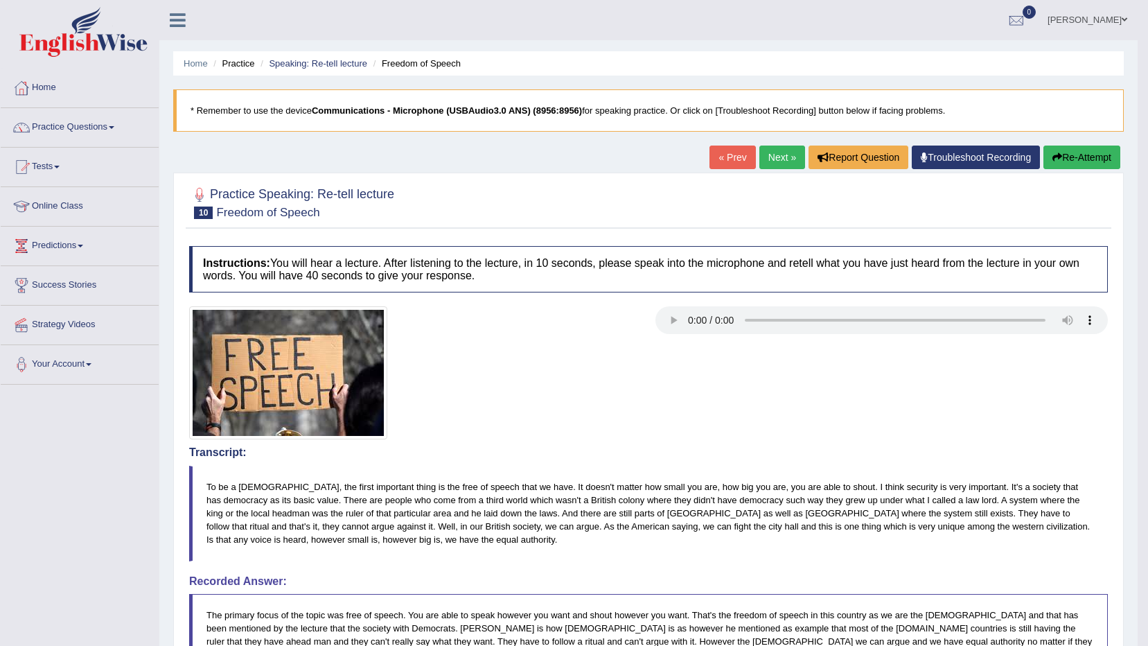
click at [774, 157] on link "Next »" at bounding box center [783, 158] width 46 height 24
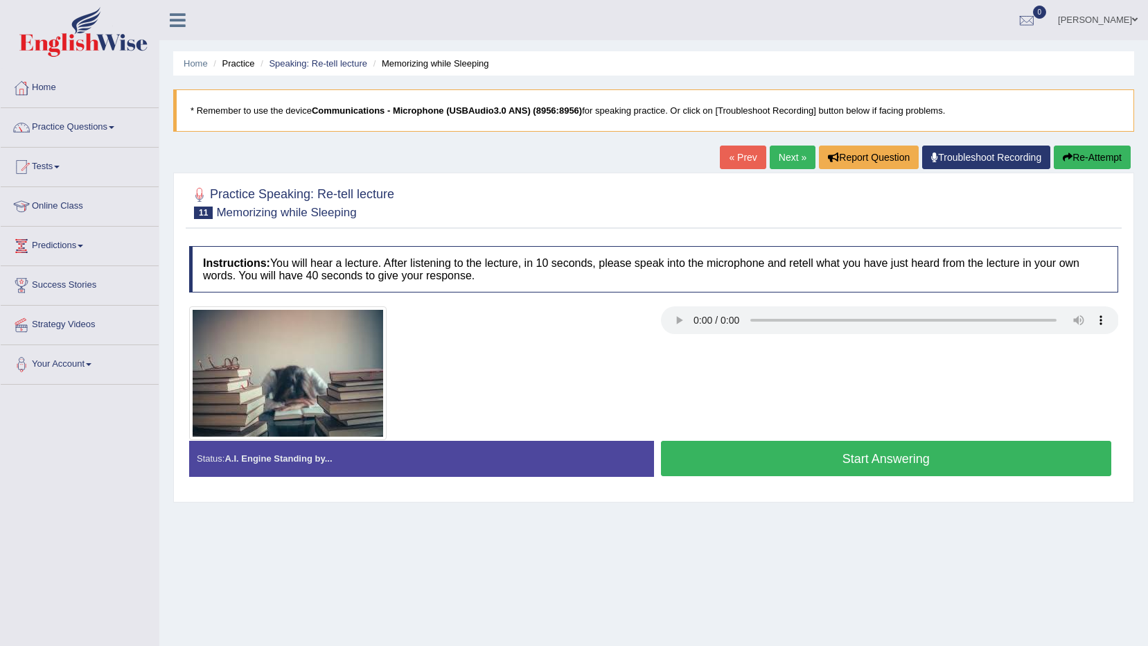
click at [864, 450] on button "Start Answering" at bounding box center [886, 458] width 451 height 35
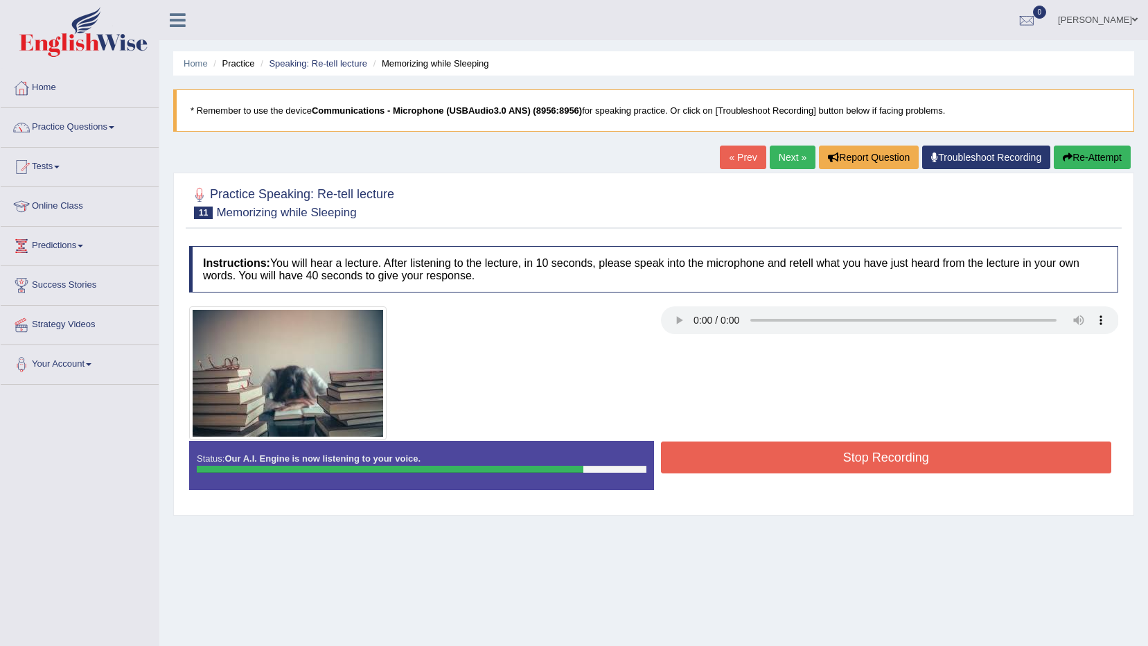
click at [806, 464] on button "Stop Recording" at bounding box center [886, 457] width 451 height 32
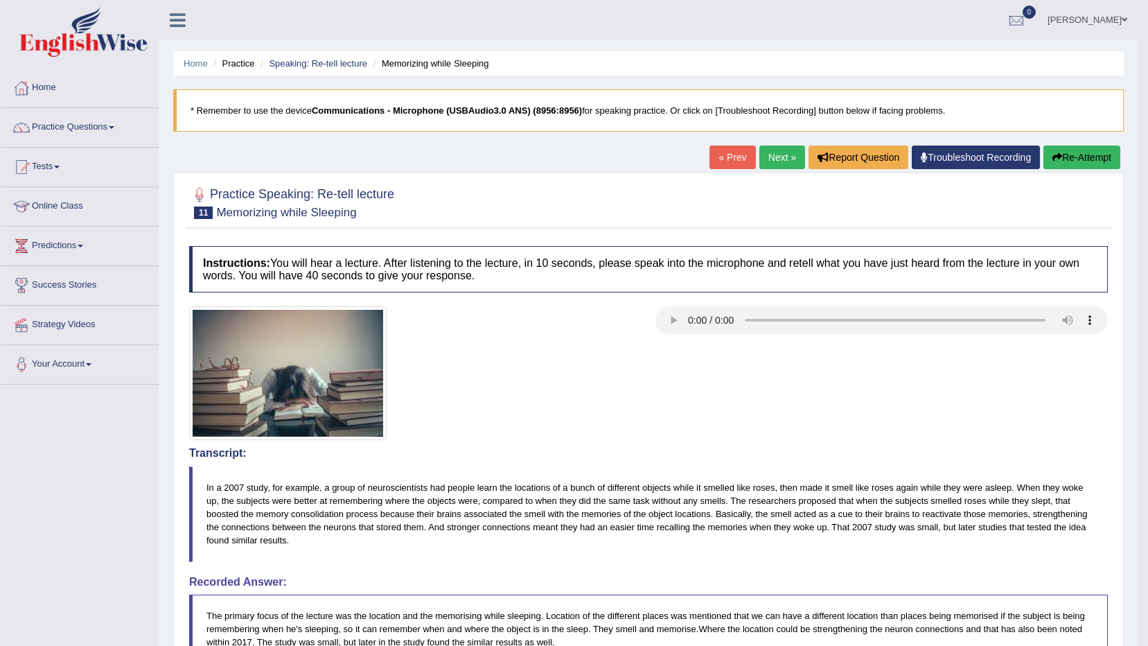
click at [767, 155] on link "Next »" at bounding box center [783, 158] width 46 height 24
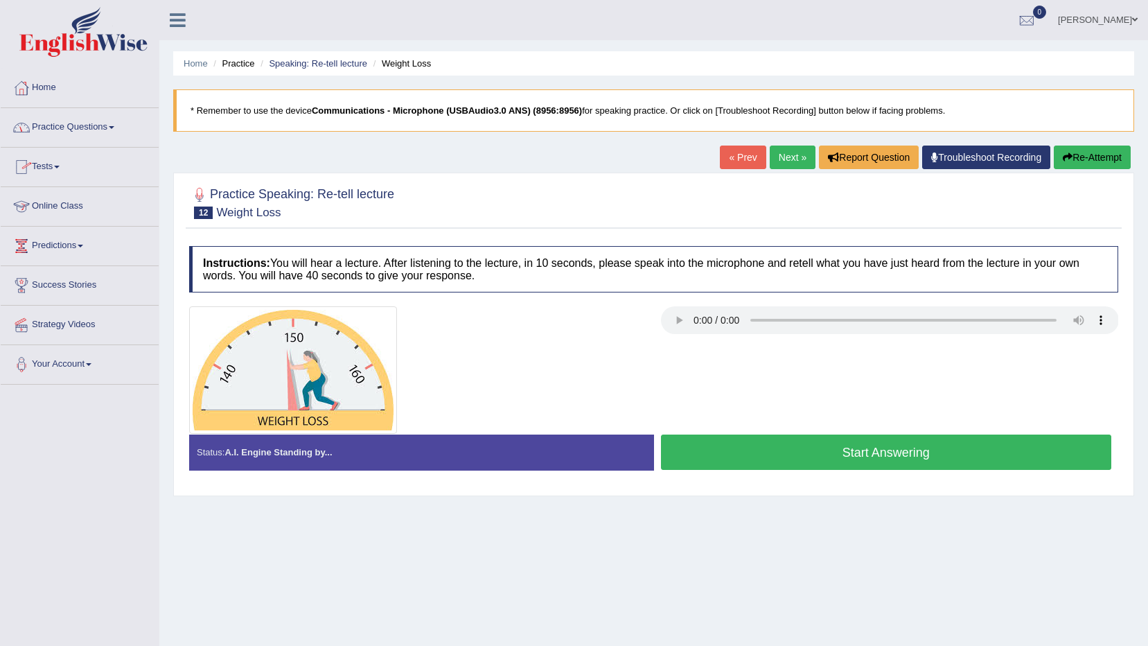
click at [106, 132] on link "Practice Questions" at bounding box center [80, 125] width 158 height 35
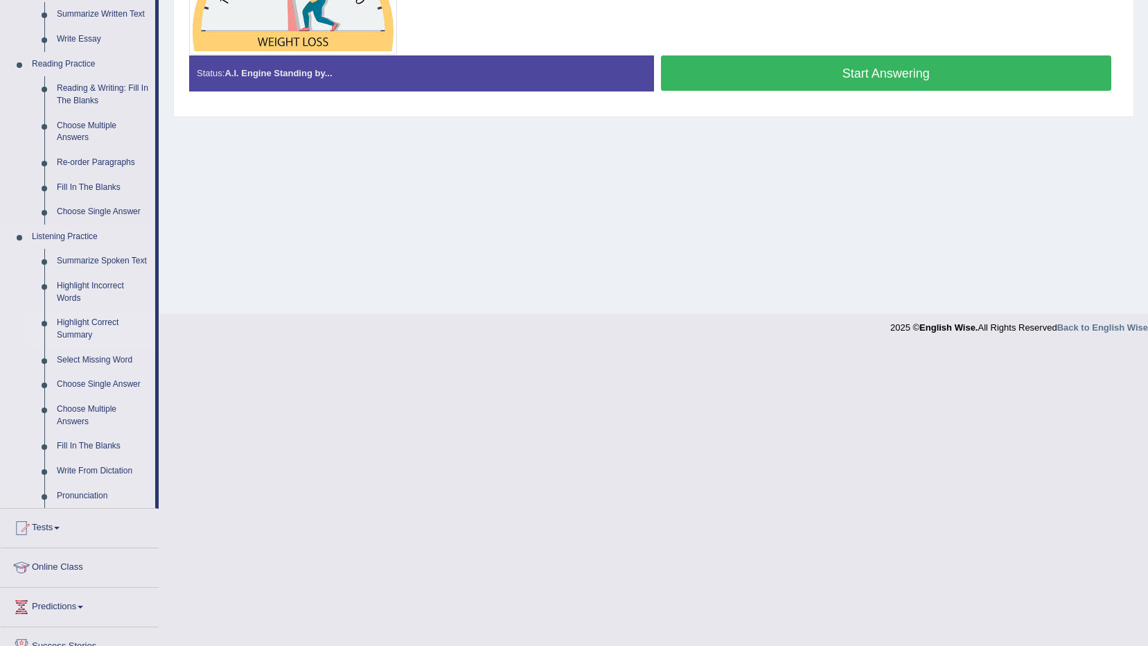
scroll to position [416, 0]
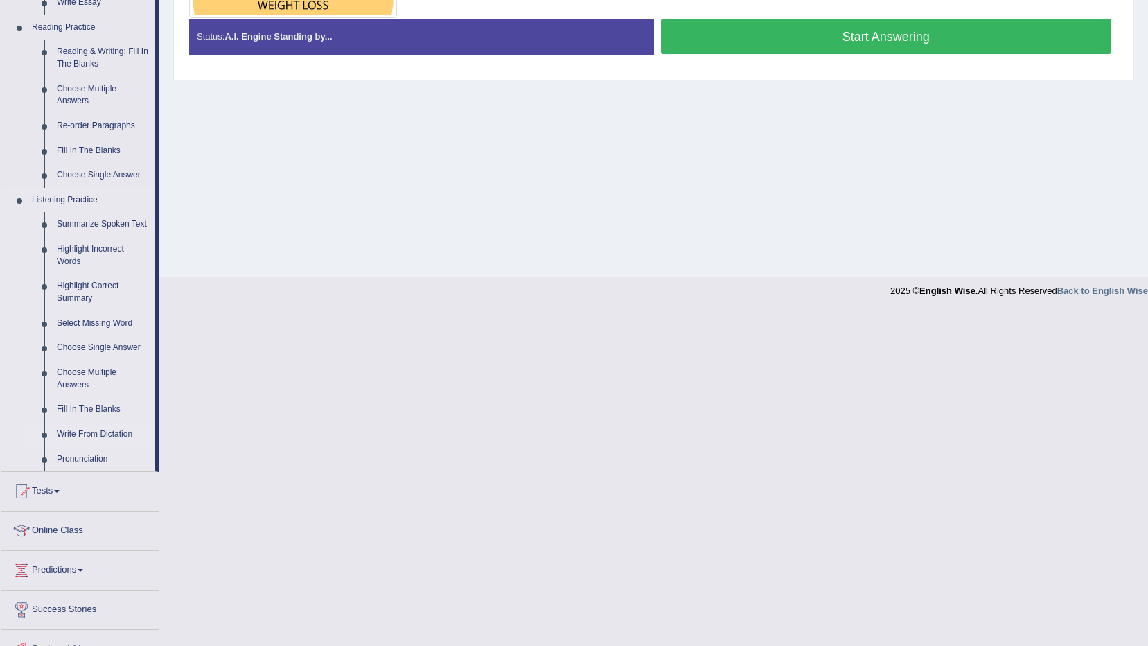
click at [112, 433] on link "Write From Dictation" at bounding box center [103, 434] width 105 height 25
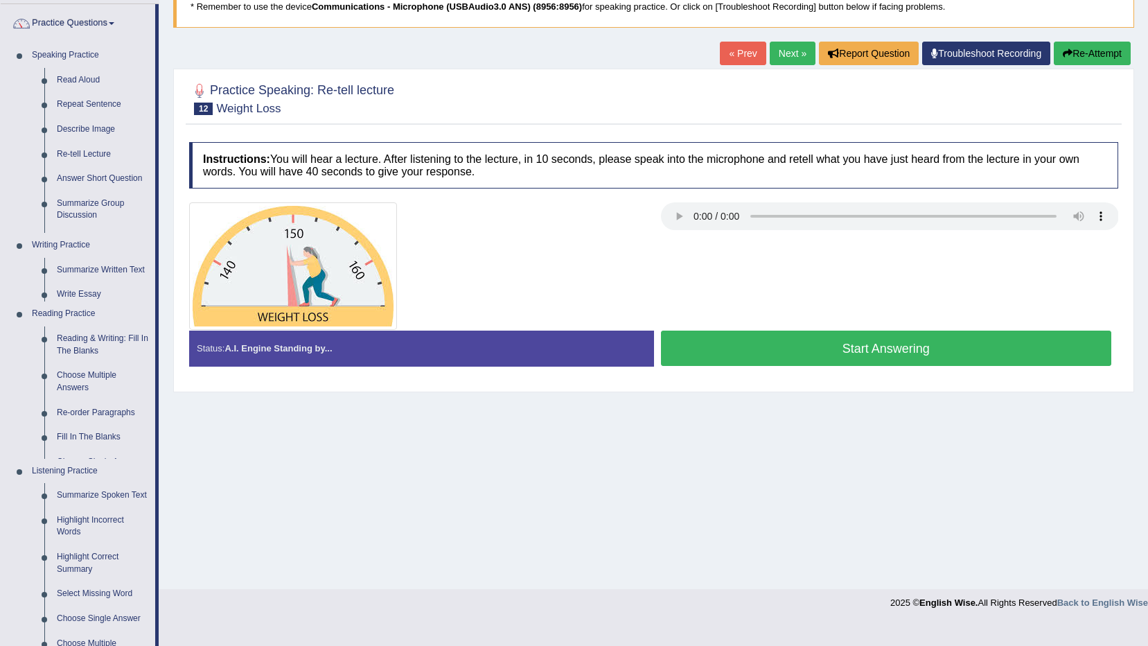
scroll to position [82, 0]
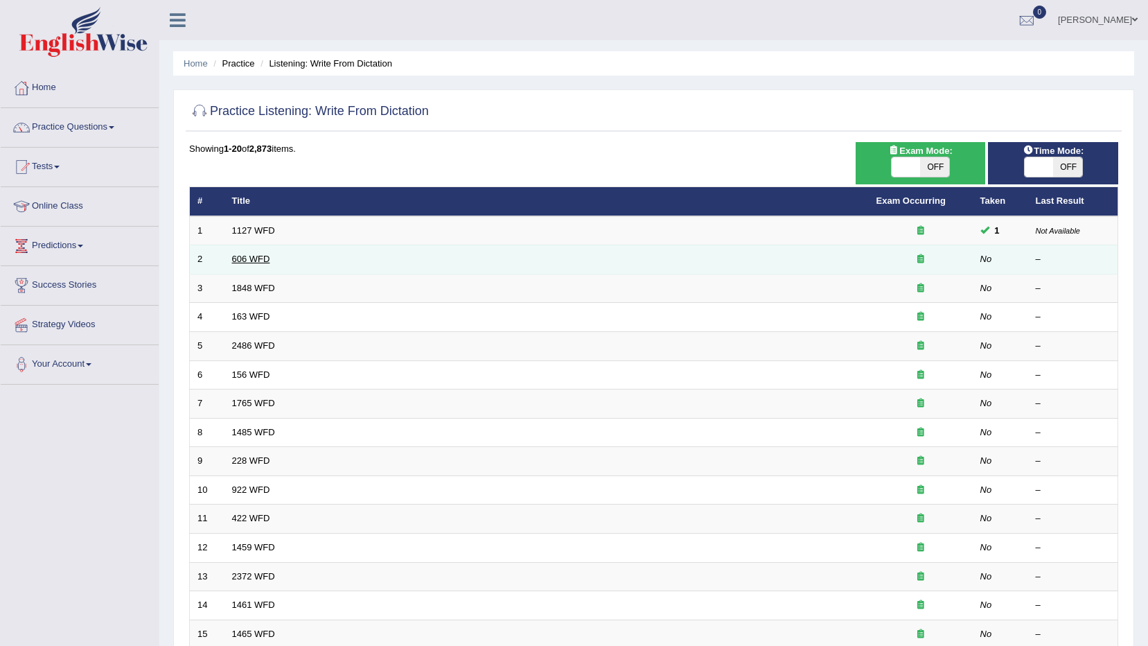
click at [252, 258] on link "606 WFD" at bounding box center [251, 259] width 38 height 10
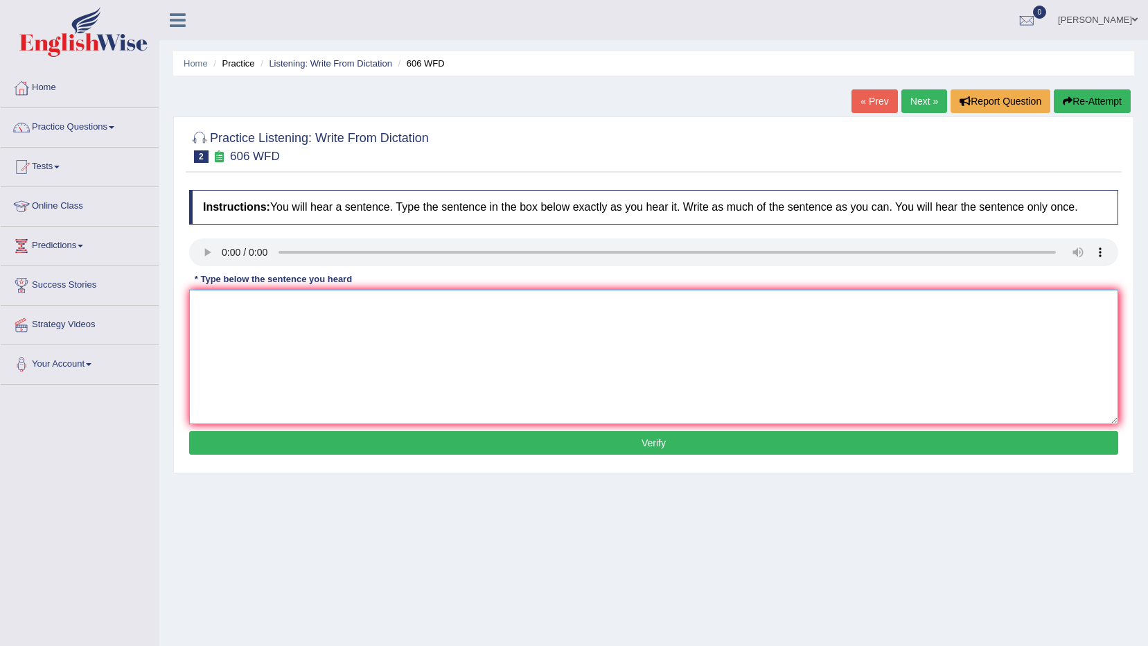
click at [263, 323] on textarea at bounding box center [653, 357] width 929 height 134
type textarea "Students will study in ancient and [GEOGRAPHIC_DATA]."
click at [396, 445] on button "Verify" at bounding box center [653, 443] width 929 height 24
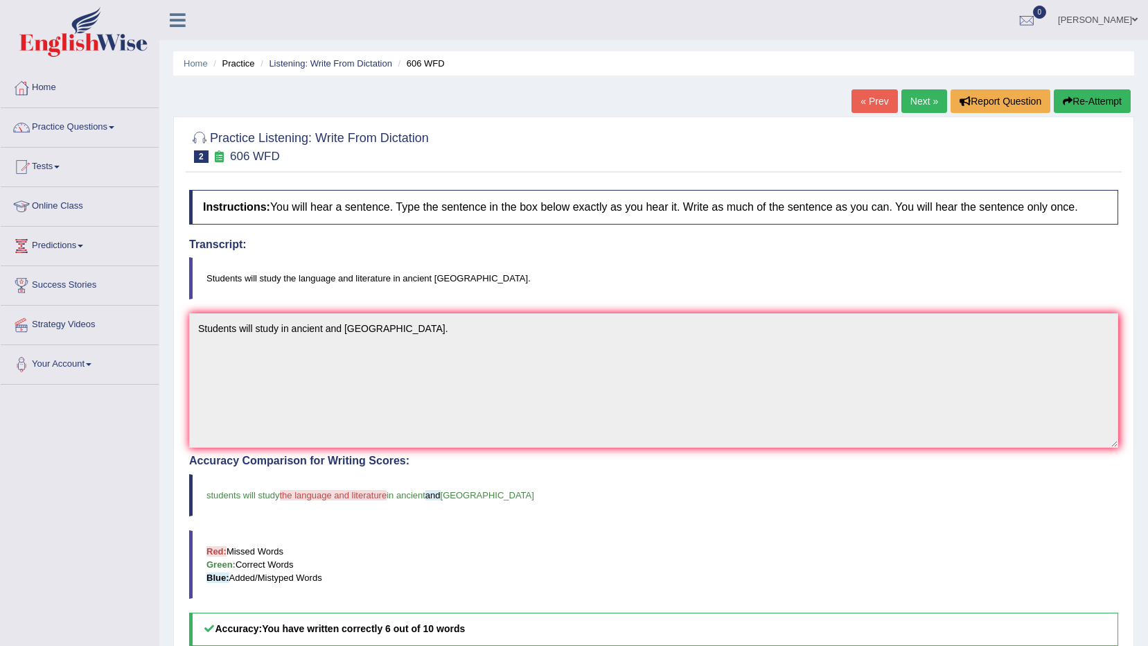
click at [916, 96] on link "Next »" at bounding box center [925, 101] width 46 height 24
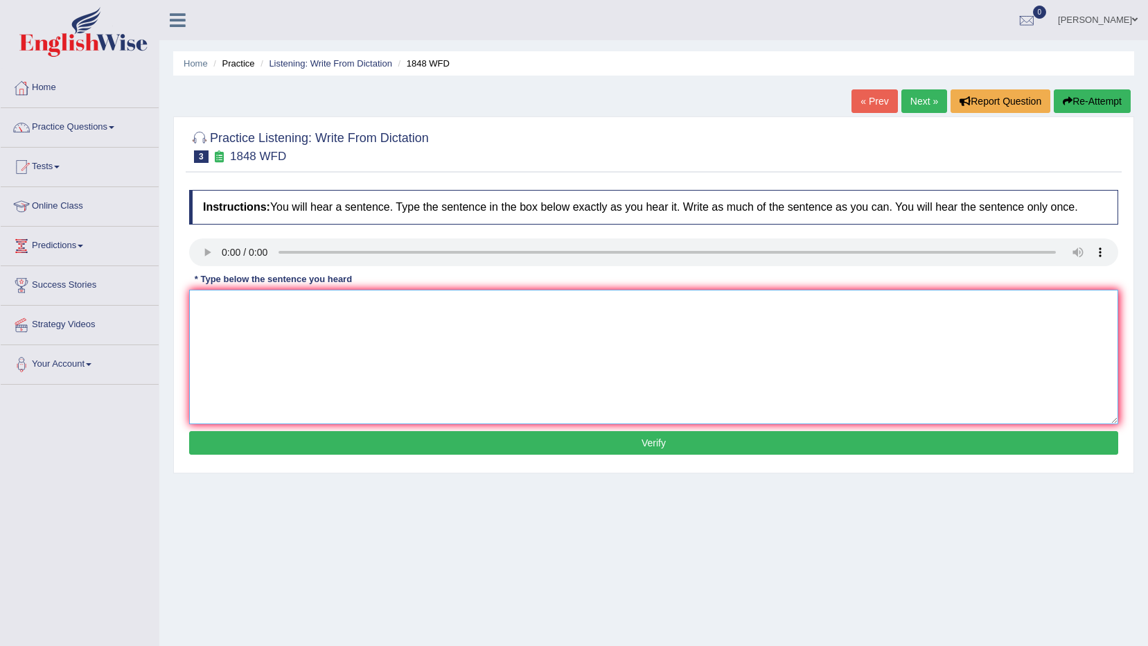
click at [245, 339] on textarea at bounding box center [653, 357] width 929 height 134
click at [232, 301] on textarea "Student must show valid identification to enroll in this course." at bounding box center [653, 357] width 929 height 134
type textarea "Students must show valid identification to enroll in this course."
click at [482, 444] on button "Verify" at bounding box center [653, 443] width 929 height 24
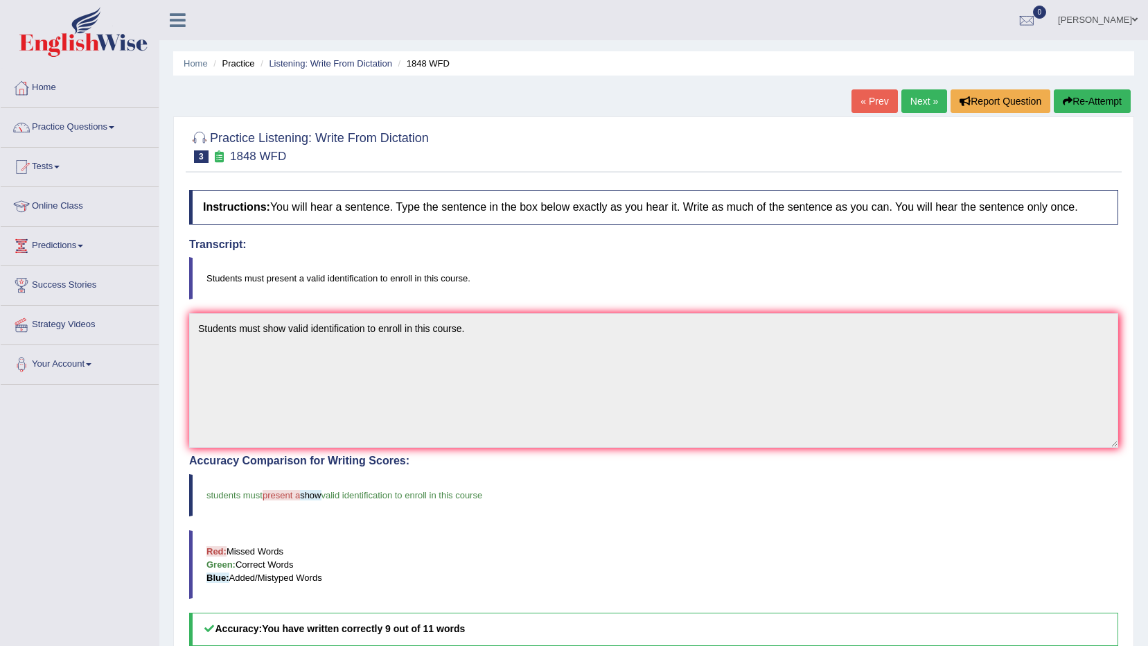
click at [936, 96] on link "Next »" at bounding box center [925, 101] width 46 height 24
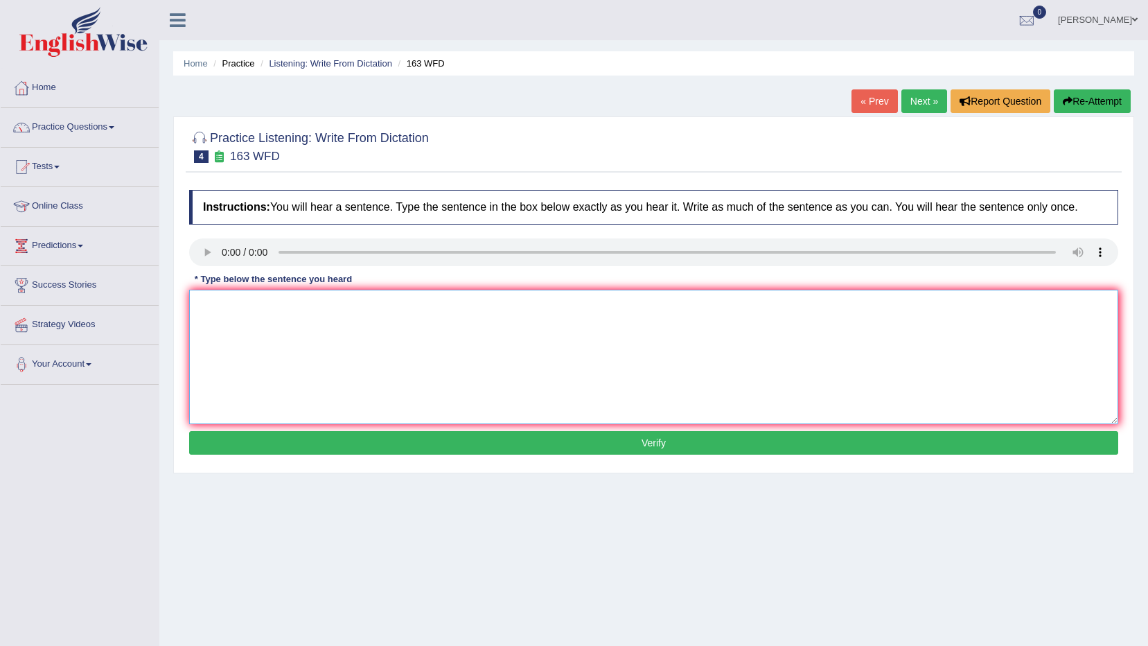
click at [279, 315] on textarea at bounding box center [653, 357] width 929 height 134
type textarea "A number of assignments will be submitted in the conference."
click at [758, 438] on button "Verify" at bounding box center [653, 443] width 929 height 24
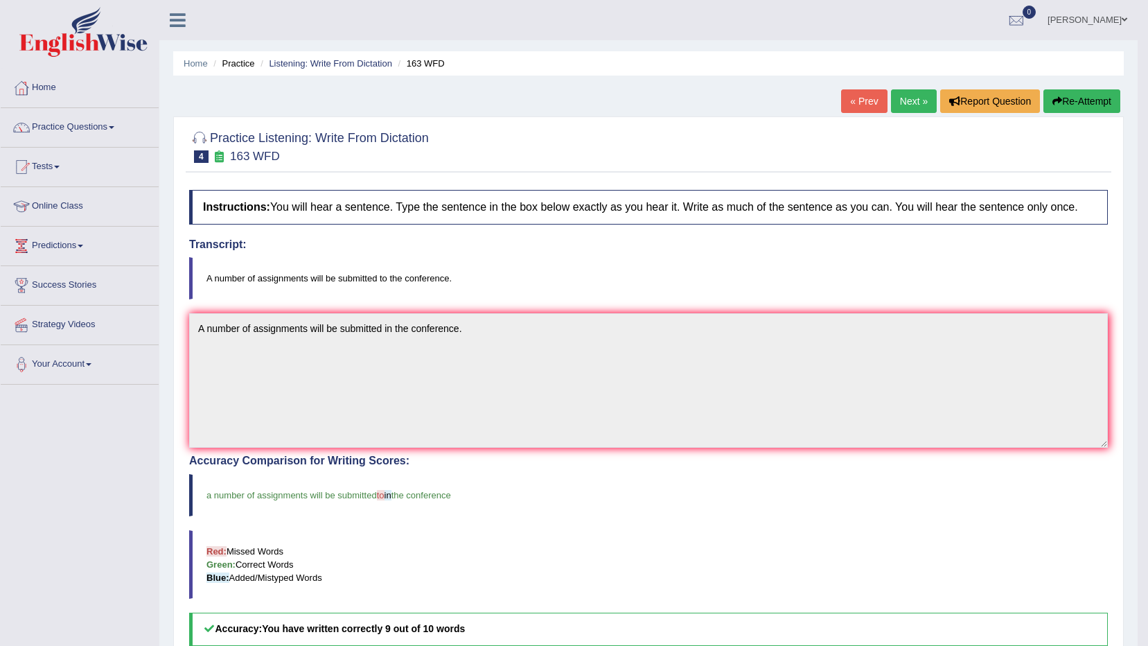
click at [913, 98] on link "Next »" at bounding box center [914, 101] width 46 height 24
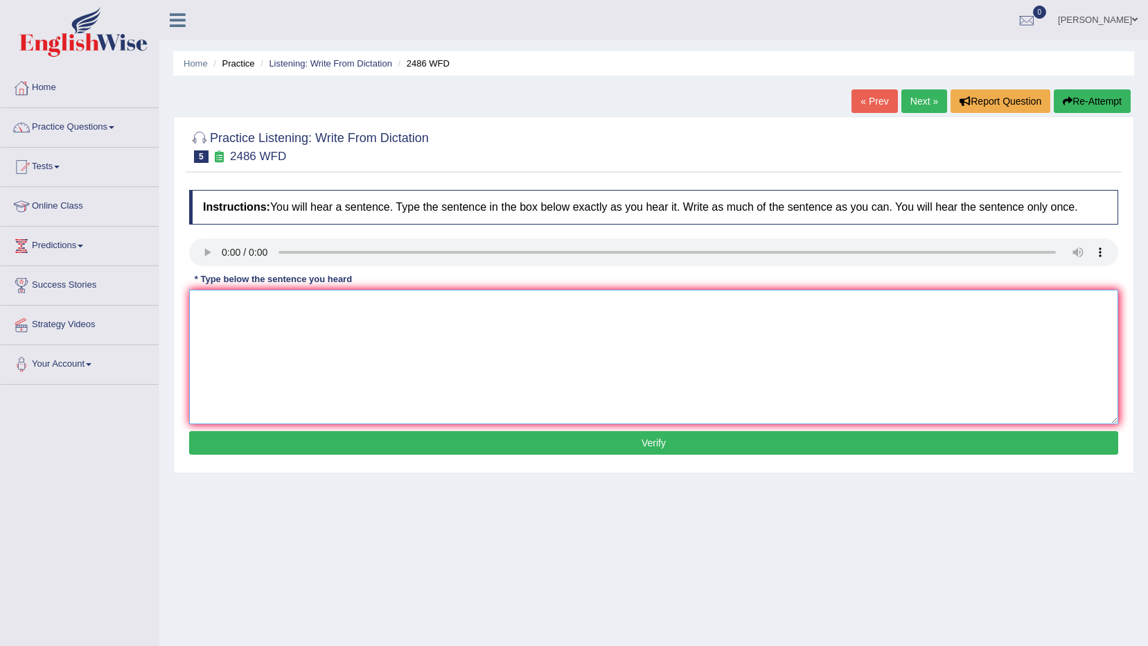
click at [225, 315] on textarea at bounding box center [653, 357] width 929 height 134
type textarea "It is quite clear that our facial features are different across the world."
click at [641, 464] on div "Instructions: You will hear a sentence. Type the sentence in the box below exac…" at bounding box center [654, 324] width 936 height 283
click at [658, 441] on button "Verify" at bounding box center [653, 443] width 929 height 24
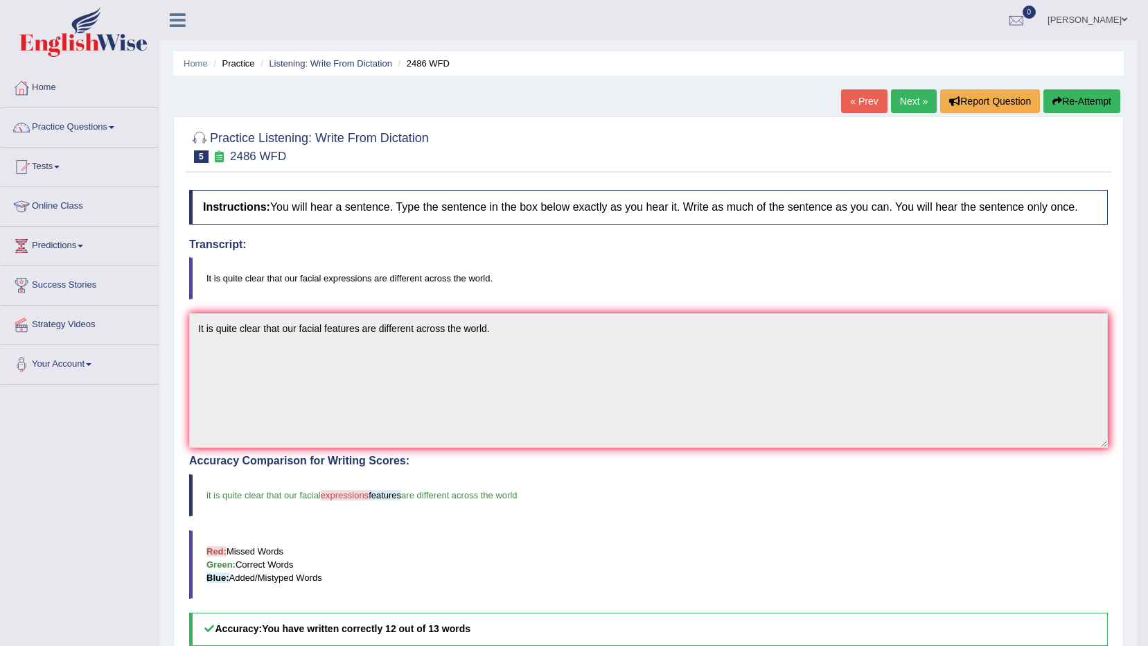
click at [925, 98] on link "Next »" at bounding box center [914, 101] width 46 height 24
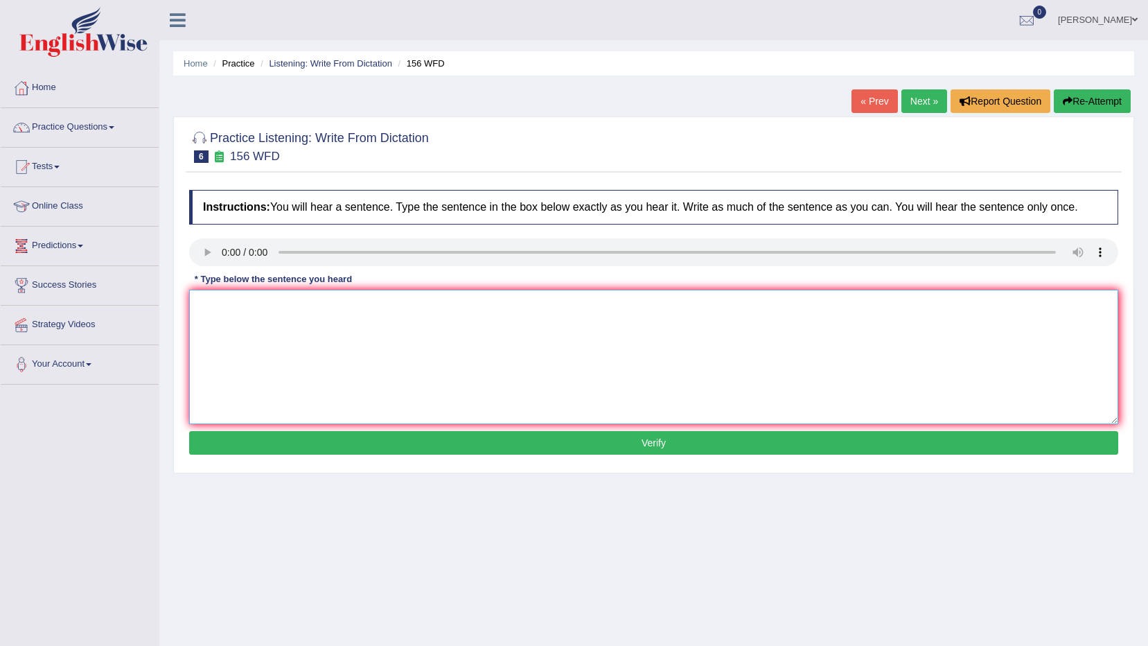
click at [270, 311] on textarea at bounding box center [653, 357] width 929 height 134
type textarea "All of your assignments are due by tommorow."
click at [478, 464] on div "Instructions: You will hear a sentence. Type the sentence in the box below exac…" at bounding box center [654, 324] width 936 height 283
click at [484, 452] on button "Verify" at bounding box center [653, 443] width 929 height 24
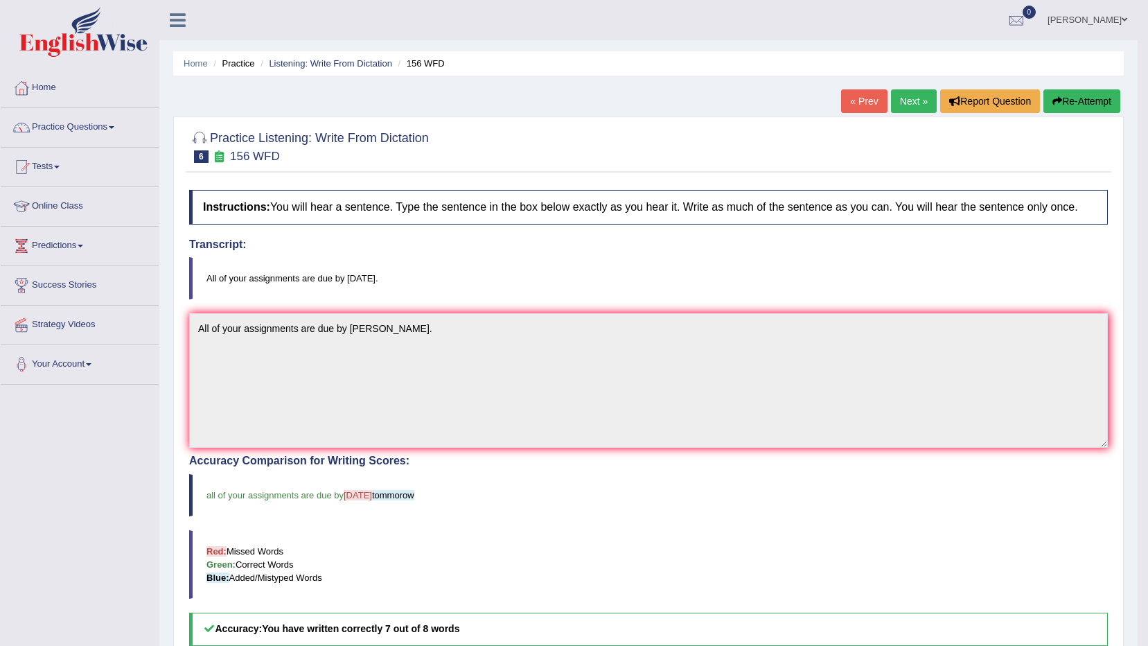
click at [909, 99] on link "Next »" at bounding box center [914, 101] width 46 height 24
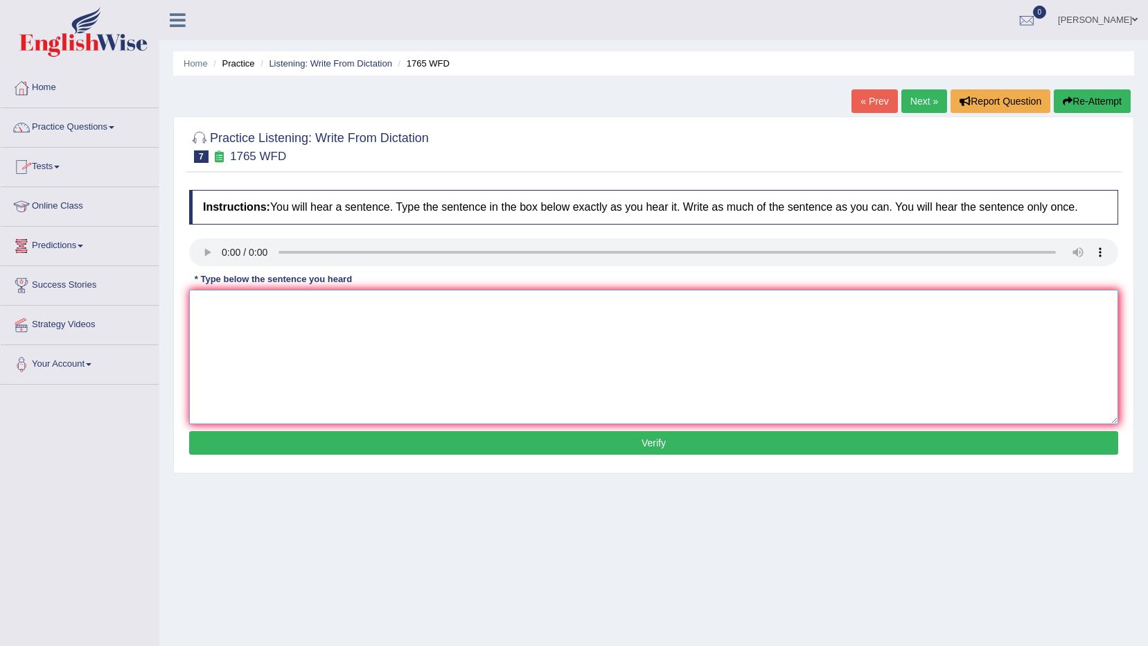
click at [307, 327] on textarea at bounding box center [653, 357] width 929 height 134
click at [290, 301] on textarea "Application forms t" at bounding box center [653, 357] width 929 height 134
type textarea "Application forms for sharing accomodation must be completed in two years advan…"
click at [516, 449] on button "Verify" at bounding box center [653, 443] width 929 height 24
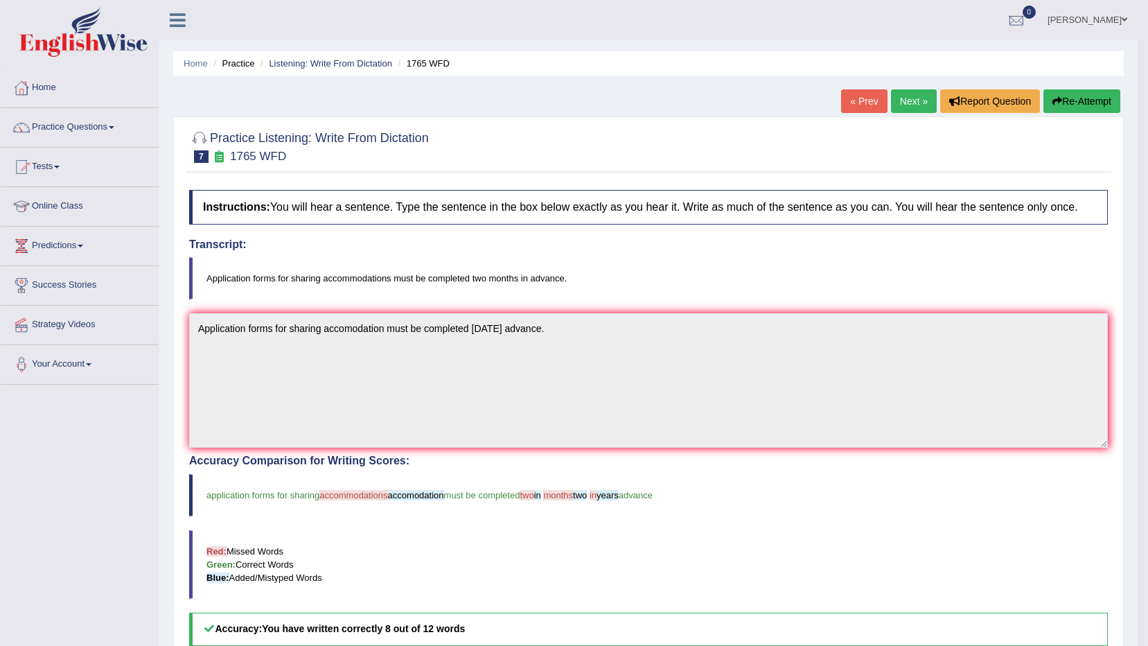
click at [918, 100] on link "Next »" at bounding box center [914, 101] width 46 height 24
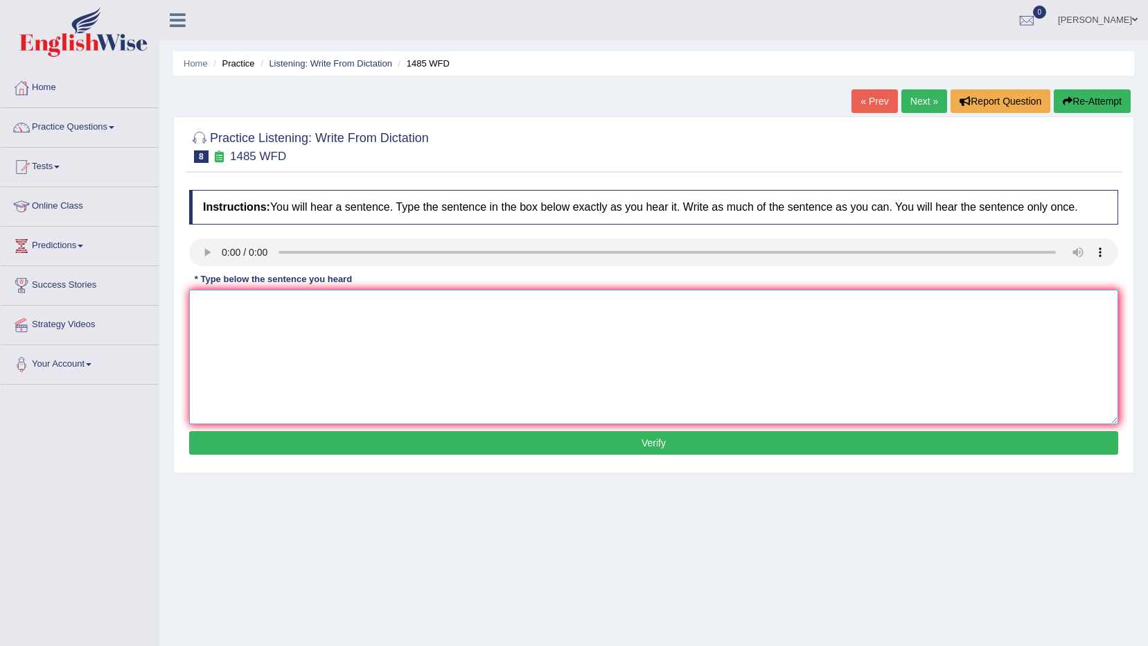
click at [298, 317] on textarea at bounding box center [653, 357] width 929 height 134
type textarea "Course work gives chance to students to throughly explore the subject."
click at [382, 452] on button "Verify" at bounding box center [653, 443] width 929 height 24
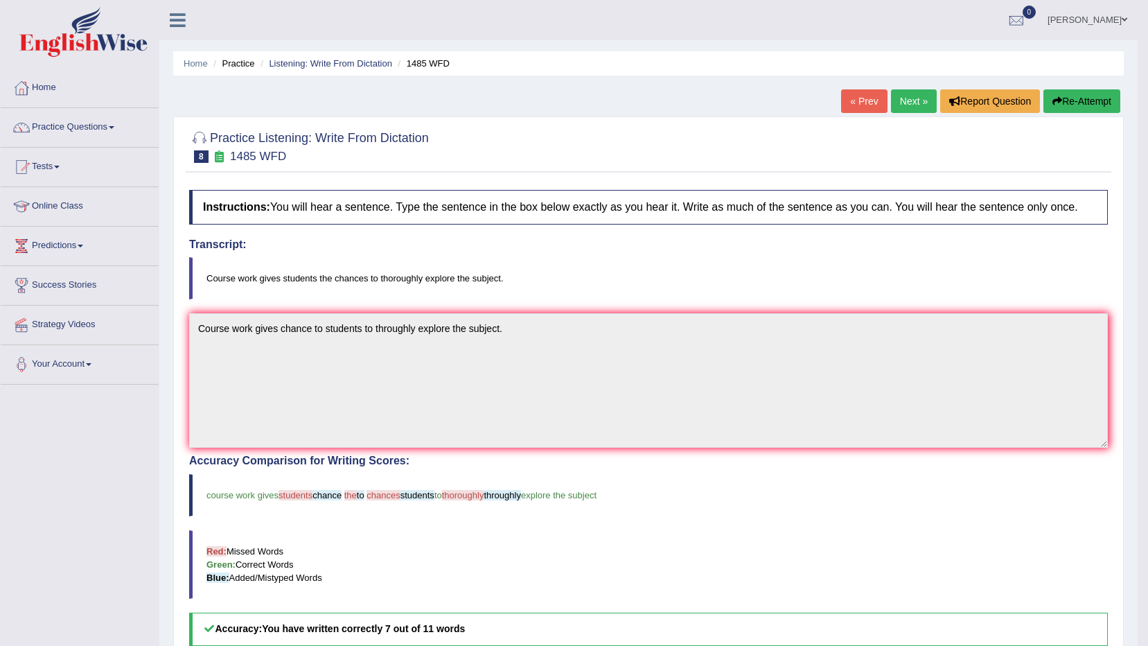
click at [927, 101] on link "Next »" at bounding box center [914, 101] width 46 height 24
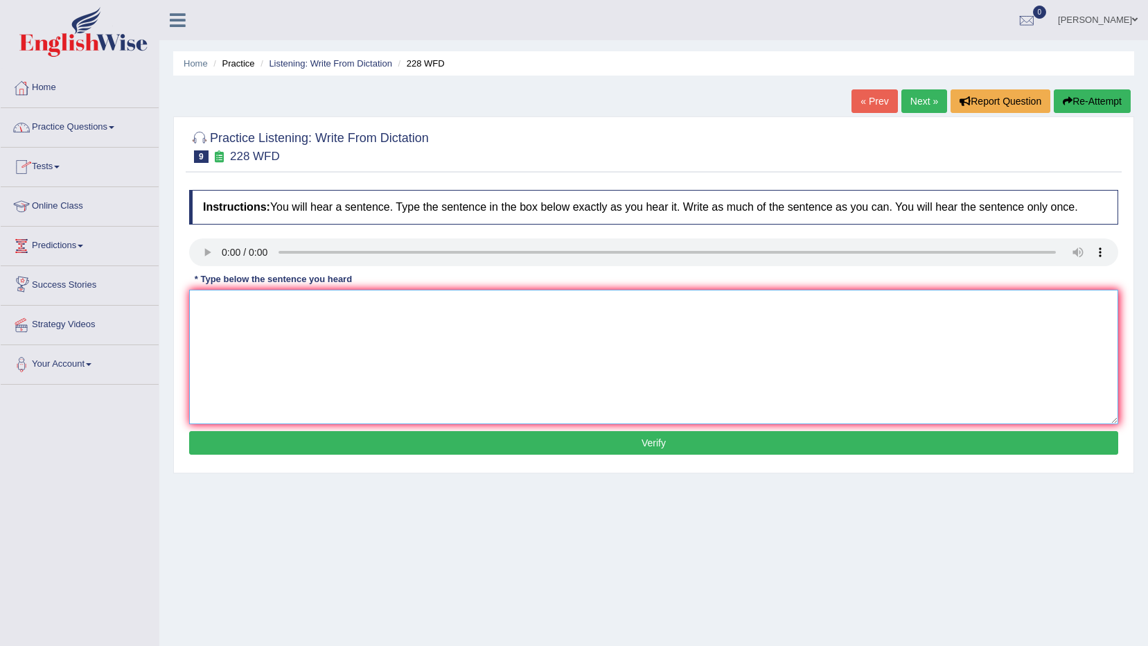
click at [315, 356] on textarea at bounding box center [653, 357] width 929 height 134
type textarea "Computer science has become a popular degree course."
click at [393, 448] on button "Verify" at bounding box center [653, 443] width 929 height 24
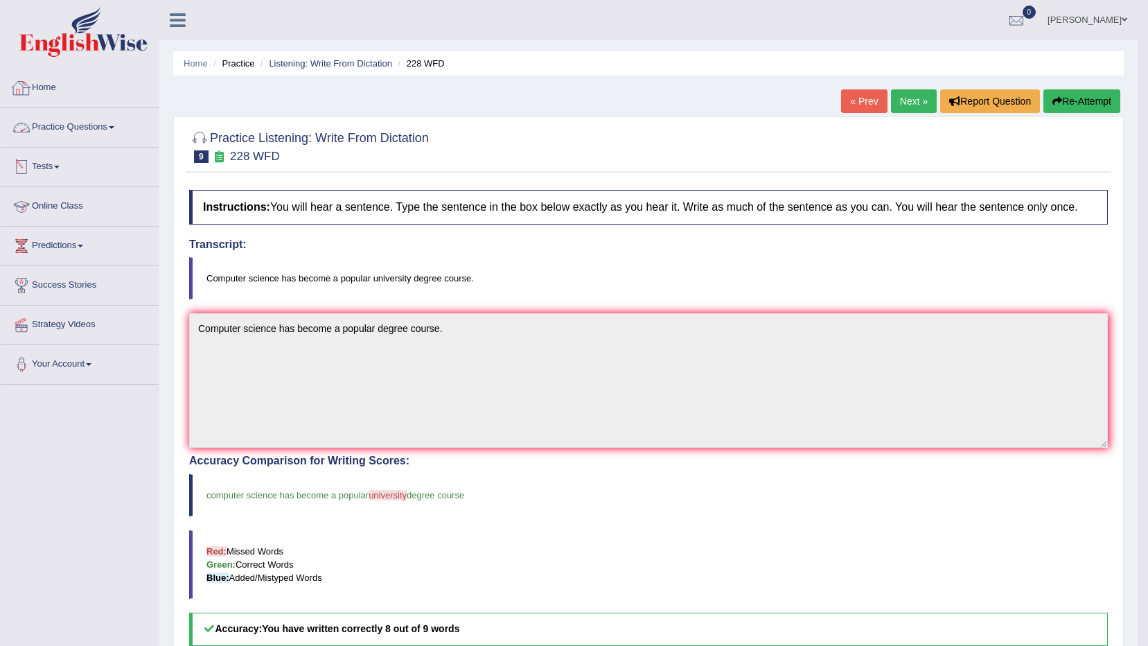
click at [132, 94] on link "Home" at bounding box center [80, 86] width 158 height 35
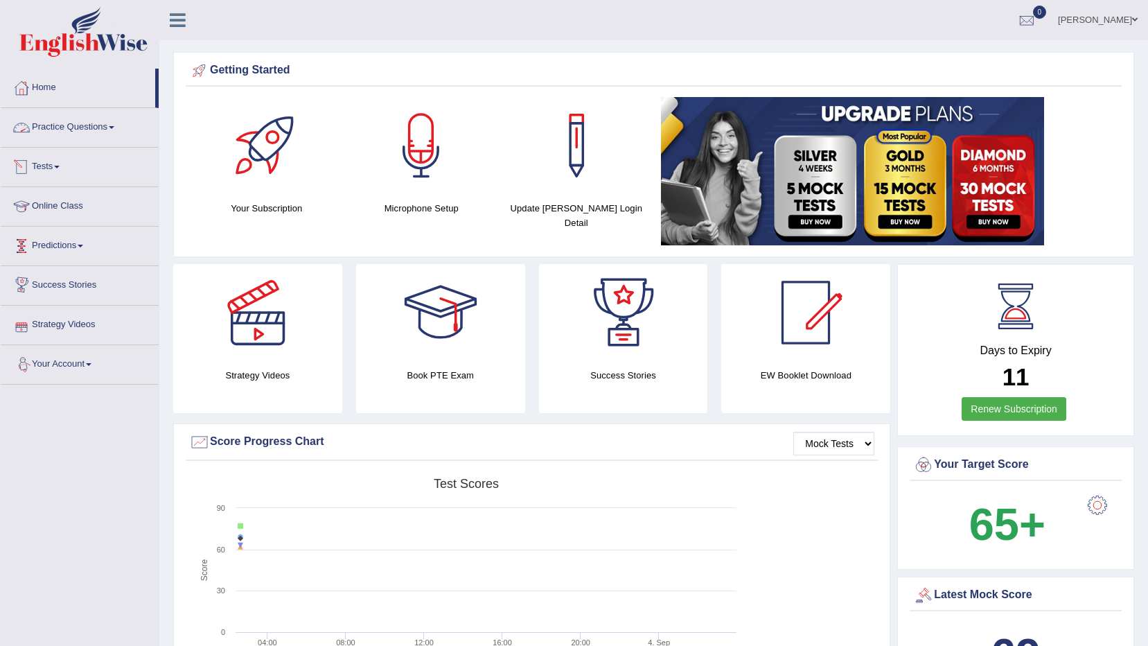
click at [113, 132] on link "Practice Questions" at bounding box center [80, 125] width 158 height 35
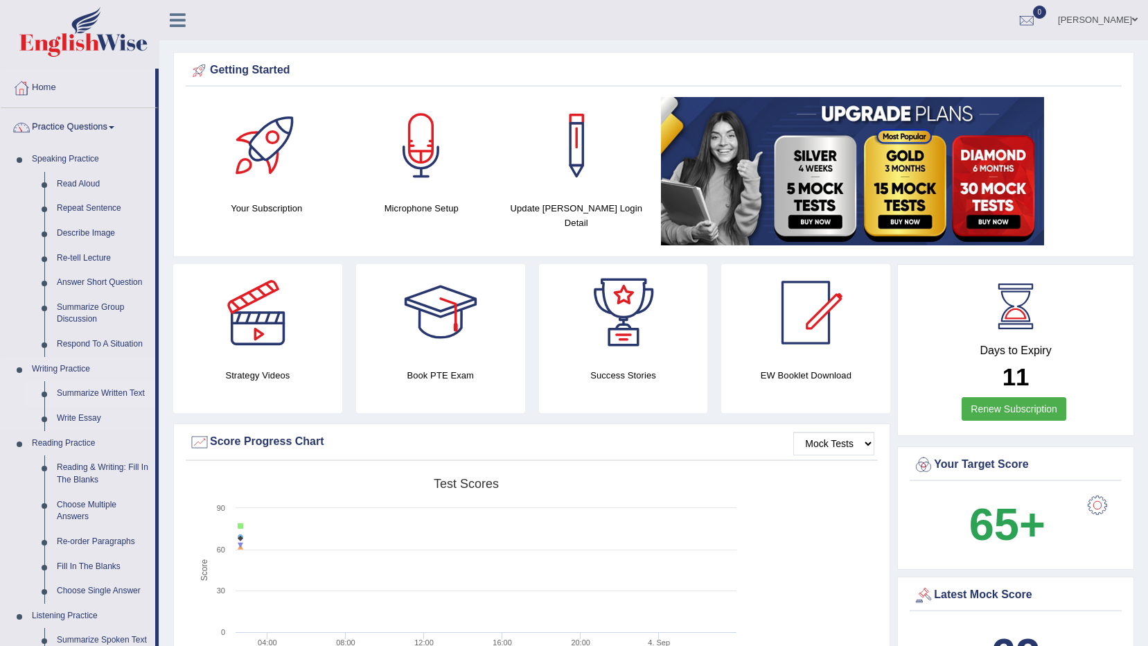
click at [114, 390] on link "Summarize Written Text" at bounding box center [103, 393] width 105 height 25
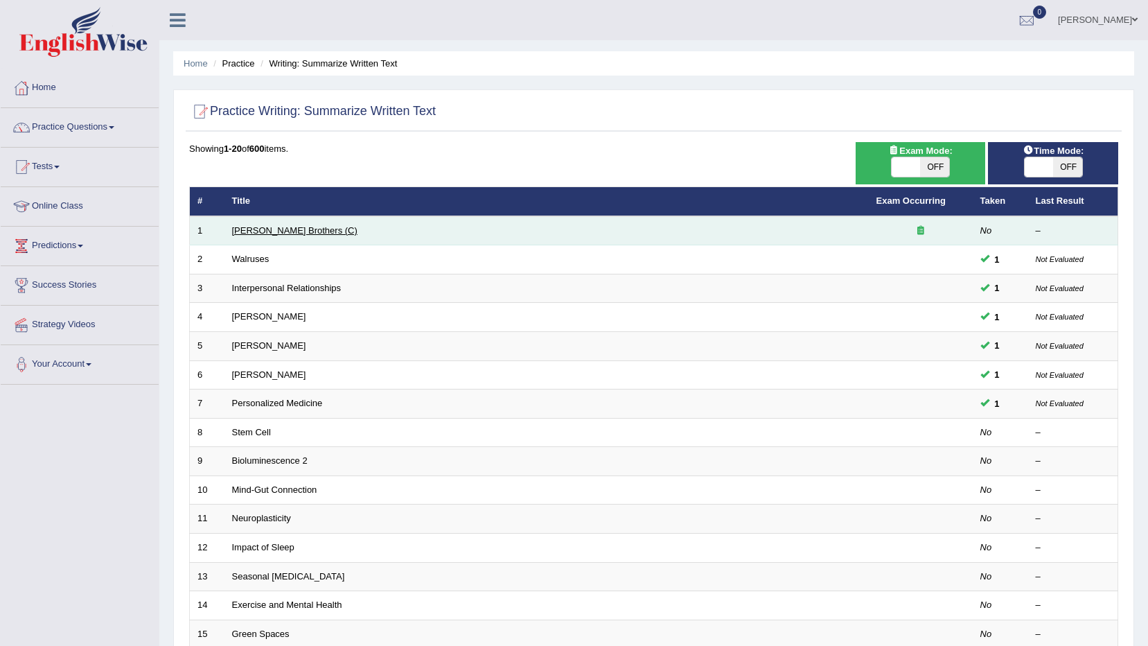
drag, startPoint x: 279, startPoint y: 229, endPoint x: 295, endPoint y: 254, distance: 30.2
click at [280, 229] on link "[PERSON_NAME] Brothers (C)" at bounding box center [294, 230] width 125 height 10
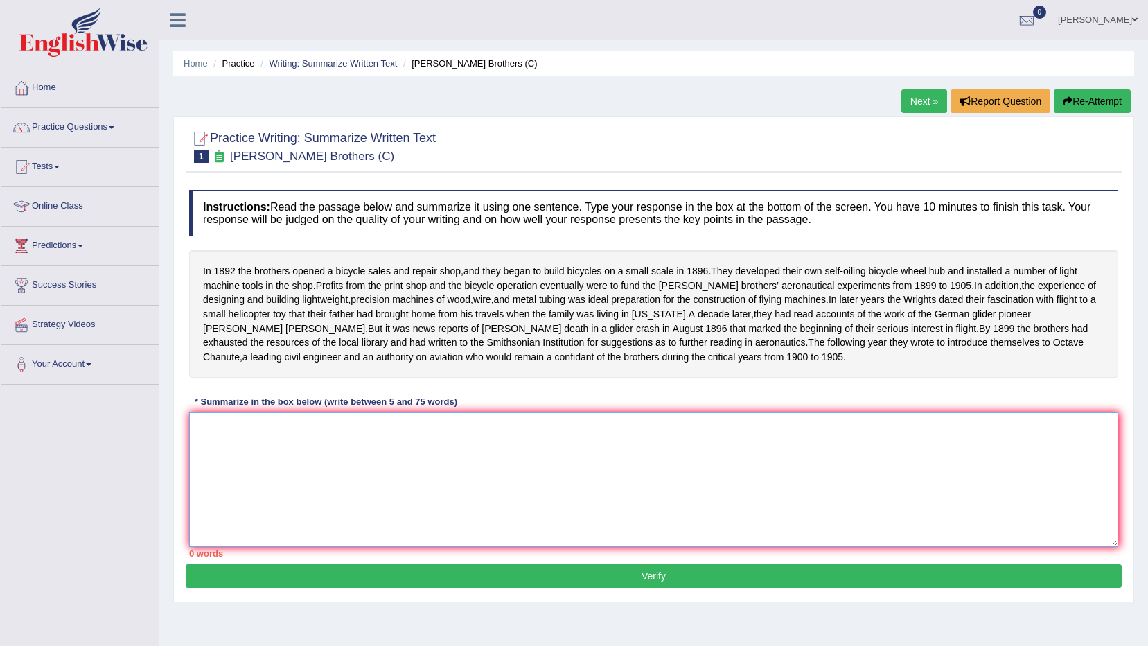
click at [274, 435] on textarea at bounding box center [653, 479] width 929 height 134
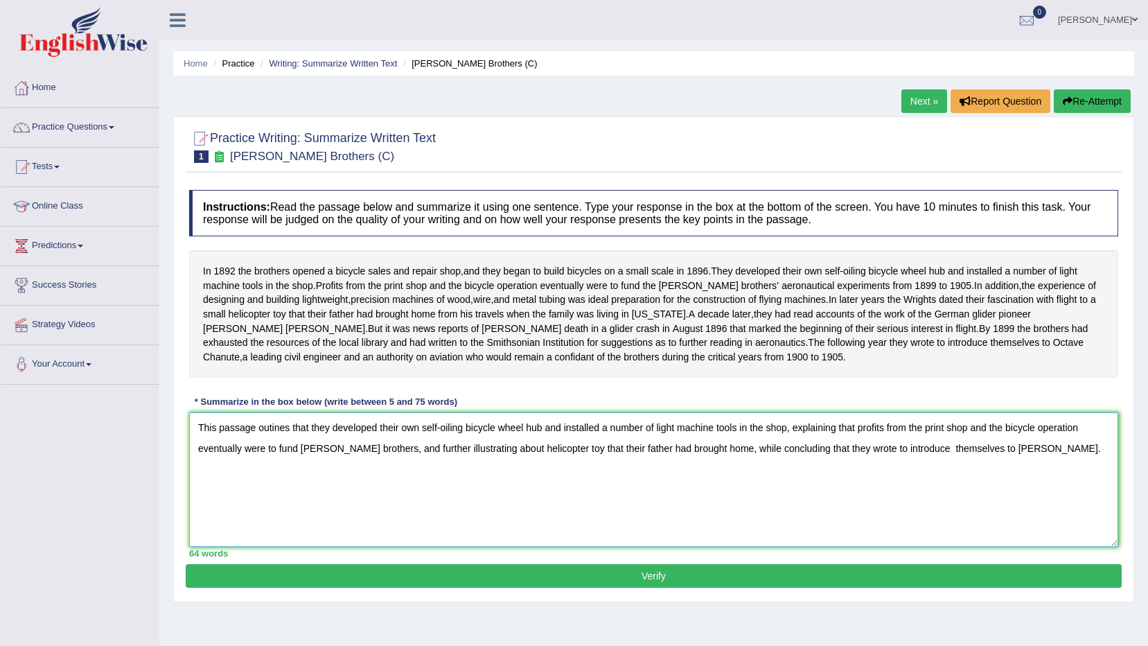
type textarea "This passage outines that they developed their own self-oiling bicycle wheel hu…"
click at [698, 588] on button "Verify" at bounding box center [654, 576] width 936 height 24
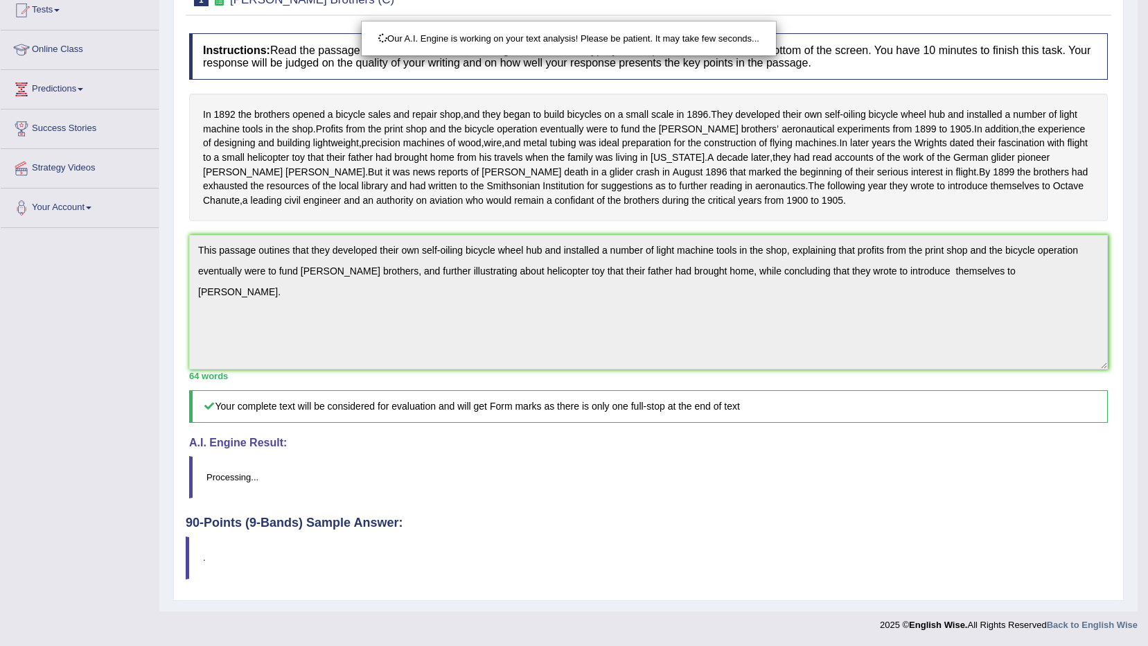
scroll to position [170, 0]
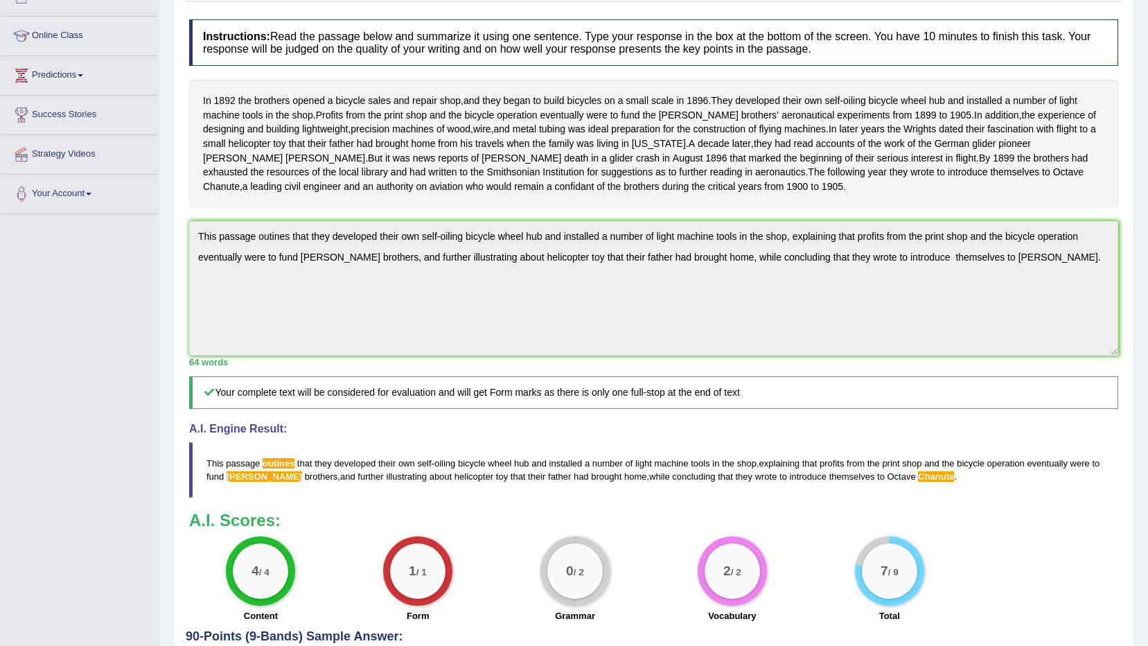
click at [248, 482] on span "wright" at bounding box center [265, 476] width 76 height 10
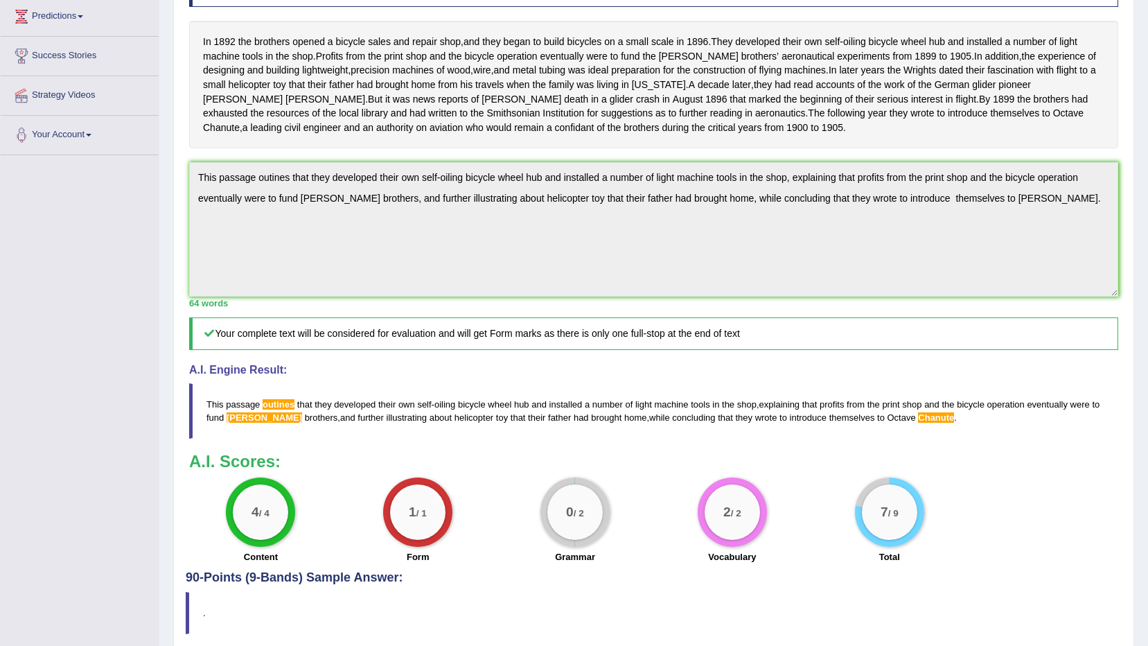
scroll to position [0, 0]
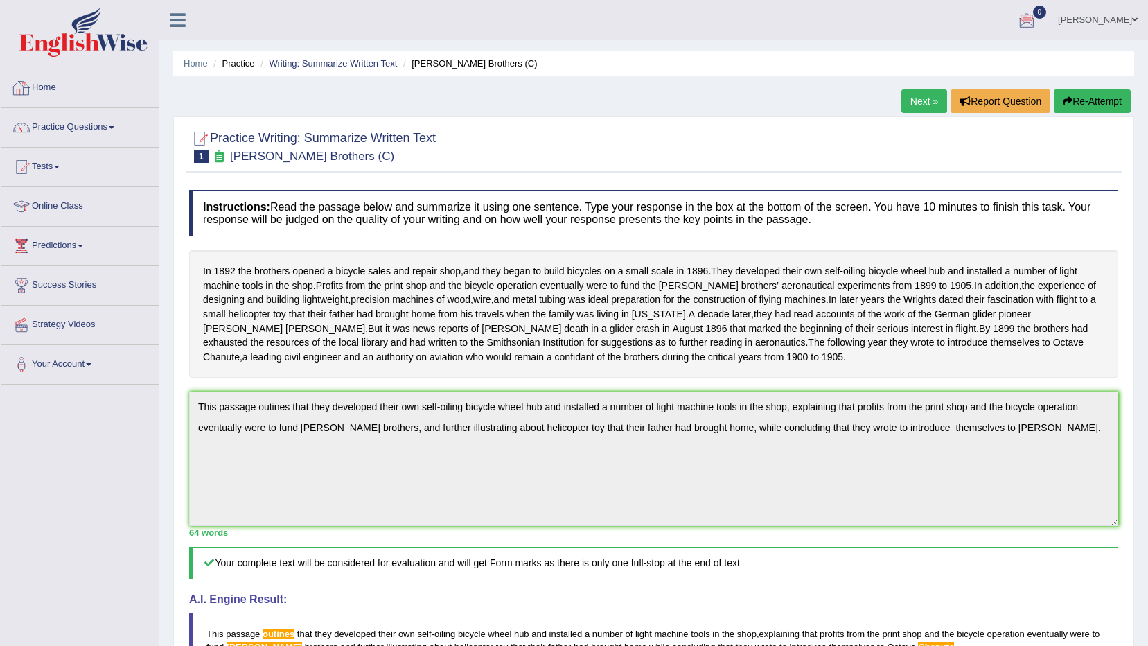
click at [36, 96] on link "Home" at bounding box center [80, 86] width 158 height 35
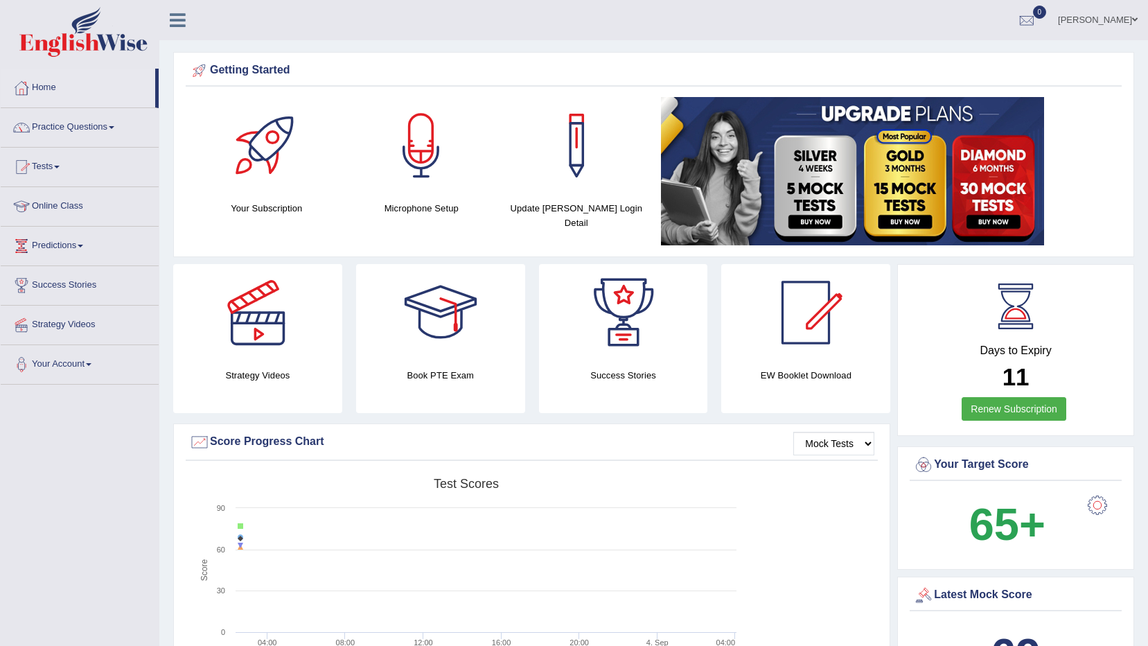
click at [102, 137] on link "Practice Questions" at bounding box center [80, 125] width 158 height 35
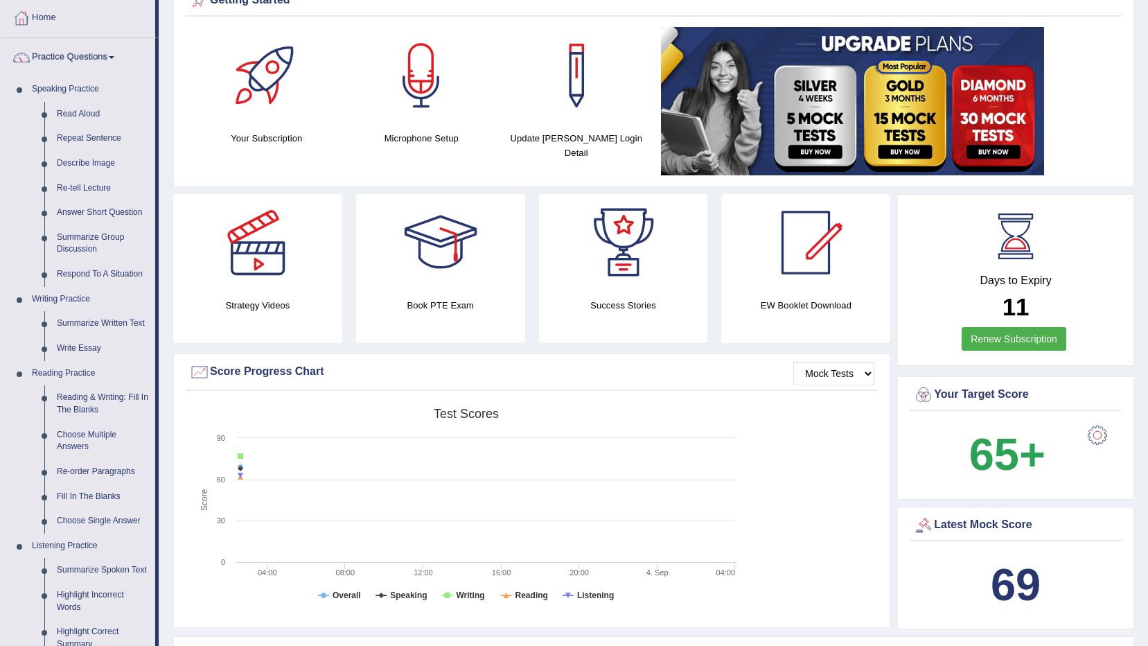
scroll to position [69, 0]
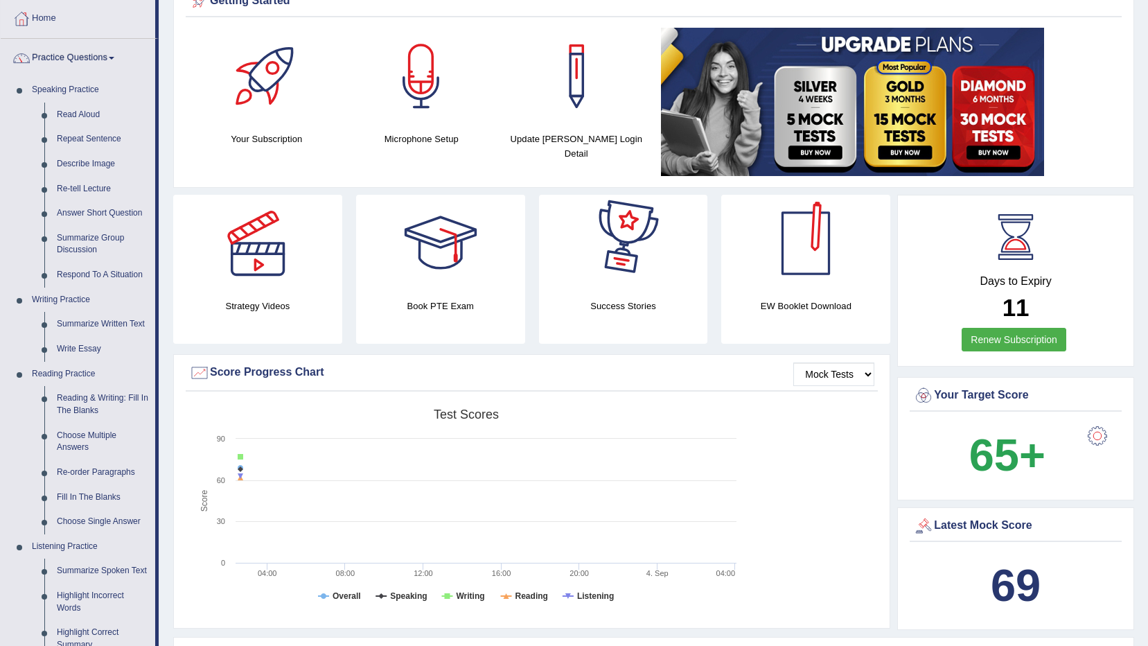
click at [776, 247] on div at bounding box center [806, 243] width 97 height 97
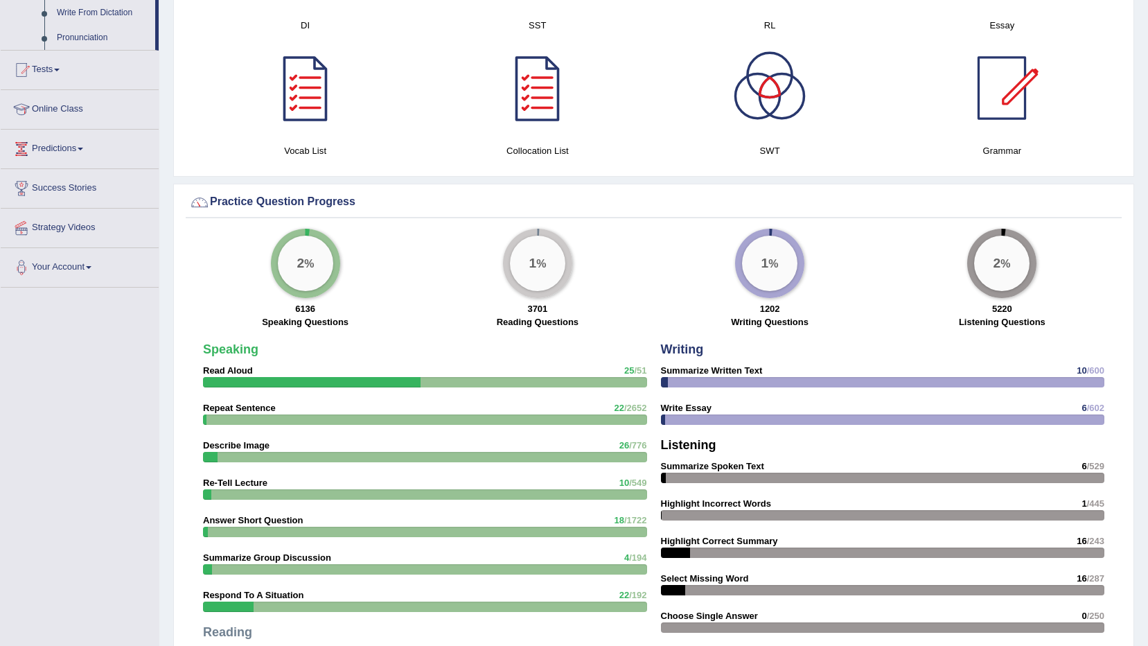
scroll to position [768, 0]
